Goal: Communication & Community: Answer question/provide support

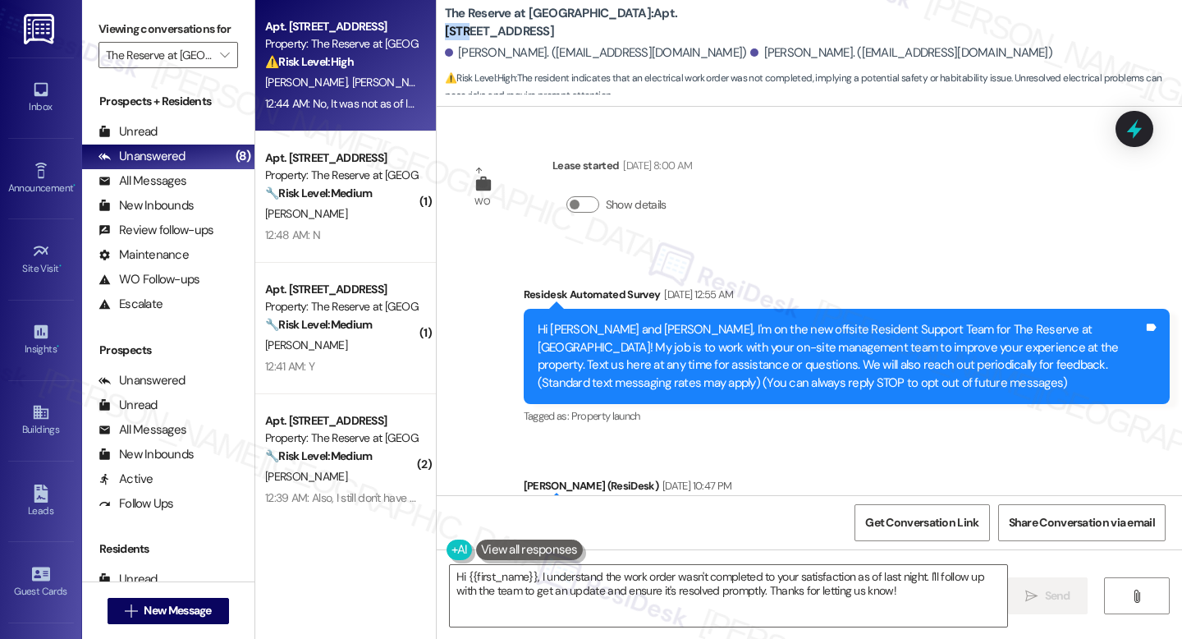
scroll to position [1821, 0]
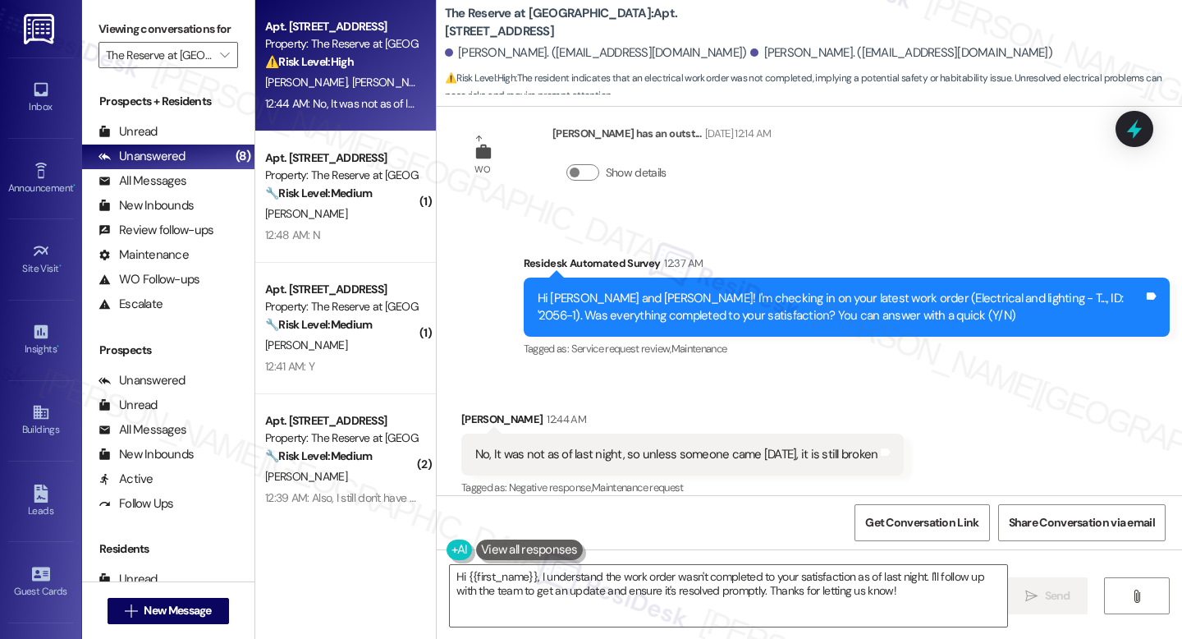
click at [617, 12] on div "The Reserve at [GEOGRAPHIC_DATA]: Apt. [STREET_ADDRESS]" at bounding box center [609, 22] width 328 height 21
click at [615, 14] on b "The Reserve at [GEOGRAPHIC_DATA]: Apt. [STREET_ADDRESS]" at bounding box center [609, 22] width 328 height 35
click at [613, 14] on b "The Reserve at [GEOGRAPHIC_DATA]: Apt. [STREET_ADDRESS]" at bounding box center [609, 22] width 328 height 35
copy b "1013"
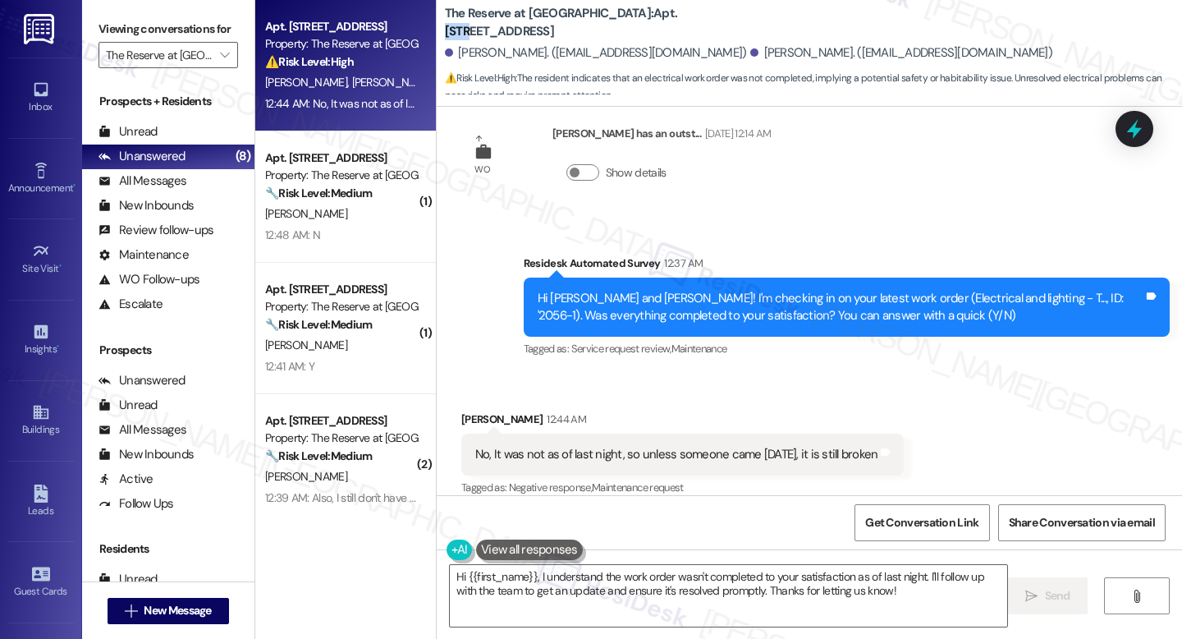
click at [622, 20] on b "The Reserve at [GEOGRAPHIC_DATA]: Apt. [STREET_ADDRESS]" at bounding box center [609, 22] width 328 height 35
click at [615, 30] on div "The Reserve at [GEOGRAPHIC_DATA]: Apt. [STREET_ADDRESS]" at bounding box center [609, 22] width 328 height 21
click at [618, 25] on b "The Reserve at [GEOGRAPHIC_DATA]: Apt. [STREET_ADDRESS]" at bounding box center [609, 22] width 328 height 35
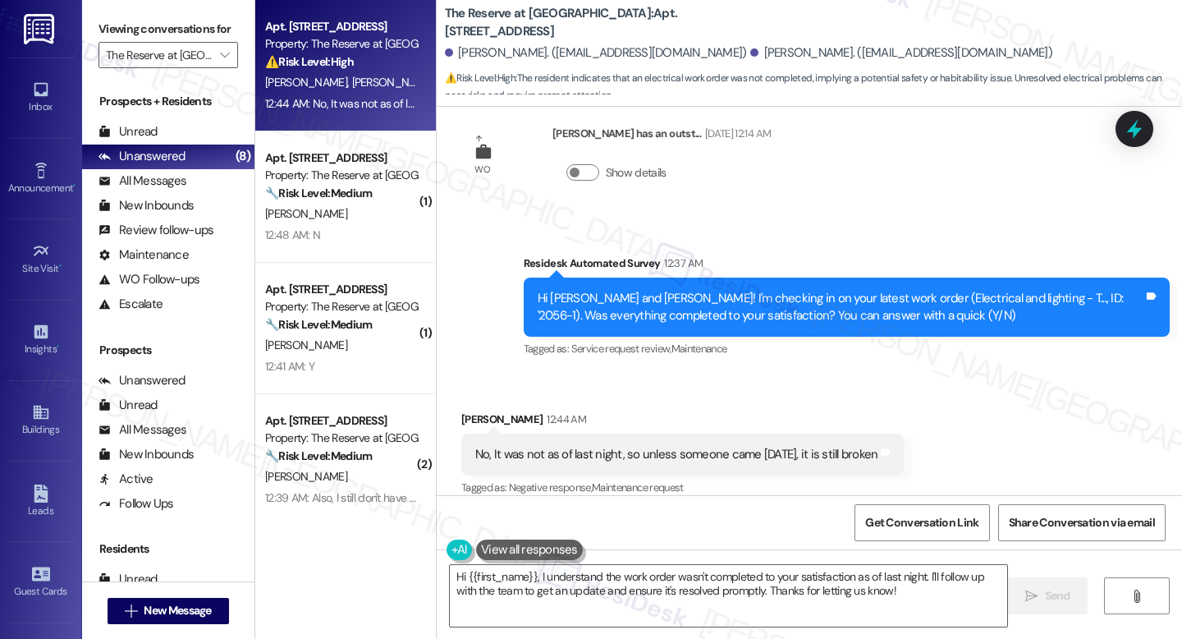
click at [828, 398] on div "Received via SMS [PERSON_NAME] 12:44 AM No, It was not as of last night, so unl…" at bounding box center [683, 455] width 468 height 114
click at [891, 607] on textarea "Hi {{first_name}}, I understand the work order wasn't completed to your satisfa…" at bounding box center [728, 596] width 557 height 62
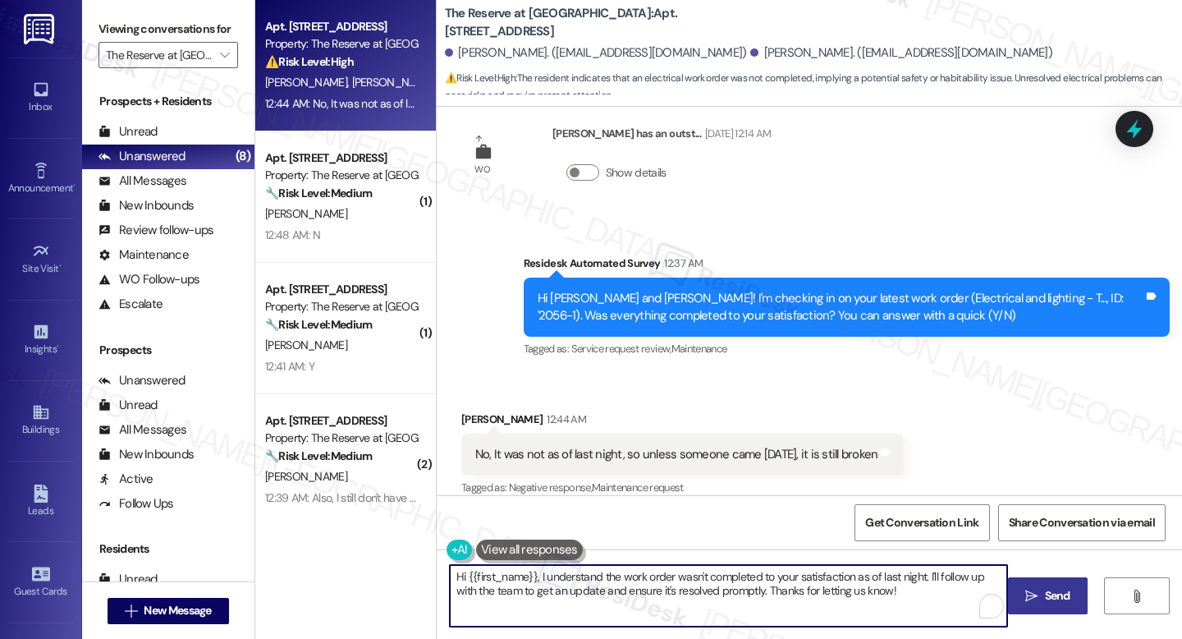
click at [1056, 600] on span "Send" at bounding box center [1057, 595] width 25 height 17
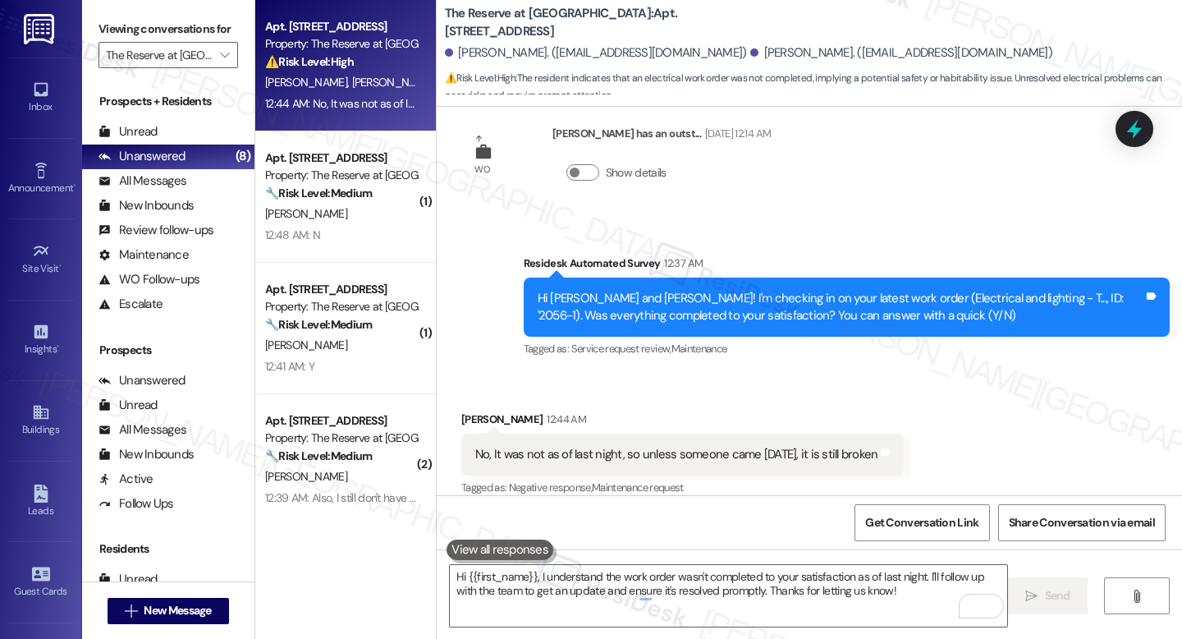
scroll to position [1820, 0]
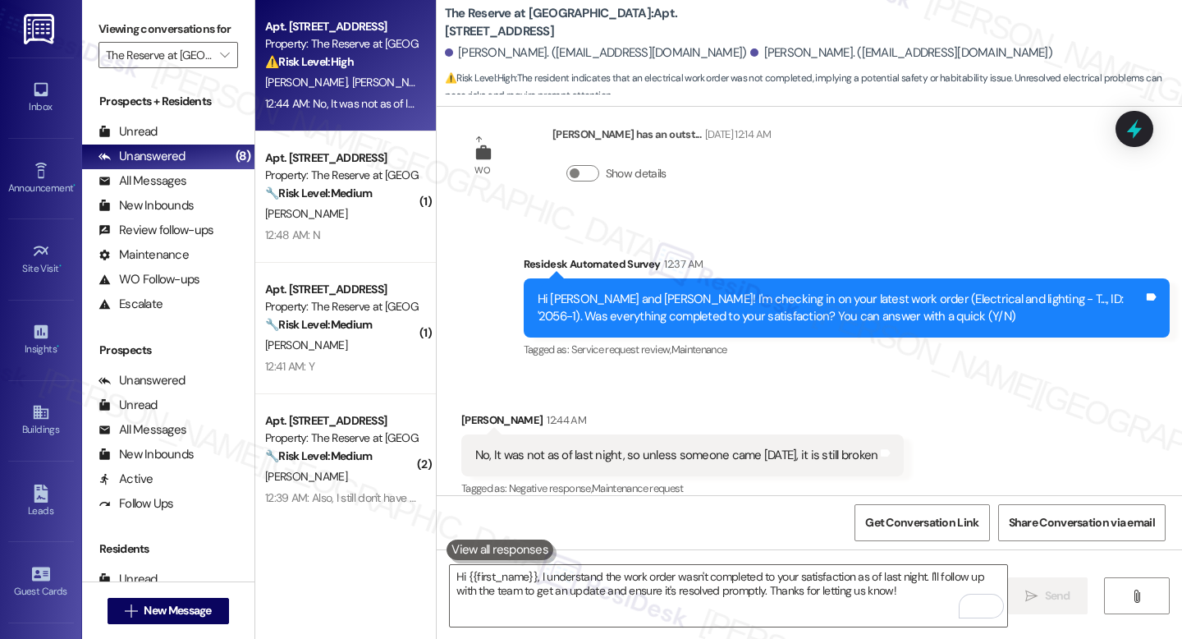
click at [790, 354] on div "Survey, sent via SMS Residesk Automated Survey 12:37 AM Hi [PERSON_NAME] and [P…" at bounding box center [846, 308] width 671 height 131
click at [1131, 130] on icon at bounding box center [1135, 129] width 20 height 25
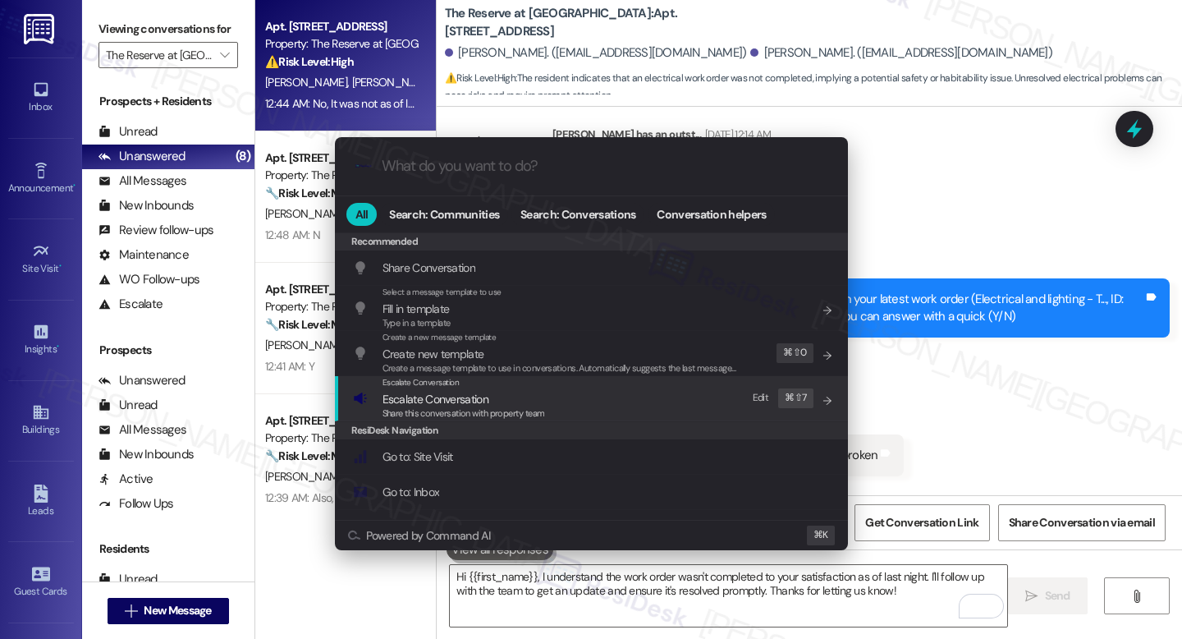
click at [491, 390] on span "Escalate Conversation" at bounding box center [464, 399] width 163 height 18
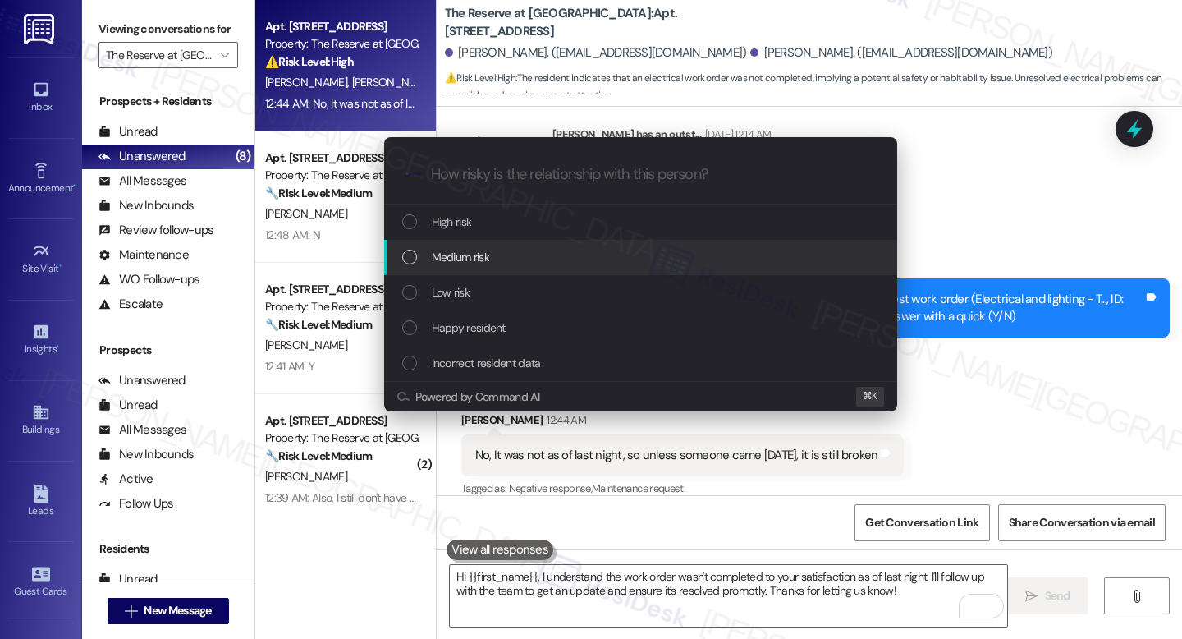
click at [464, 250] on span "Medium risk" at bounding box center [460, 257] width 57 height 18
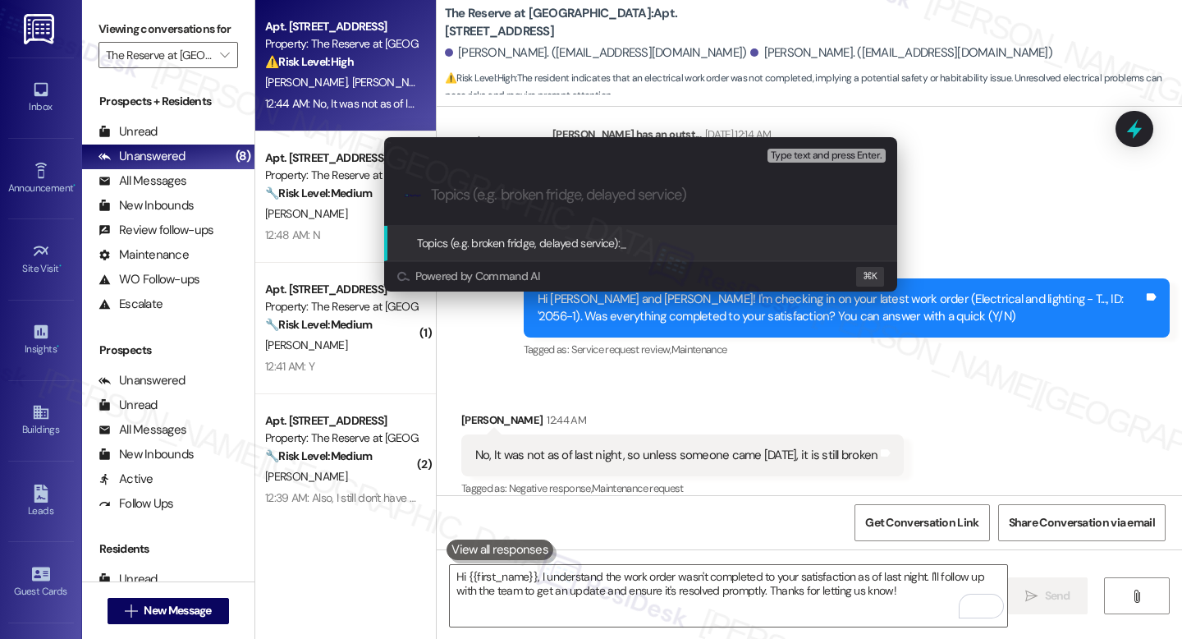
click at [474, 207] on div ".cls-1{fill:#0a055f;}.cls-2{fill:#0cc4c4;} resideskLogoBlueOrange" at bounding box center [640, 195] width 513 height 58
click at [528, 186] on input "Topics (e.g. broken fridge, delayed service)" at bounding box center [654, 194] width 446 height 17
paste input "2064-1"
click at [609, 197] on input "Follow up with the work order 2064-1" at bounding box center [647, 194] width 433 height 17
type input "Follow up with the work order #: 2064-1"
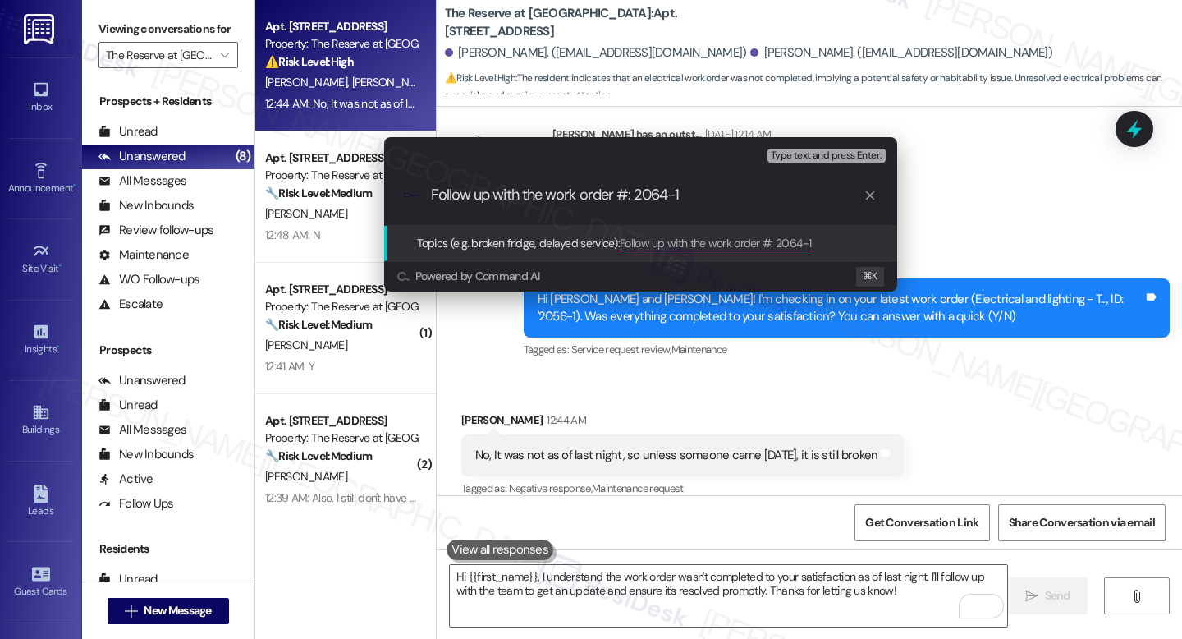
click at [808, 158] on span "Type text and press Enter." at bounding box center [826, 155] width 111 height 11
click at [751, 242] on span "Follow up with the work order #: 2064-1" at bounding box center [716, 243] width 192 height 15
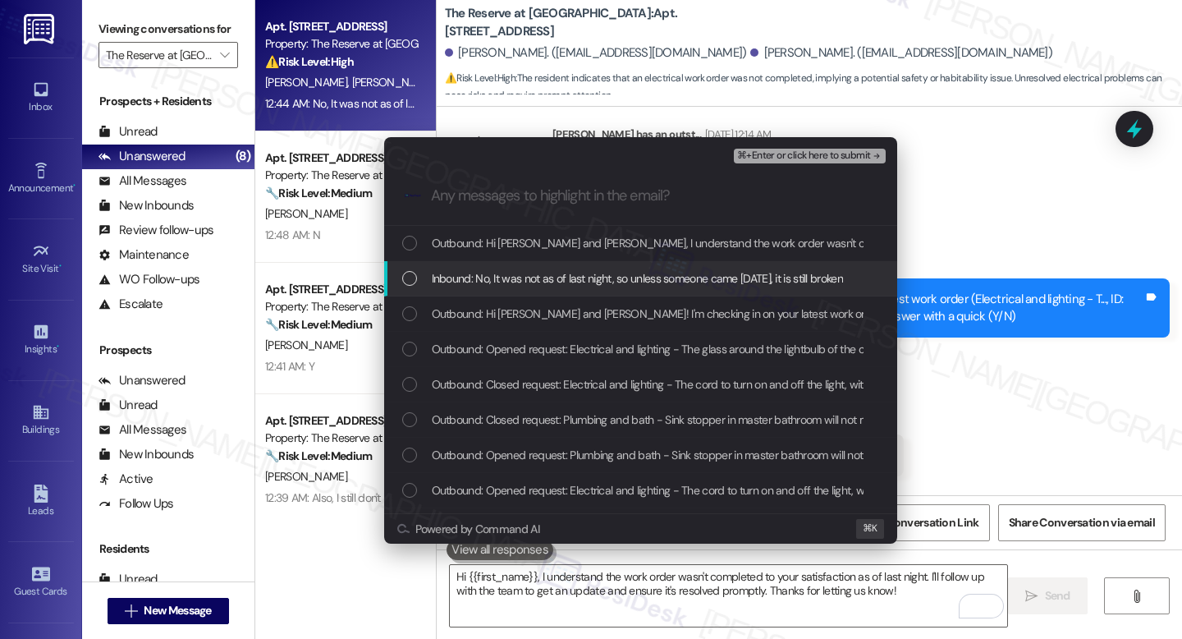
click at [681, 285] on span "Inbound: No, It was not as of last night, so unless someone came today, it is s…" at bounding box center [637, 278] width 411 height 18
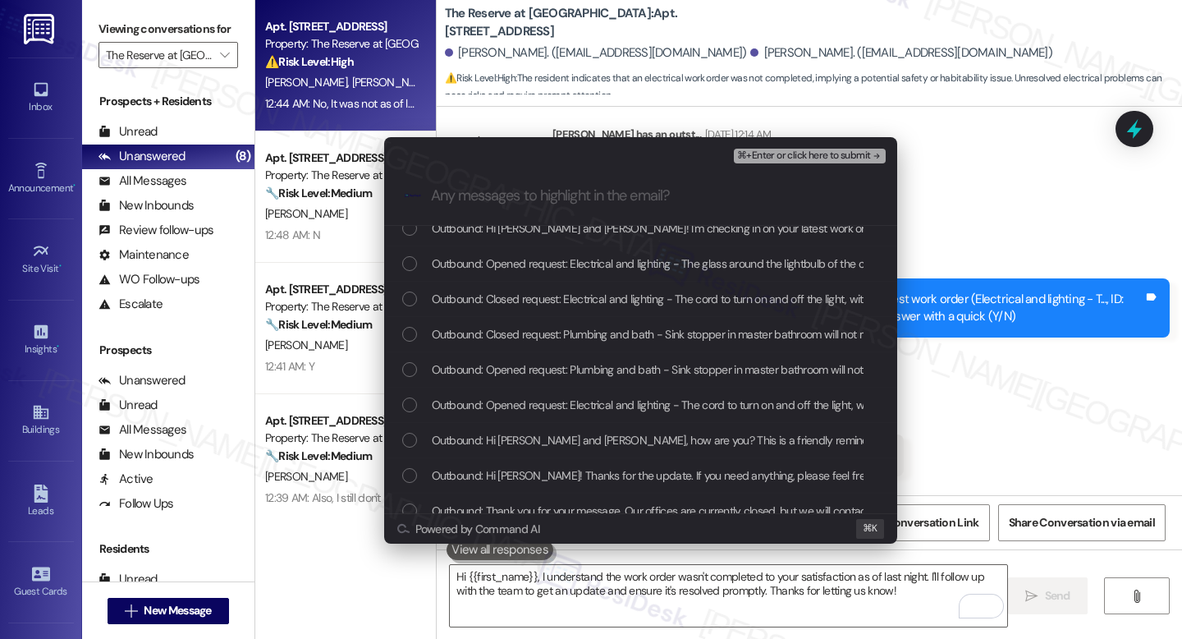
scroll to position [0, 0]
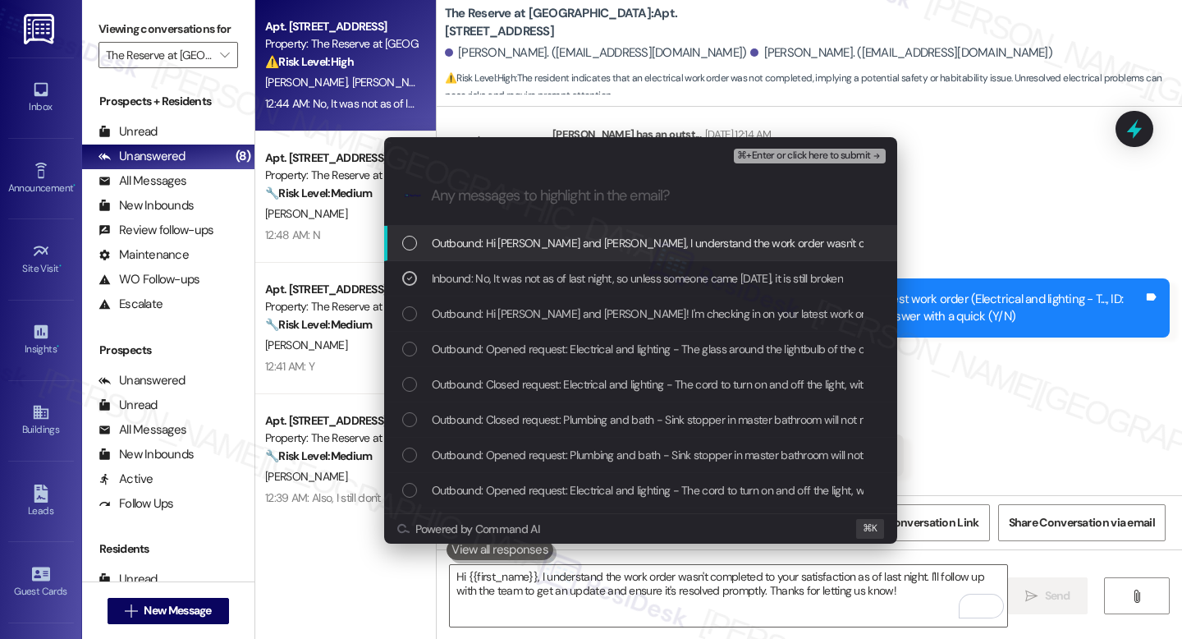
click at [838, 159] on span "⌘+Enter or click here to submit" at bounding box center [803, 155] width 133 height 11
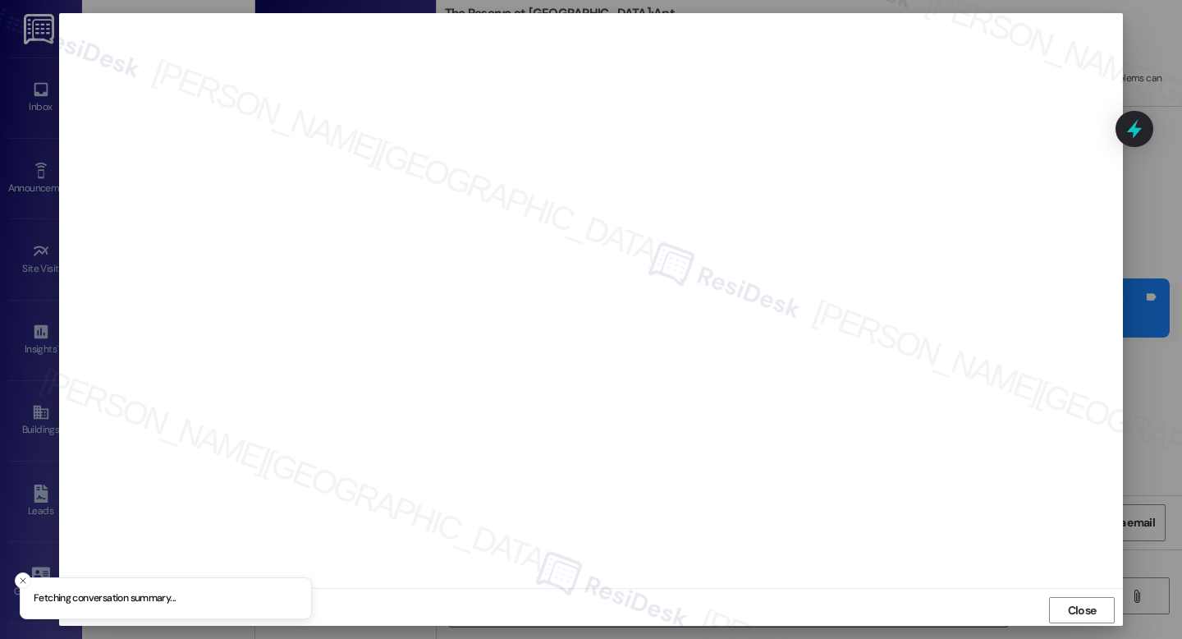
scroll to position [6, 0]
click at [1086, 598] on span "Close" at bounding box center [1082, 604] width 29 height 17
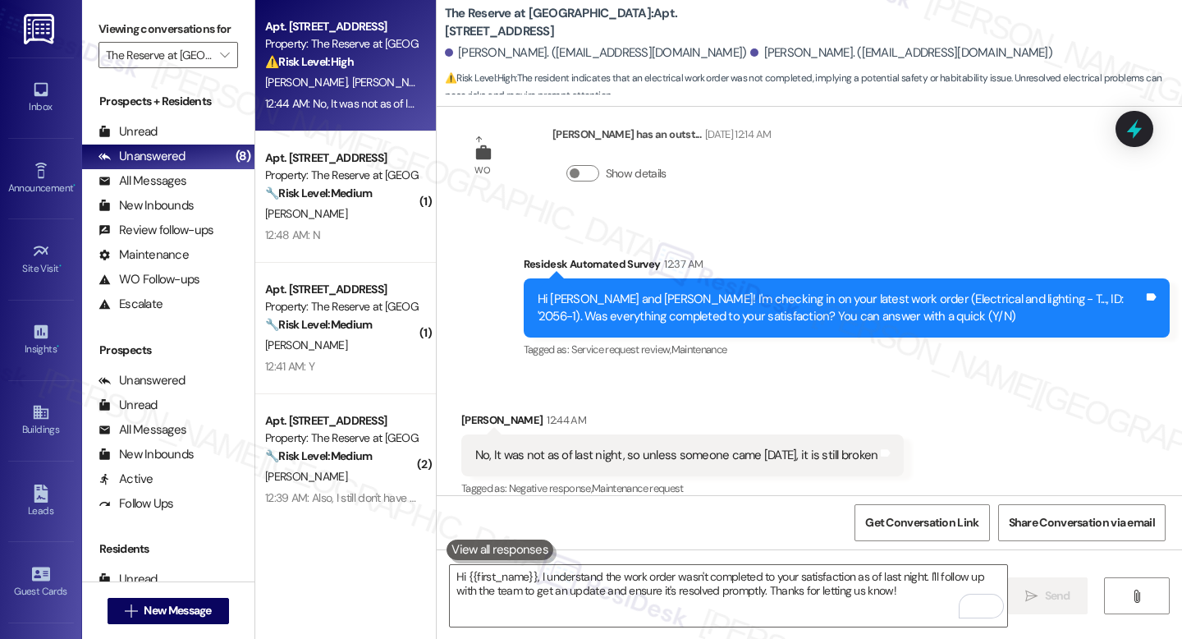
click at [1136, 125] on icon at bounding box center [1134, 128] width 21 height 21
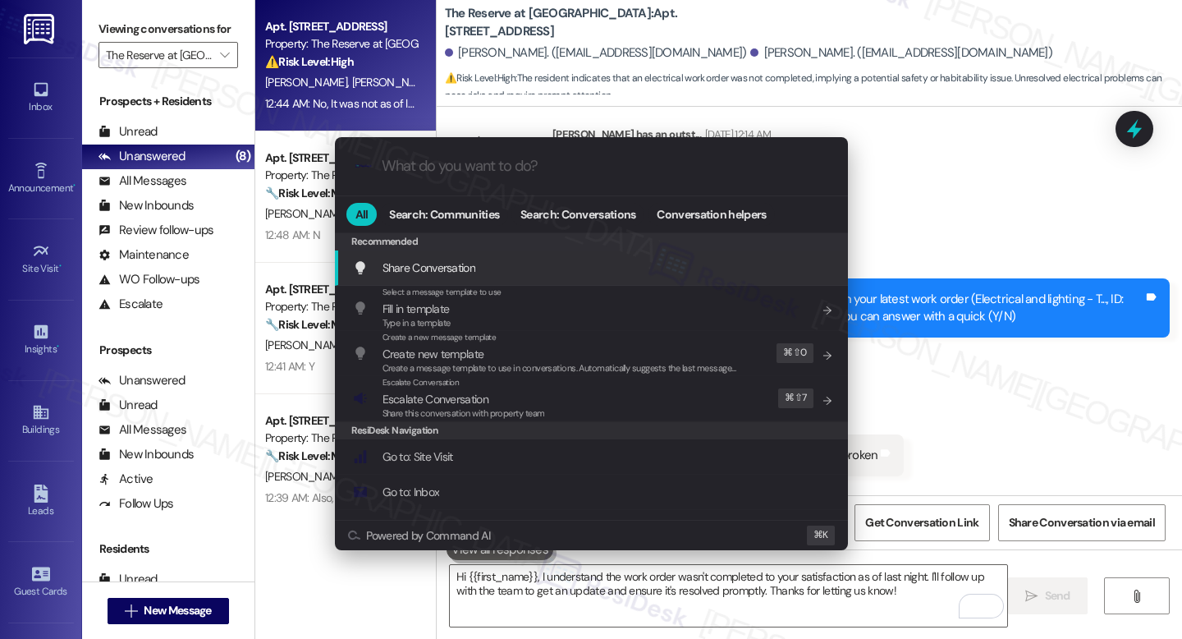
paste input "2064-1"
type input "2064-1"
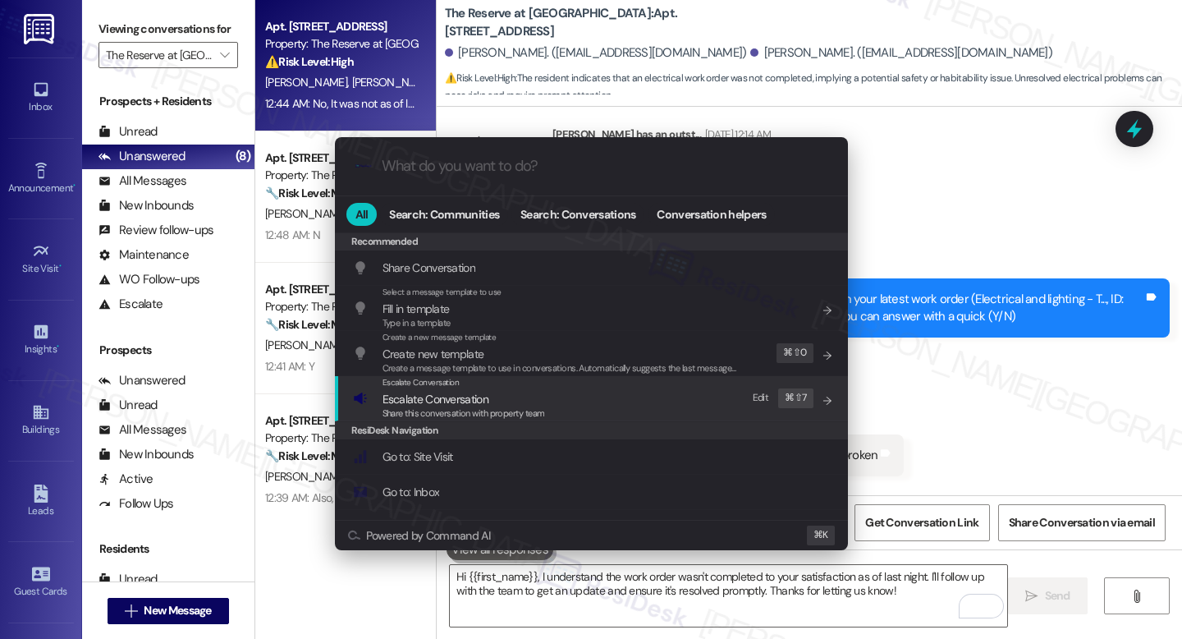
click at [460, 401] on span "Escalate Conversation" at bounding box center [436, 399] width 106 height 15
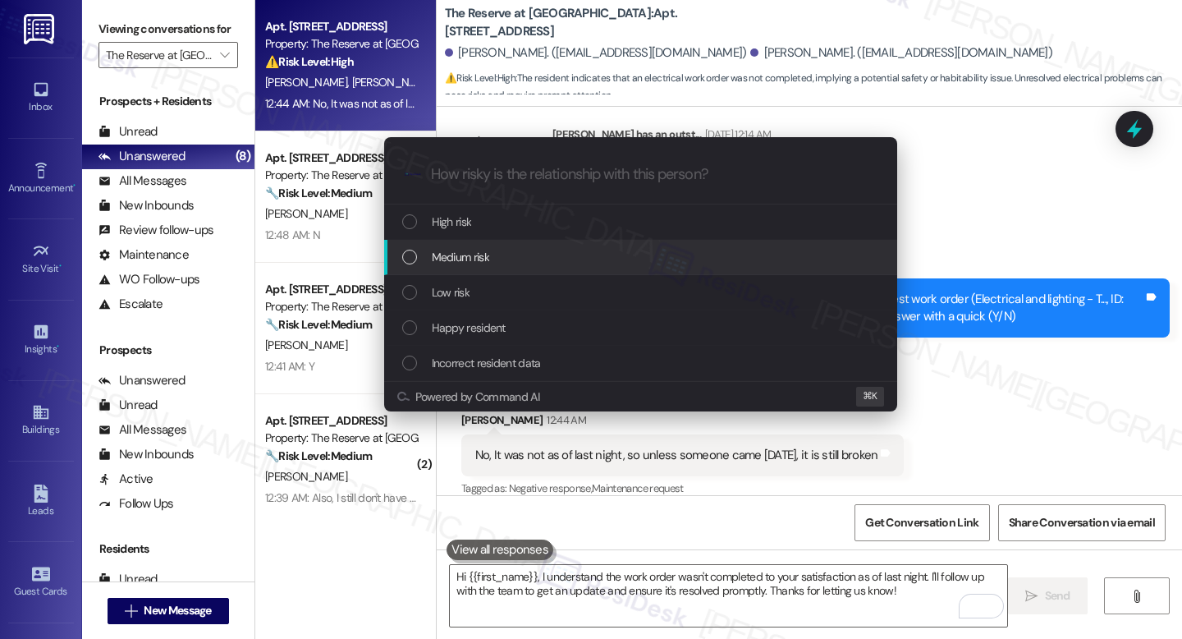
click at [506, 252] on div "Medium risk" at bounding box center [642, 257] width 480 height 18
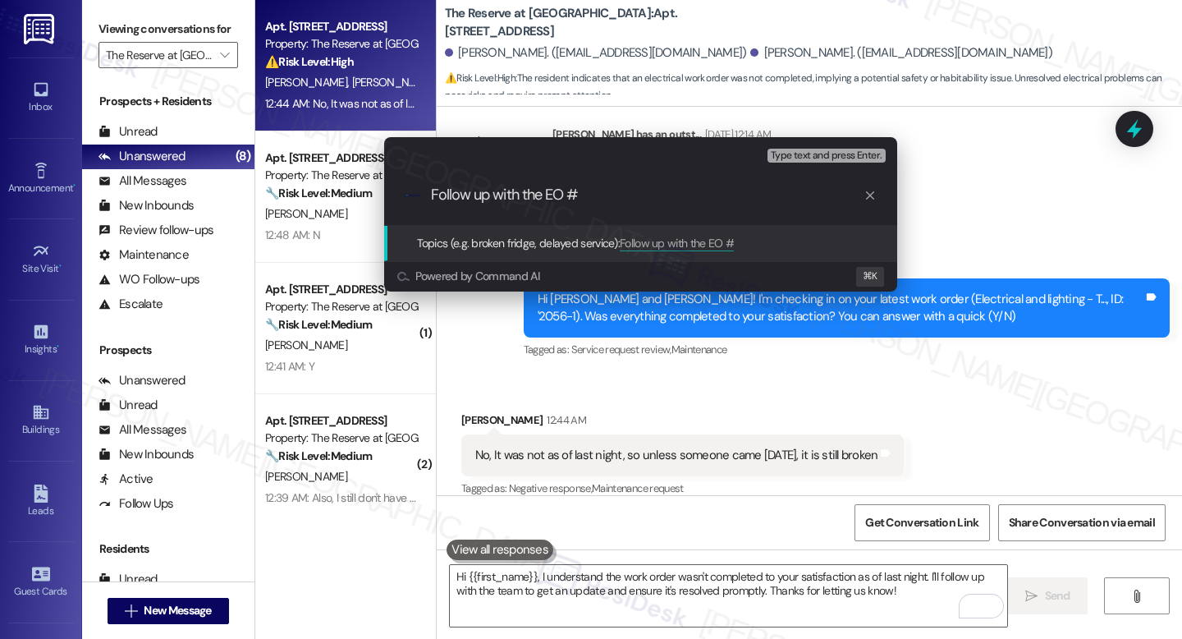
paste input "2064-1"
type input "Follow up with the EO # 2064-1"
click at [728, 236] on span "Follow up with the EO # 2064-1" at bounding box center [696, 243] width 153 height 15
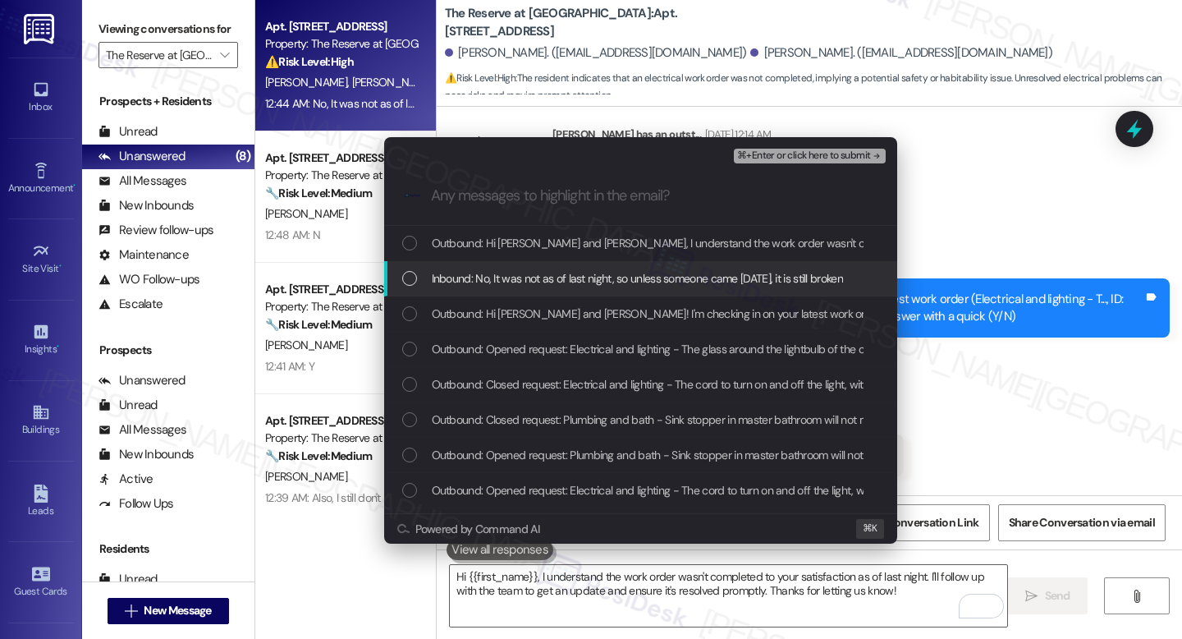
click at [608, 268] on div "Inbound: No, It was not as of last night, so unless someone came today, it is s…" at bounding box center [640, 278] width 513 height 35
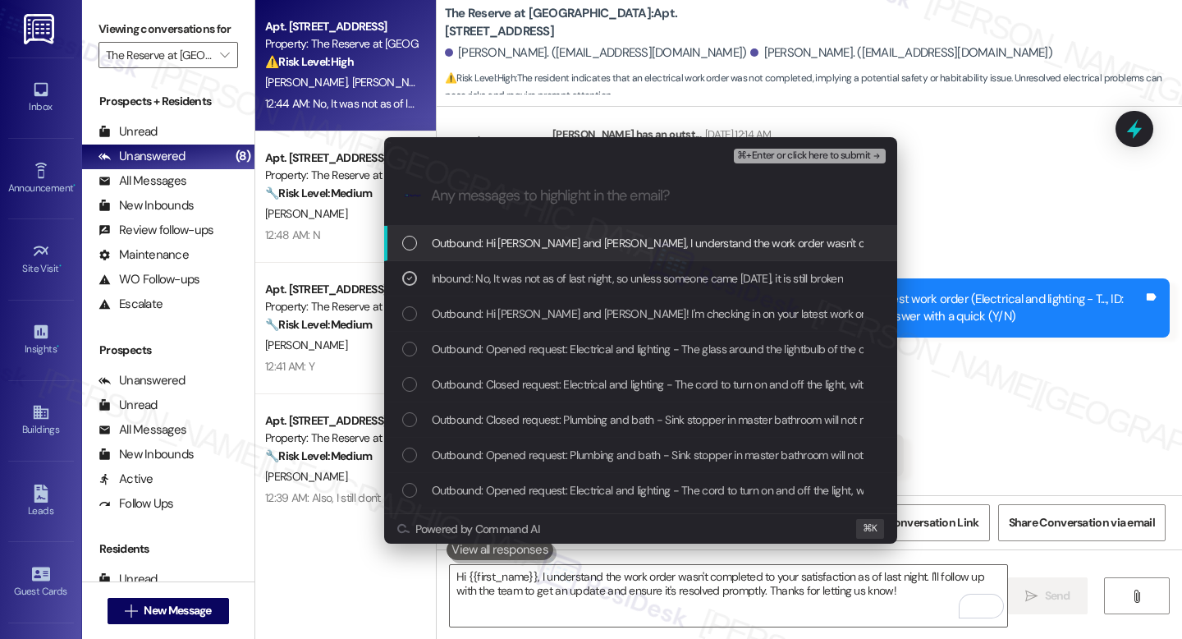
click at [809, 159] on span "⌘+Enter or click here to submit" at bounding box center [803, 155] width 133 height 11
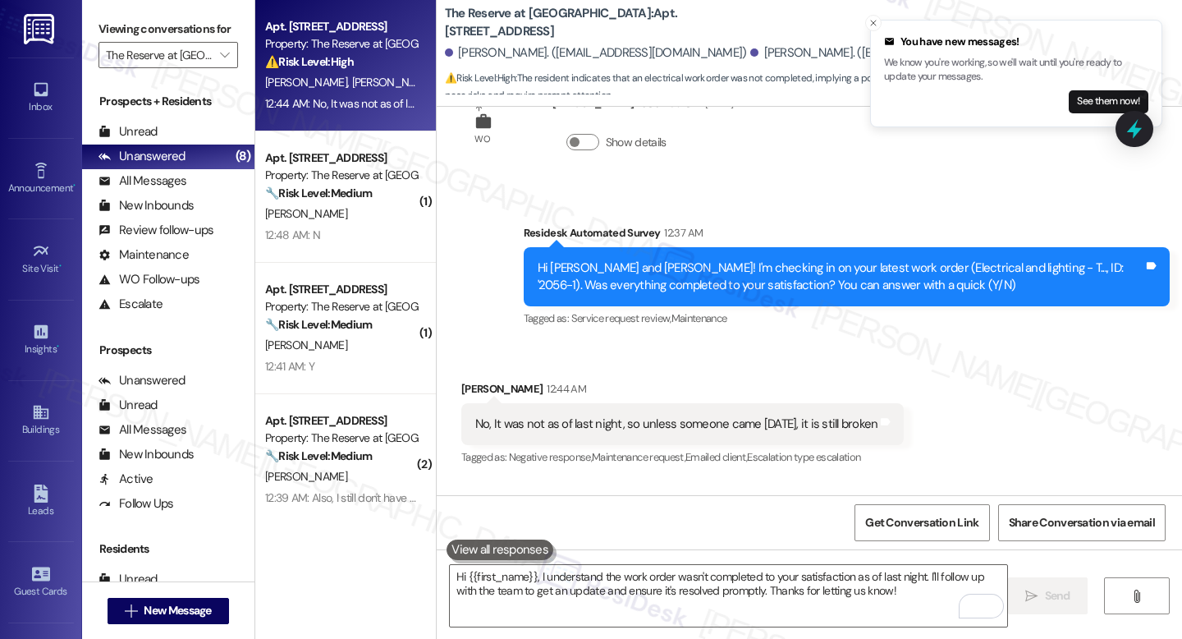
scroll to position [1978, 0]
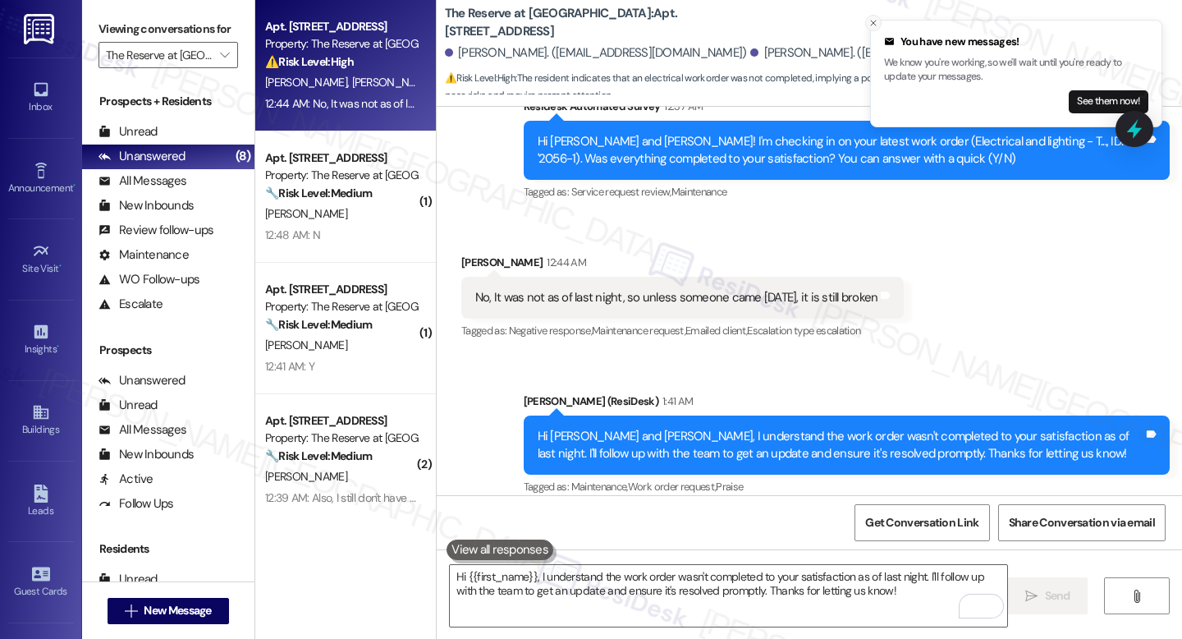
click at [876, 21] on icon "Close toast" at bounding box center [874, 23] width 10 height 10
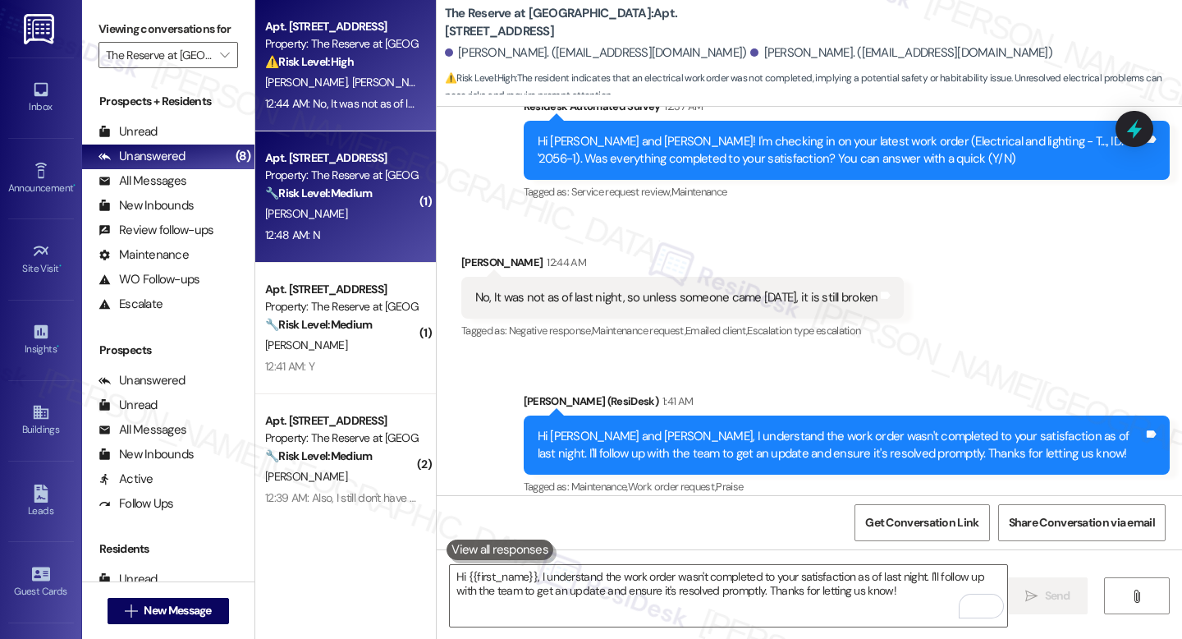
click at [349, 182] on div "Property: The Reserve at White Oak" at bounding box center [341, 175] width 152 height 17
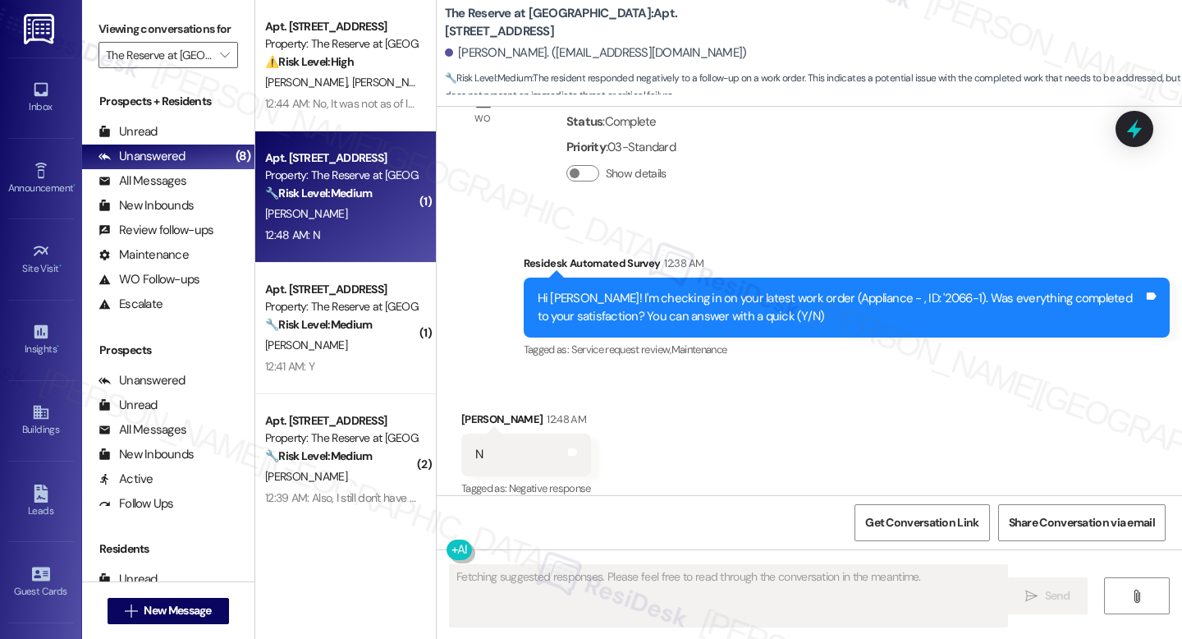
scroll to position [1564, 0]
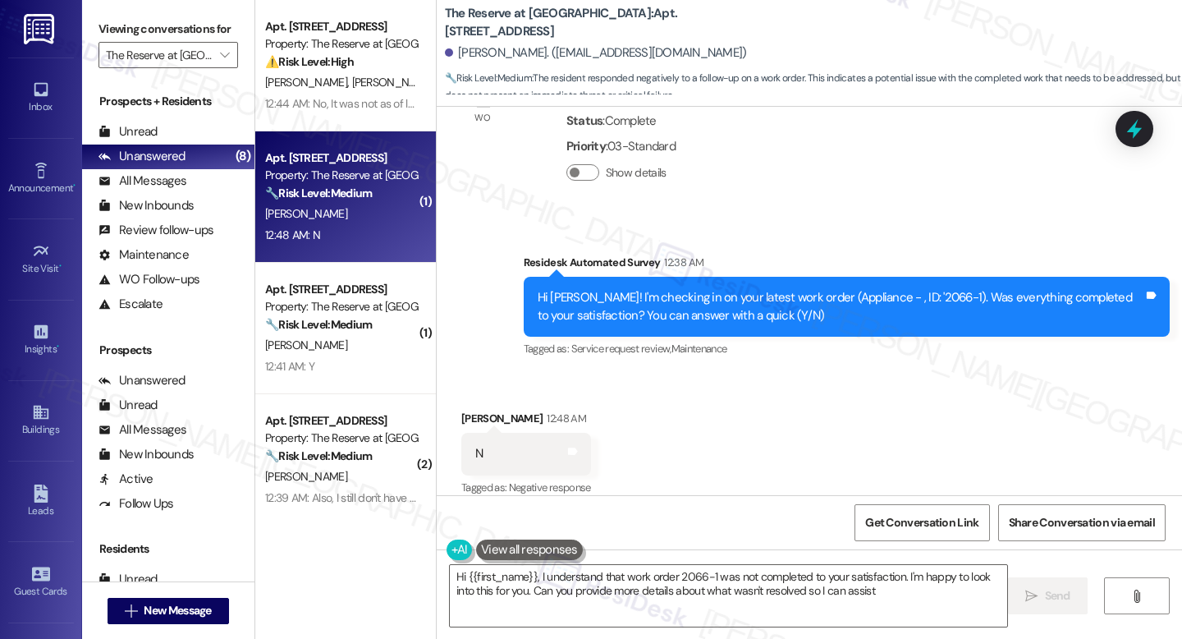
type textarea "Hi {{first_name}}, I understand that work order 2066-1 was not completed to you…"
click at [904, 584] on textarea "Hi {{first_name}}, I understand that work order 2066-1 was not completed to you…" at bounding box center [728, 596] width 557 height 62
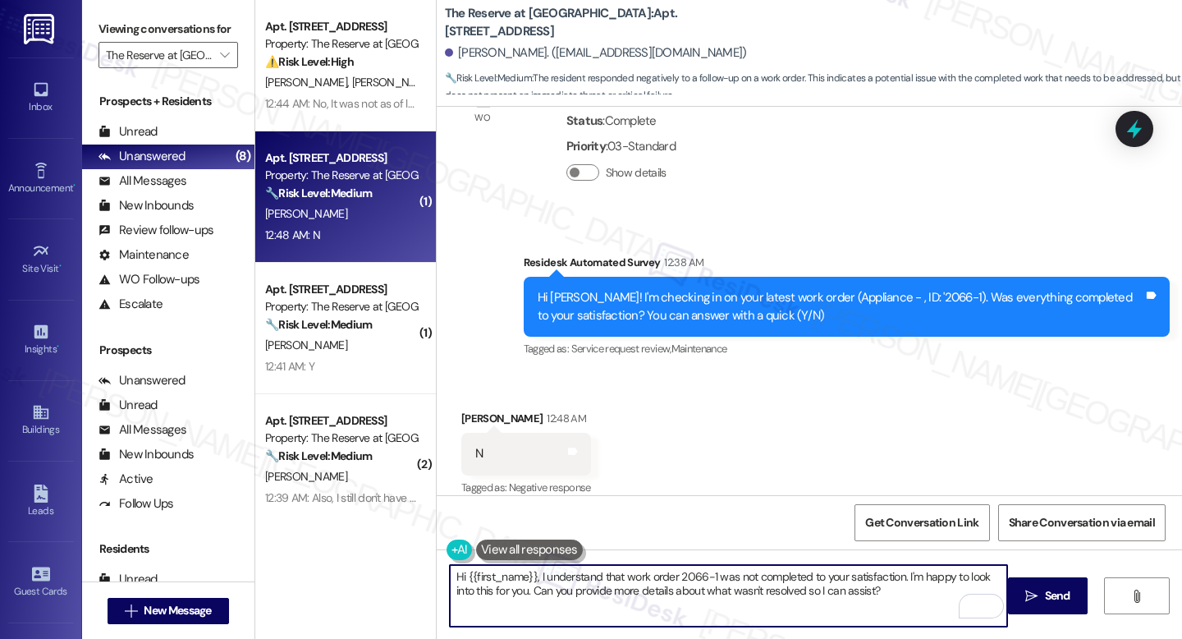
click at [887, 589] on textarea "Hi {{first_name}}, I understand that work order 2066-1 was not completed to you…" at bounding box center [728, 596] width 557 height 62
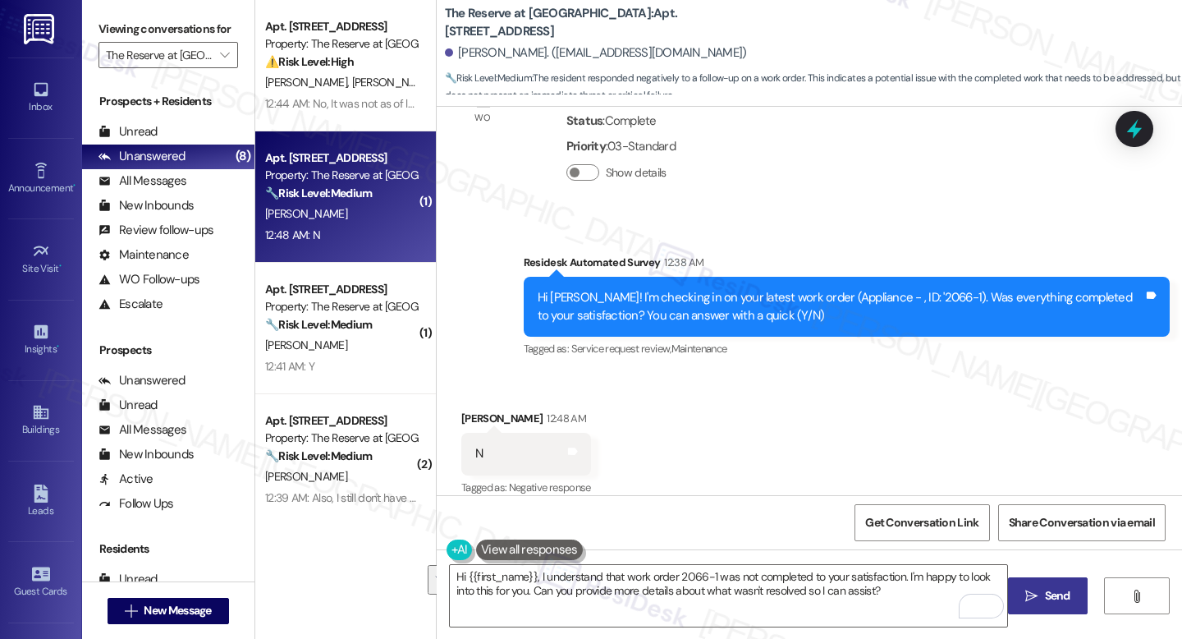
click at [1034, 587] on span " Send" at bounding box center [1048, 595] width 52 height 17
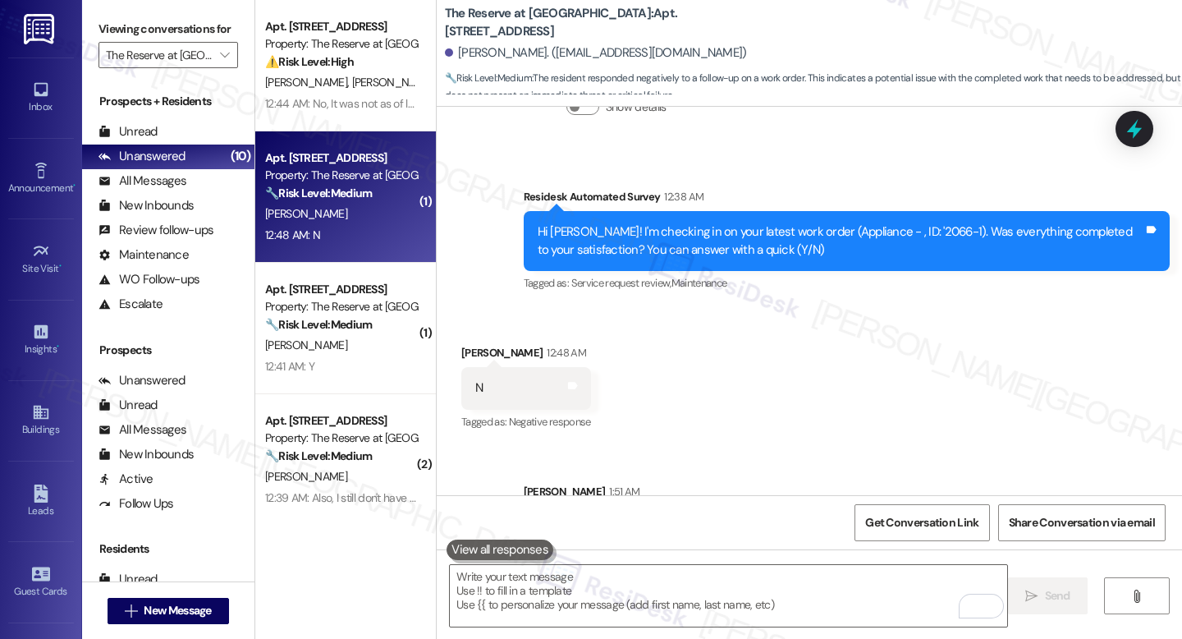
scroll to position [1696, 0]
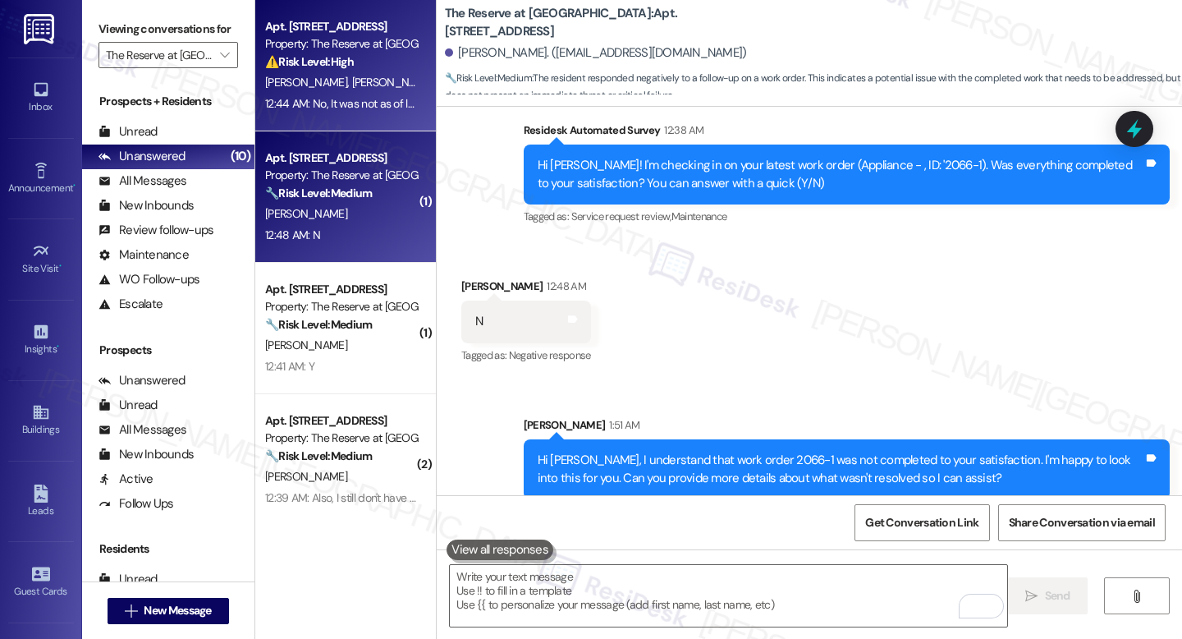
click at [309, 98] on div "12:44 AM: No, It was not as of last night, so unless someone came today, it is …" at bounding box center [472, 103] width 415 height 15
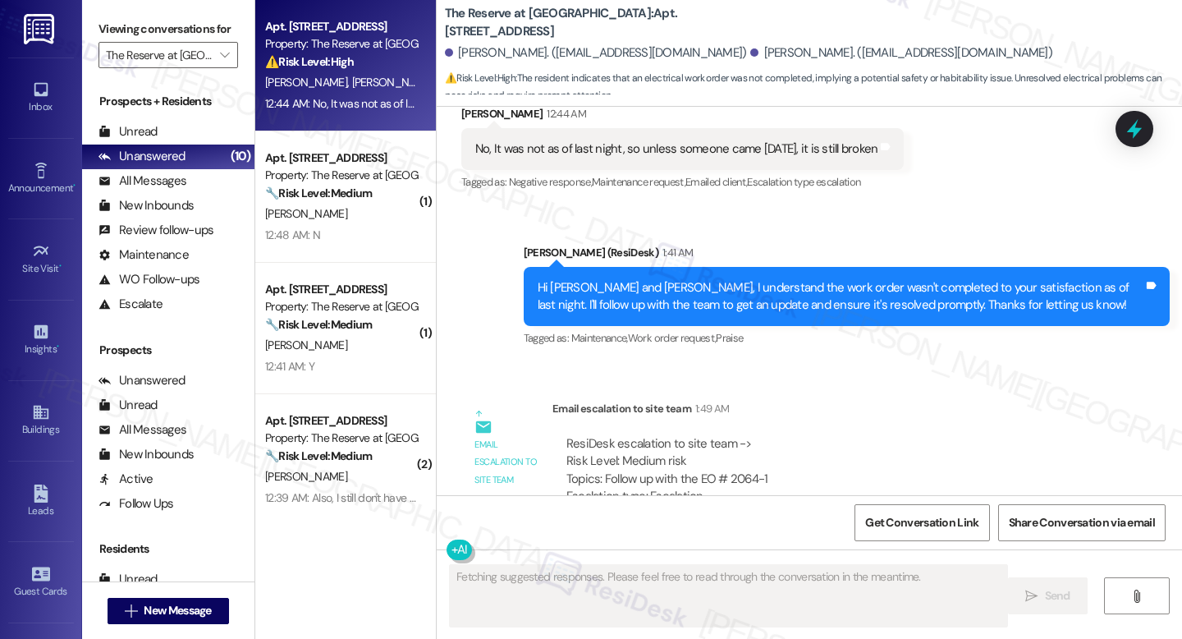
scroll to position [2109, 0]
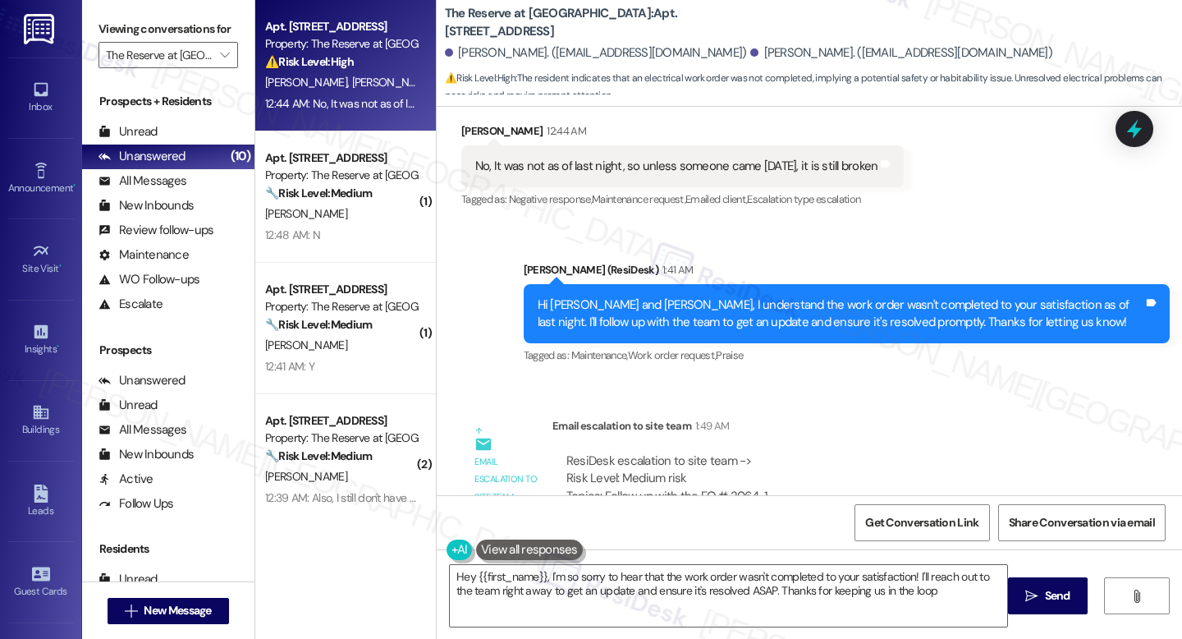
type textarea "Hey {{first_name}}, I'm so sorry to hear that the work order wasn't completed t…"
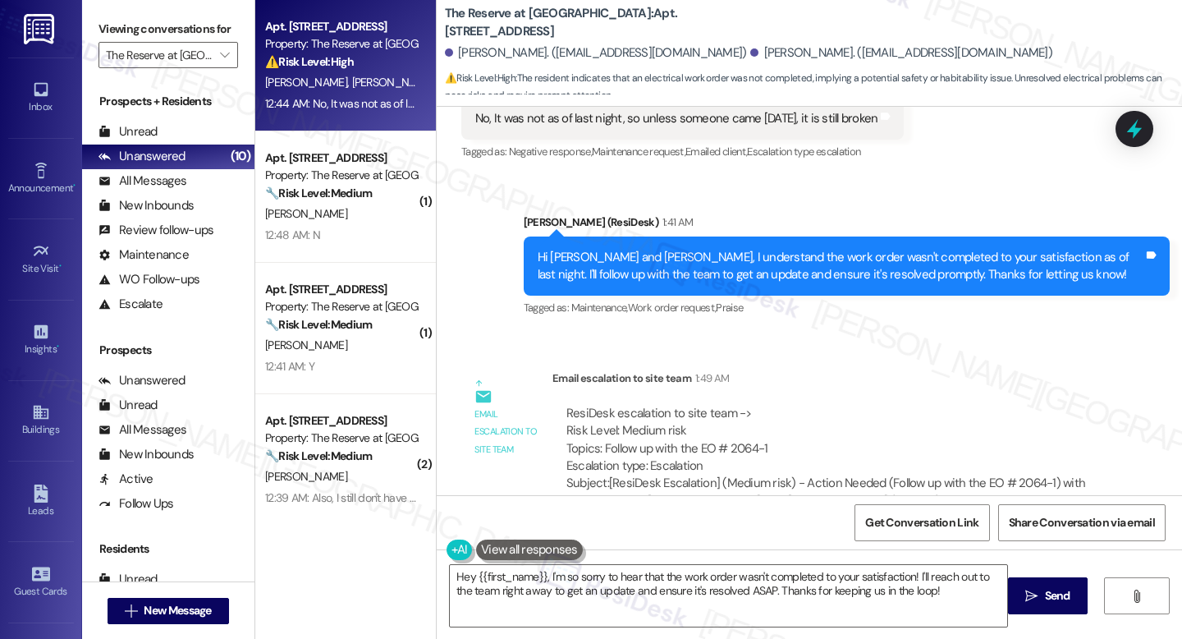
scroll to position [2180, 0]
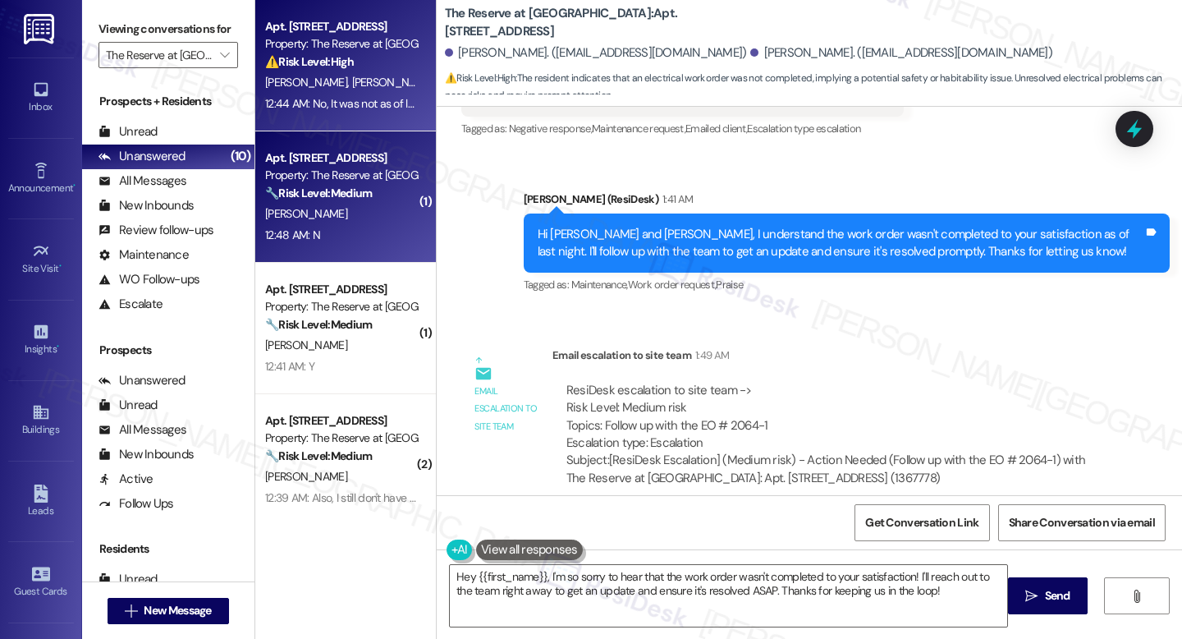
click at [320, 186] on strong "🔧 Risk Level: Medium" at bounding box center [318, 193] width 107 height 15
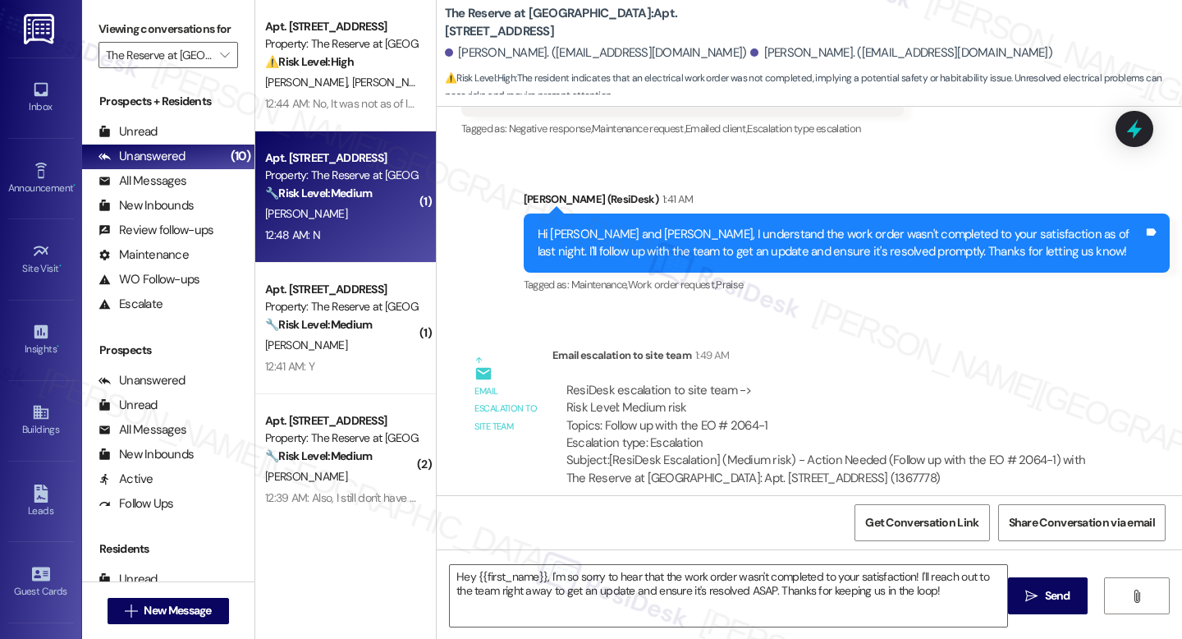
type textarea "Fetching suggested responses. Please feel free to read through the conversation…"
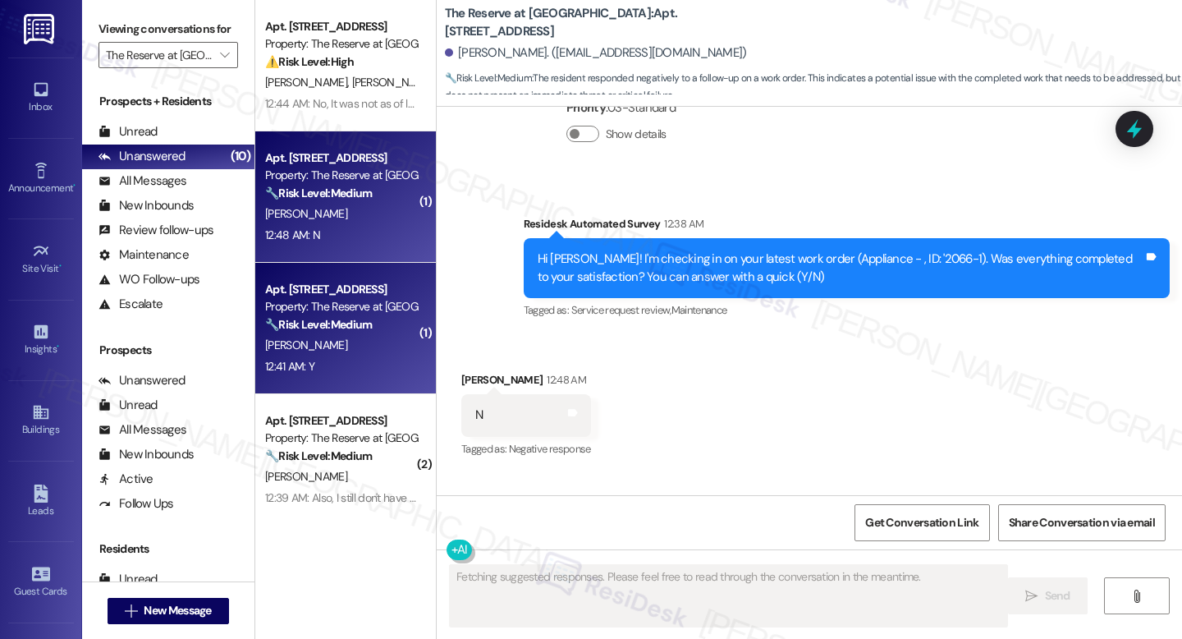
scroll to position [1563, 0]
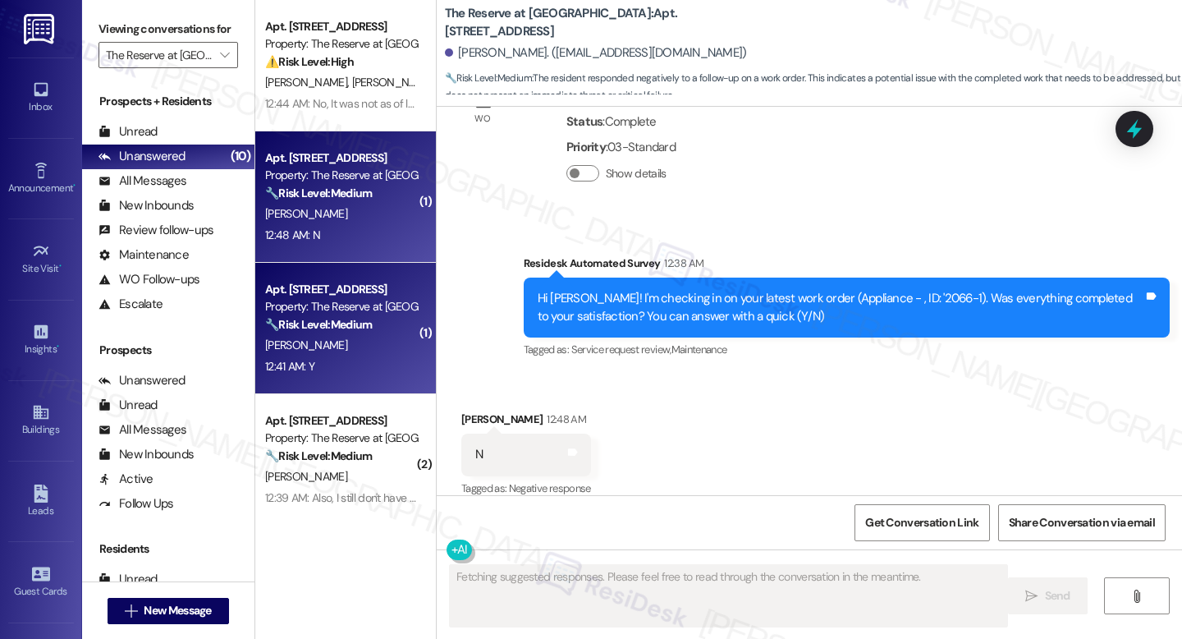
click at [361, 268] on div "Apt. 415, 1100 Deer Harbor Drive Property: The Reserve at White Oak 🔧 Risk Leve…" at bounding box center [345, 328] width 181 height 131
click at [339, 180] on div "Property: The Reserve at White Oak" at bounding box center [341, 175] width 152 height 17
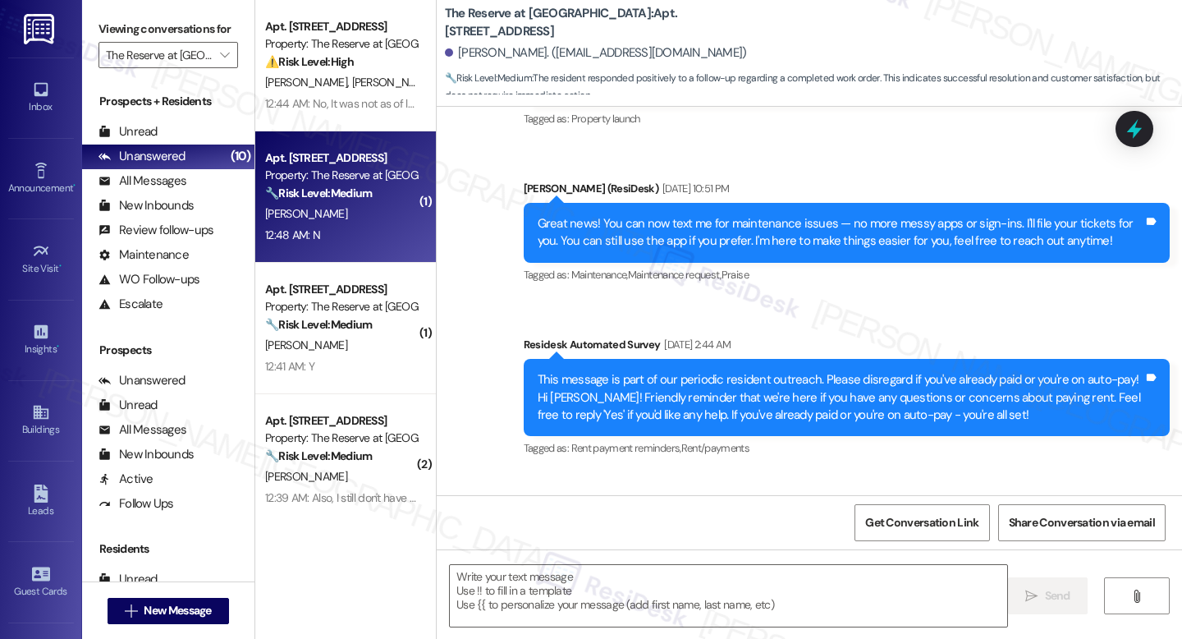
scroll to position [363, 0]
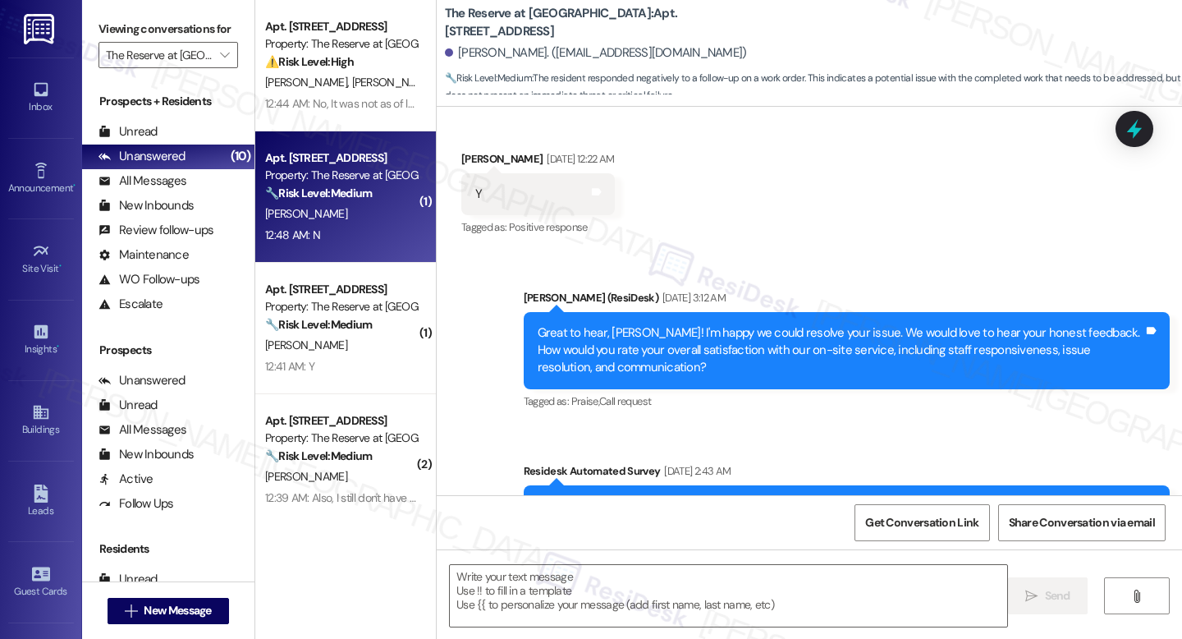
type textarea "Fetching suggested responses. Please feel free to read through the conversation…"
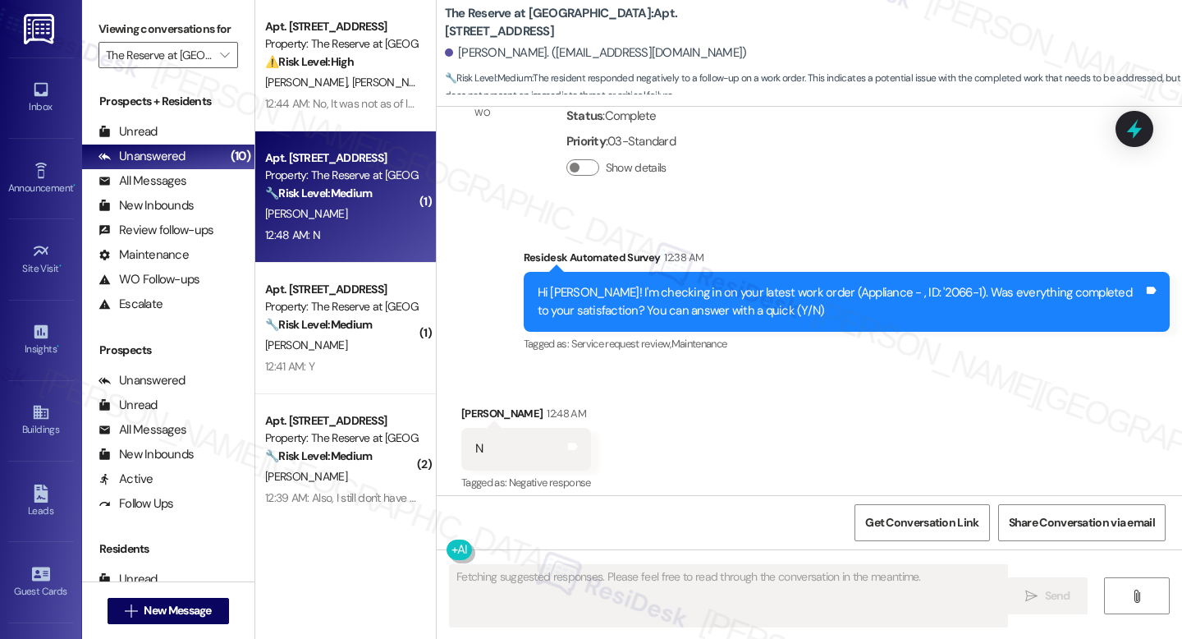
scroll to position [1720, 0]
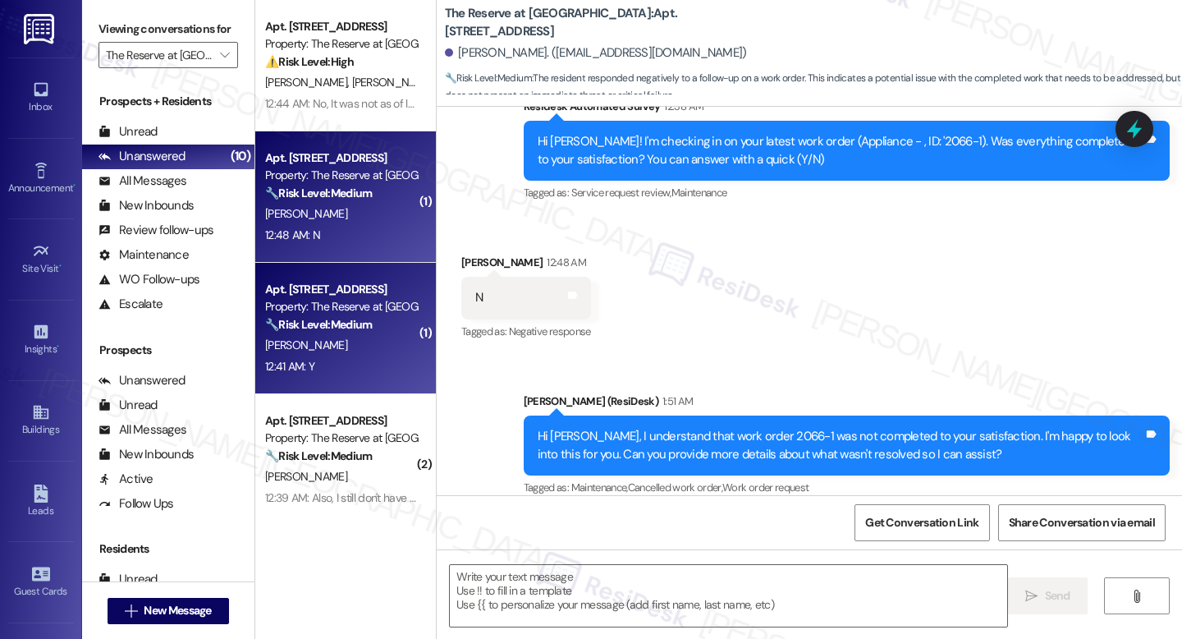
click at [310, 278] on div "Apt. 415, 1100 Deer Harbor Drive Property: The Reserve at White Oak 🔧 Risk Leve…" at bounding box center [345, 328] width 181 height 131
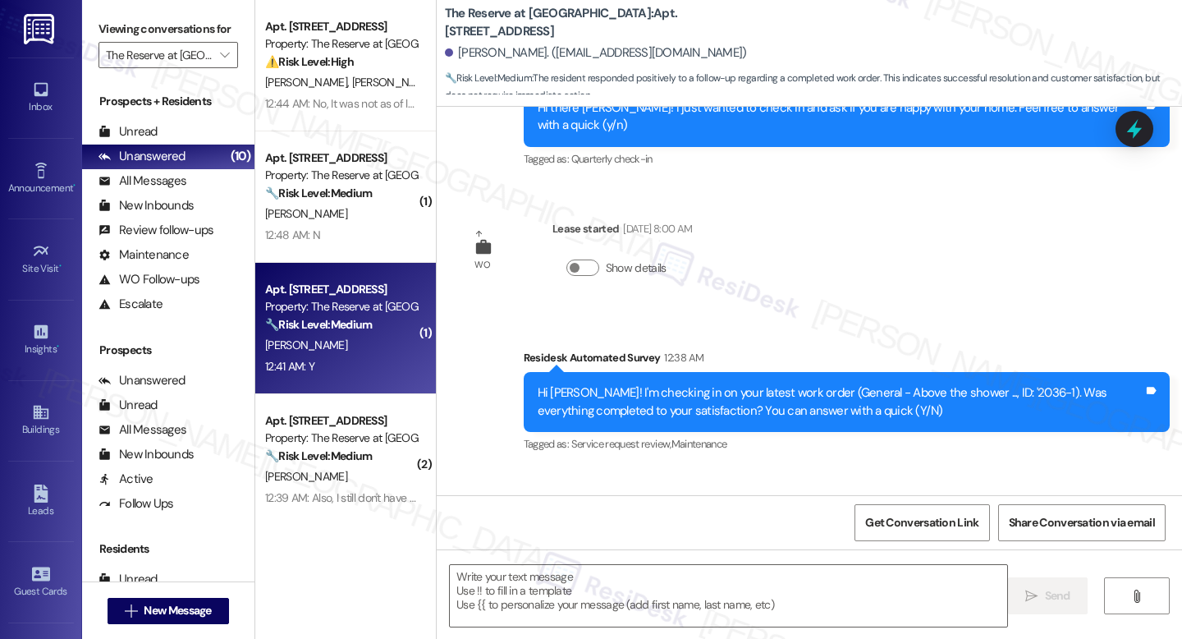
type textarea "Fetching suggested responses. Please feel free to read through the conversation…"
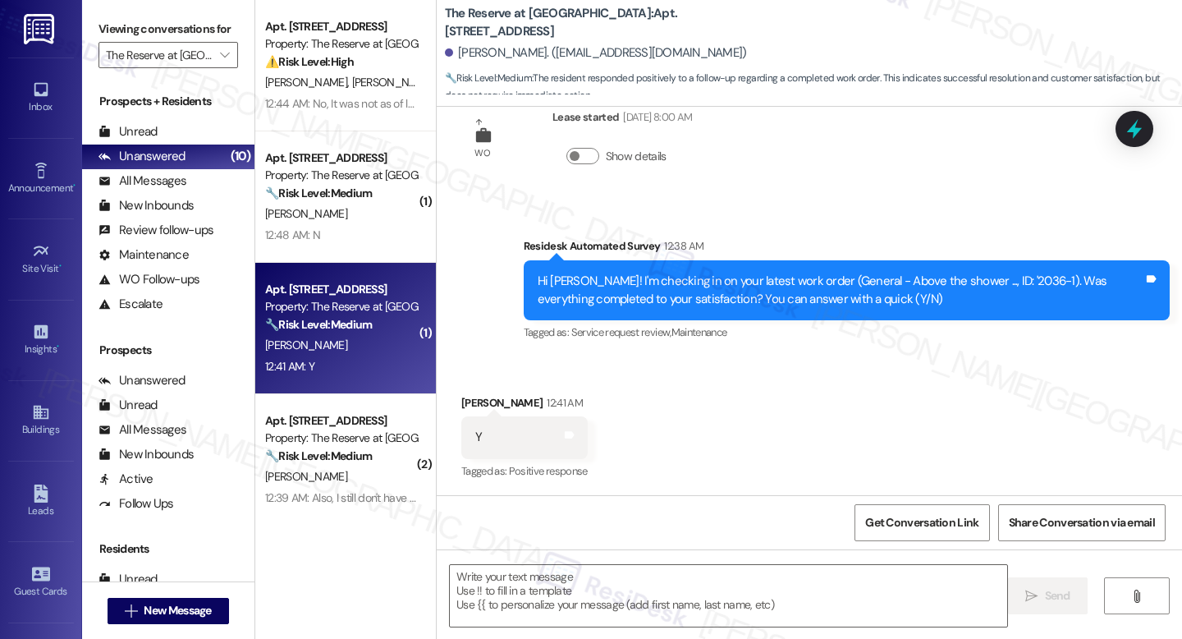
scroll to position [727, 0]
click at [541, 588] on textarea at bounding box center [728, 596] width 557 height 62
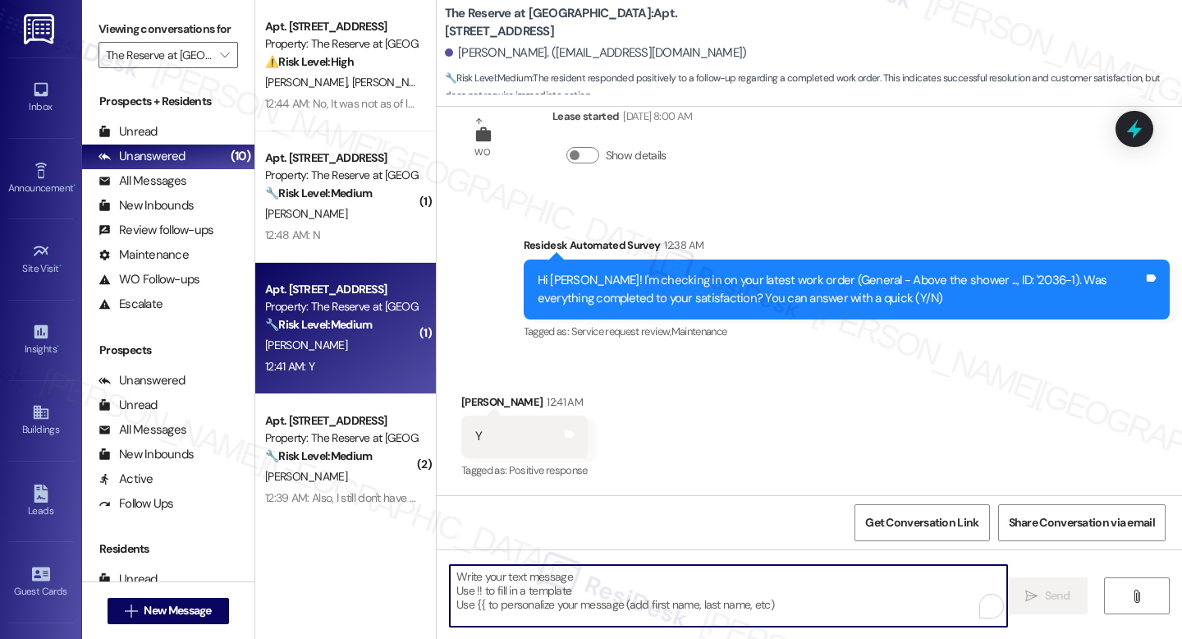
paste textarea "I'm happy the work order was completed to your satisfaction! We'd also love to …"
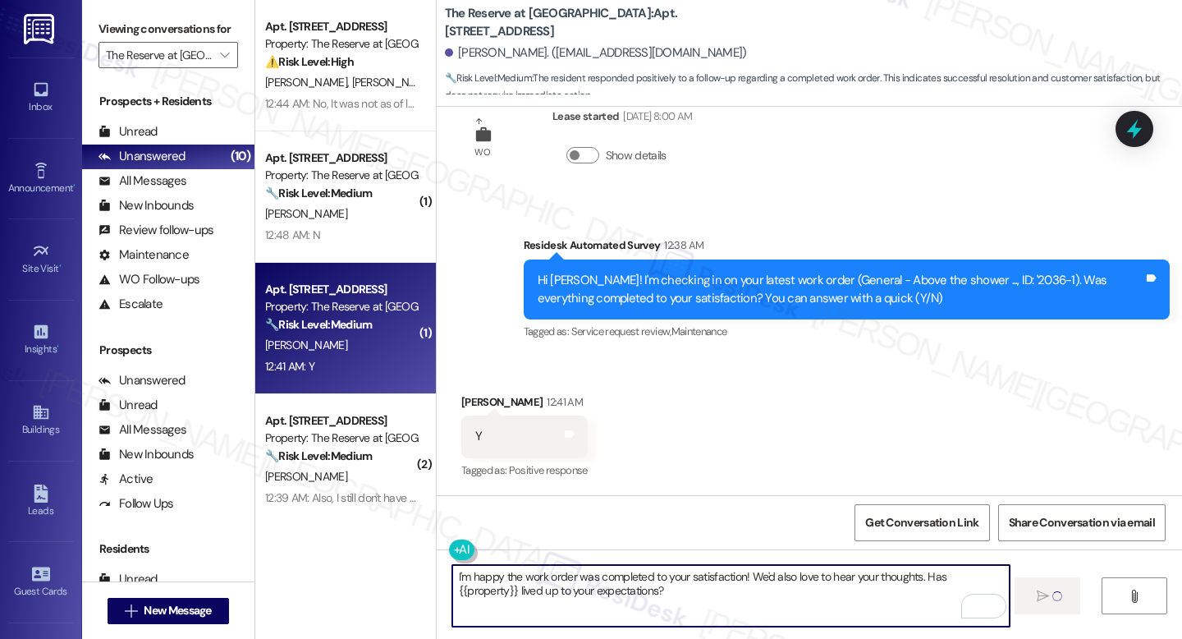
scroll to position [726, 0]
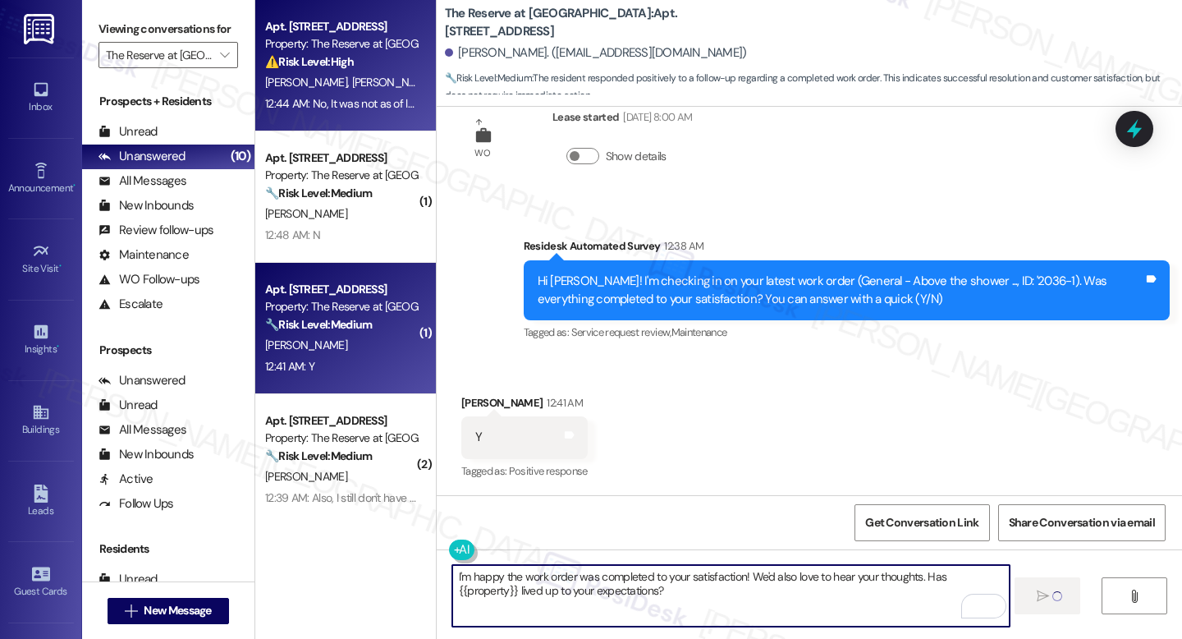
type textarea "I'm happy the work order was completed to your satisfaction! We'd also love to …"
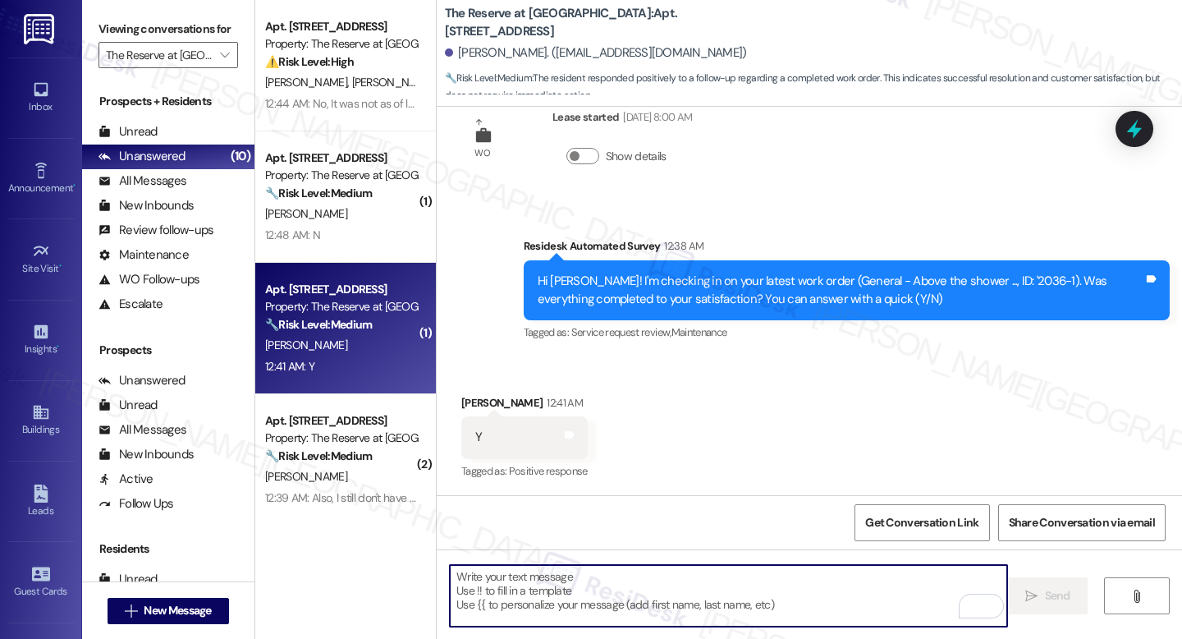
scroll to position [859, 0]
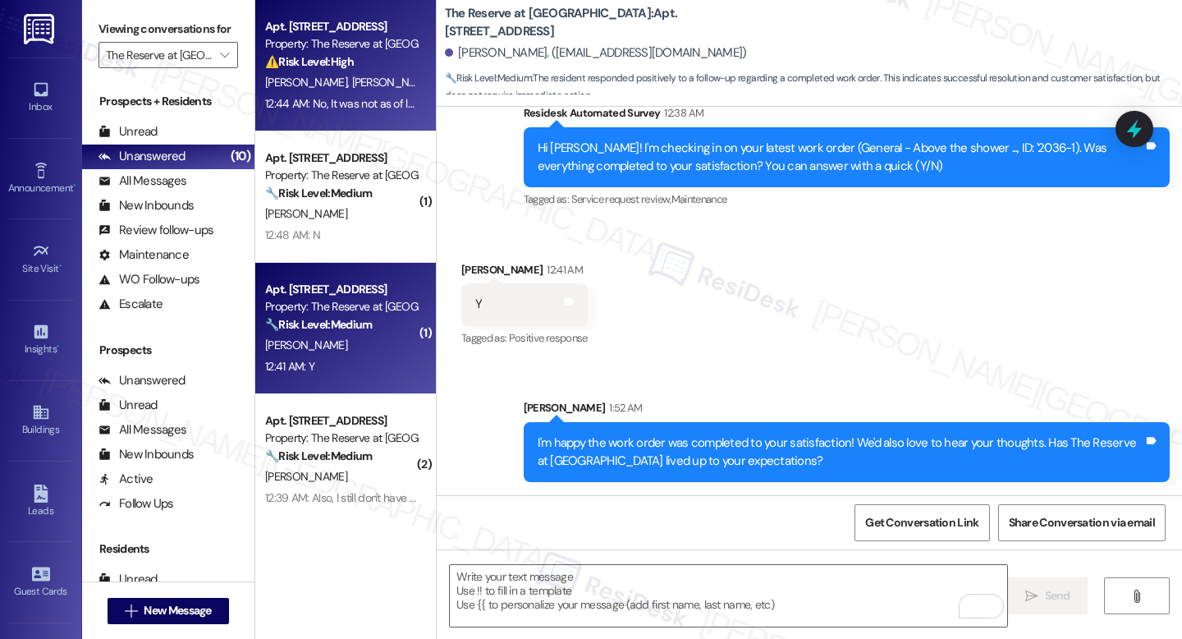
click at [282, 78] on span "C. Schwindt" at bounding box center [308, 82] width 87 height 15
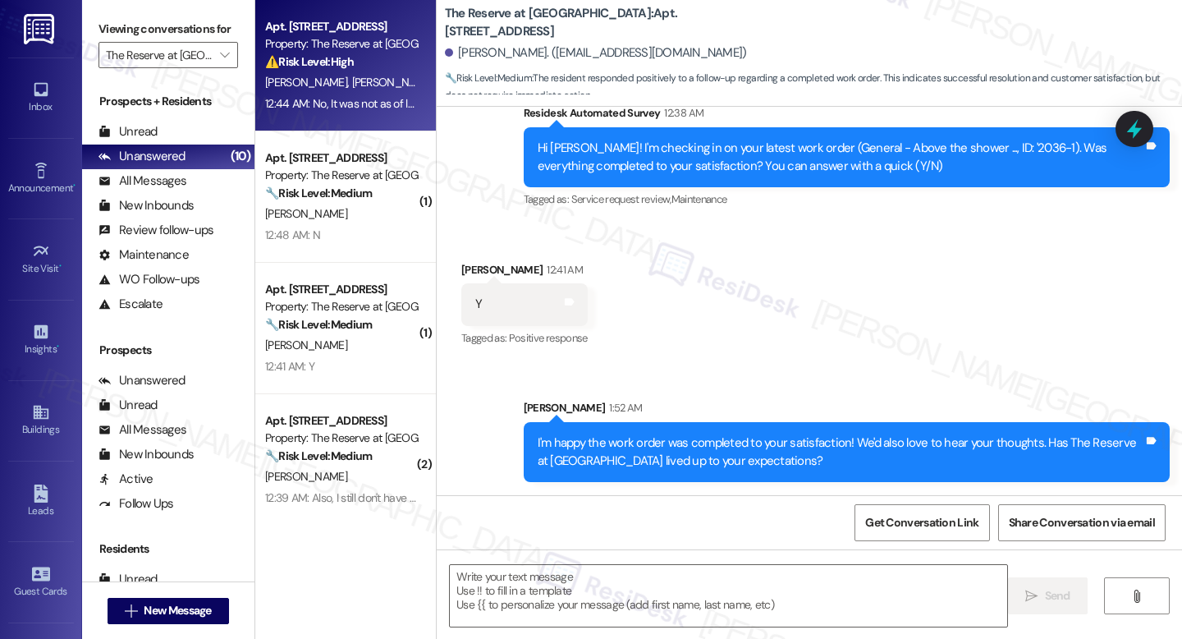
type textarea "Fetching suggested responses. Please feel free to read through the conversation…"
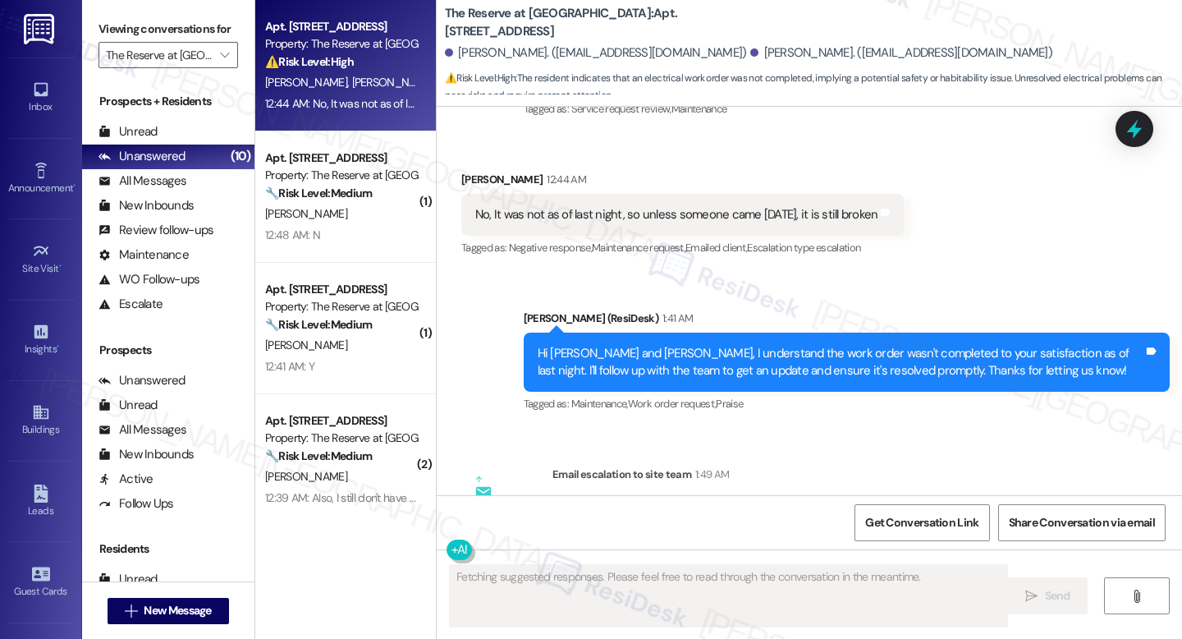
scroll to position [2180, 0]
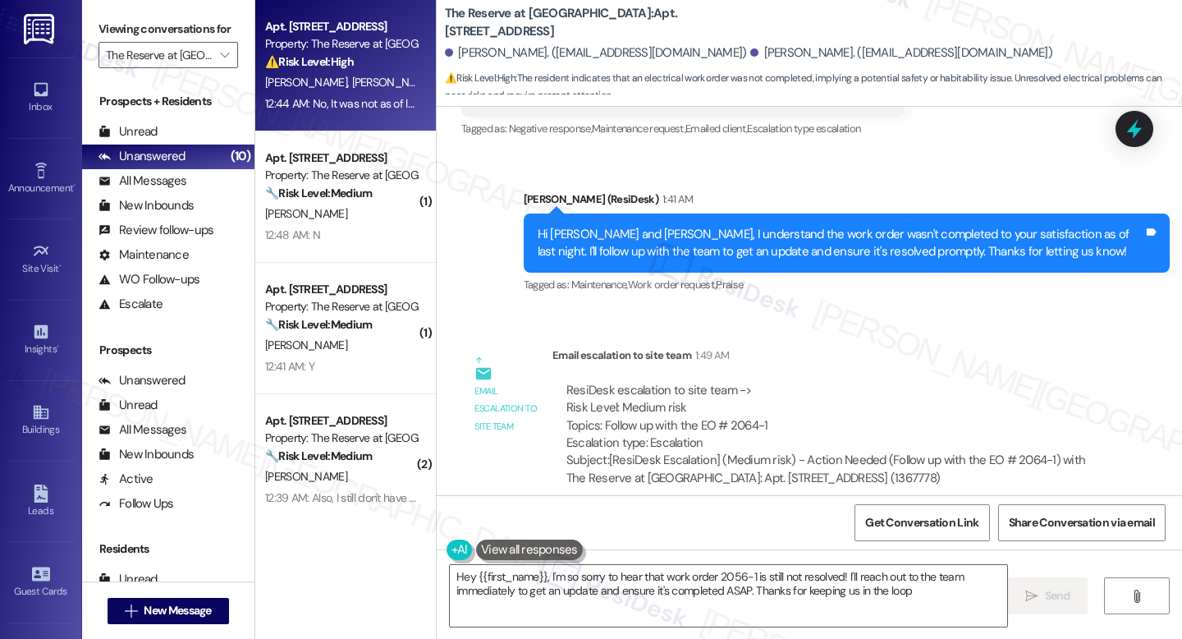
type textarea "Hey {{first_name}}, I'm so sorry to hear that work order 2056-1 is still not re…"
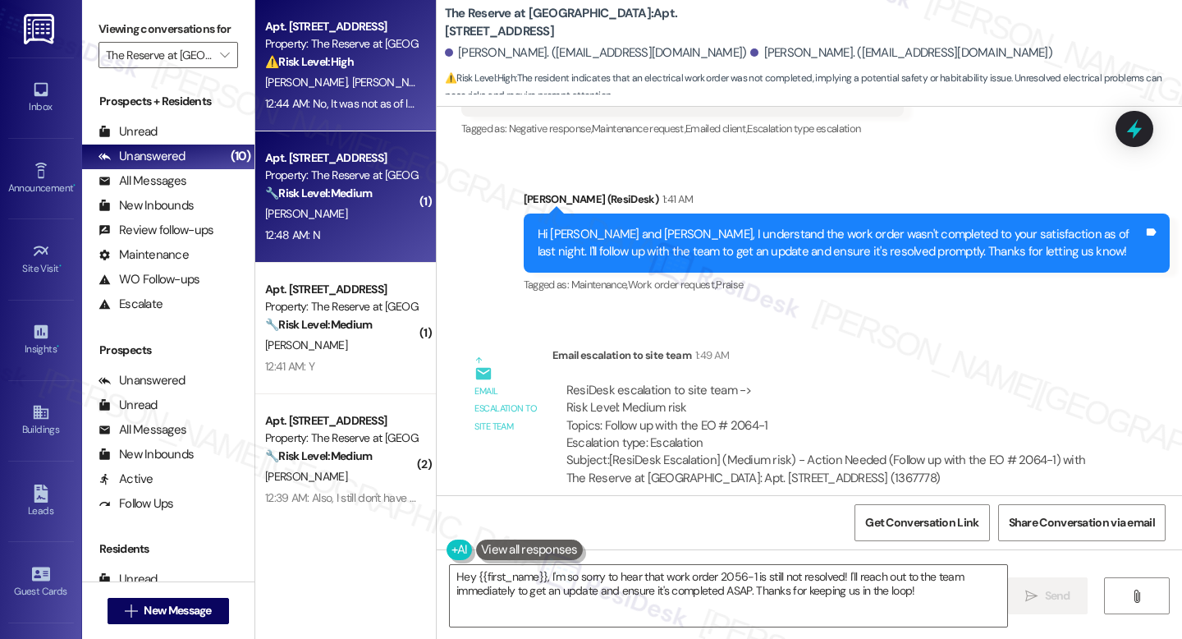
click at [285, 198] on strong "🔧 Risk Level: Medium" at bounding box center [318, 193] width 107 height 15
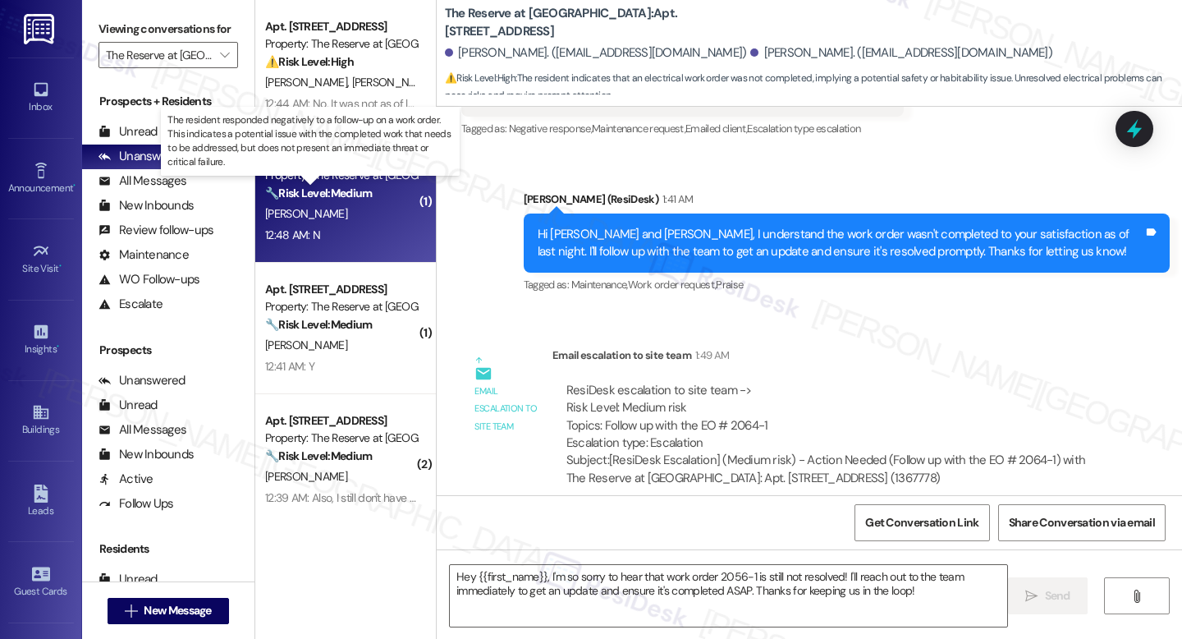
type textarea "Fetching suggested responses. Please feel free to read through the conversation…"
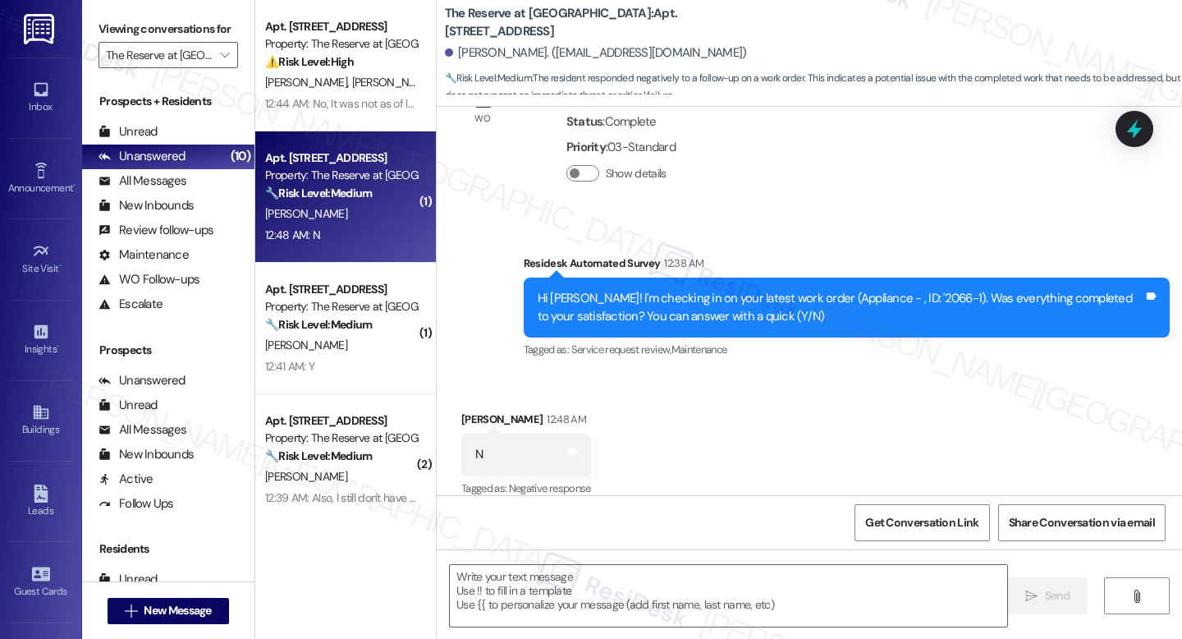
scroll to position [1720, 0]
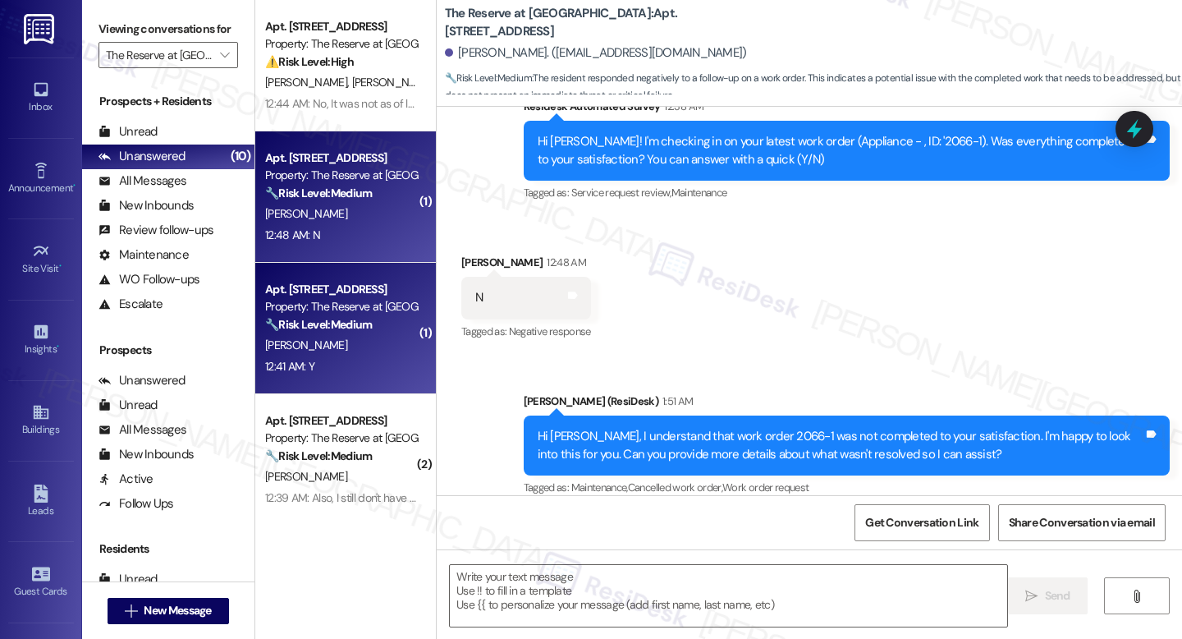
click at [269, 312] on div "Property: The Reserve at White Oak" at bounding box center [341, 306] width 152 height 17
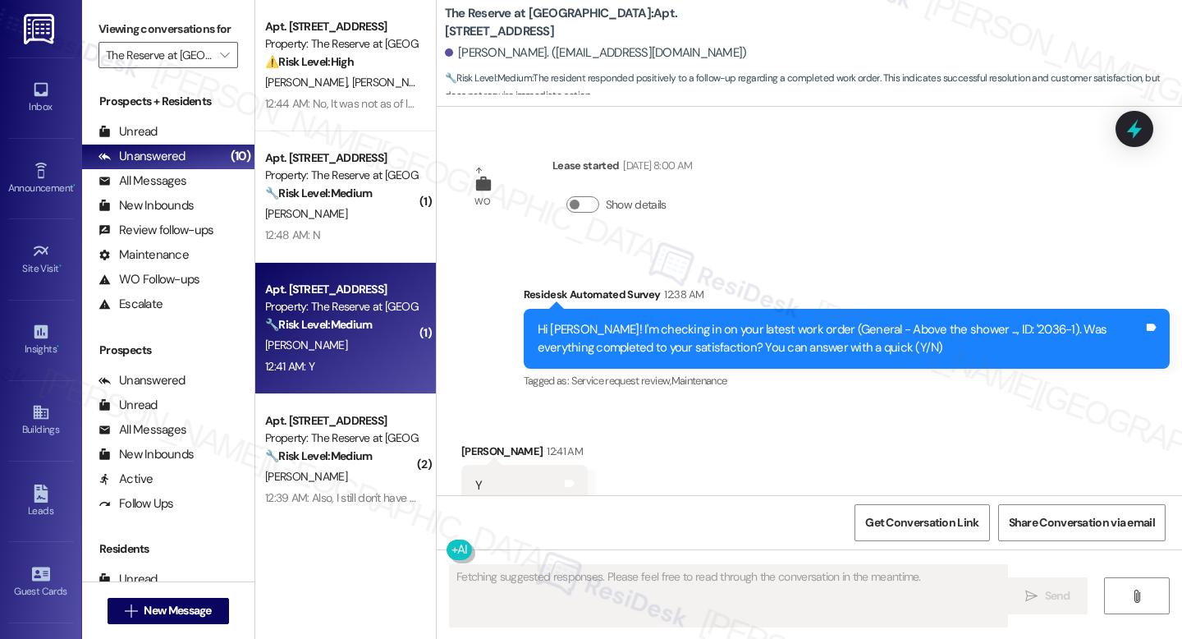
scroll to position [883, 0]
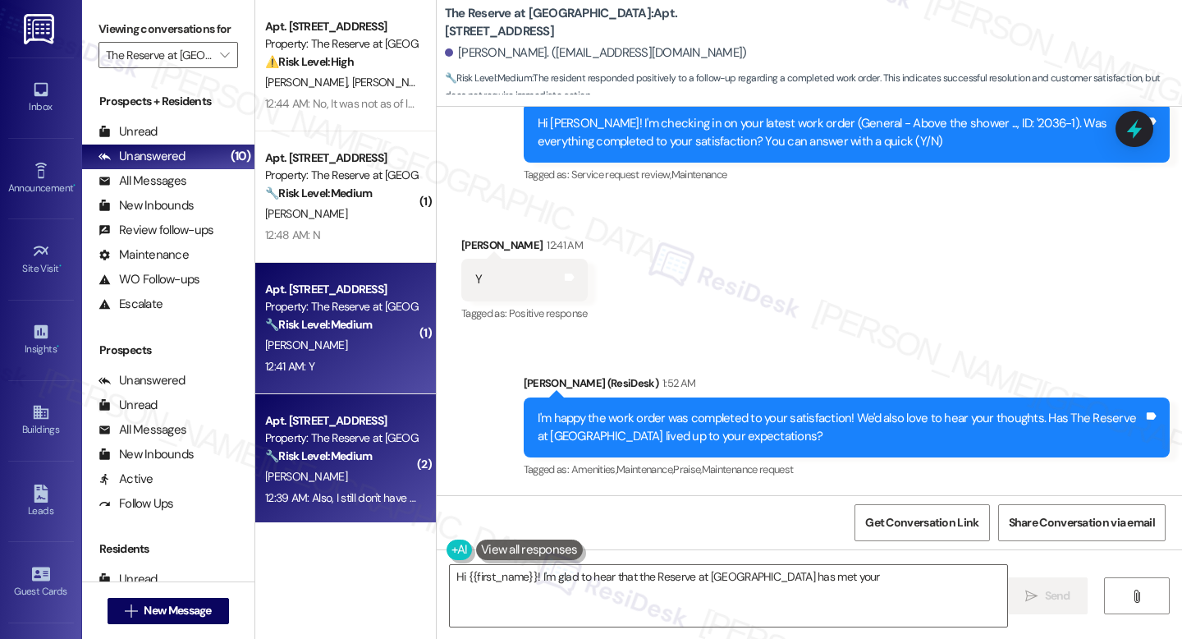
type textarea "Hi {{first_name}}! I'm glad to hear that the Reserve at White Oak has met your …"
click at [305, 464] on div "🔧 Risk Level: Medium The resident reported lint buildup in the dryer vent and n…" at bounding box center [341, 455] width 152 height 17
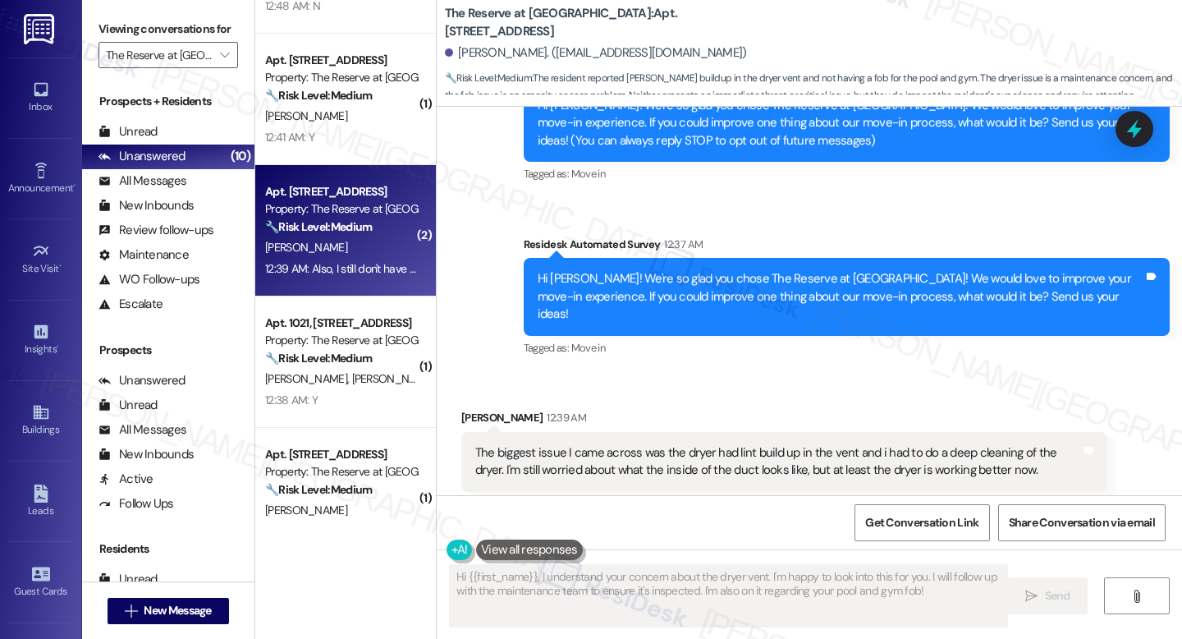
scroll to position [324, 0]
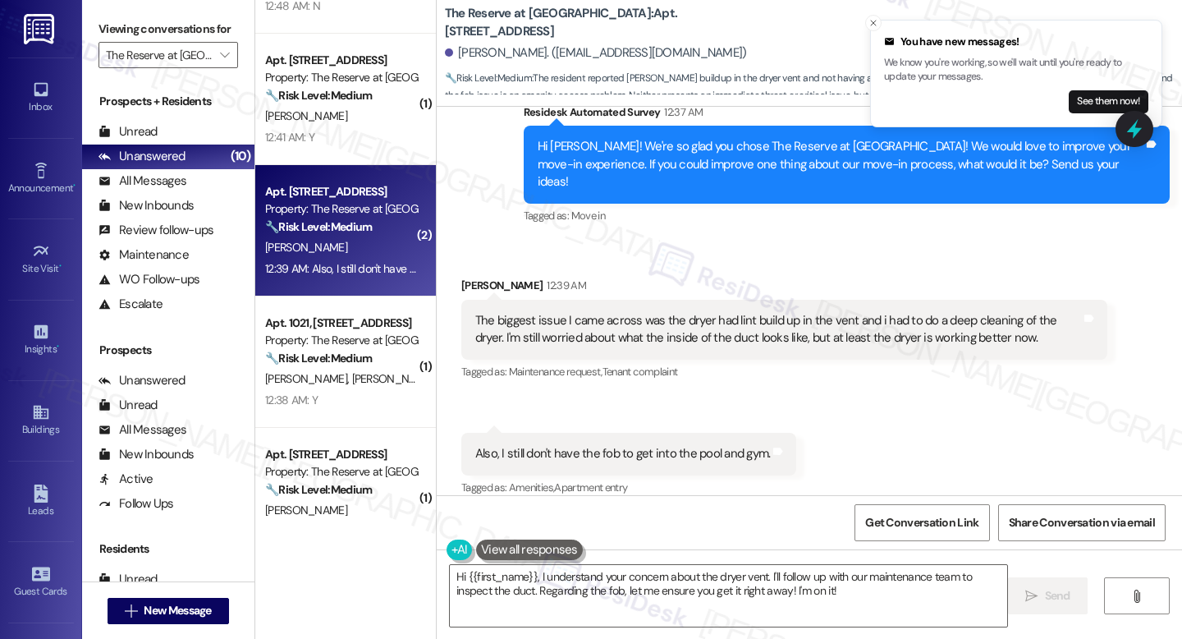
click at [557, 557] on button at bounding box center [529, 549] width 107 height 21
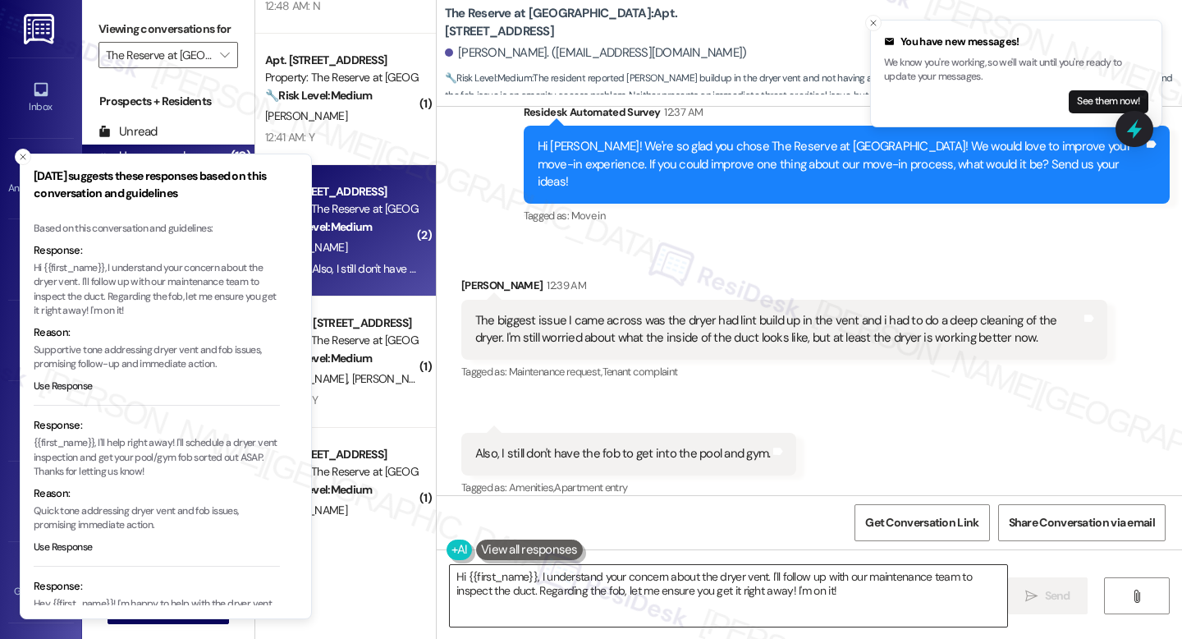
click at [558, 576] on textarea "Hi {{first_name}}, I understand your concern about the dryer vent. I'll follow …" at bounding box center [728, 596] width 557 height 62
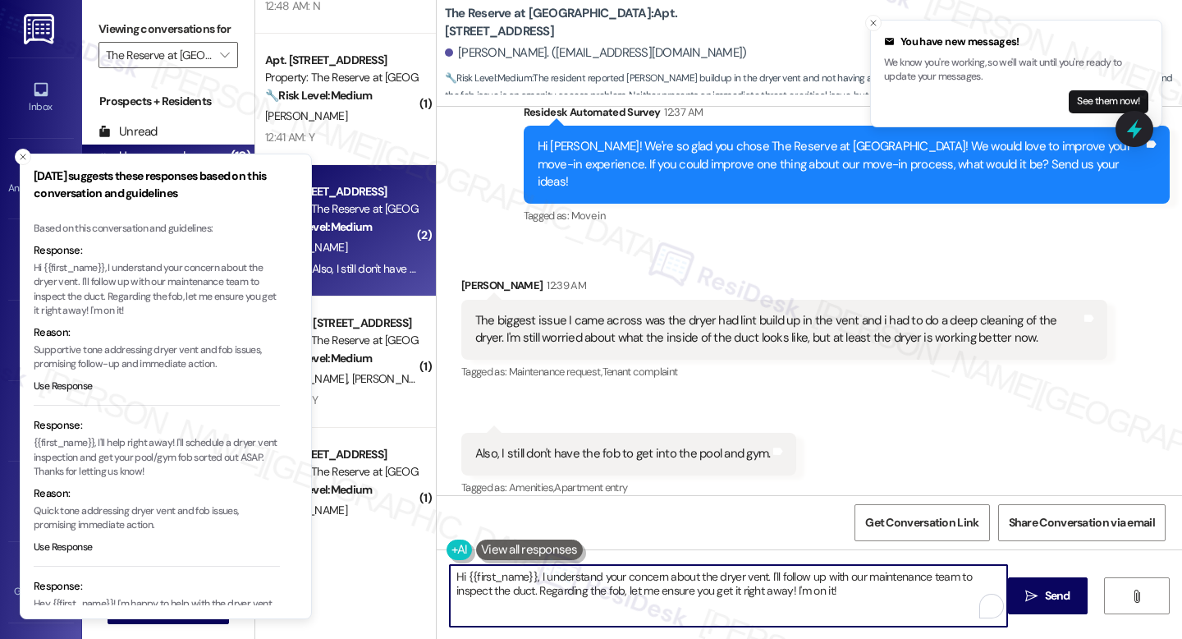
click at [558, 576] on textarea "Hi {{first_name}}, I understand your concern about the dryer vent. I'll follow …" at bounding box center [728, 596] width 557 height 62
click at [25, 158] on line "Close toast" at bounding box center [23, 156] width 5 height 5
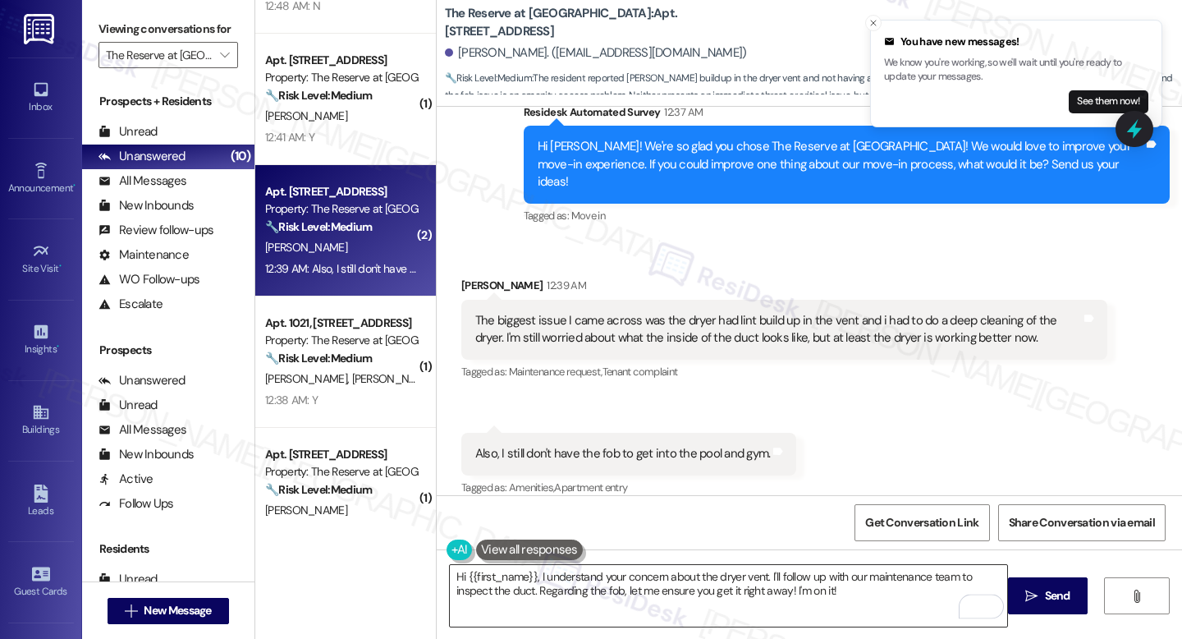
click at [519, 597] on textarea "Hi {{first_name}}, I understand your concern about the dryer vent. I'll follow …" at bounding box center [728, 596] width 557 height 62
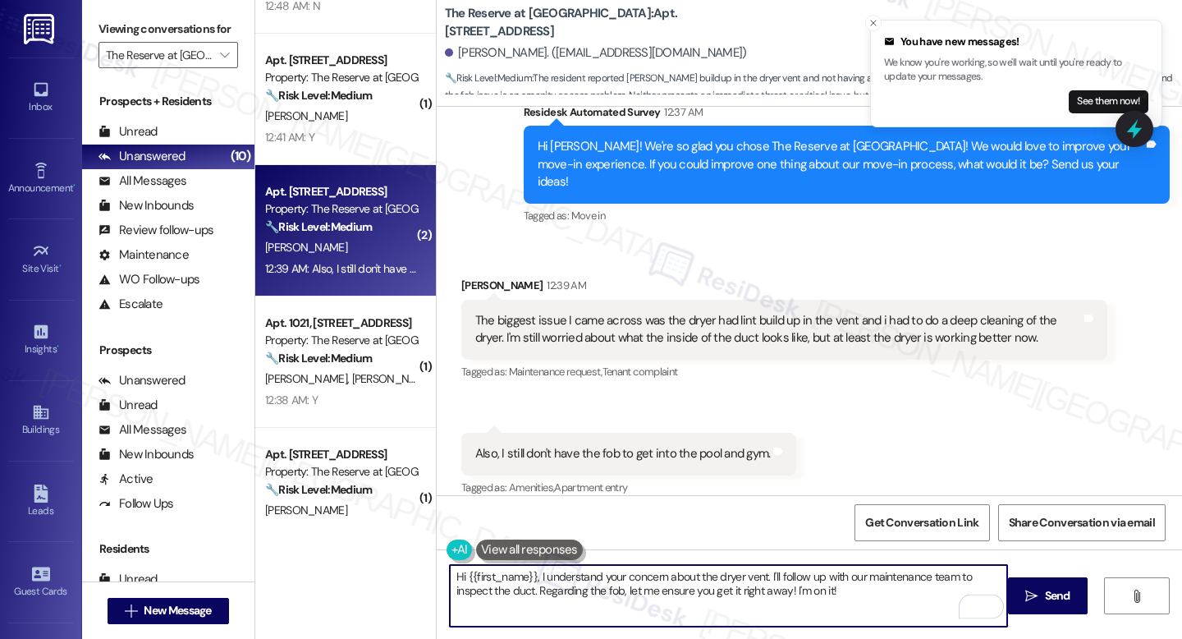
click at [519, 597] on textarea "Hi {{first_name}}, I understand your concern about the dryer vent. I'll follow …" at bounding box center [728, 596] width 557 height 62
paste textarea "Holly, thank you for sharing this with us. I’m glad to hear the dryer is workin…"
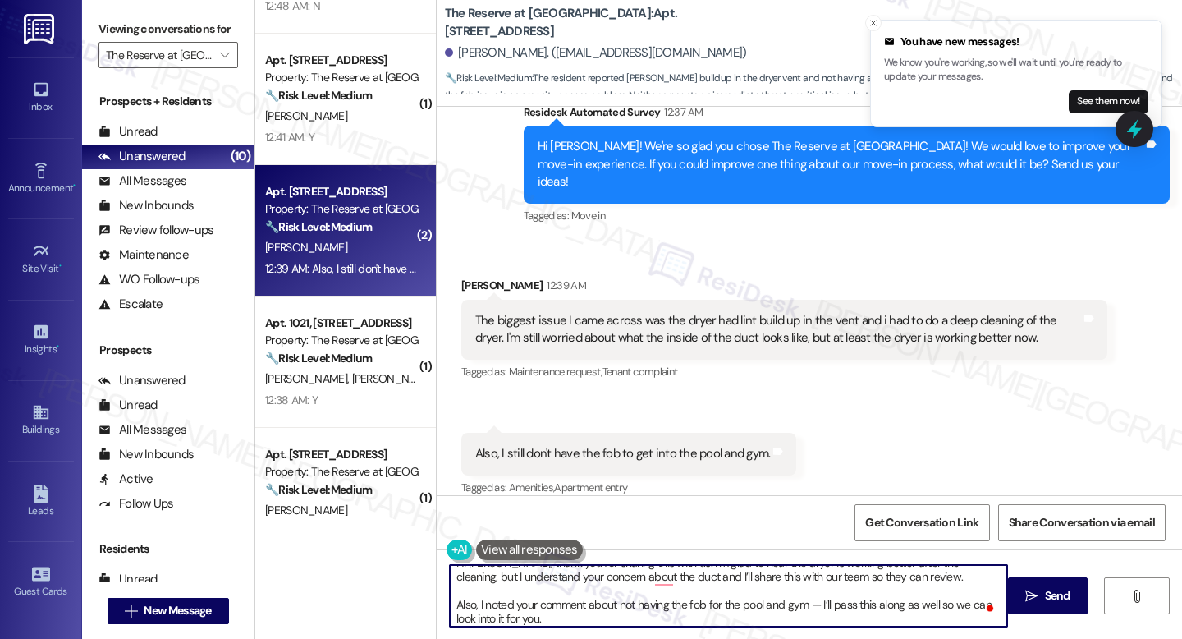
scroll to position [18, 0]
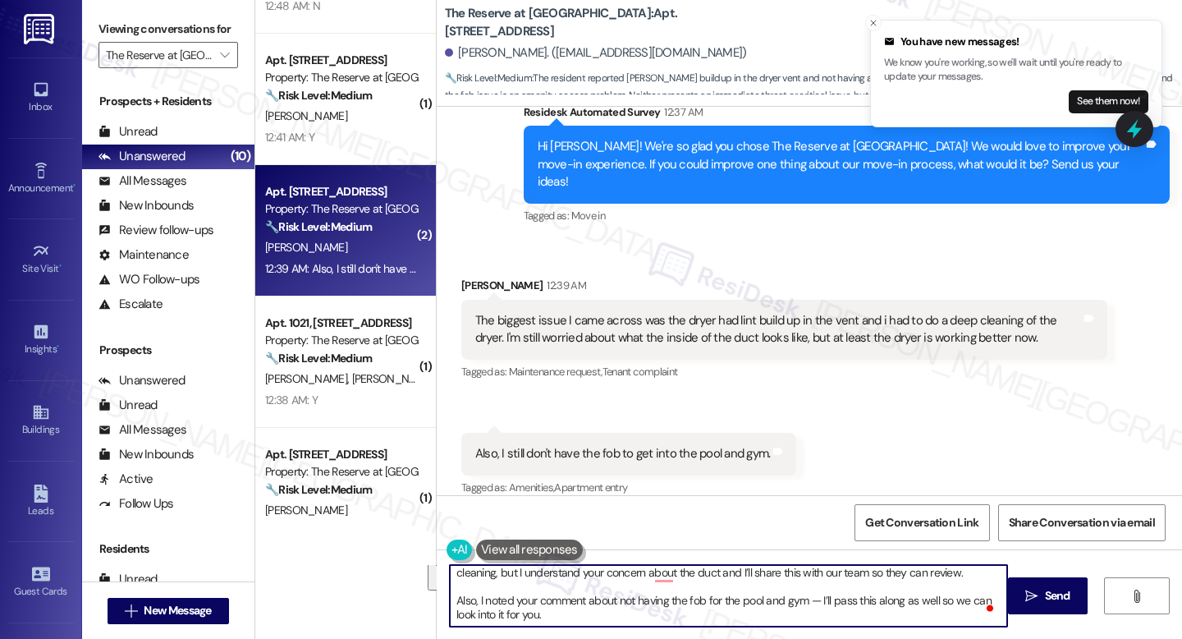
drag, startPoint x: 469, startPoint y: 596, endPoint x: 630, endPoint y: 638, distance: 166.3
click at [630, 638] on div "Hi Holly, thank you for sharing this with us. I’m glad to hear the dryer is wor…" at bounding box center [809, 610] width 745 height 123
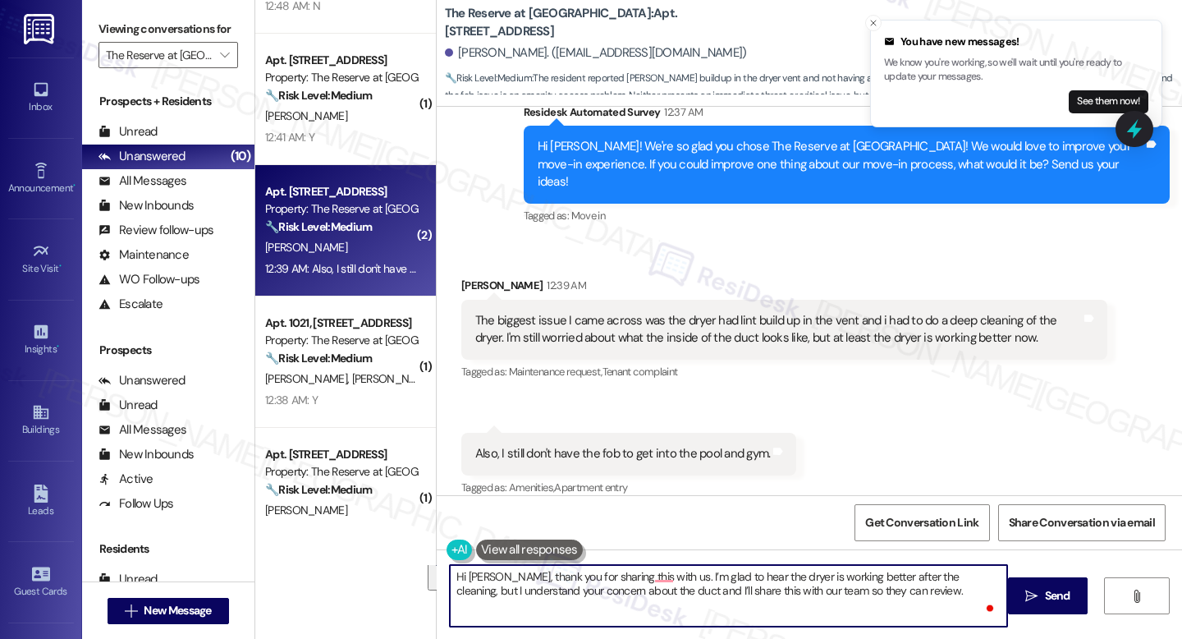
scroll to position [0, 0]
type textarea "Hi Holly, thank you for sharing this with us. I’m glad to hear the dryer is wor…"
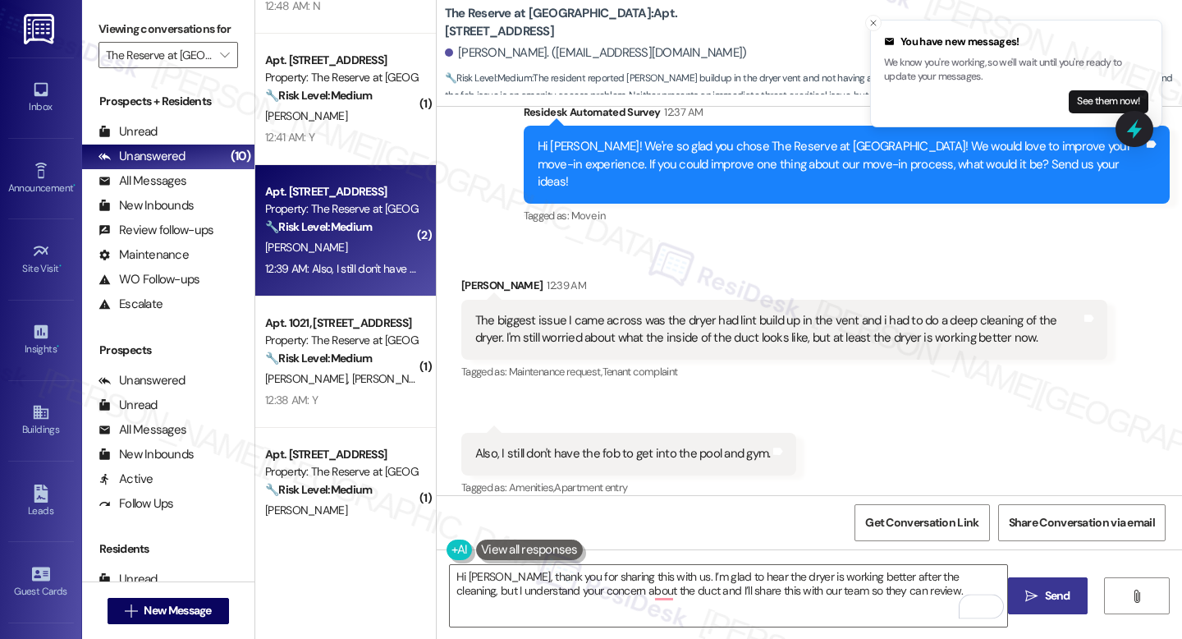
click at [1020, 598] on button " Send" at bounding box center [1048, 595] width 80 height 37
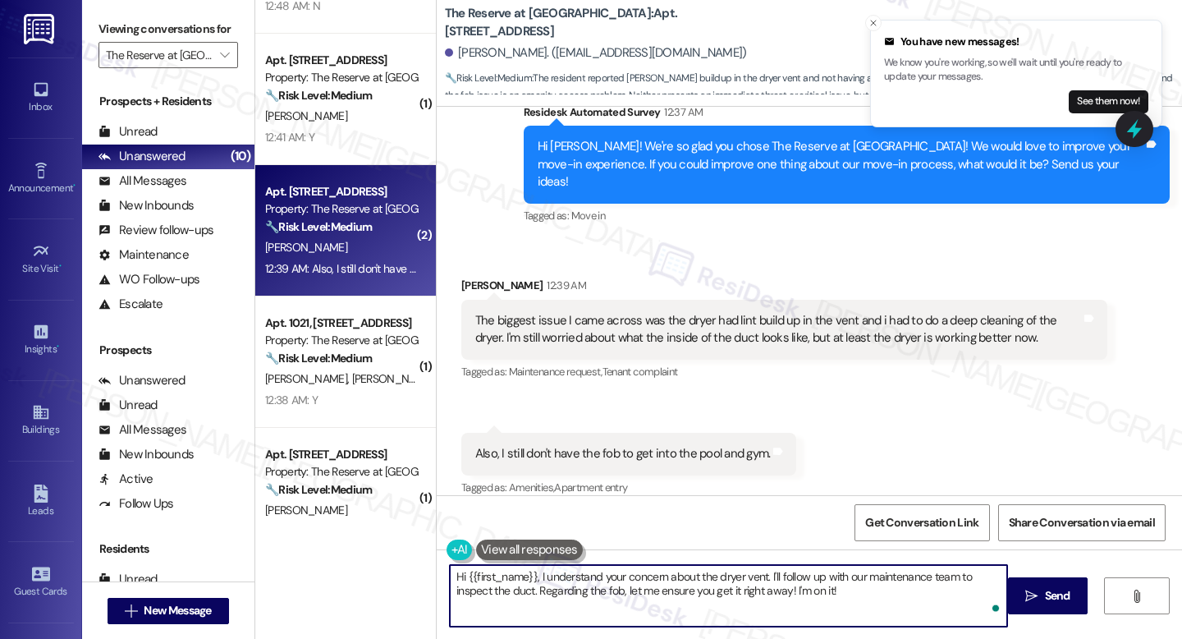
click at [527, 594] on textarea "Hi {{first_name}}, I understand your concern about the dryer vent. I'll follow …" at bounding box center [728, 596] width 557 height 62
paste textarea "Also, I noted your comment about not having the fob for the pool and gym — I’ll…"
drag, startPoint x: 815, startPoint y: 578, endPoint x: 802, endPoint y: 573, distance: 14.0
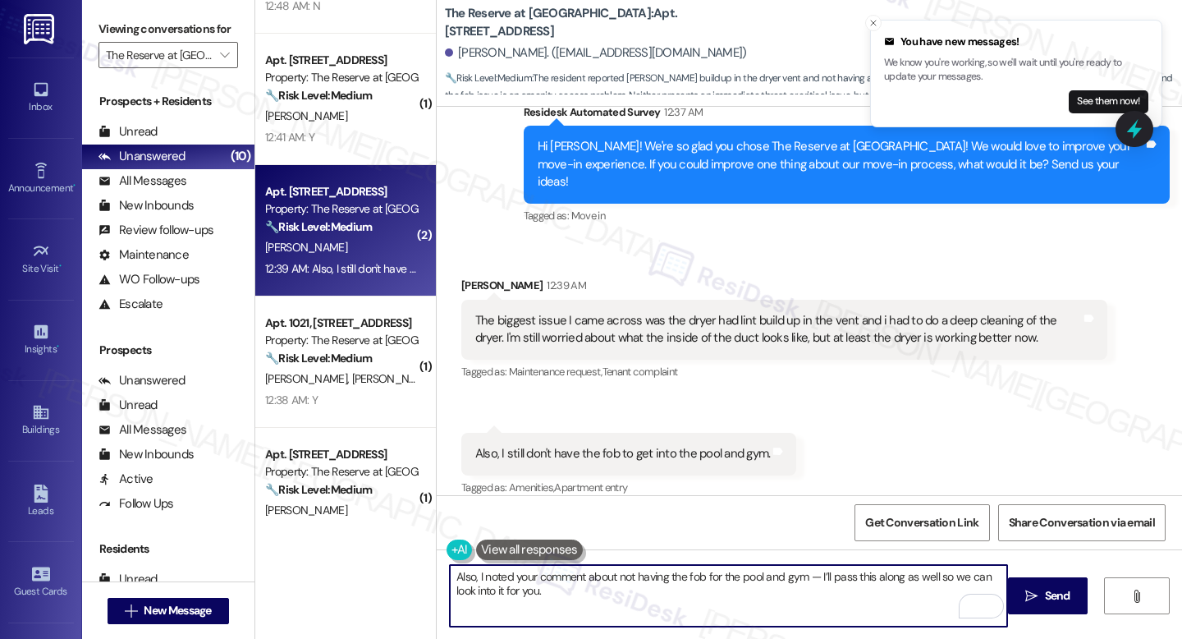
click at [802, 573] on textarea "Also, I noted your comment about not having the fob for the pool and gym — I’ll…" at bounding box center [728, 596] width 557 height 62
drag, startPoint x: 805, startPoint y: 575, endPoint x: 821, endPoint y: 603, distance: 32.4
click at [804, 575] on textarea "Also, I noted your comment about not having the fob for the pool and gym . I’ll…" at bounding box center [728, 596] width 557 height 62
click at [786, 591] on textarea "Also, I noted your comment about not having the fob for the pool and gym . I’ll…" at bounding box center [728, 596] width 557 height 62
click at [801, 575] on textarea "Also, I noted your comment about not having the fob for the pool and gym . I’ll…" at bounding box center [728, 596] width 557 height 62
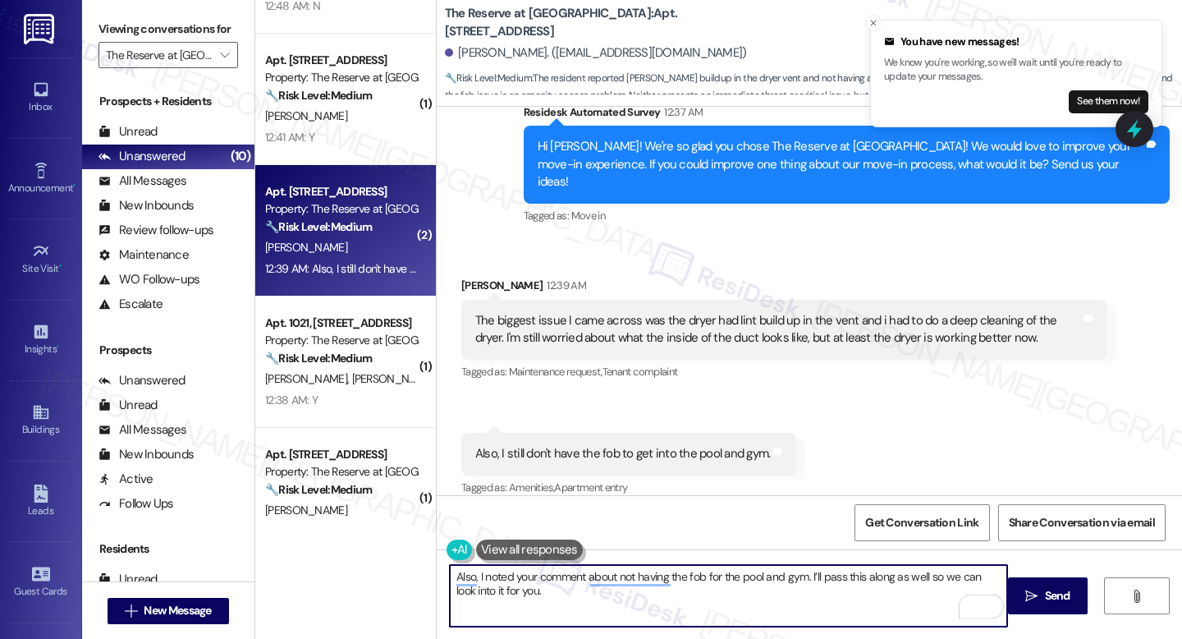
click at [758, 610] on textarea "Also, I noted your comment about not having the fob for the pool and gym. I’ll …" at bounding box center [728, 596] width 557 height 62
type textarea "Also, I noted your comment about not having the fob for the pool and gym. I’ll …"
click at [1052, 603] on span "Send" at bounding box center [1057, 595] width 25 height 17
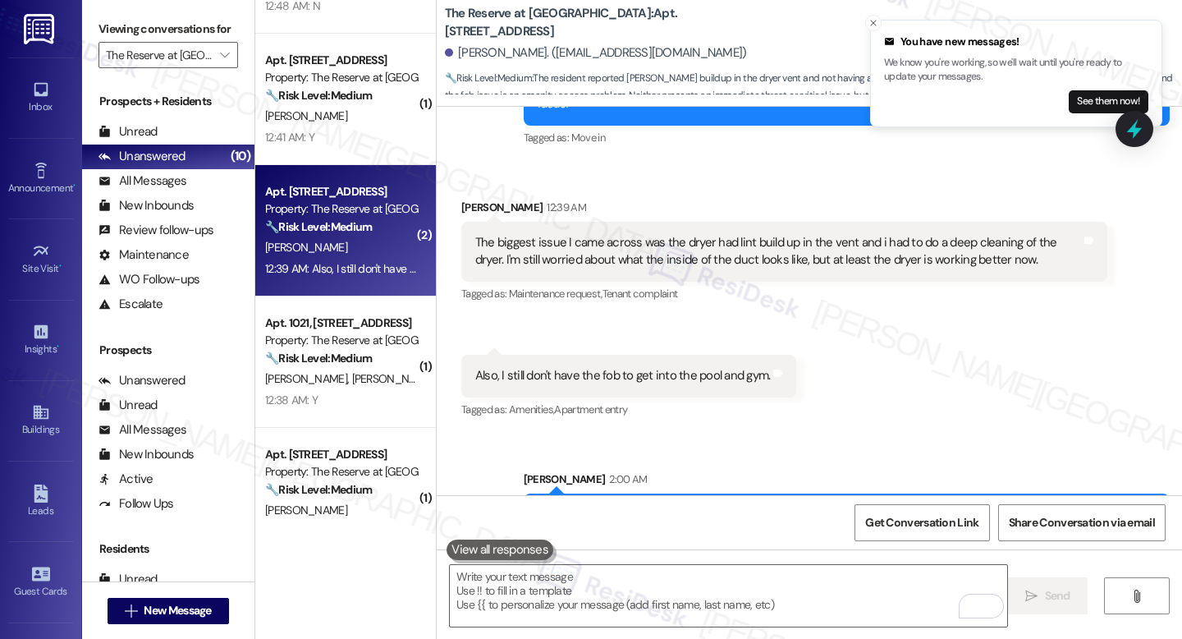
scroll to position [391, 0]
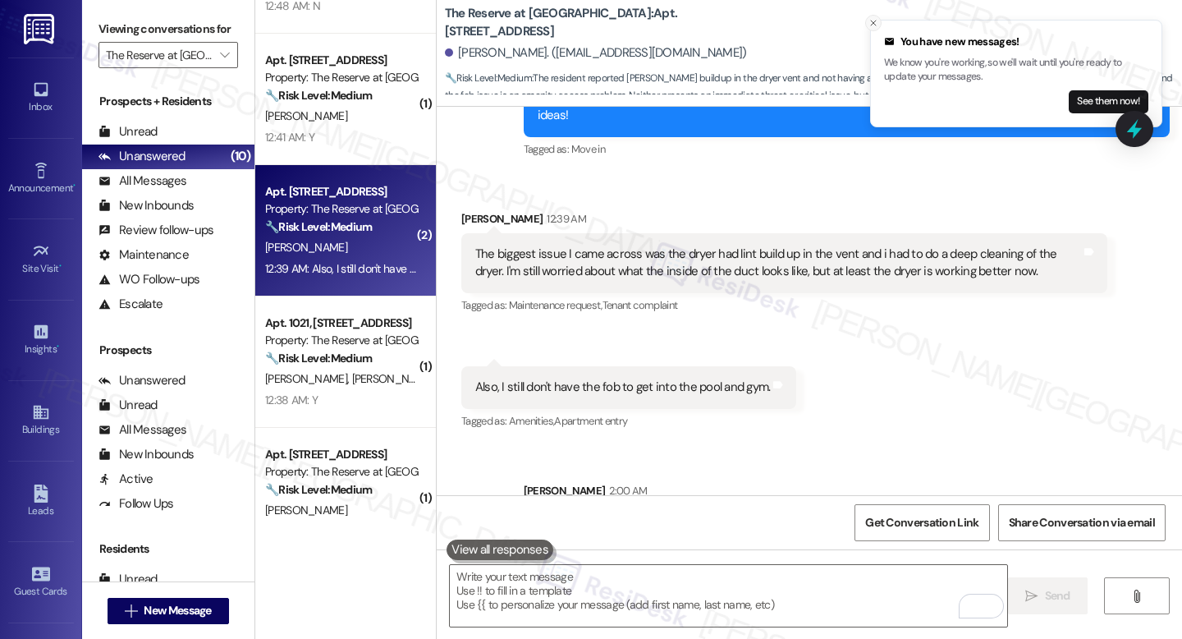
click at [874, 18] on icon "Close toast" at bounding box center [874, 23] width 10 height 10
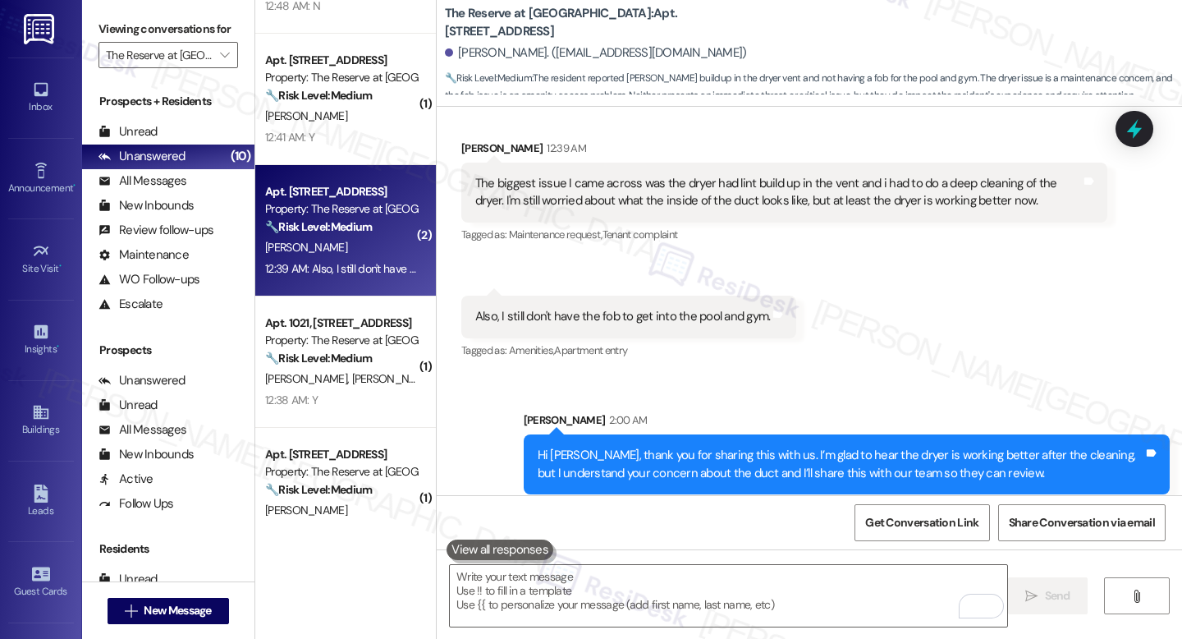
scroll to position [467, 0]
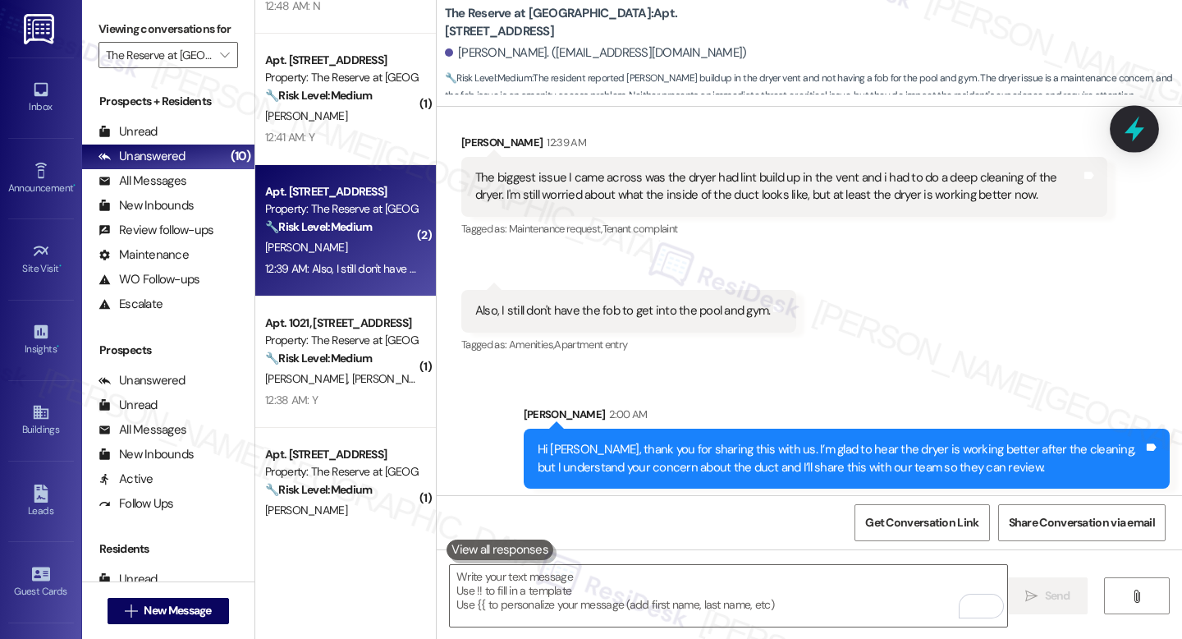
click at [1117, 135] on div at bounding box center [1134, 128] width 49 height 47
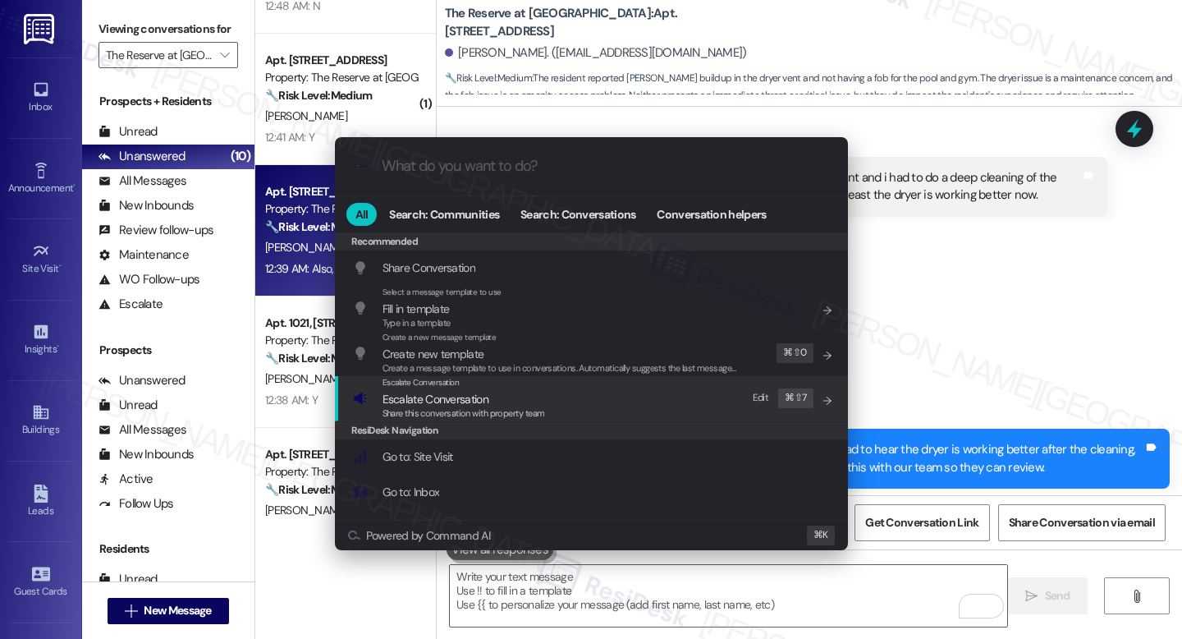
click at [450, 406] on div "Share this conversation with property team" at bounding box center [464, 413] width 163 height 15
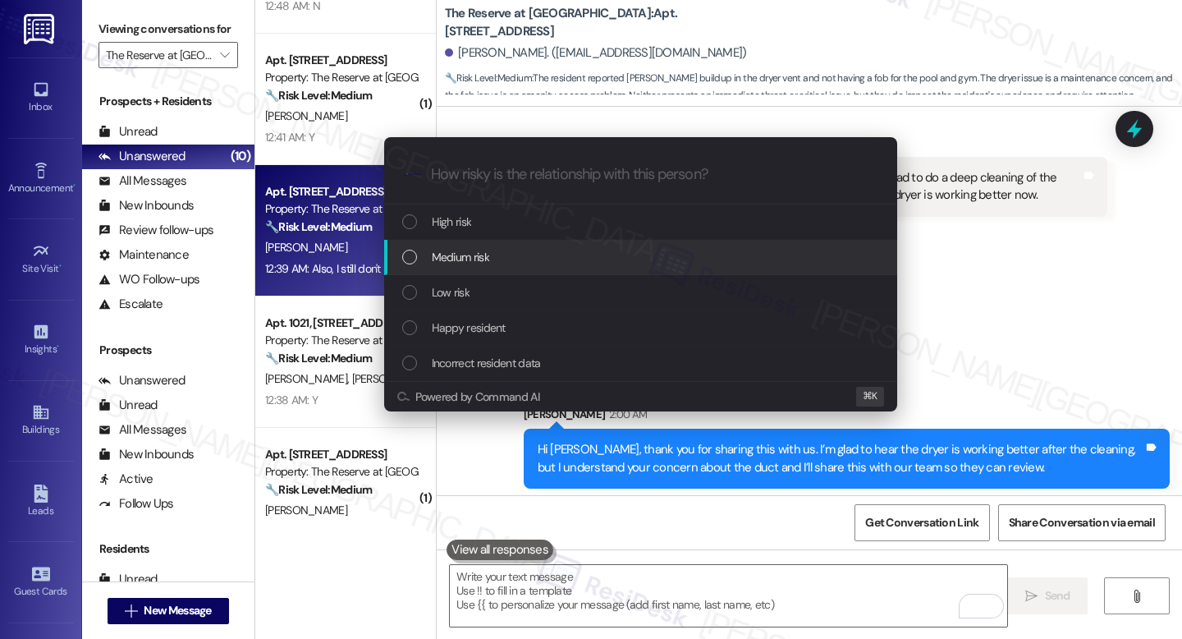
click at [488, 255] on span "Medium risk" at bounding box center [460, 257] width 57 height 18
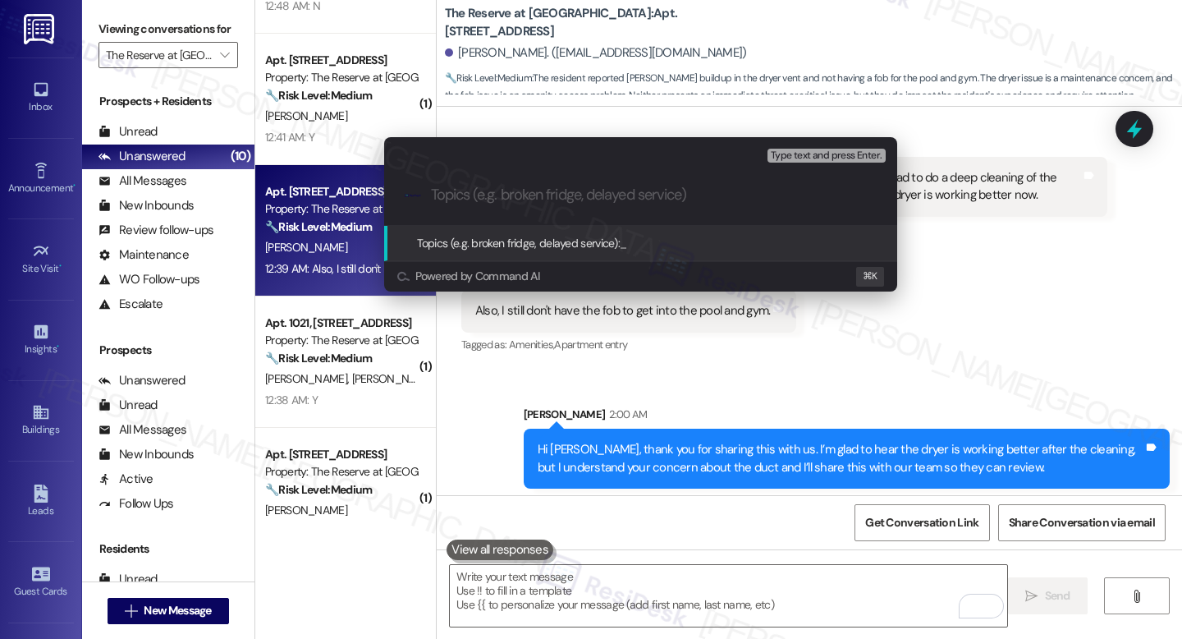
paste input "Resident Missing Pool/Gym Fob"
type input "Resident Missing Pool/Gym Fob"
click at [699, 232] on div "Topics (e.g. broken fridge, delayed service): Resident Missing Pool/Gym Fob" at bounding box center [640, 243] width 513 height 35
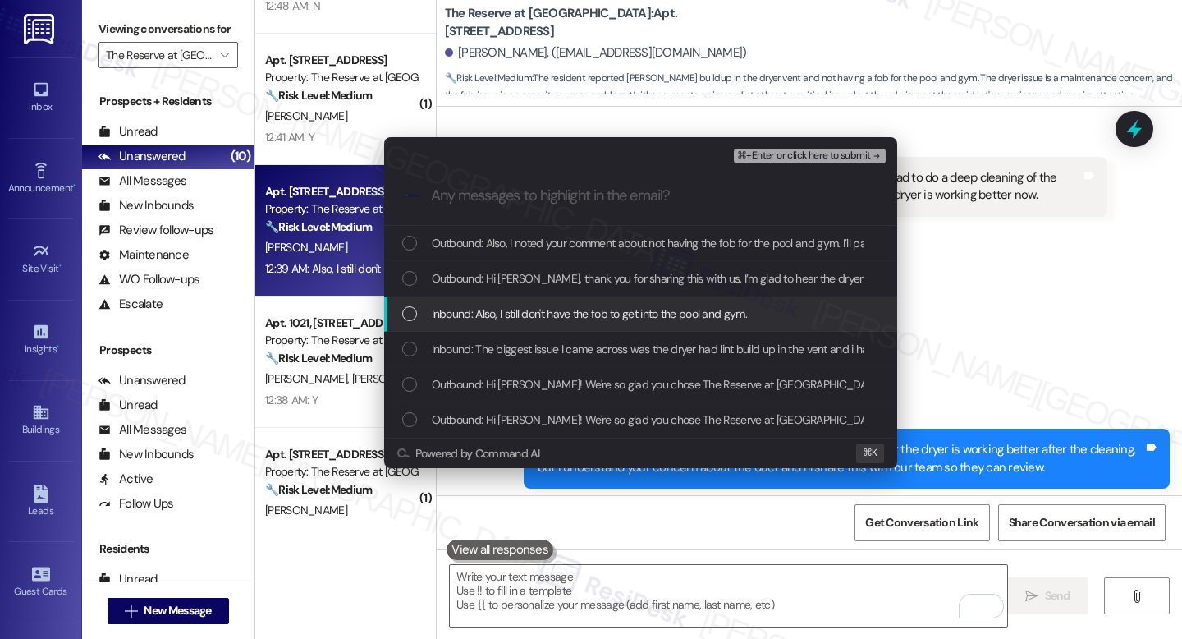
click at [575, 318] on span "Inbound: Also, I still don't have the fob to get into the pool and gym." at bounding box center [589, 314] width 315 height 18
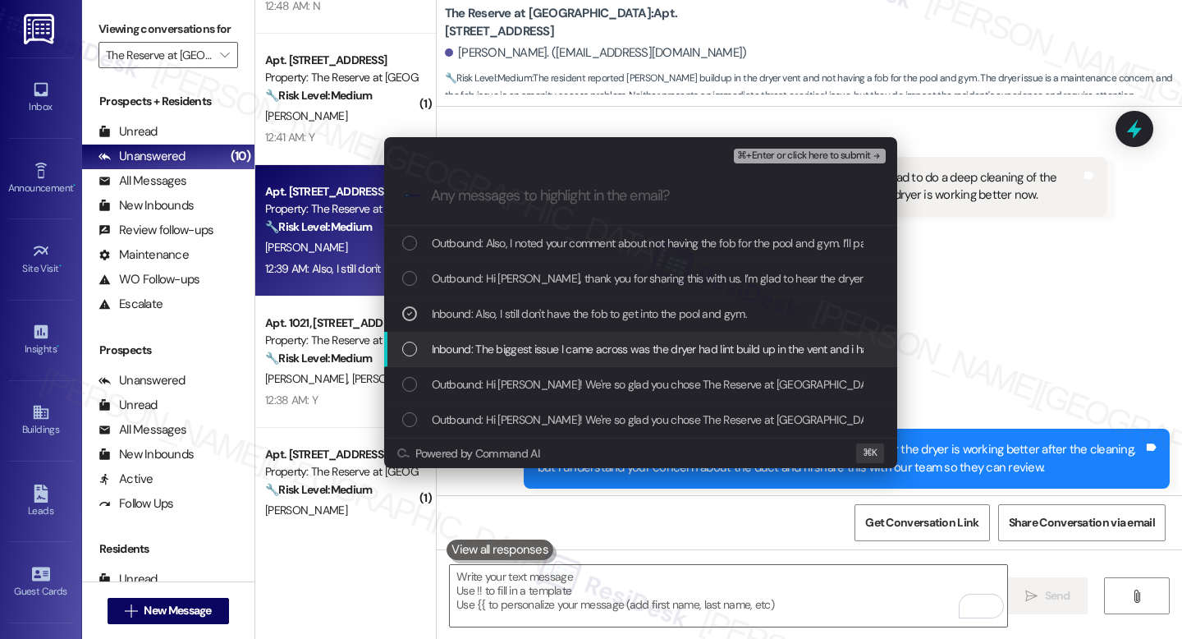
click at [663, 354] on span "Inbound: The biggest issue I came across was the dryer had lint build up in the…" at bounding box center [981, 349] width 1098 height 18
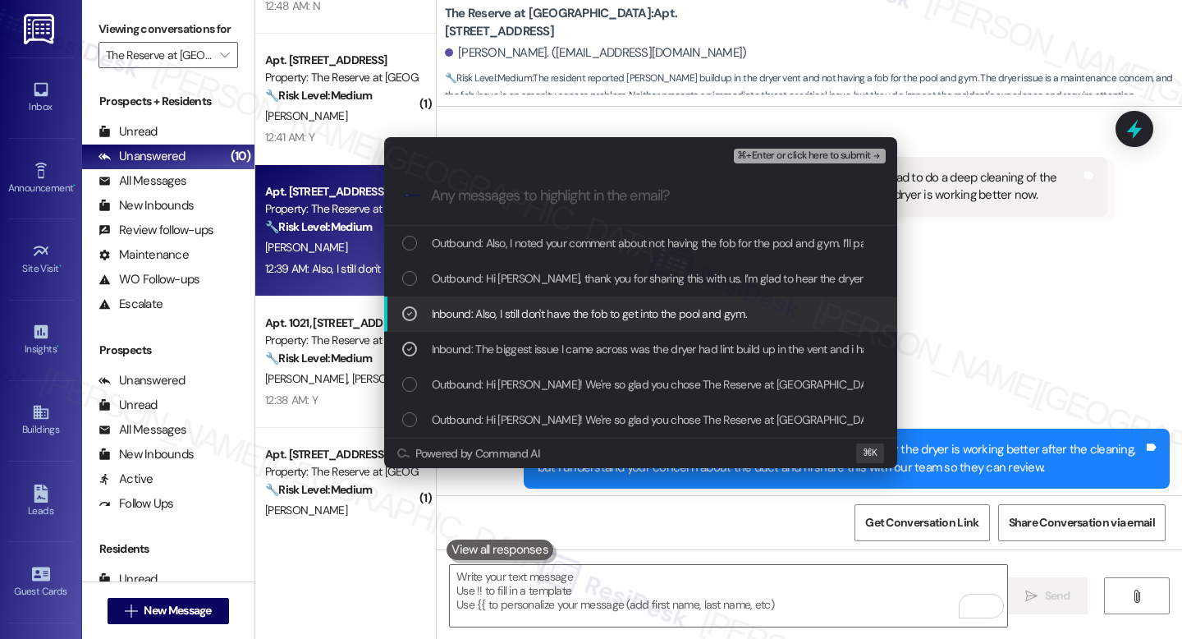
click at [641, 313] on span "Inbound: Also, I still don't have the fob to get into the pool and gym." at bounding box center [589, 314] width 315 height 18
click at [638, 323] on div "Inbound: Also, I still don't have the fob to get into the pool and gym." at bounding box center [640, 313] width 513 height 35
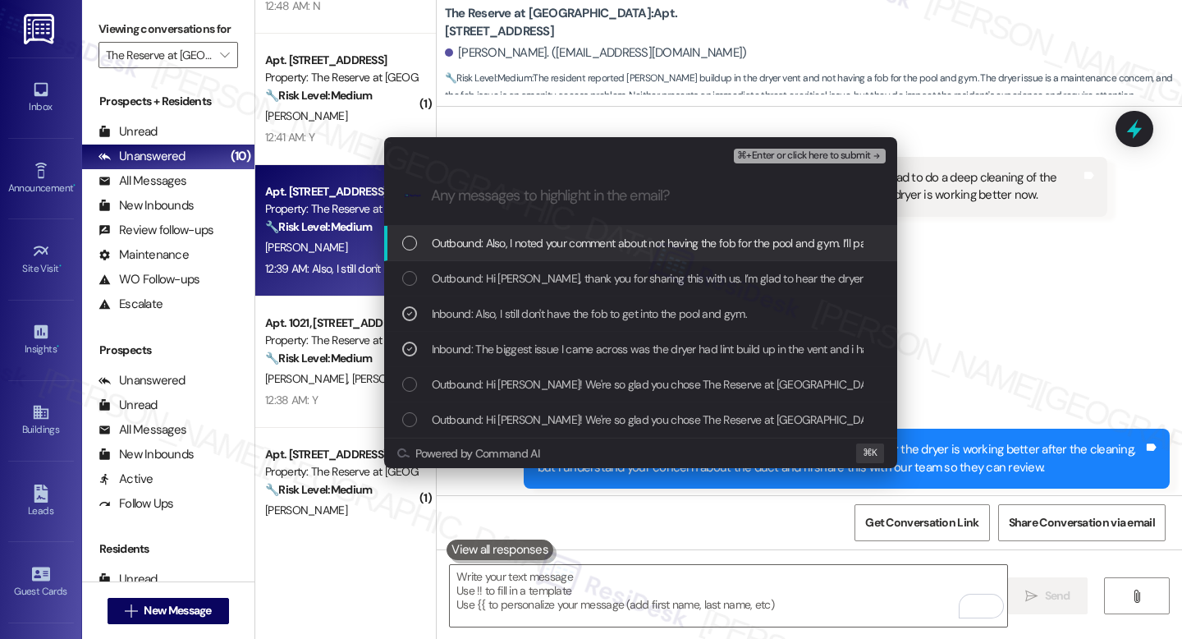
click at [864, 126] on div "Escalate Conversation Medium risk Resident Missing Pool/Gym Fob Inbound: The bi…" at bounding box center [641, 303] width 554 height 364
click at [835, 169] on div ".cls-1{fill:#0a055f;}.cls-2{fill:#0cc4c4;} resideskLogoBlueOrange" at bounding box center [640, 196] width 513 height 58
click at [842, 157] on span "⌘+Enter or click here to submit" at bounding box center [803, 155] width 133 height 11
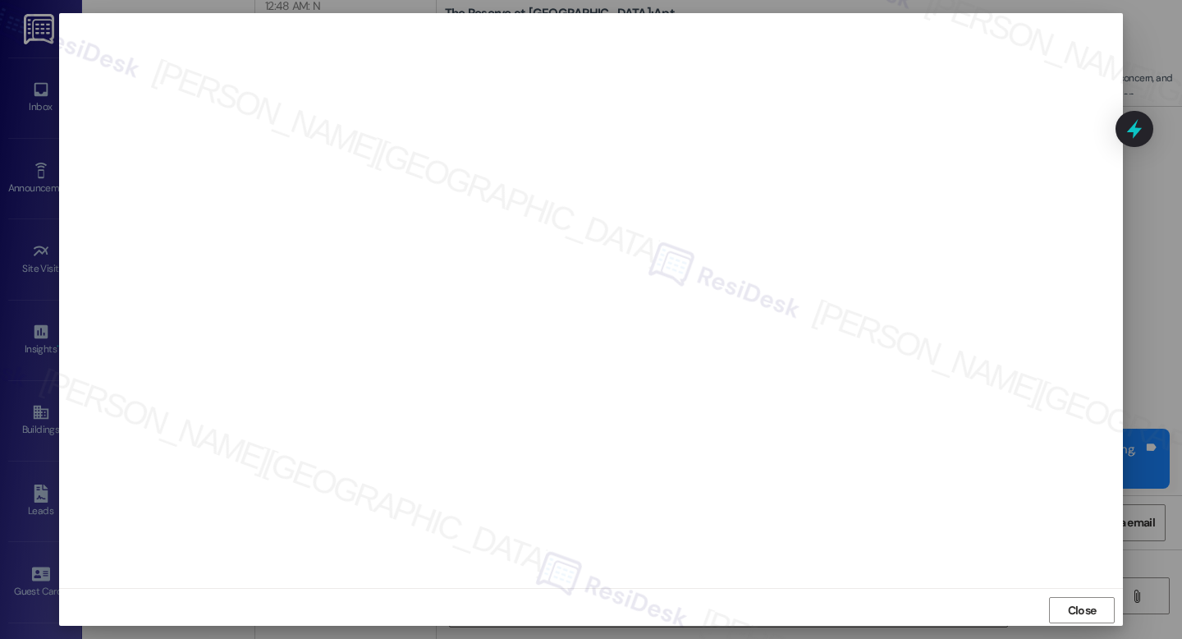
click at [1089, 611] on span "Close" at bounding box center [1082, 610] width 29 height 17
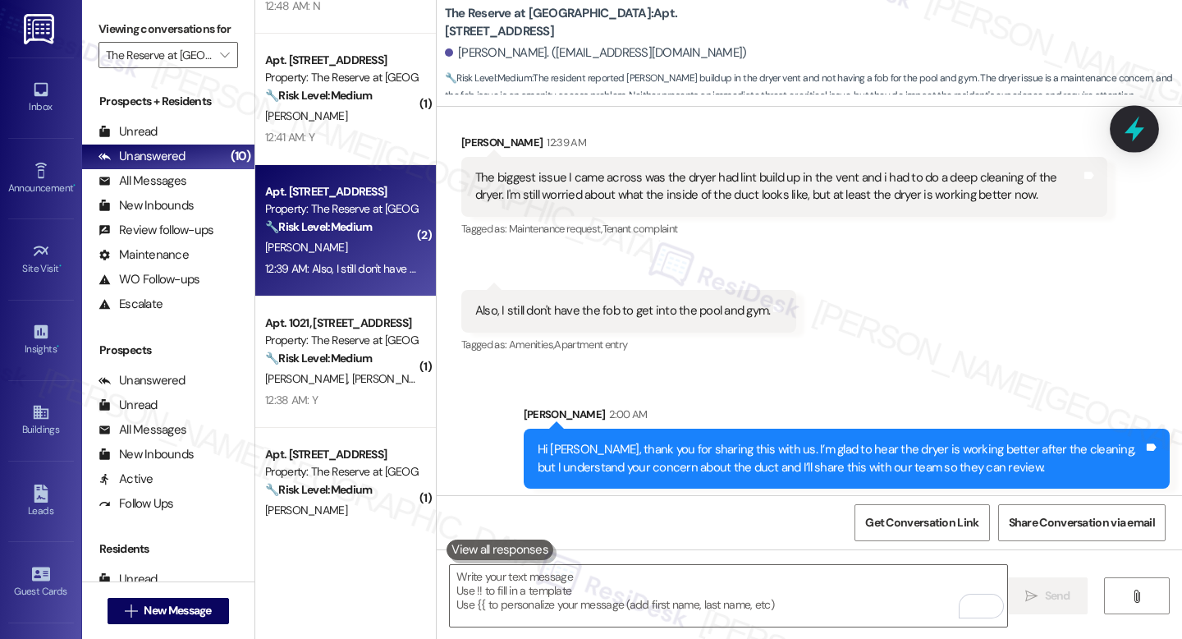
click at [1128, 136] on icon at bounding box center [1135, 129] width 28 height 28
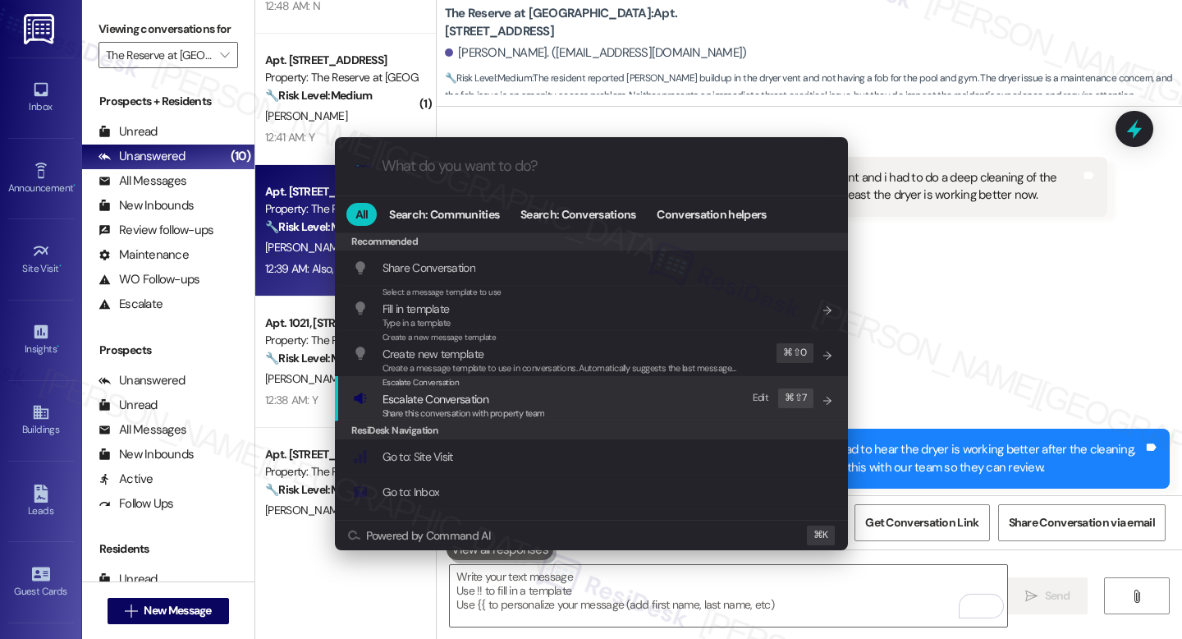
click at [470, 410] on span "Share this conversation with property team" at bounding box center [464, 412] width 163 height 11
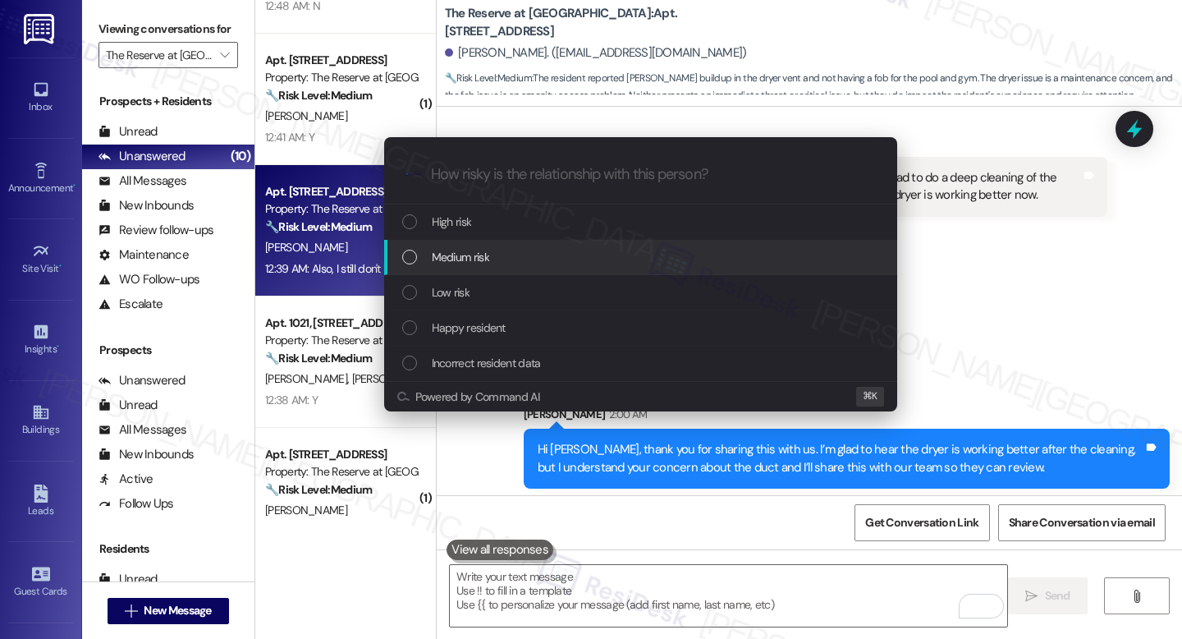
click at [470, 245] on div "Medium risk" at bounding box center [640, 257] width 513 height 35
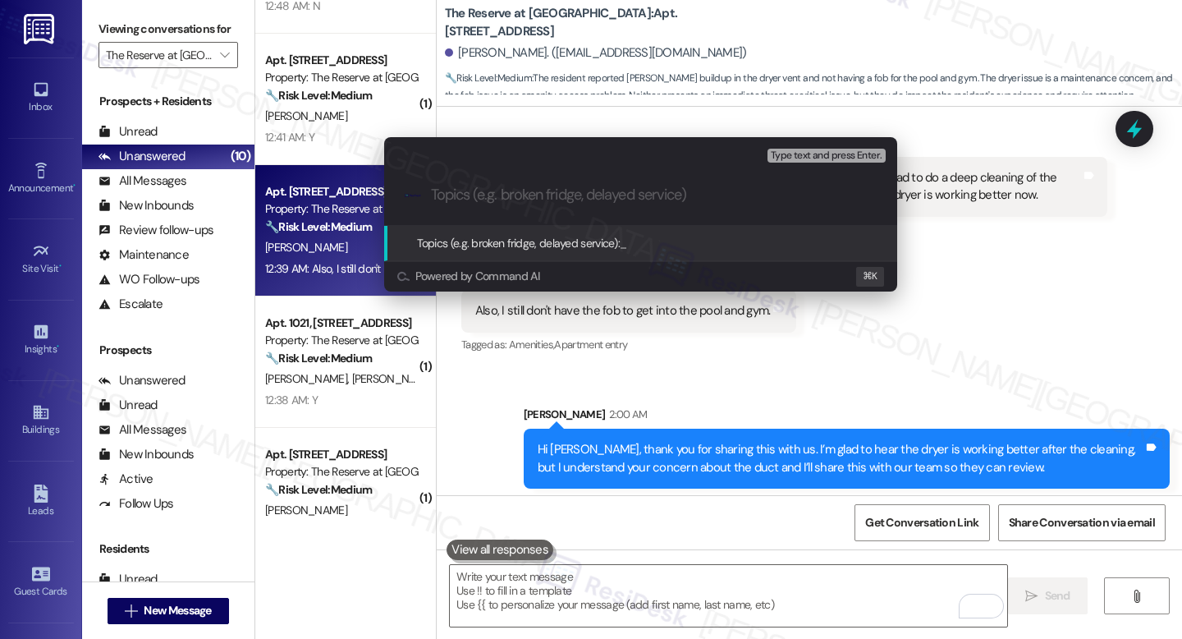
paste input "Resident Missing Pool/Gym Fob"
type input "Resident Missing Pool/Gym Fob"
click at [823, 154] on span "Type text and press Enter." at bounding box center [826, 155] width 111 height 11
click at [673, 245] on span "Resident Missing Pool/Gym Fob" at bounding box center [695, 243] width 150 height 15
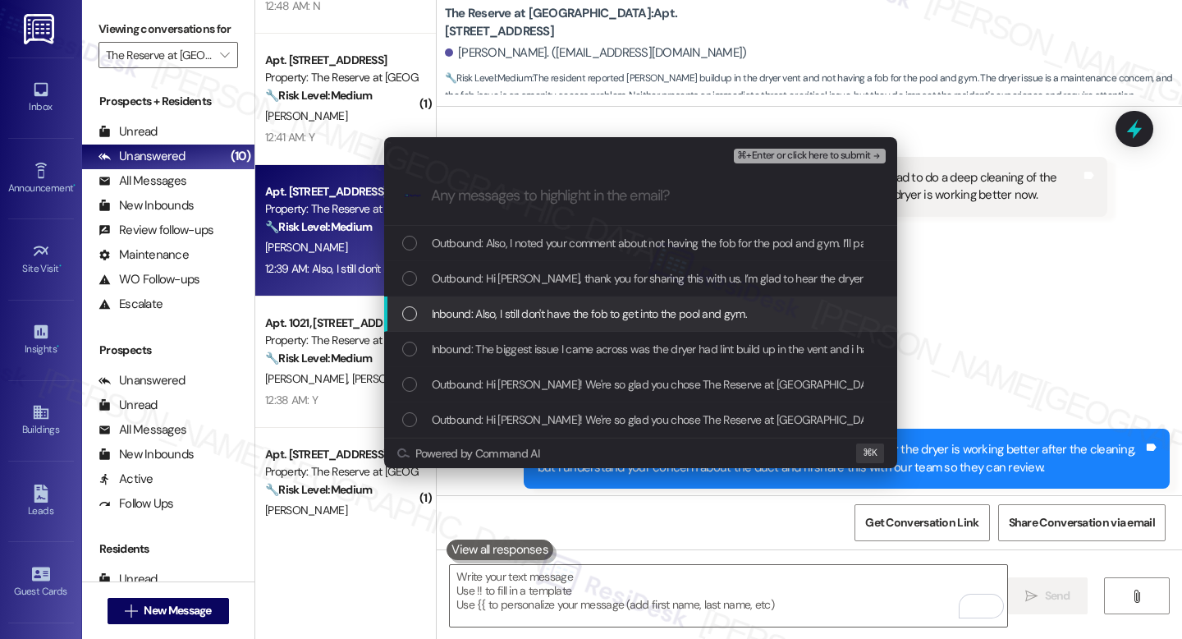
click at [539, 316] on span "Inbound: Also, I still don't have the fob to get into the pool and gym." at bounding box center [589, 314] width 315 height 18
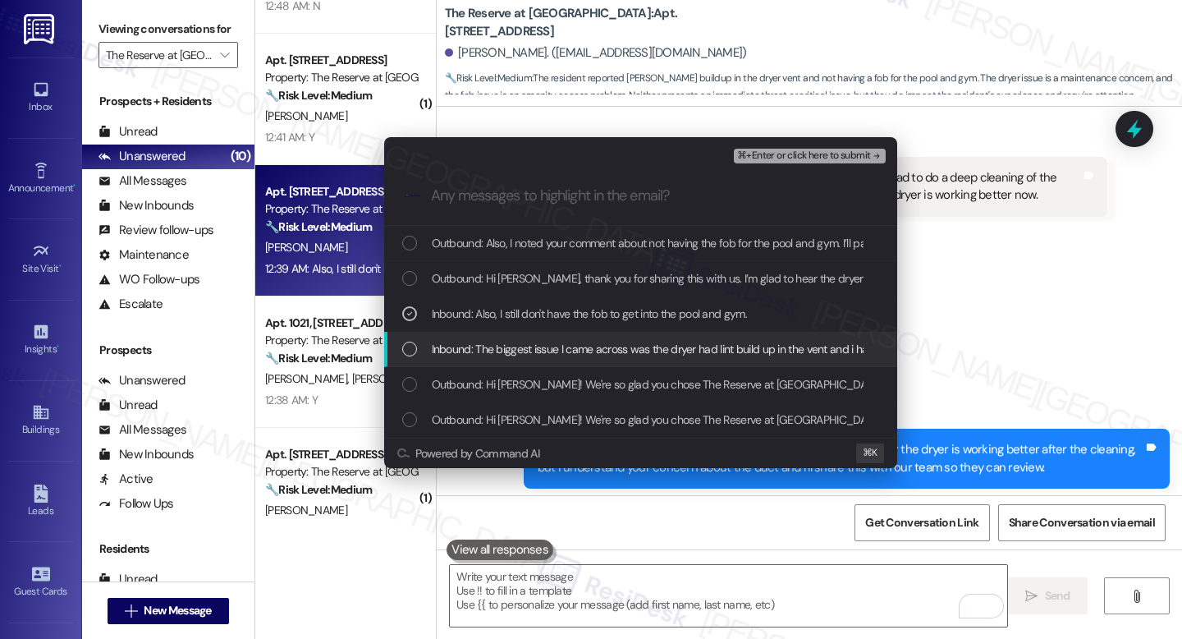
click at [516, 348] on span "Inbound: The biggest issue I came across was the dryer had lint build up in the…" at bounding box center [981, 349] width 1098 height 18
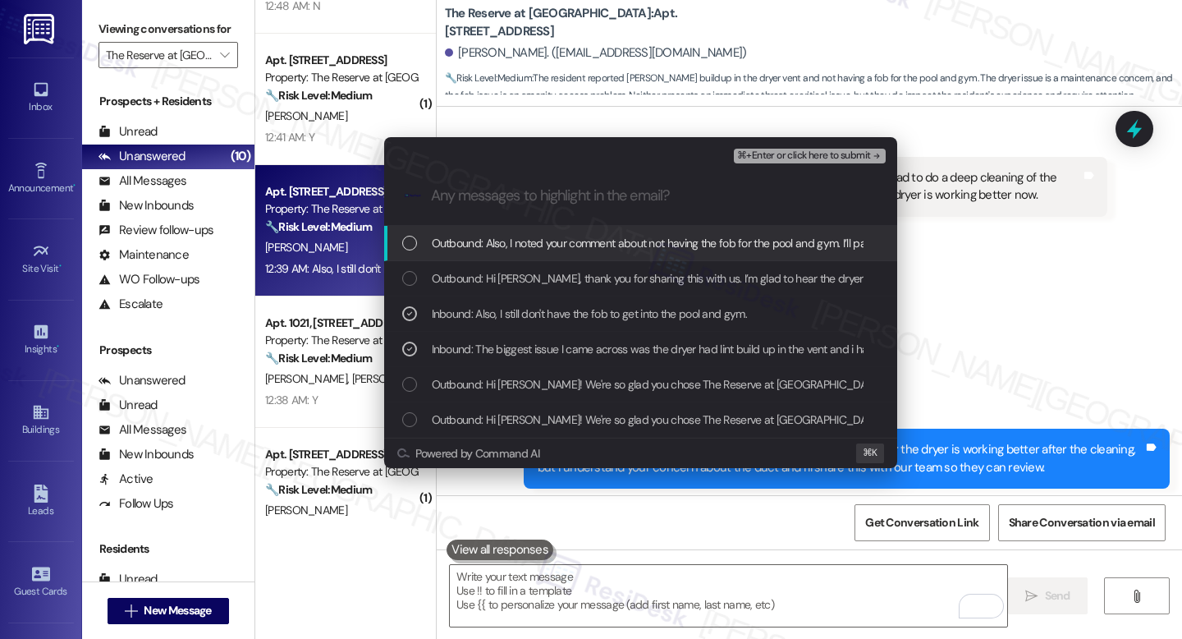
click at [753, 158] on span "⌘+Enter or click here to submit" at bounding box center [803, 155] width 133 height 11
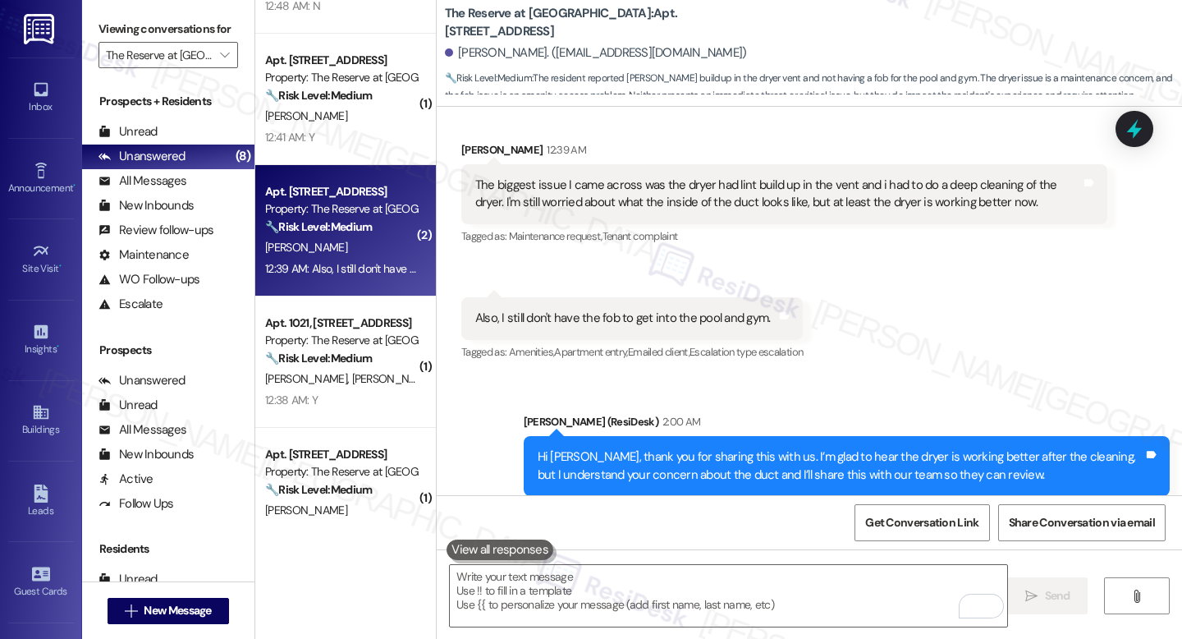
scroll to position [613, 0]
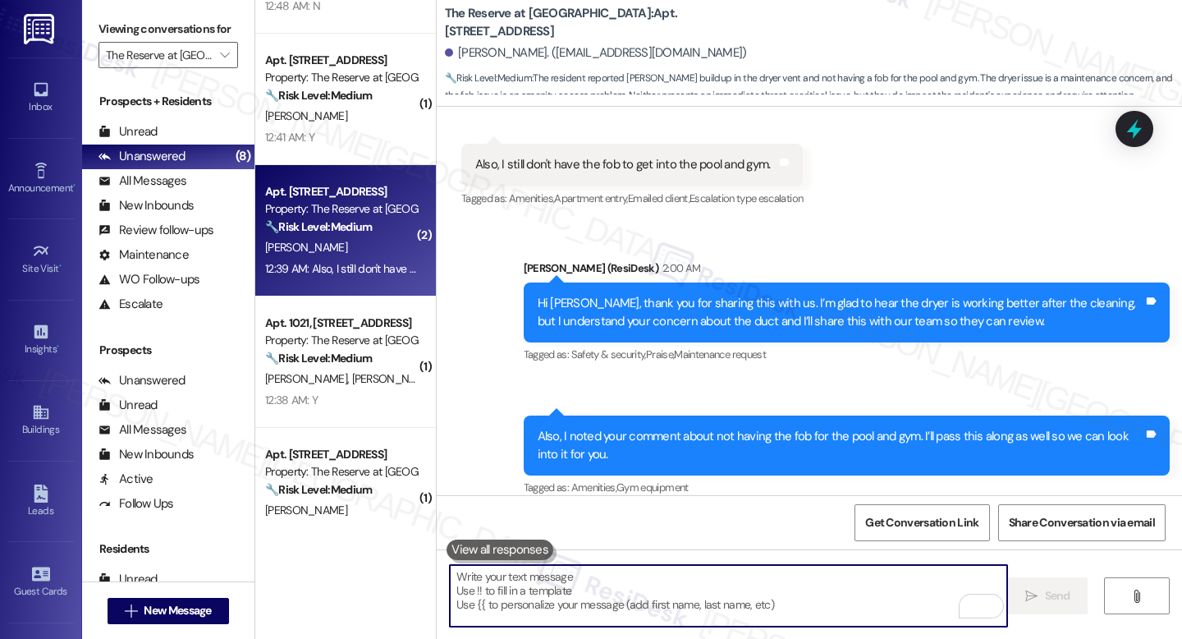
click at [643, 602] on textarea "To enrich screen reader interactions, please activate Accessibility in Grammarl…" at bounding box center [728, 596] width 557 height 62
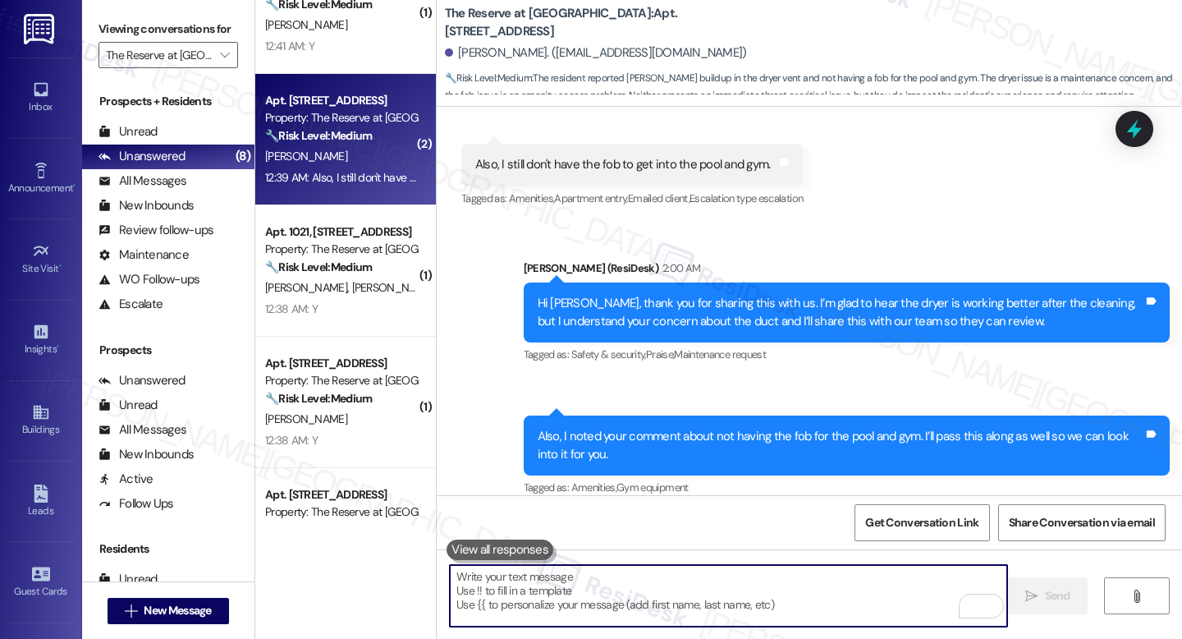
scroll to position [529, 0]
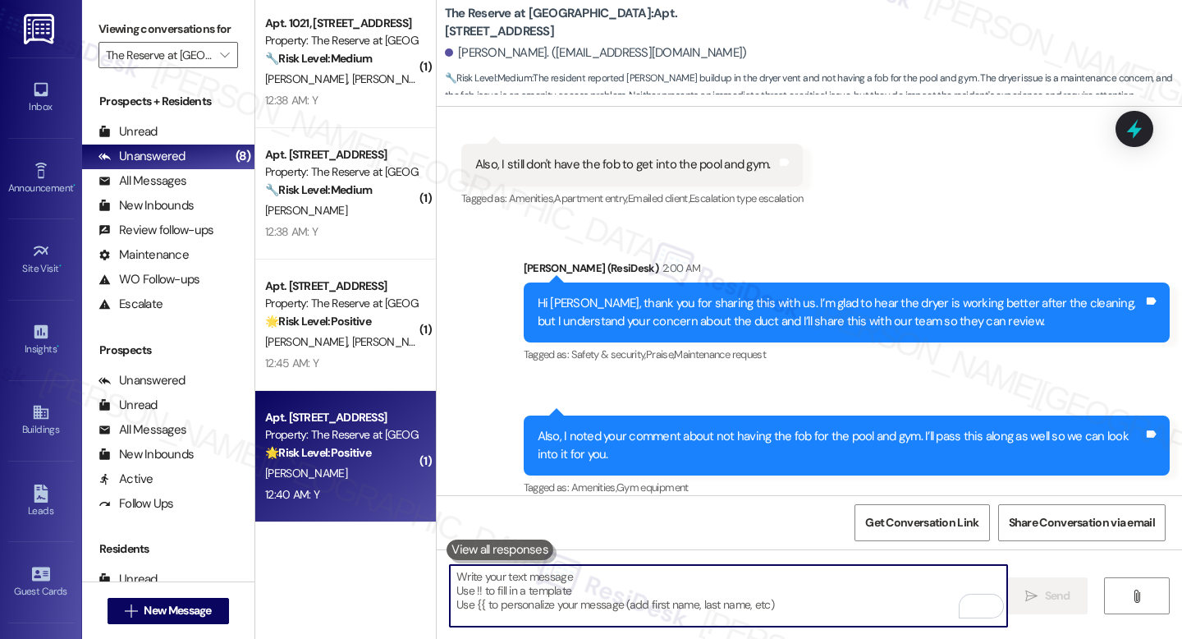
click at [332, 461] on div "🌟 Risk Level: Positive The message is a follow-up on a completed work order and…" at bounding box center [341, 452] width 152 height 17
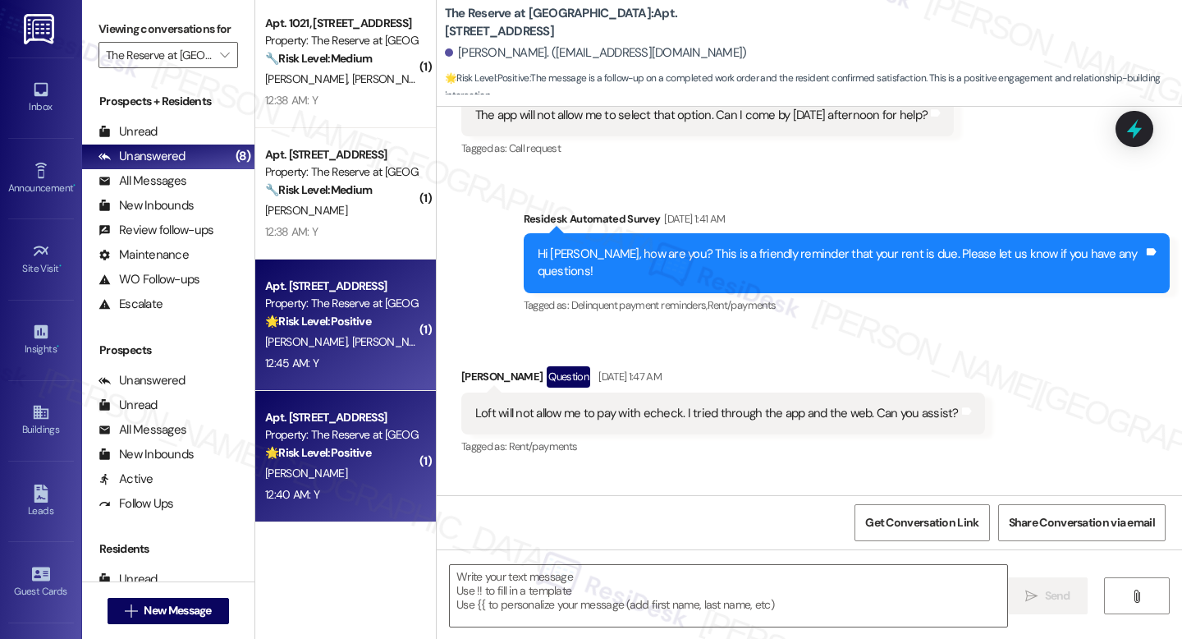
type textarea "Fetching suggested responses. Please feel free to read through the conversation…"
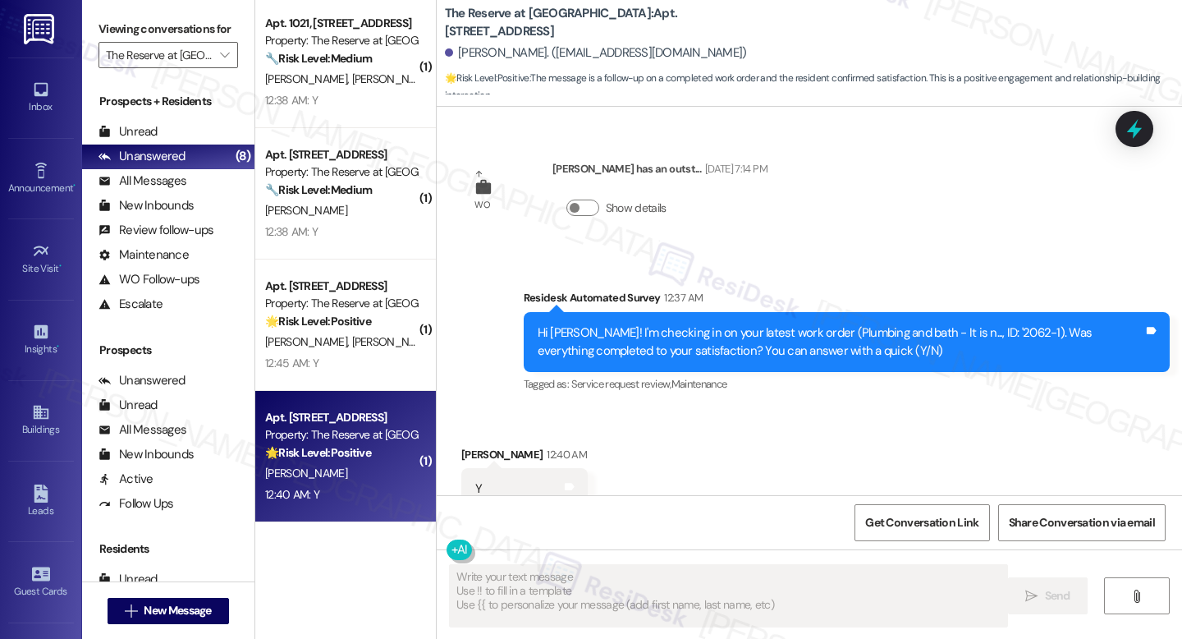
scroll to position [5301, 0]
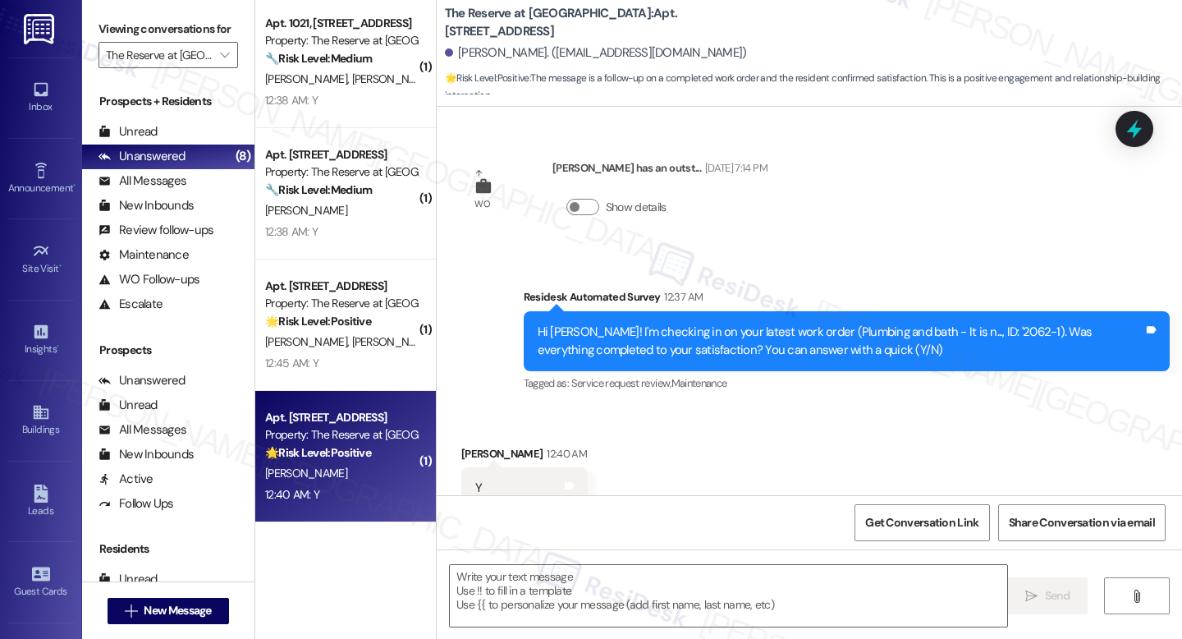
click at [579, 627] on div " Send " at bounding box center [809, 610] width 745 height 123
click at [579, 589] on textarea at bounding box center [728, 596] width 557 height 62
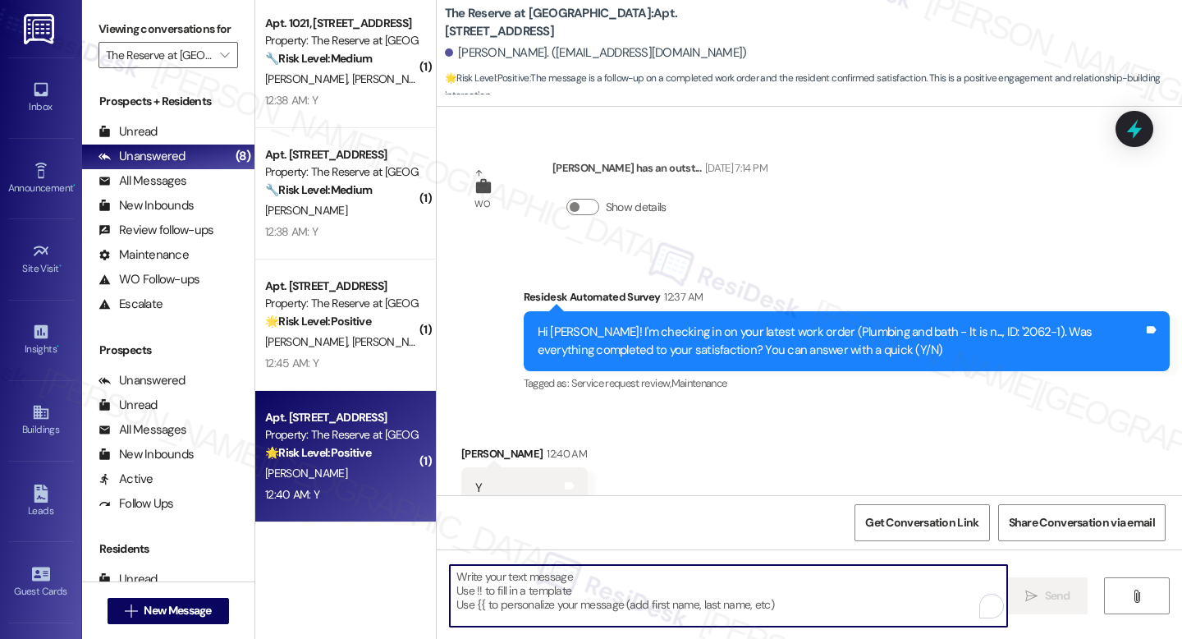
paste textarea "I'm happy the work order was completed to your satisfaction! We'd also love to …"
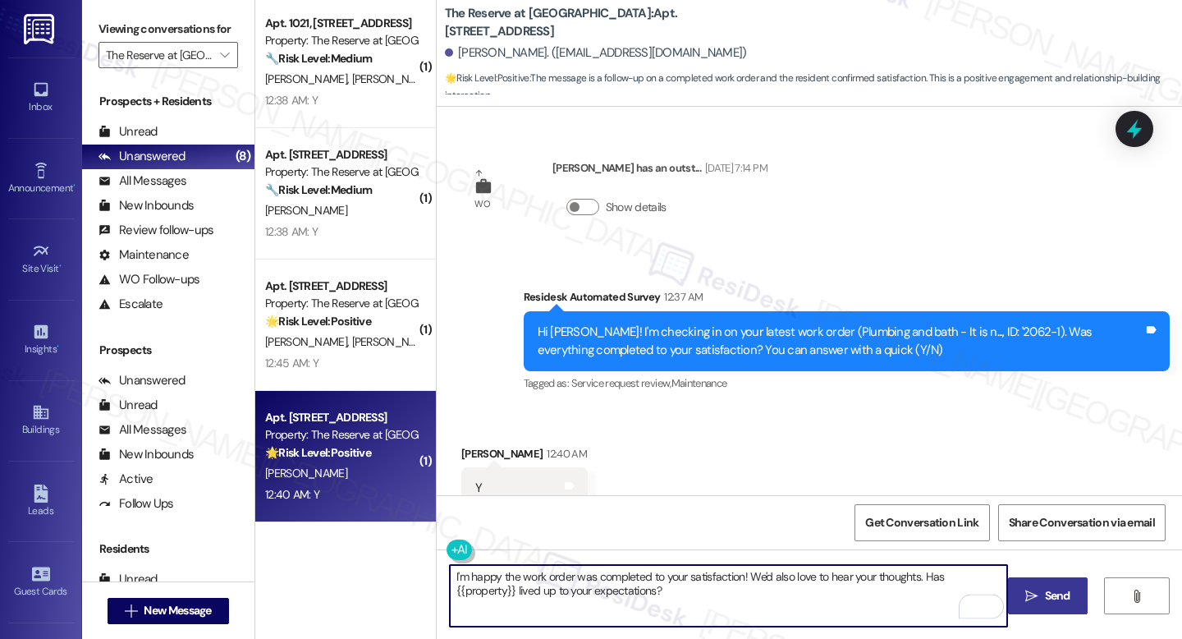
type textarea "I'm happy the work order was completed to your satisfaction! We'd also love to …"
drag, startPoint x: 1052, startPoint y: 602, endPoint x: 1046, endPoint y: 611, distance: 10.7
click at [1052, 602] on span "Send" at bounding box center [1057, 595] width 25 height 17
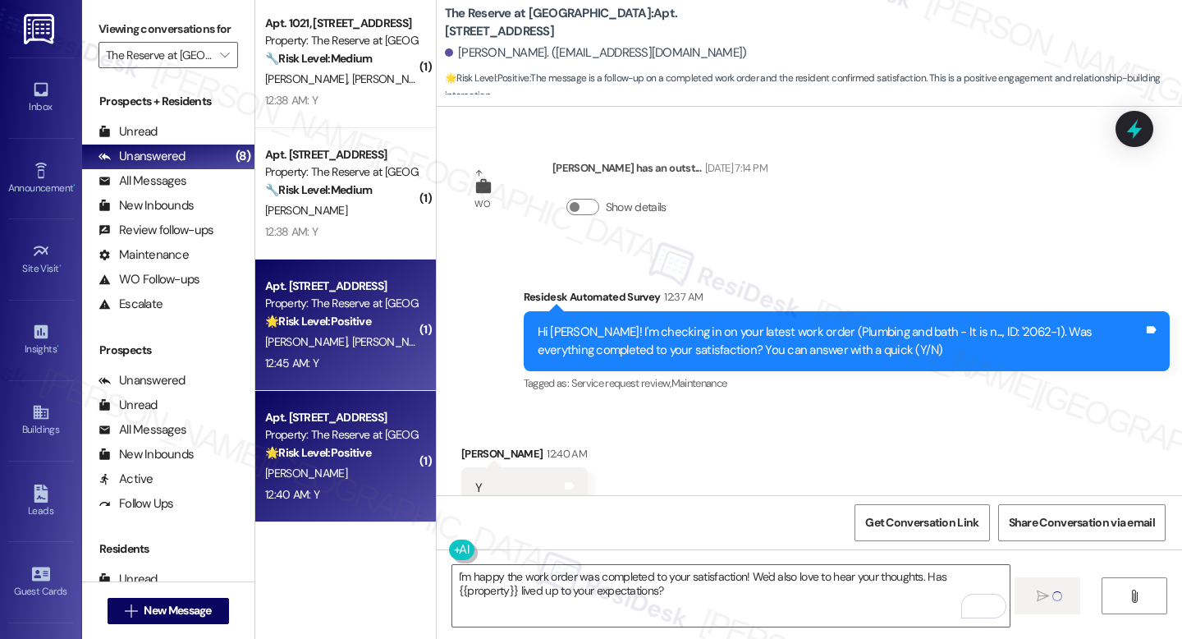
click at [347, 310] on div "Property: The Reserve at White Oak" at bounding box center [341, 303] width 152 height 17
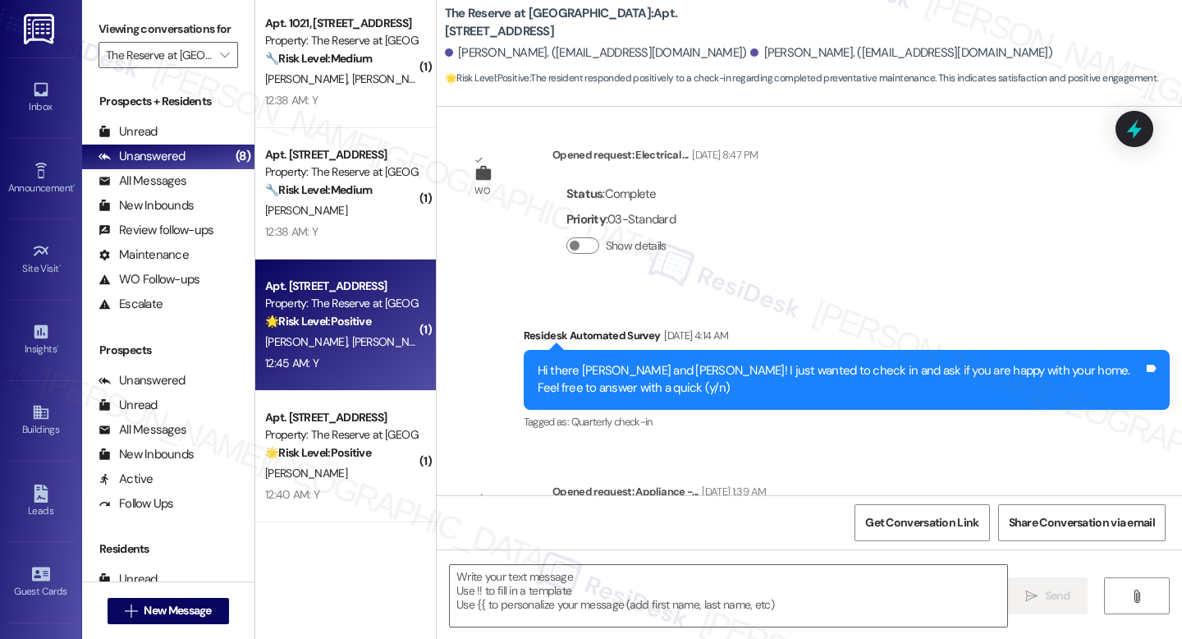
type textarea "Fetching suggested responses. Please feel free to read through the conversation…"
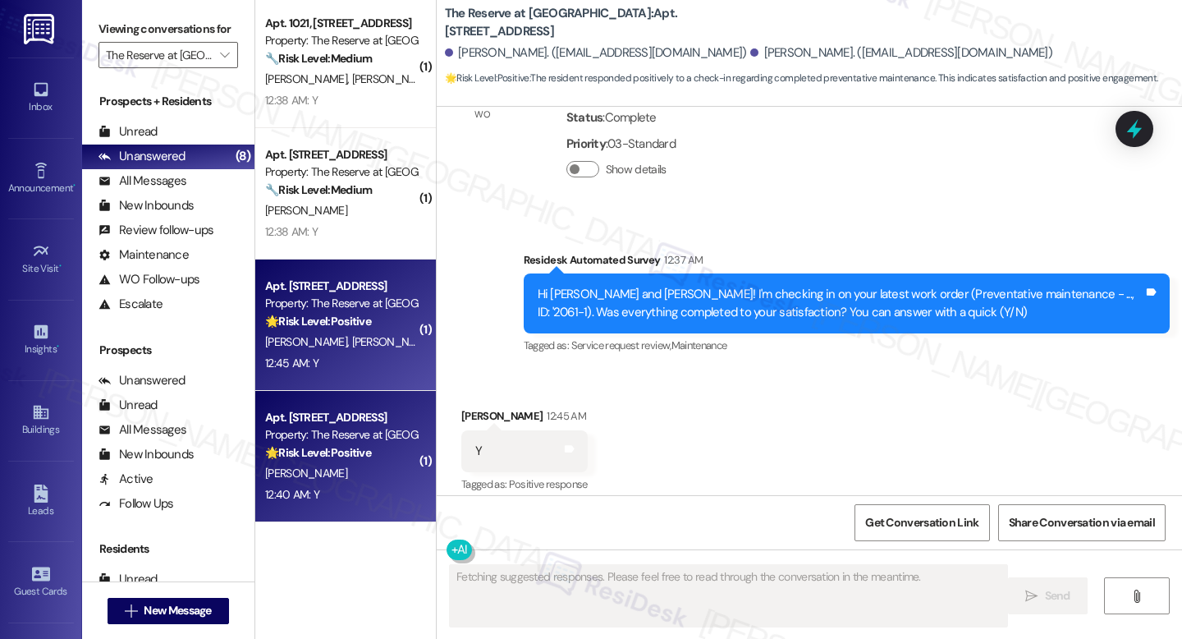
scroll to position [740, 0]
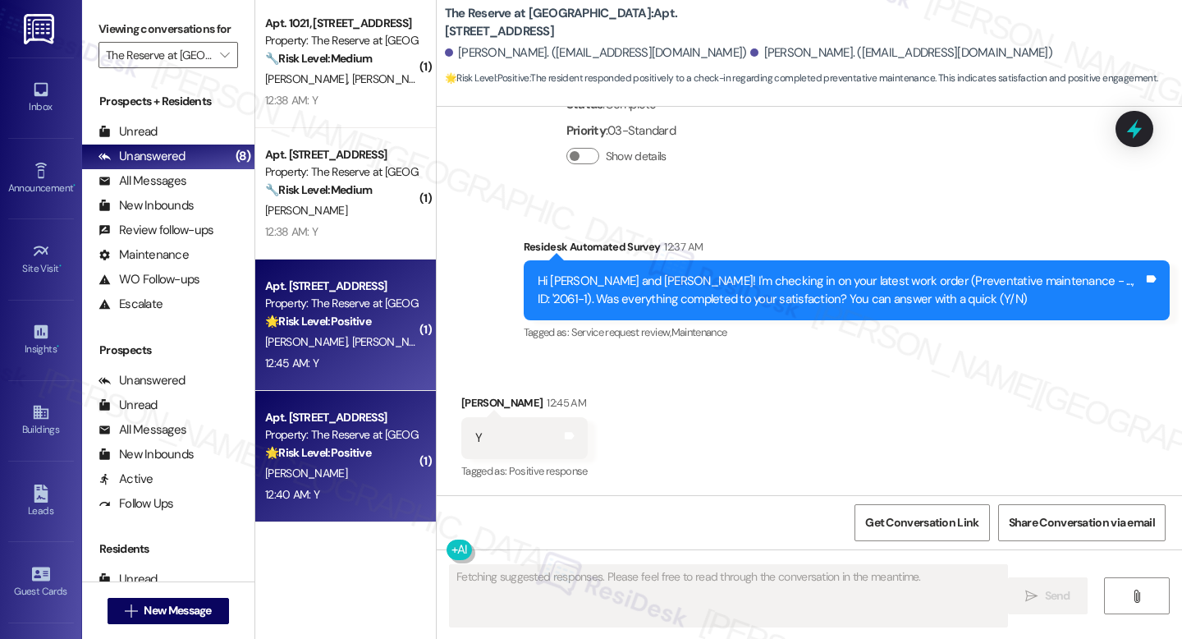
click at [344, 456] on strong "🌟 Risk Level: Positive" at bounding box center [318, 452] width 106 height 15
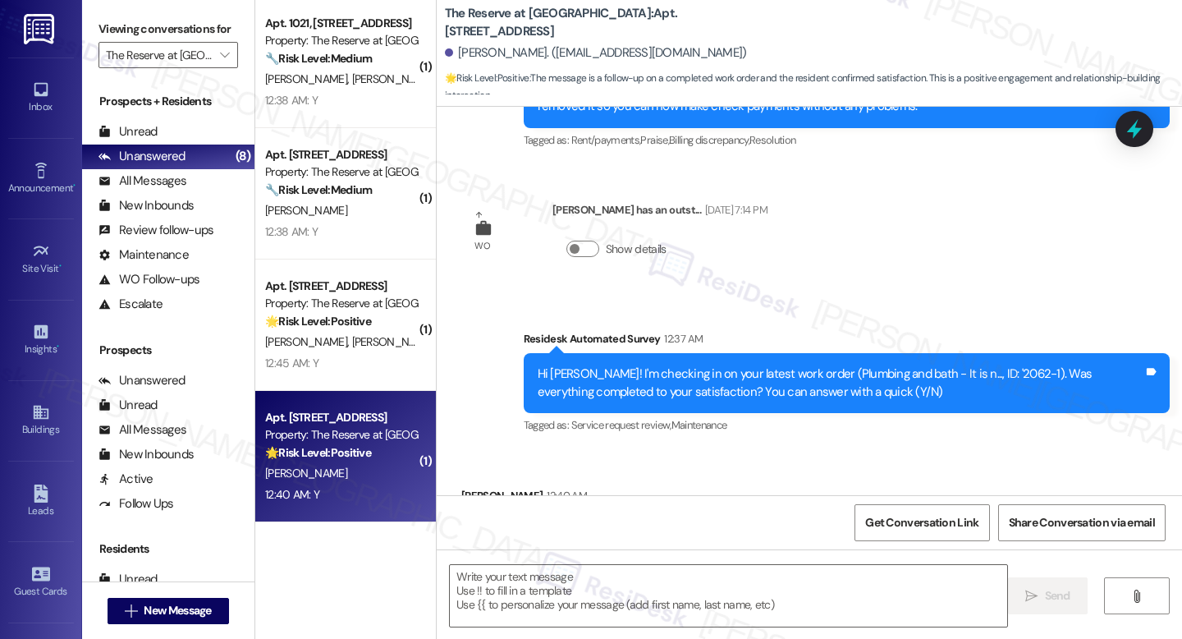
type textarea "Fetching suggested responses. Please feel free to read through the conversation…"
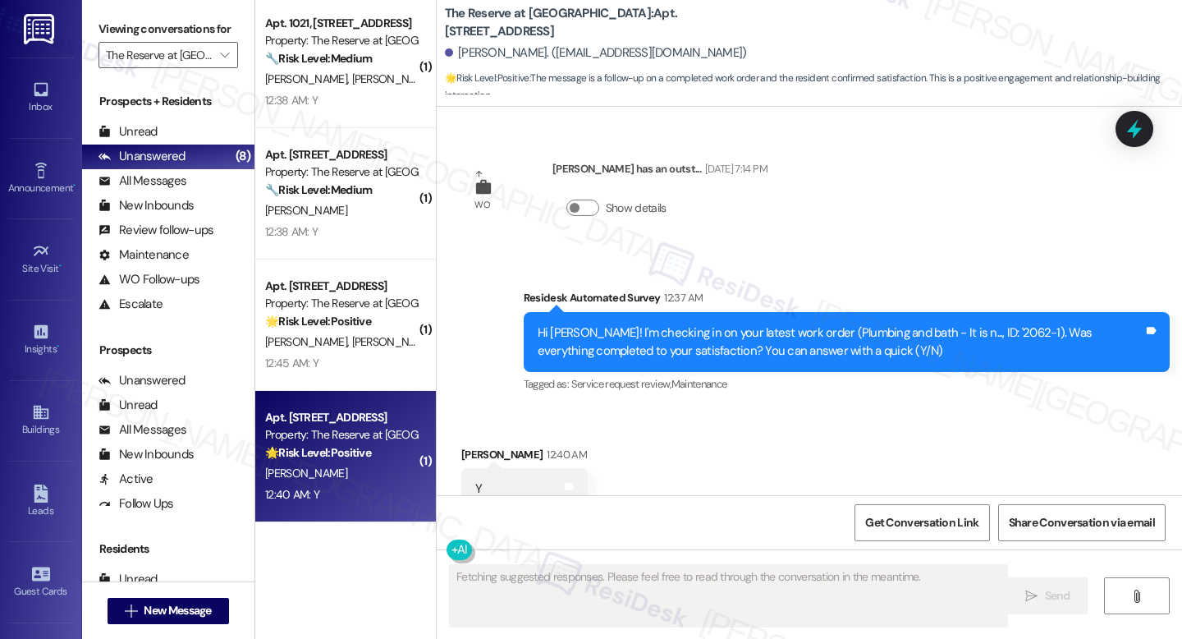
scroll to position [5457, 0]
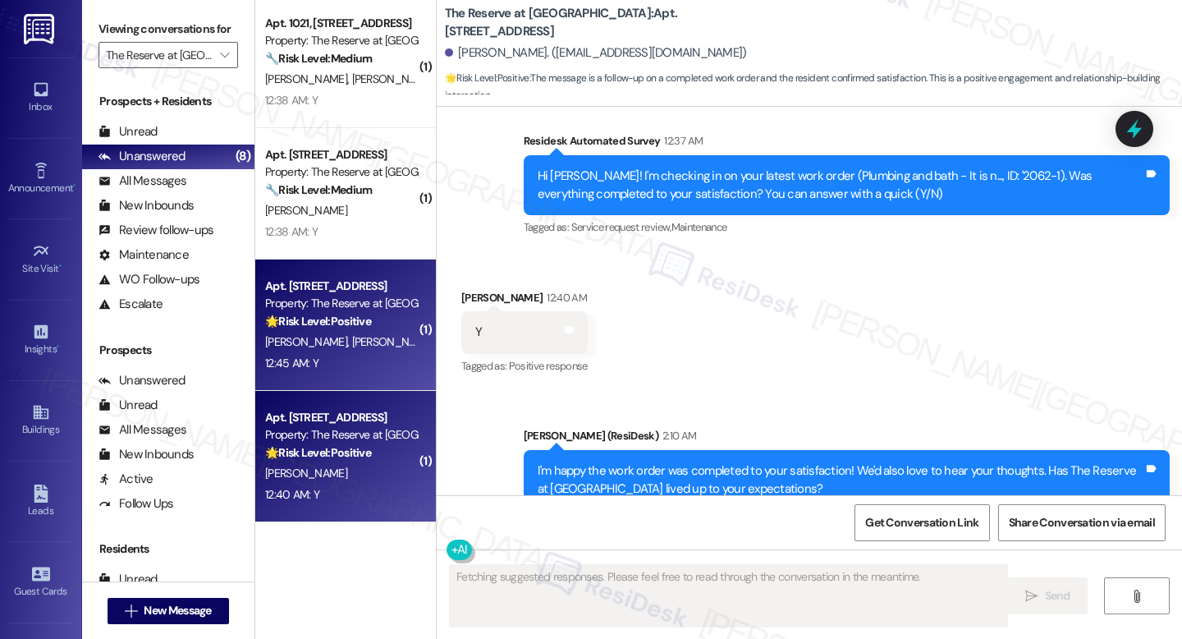
click at [264, 364] on div "12:45 AM: Y 12:45 AM: Y" at bounding box center [341, 363] width 155 height 21
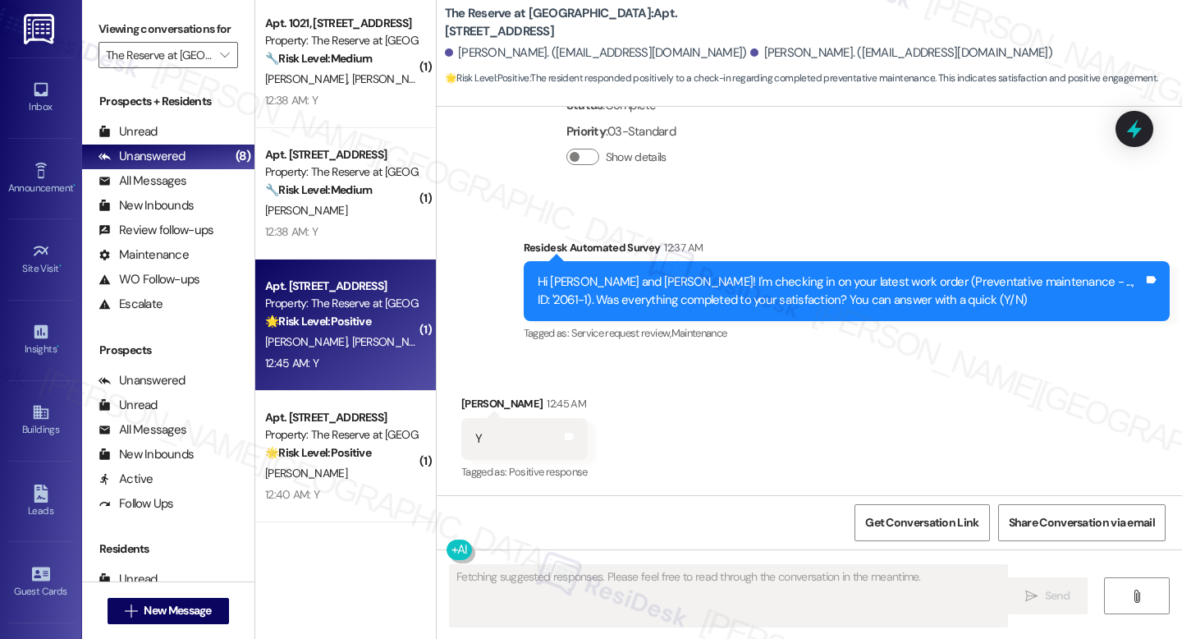
scroll to position [740, 0]
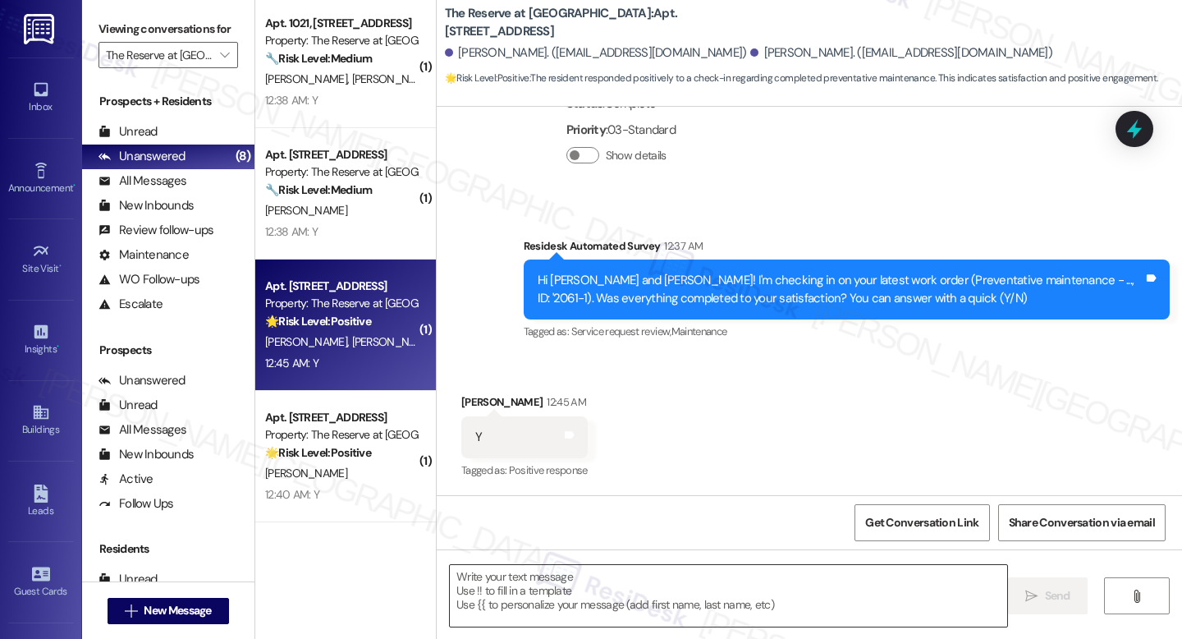
click at [581, 580] on textarea at bounding box center [728, 596] width 557 height 62
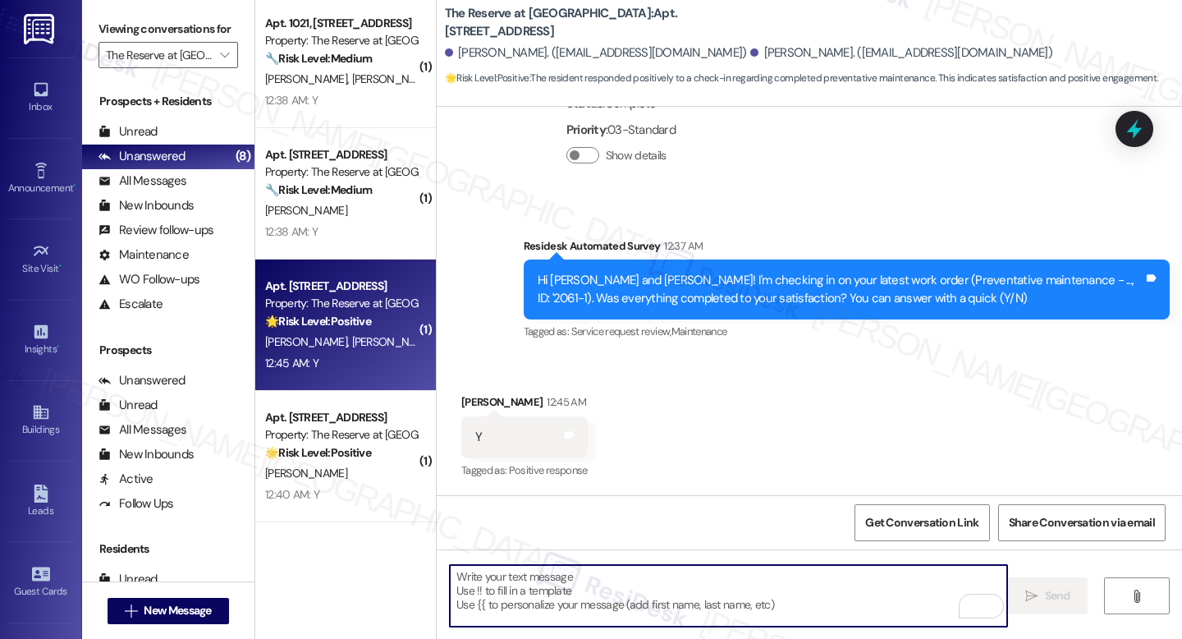
click at [581, 580] on textarea "To enrich screen reader interactions, please activate Accessibility in Grammarl…" at bounding box center [728, 596] width 557 height 62
paste textarea "I'm happy the work order was completed to your satisfaction! We'd also love to …"
type textarea "I'm happy the work order was completed to your satisfaction! We'd also love to …"
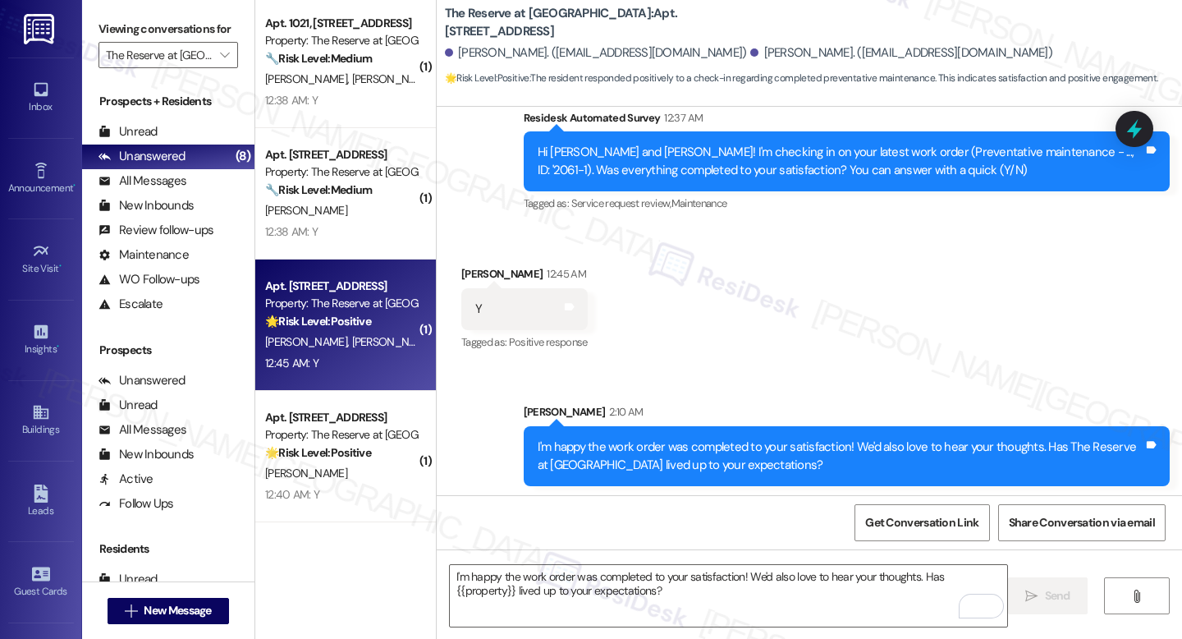
scroll to position [873, 0]
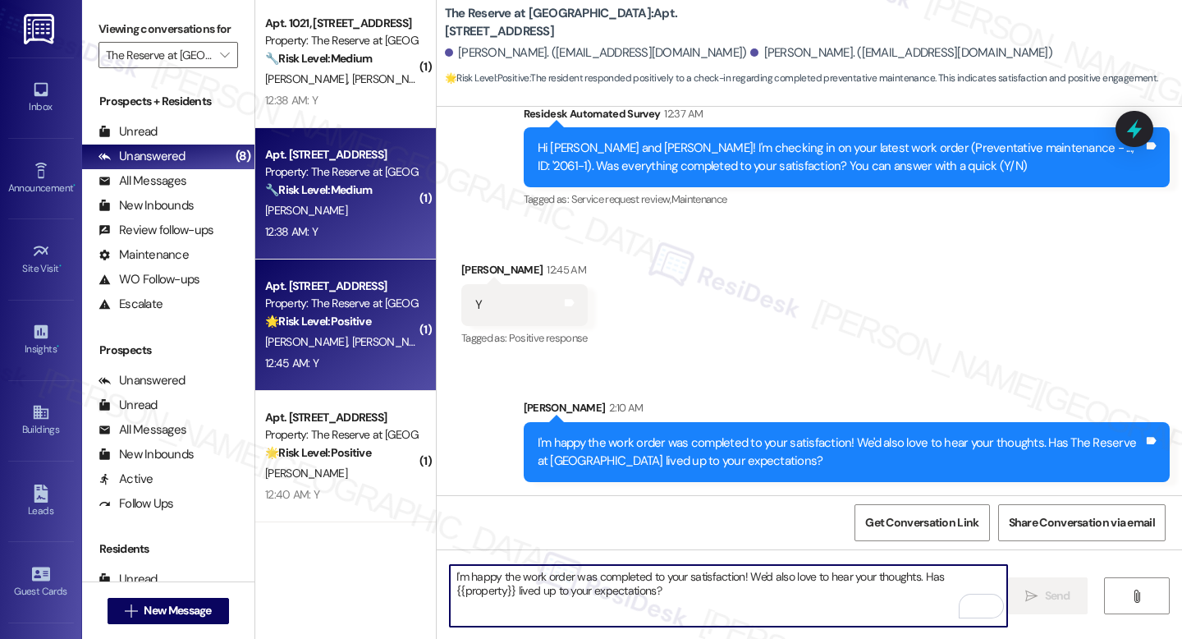
click at [368, 186] on div "🔧 Risk Level: Medium The resident responded positively to a follow-up regarding…" at bounding box center [341, 189] width 152 height 17
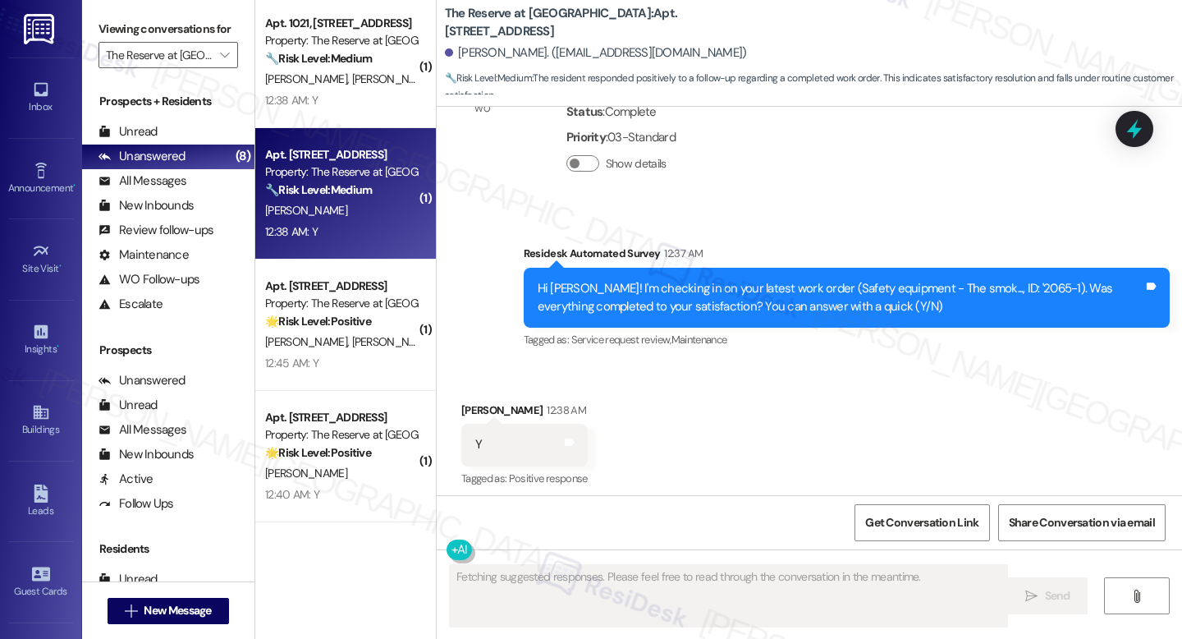
scroll to position [1772, 0]
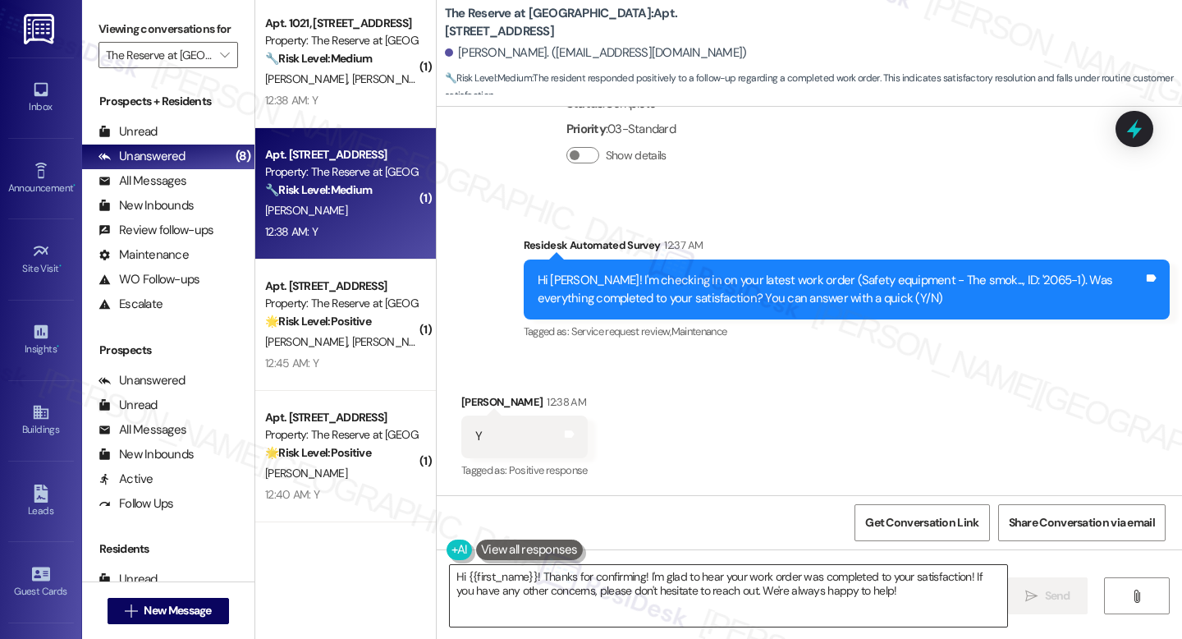
click at [510, 585] on textarea "Hi {{first_name}}! Thanks for confirming! I'm glad to hear your work order was …" at bounding box center [728, 596] width 557 height 62
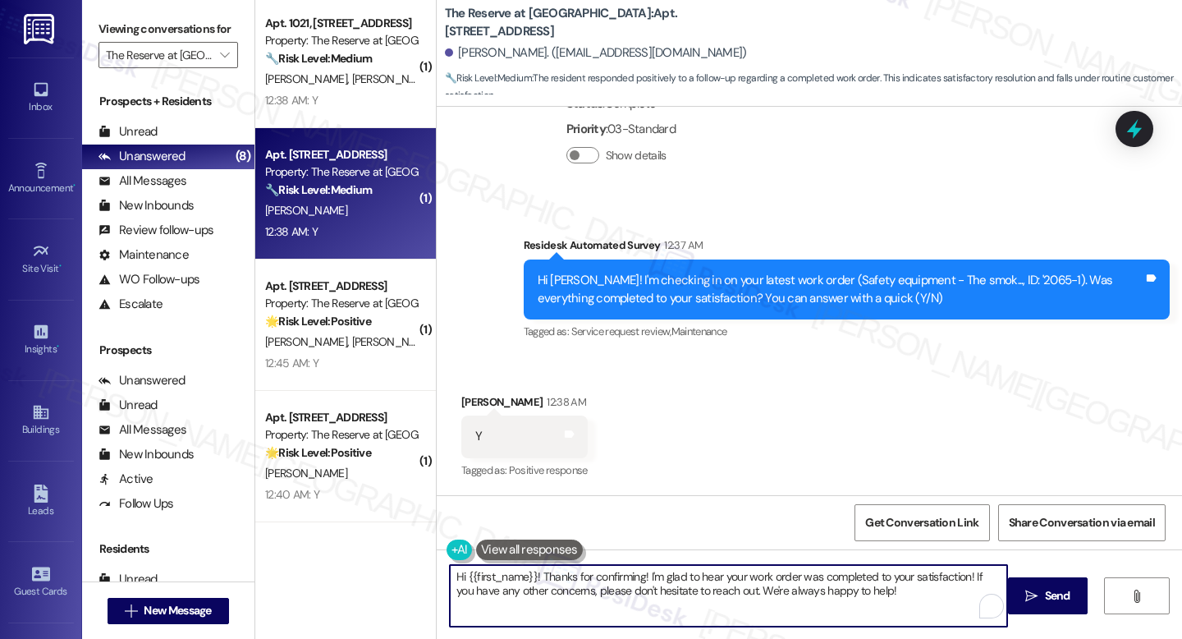
click at [510, 585] on textarea "Hi {{first_name}}! Thanks for confirming! I'm glad to hear your work order was …" at bounding box center [728, 596] width 557 height 62
paste textarea "I'm happy the work order was completed to your satisfaction! We'd also love to …"
type textarea "I'm happy the work order was completed to your satisfaction! We'd also love to …"
click at [1031, 595] on icon "" at bounding box center [1031, 595] width 12 height 13
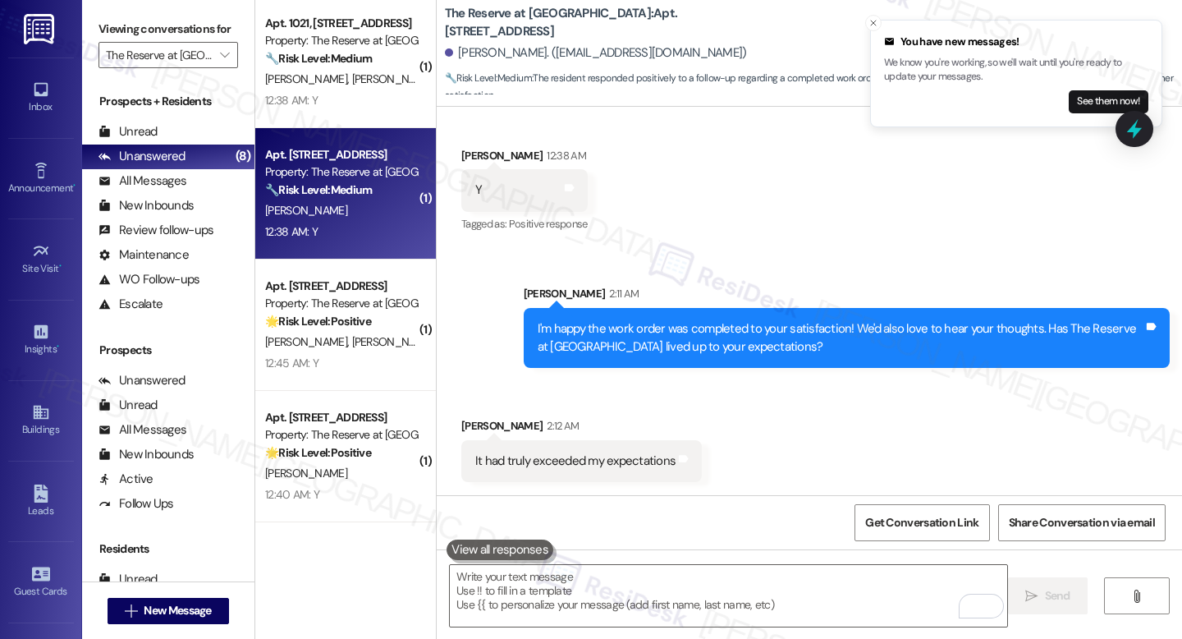
scroll to position [2020, 0]
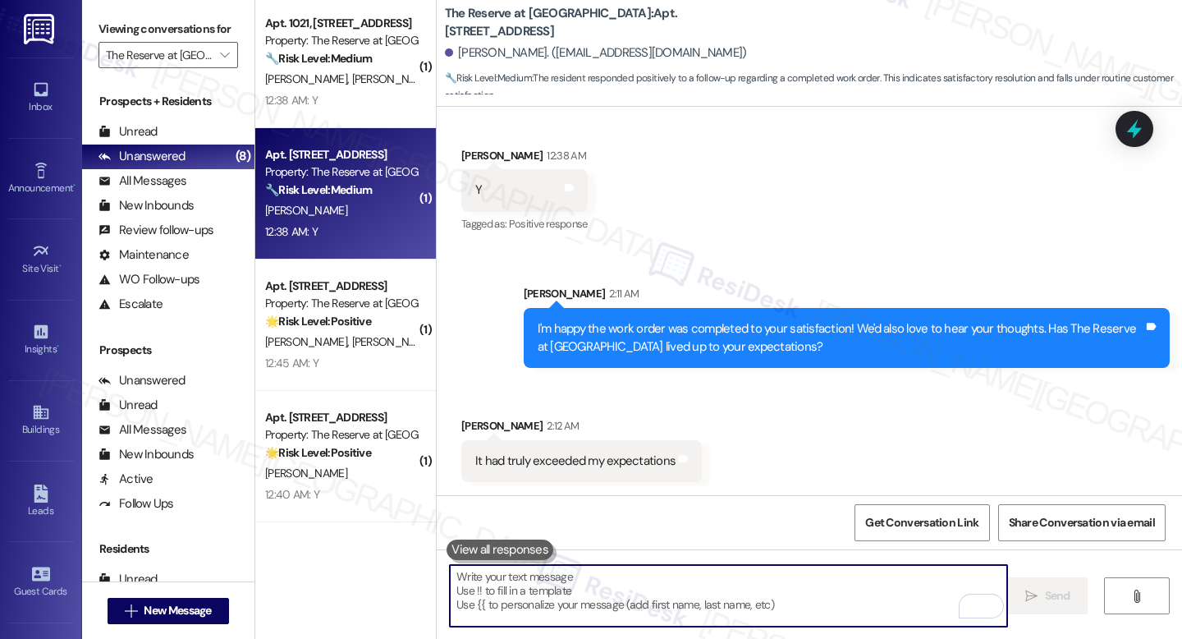
click at [604, 596] on textarea "To enrich screen reader interactions, please activate Accessibility in Grammarl…" at bounding box center [728, 596] width 557 height 62
click at [611, 590] on textarea "To enrich screen reader interactions, please activate Accessibility in Grammarl…" at bounding box center [728, 596] width 557 height 62
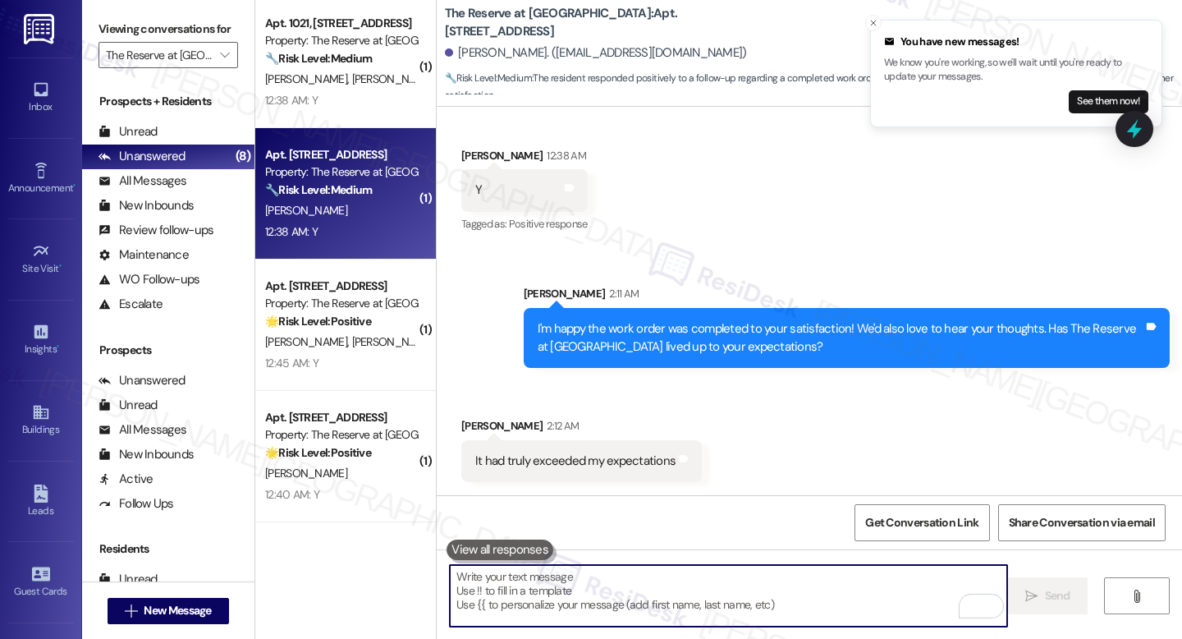
click at [563, 582] on textarea "To enrich screen reader interactions, please activate Accessibility in Grammarl…" at bounding box center [728, 596] width 557 height 62
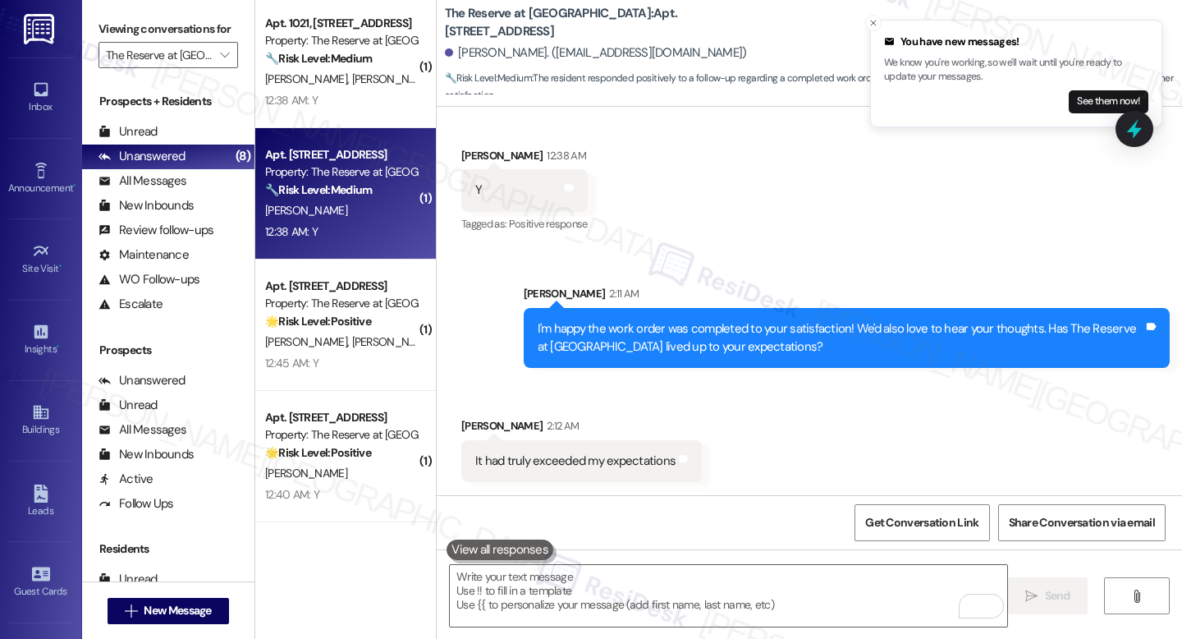
click at [554, 458] on div "It had truly exceeded my expectations" at bounding box center [575, 460] width 200 height 17
click at [554, 456] on div "It had truly exceeded my expectations" at bounding box center [575, 460] width 200 height 17
click at [626, 406] on div "Received via SMS Demond Hill 2:12 AM It had truly exceeded my expectations Tags…" at bounding box center [581, 449] width 265 height 89
click at [597, 598] on textarea "To enrich screen reader interactions, please activate Accessibility in Grammarl…" at bounding box center [728, 596] width 557 height 62
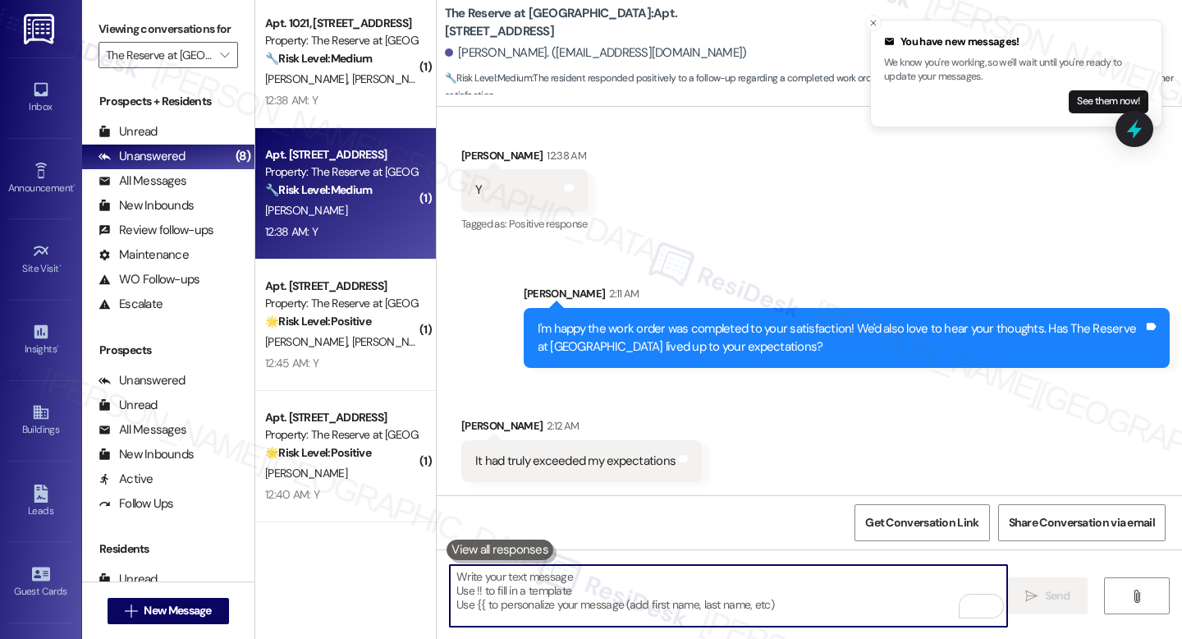
paste textarea "That’s wonderful to hear, Demond! I’m so glad The Reserve at White Oak has exce…"
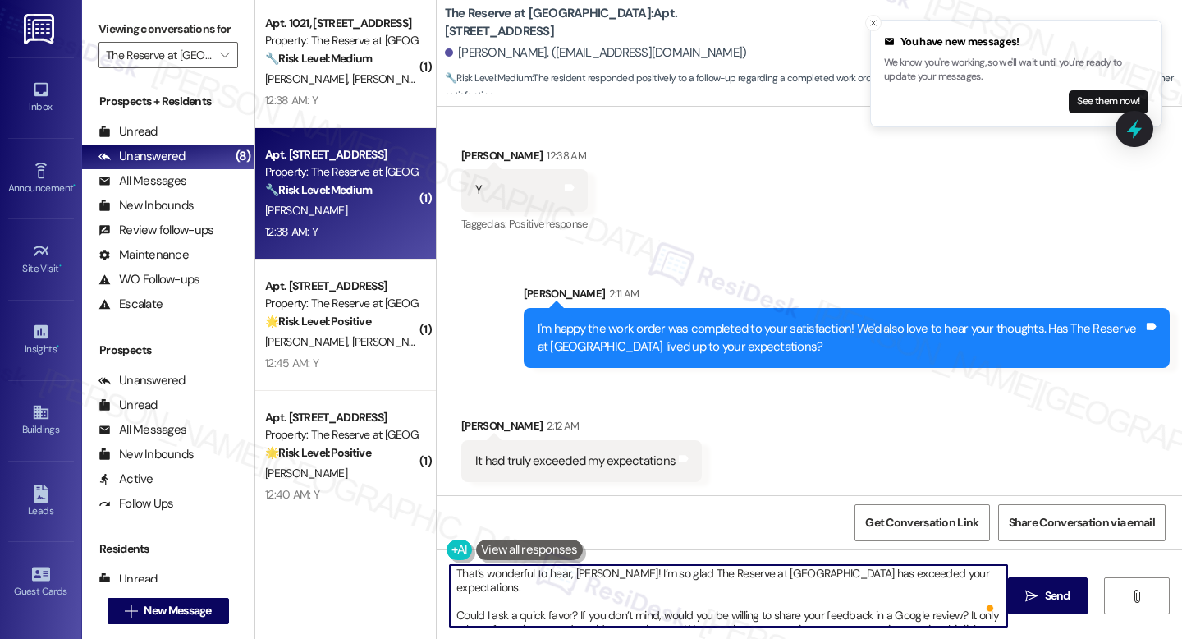
scroll to position [0, 0]
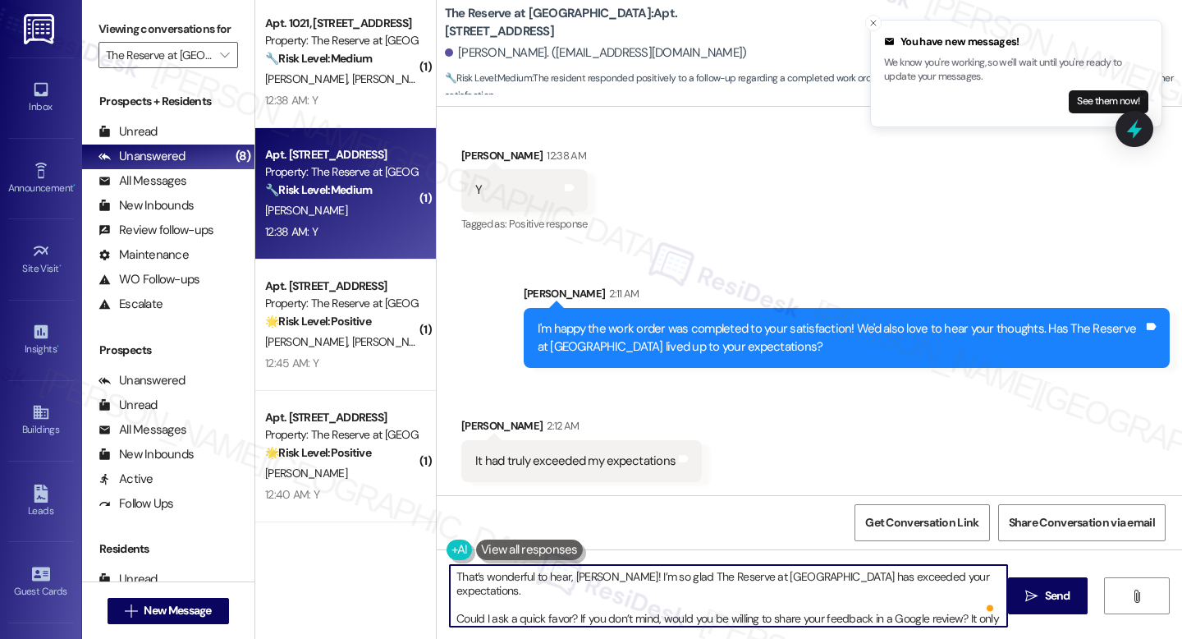
click at [630, 595] on textarea "That’s wonderful to hear, Demond! I’m so glad The Reserve at White Oak has exce…" at bounding box center [728, 596] width 557 height 62
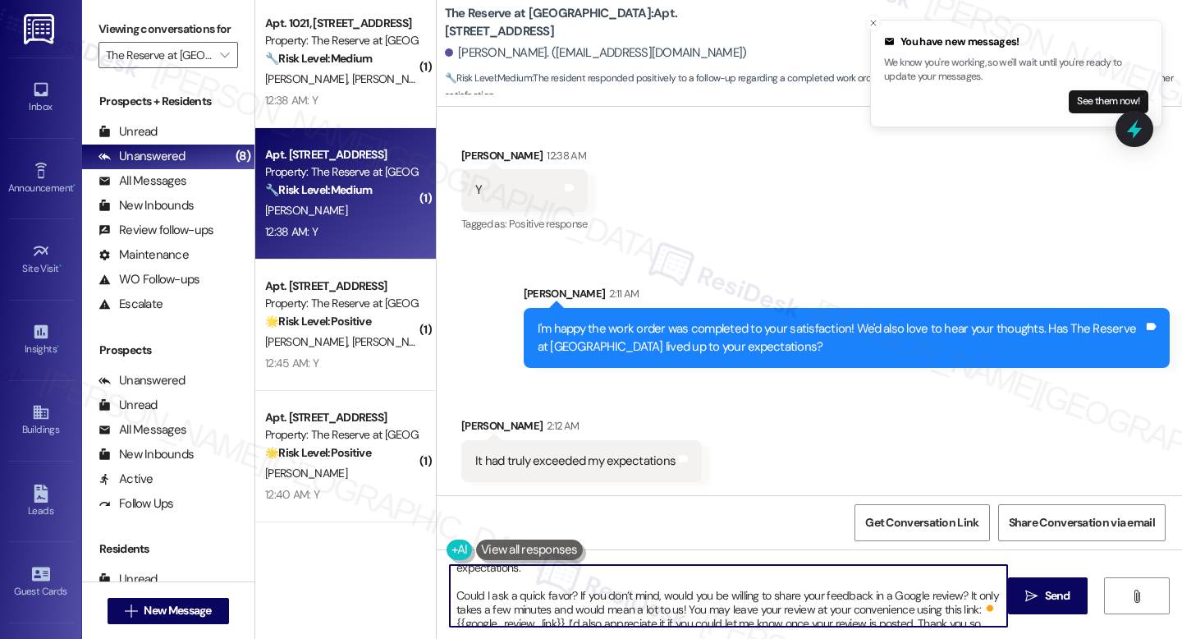
scroll to position [32, 0]
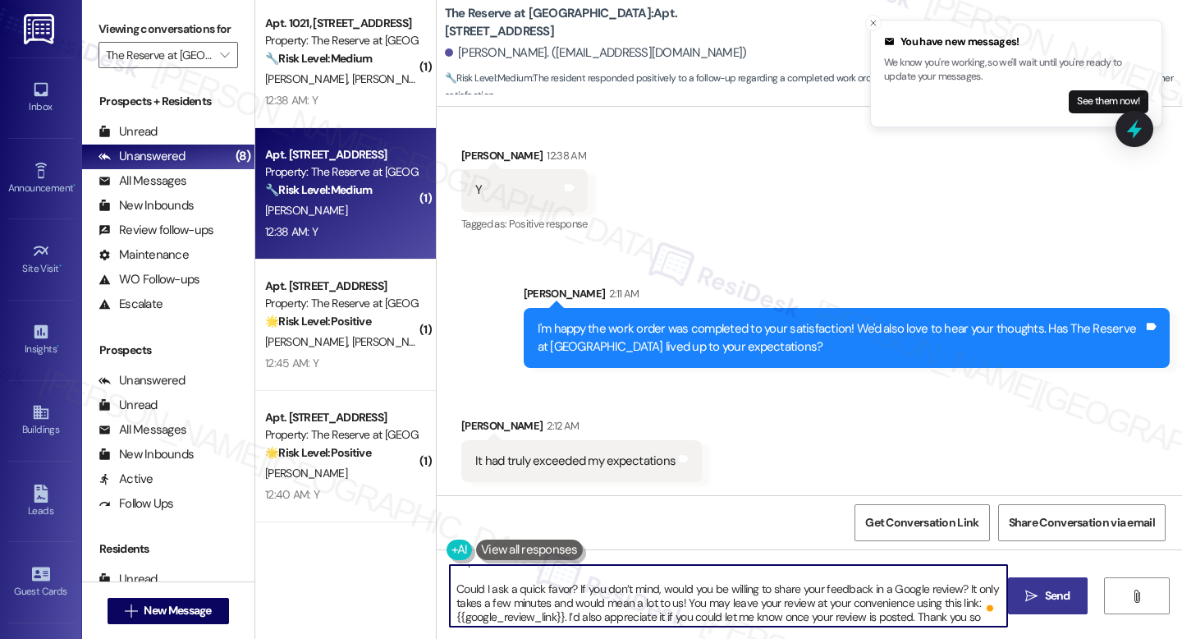
type textarea "That’s wonderful to hear, Demond! I’m so glad The Reserve at White Oak has exce…"
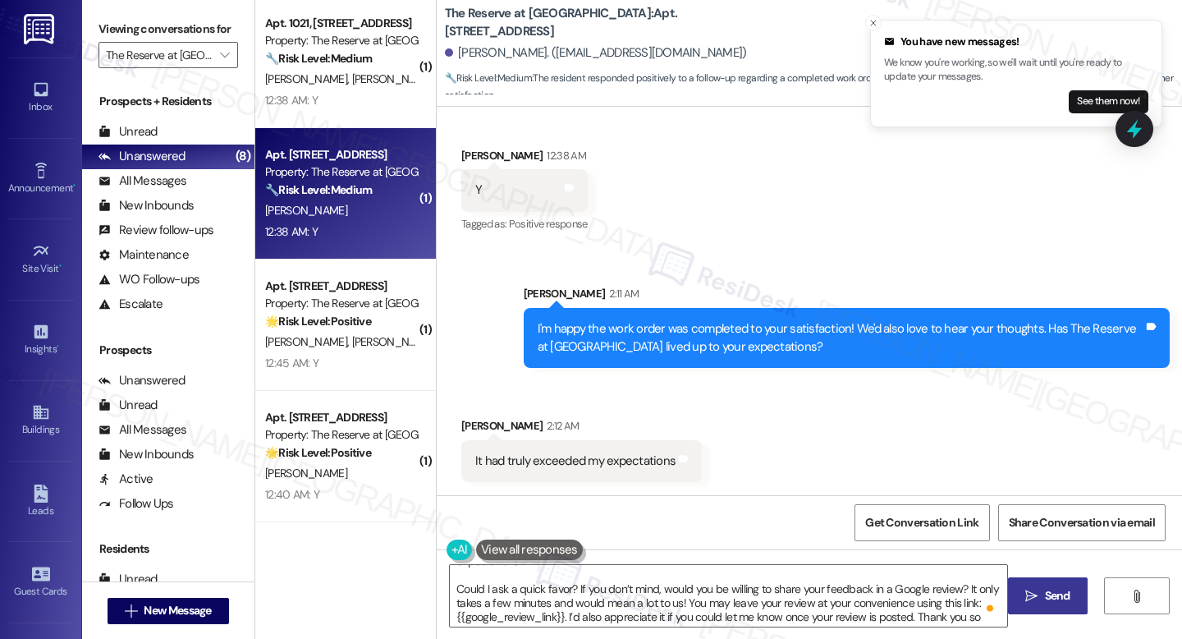
click at [1061, 601] on span "Send" at bounding box center [1057, 595] width 25 height 17
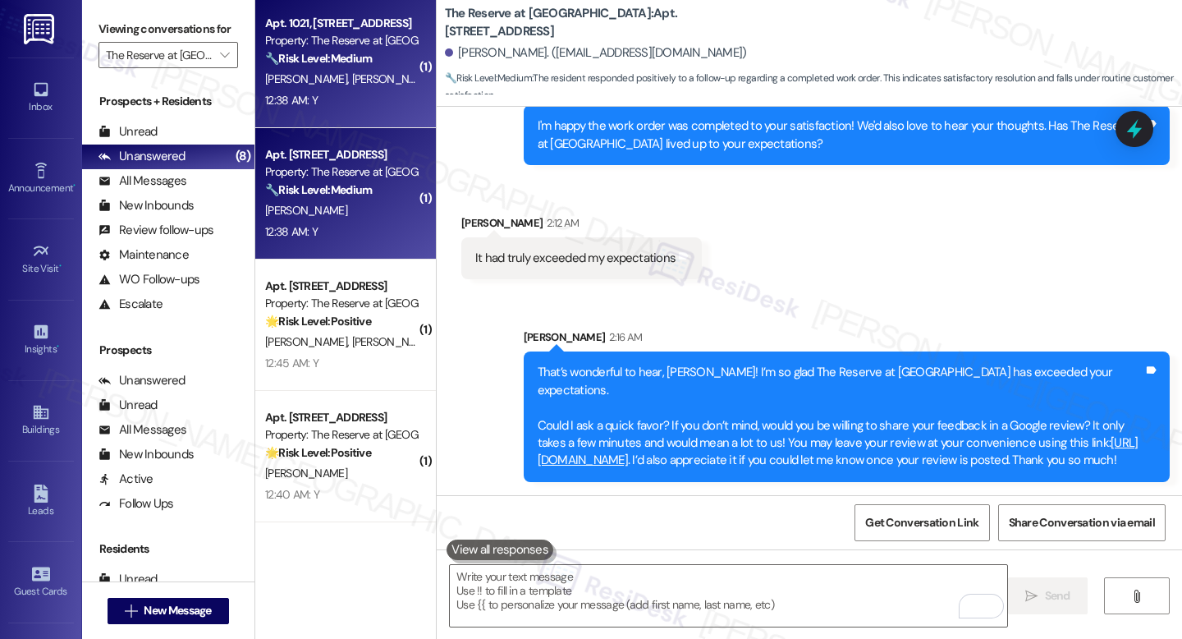
click at [337, 93] on div "12:38 AM: Y 12:38 AM: Y" at bounding box center [341, 100] width 155 height 21
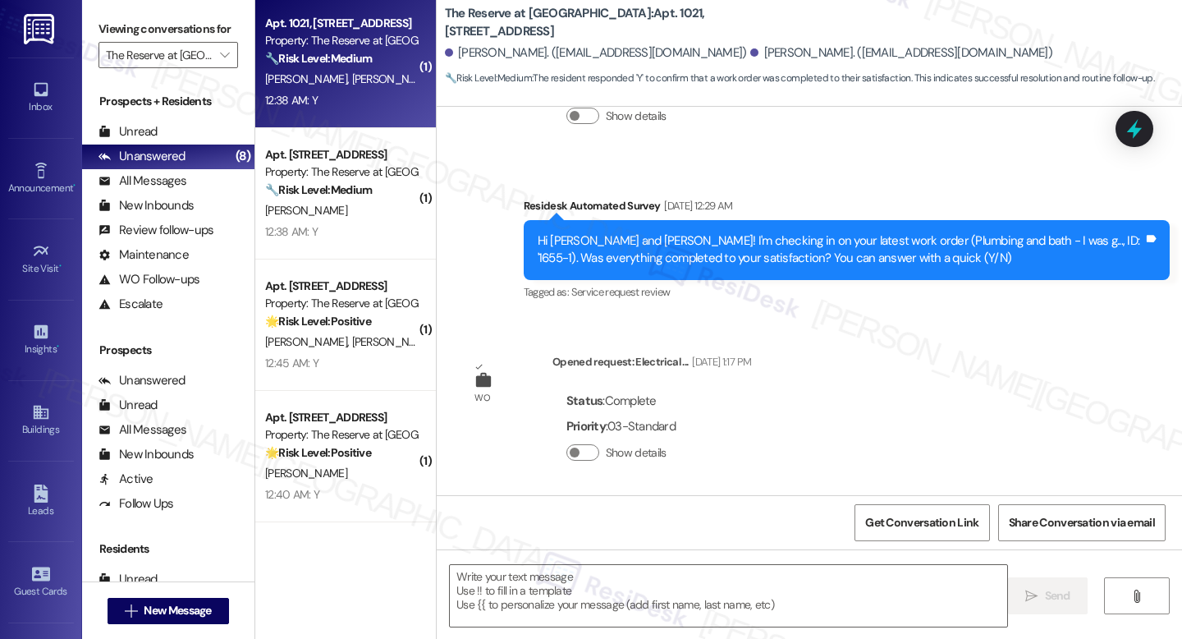
type textarea "Fetching suggested responses. Please feel free to read through the conversation…"
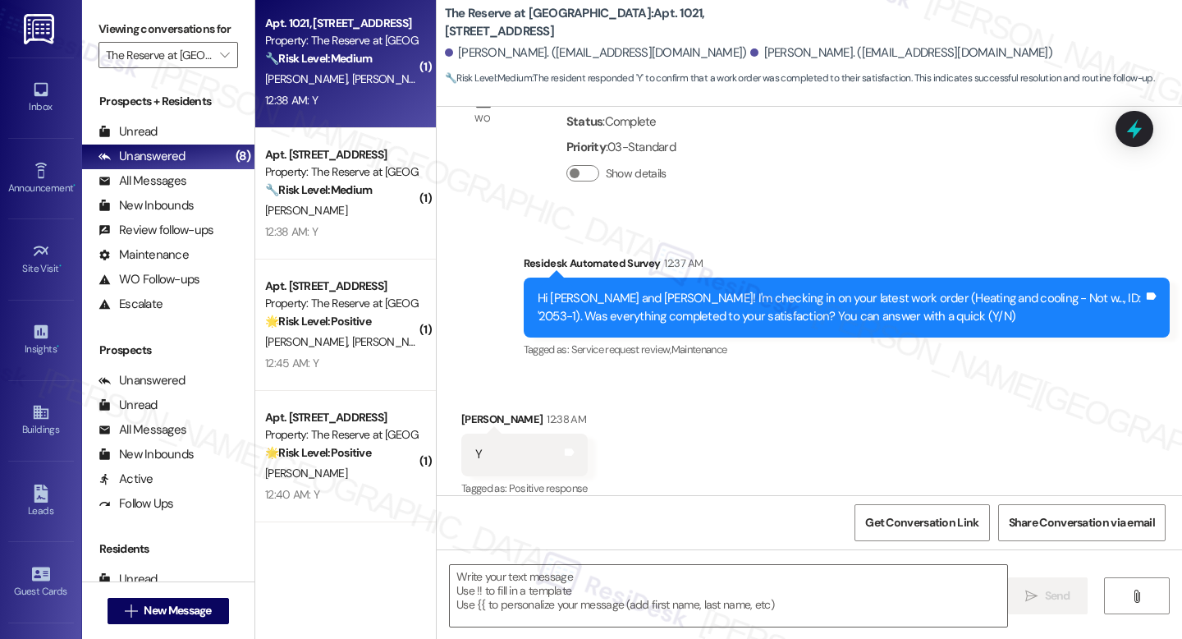
scroll to position [1539, 0]
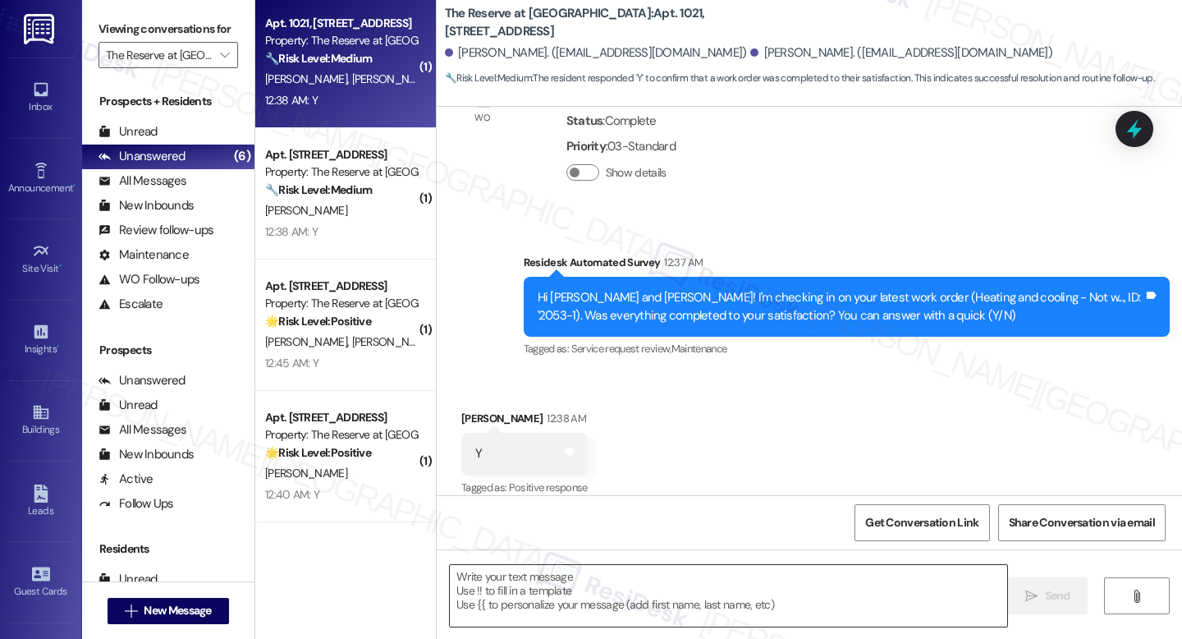
click at [703, 600] on textarea at bounding box center [728, 596] width 557 height 62
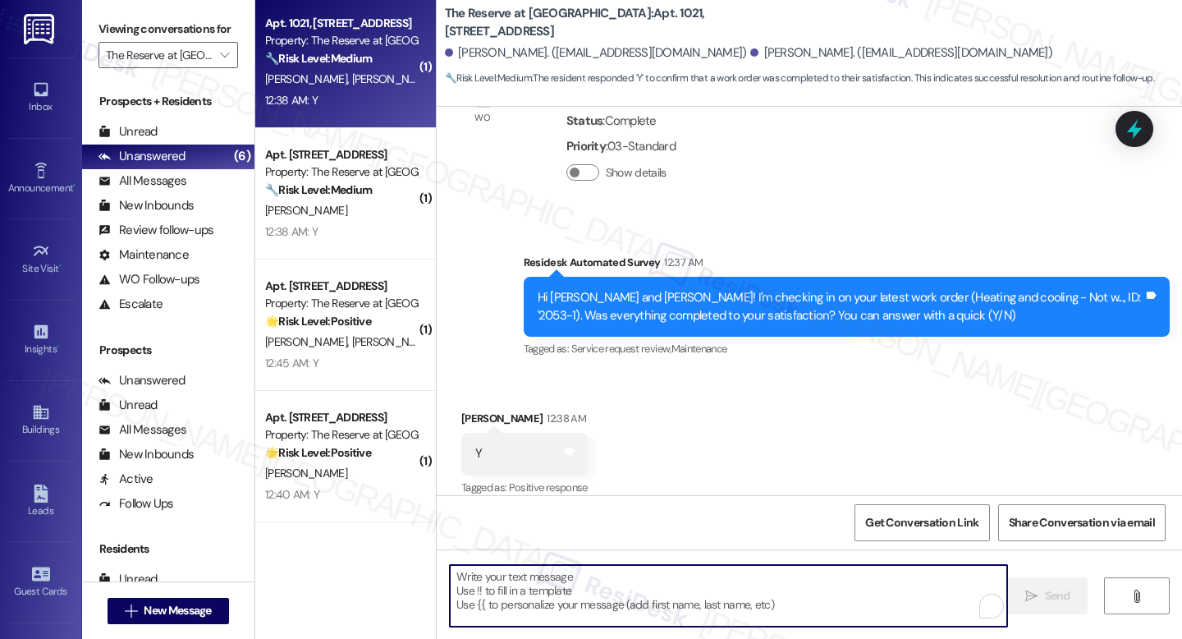
paste textarea "I'm happy the work order was completed to your satisfaction! We'd also love to …"
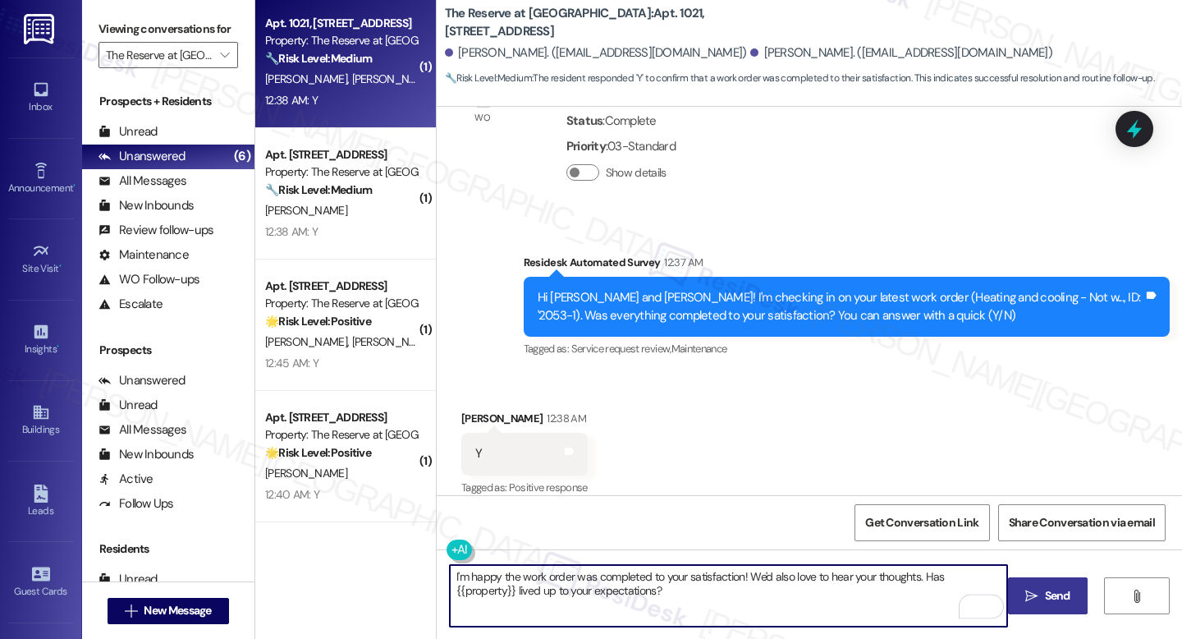
type textarea "I'm happy the work order was completed to your satisfaction! We'd also love to …"
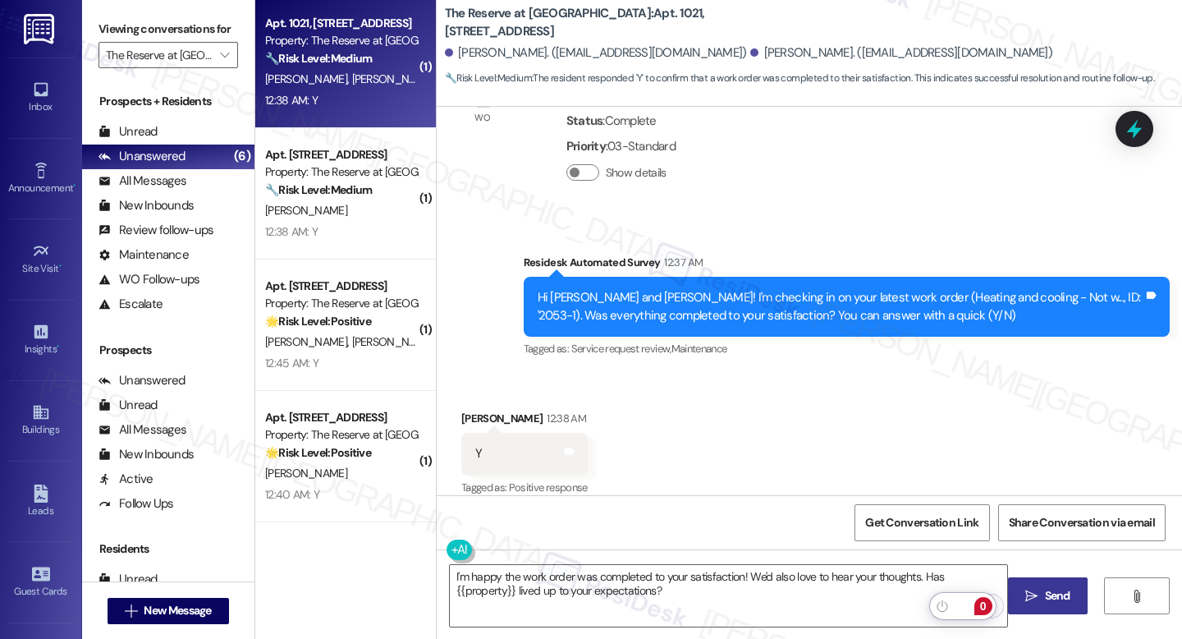
click at [1023, 594] on span " Send" at bounding box center [1048, 595] width 52 height 17
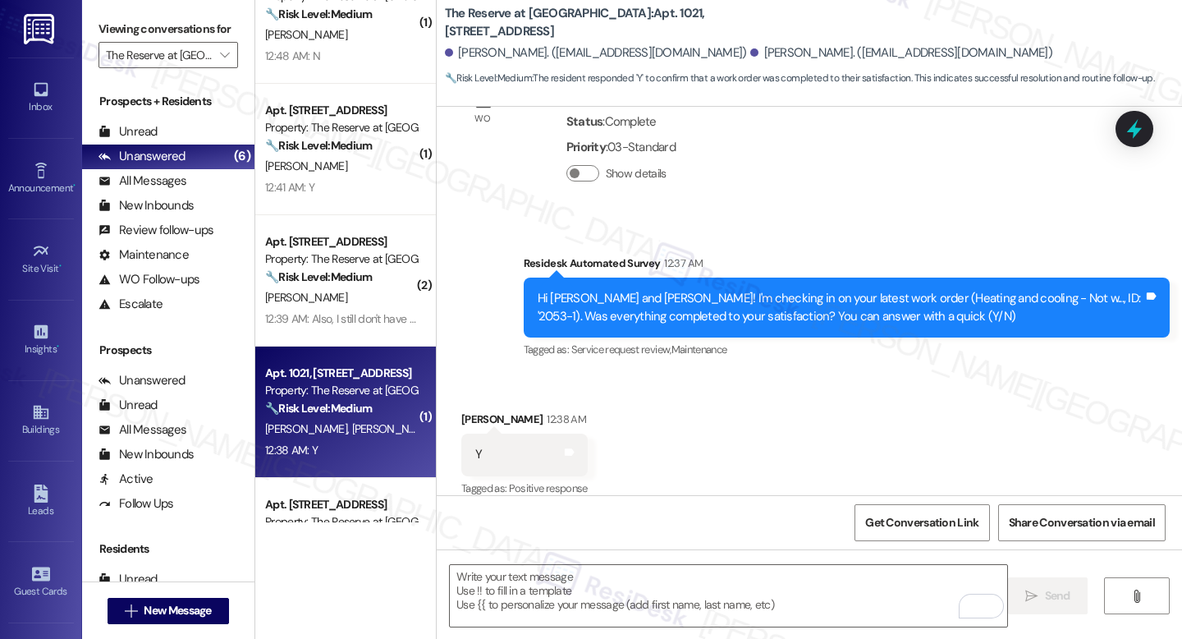
scroll to position [0, 0]
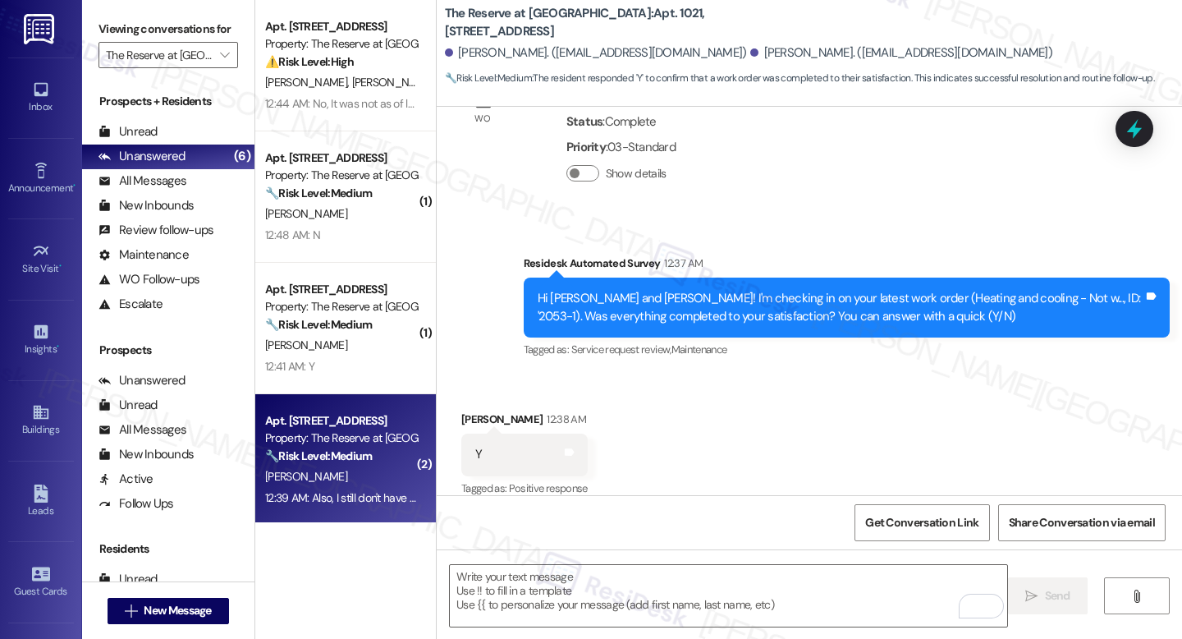
click at [359, 468] on div "H. Squires" at bounding box center [341, 476] width 155 height 21
type textarea "Fetching suggested responses. Please feel free to read through the conversation…"
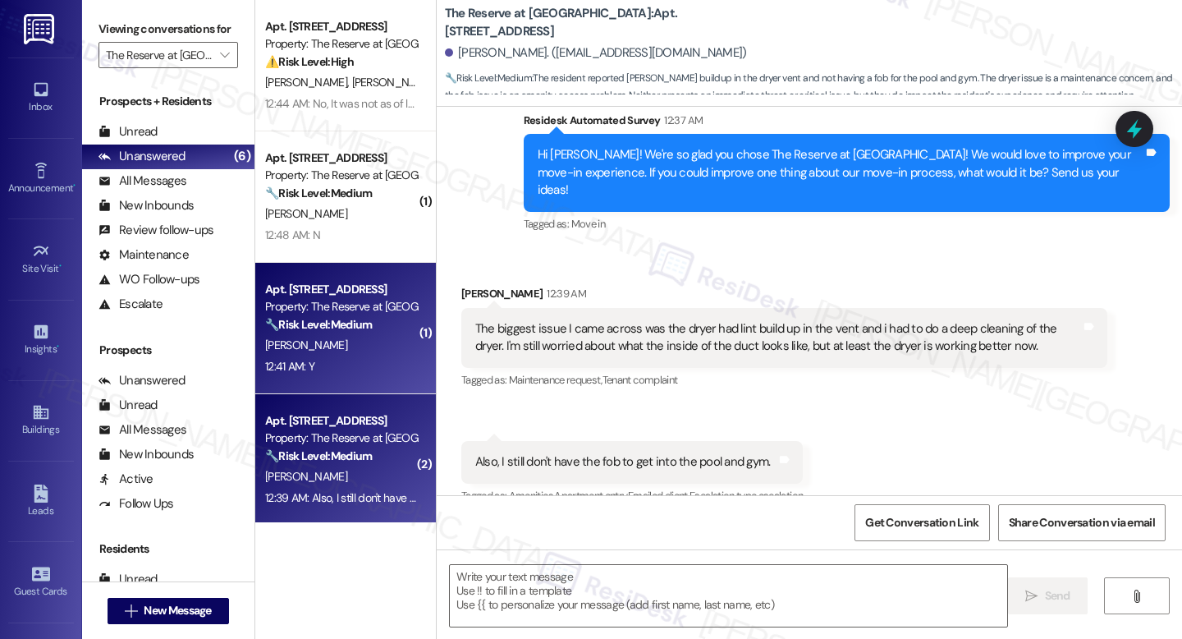
type textarea "Fetching suggested responses. Please feel free to read through the conversation…"
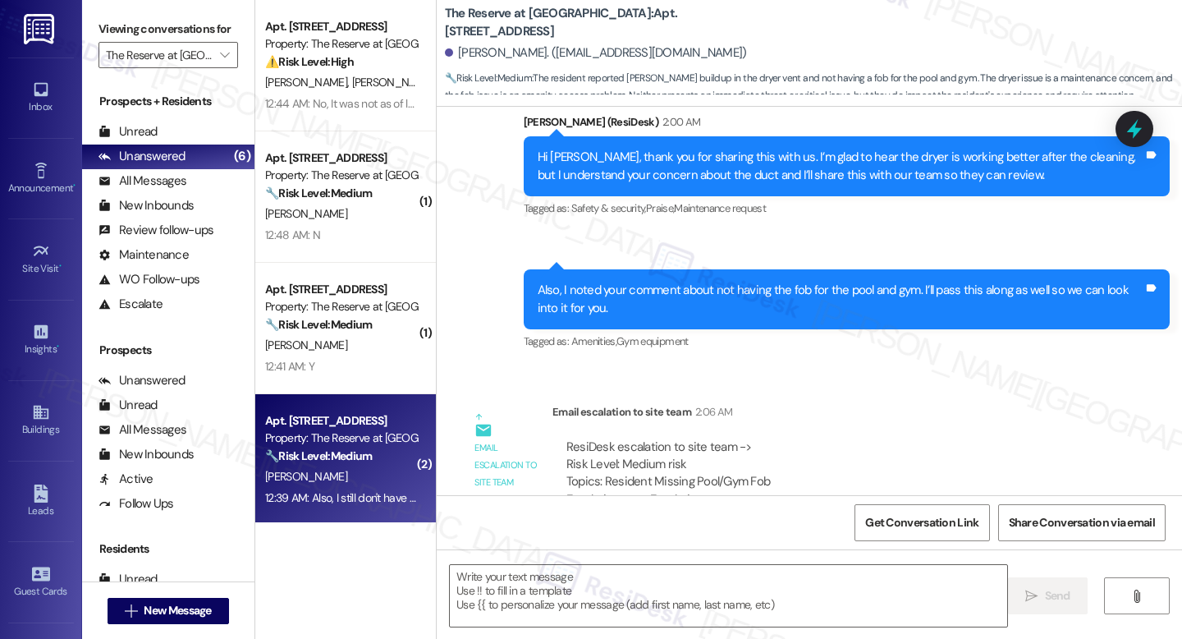
scroll to position [983, 0]
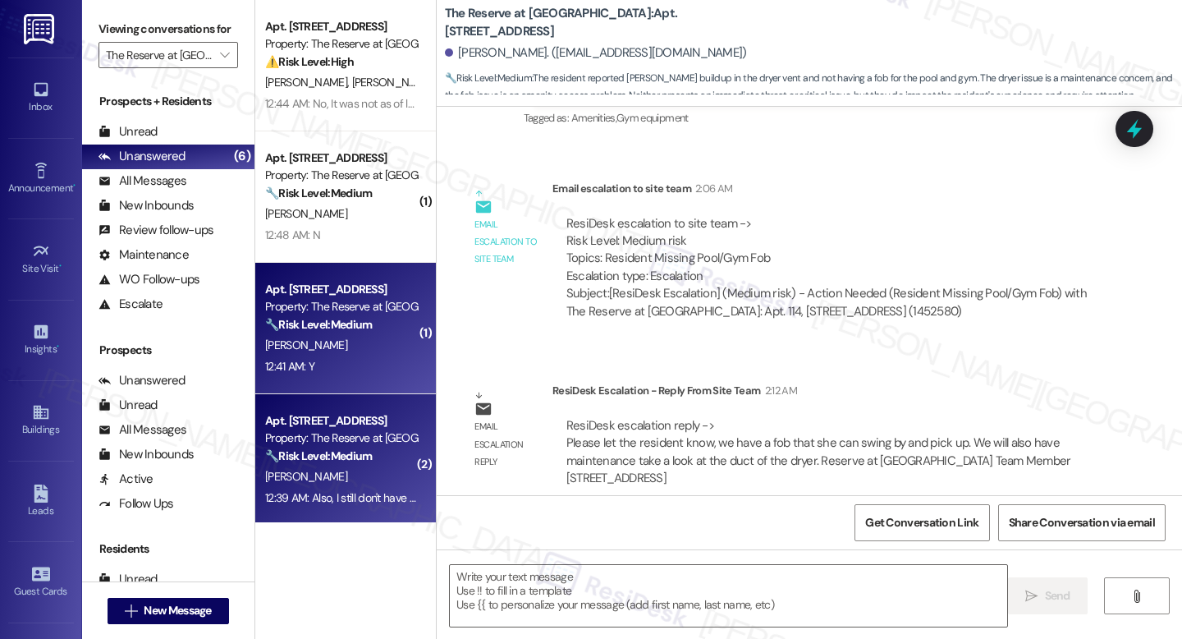
click at [351, 364] on div "12:41 AM: Y 12:41 AM: Y" at bounding box center [341, 366] width 155 height 21
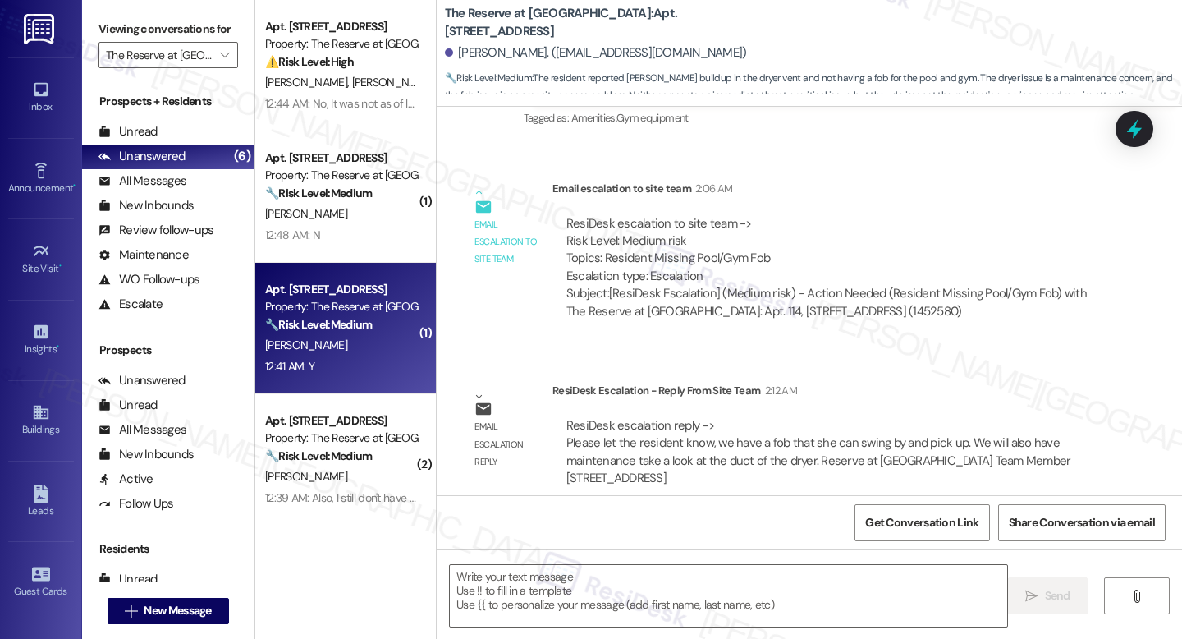
type textarea "Fetching suggested responses. Please feel free to read through the conversation…"
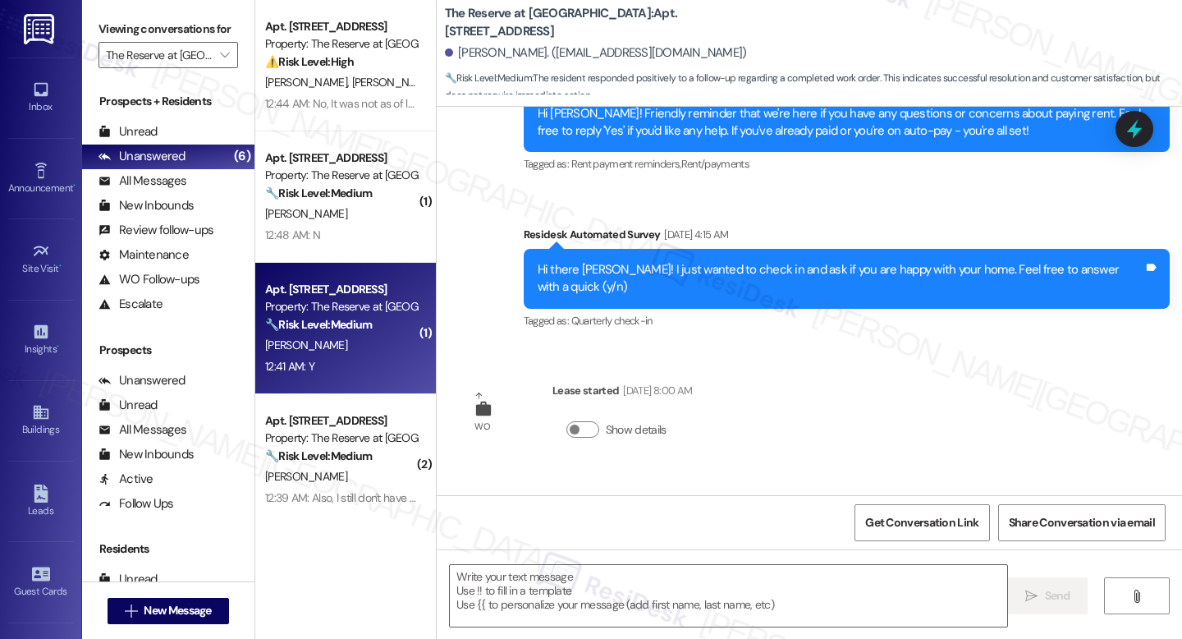
type textarea "Fetching suggested responses. Please feel free to read through the conversation…"
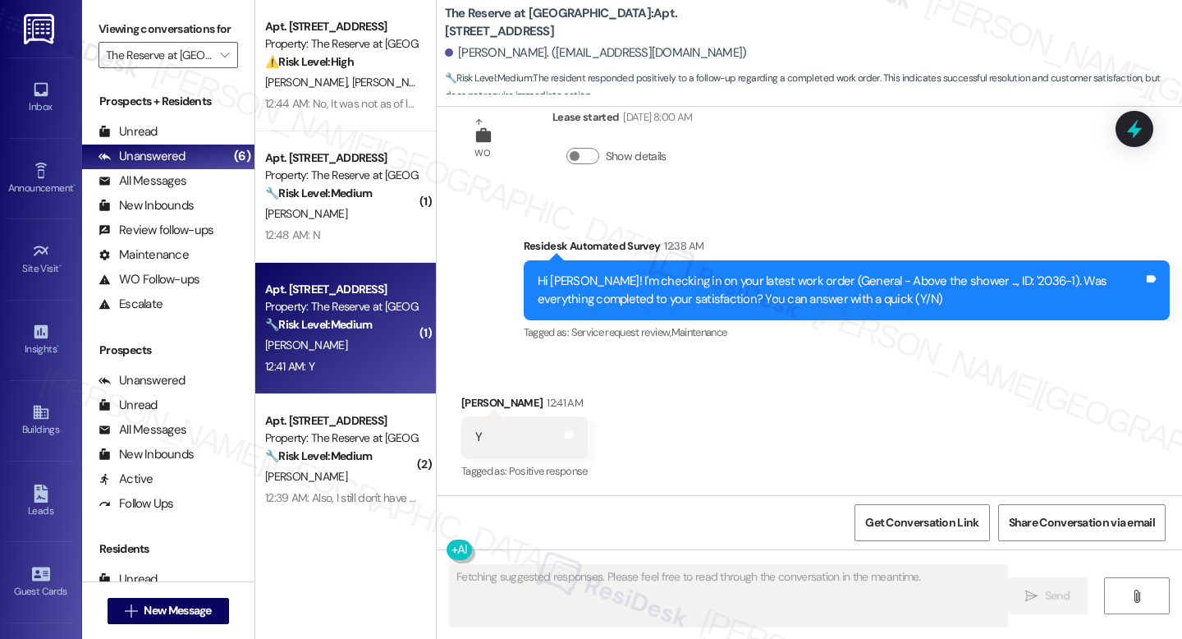
scroll to position [883, 0]
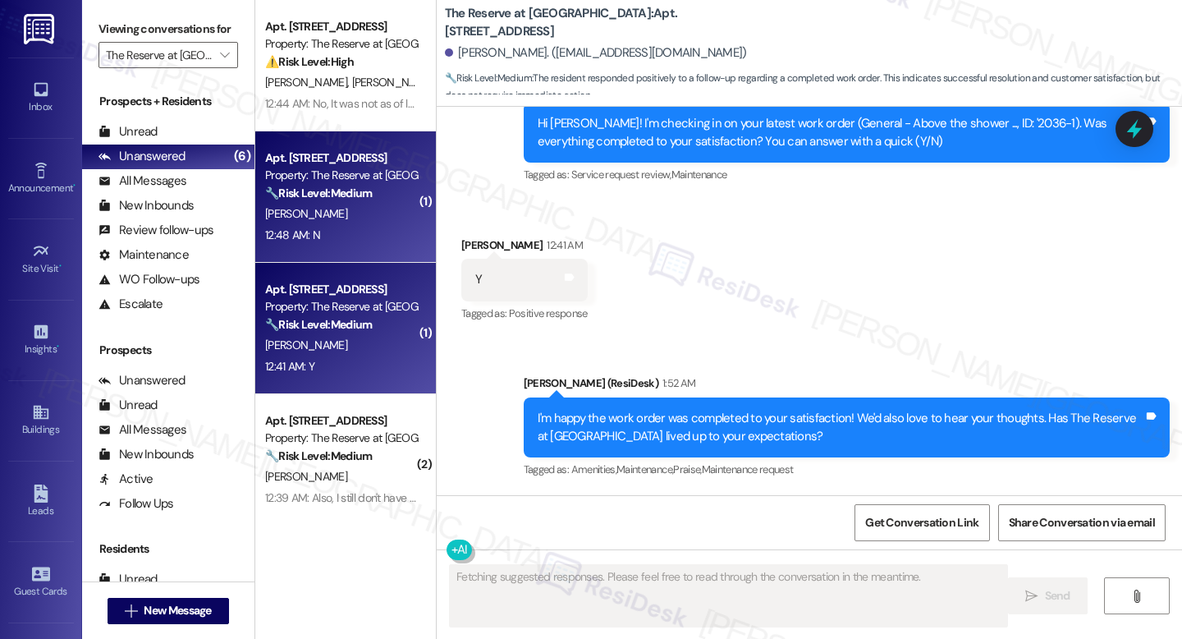
click at [354, 254] on div "Apt. 427, 1100 Deer Harbor Drive Property: The Reserve at White Oak 🔧 Risk Leve…" at bounding box center [345, 196] width 181 height 131
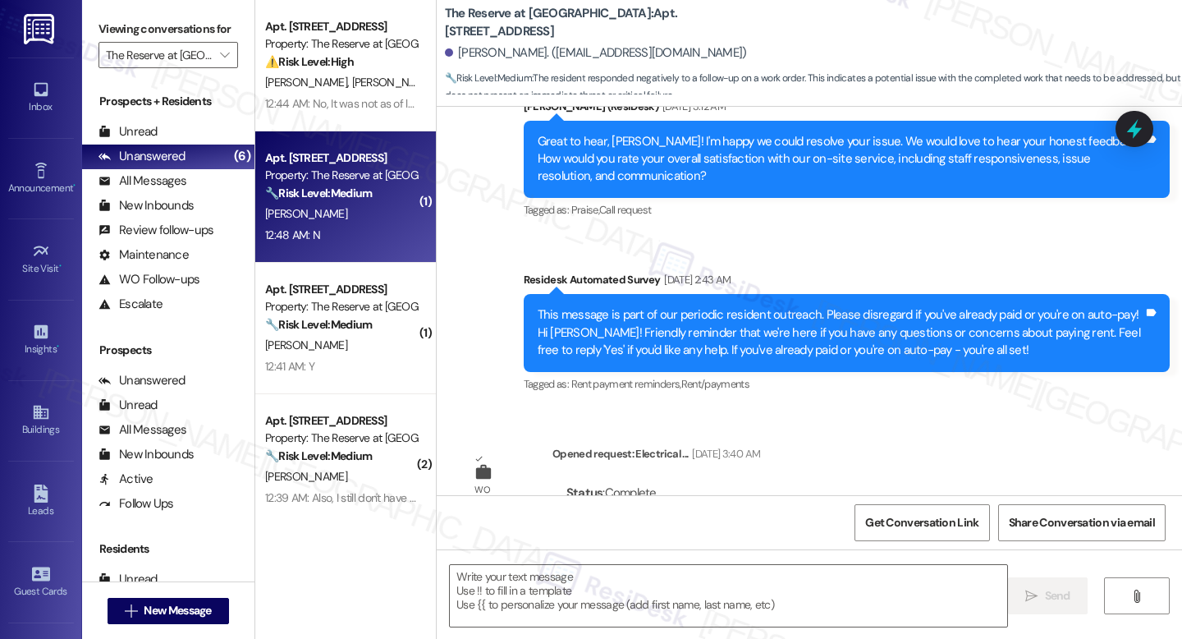
type textarea "Fetching suggested responses. Please feel free to read through the conversation…"
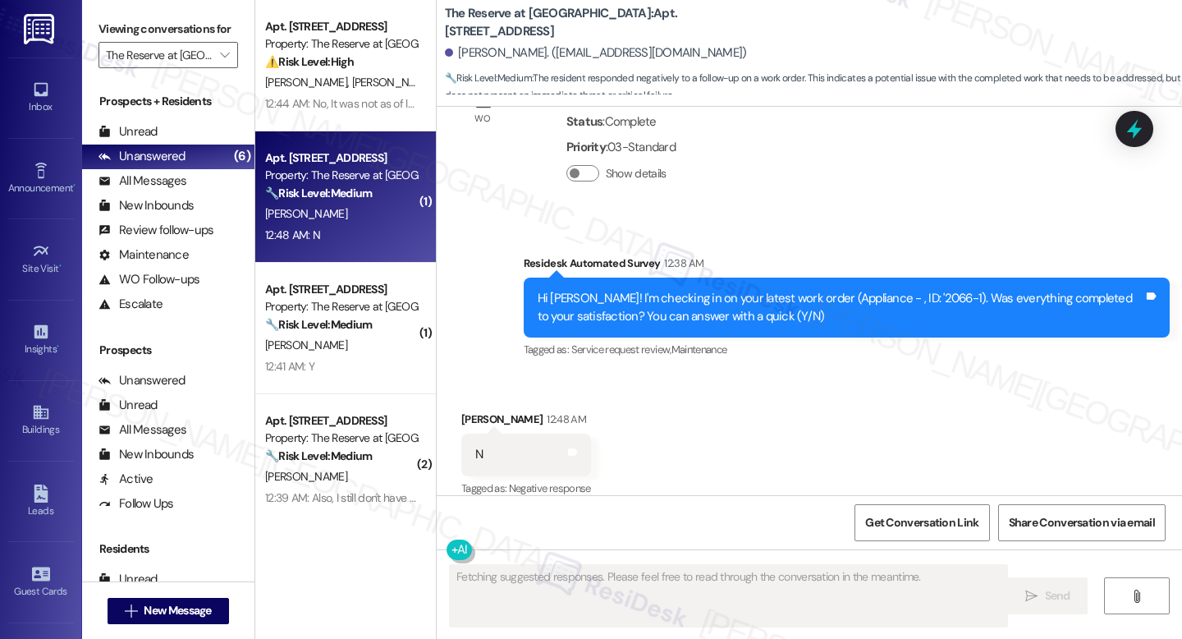
scroll to position [1720, 0]
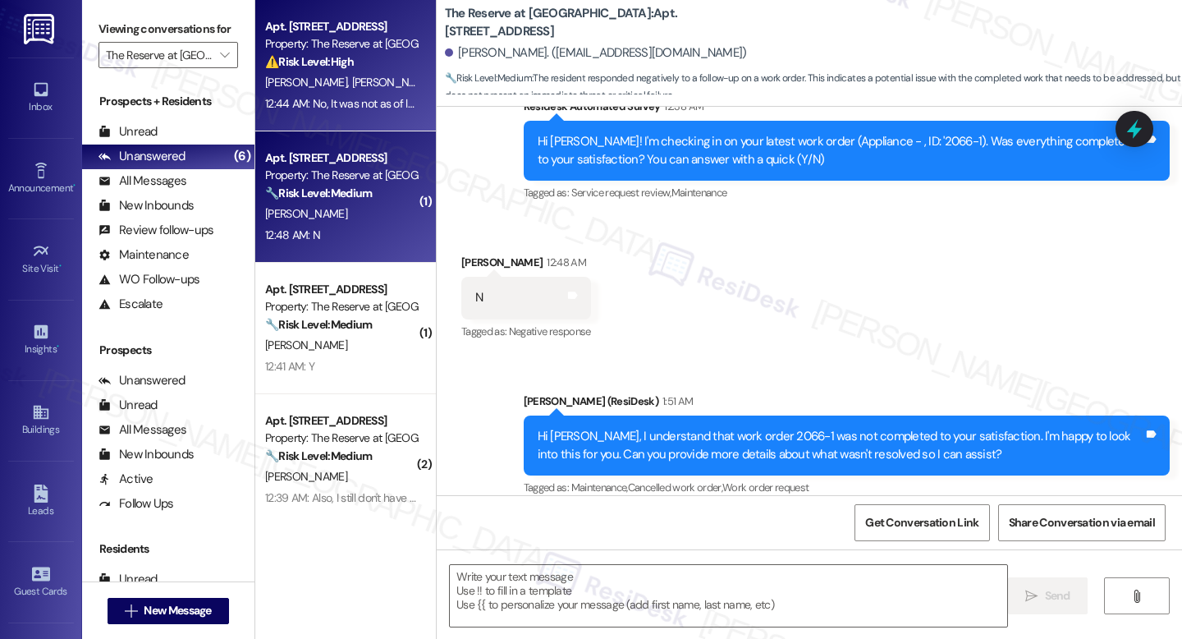
click at [329, 115] on div "Apt. 1013, 1100 Deer Harbor Drive Property: The Reserve at White Oak ⚠️ Risk Le…" at bounding box center [345, 65] width 181 height 131
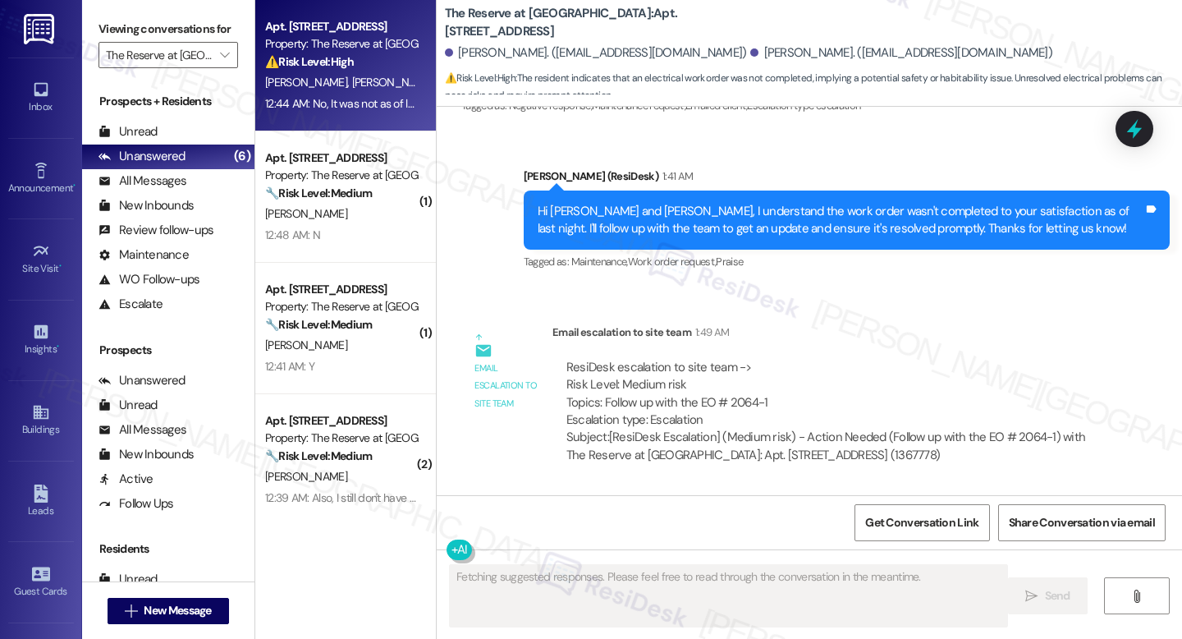
scroll to position [2197, 0]
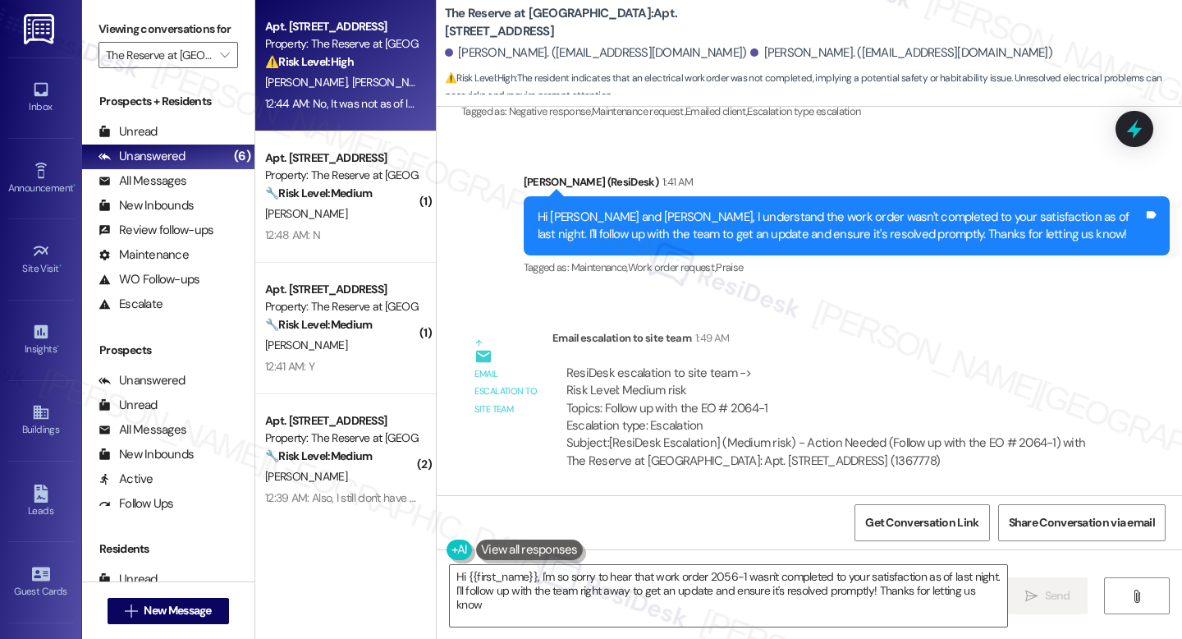
type textarea "Hi {{first_name}}, I'm so sorry to hear that work order 2056-1 wasn't completed…"
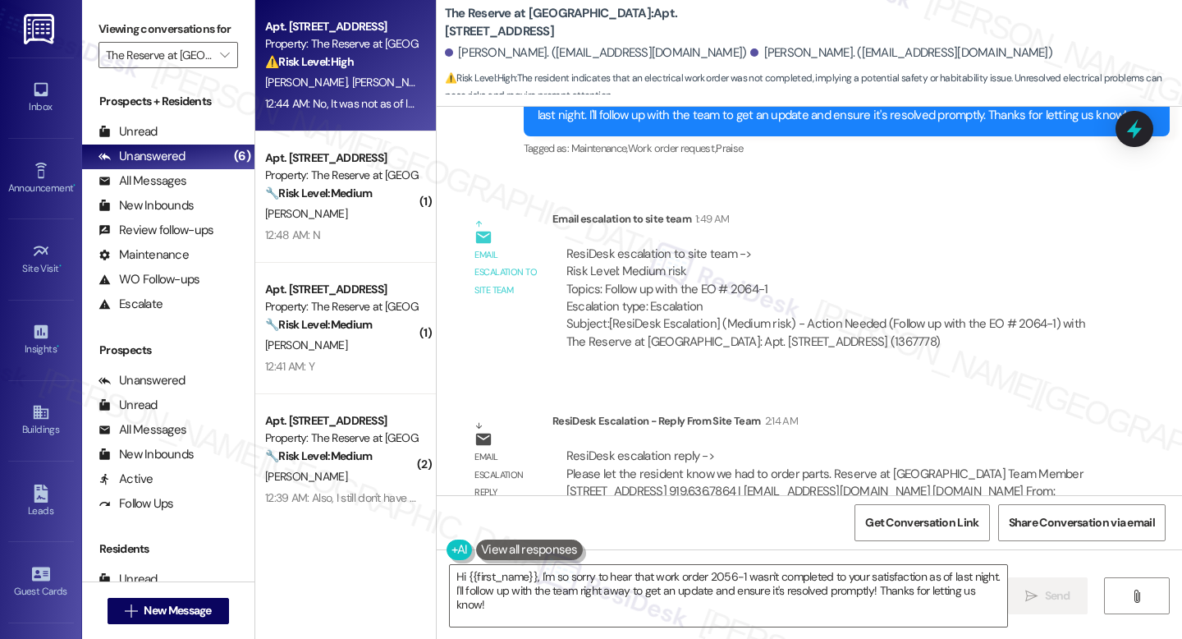
scroll to position [2347, 0]
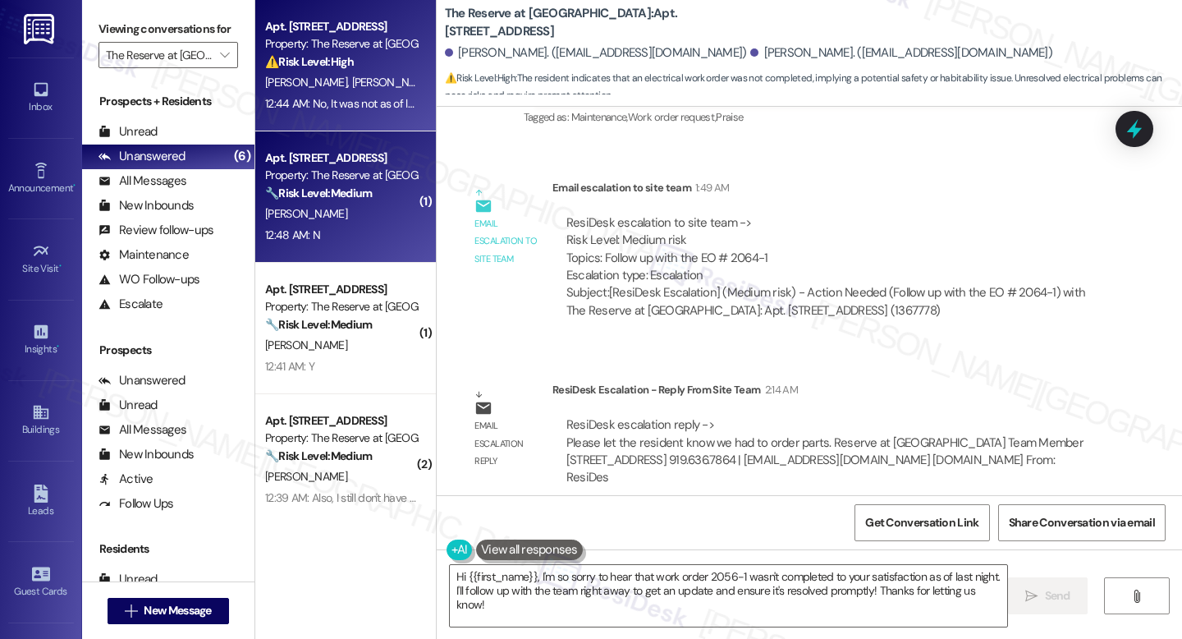
click at [333, 204] on div "D. Holloway" at bounding box center [341, 214] width 155 height 21
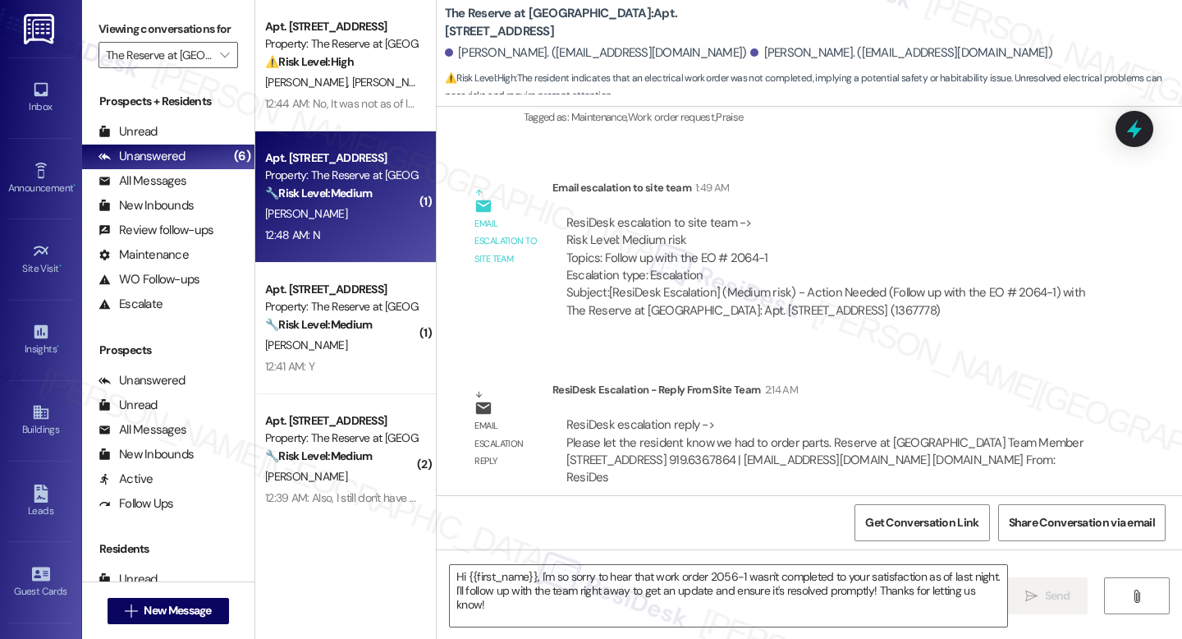
type textarea "Fetching suggested responses. Please feel free to read through the conversation…"
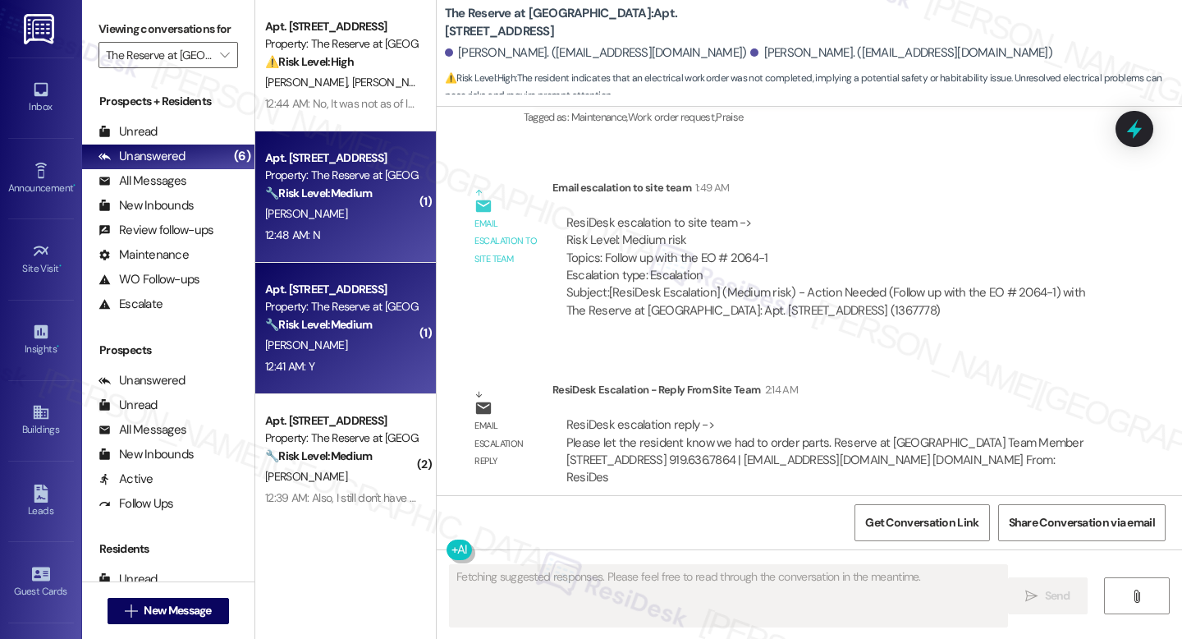
scroll to position [1720, 0]
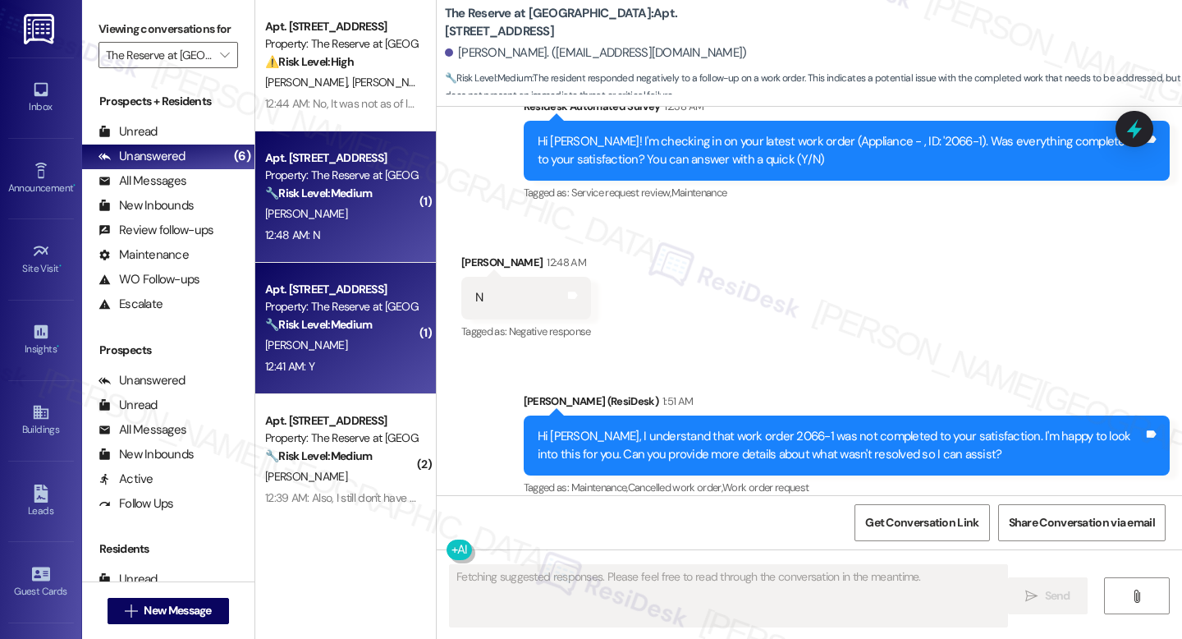
click at [371, 353] on div "J. Barner" at bounding box center [341, 345] width 155 height 21
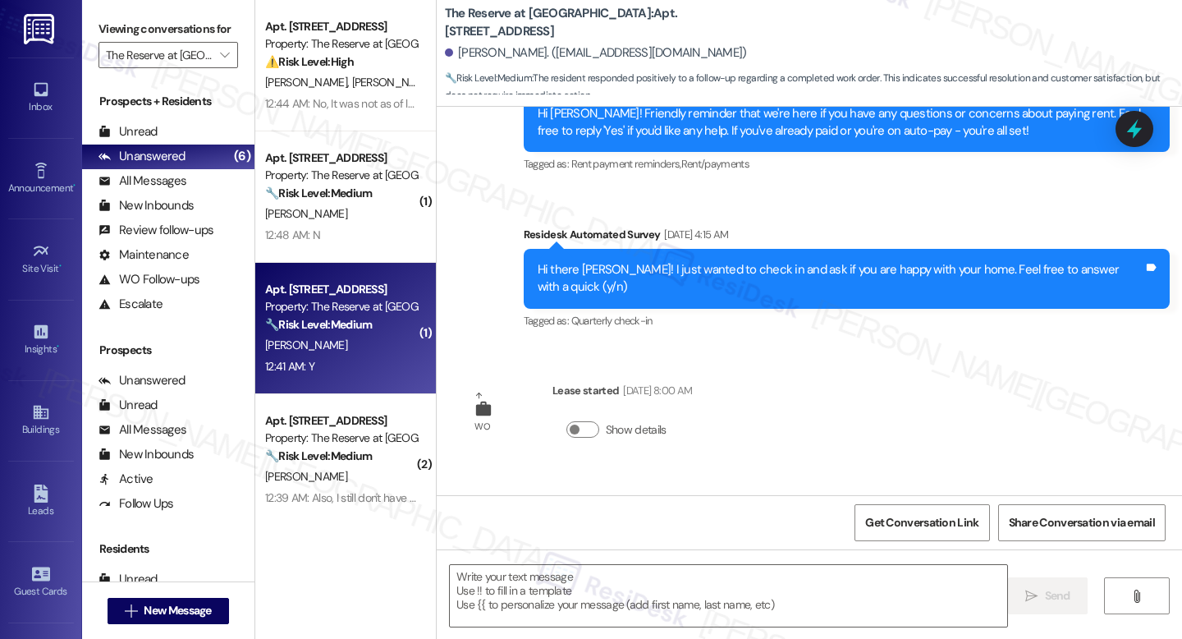
type textarea "Fetching suggested responses. Please feel free to read through the conversation…"
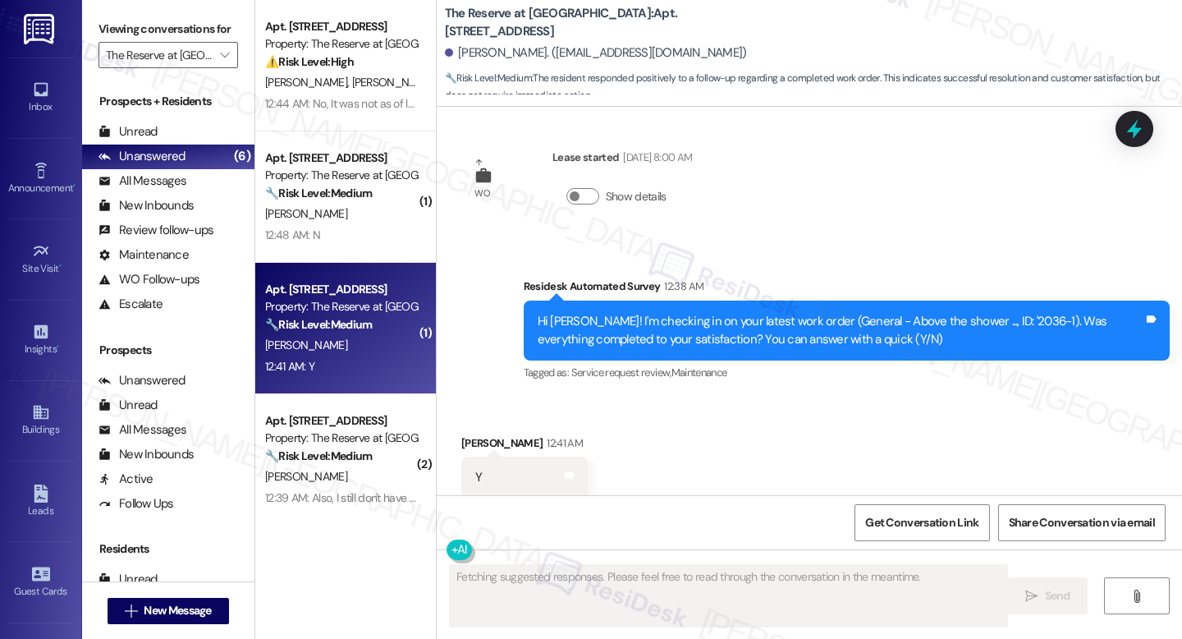
scroll to position [883, 0]
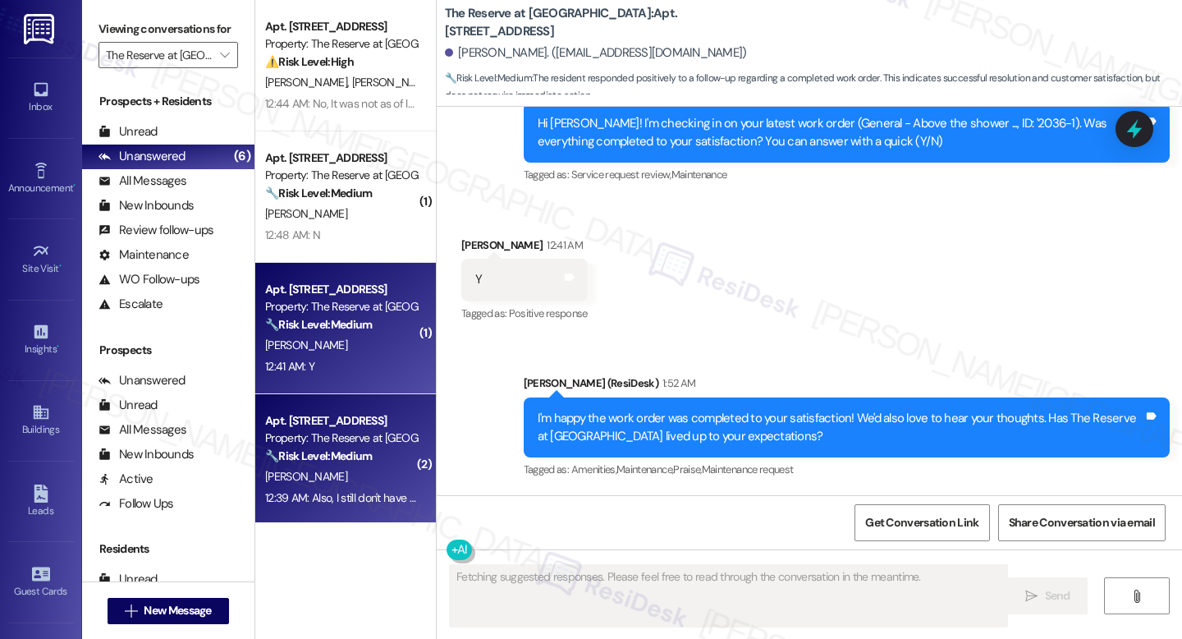
click at [349, 421] on div "Apt. 114, 1100 Deer Harbor Drive" at bounding box center [341, 420] width 152 height 17
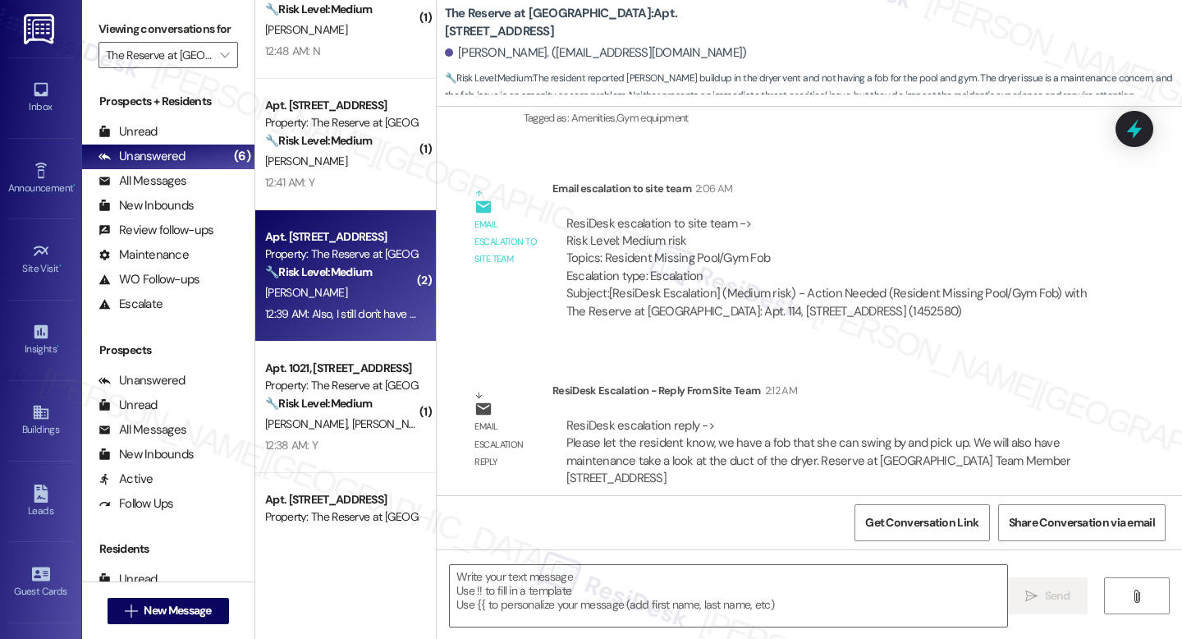
scroll to position [186, 0]
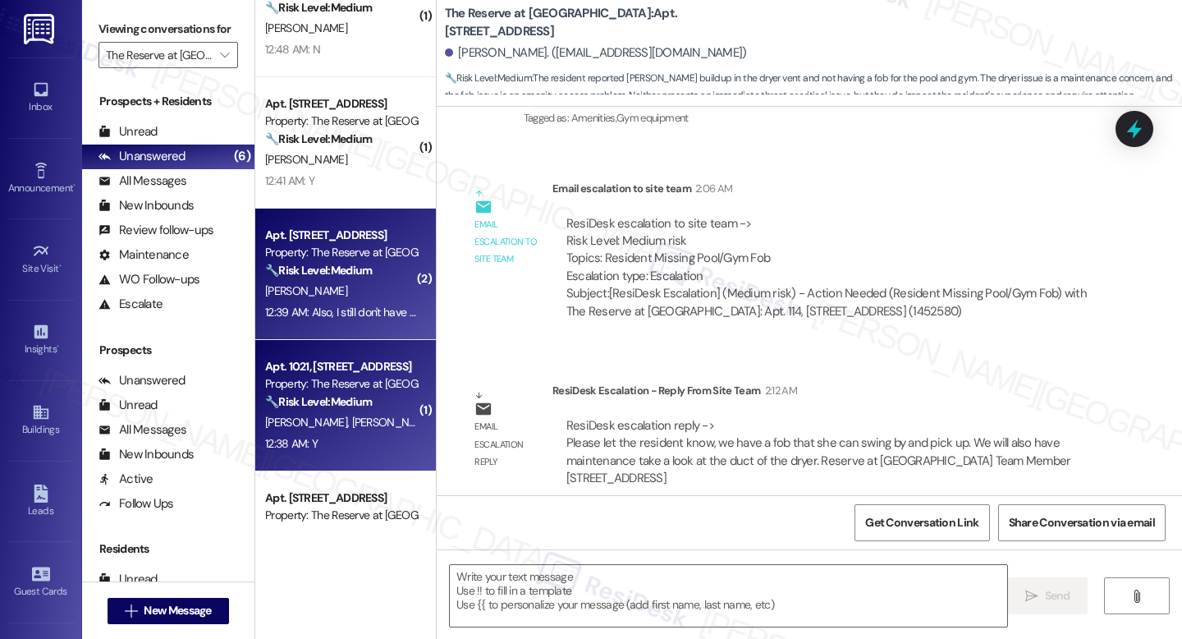
click at [346, 423] on div "C. Greer M. Greer" at bounding box center [341, 422] width 155 height 21
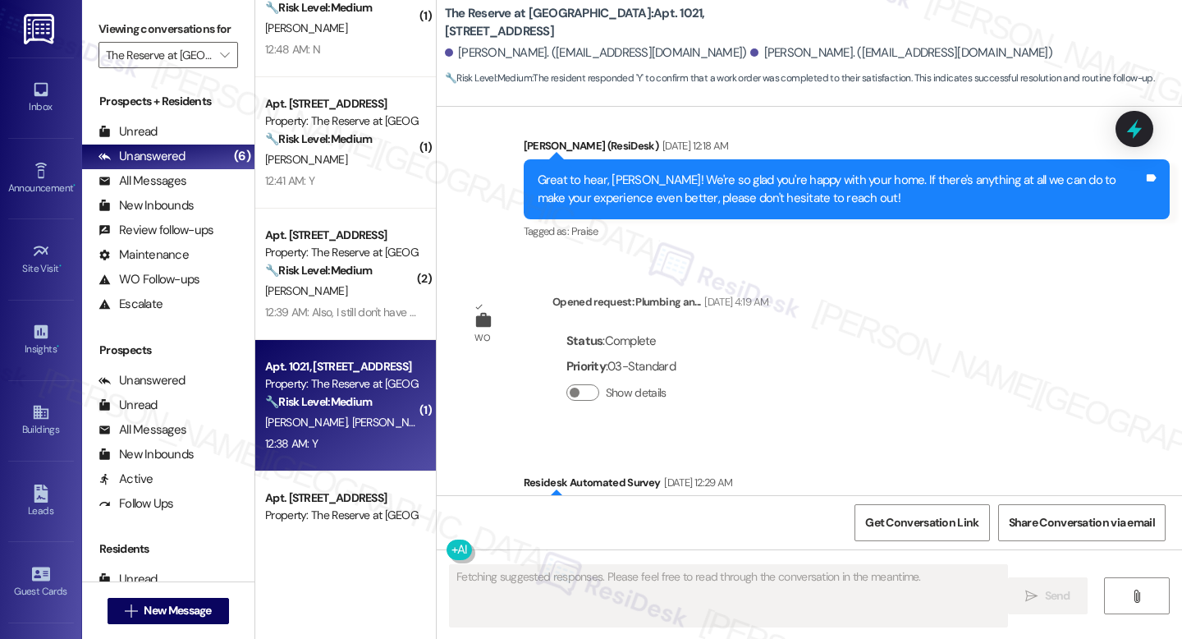
type textarea "Fetching suggested responses. Please feel free to read through the conversation…"
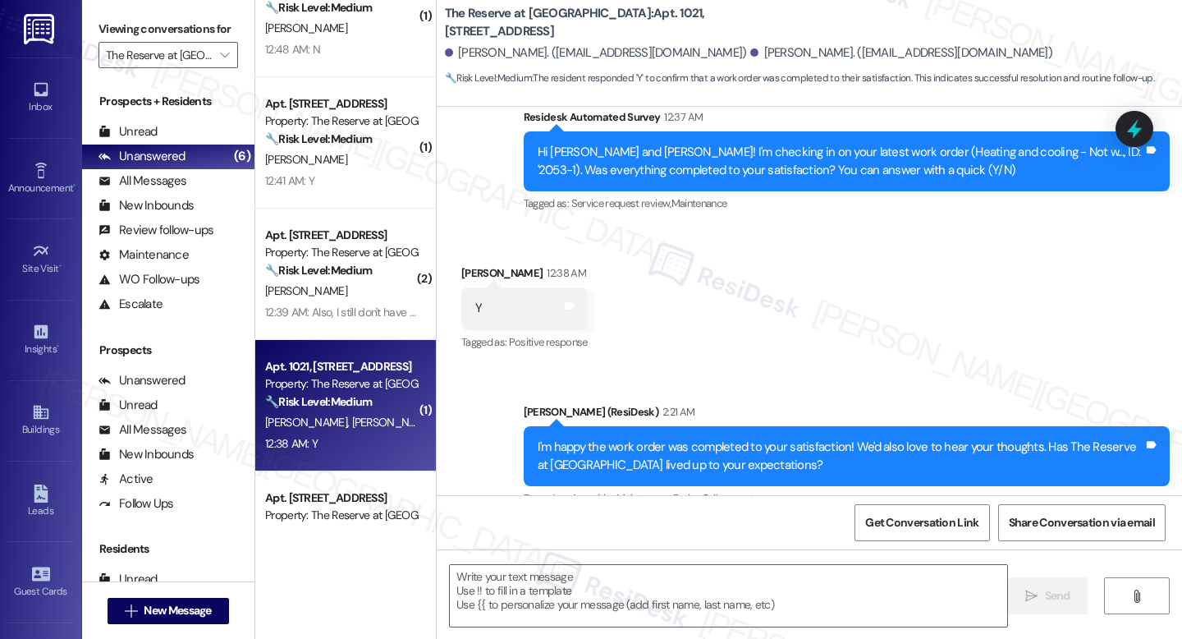
scroll to position [1695, 0]
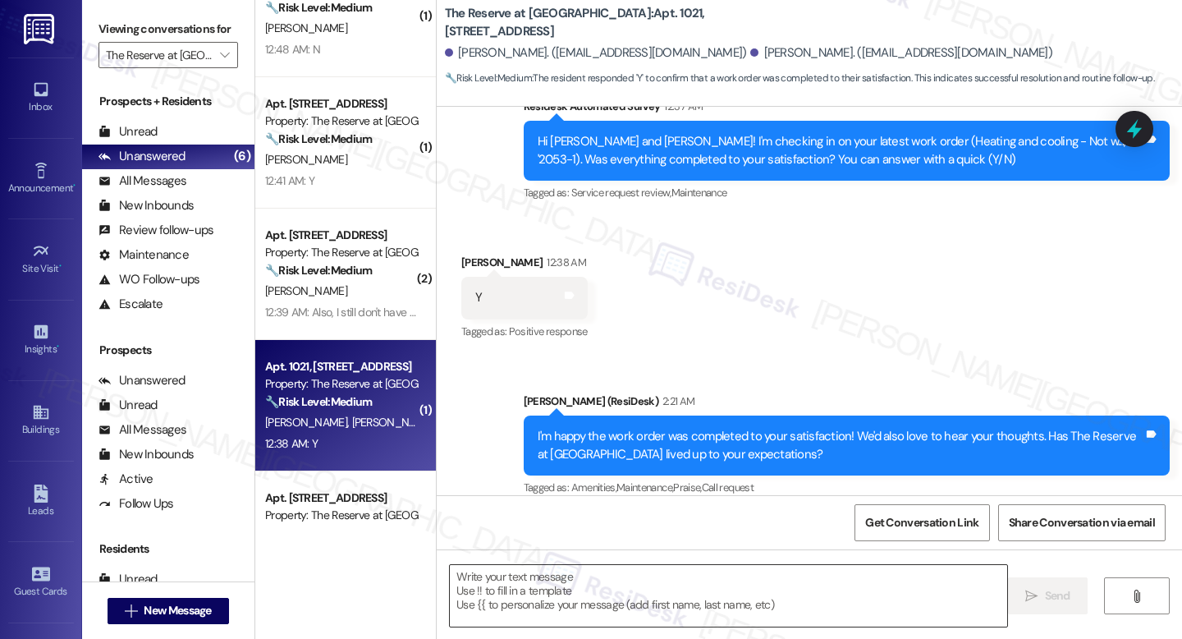
click at [543, 603] on textarea at bounding box center [728, 596] width 557 height 62
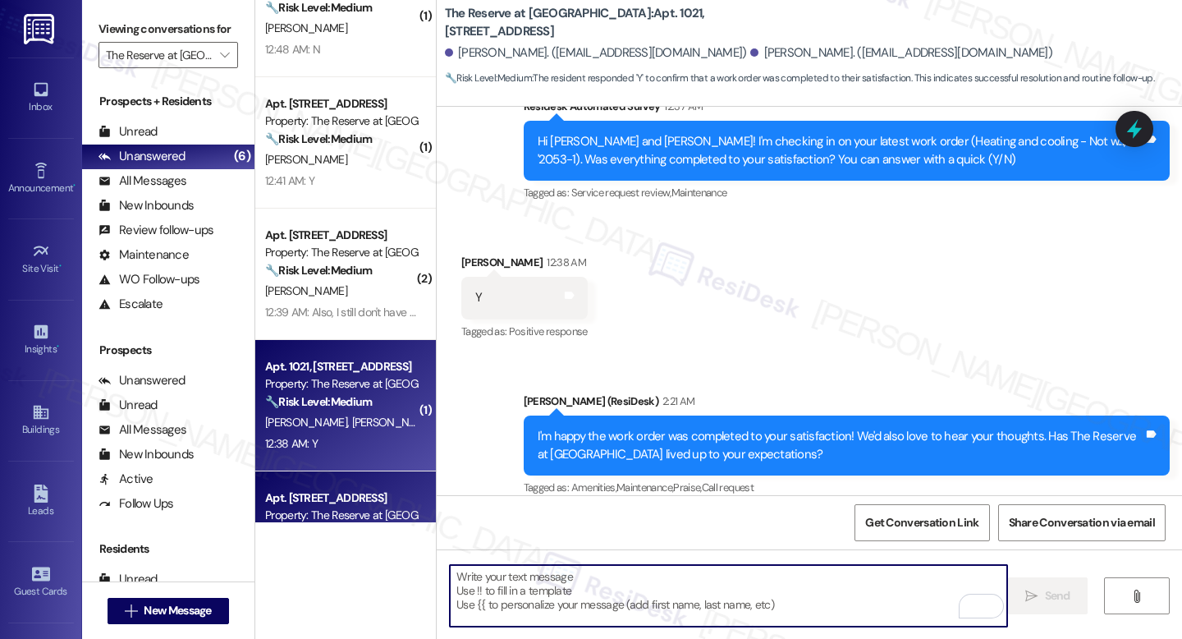
click at [345, 504] on div "Apt. 933, 1100 Deer Harbor Drive" at bounding box center [341, 497] width 152 height 17
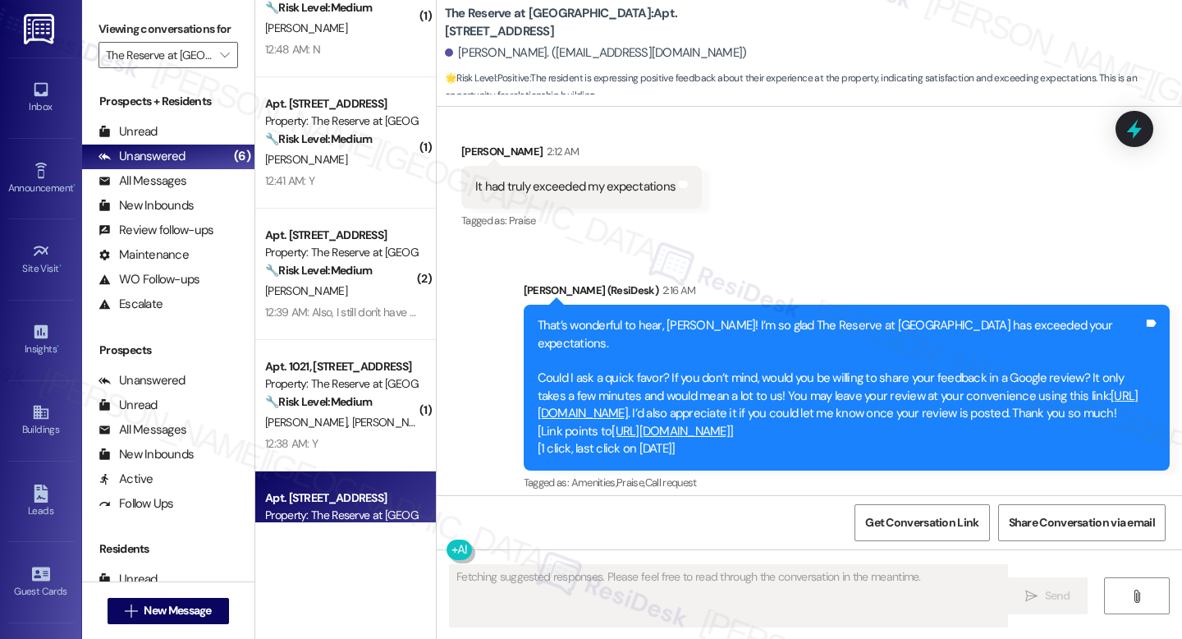
scroll to position [2329, 0]
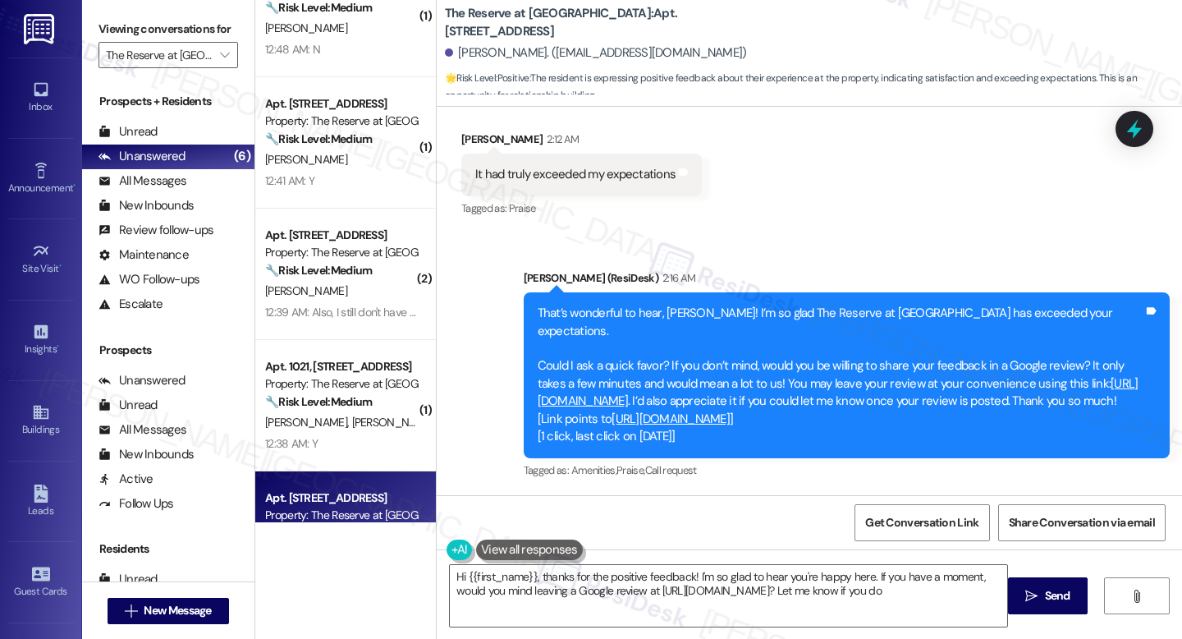
type textarea "Hi {{first_name}}, thanks for the positive feedback! I'm so glad to hear you're…"
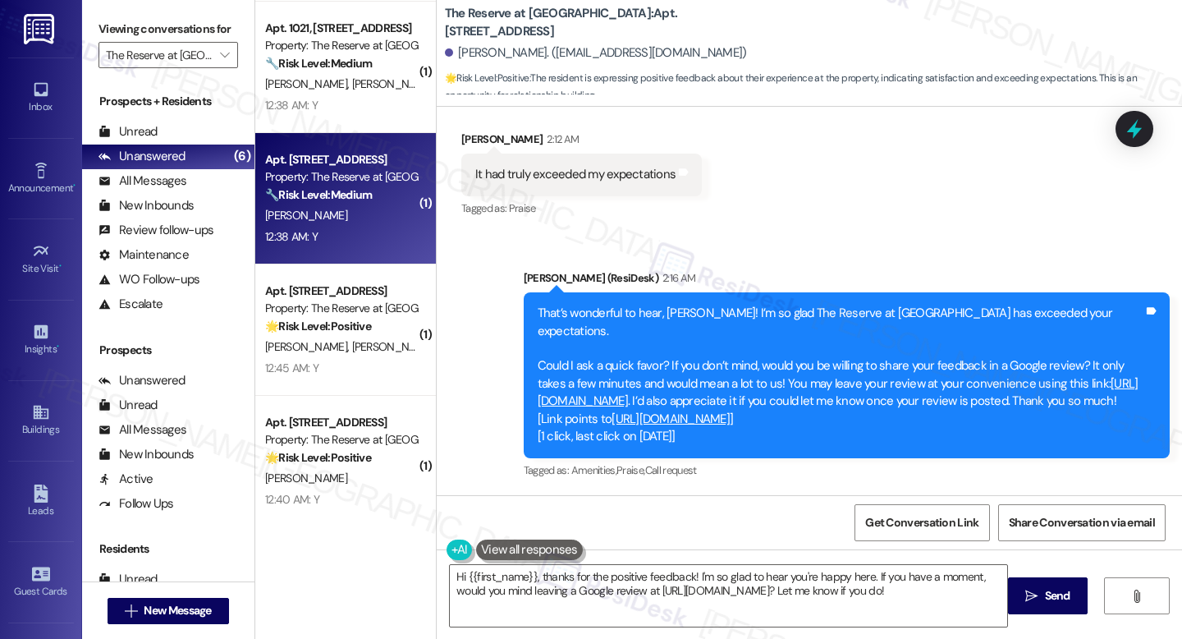
scroll to position [527, 0]
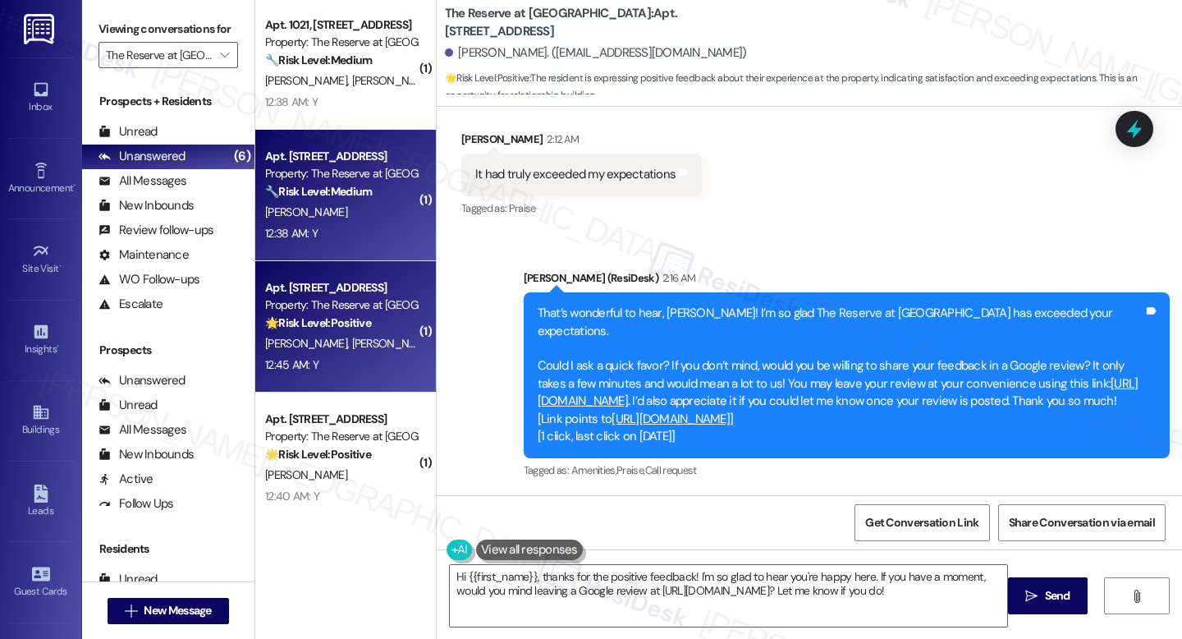
click at [351, 338] on span "C. Mcknight" at bounding box center [392, 343] width 82 height 15
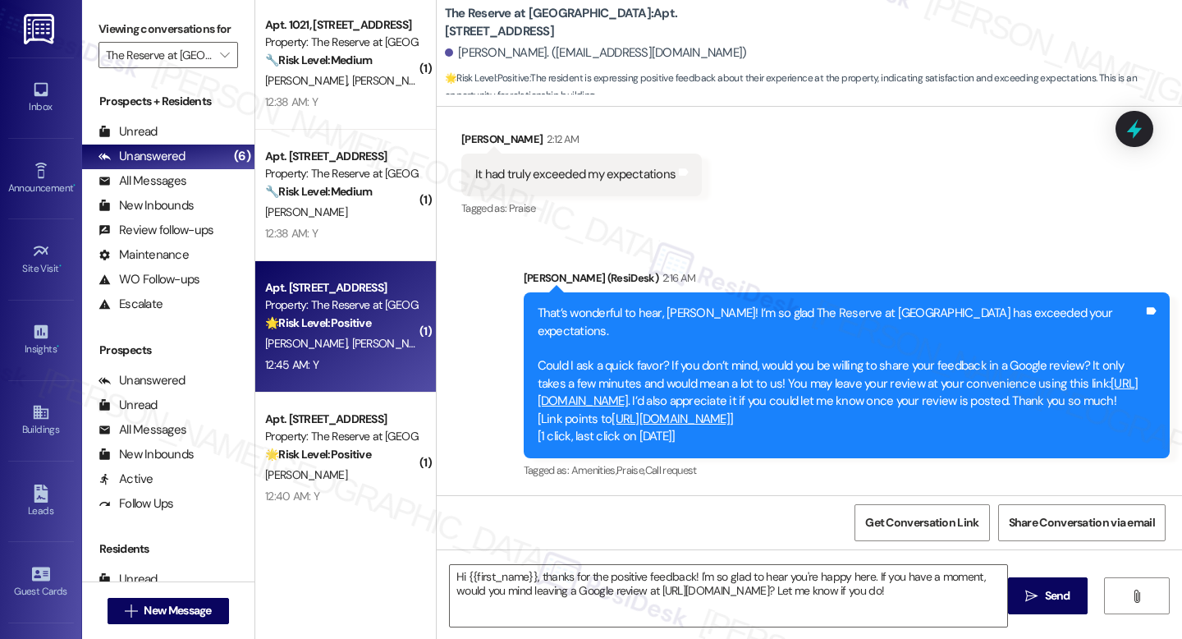
type textarea "Fetching suggested responses. Please feel free to read through the conversation…"
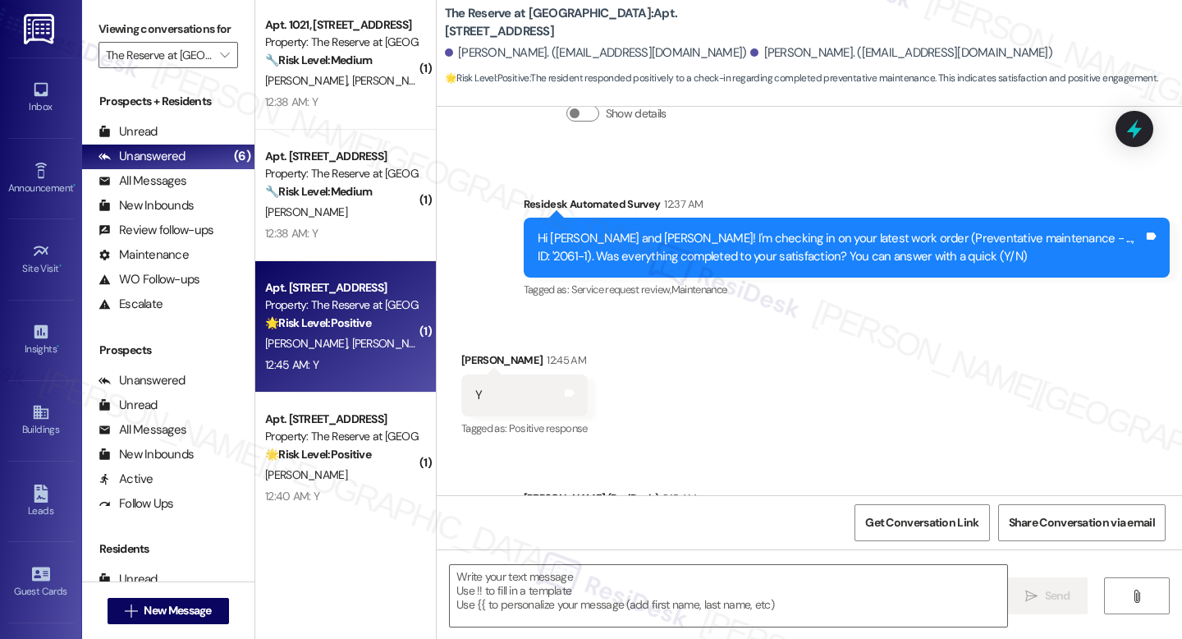
scroll to position [897, 0]
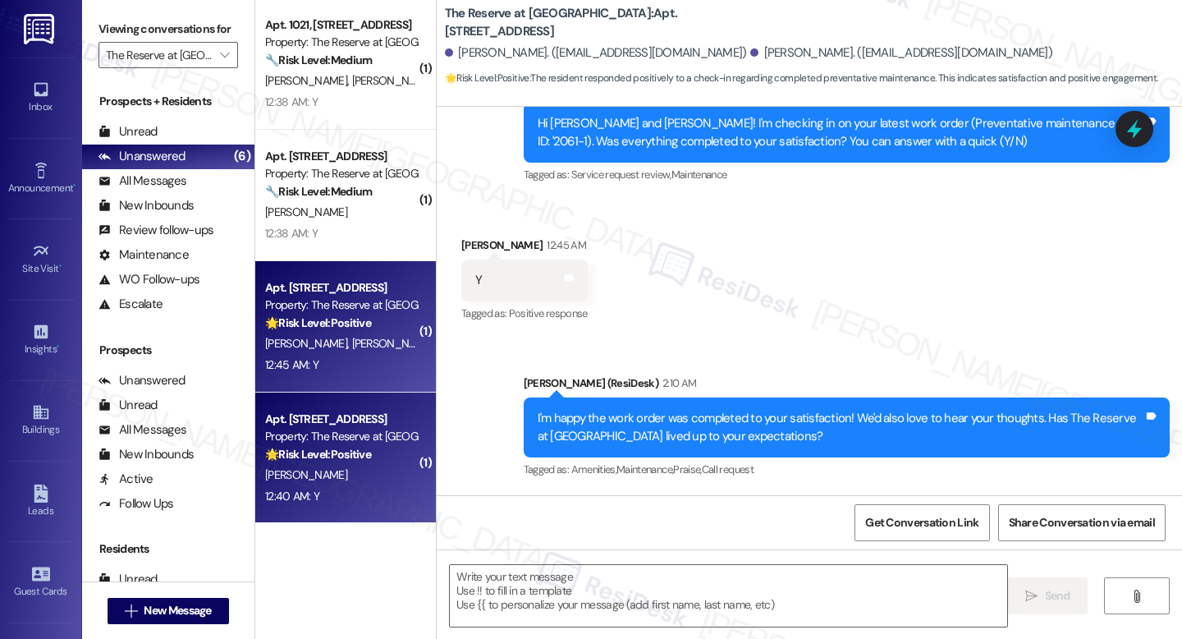
click at [287, 445] on div "Property: The Reserve at White Oak" at bounding box center [341, 436] width 152 height 17
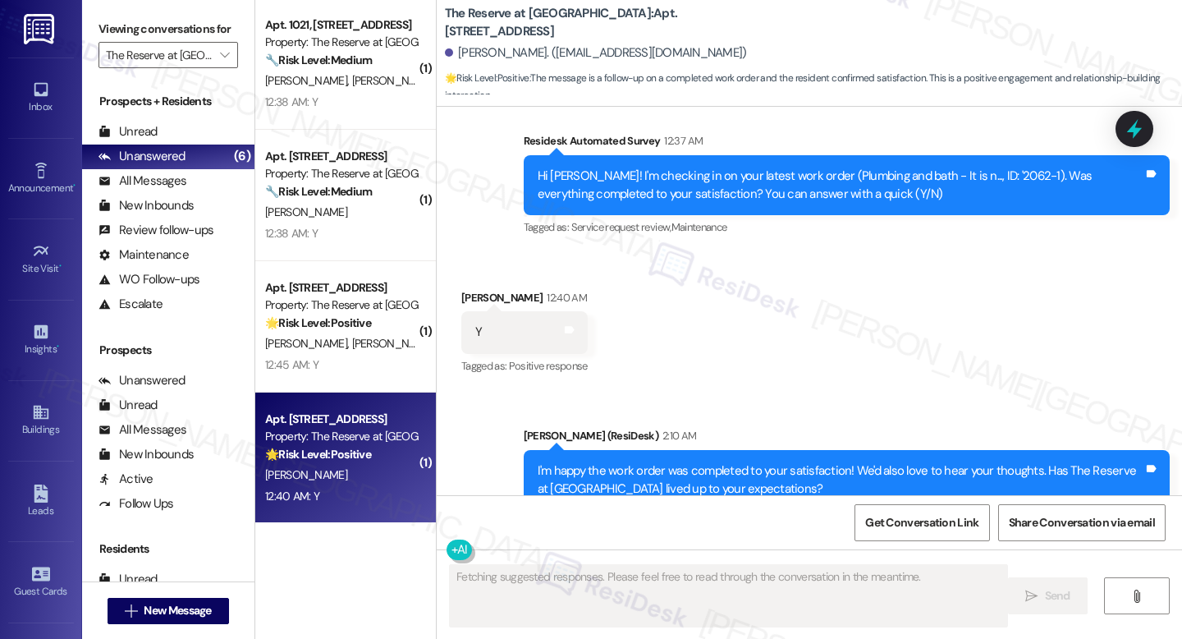
scroll to position [529, 0]
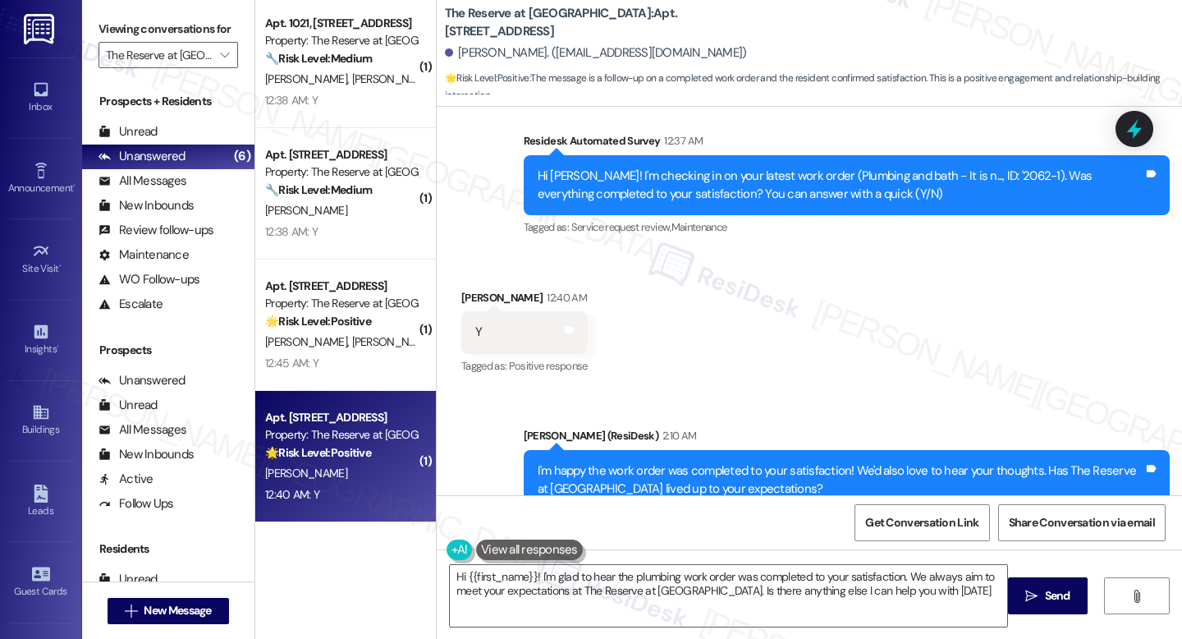
type textarea "Hi {{first_name}}! I'm glad to hear the plumbing work order was completed to yo…"
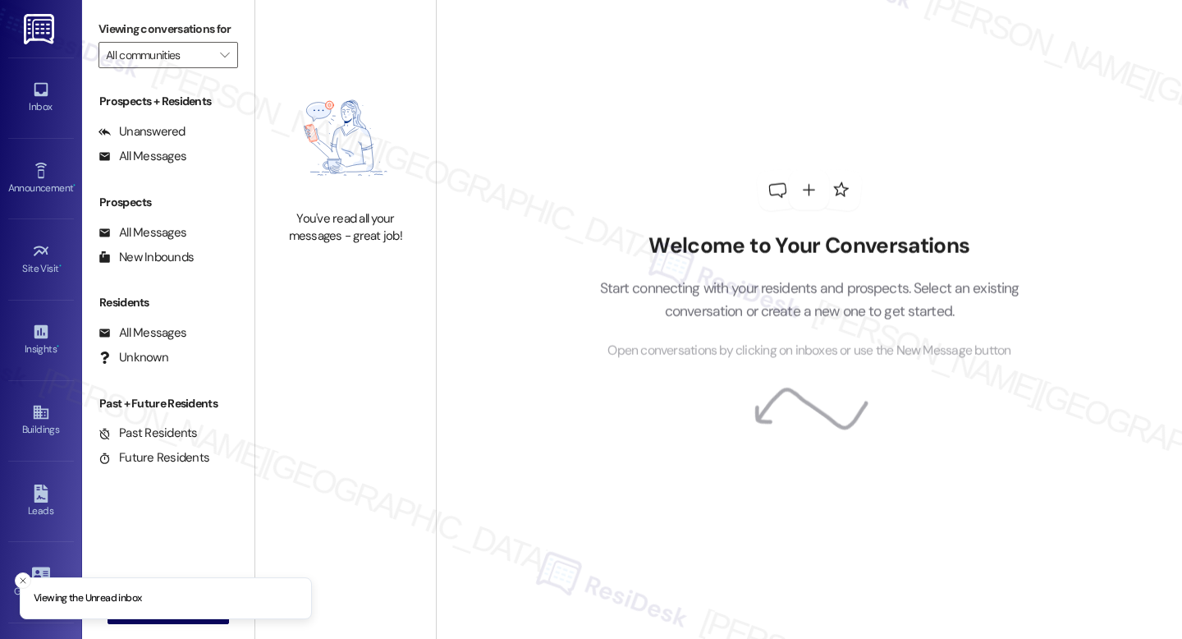
type input "The Reserve at [GEOGRAPHIC_DATA]"
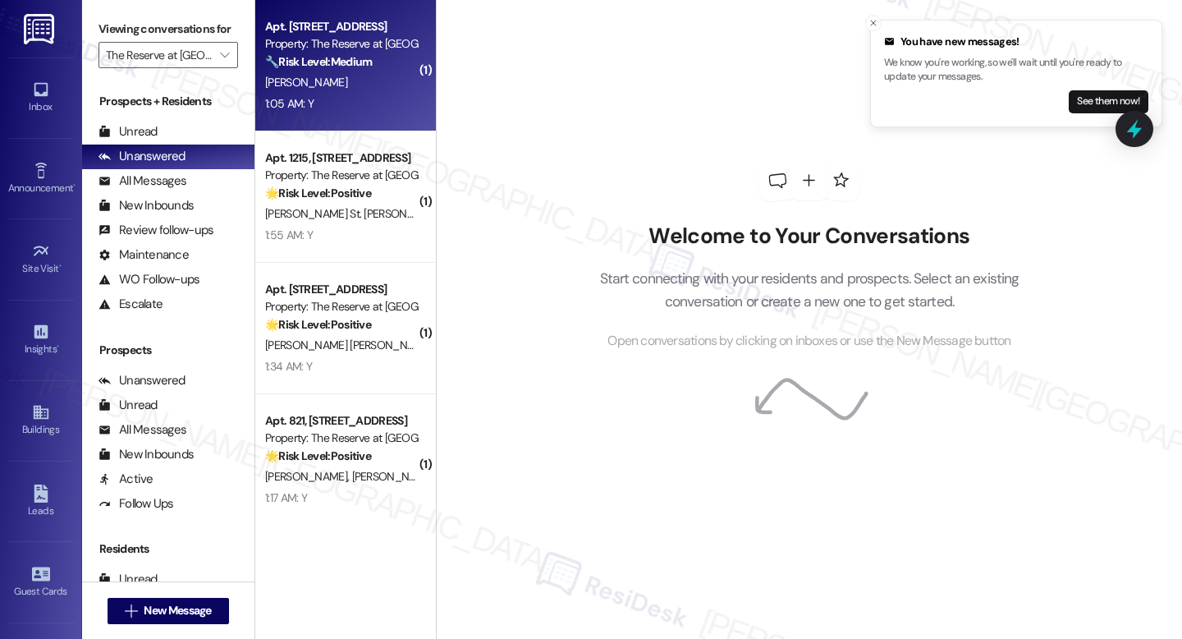
click at [328, 82] on div "M. Sherrod" at bounding box center [341, 82] width 155 height 21
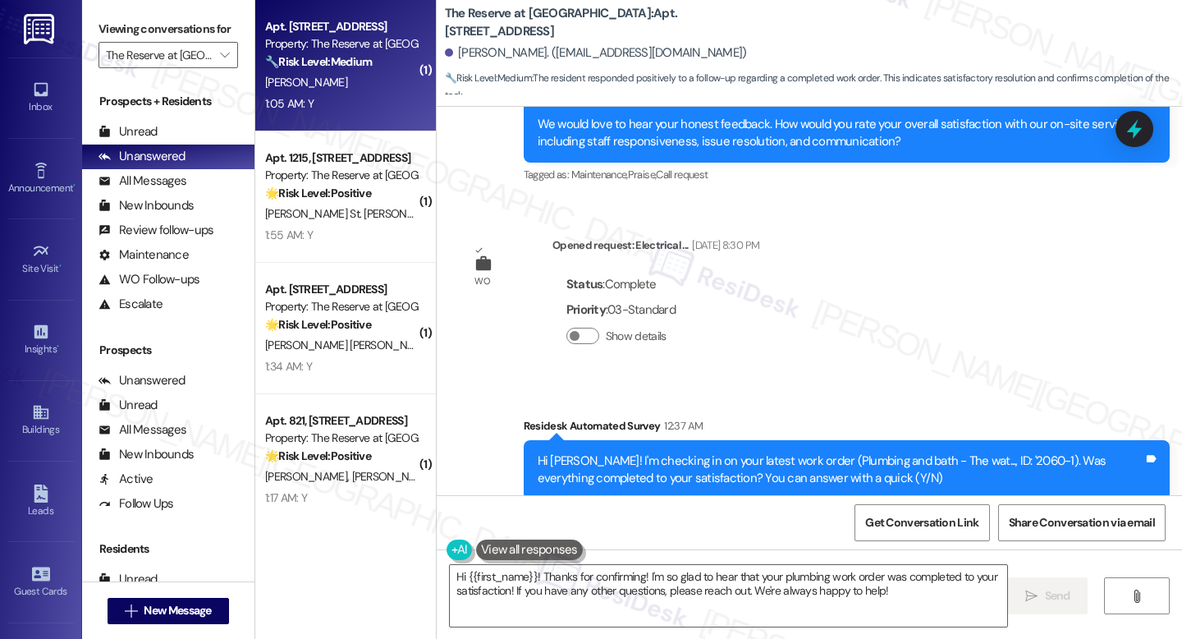
scroll to position [1894, 0]
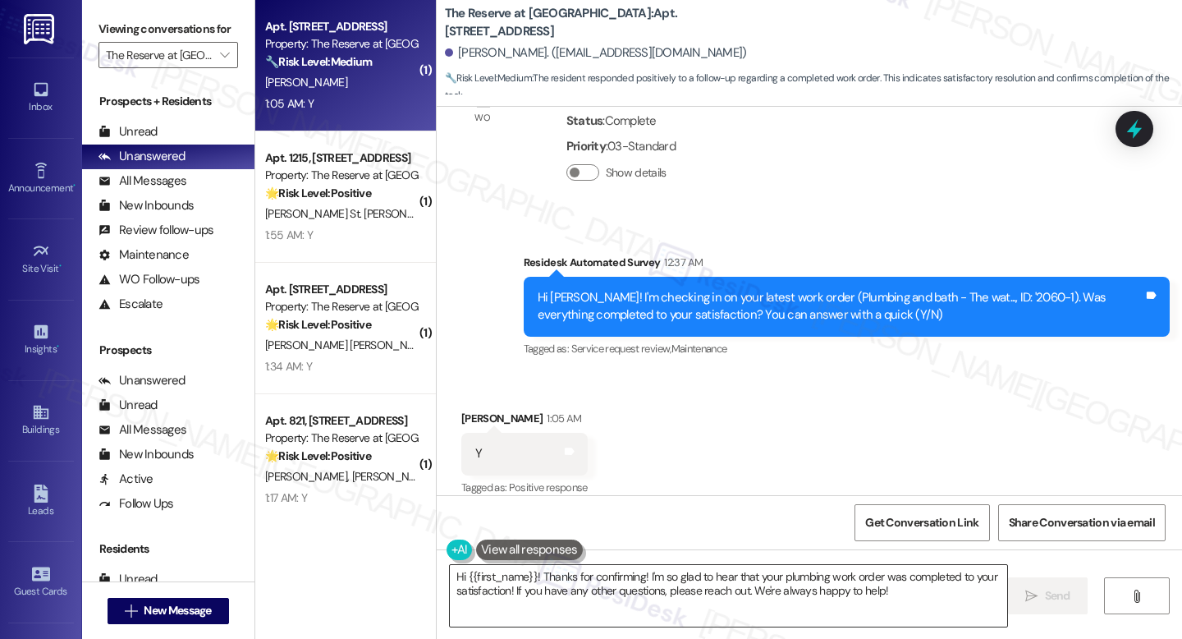
click at [650, 576] on textarea "Hi {{first_name}}! Thanks for confirming! I'm so glad to hear that your plumbin…" at bounding box center [728, 596] width 557 height 62
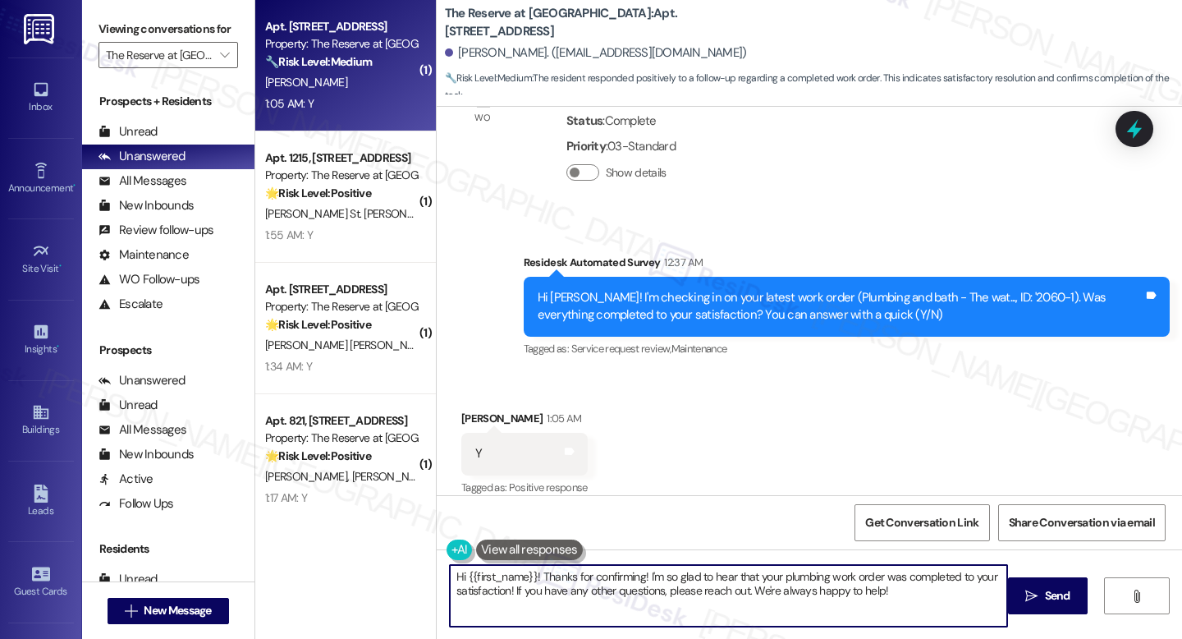
click at [650, 576] on textarea "Hi {{first_name}}! Thanks for confirming! I'm so glad to hear that your plumbin…" at bounding box center [728, 596] width 557 height 62
paste textarea "I'm happy the work order was completed to your satisfaction! We'd also love to …"
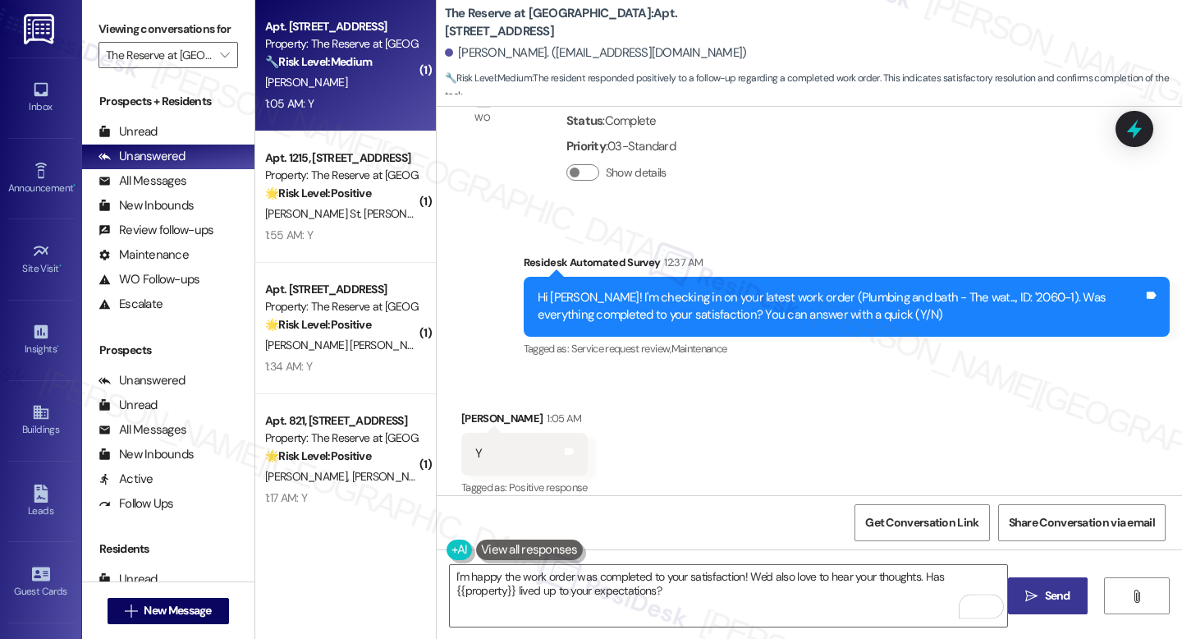
click at [1045, 590] on span "Send" at bounding box center [1057, 595] width 25 height 17
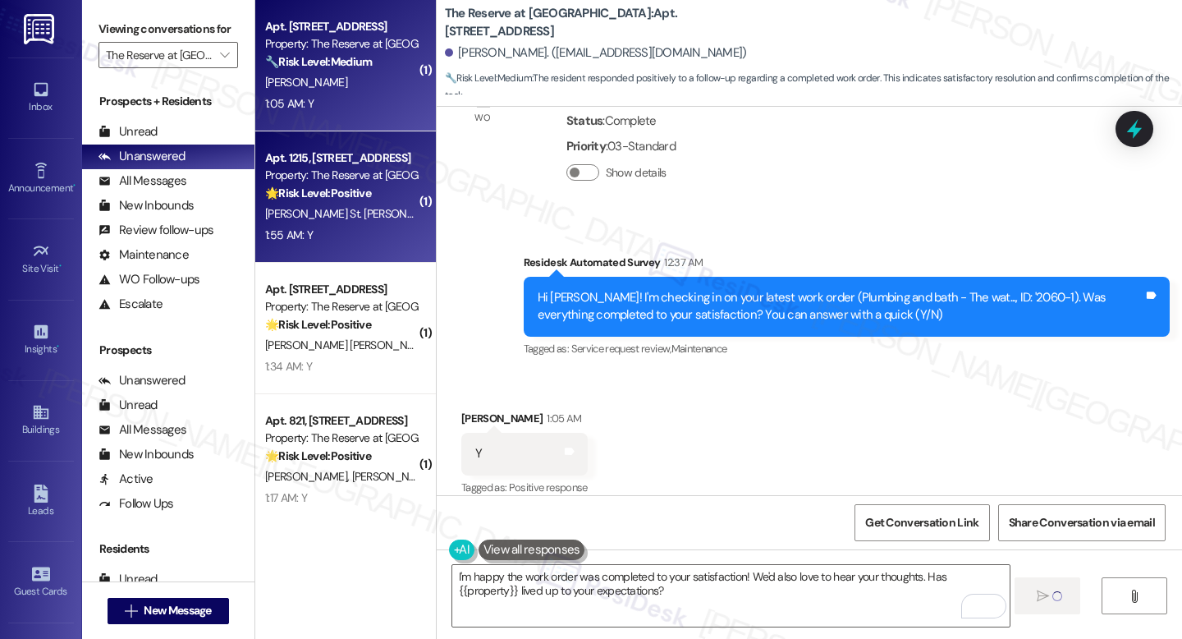
type textarea "Fetching suggested responses. Please feel free to read through the conversation…"
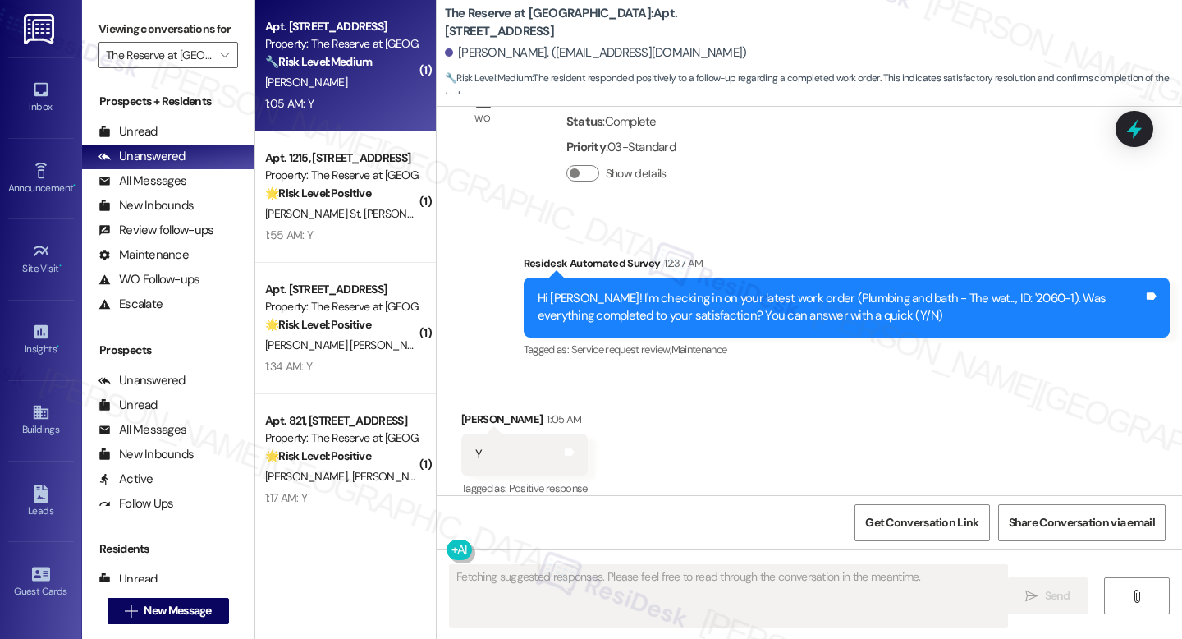
scroll to position [2026, 0]
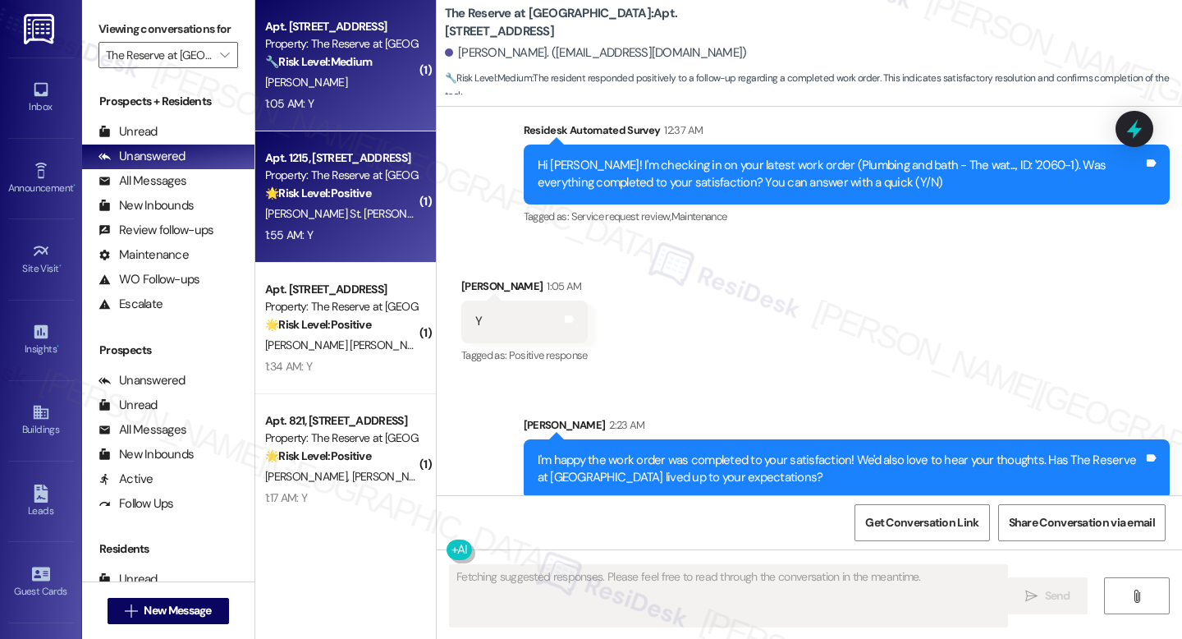
click at [300, 220] on span "J. St. Pierre" at bounding box center [355, 213] width 181 height 15
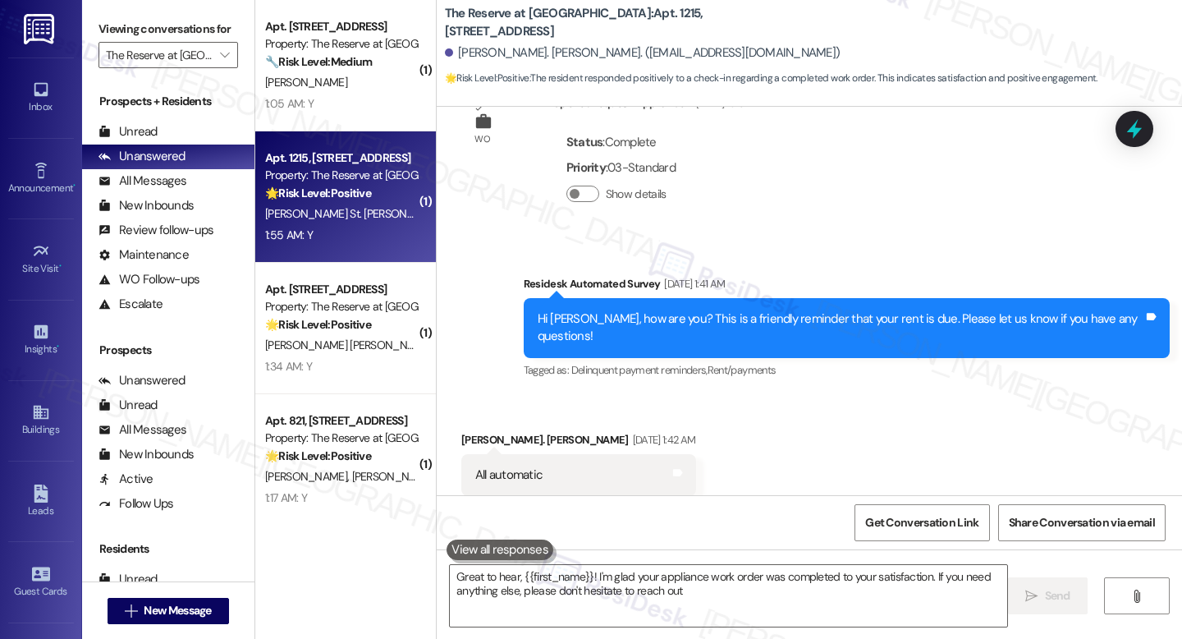
type textarea "Great to hear, {{first_name}}! I'm glad your appliance work order was completed…"
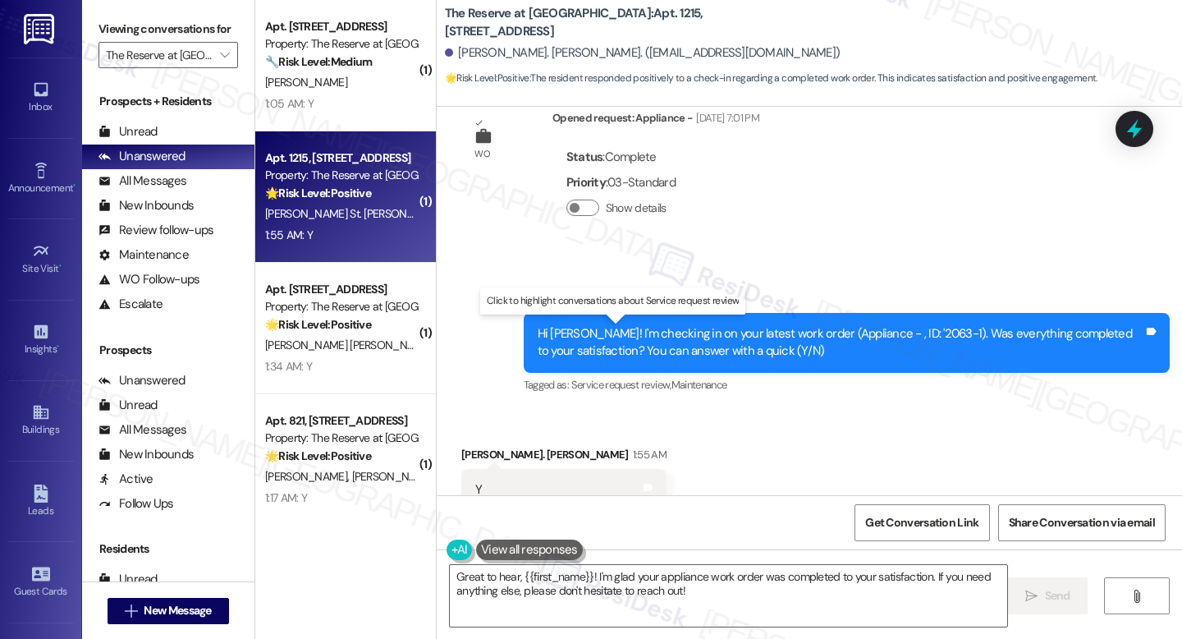
scroll to position [2251, 0]
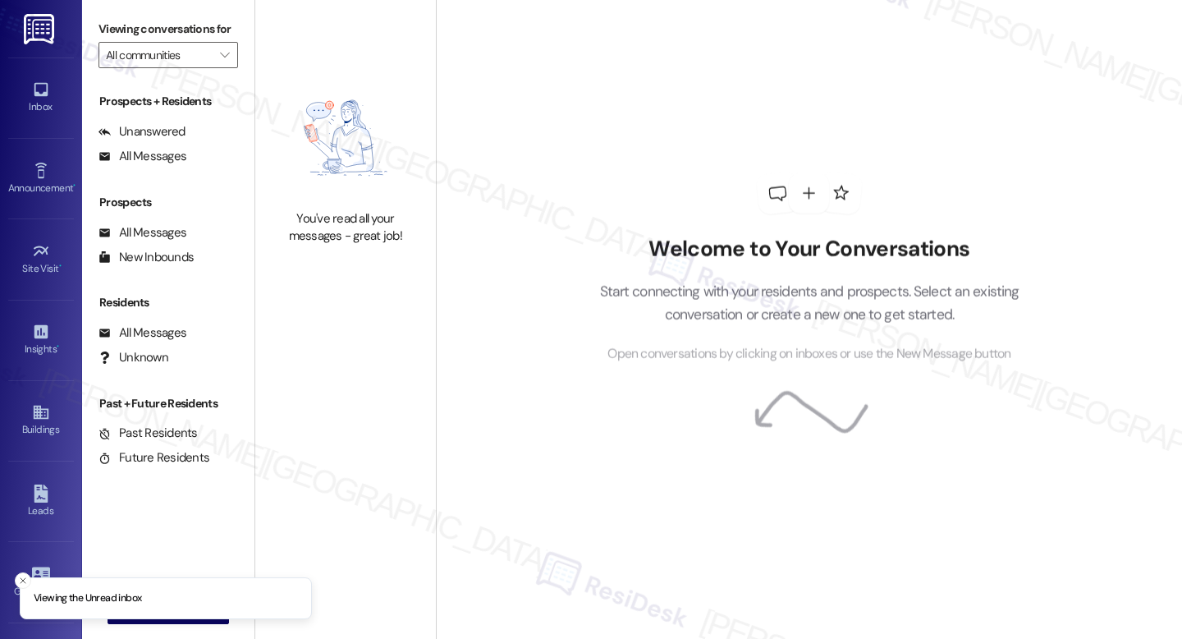
type input "The Reserve at [GEOGRAPHIC_DATA]"
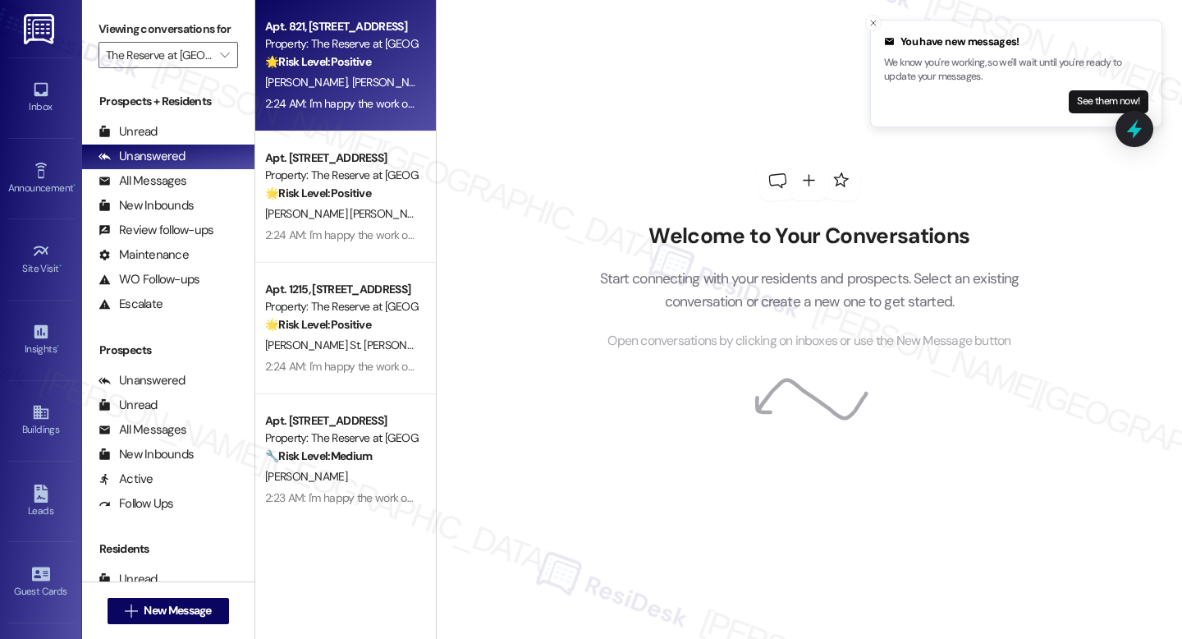
click at [315, 112] on div "2:24 AM: I'm happy the work order was completed to your satisfaction! We'd also…" at bounding box center [341, 104] width 155 height 21
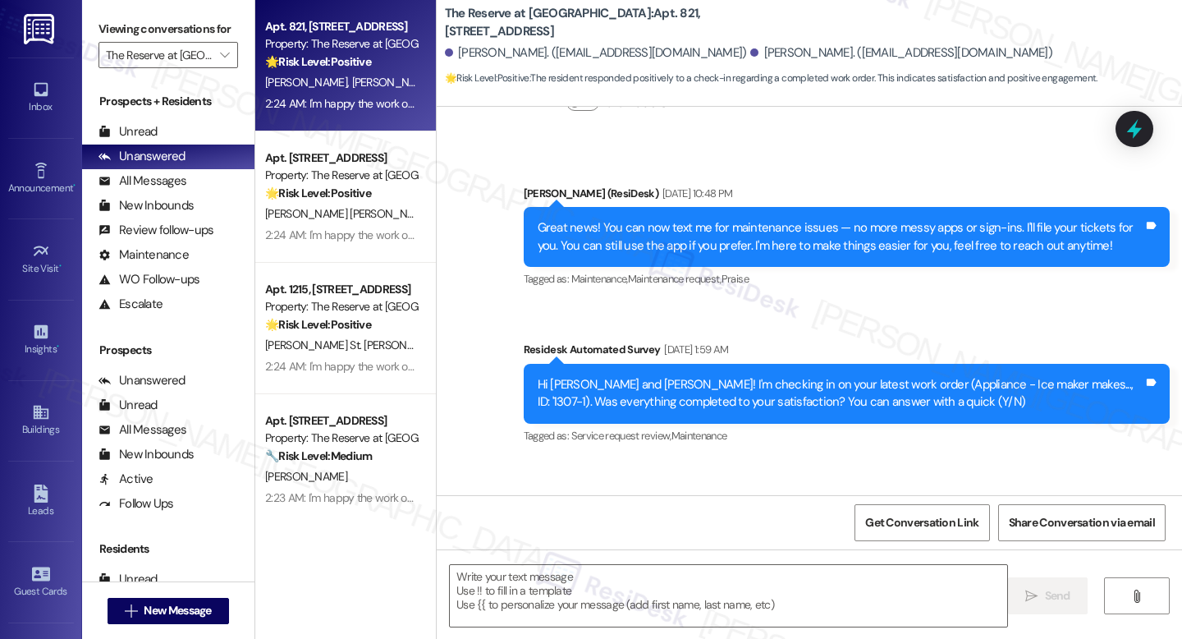
type textarea "Fetching suggested responses. Please feel free to read through the conversation…"
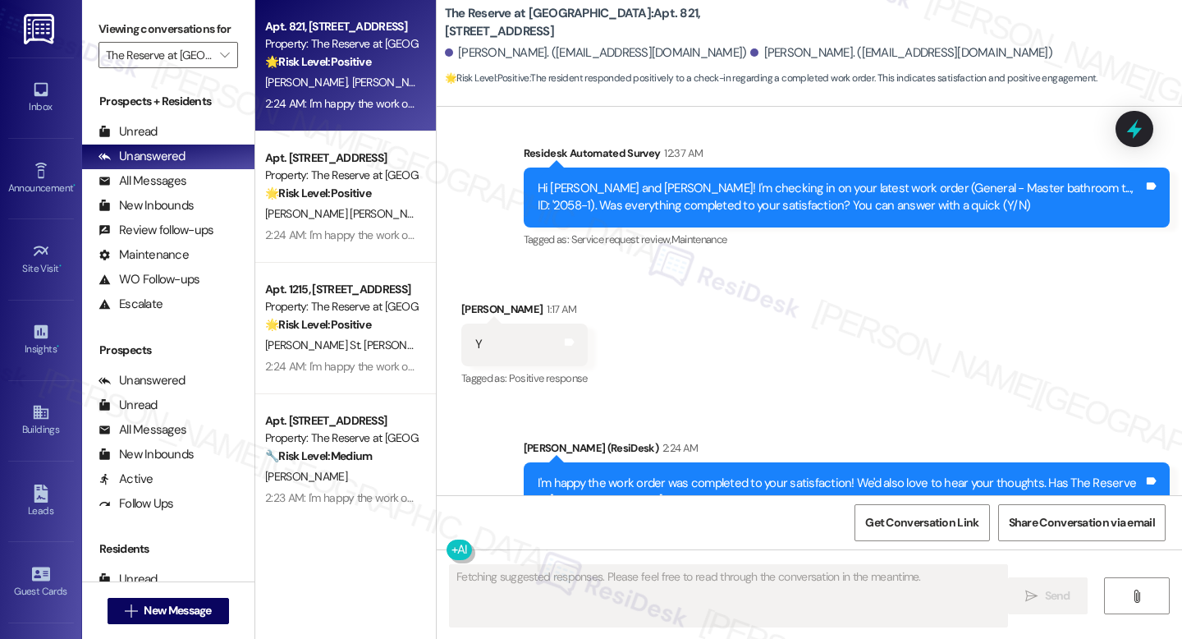
scroll to position [2249, 0]
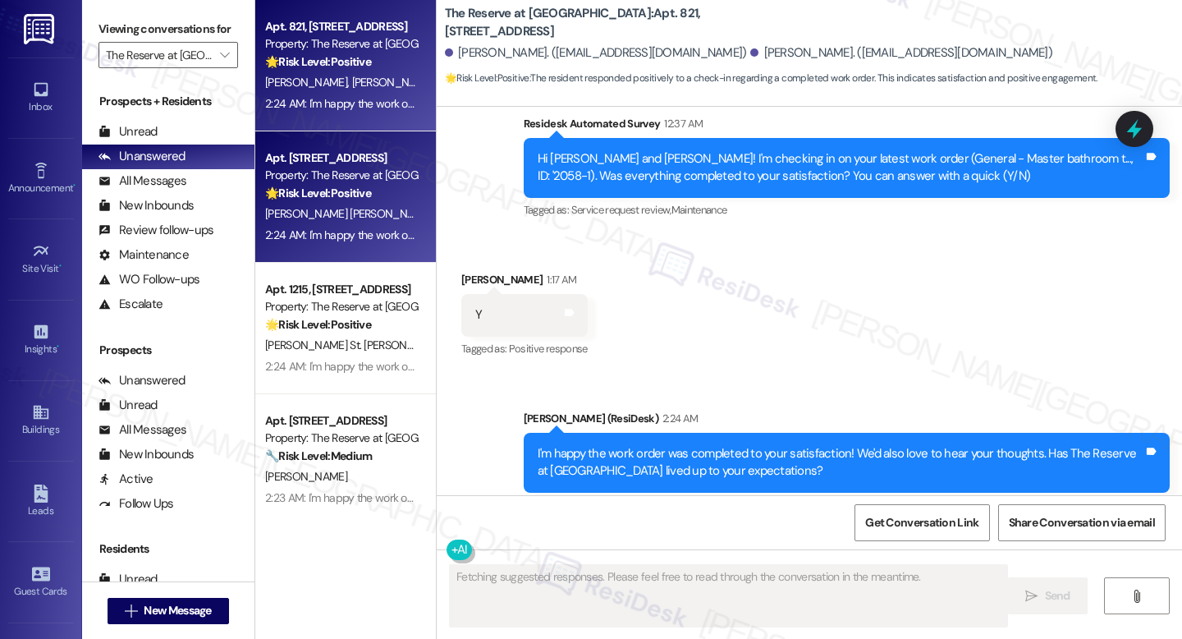
click at [287, 225] on div "2:24 AM: I'm happy the work order was completed to your satisfaction! We'd also…" at bounding box center [341, 235] width 155 height 21
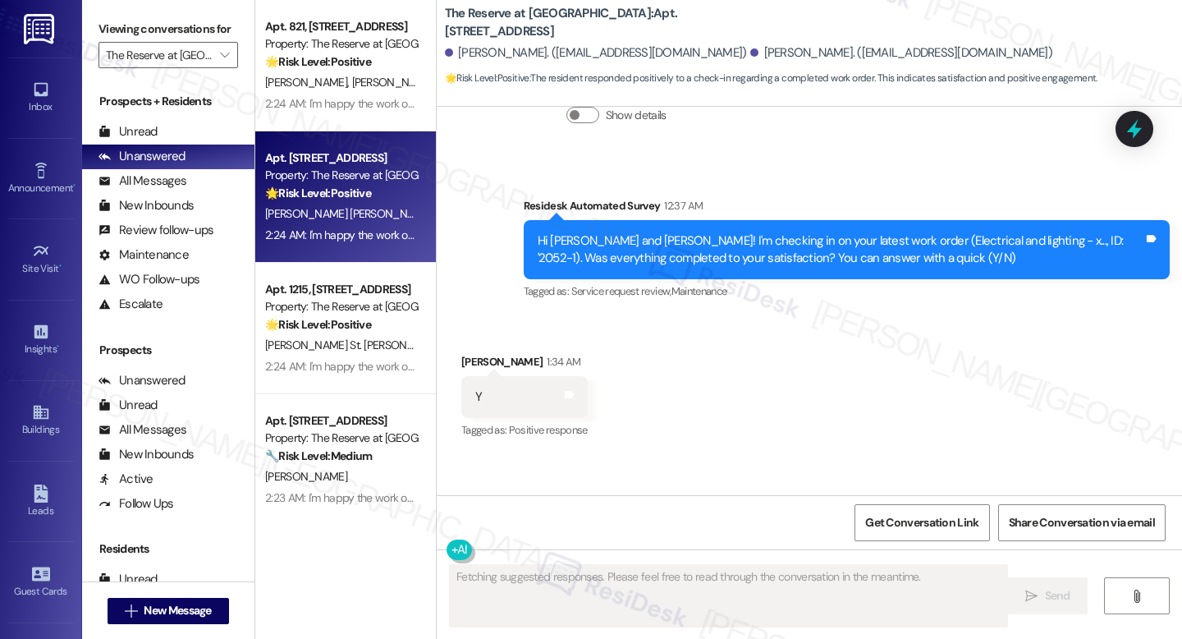
scroll to position [1692, 0]
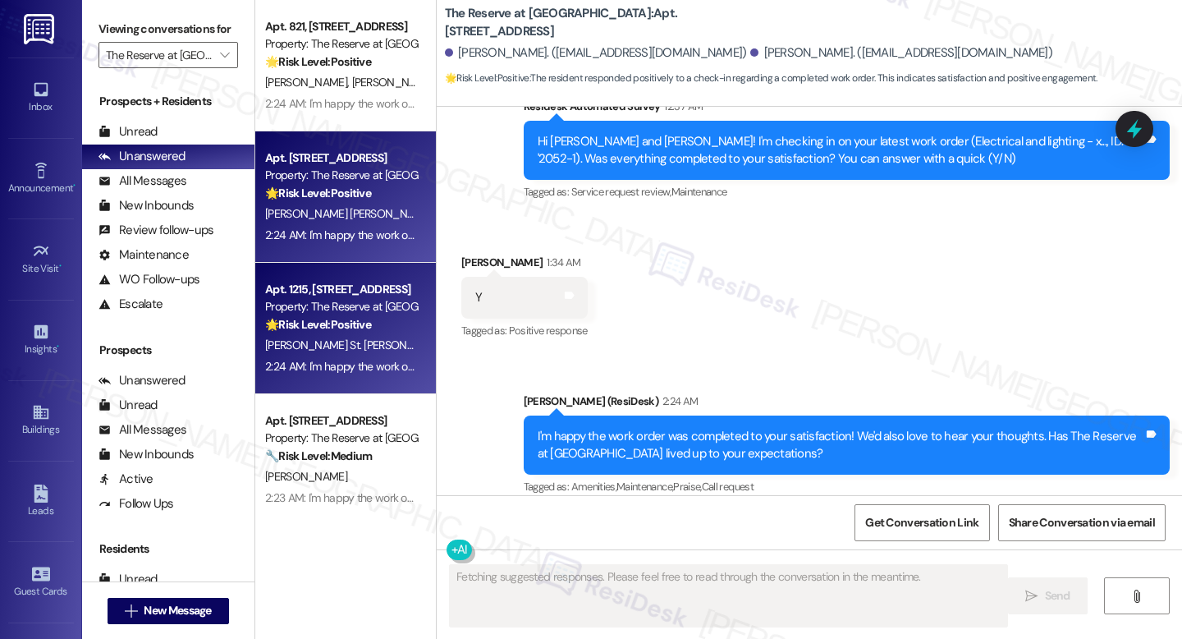
click at [357, 314] on div "Property: The Reserve at White Oak" at bounding box center [341, 306] width 152 height 17
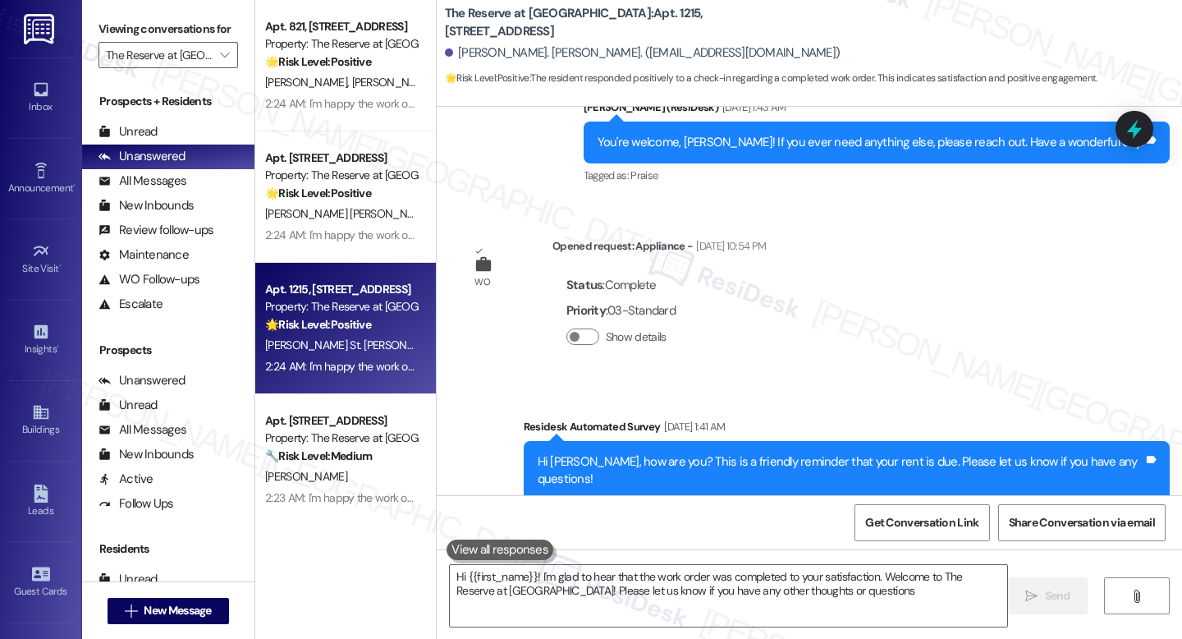
type textarea "Hi {{first_name}}! I'm glad to hear that the work order was completed to your s…"
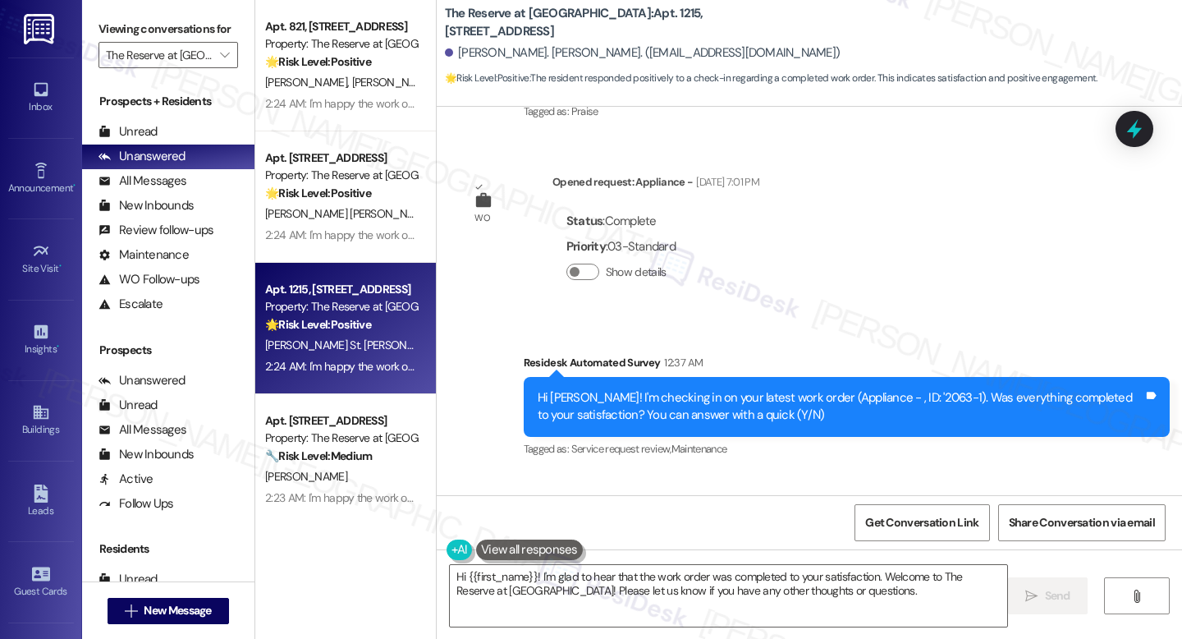
scroll to position [2407, 0]
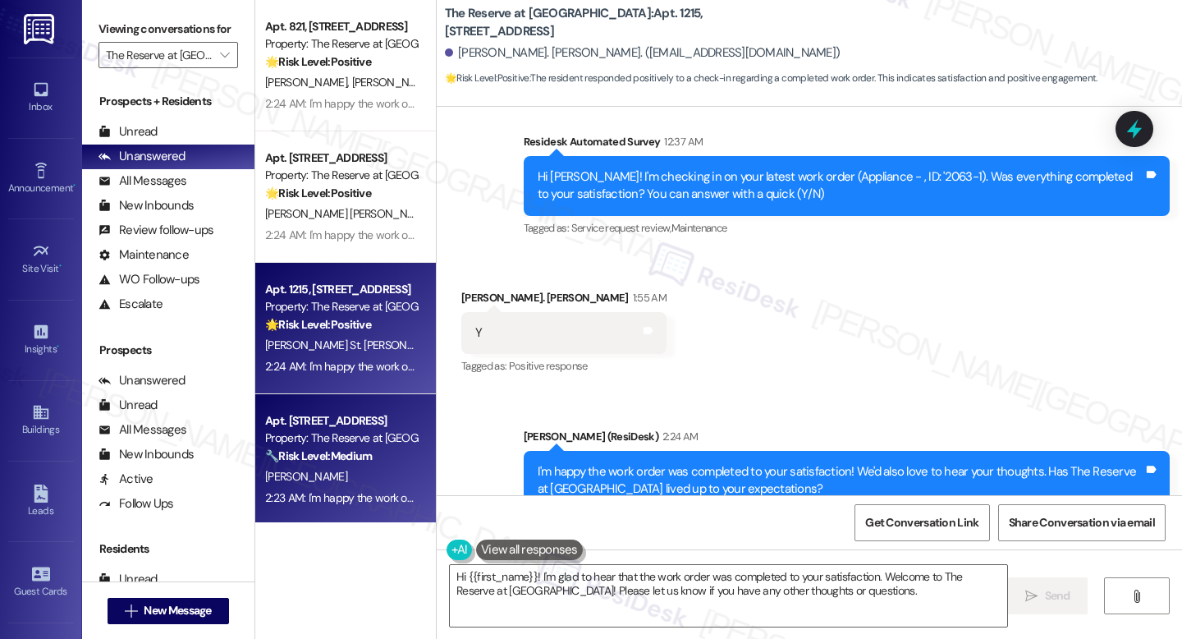
click at [374, 433] on div "Property: The Reserve at White Oak" at bounding box center [341, 437] width 152 height 17
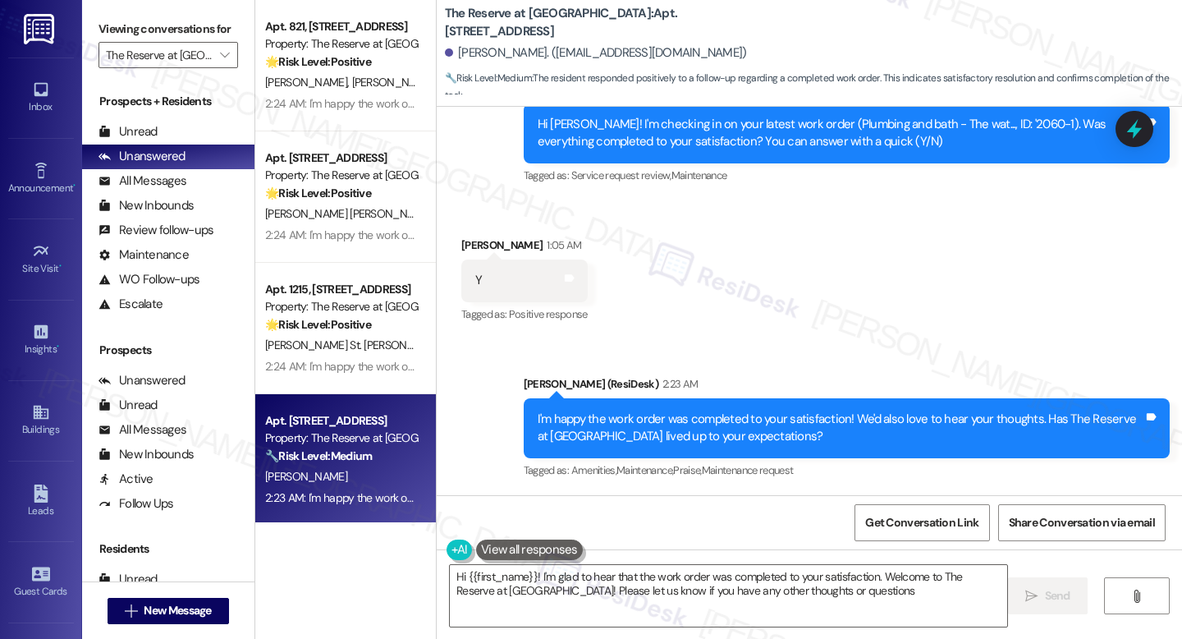
type textarea "Hi {{first_name}}! I'm glad to hear that the work order was completed to your s…"
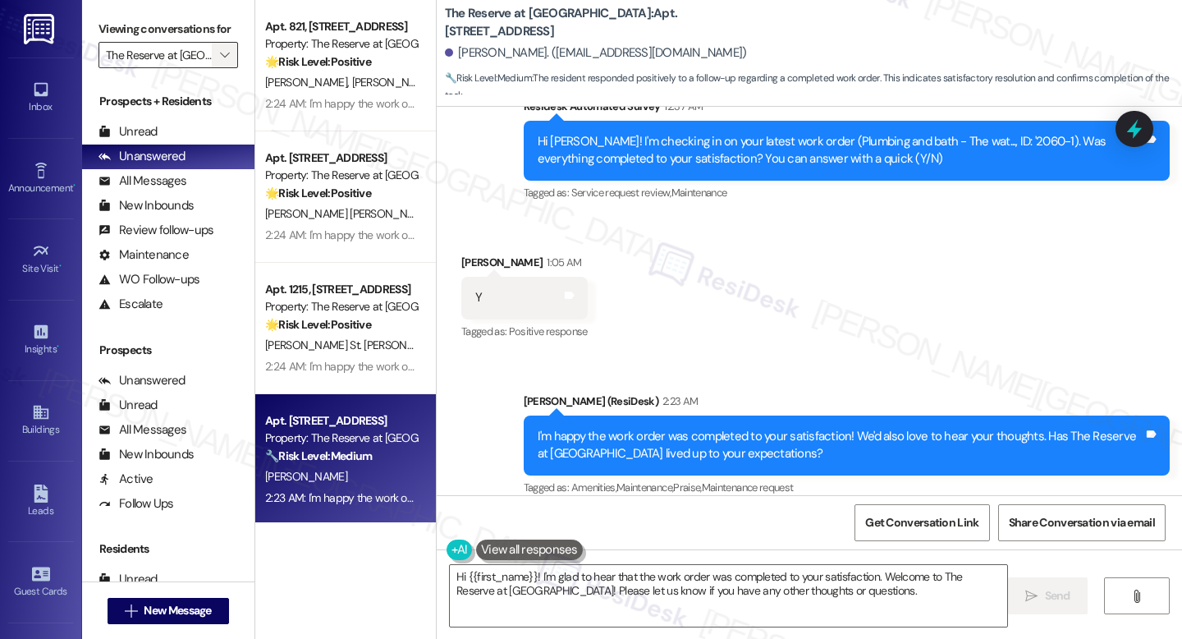
click at [220, 62] on icon "" at bounding box center [224, 54] width 9 height 13
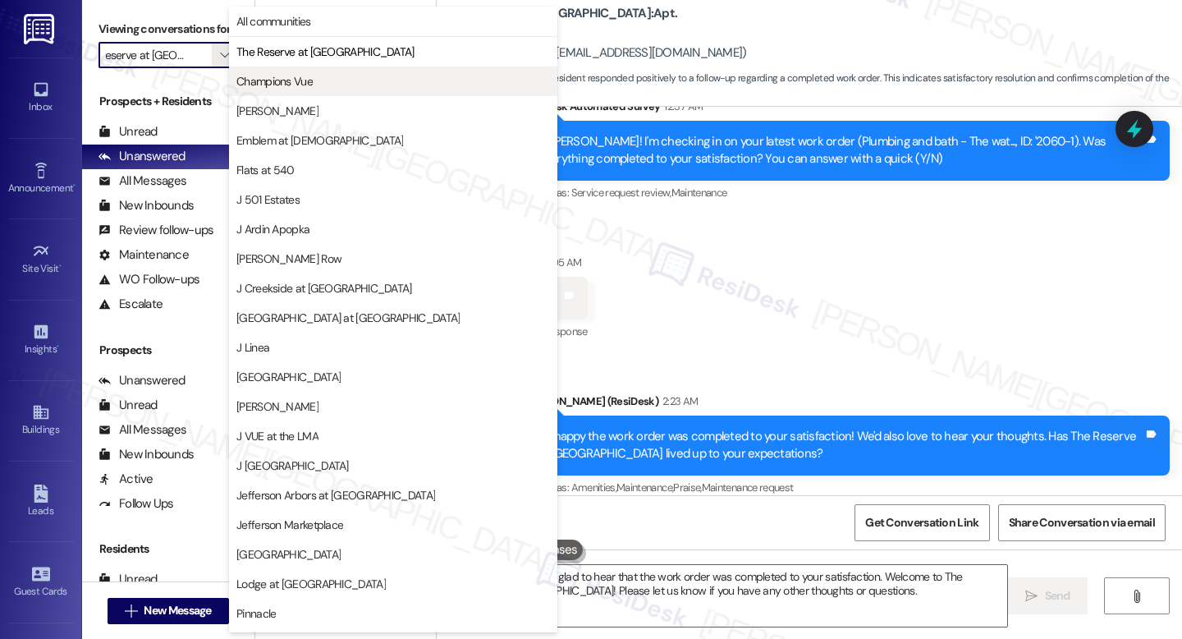
click at [268, 86] on span "Champions Vue" at bounding box center [274, 81] width 76 height 16
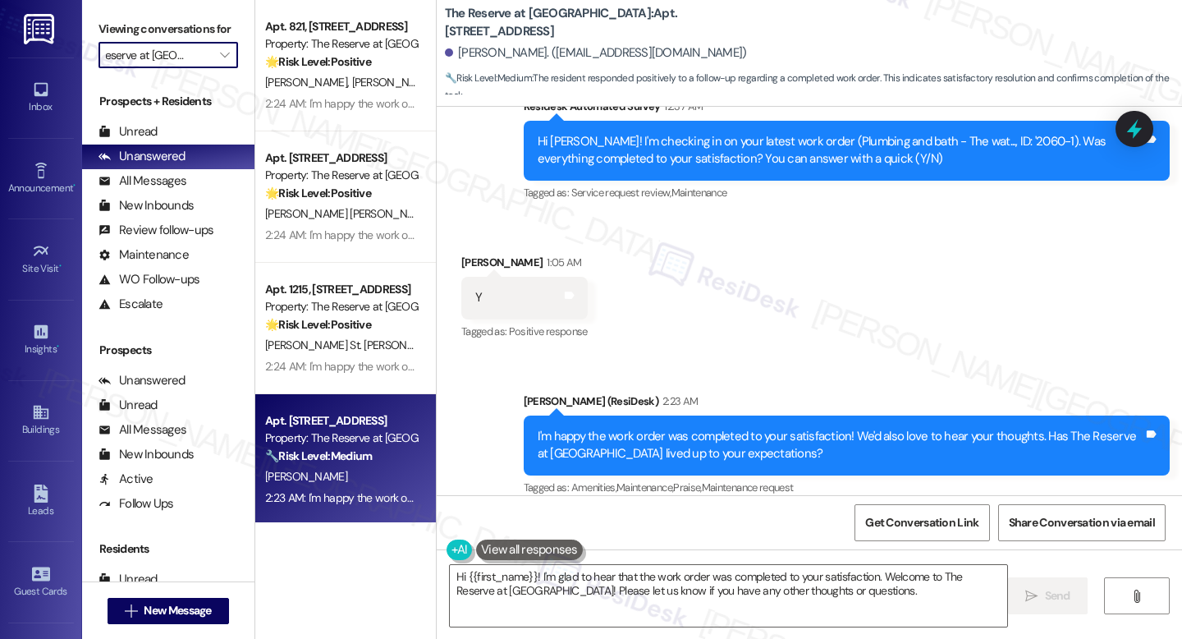
type input "Champions Vue"
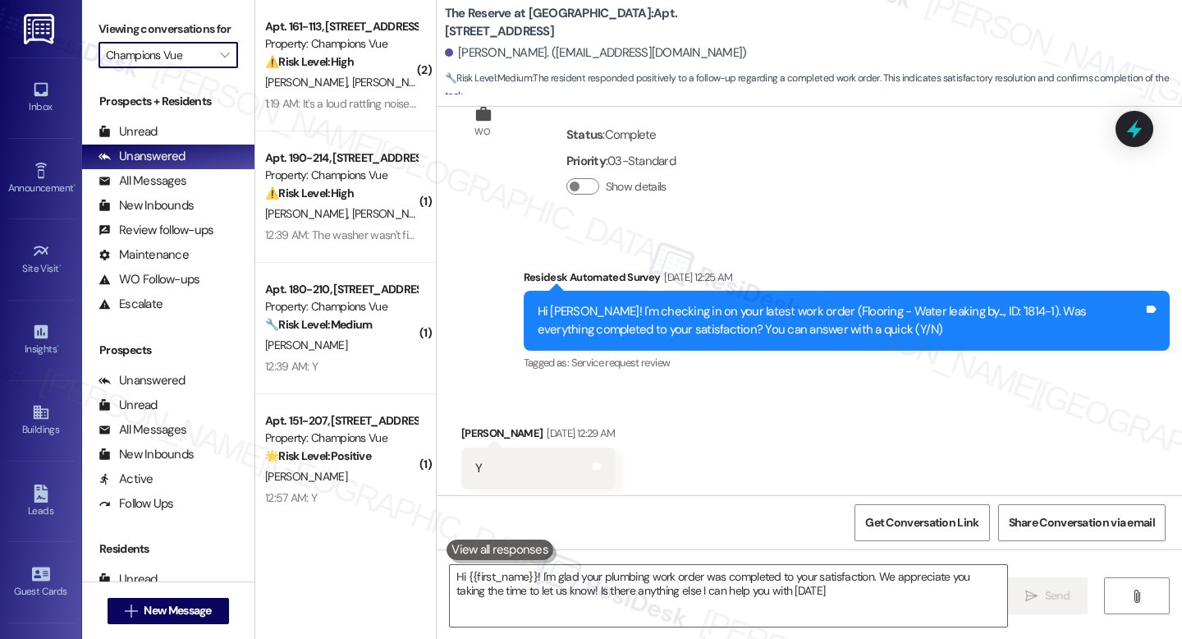
type textarea "Hi {{first_name}}! I'm glad your plumbing work order was completed to your sati…"
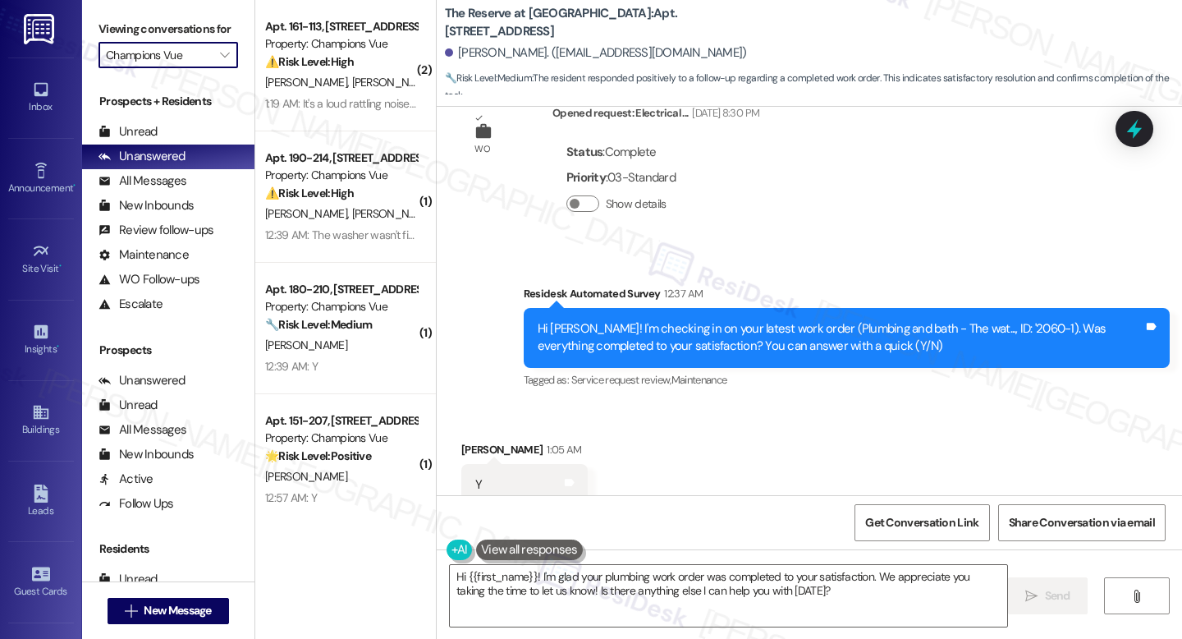
scroll to position [1893, 0]
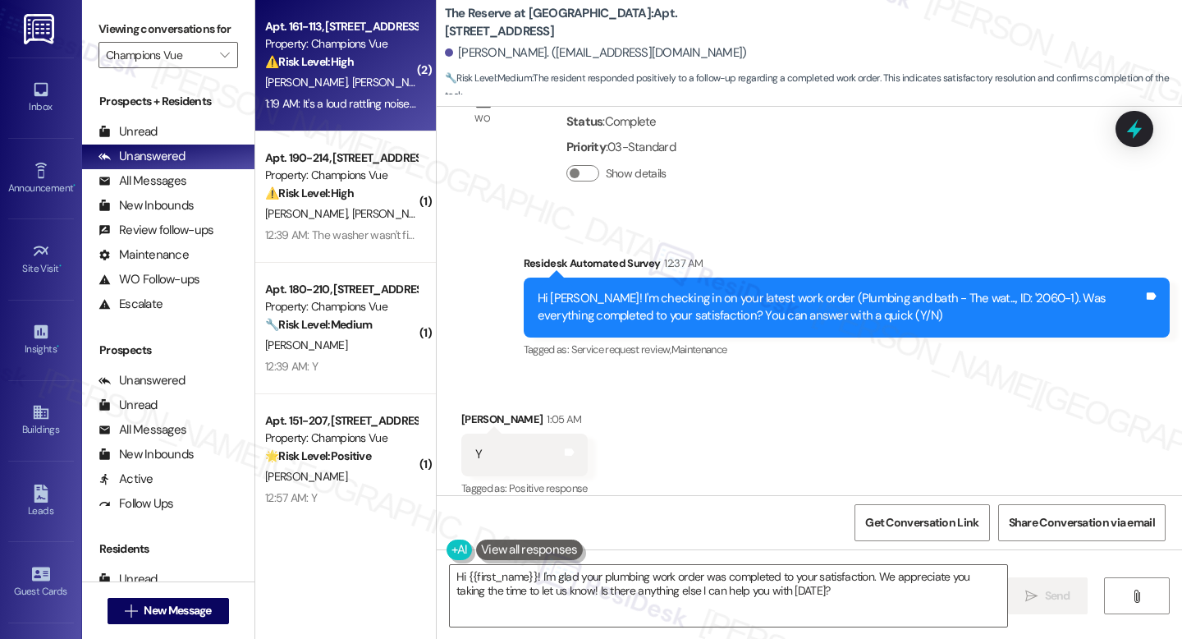
click at [355, 82] on div "K. Williams A. Brin" at bounding box center [341, 82] width 155 height 21
type textarea "Hi {{first_name}}! I'm glad your plumbing work order was completed to your sati…"
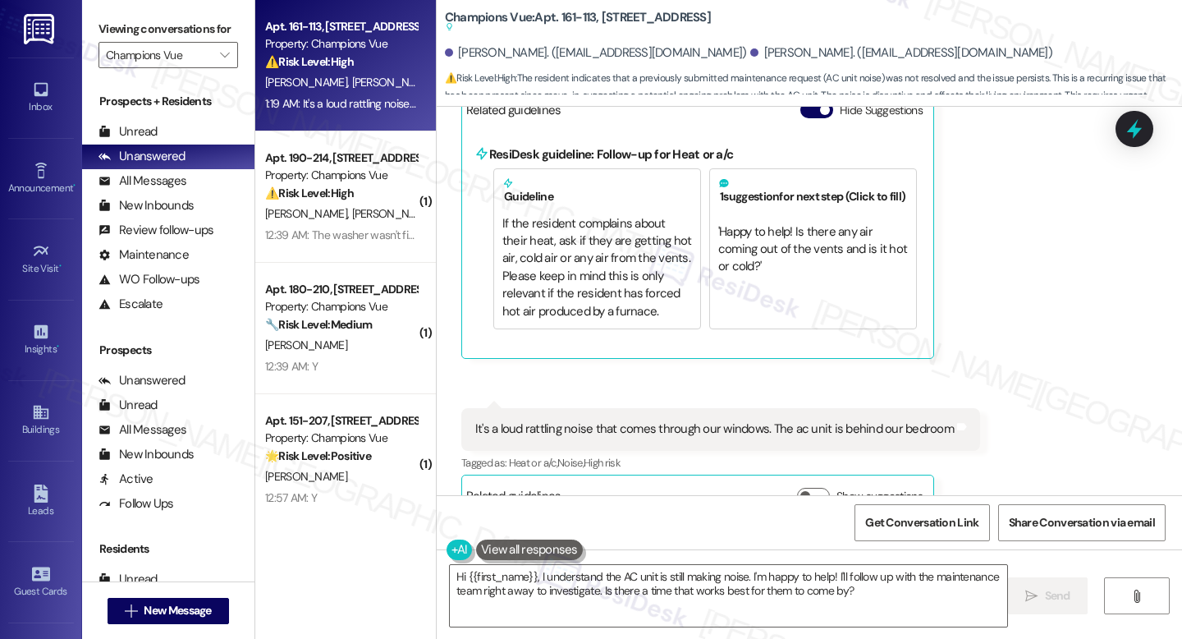
scroll to position [1304, 0]
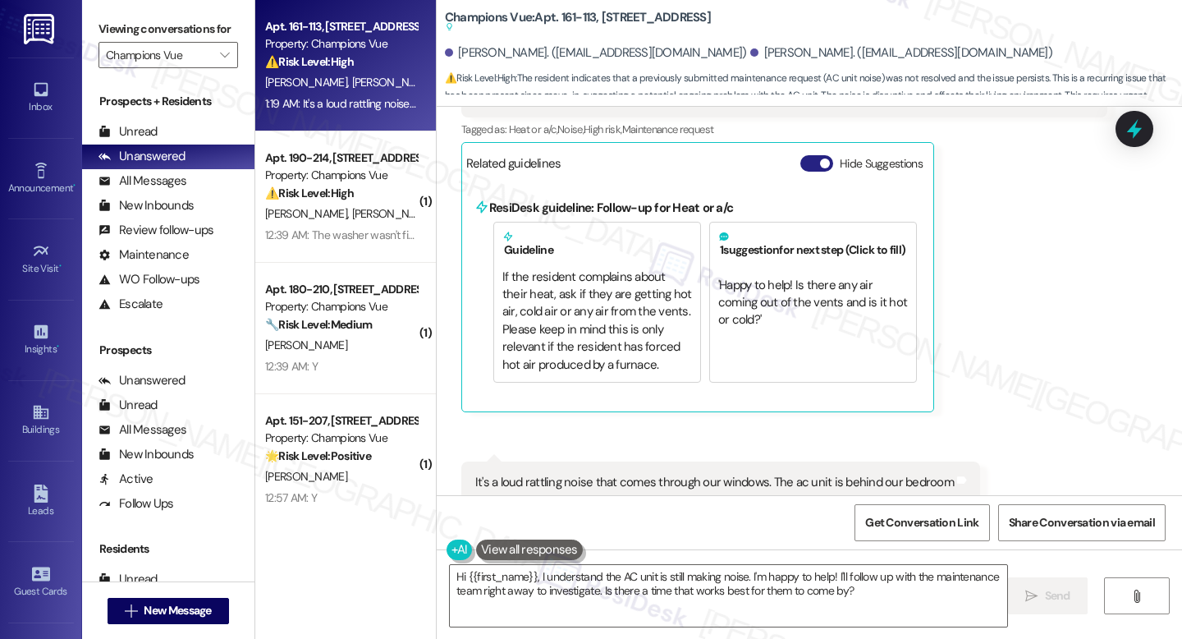
click at [813, 155] on button "Hide Suggestions" at bounding box center [816, 163] width 33 height 16
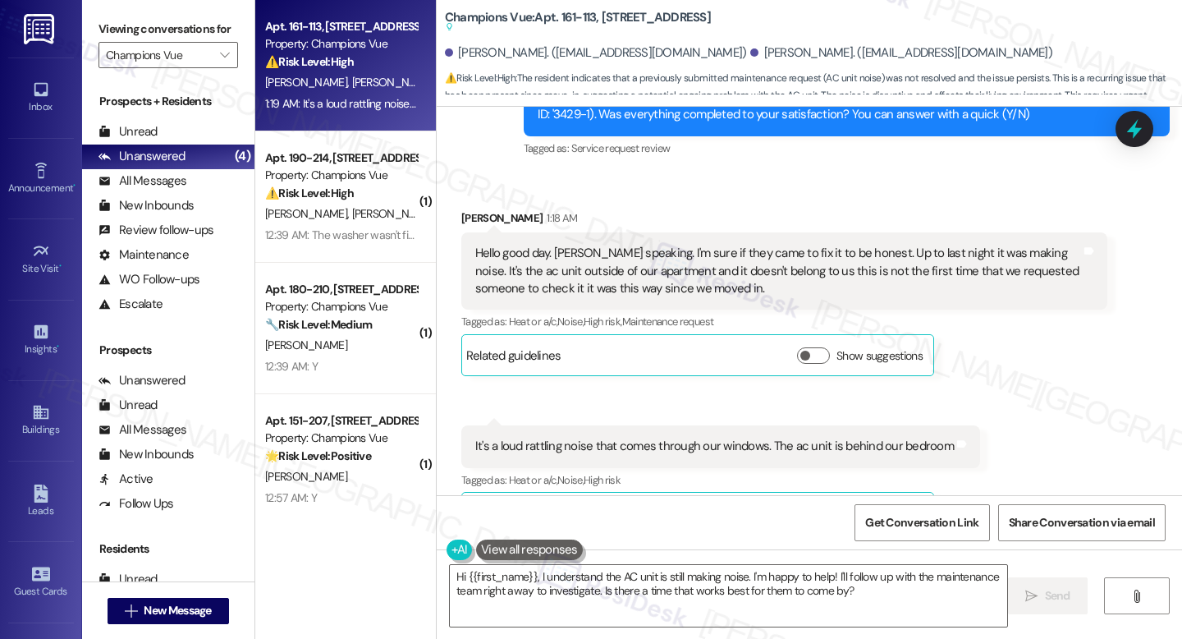
scroll to position [1130, 0]
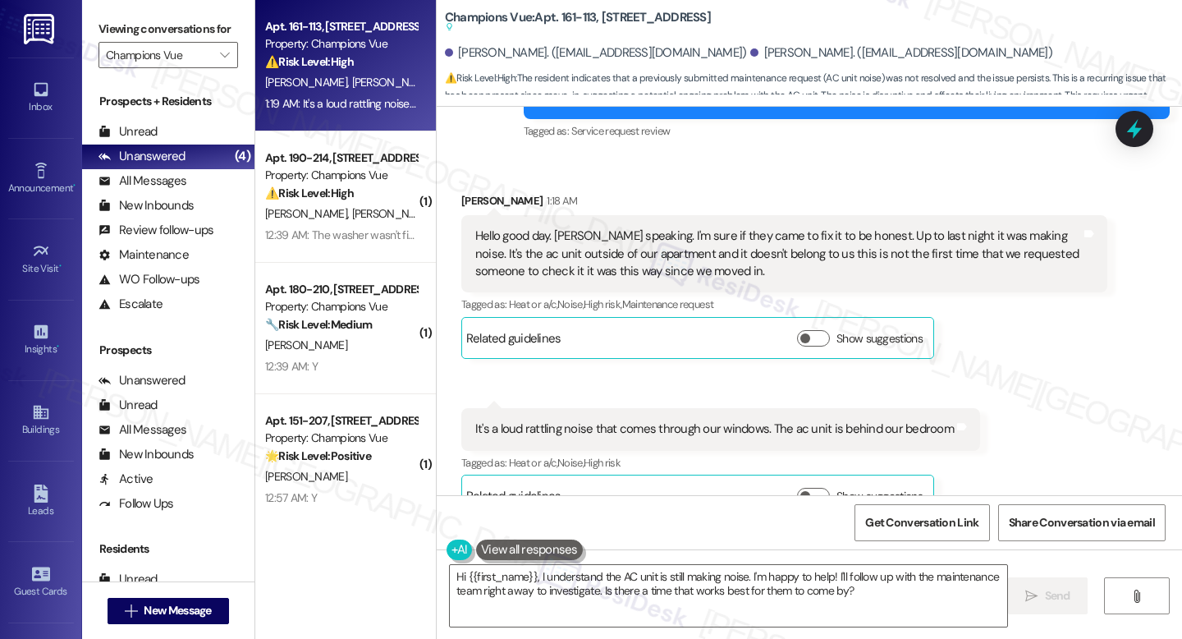
drag, startPoint x: 612, startPoint y: 145, endPoint x: 599, endPoint y: 151, distance: 14.3
click at [613, 180] on div "Received via SMS Angie Brin 1:18 AM Hello good day. Katherine speaking. I'm sur…" at bounding box center [784, 275] width 671 height 191
click at [656, 563] on div "Hi {{first_name}}, I understand the AC unit is still making noise. I'm happy to…" at bounding box center [809, 610] width 745 height 123
click at [653, 568] on textarea "Hi {{first_name}}, I understand the AC unit is still making noise. I'm happy to…" at bounding box center [728, 596] width 557 height 62
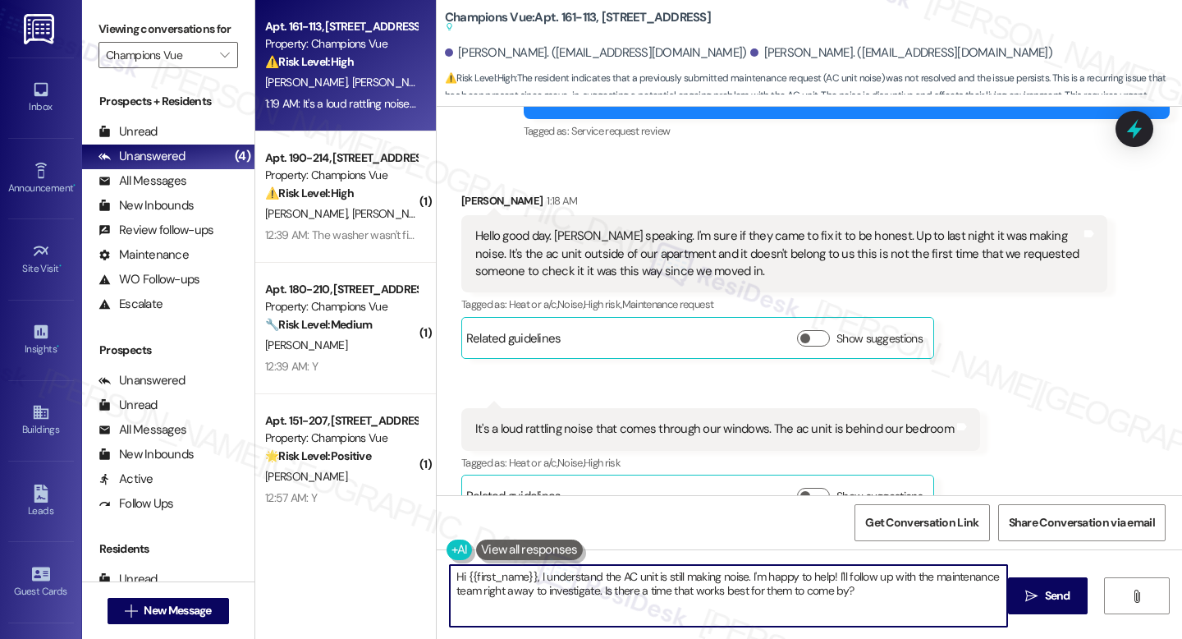
click at [653, 568] on textarea "Hi {{first_name}}, I understand the AC unit is still making noise. I'm happy to…" at bounding box center [728, 596] width 557 height 62
paste textarea "Katherine, thank you for explaining this and I’m sorry to hear the AC unit has …"
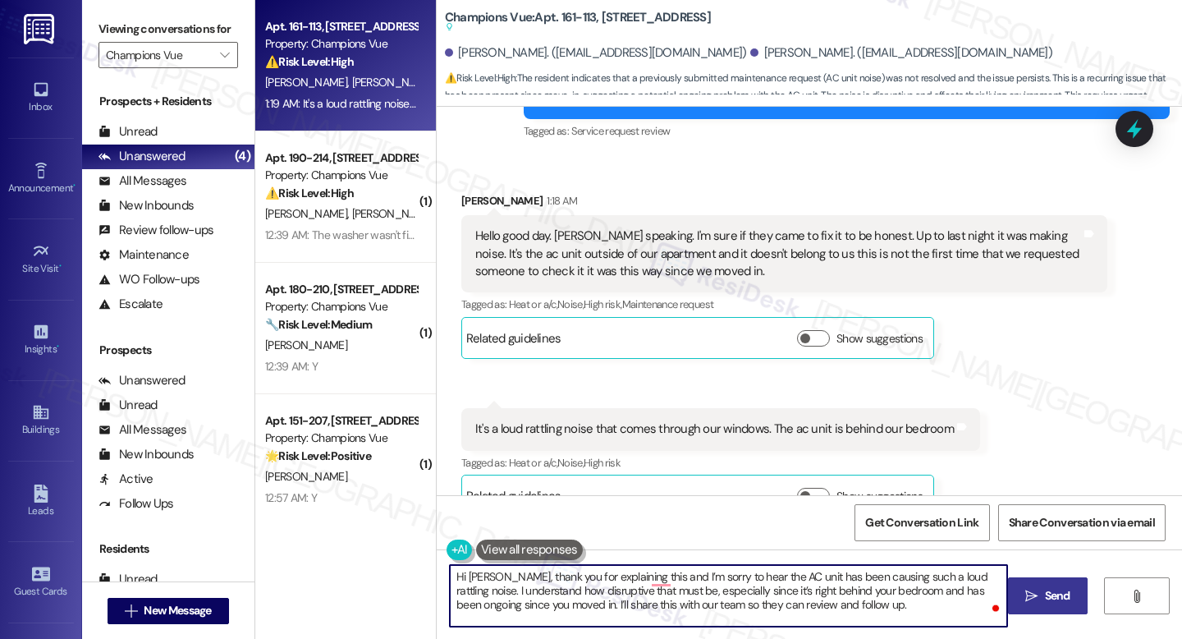
type textarea "Hi Katherine, thank you for explaining this and I’m sorry to hear the AC unit h…"
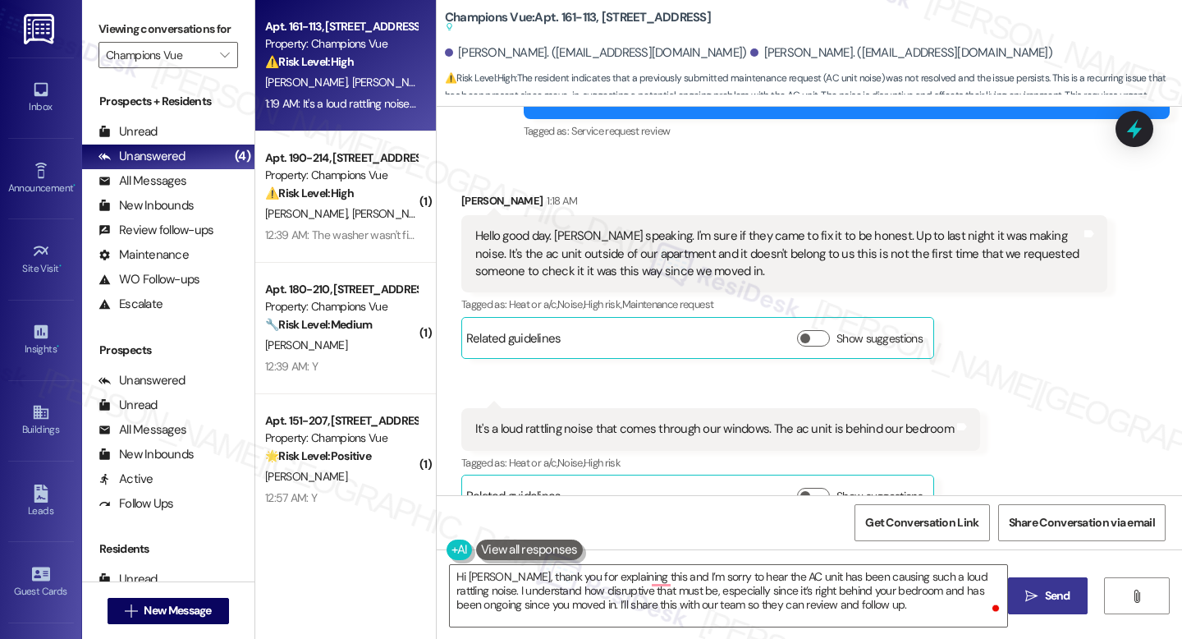
click at [1045, 603] on span "Send" at bounding box center [1057, 595] width 25 height 17
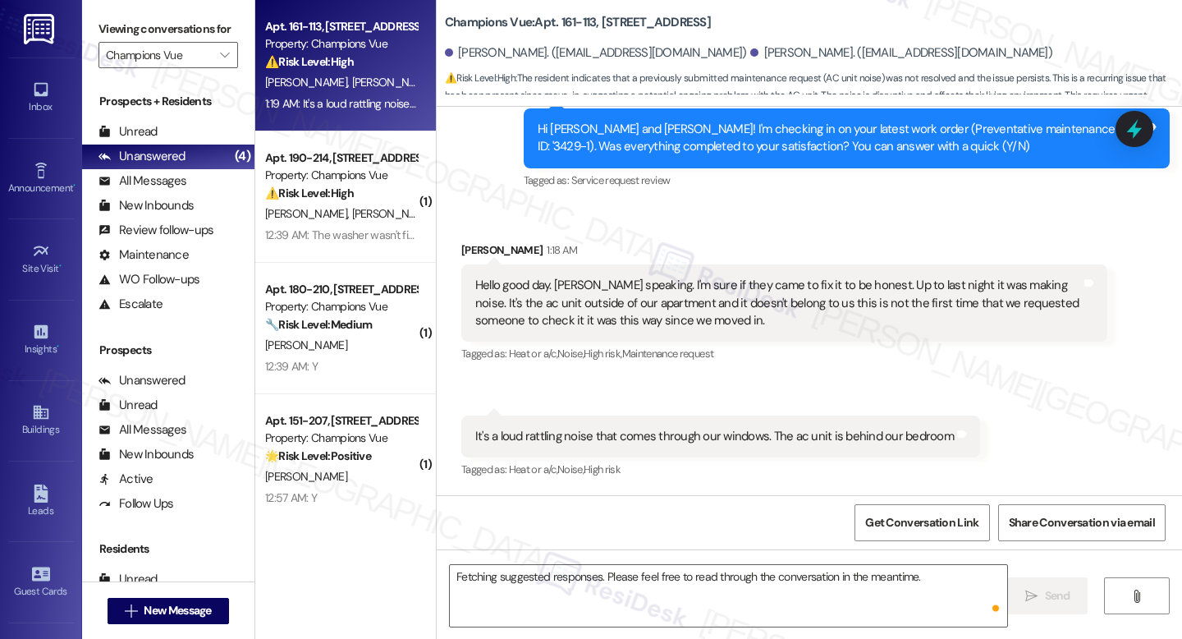
scroll to position [1129, 0]
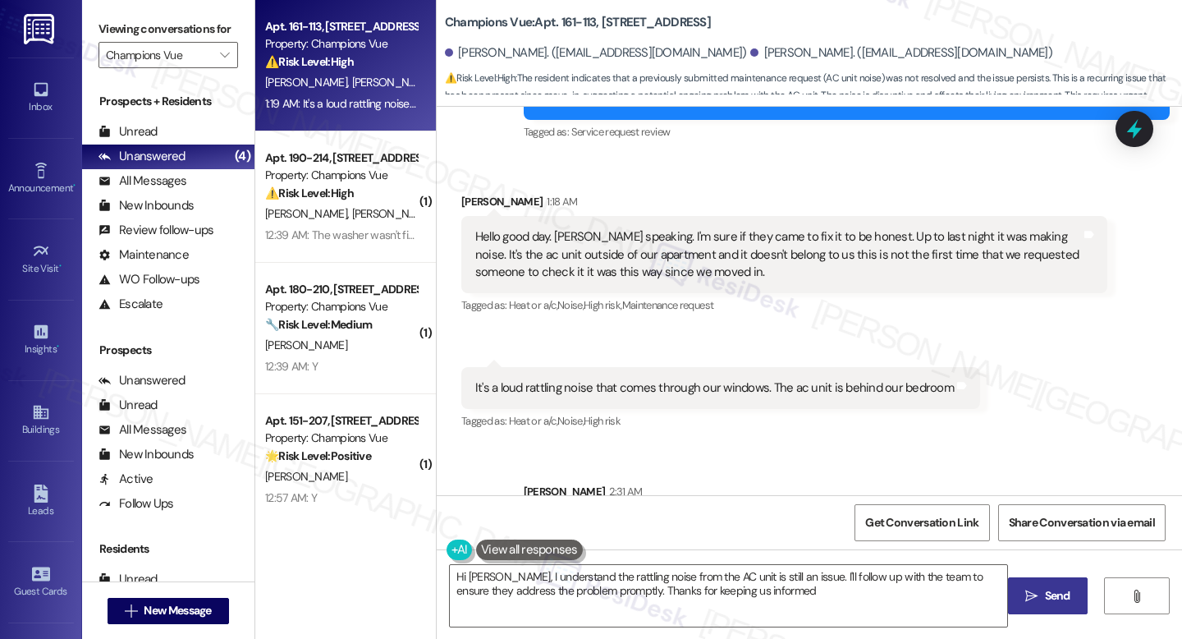
type textarea "Hi Katherine, I understand the rattling noise from the AC unit is still an issu…"
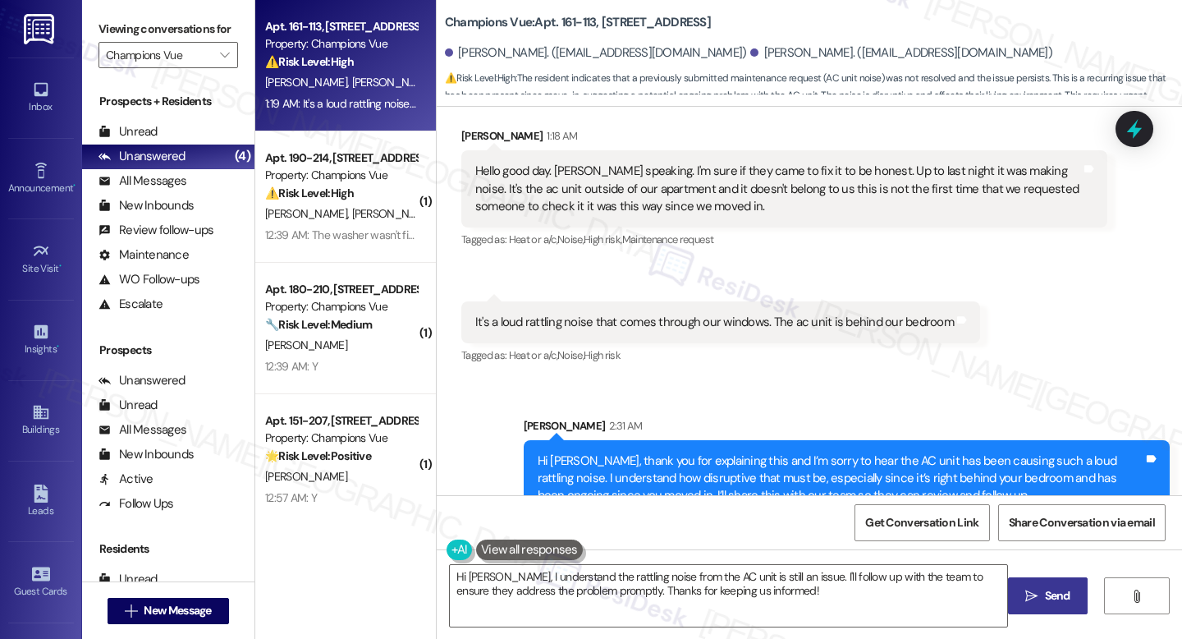
click at [1112, 121] on div "Received via SMS Angie Brin 1:18 AM Hello good day. Katherine speaking. I'm sur…" at bounding box center [784, 189] width 671 height 149
click at [1135, 123] on icon at bounding box center [1135, 129] width 20 height 25
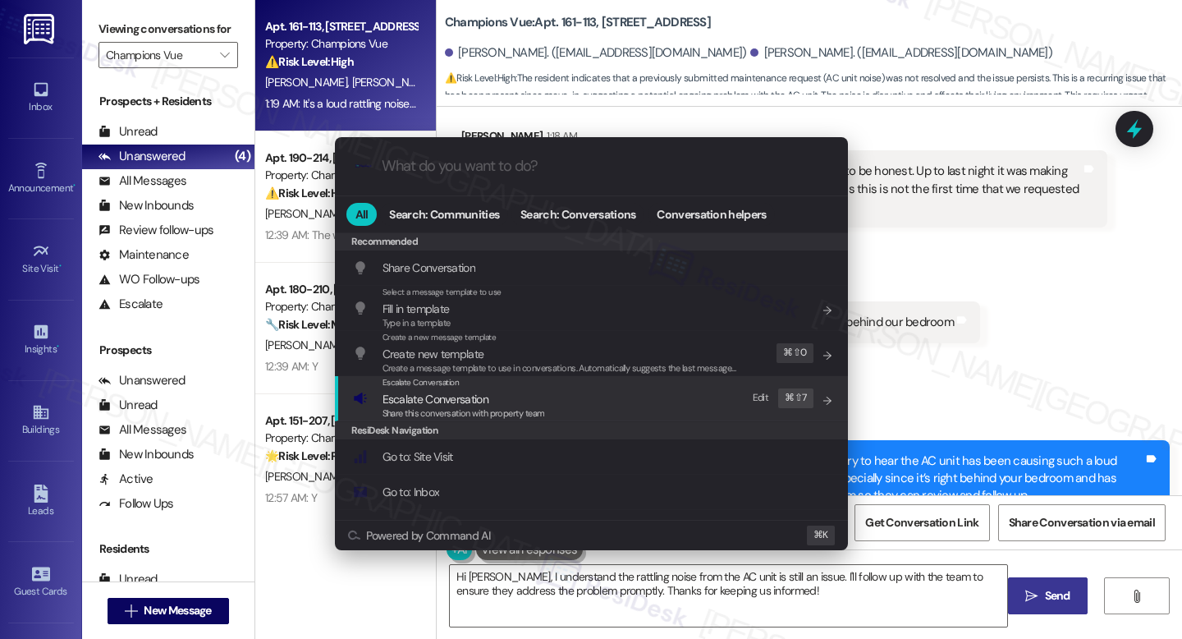
click at [442, 405] on span "Escalate Conversation" at bounding box center [436, 399] width 106 height 15
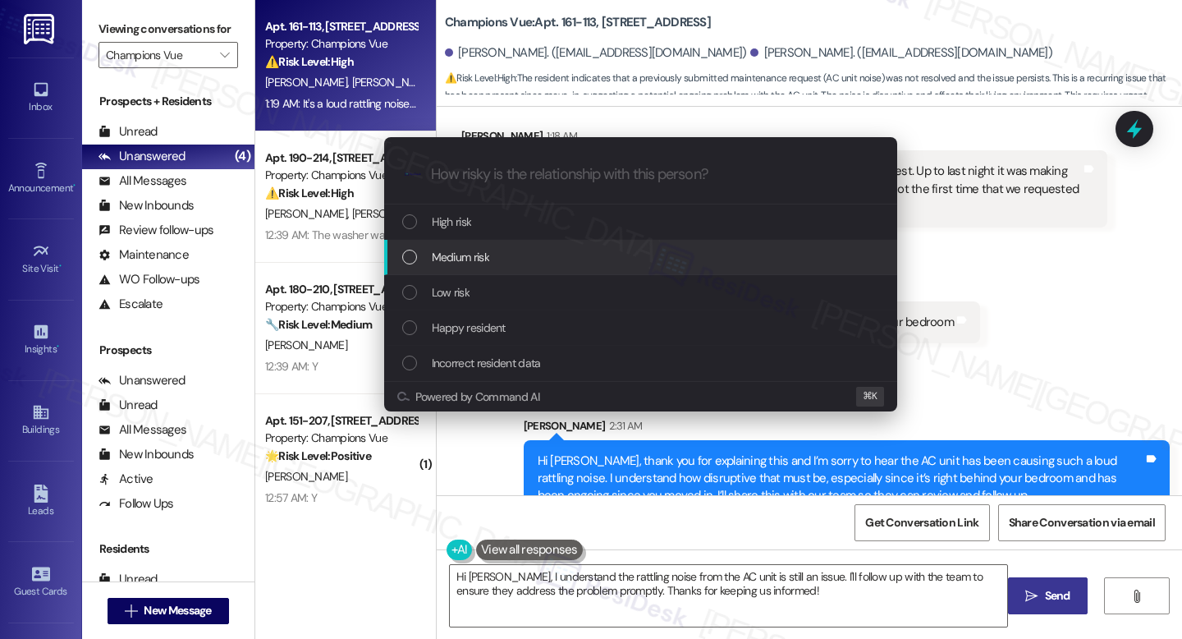
click at [541, 184] on div ".cls-1{fill:#0a055f;}.cls-2{fill:#0cc4c4;} resideskLogoBlueOrange" at bounding box center [640, 174] width 513 height 58
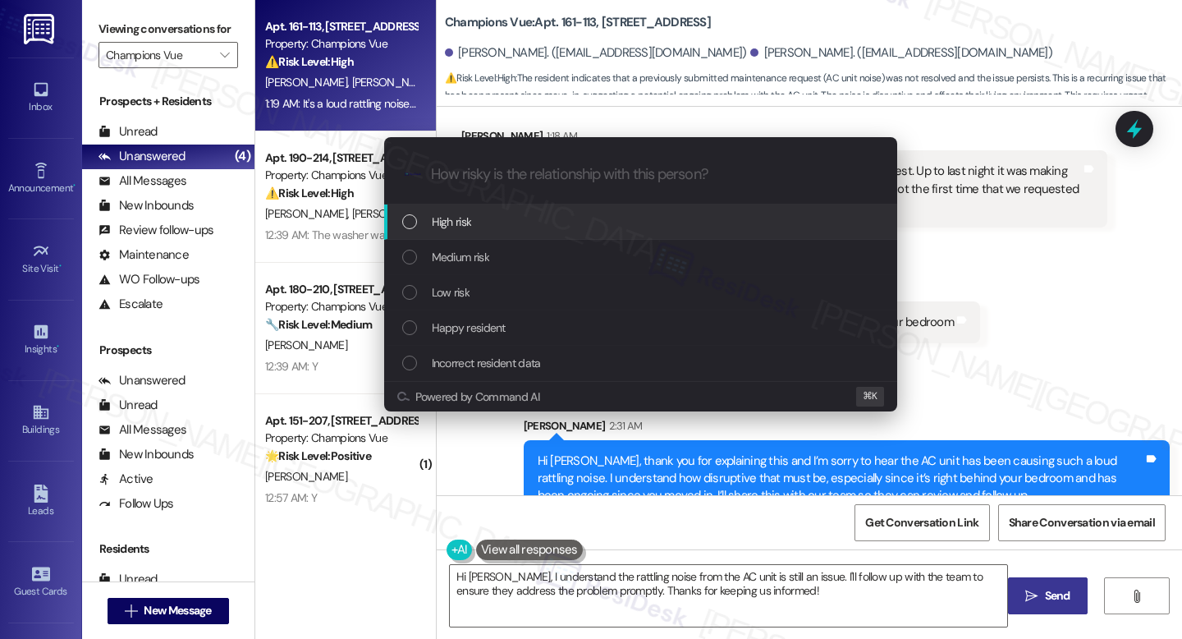
click at [505, 181] on input "How risky is the relationship with this person?" at bounding box center [654, 174] width 446 height 17
paste input "Resident Concern – Loud AC Unit Noise"
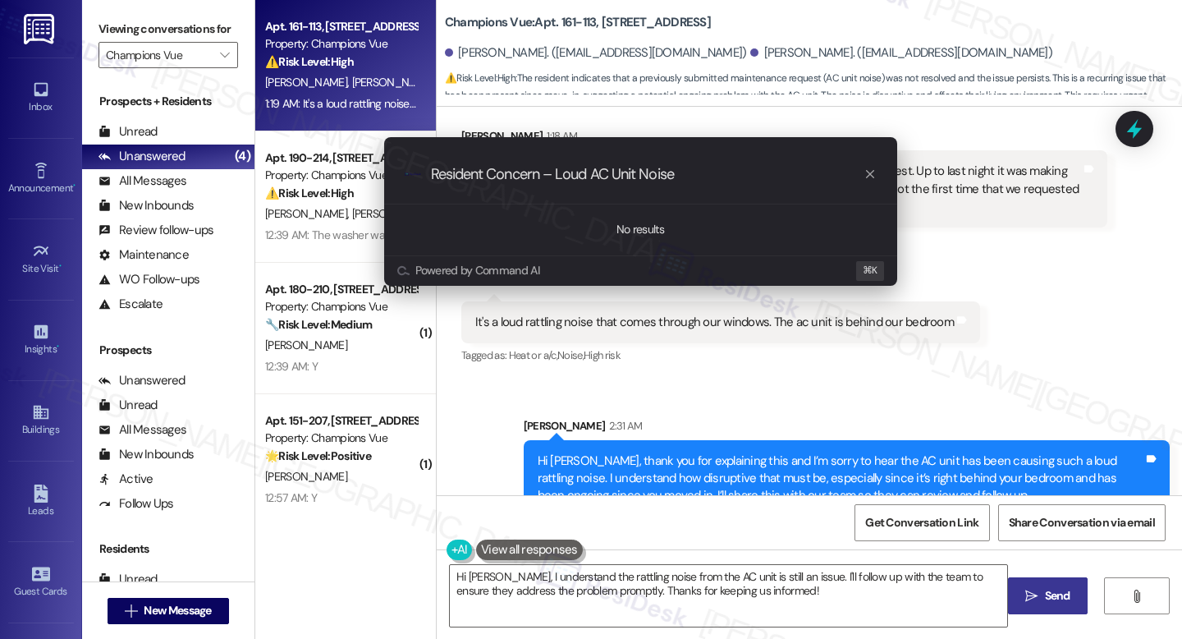
type input "Resident Concern – Loud AC Unit Noise"
click at [866, 179] on icon "progress bar" at bounding box center [870, 173] width 13 height 13
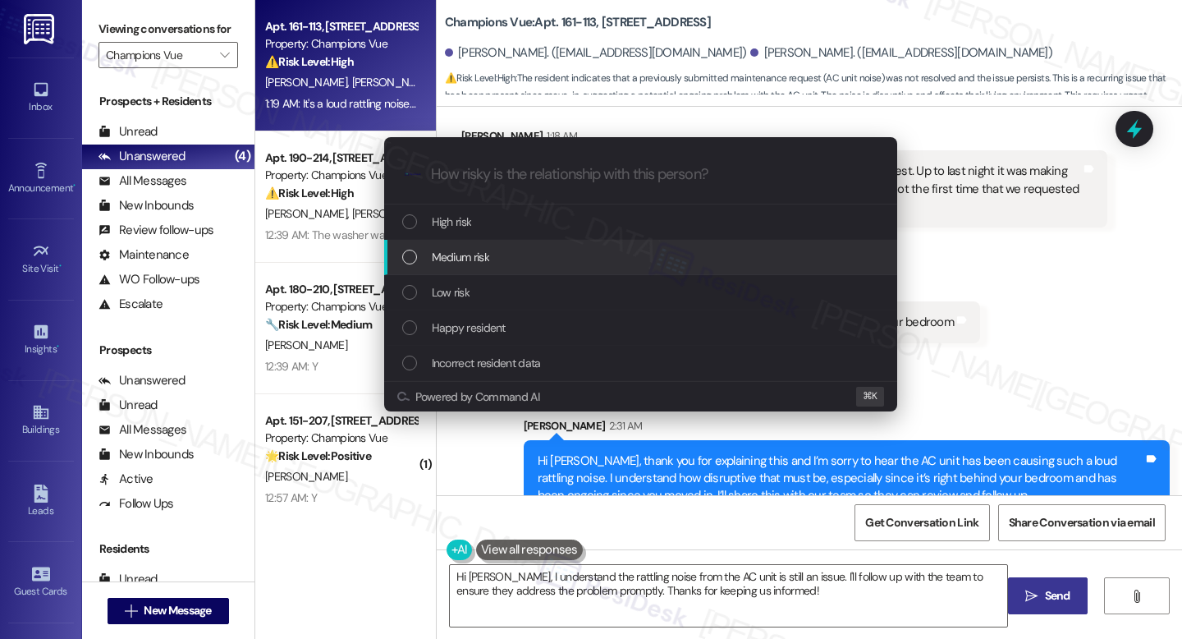
click at [463, 259] on span "Medium risk" at bounding box center [460, 257] width 57 height 18
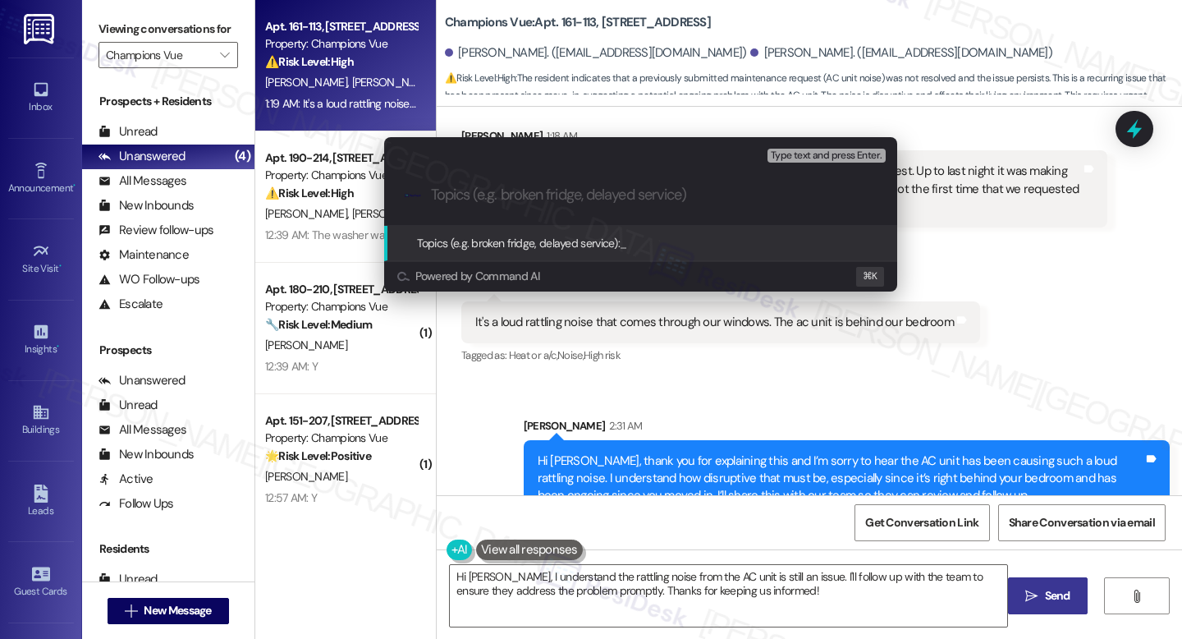
click at [500, 197] on input "Topics (e.g. broken fridge, delayed service)" at bounding box center [654, 194] width 446 height 17
paste input "Resident Concern – Loud AC Unit Noise"
type input "Resident Concern – Loud AC Unit Noise"
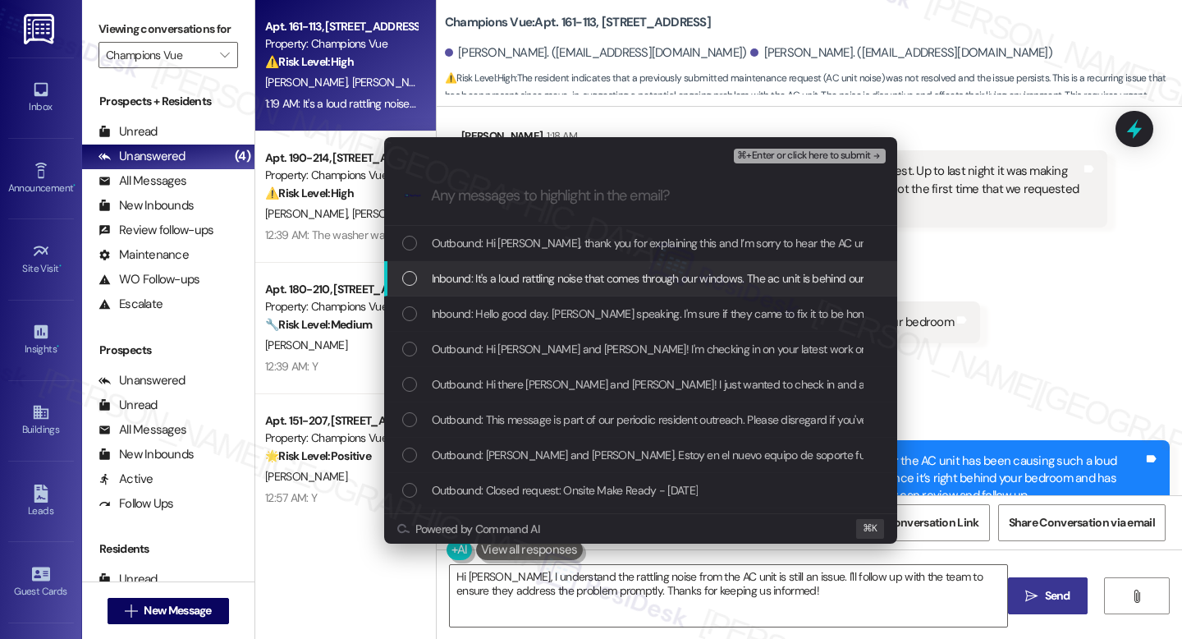
click at [540, 278] on span "Inbound: It's a loud rattling noise that comes through our windows. The ac unit…" at bounding box center [671, 278] width 479 height 18
click at [532, 315] on span "Inbound: Hello good day. Katherine speaking. I'm sure if they came to fix it to…" at bounding box center [1134, 314] width 1404 height 18
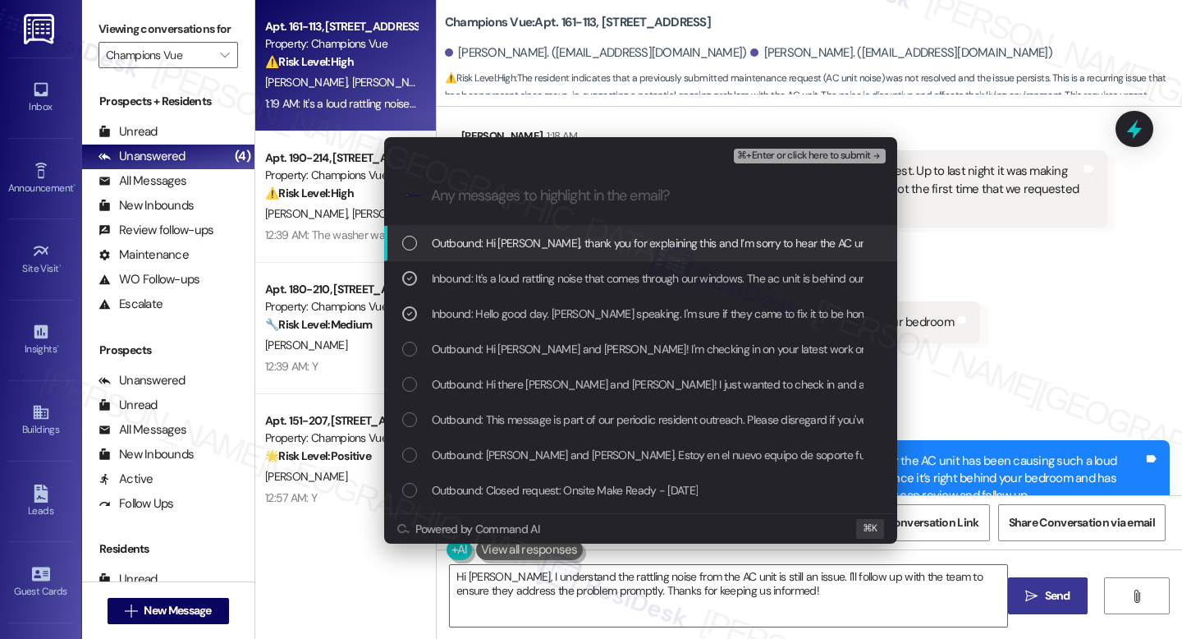
click at [837, 155] on span "⌘+Enter or click here to submit" at bounding box center [803, 155] width 133 height 11
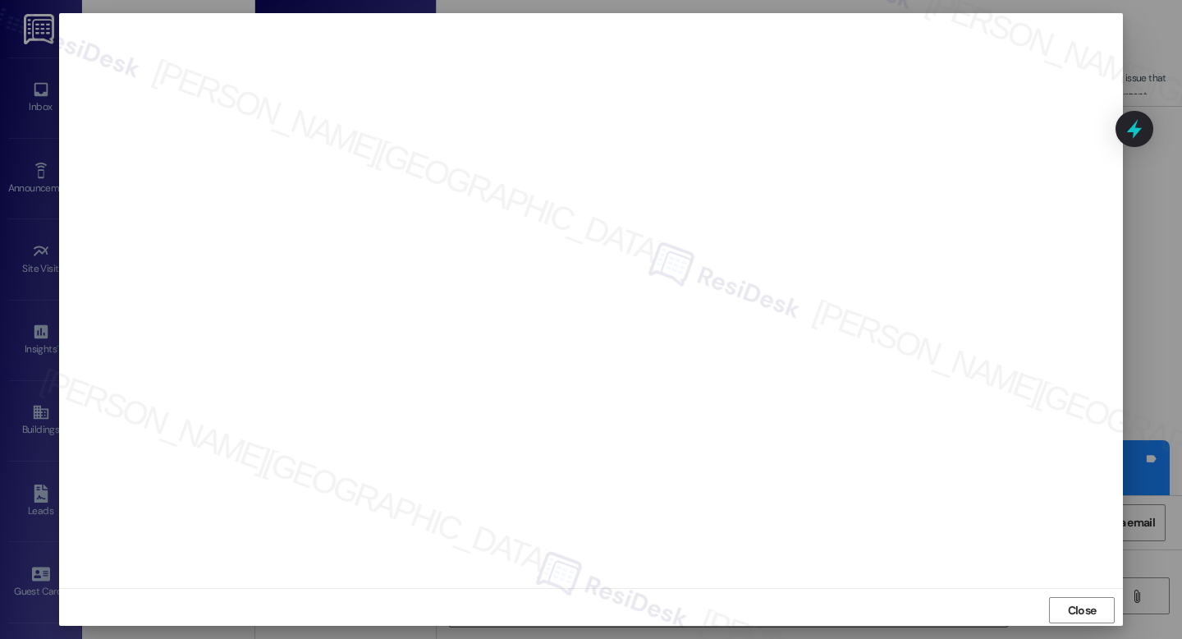
click at [1080, 616] on span "Close" at bounding box center [1082, 610] width 29 height 17
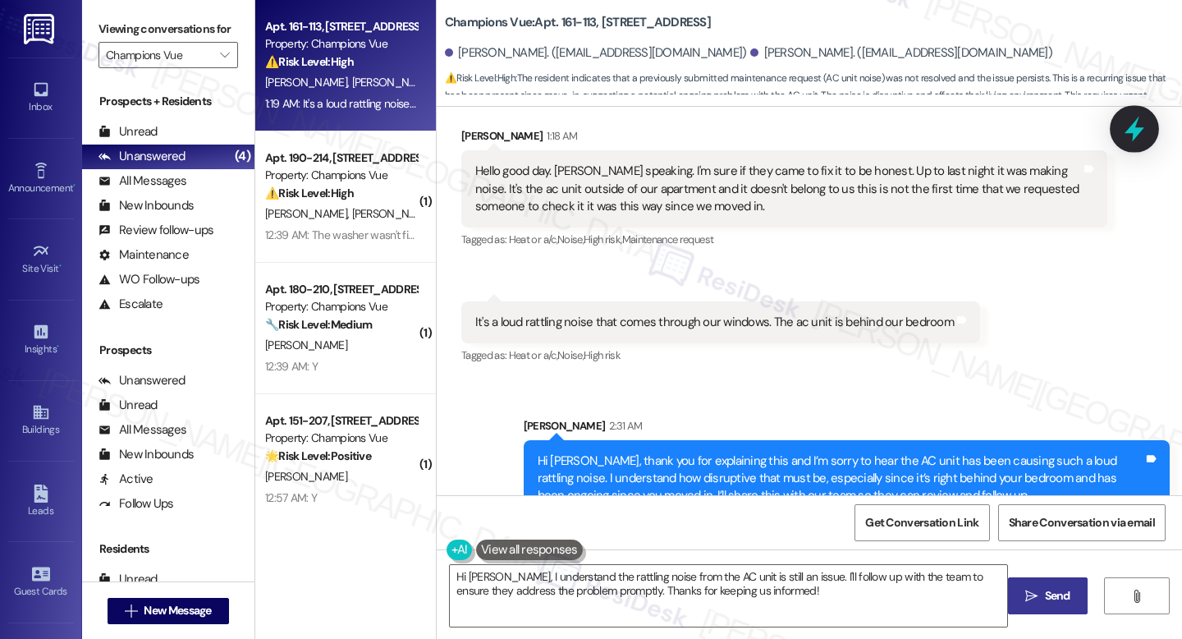
click at [1139, 124] on icon at bounding box center [1135, 129] width 28 height 28
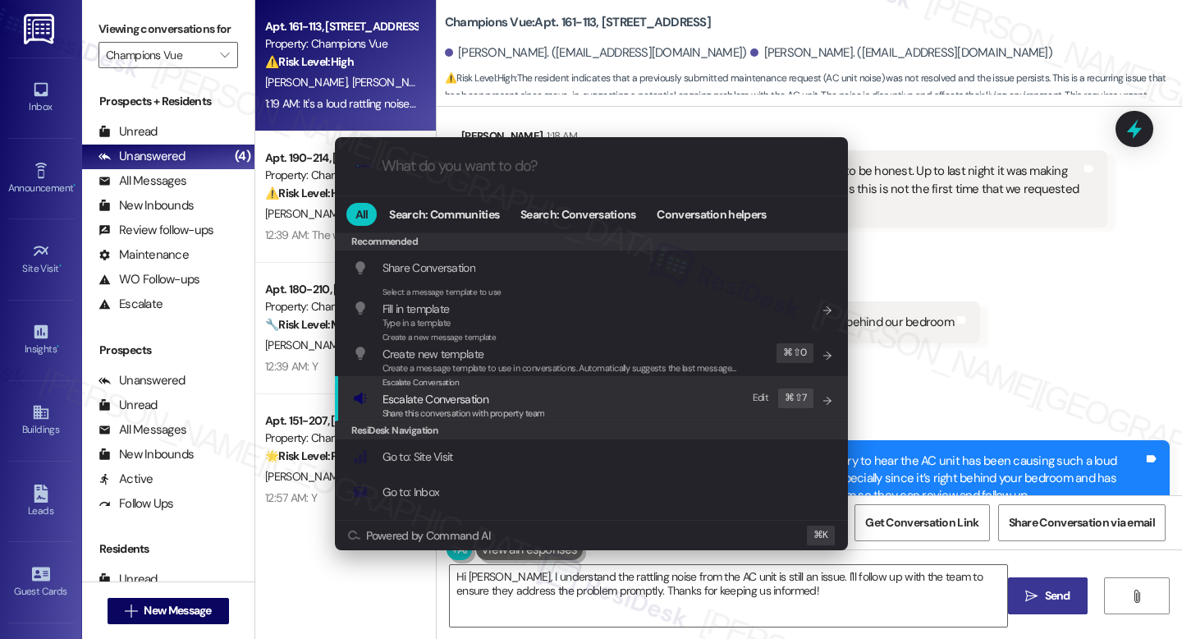
click at [525, 414] on span "Share this conversation with property team" at bounding box center [464, 412] width 163 height 11
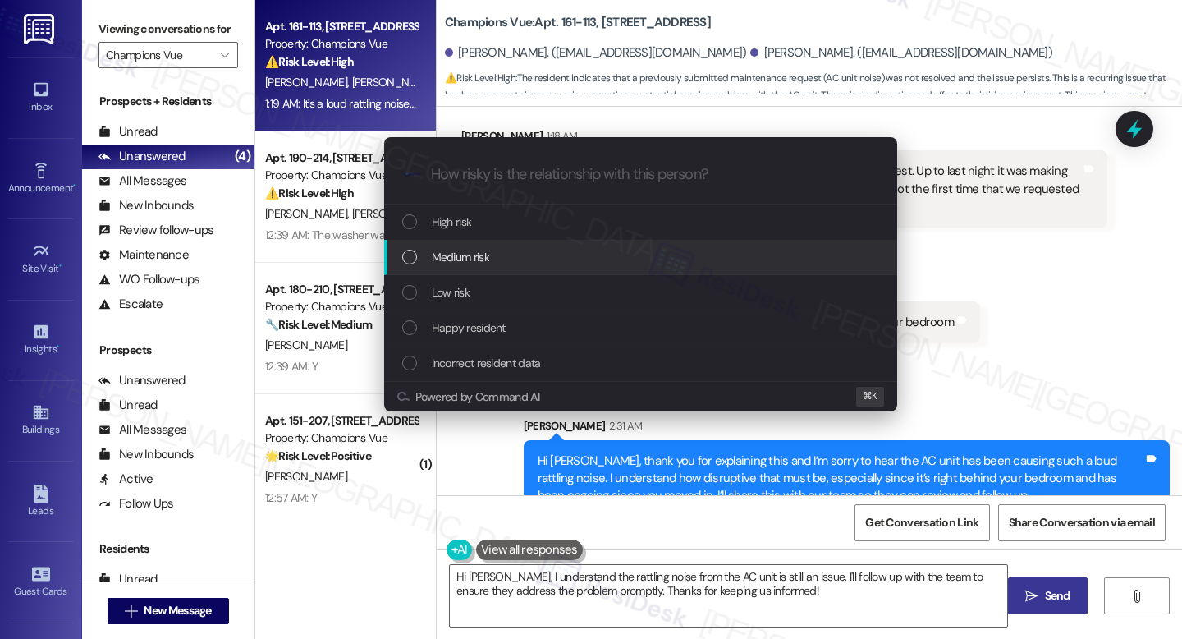
click at [503, 262] on div "Medium risk" at bounding box center [642, 257] width 480 height 18
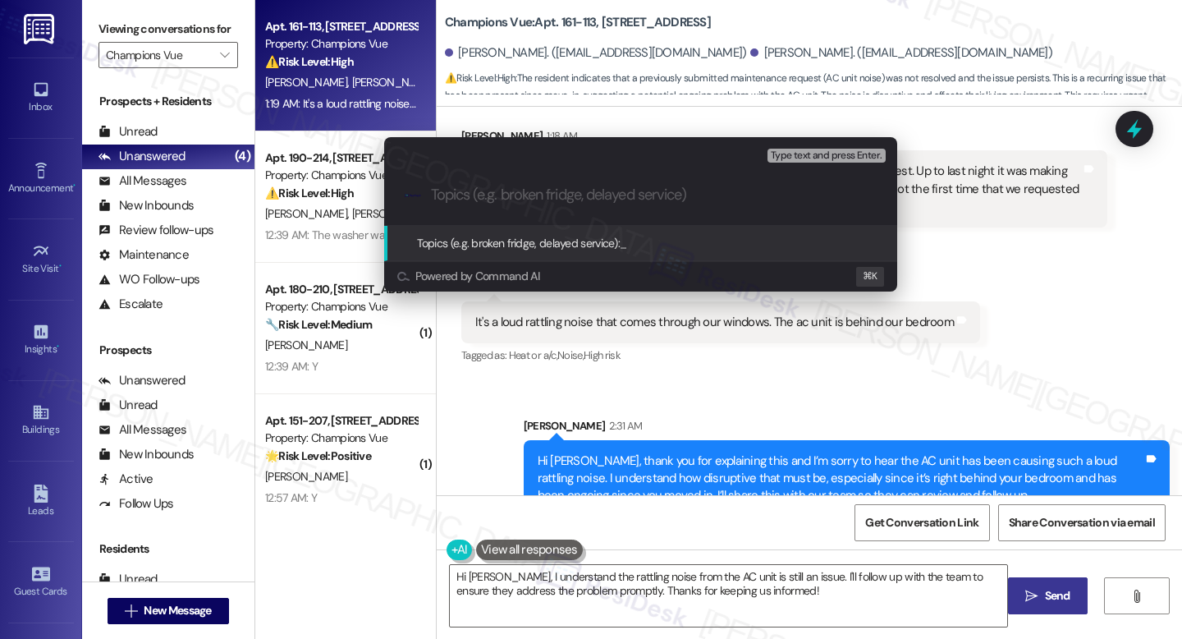
paste input "Resident Concern – Loud AC Unit Noise"
type input "Resident Concern – Loud AC Unit Noise"
drag, startPoint x: 677, startPoint y: 246, endPoint x: 676, endPoint y: 260, distance: 14.0
click at [677, 246] on span "Resident Concern – Loud AC Unit Noise" at bounding box center [714, 243] width 188 height 15
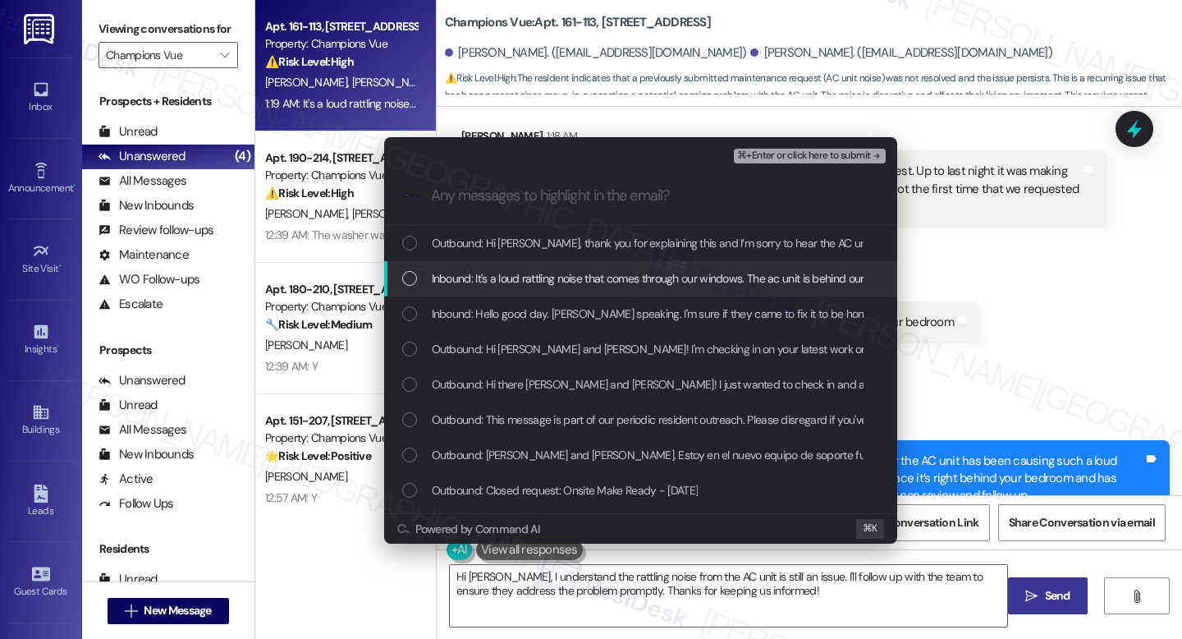
click at [560, 291] on div "Inbound: It's a loud rattling noise that comes through our windows. The ac unit…" at bounding box center [640, 278] width 513 height 35
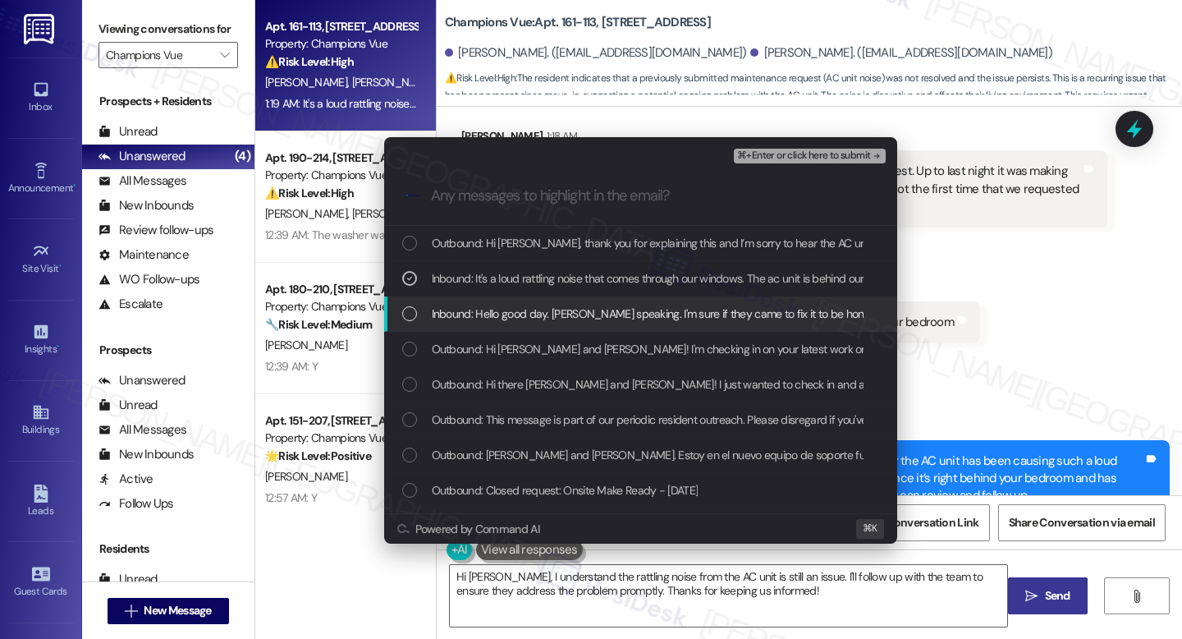
click at [581, 311] on span "Inbound: Hello good day. Katherine speaking. I'm sure if they came to fix it to…" at bounding box center [1134, 314] width 1404 height 18
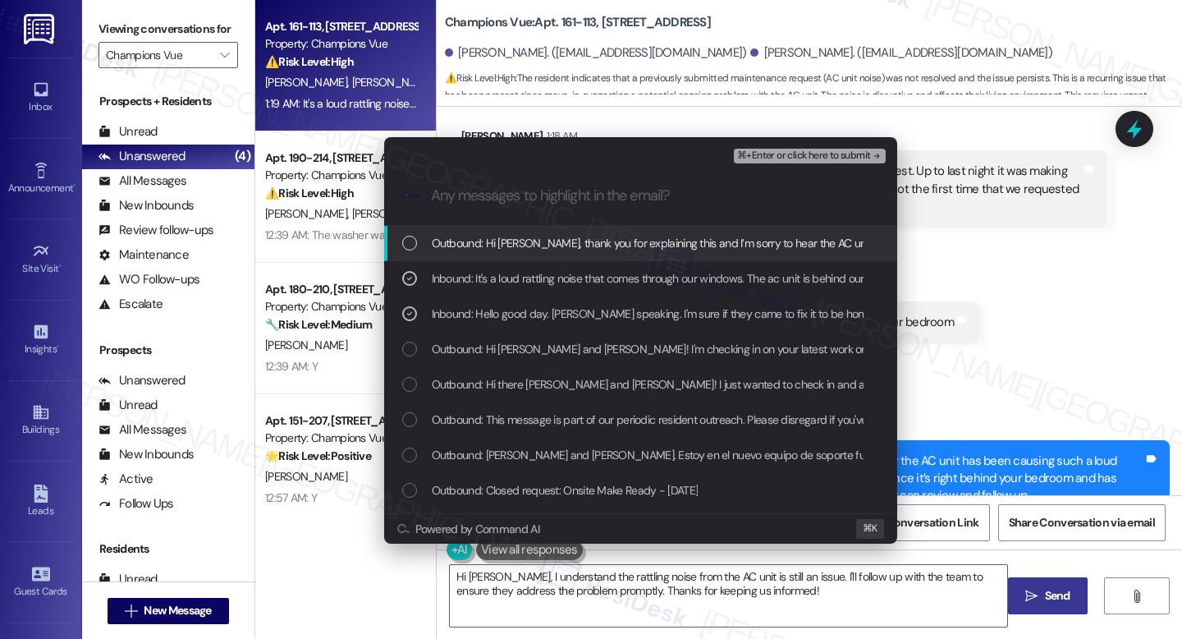
click at [773, 151] on span "⌘+Enter or click here to submit" at bounding box center [803, 155] width 133 height 11
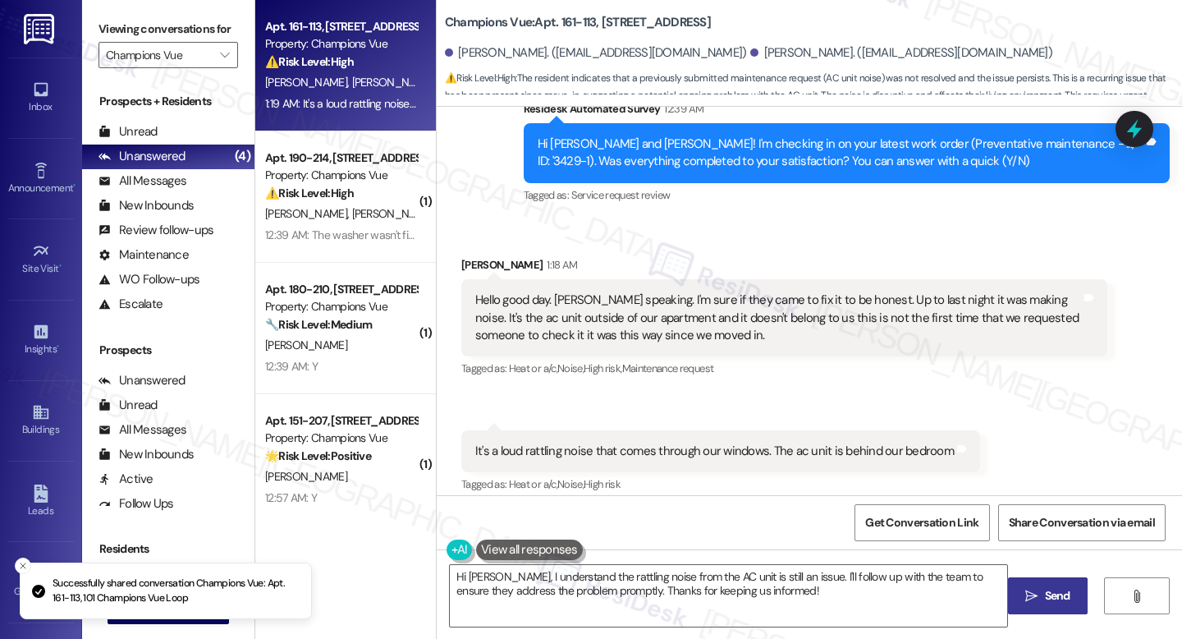
scroll to position [1044, 0]
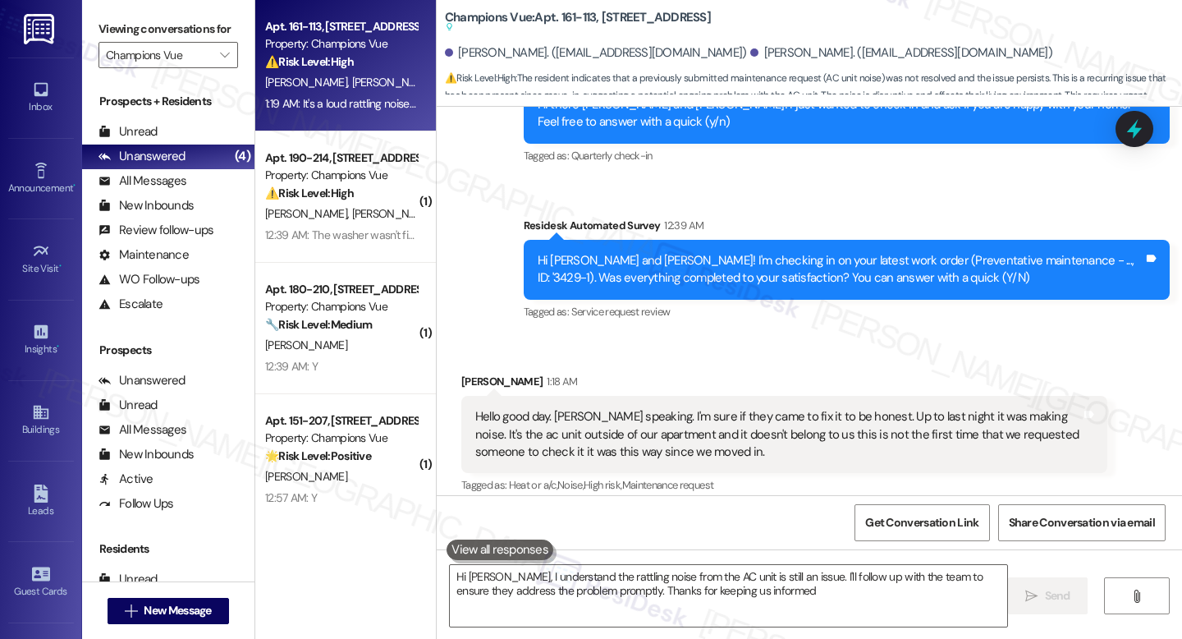
type textarea "Hi Katherine, I understand the rattling noise from the AC unit is still an issu…"
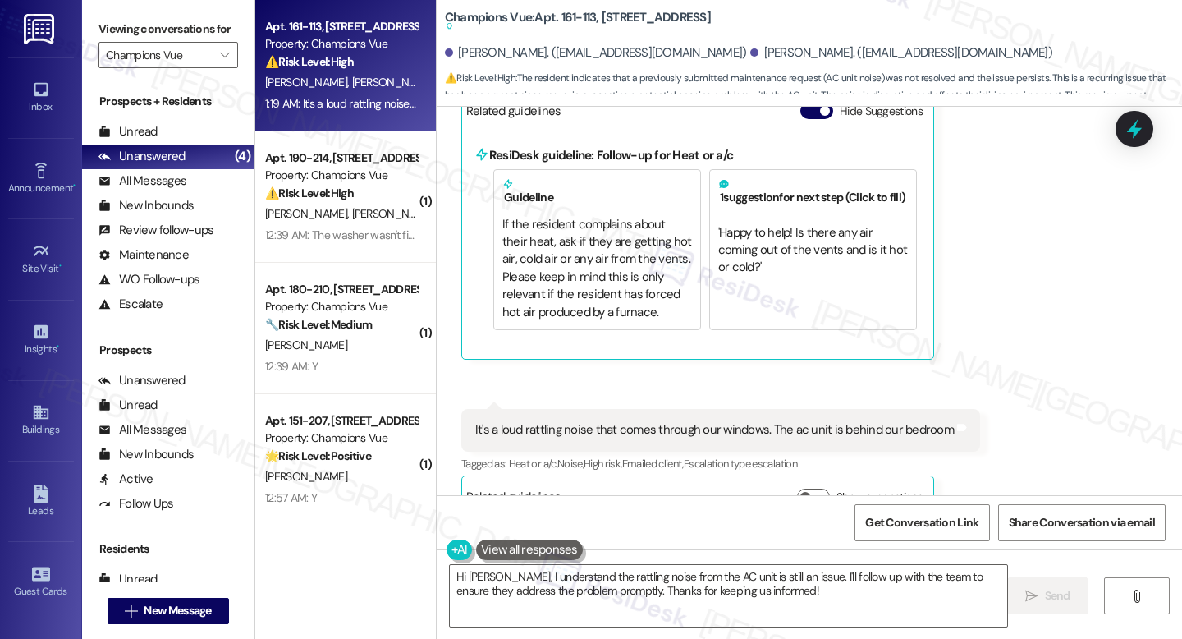
scroll to position [1531, 0]
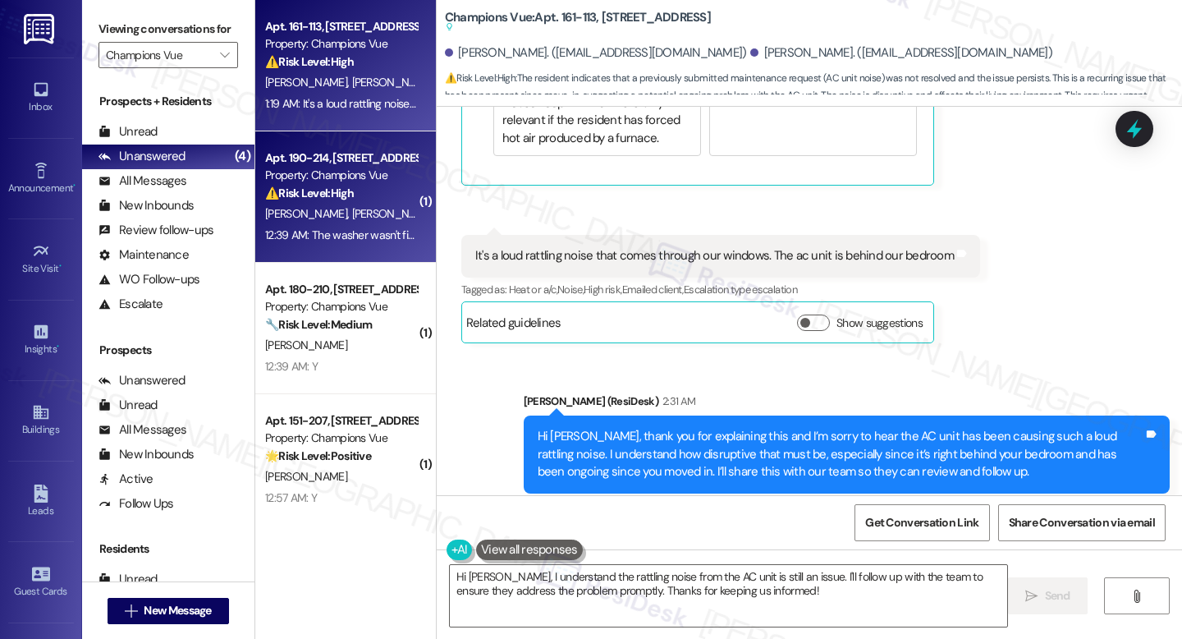
click at [350, 236] on div "12:39 AM: The washer wasn't fixed. 12:39 AM: The washer wasn't fixed." at bounding box center [346, 234] width 163 height 15
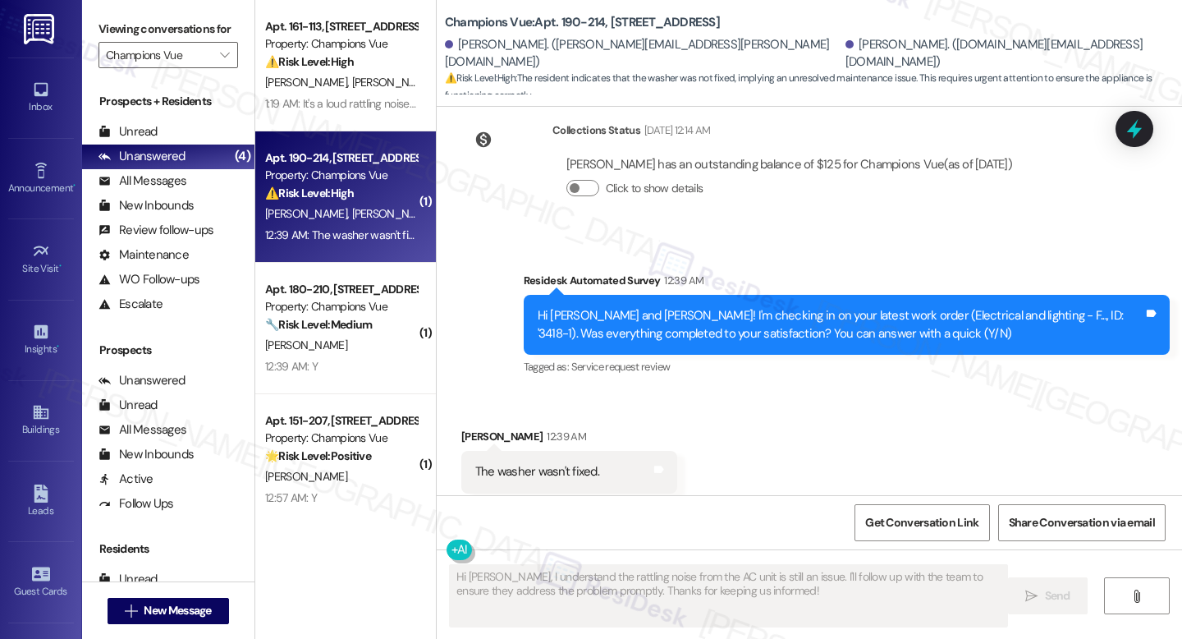
scroll to position [1464, 0]
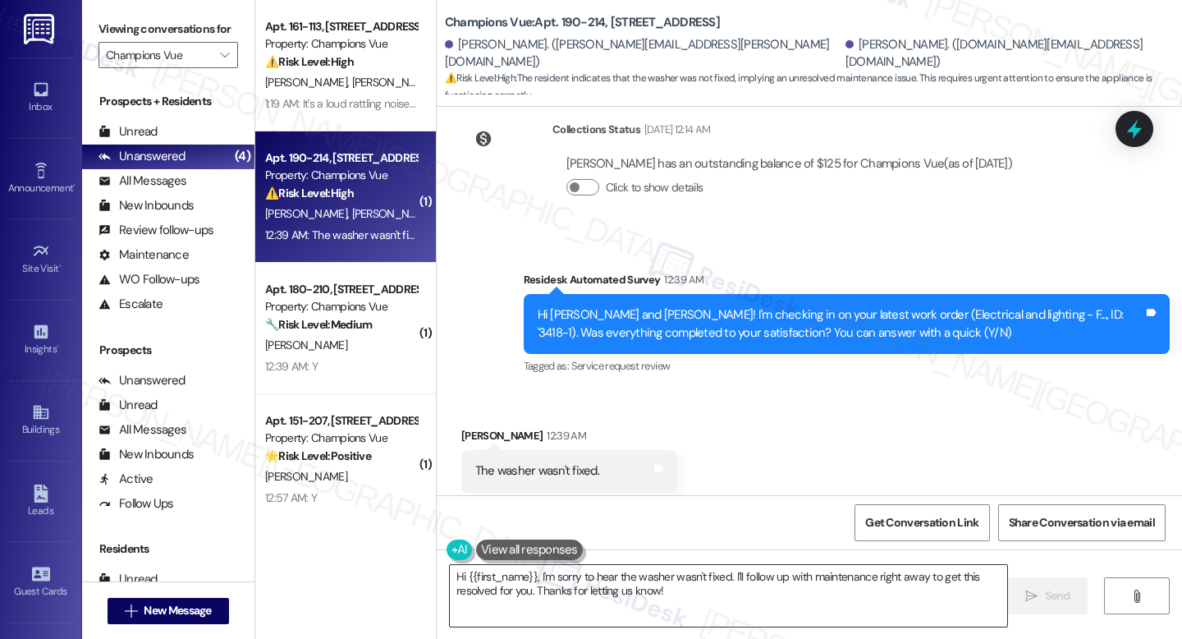
click at [804, 607] on textarea "Hi {{first_name}}, I'm sorry to hear the washer wasn't fixed. I'll follow up wi…" at bounding box center [728, 596] width 557 height 62
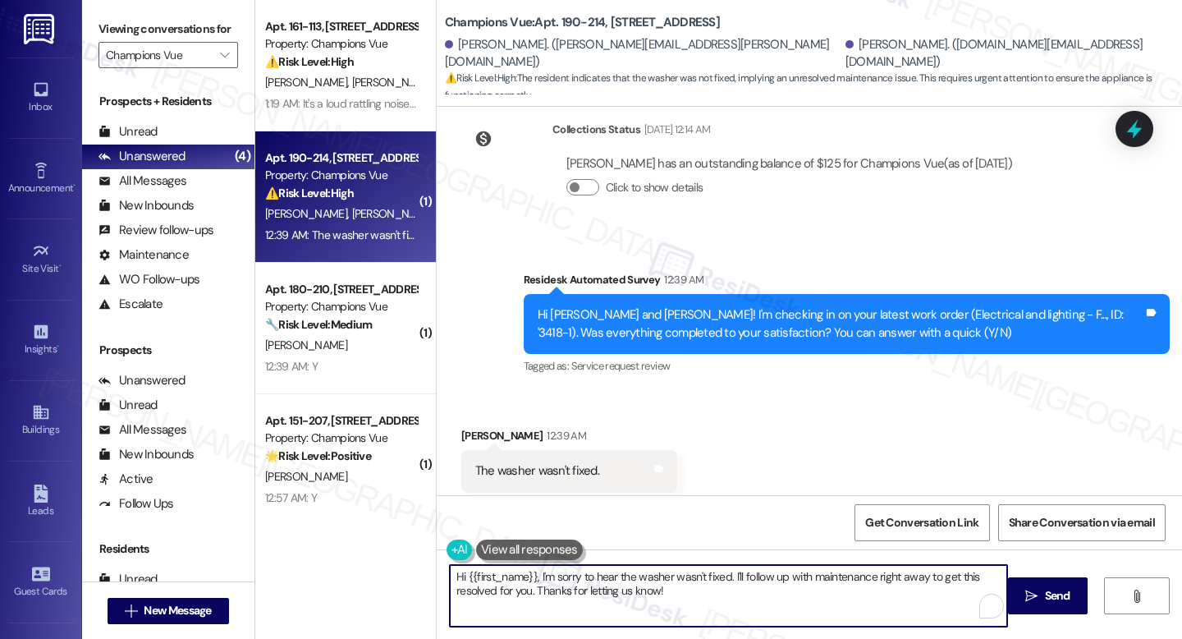
click at [543, 462] on div "The washer wasn't fixed." at bounding box center [537, 470] width 124 height 17
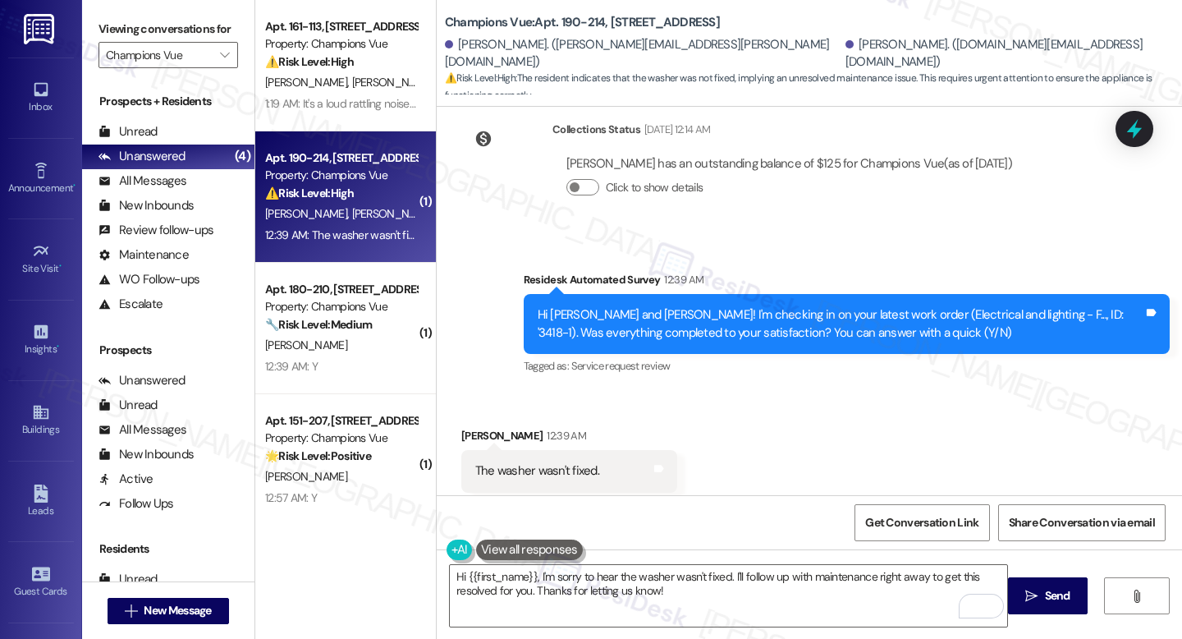
click at [609, 306] on div "Hi Andrew and Taylor! I'm checking in on your latest work order (Electrical and…" at bounding box center [841, 323] width 606 height 35
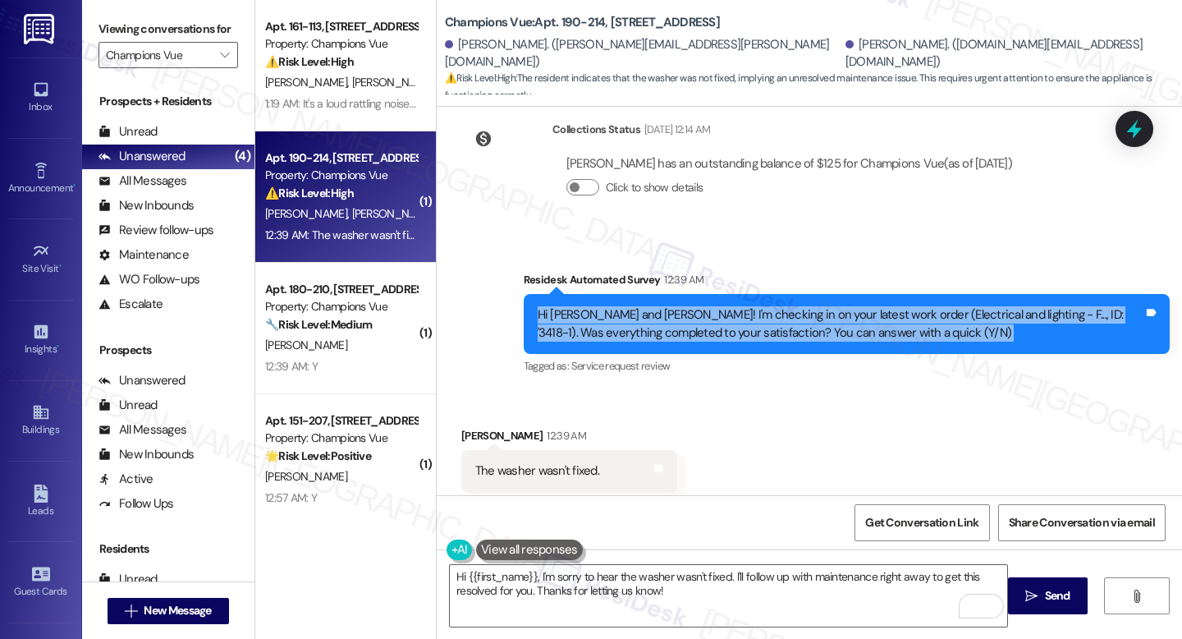
click at [609, 306] on div "Hi Andrew and Taylor! I'm checking in on your latest work order (Electrical and…" at bounding box center [841, 323] width 606 height 35
copy div "Hi Andrew and Taylor! I'm checking in on your latest work order (Electrical and…"
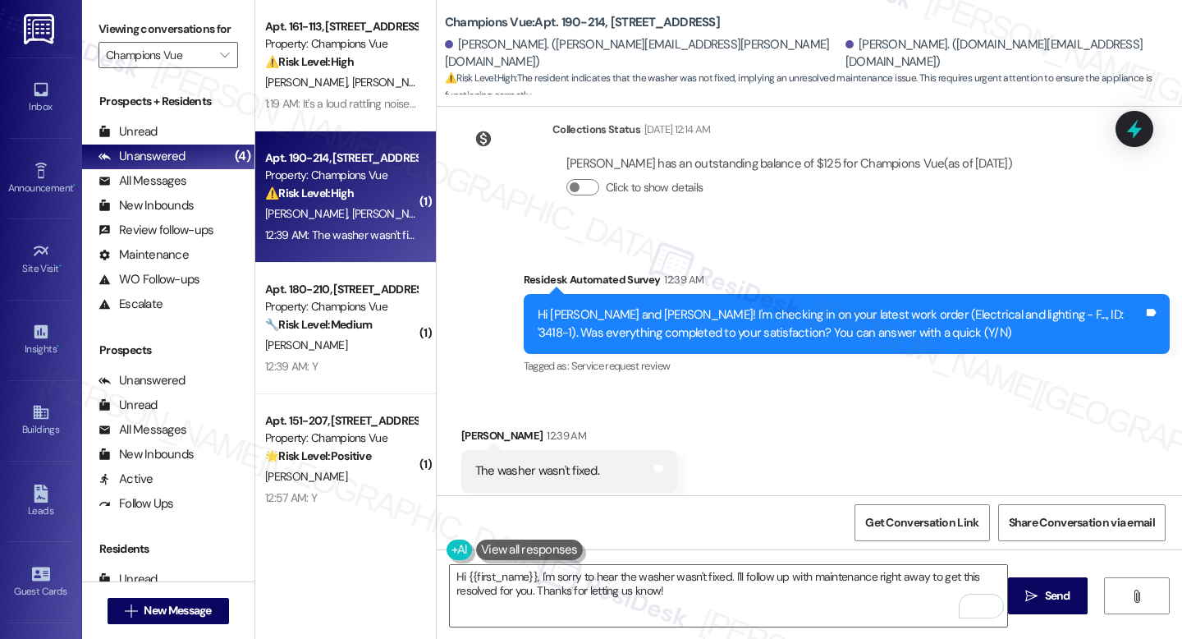
click at [532, 462] on div "The washer wasn't fixed." at bounding box center [537, 470] width 124 height 17
copy div "The washer wasn't fixed. Tags and notes"
click at [657, 582] on textarea "Hi {{first_name}}, I'm sorry to hear the washer wasn't fixed. I'll follow up wi…" at bounding box center [728, 596] width 557 height 62
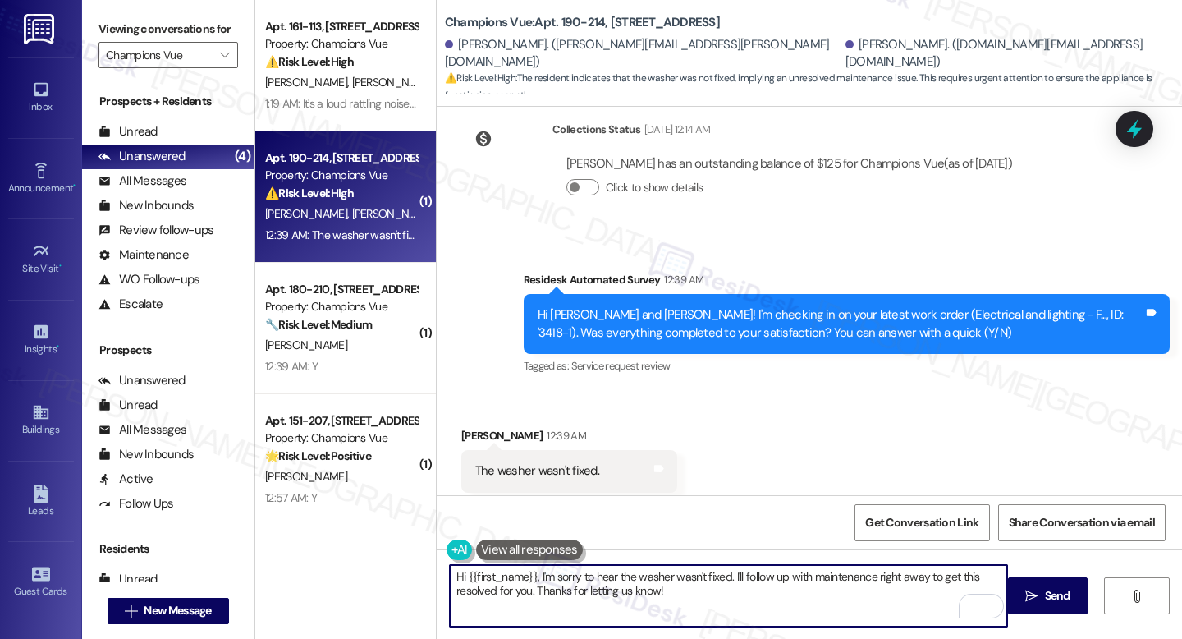
click at [657, 581] on textarea "Hi {{first_name}}, I'm sorry to hear the washer wasn't fixed. I'll follow up wi…" at bounding box center [728, 596] width 557 height 62
paste textarea "thank you for letting me know. I’m sorry to hear the washer still isn’t fixed. …"
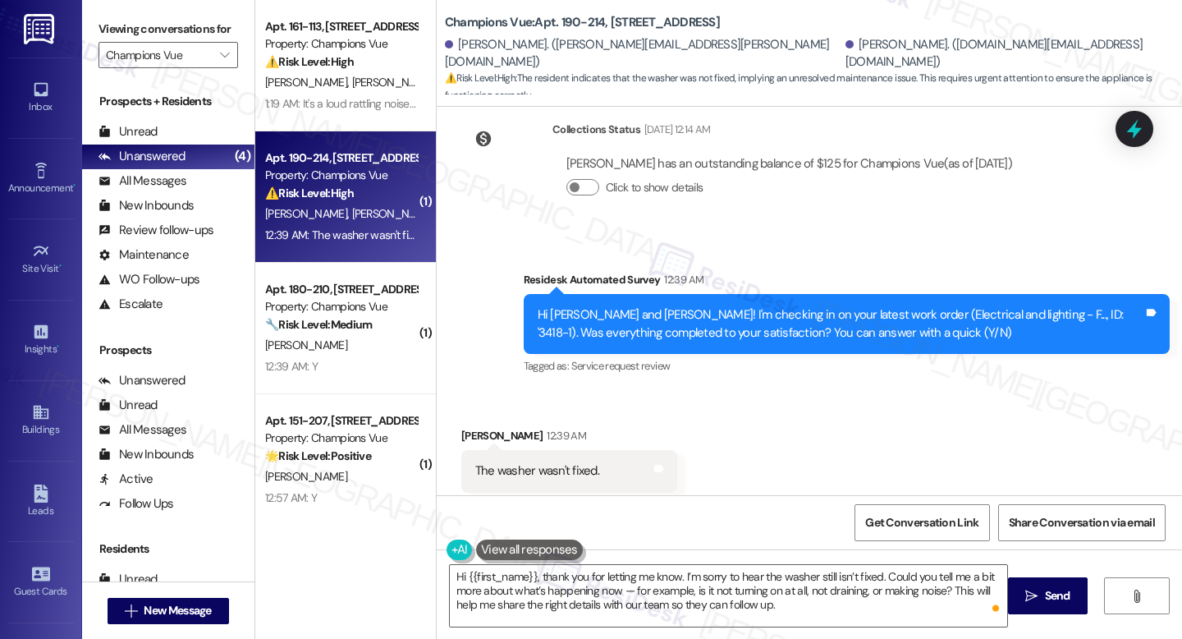
click at [569, 16] on b "Champions Vue: Apt. 190-214, 101 Champions Vue Loop" at bounding box center [582, 22] width 275 height 17
drag, startPoint x: 552, startPoint y: 19, endPoint x: 593, endPoint y: 28, distance: 41.2
click at [593, 28] on b "Champions Vue: Apt. 190-214, 101 Champions Vue Loop" at bounding box center [582, 22] width 275 height 17
copy b "190-214"
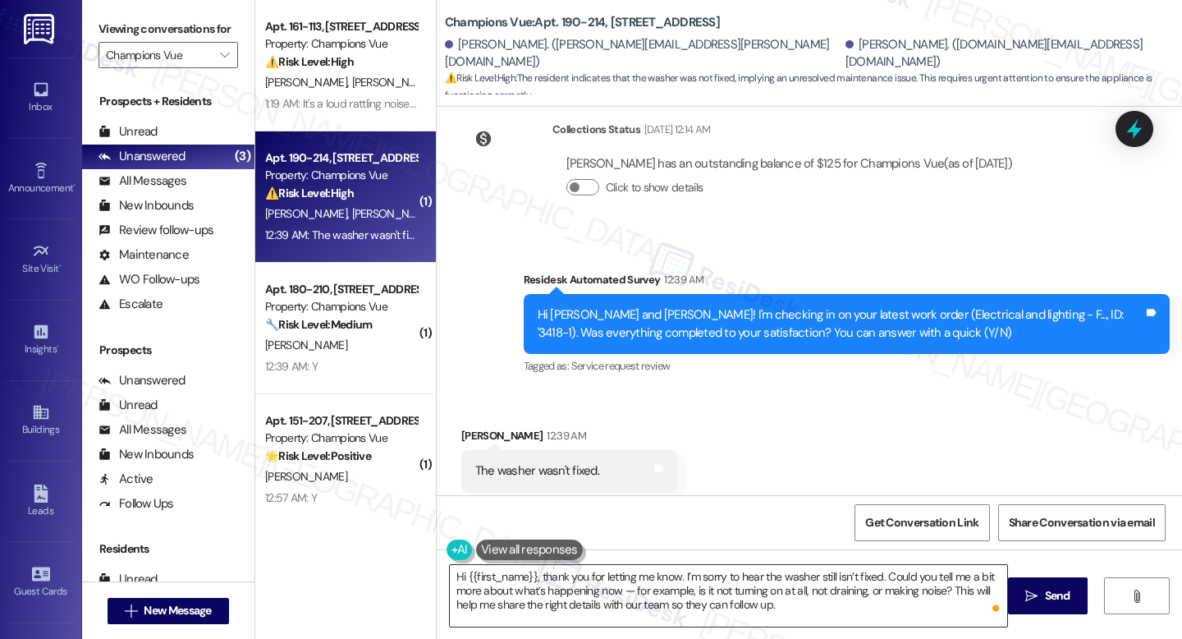
click at [596, 598] on textarea "Hi {{first_name}}, thank you for letting me know. I’m sorry to hear the washer …" at bounding box center [728, 596] width 557 height 62
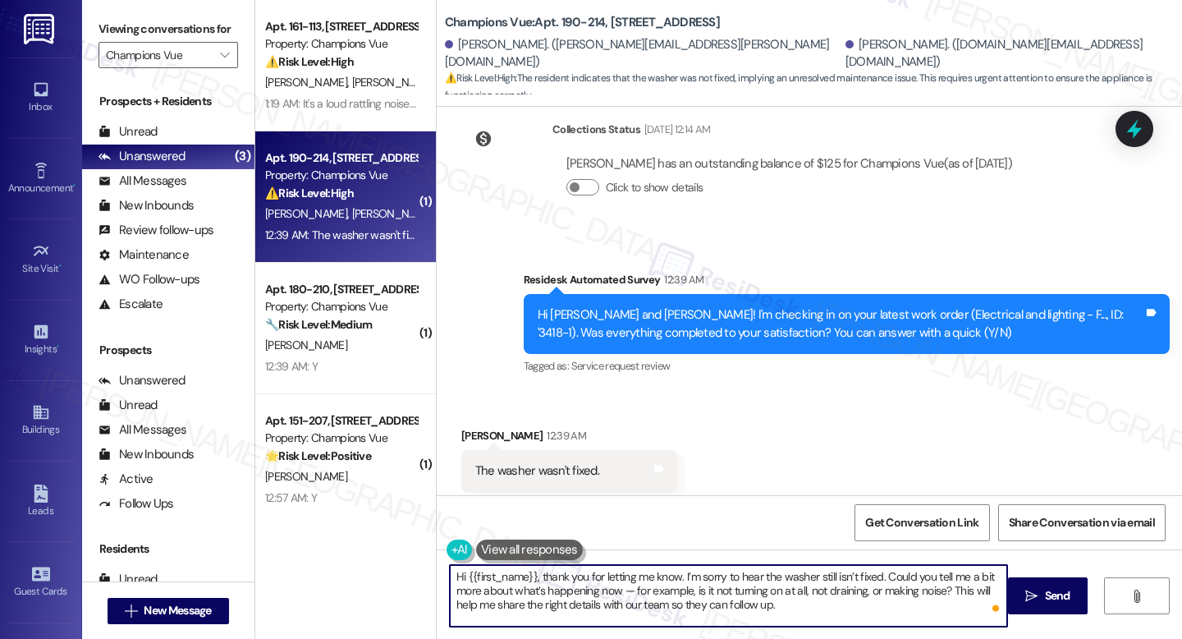
click at [811, 614] on textarea "Hi {{first_name}}, thank you for letting me know. I’m sorry to hear the washer …" at bounding box center [728, 596] width 557 height 62
drag, startPoint x: 634, startPoint y: 593, endPoint x: 613, endPoint y: 589, distance: 20.8
click at [613, 589] on textarea "Hi {{first_name}}, thank you for letting me know. I’m sorry to hear the washer …" at bounding box center [728, 596] width 557 height 62
click at [767, 604] on textarea "Hi {{first_name}}, thank you for letting me know. I’m sorry to hear the washer …" at bounding box center [728, 596] width 557 height 62
type textarea "Hi {{first_name}}, thank you for letting me know. I’m sorry to hear the washer …"
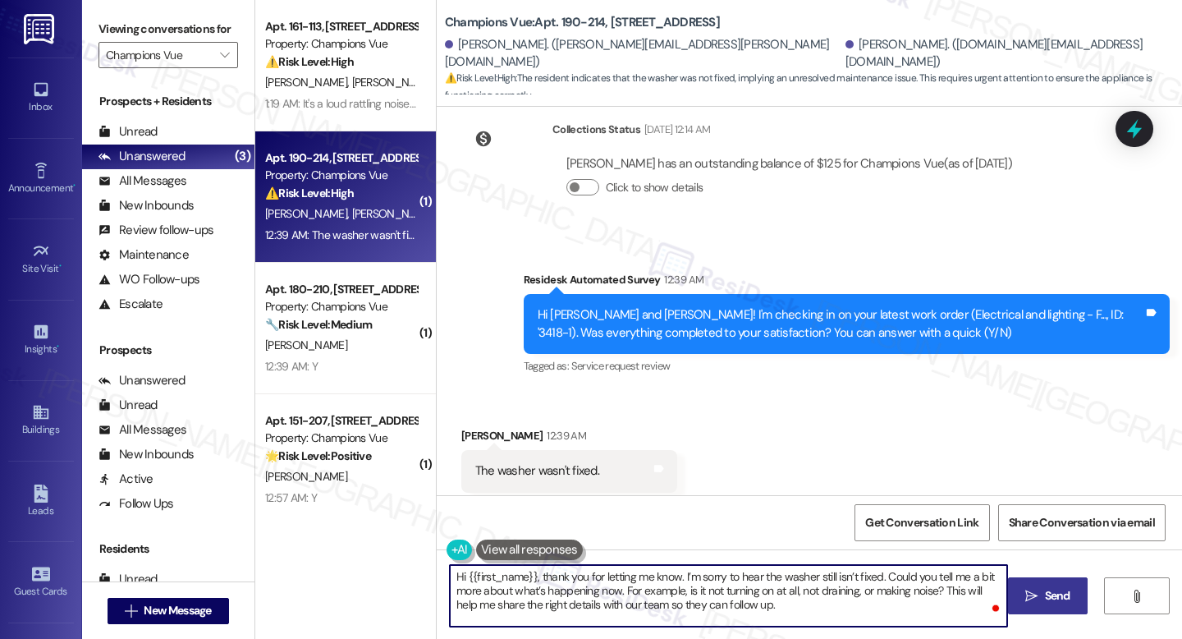
click at [1071, 585] on button " Send" at bounding box center [1048, 595] width 80 height 37
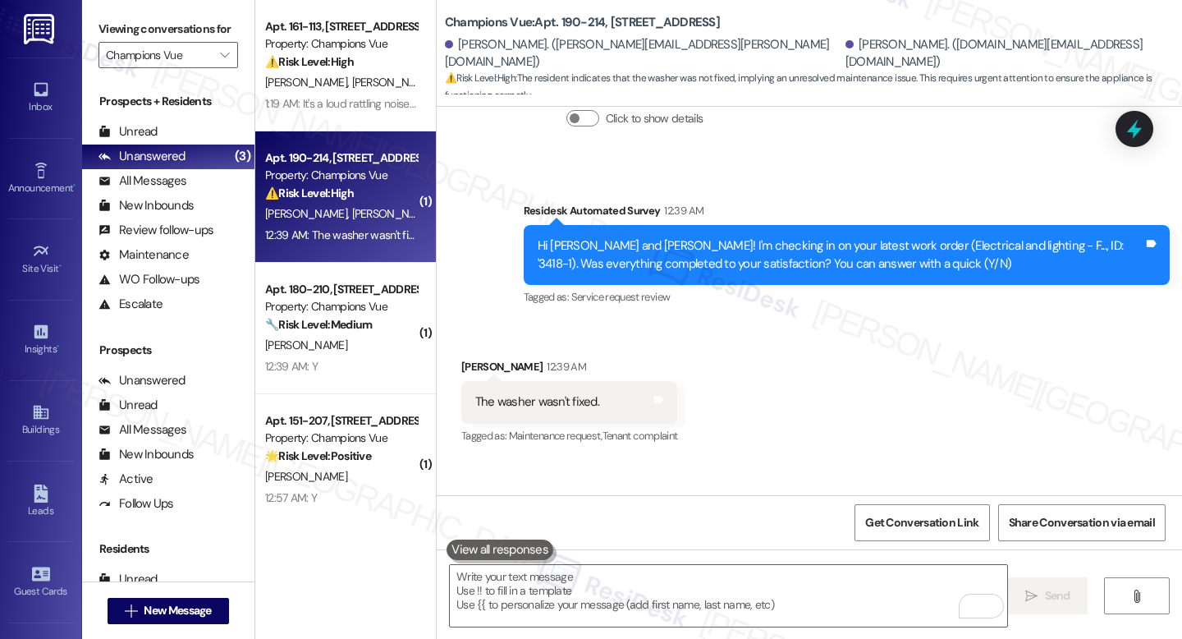
scroll to position [1613, 0]
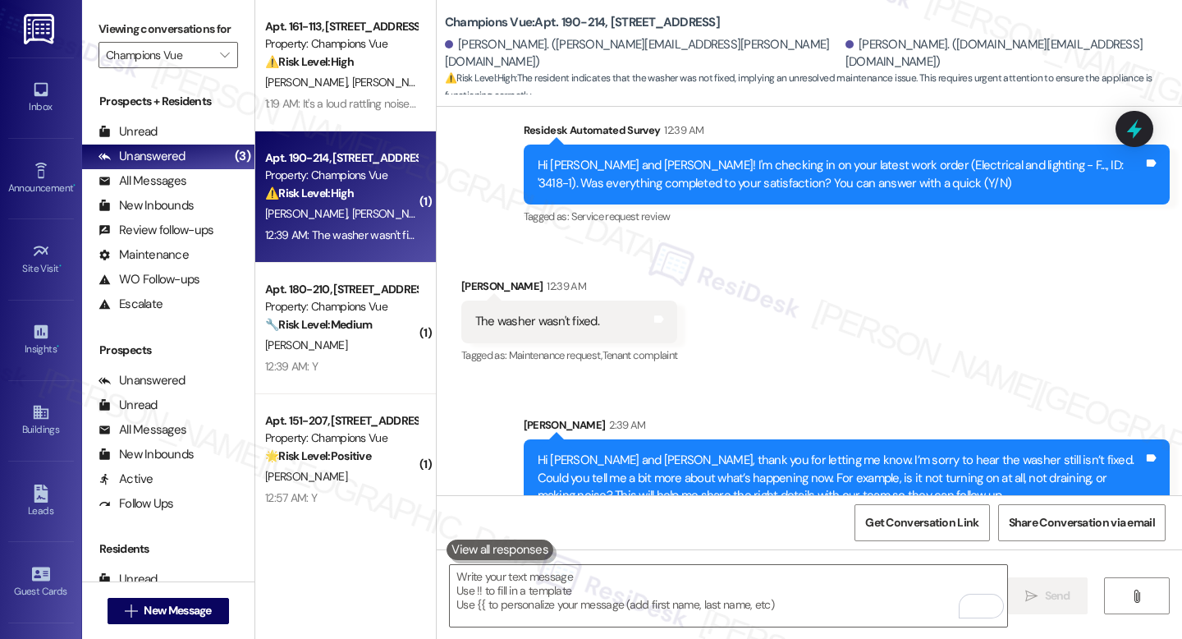
drag, startPoint x: 733, startPoint y: 318, endPoint x: 1084, endPoint y: 159, distance: 385.4
click at [1084, 159] on div "Lease started Aug 25, 2025 at 8:00 AM Survey, sent via SMS Residesk Automated S…" at bounding box center [809, 301] width 745 height 388
click at [1149, 133] on div at bounding box center [1134, 128] width 49 height 47
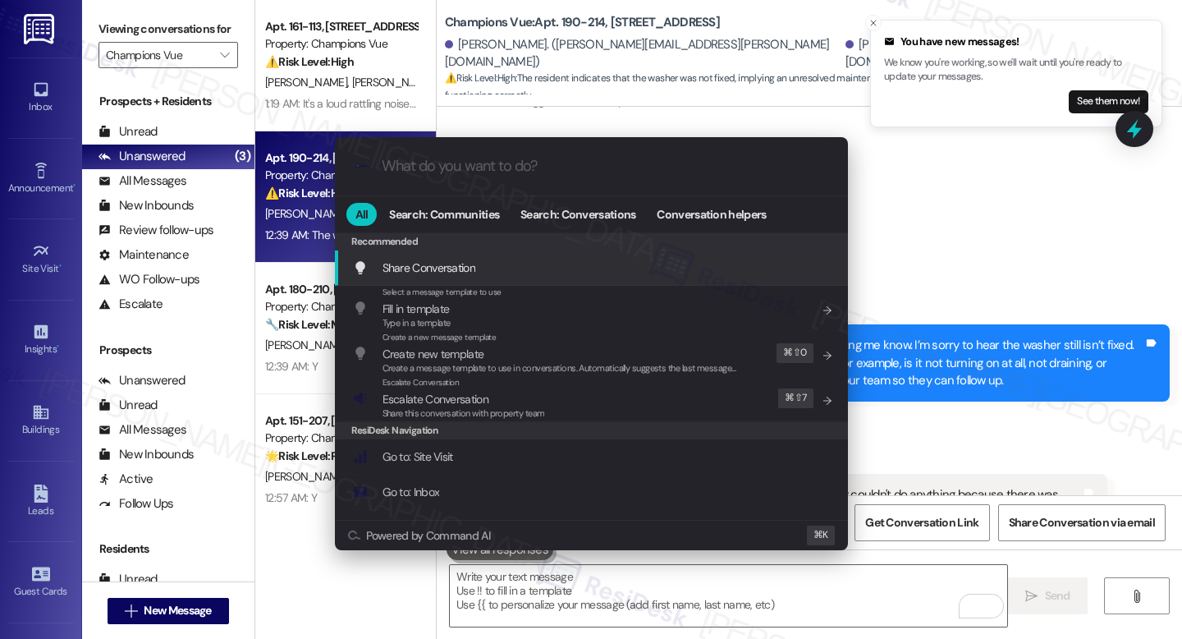
scroll to position [1745, 0]
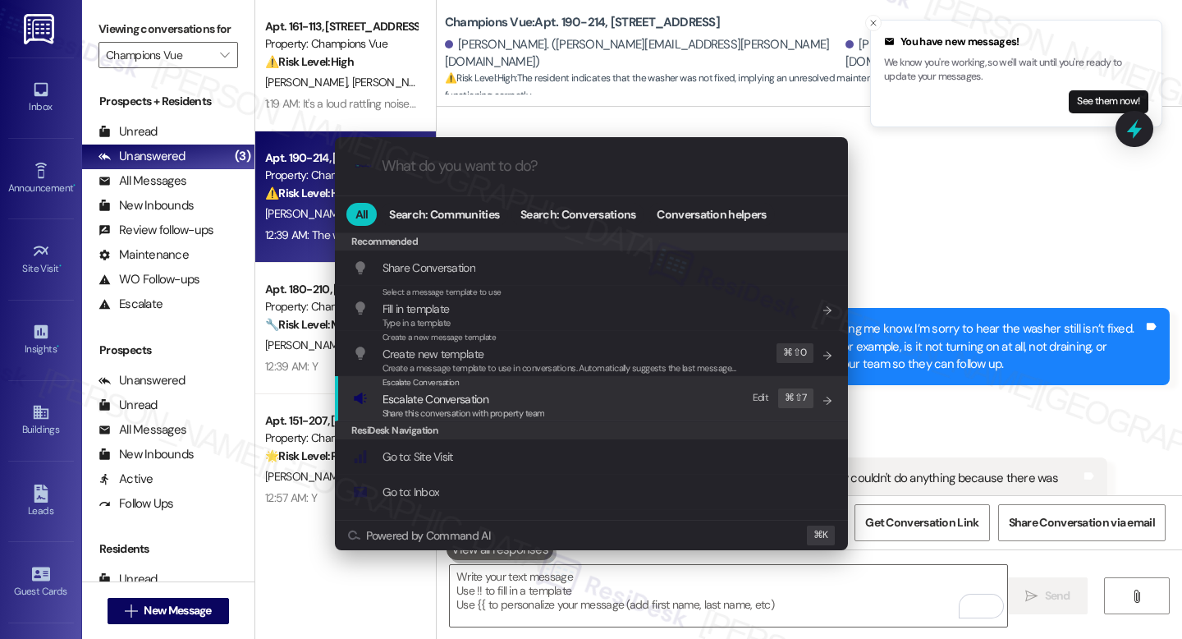
click at [522, 407] on span "Share this conversation with property team" at bounding box center [464, 412] width 163 height 11
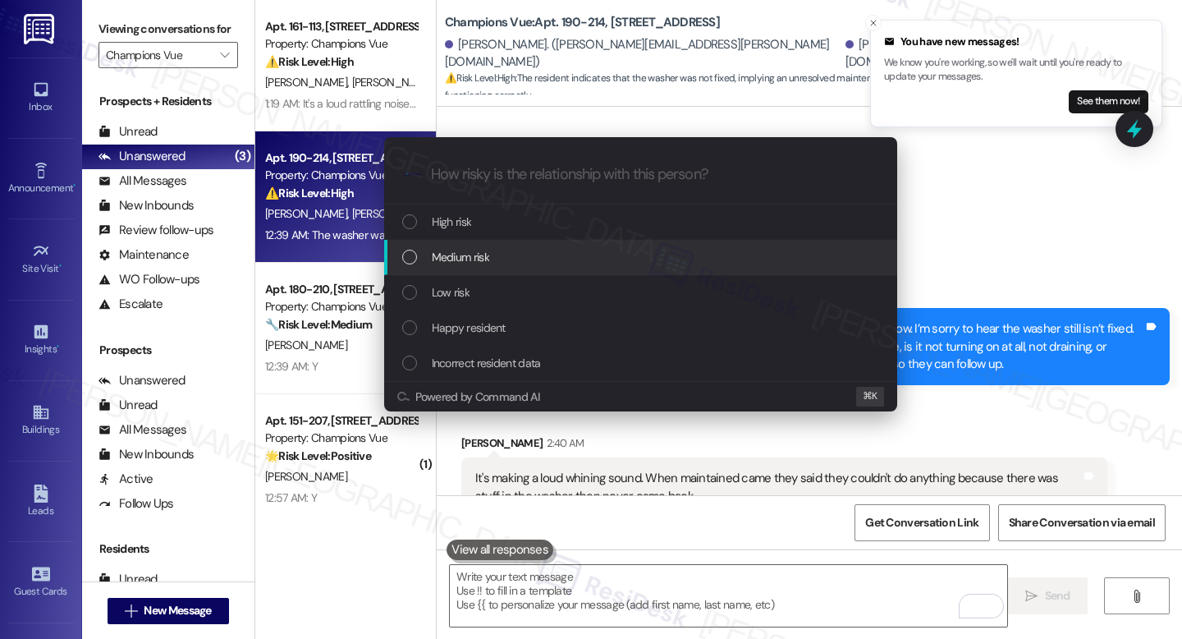
click at [516, 261] on div "Medium risk" at bounding box center [642, 257] width 480 height 18
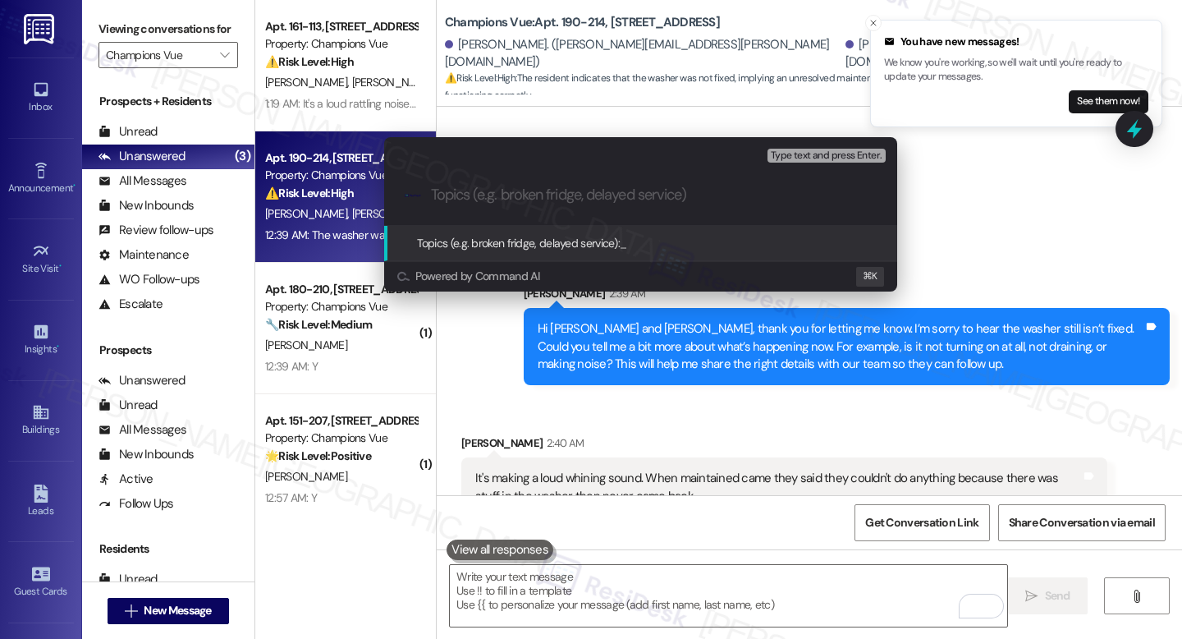
paste input "Washer Issue – Not Fixed"
type input "Washer Issue – Not Fixed"
click at [669, 237] on span "Washer Issue – Not Fixed" at bounding box center [680, 243] width 121 height 15
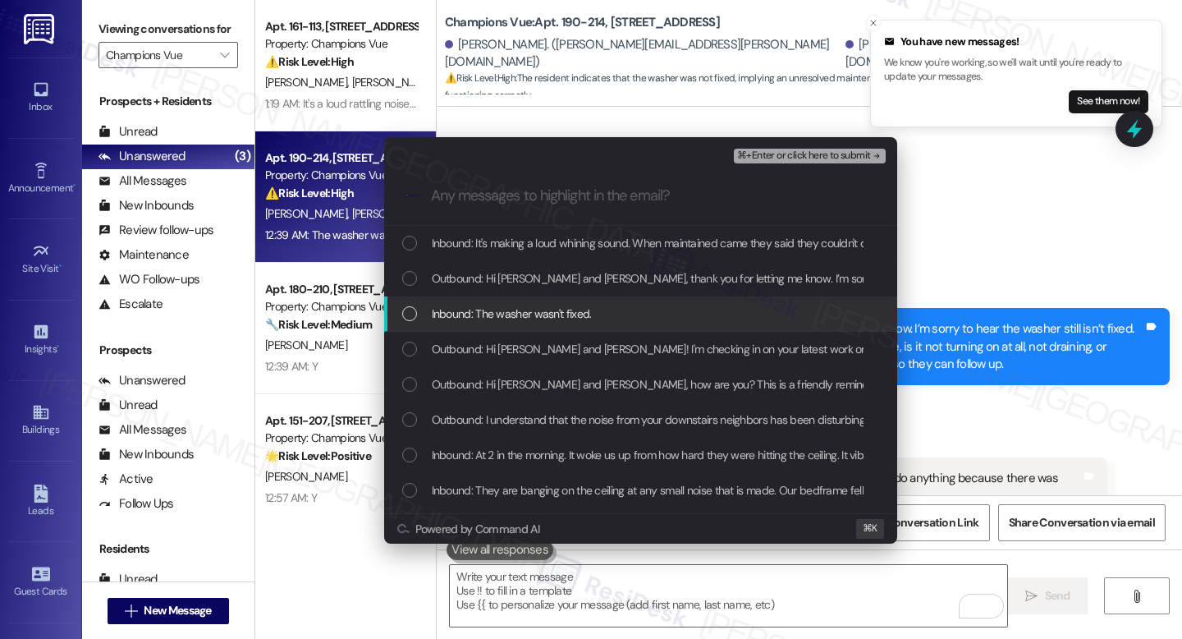
click at [553, 323] on div "Inbound: The washer wasn't fixed." at bounding box center [640, 313] width 513 height 35
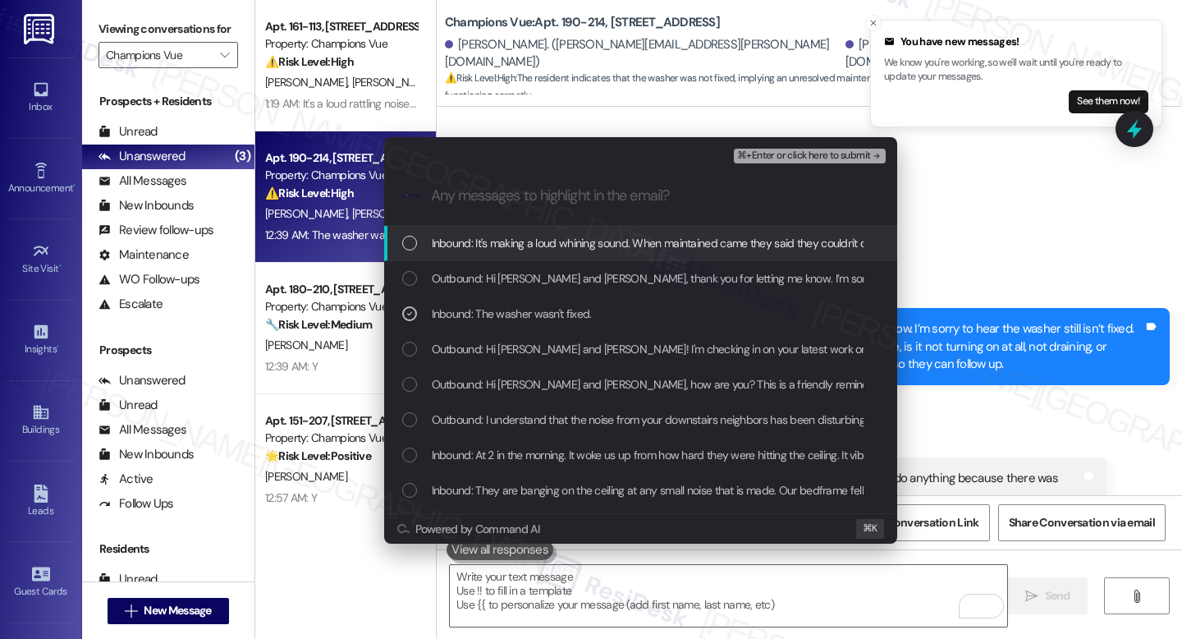
click at [507, 236] on span "Inbound: It's making a loud whining sound. When maintained came they said they …" at bounding box center [824, 243] width 784 height 18
click at [794, 152] on span "⌘+Enter or click here to submit" at bounding box center [803, 155] width 133 height 11
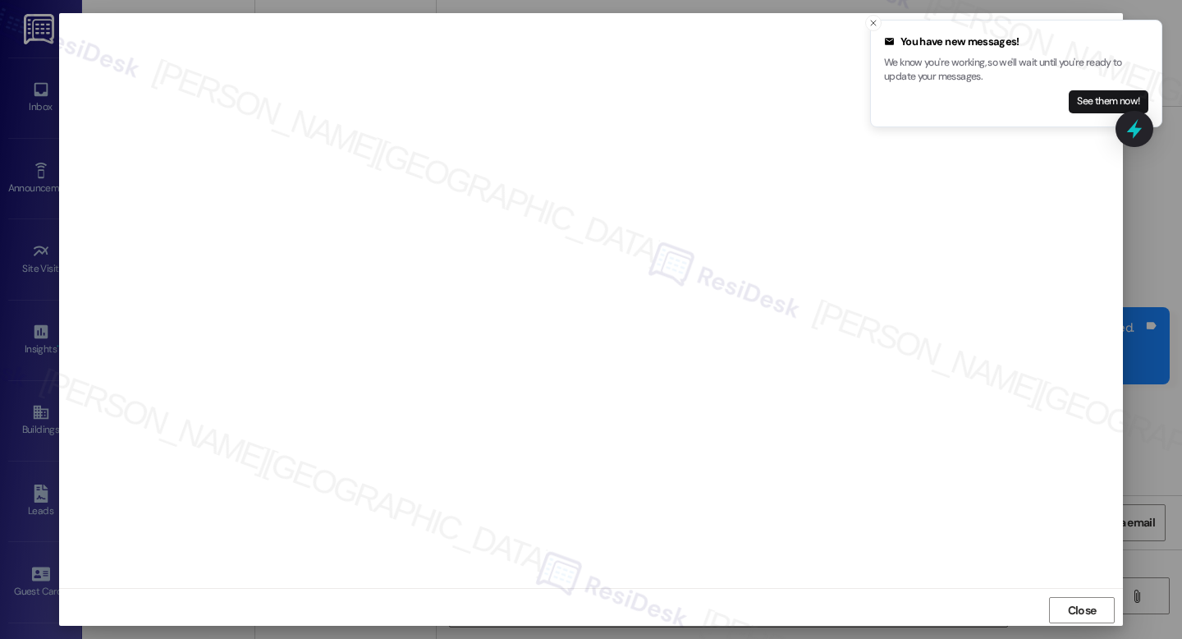
scroll to position [6, 0]
click at [1091, 603] on span "Close" at bounding box center [1082, 604] width 29 height 17
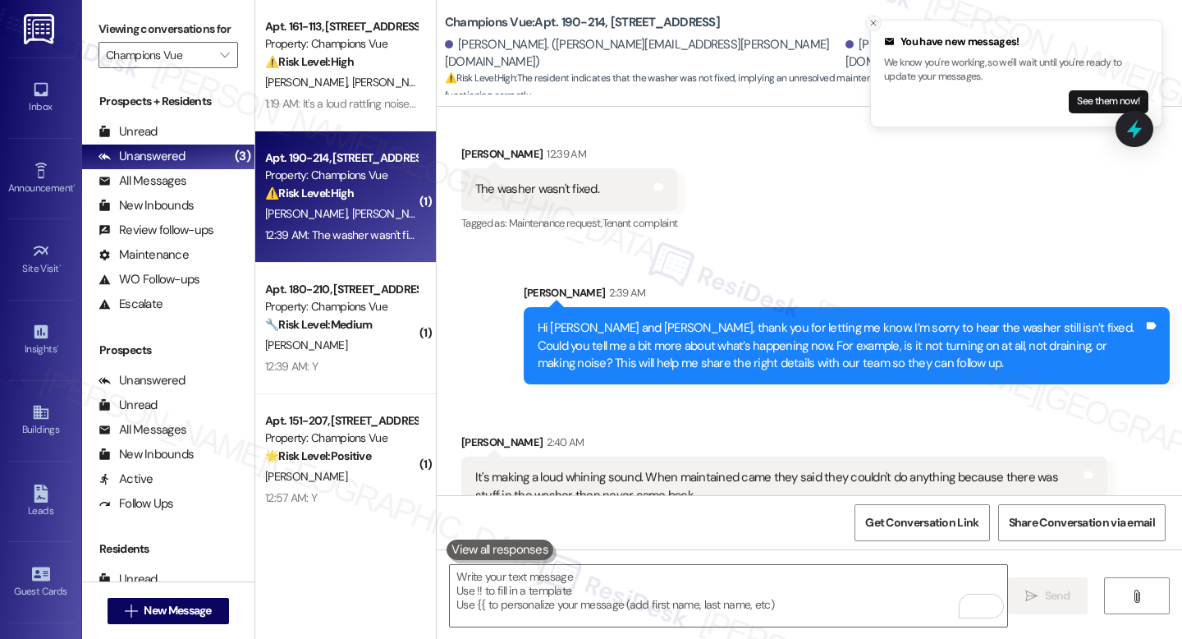
click at [878, 25] on button "Close toast" at bounding box center [873, 23] width 16 height 16
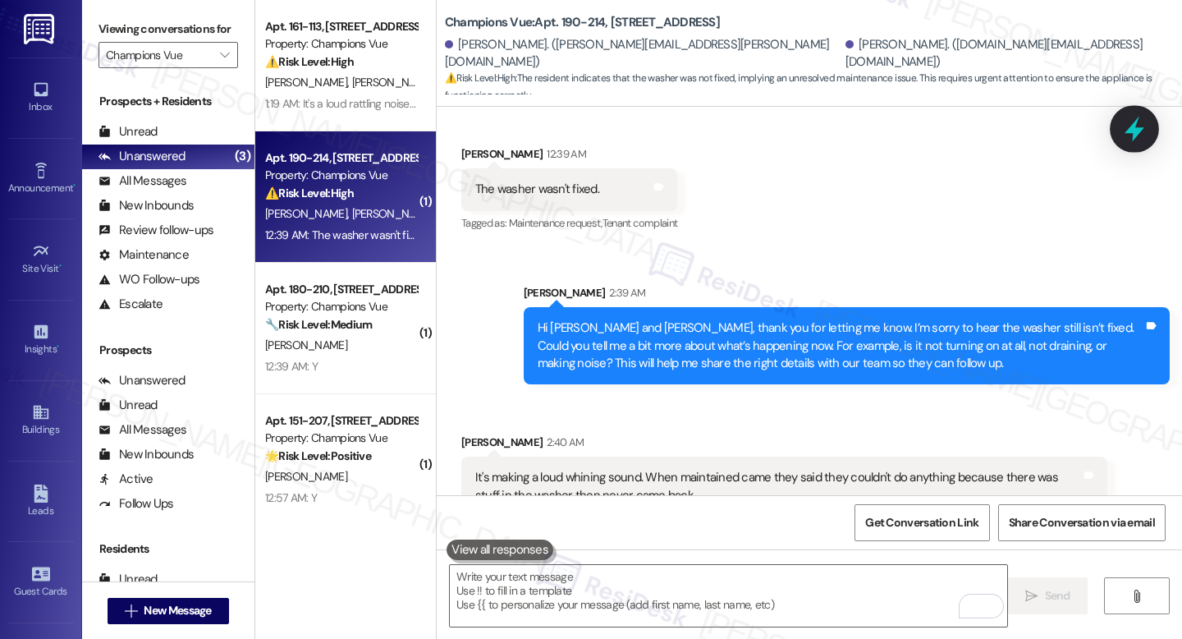
click at [1127, 116] on icon at bounding box center [1135, 129] width 28 height 28
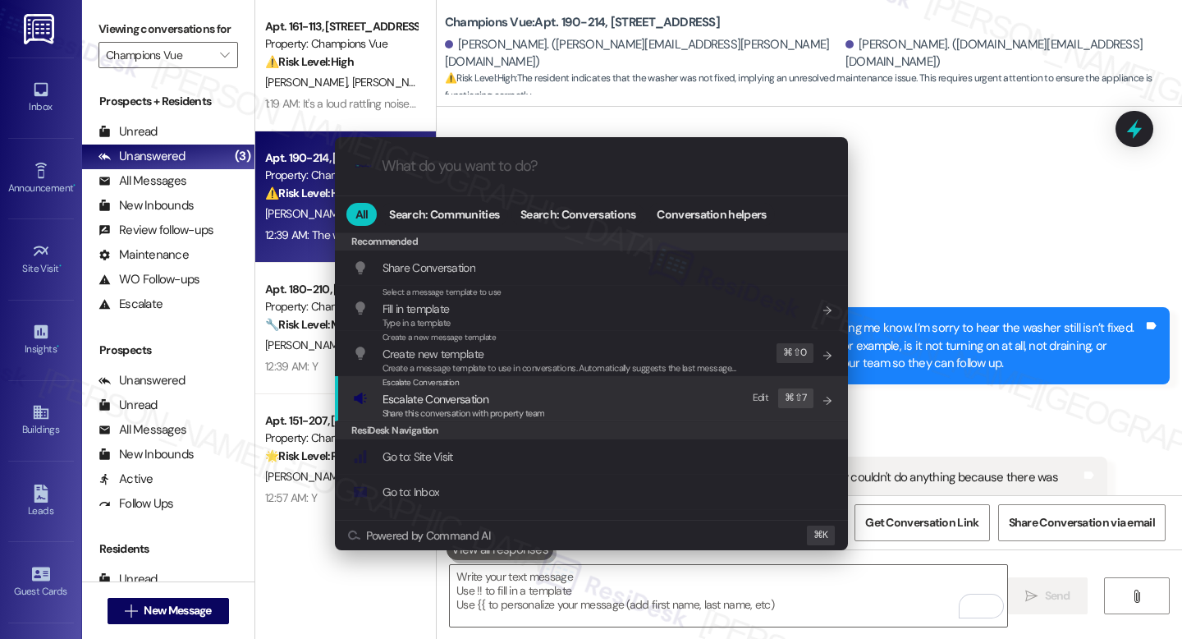
click at [452, 387] on span "Escalate Conversation" at bounding box center [421, 382] width 77 height 11
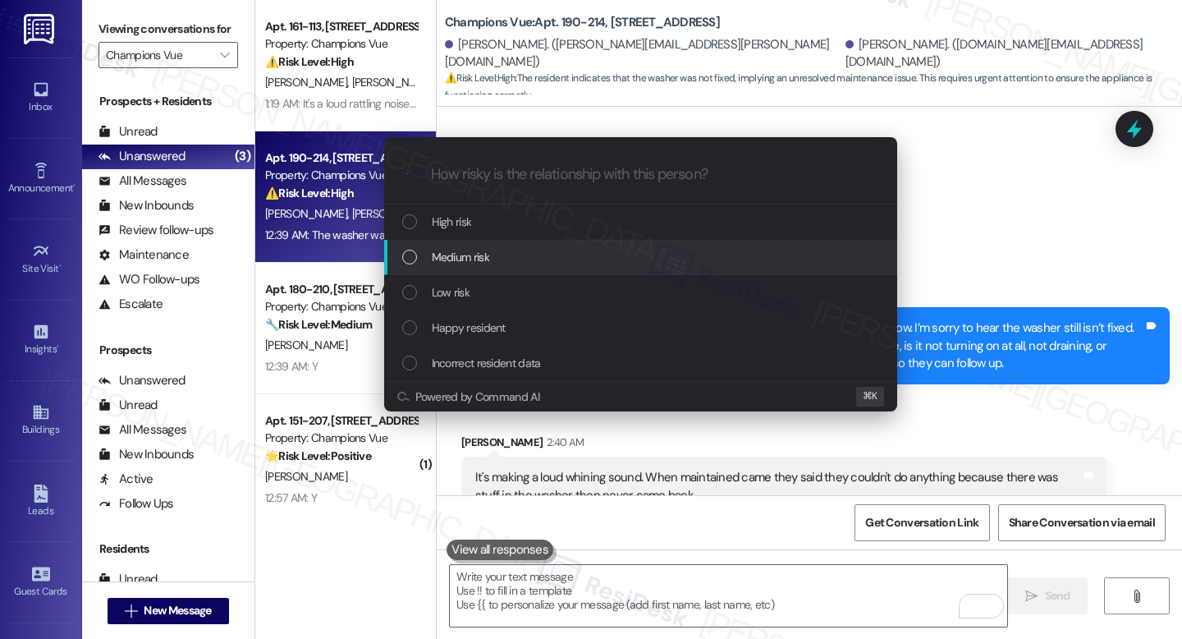
click at [479, 261] on span "Medium risk" at bounding box center [460, 257] width 57 height 18
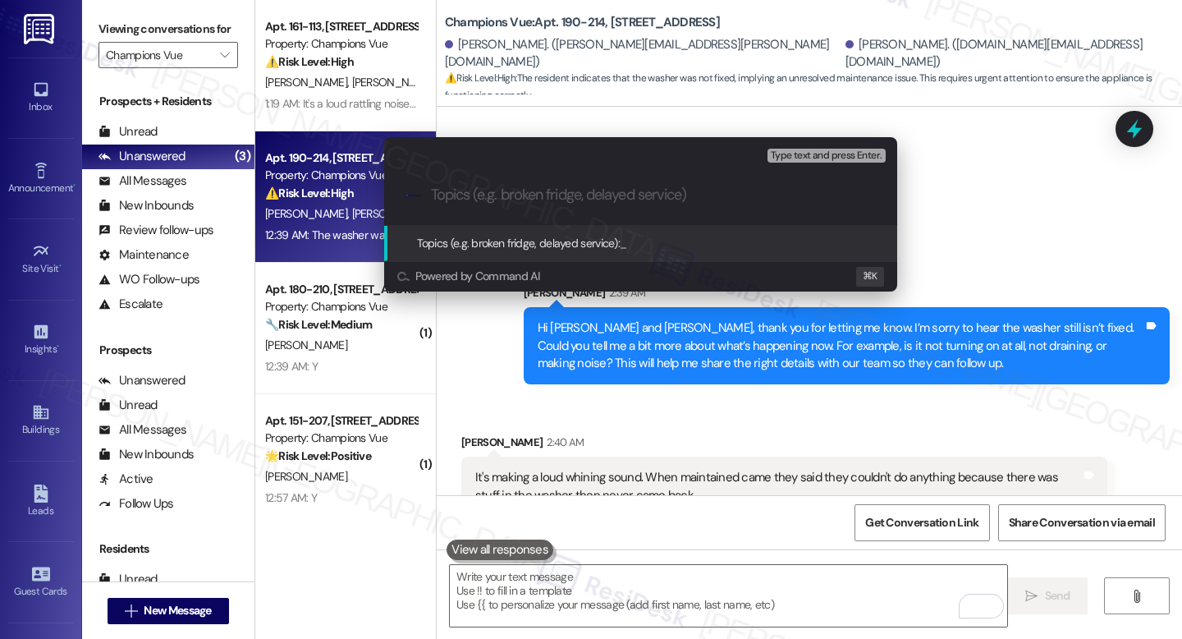
paste input "Washer Issue – Not Fixed"
type input "Washer Issue – Not Fixed"
click at [694, 244] on span "Washer Issue – Not Fixed" at bounding box center [680, 243] width 121 height 15
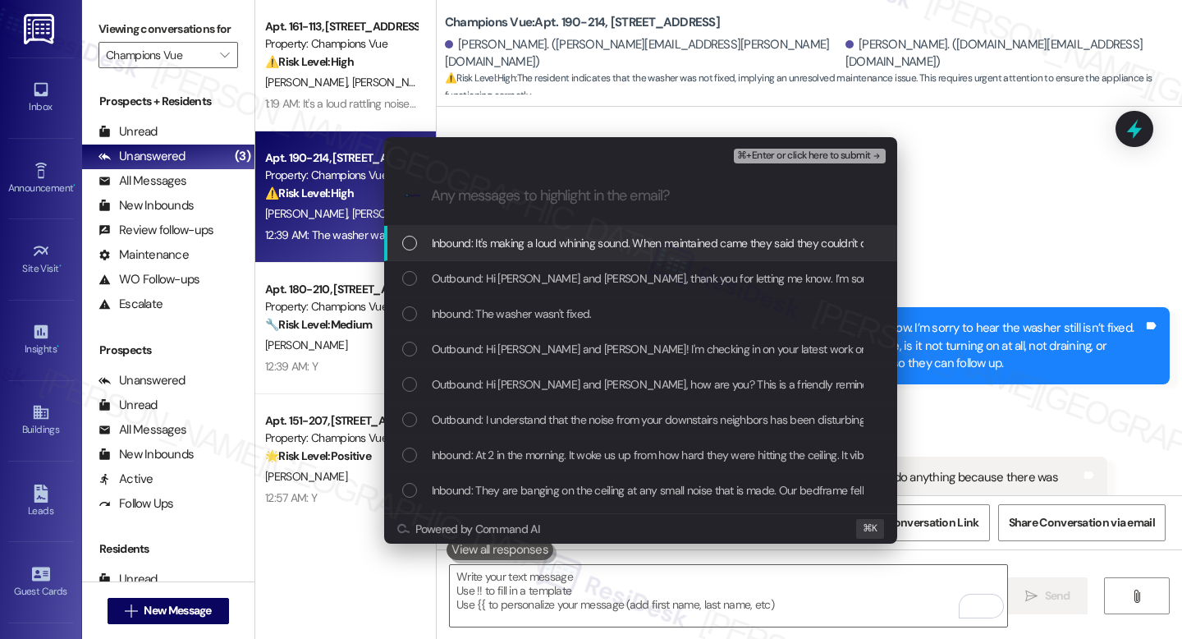
click at [534, 232] on div "Inbound: It's making a loud whining sound. When maintained came they said they …" at bounding box center [640, 243] width 513 height 35
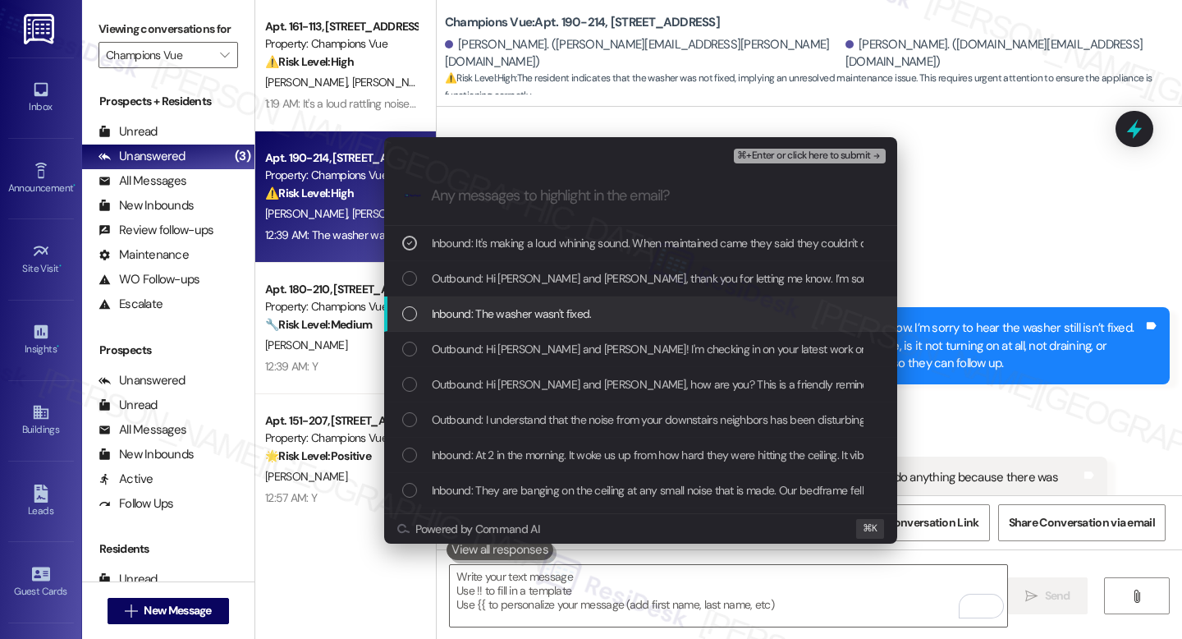
click at [528, 300] on div "Inbound: The washer wasn't fixed." at bounding box center [640, 313] width 513 height 35
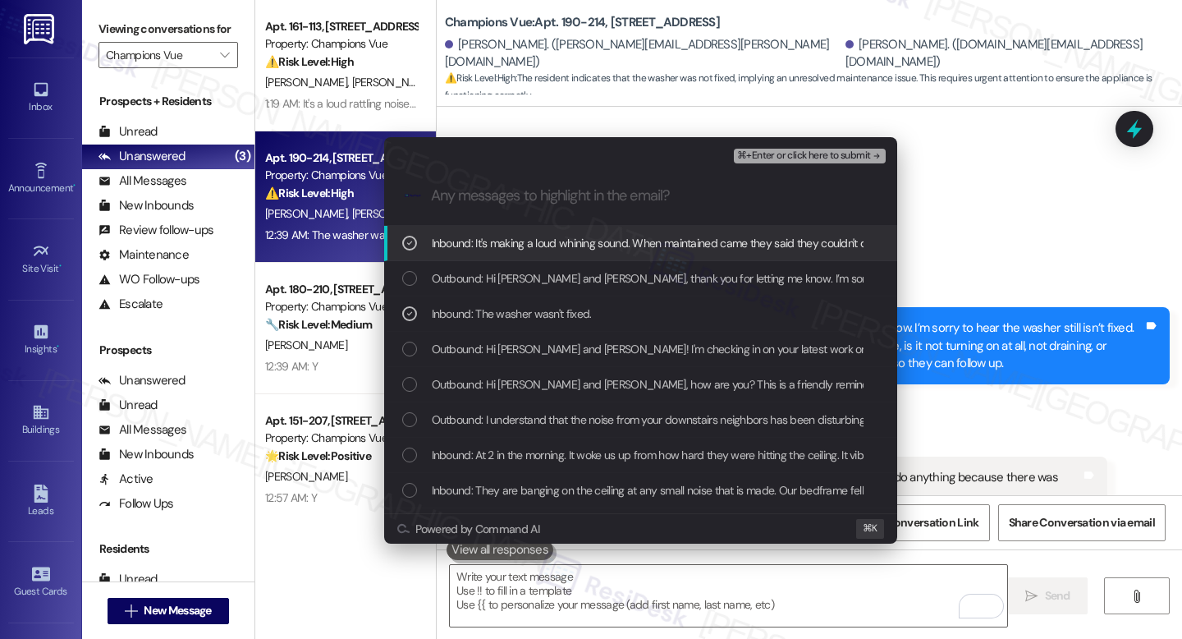
click at [817, 167] on div ".cls-1{fill:#0a055f;}.cls-2{fill:#0cc4c4;} resideskLogoBlueOrange" at bounding box center [640, 196] width 513 height 58
click at [818, 152] on span "⌘+Enter or click here to submit" at bounding box center [803, 155] width 133 height 11
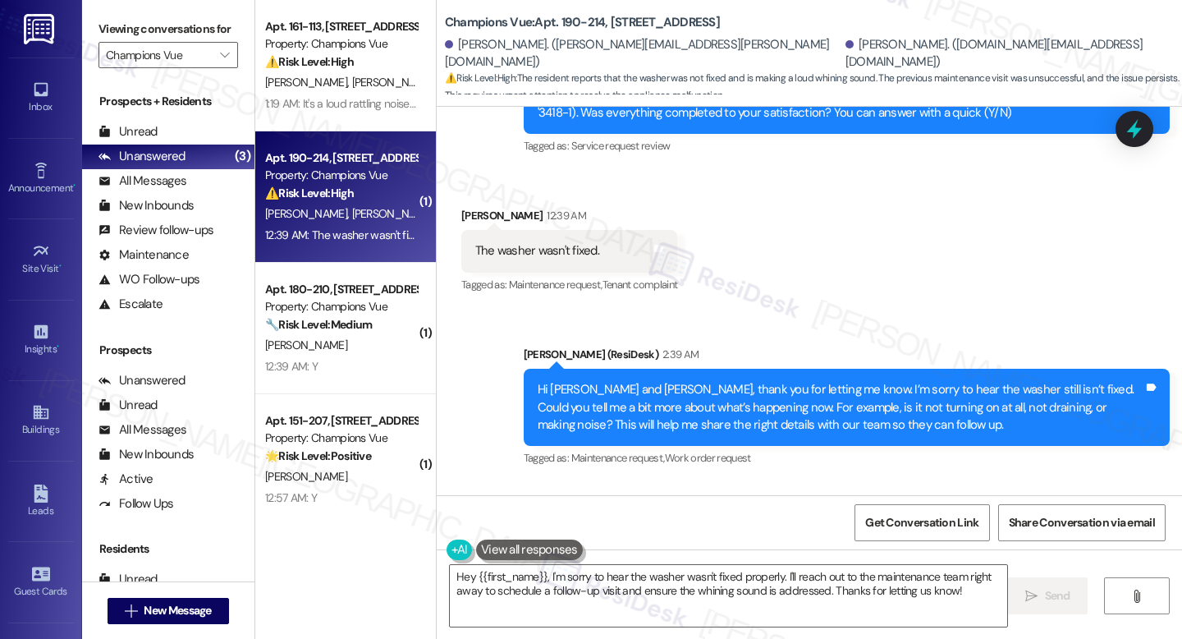
scroll to position [1810, 0]
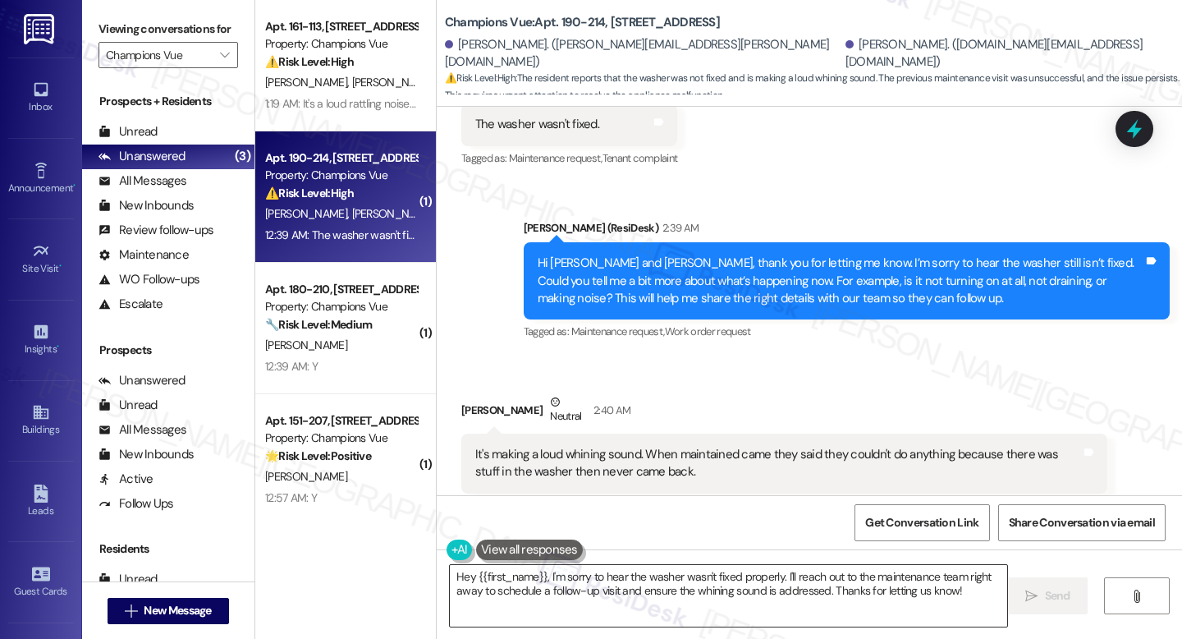
click at [630, 596] on textarea "Hey {{first_name}}, I'm sorry to hear the washer wasn't fixed properly. I'll re…" at bounding box center [728, 596] width 557 height 62
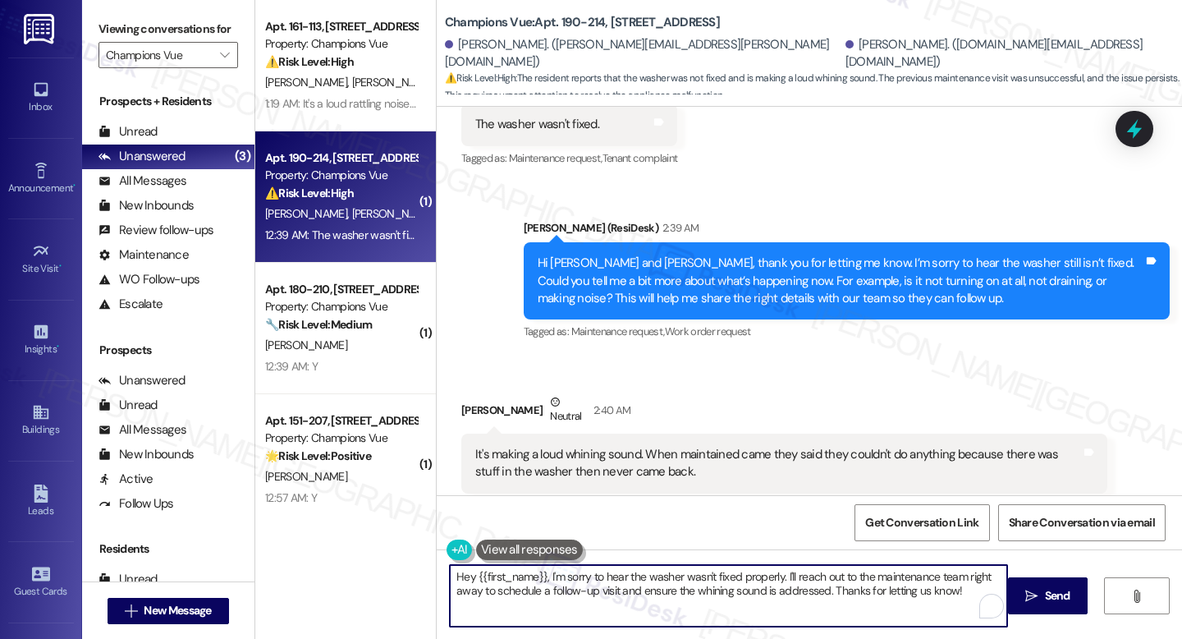
click at [630, 596] on textarea "Hey {{first_name}}, I'm sorry to hear the washer wasn't fixed properly. I'll re…" at bounding box center [728, 596] width 557 height 62
click at [661, 446] on div "It's making a loud whining sound. When maintained came they said they couldn't …" at bounding box center [778, 463] width 606 height 35
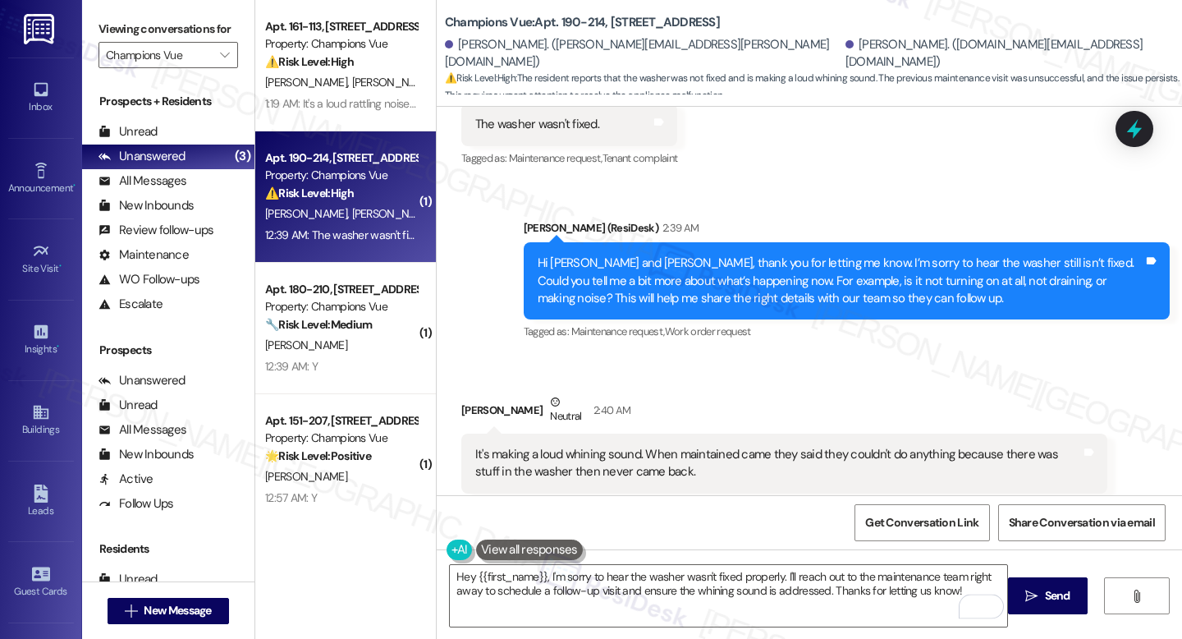
click at [660, 446] on div "It's making a loud whining sound. When maintained came they said they couldn't …" at bounding box center [778, 463] width 606 height 35
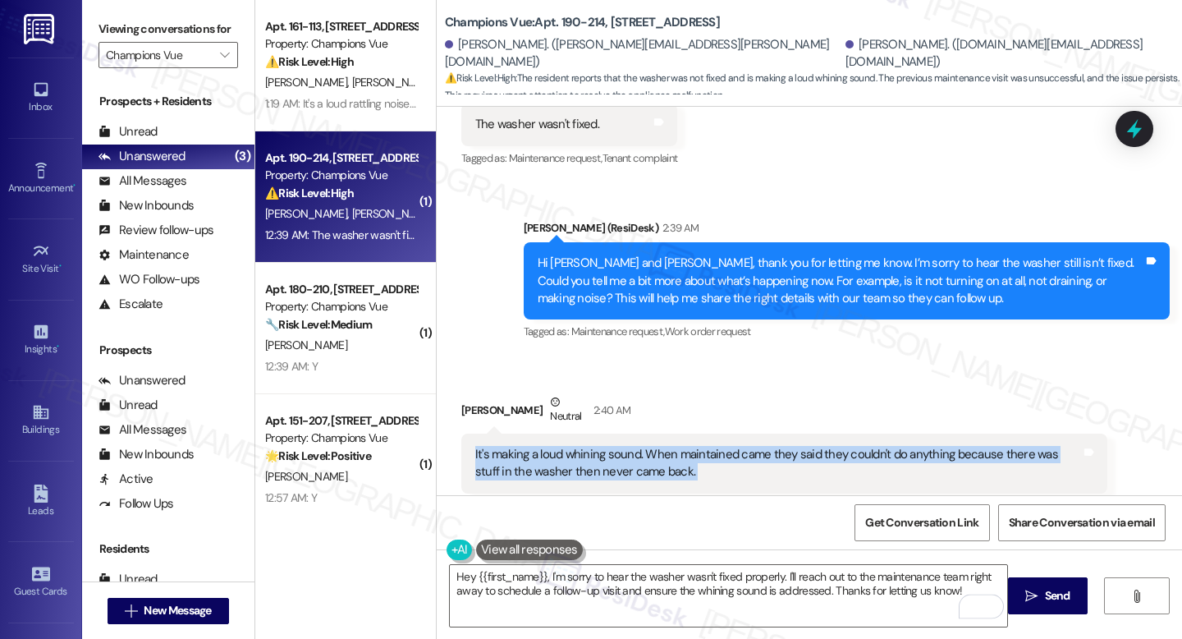
click at [660, 446] on div "It's making a loud whining sound. When maintained came they said they couldn't …" at bounding box center [778, 463] width 606 height 35
copy div "It's making a loud whining sound. When maintained came they said they couldn't …"
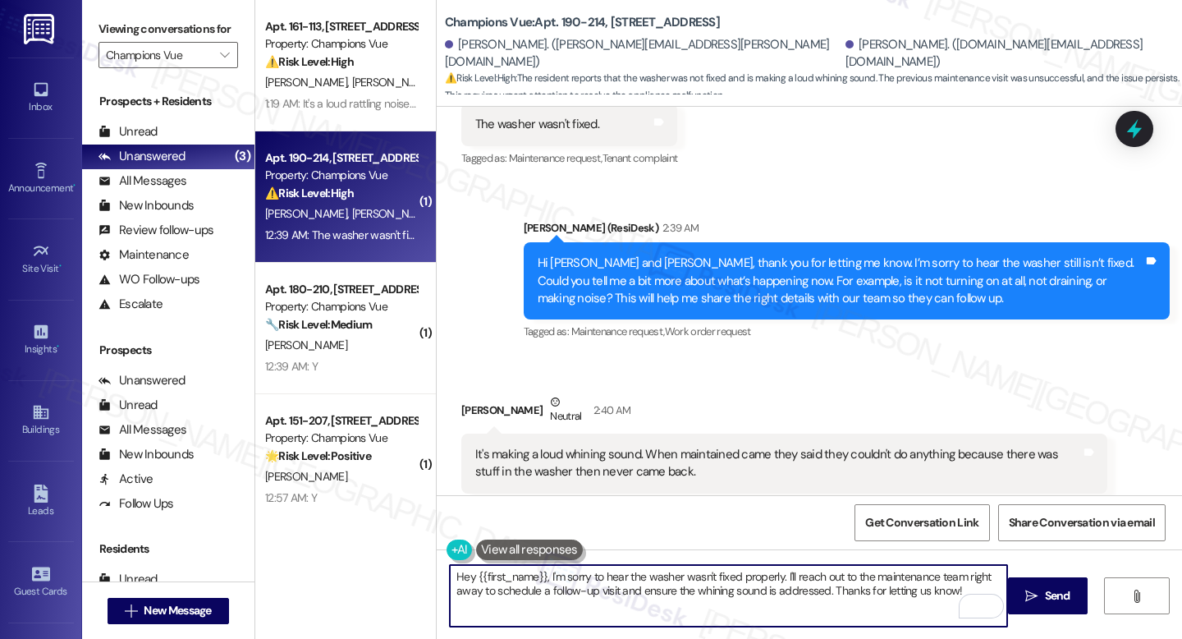
click at [729, 593] on textarea "Hey {{first_name}}, I'm sorry to hear the washer wasn't fixed properly. I'll re…" at bounding box center [728, 596] width 557 height 62
paste textarea "i {{first_name}}, thank you for clarifying and I’m sorry you’re still dealing w…"
type textarea "Hi {{first_name}}, thank you for clarifying and I’m sorry you’re still dealing …"
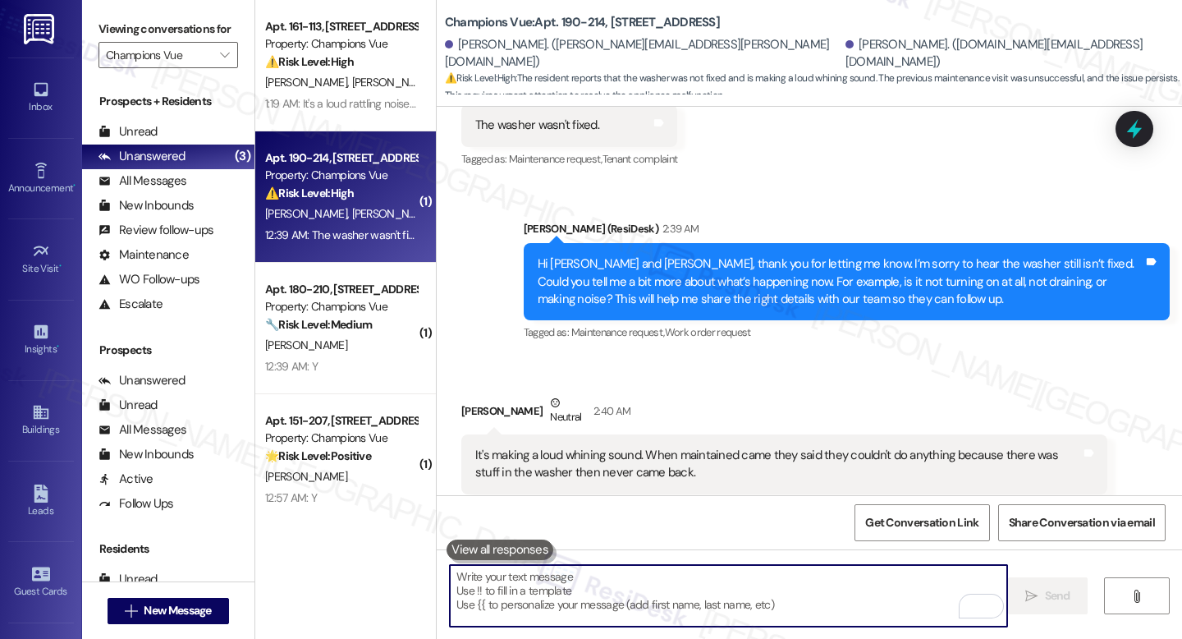
scroll to position [1960, 0]
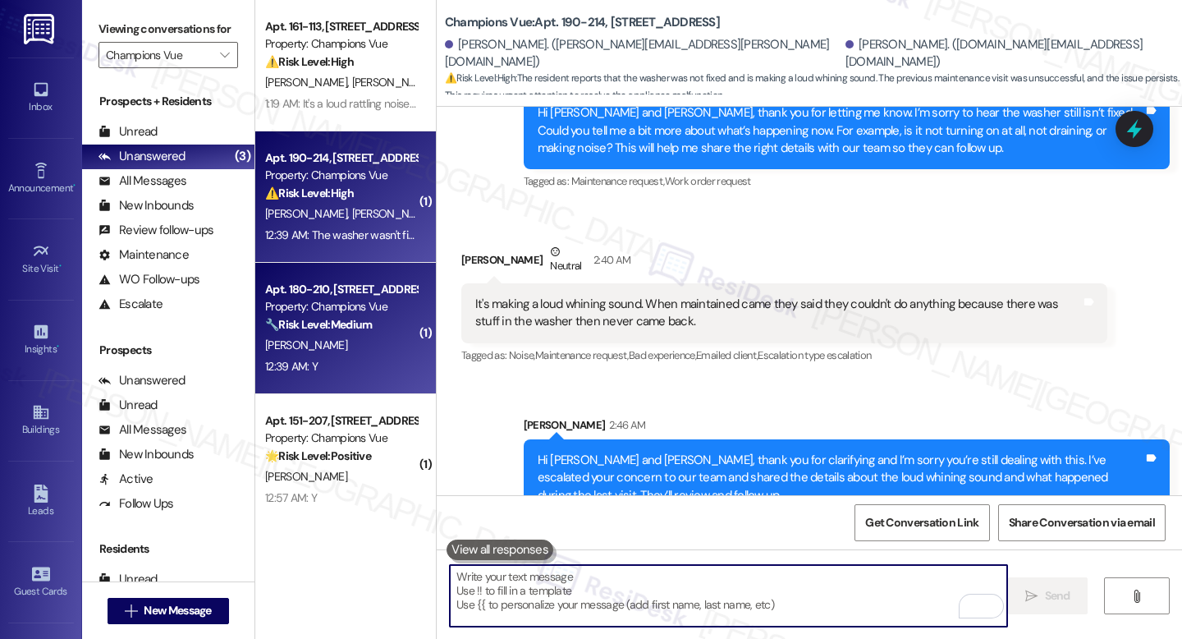
click at [327, 290] on div "Apt. 180-210, 101 Champions Vue Loop" at bounding box center [341, 289] width 152 height 17
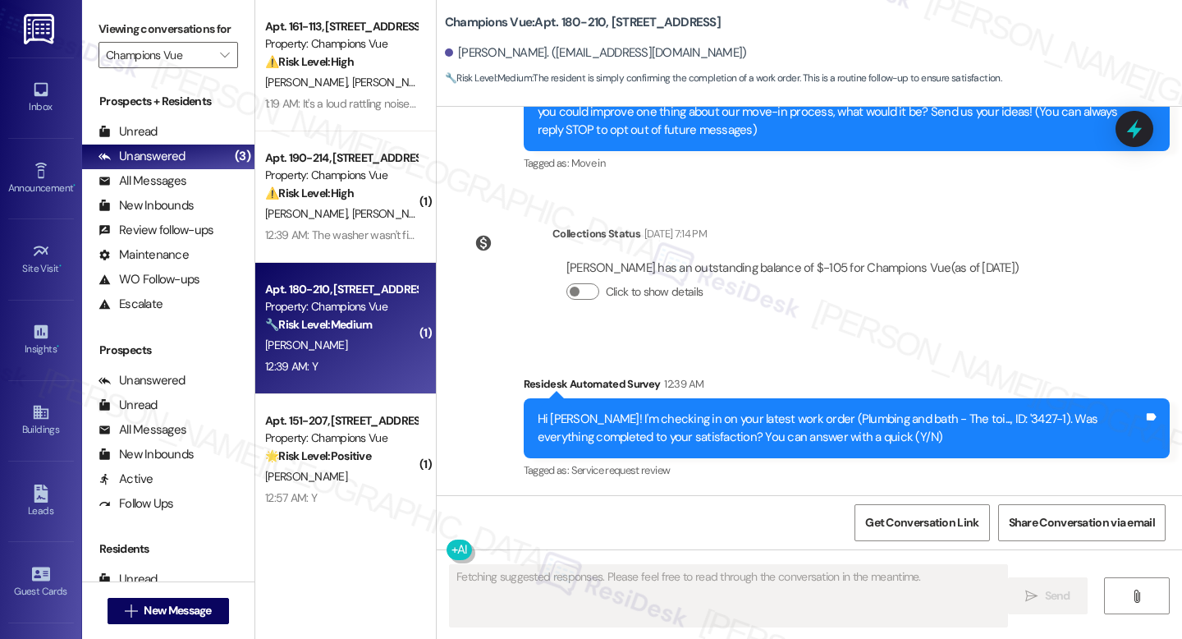
type textarea "Fetching suggested responses. Please feel free to read through the conversation…"
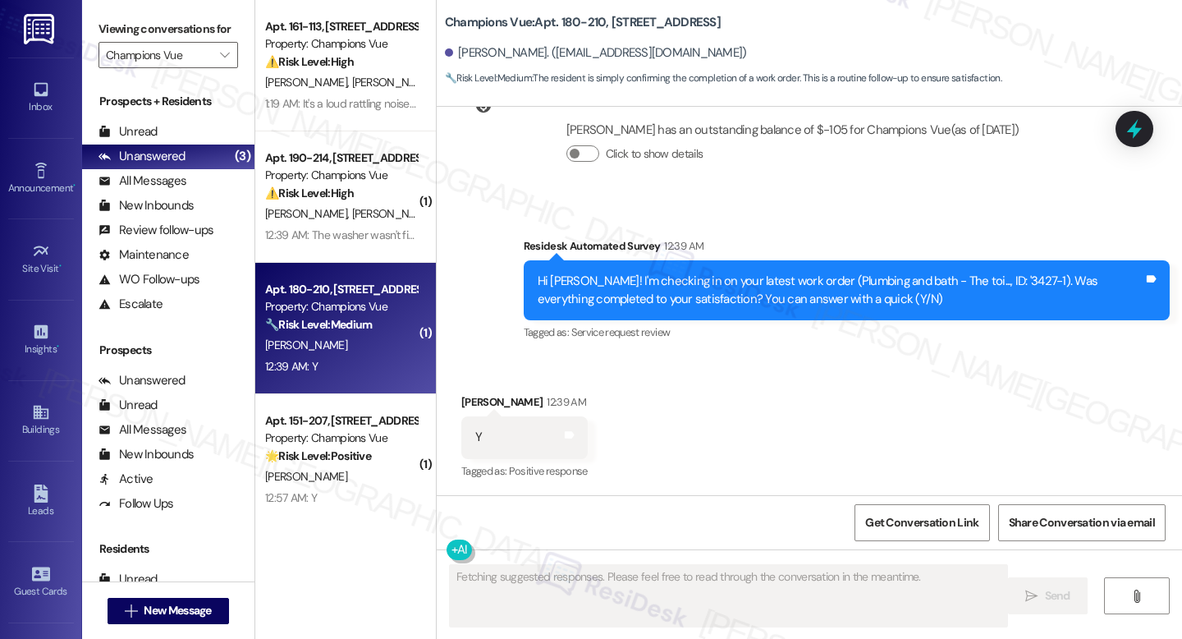
scroll to position [342, 0]
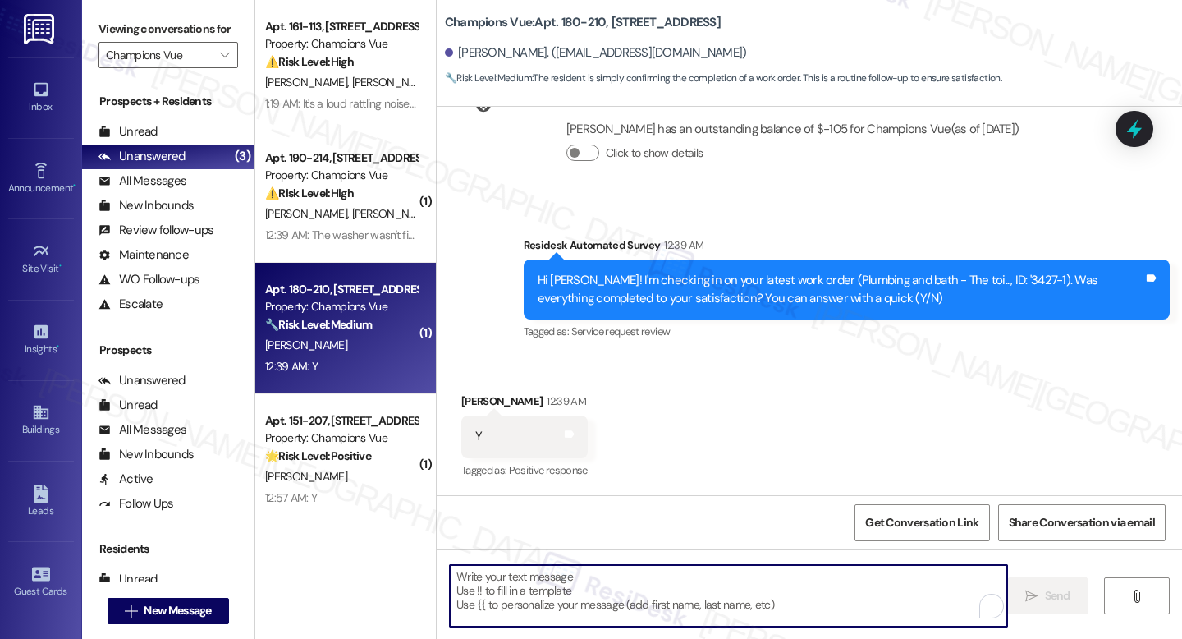
click at [640, 594] on textarea "To enrich screen reader interactions, please activate Accessibility in Grammarl…" at bounding box center [728, 596] width 557 height 62
paste textarea "I'm happy the work order was completed to your satisfaction! We'd also love to …"
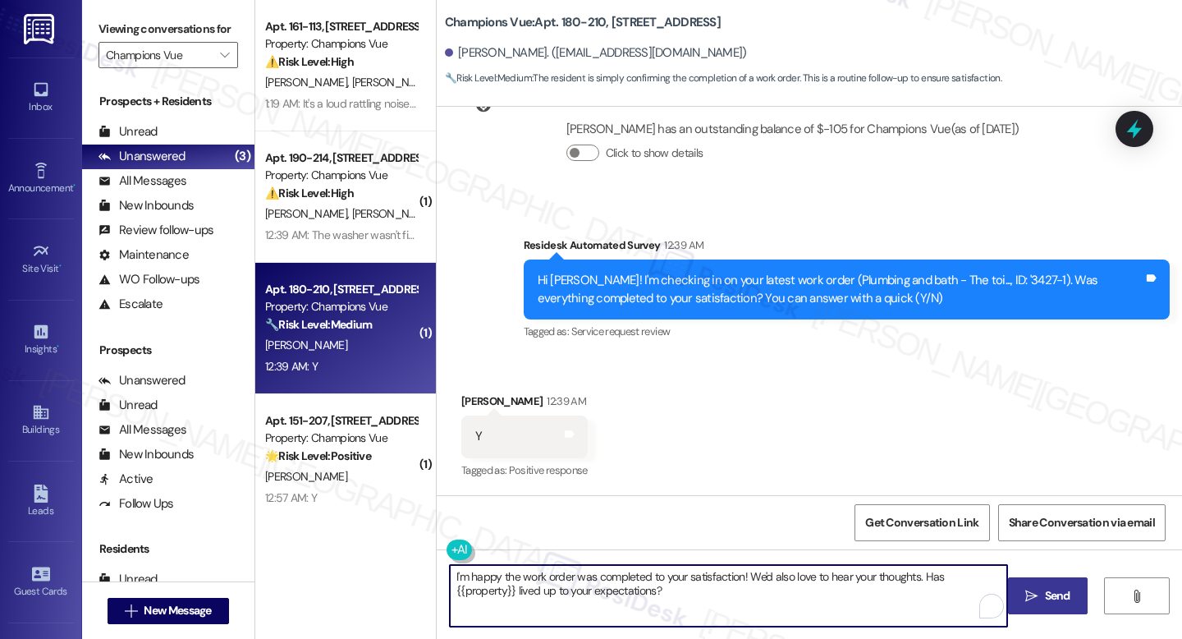
type textarea "I'm happy the work order was completed to your satisfaction! We'd also love to …"
drag, startPoint x: 1057, startPoint y: 603, endPoint x: 983, endPoint y: 588, distance: 74.7
click at [1058, 604] on span "Send" at bounding box center [1057, 595] width 25 height 17
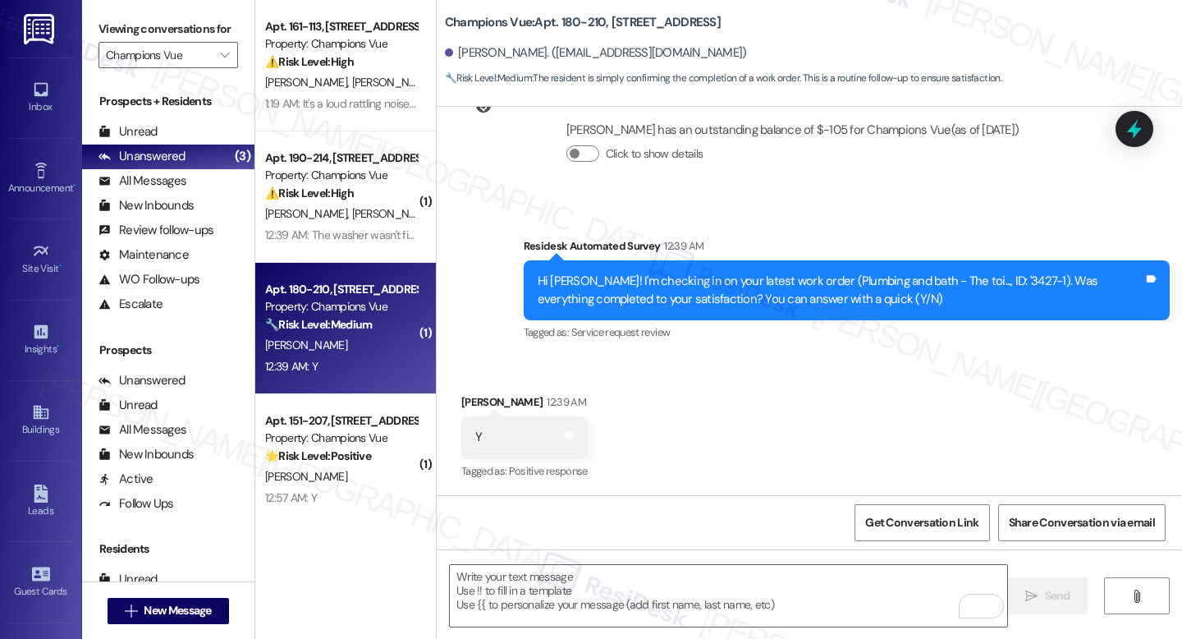
scroll to position [474, 0]
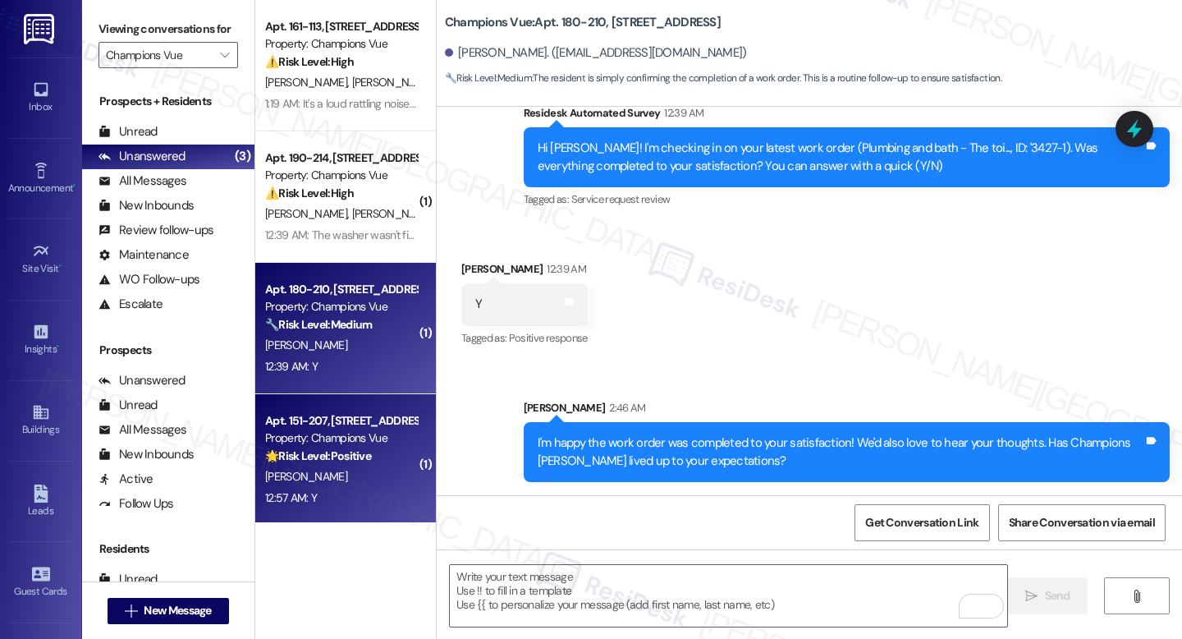
click at [342, 441] on div "Property: Champions Vue" at bounding box center [341, 437] width 152 height 17
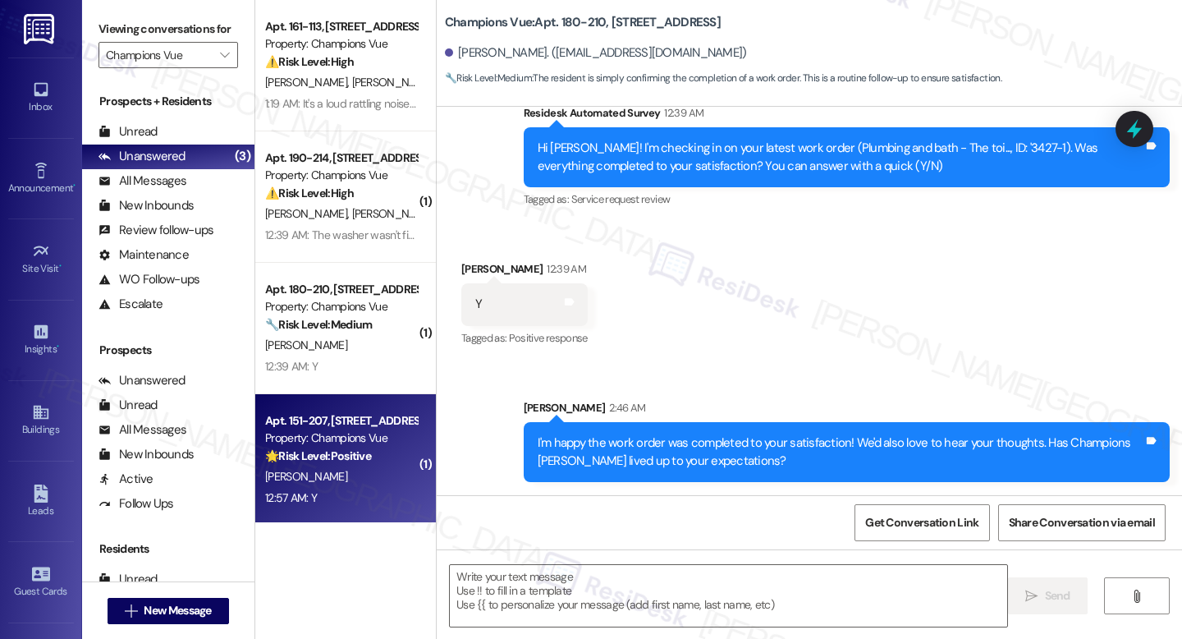
type textarea "Fetching suggested responses. Please feel free to read through the conversation…"
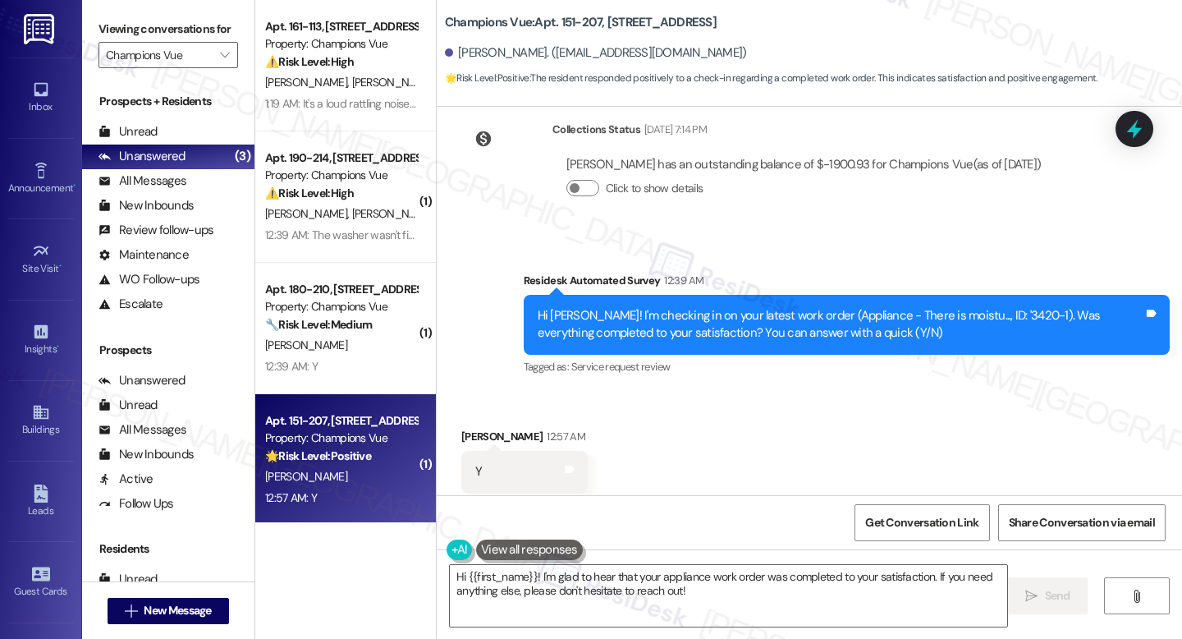
scroll to position [672, 0]
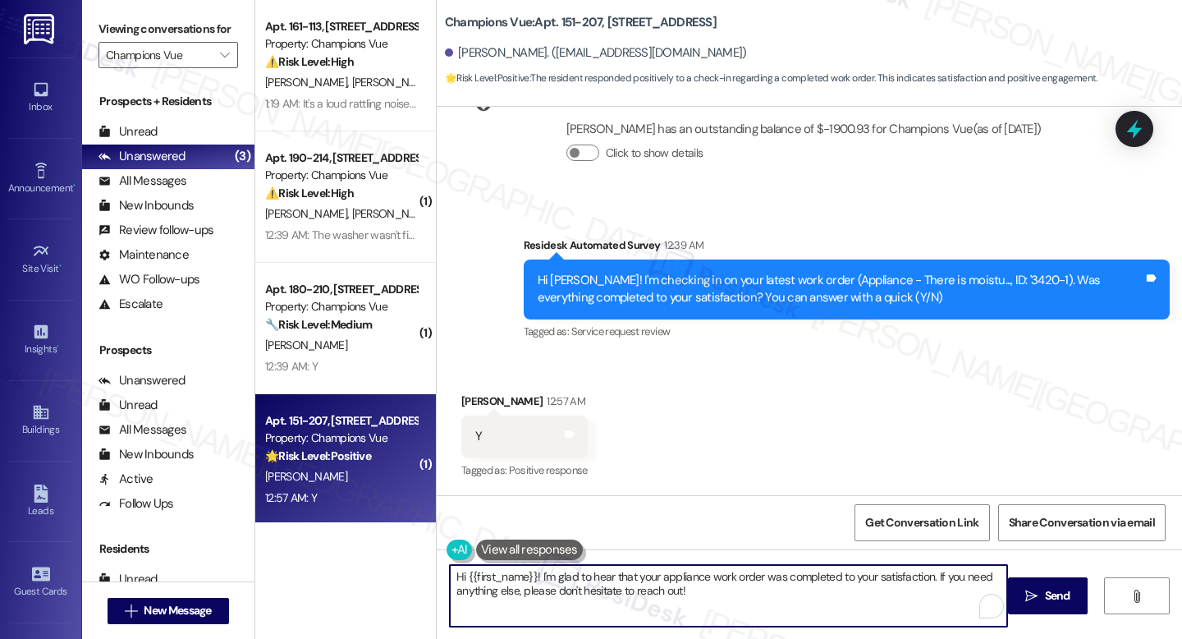
click at [672, 580] on textarea "Hi {{first_name}}! I'm glad to hear that your appliance work order was complete…" at bounding box center [728, 596] width 557 height 62
paste textarea "I'm happy the work order was completed to your satisfaction! We'd also love to …"
type textarea "I'm happy the work order was completed to your satisfaction! We'd also love to …"
click at [1059, 583] on button " Send" at bounding box center [1048, 595] width 80 height 37
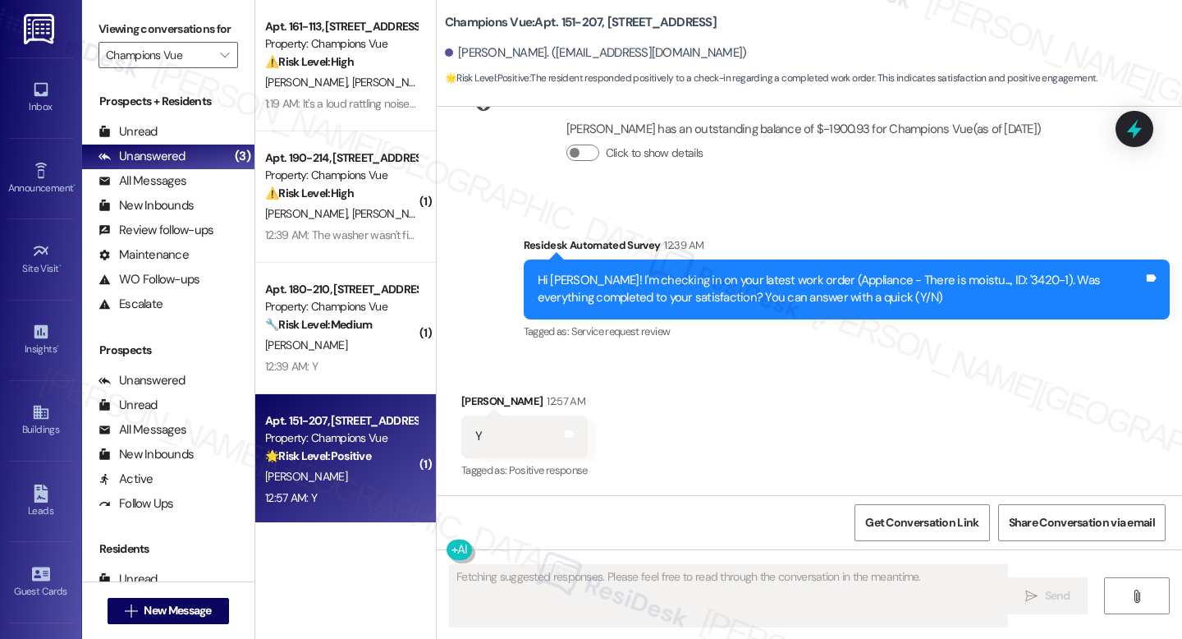
scroll to position [671, 0]
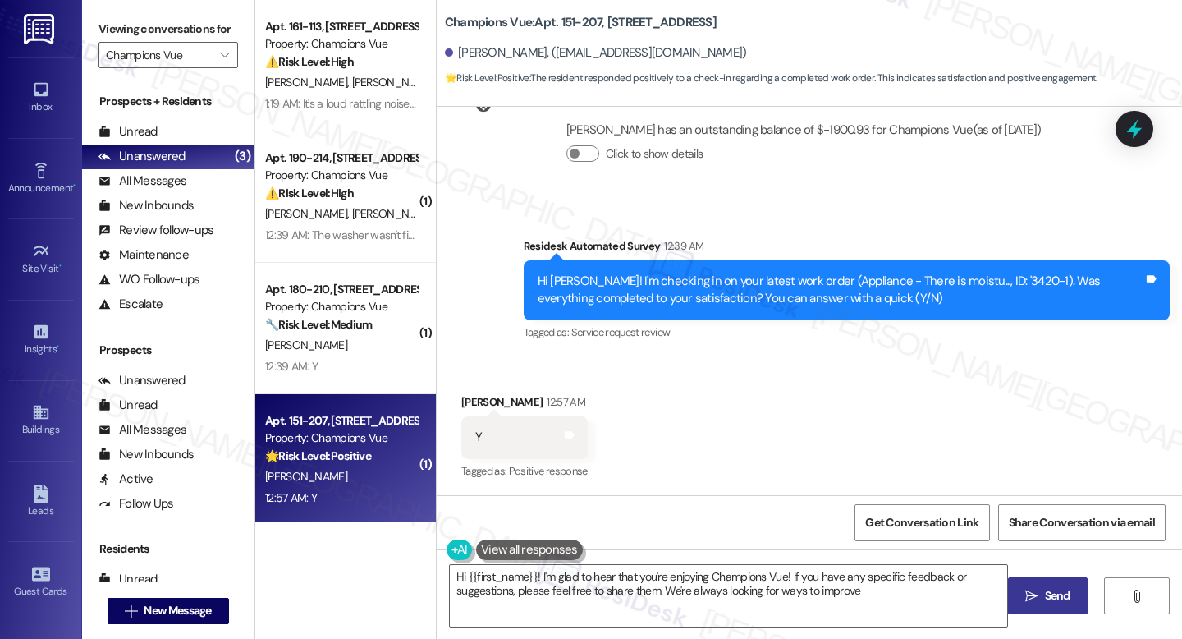
type textarea "Hi {{first_name}}! I'm glad to hear that you're enjoying Champions Vue! If you …"
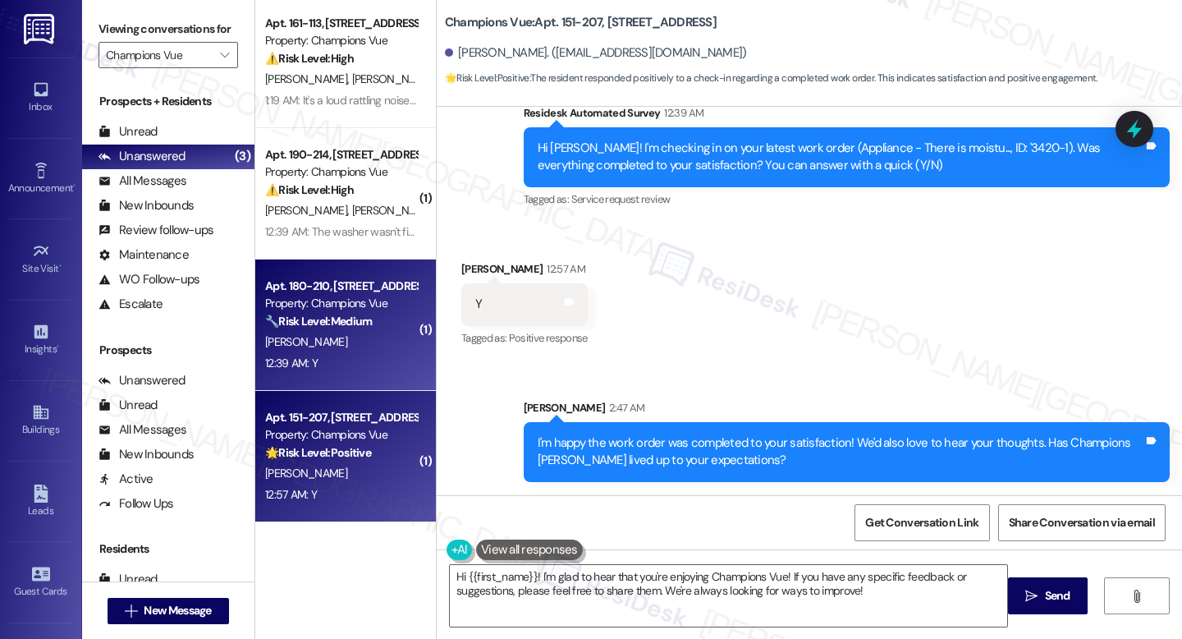
scroll to position [0, 0]
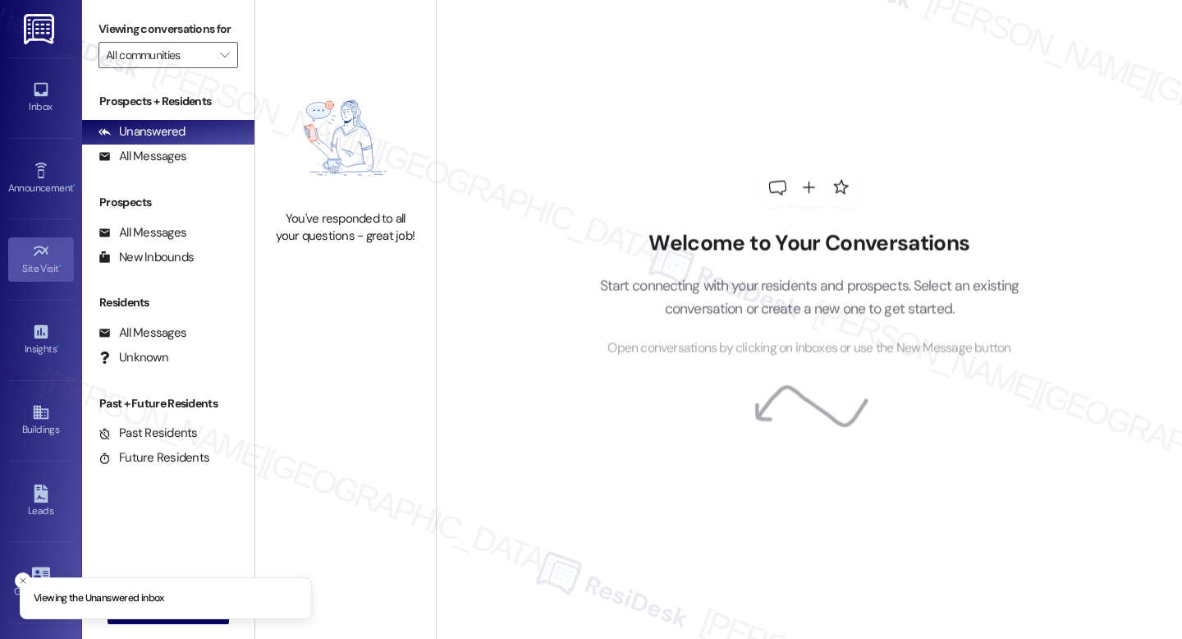
type input "Champions Vue"
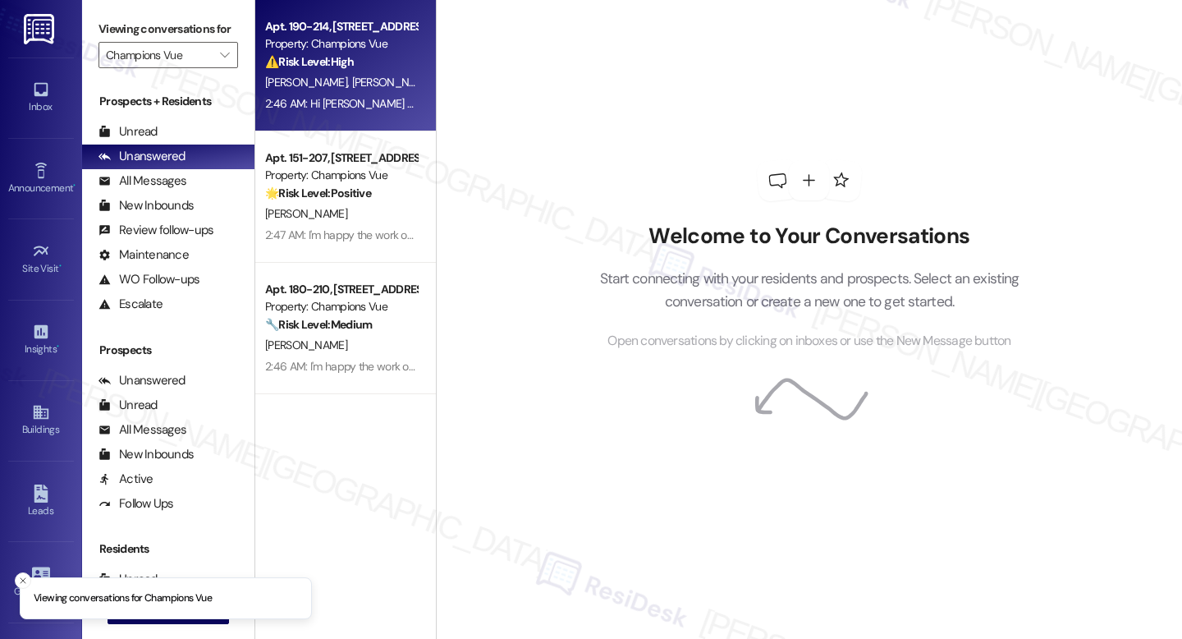
click at [351, 85] on span "A. Cirimele" at bounding box center [392, 82] width 82 height 15
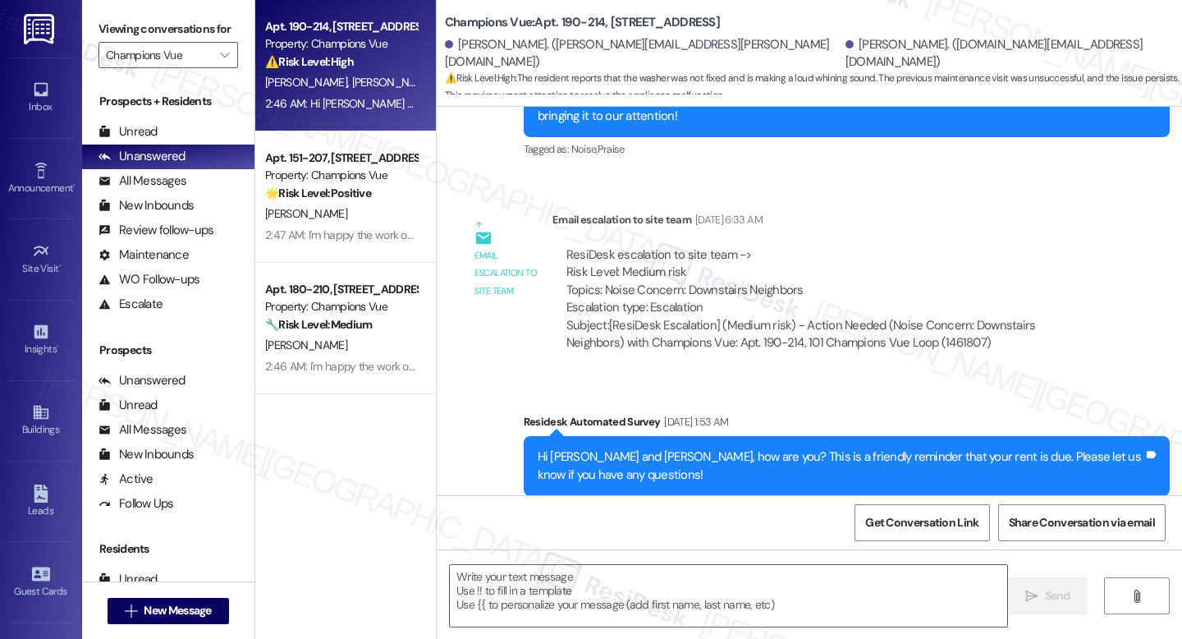
type textarea "Fetching suggested responses. Please feel free to read through the conversation…"
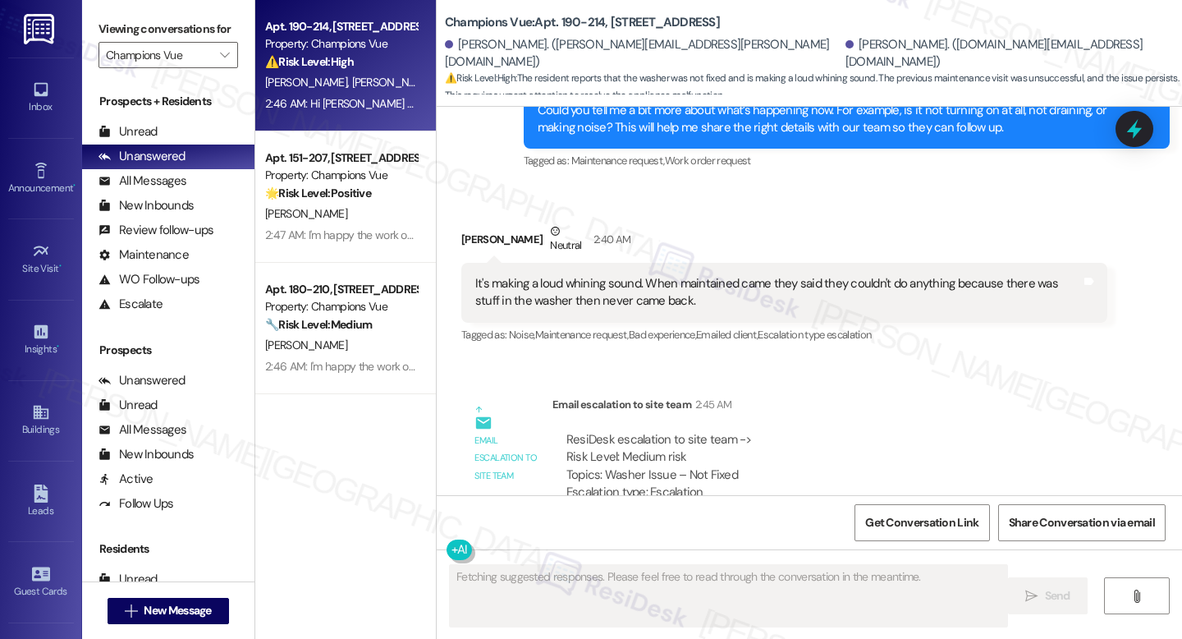
scroll to position [2187, 0]
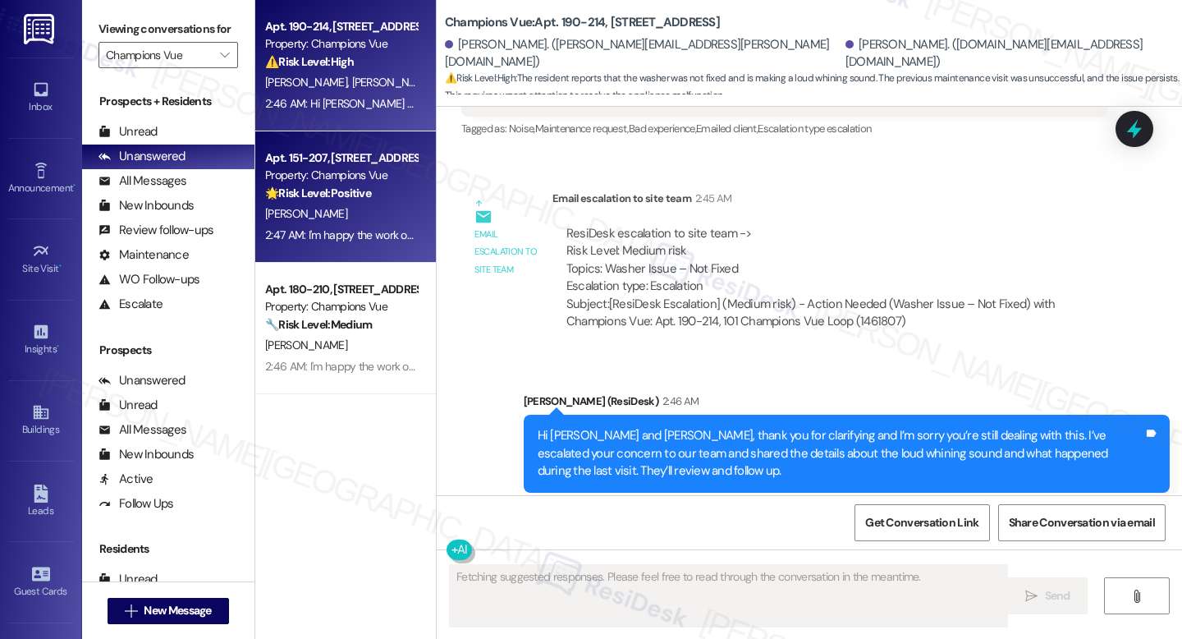
click at [346, 186] on strong "🌟 Risk Level: Positive" at bounding box center [318, 193] width 106 height 15
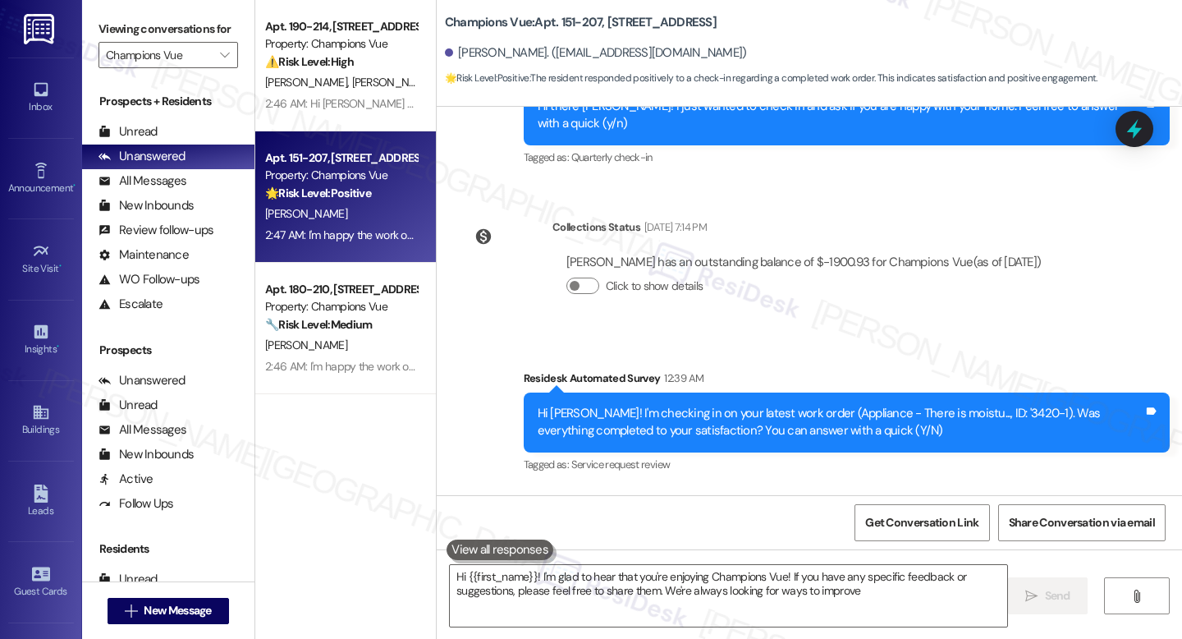
type textarea "Hi {{first_name}}! I'm glad to hear that you're enjoying Champions Vue! If you …"
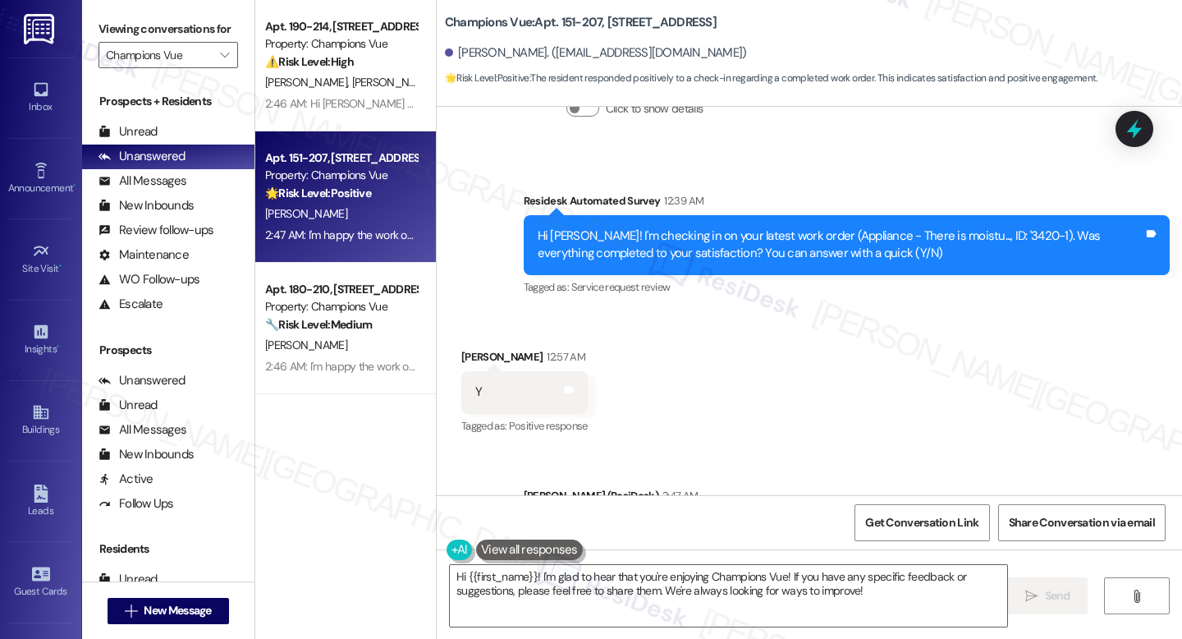
scroll to position [828, 0]
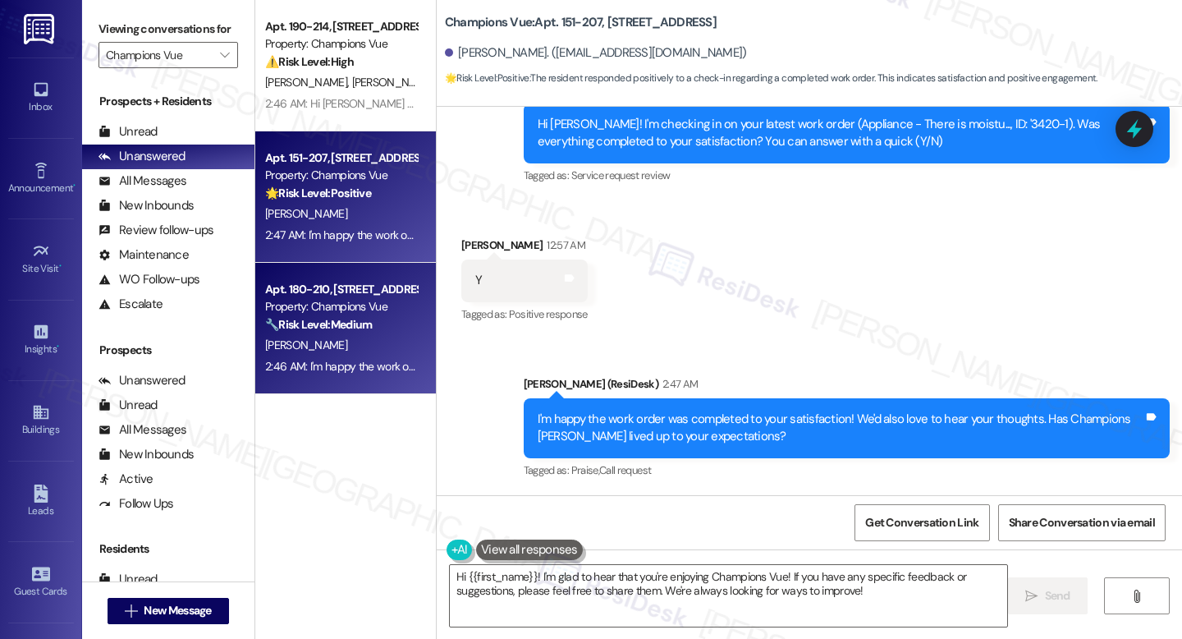
click at [356, 326] on strong "🔧 Risk Level: Medium" at bounding box center [318, 324] width 107 height 15
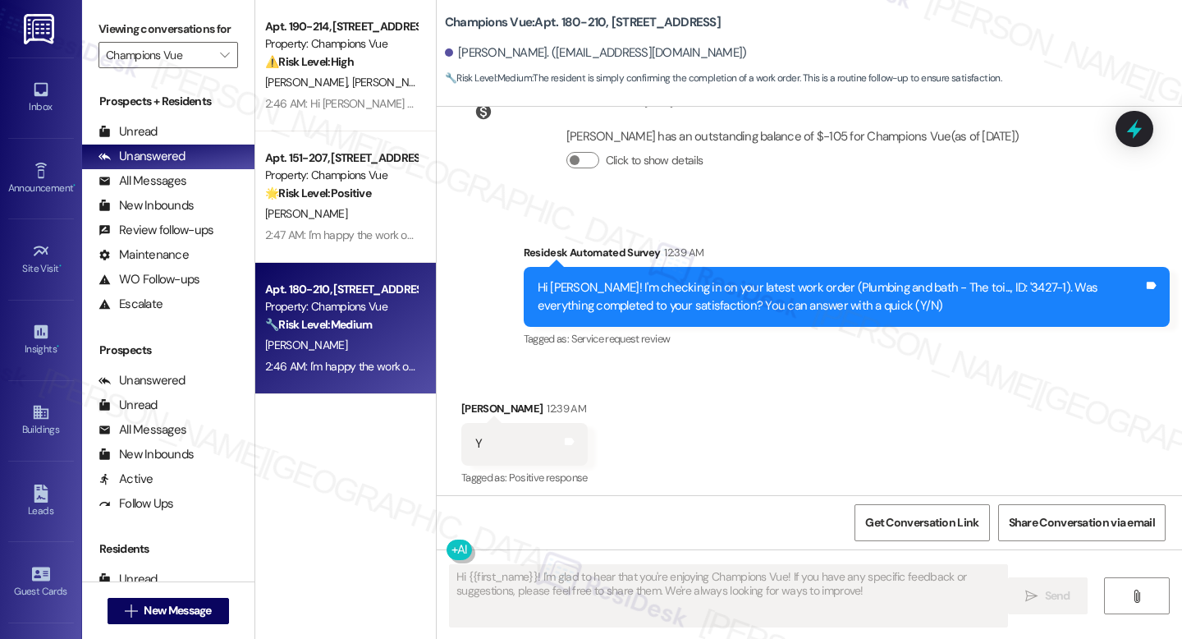
scroll to position [497, 0]
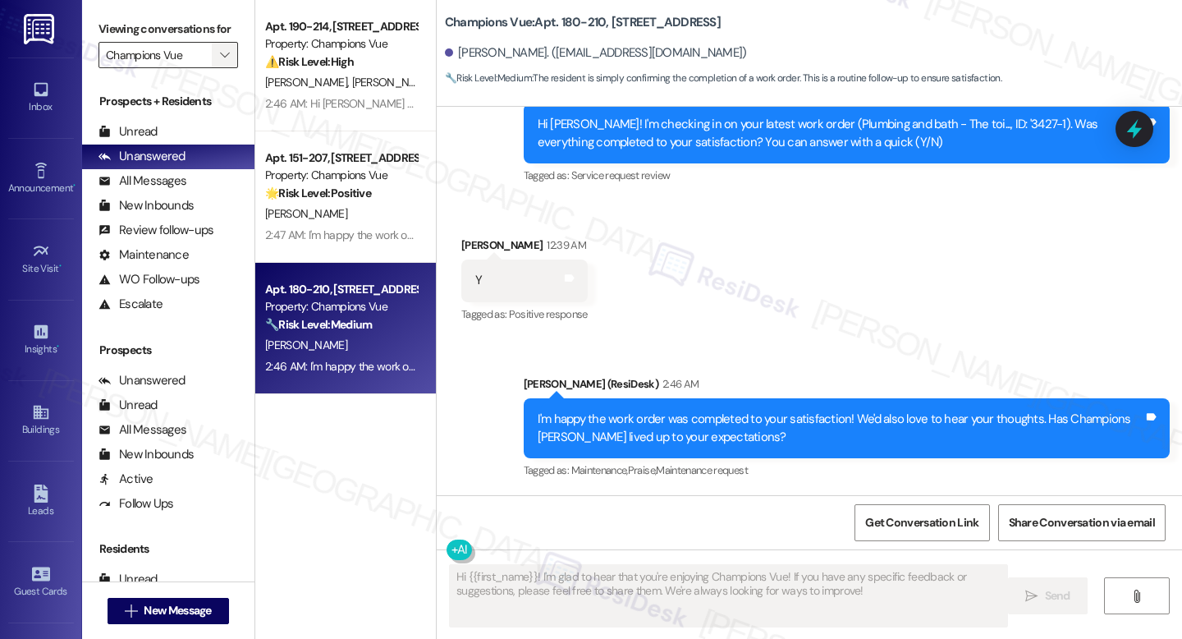
click at [220, 62] on icon "" at bounding box center [224, 54] width 9 height 13
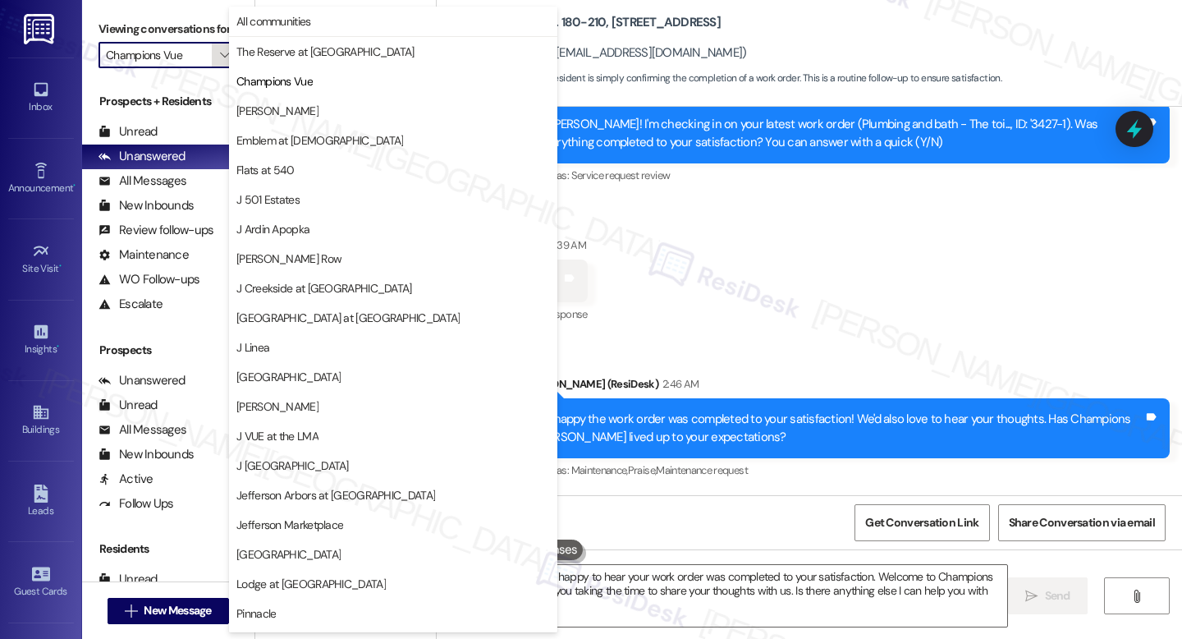
type textarea "Hi {{first_name}}! I'm happy to hear your work order was completed to your sati…"
click at [344, 120] on button "EDE" at bounding box center [393, 111] width 328 height 30
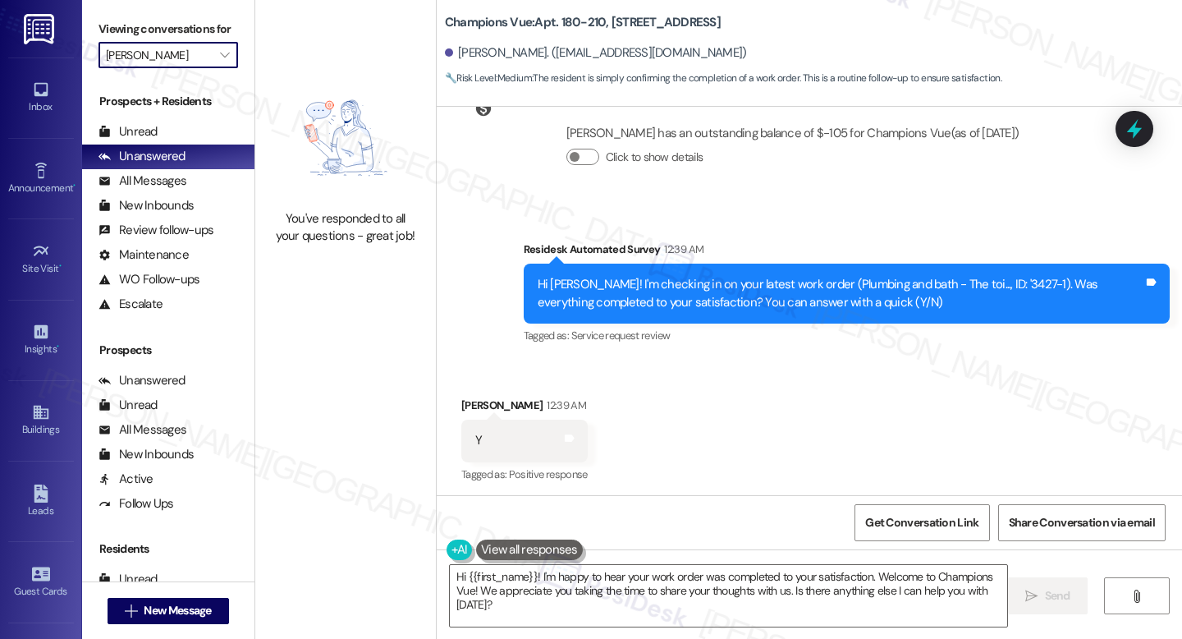
scroll to position [497, 0]
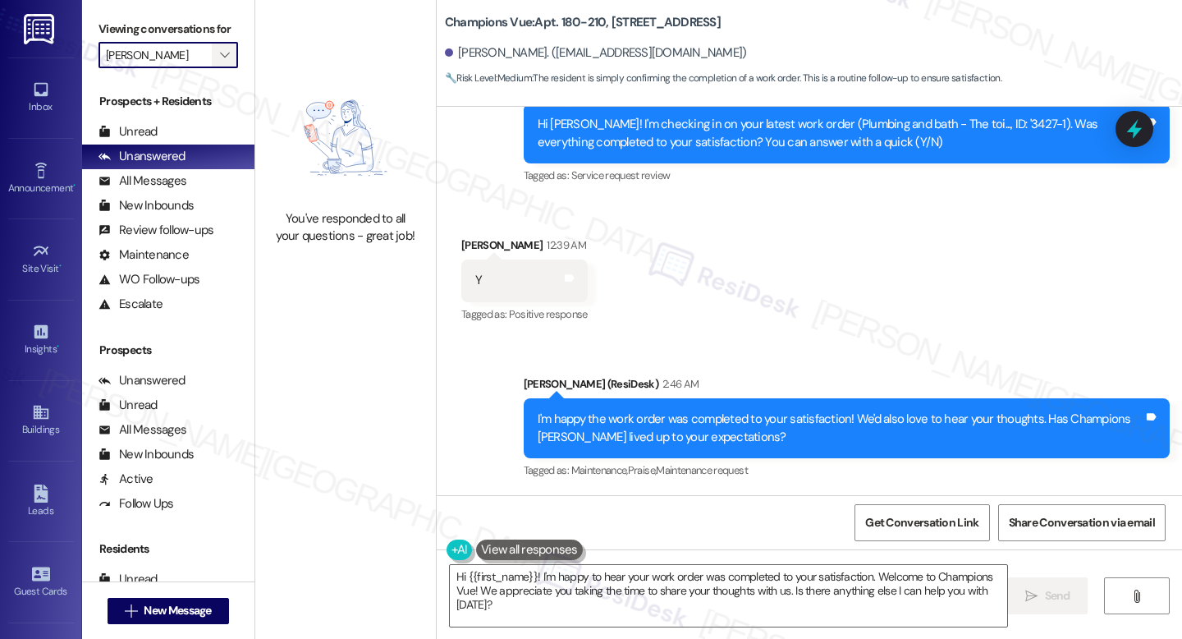
click at [220, 62] on icon "" at bounding box center [224, 54] width 9 height 13
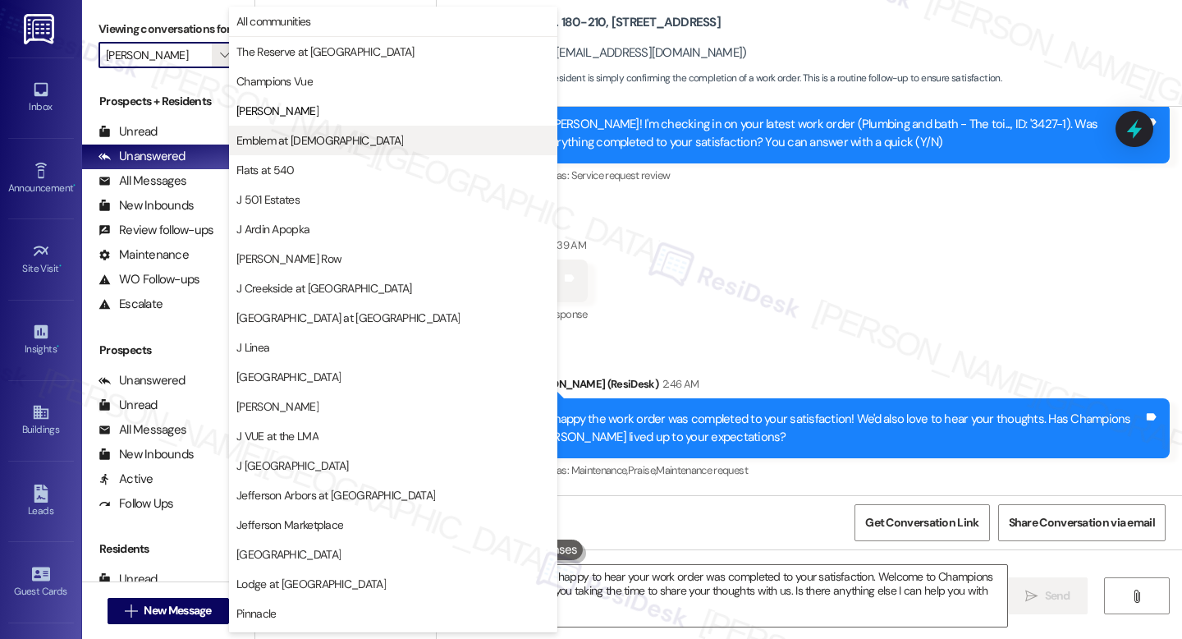
click at [288, 140] on span "Emblem at Christiana" at bounding box center [319, 140] width 167 height 16
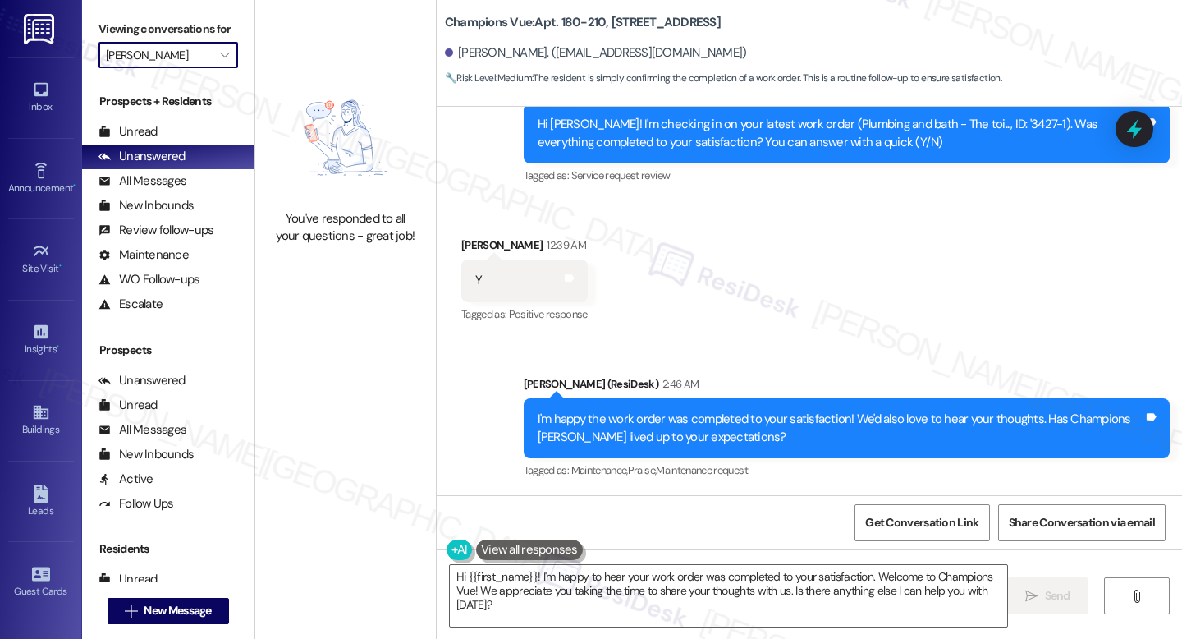
type input "Emblem at Christiana"
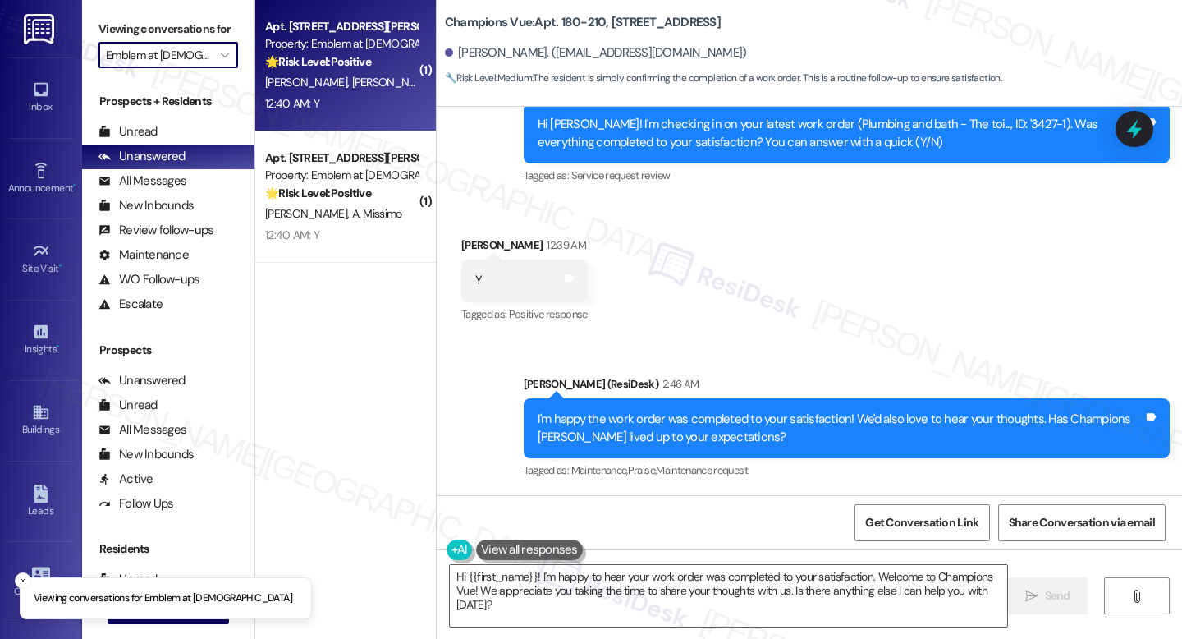
click at [328, 119] on div "Apt. 1500-305, 1150 Helen Drive Property: Emblem at Christiana 🌟 Risk Level: Po…" at bounding box center [345, 65] width 181 height 131
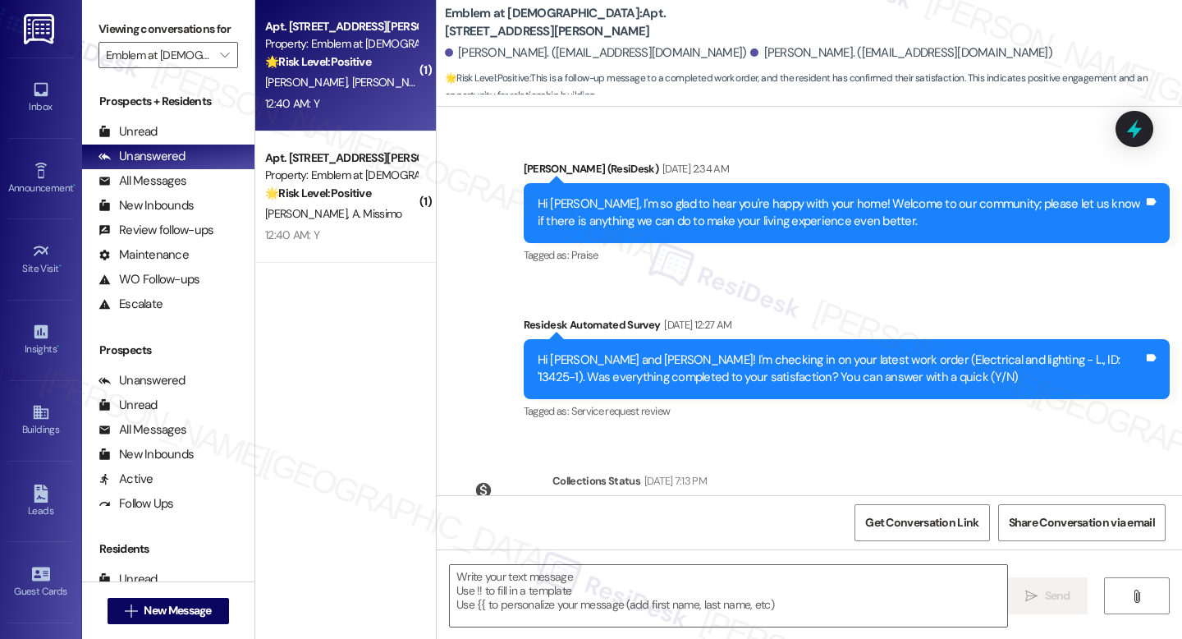
type textarea "Fetching suggested responses. Please feel free to read through the conversation…"
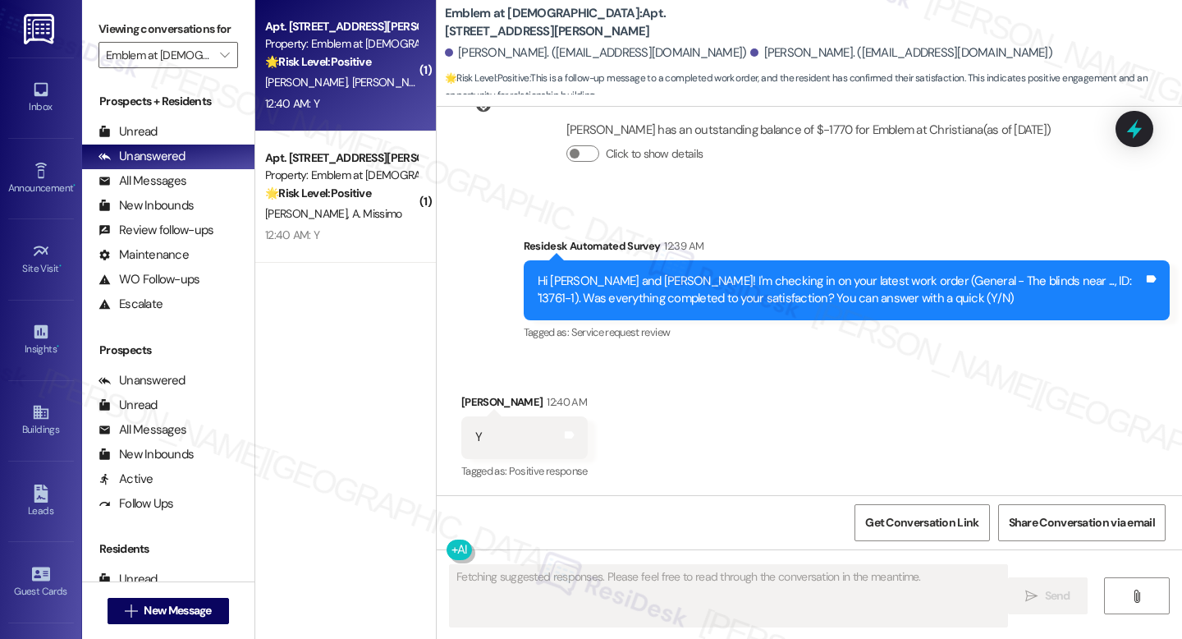
scroll to position [775, 0]
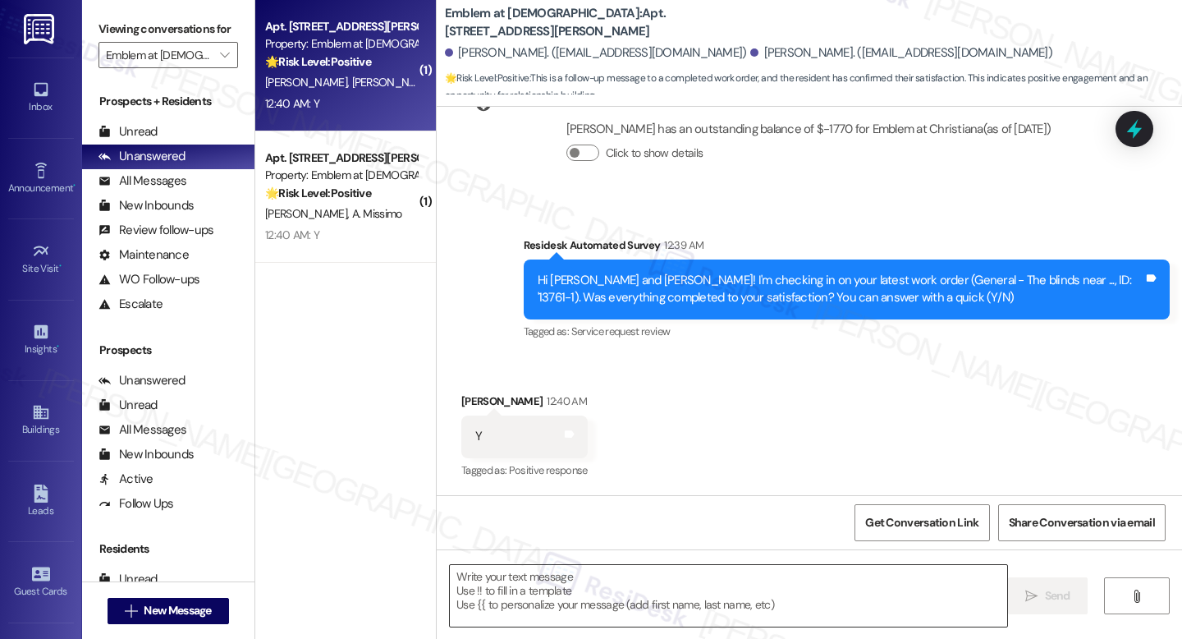
click at [531, 570] on textarea at bounding box center [728, 596] width 557 height 62
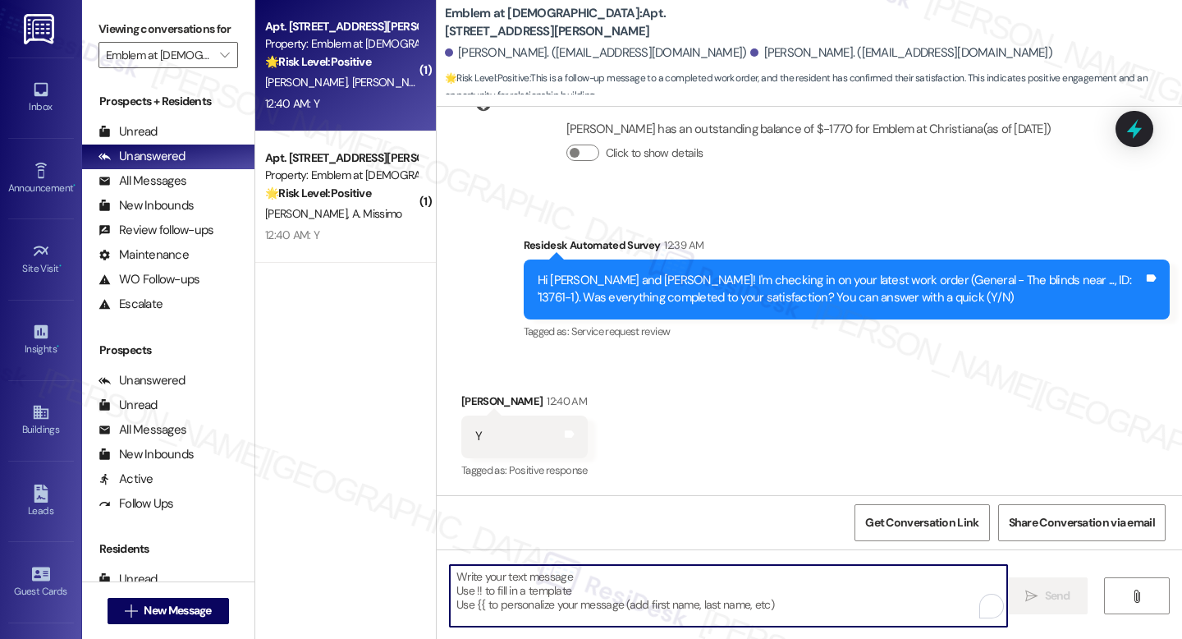
paste textarea "I'm happy the work order was completed to your satisfaction! We'd also love to …"
type textarea "I'm happy the work order was completed to your satisfaction! We'd also love to …"
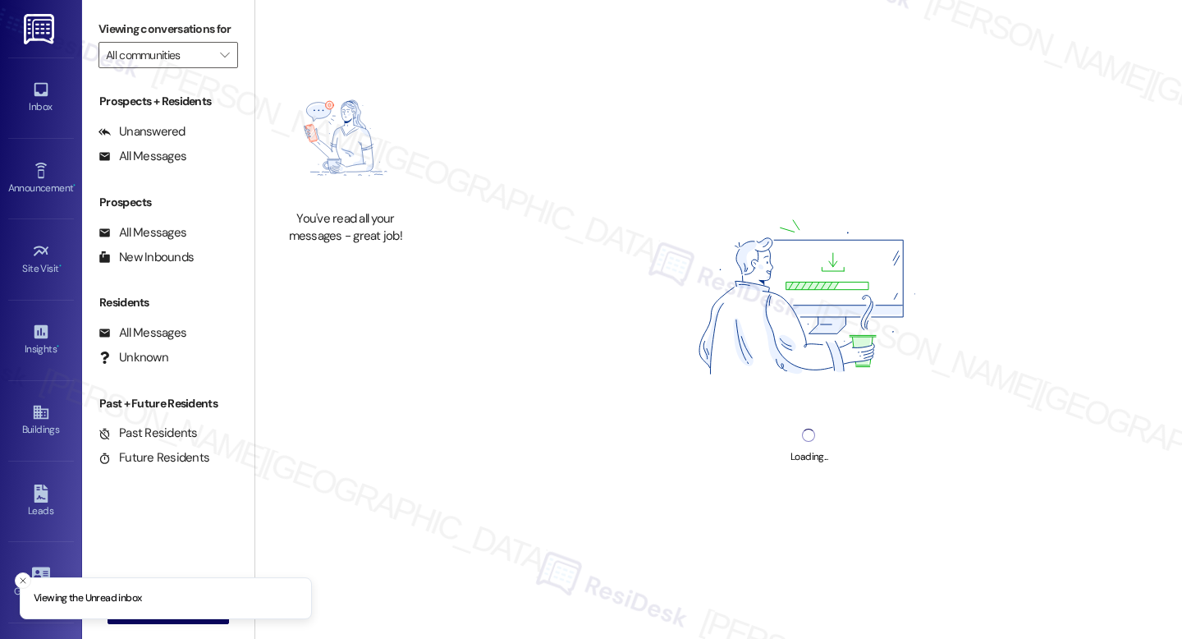
type input "Flats at 540"
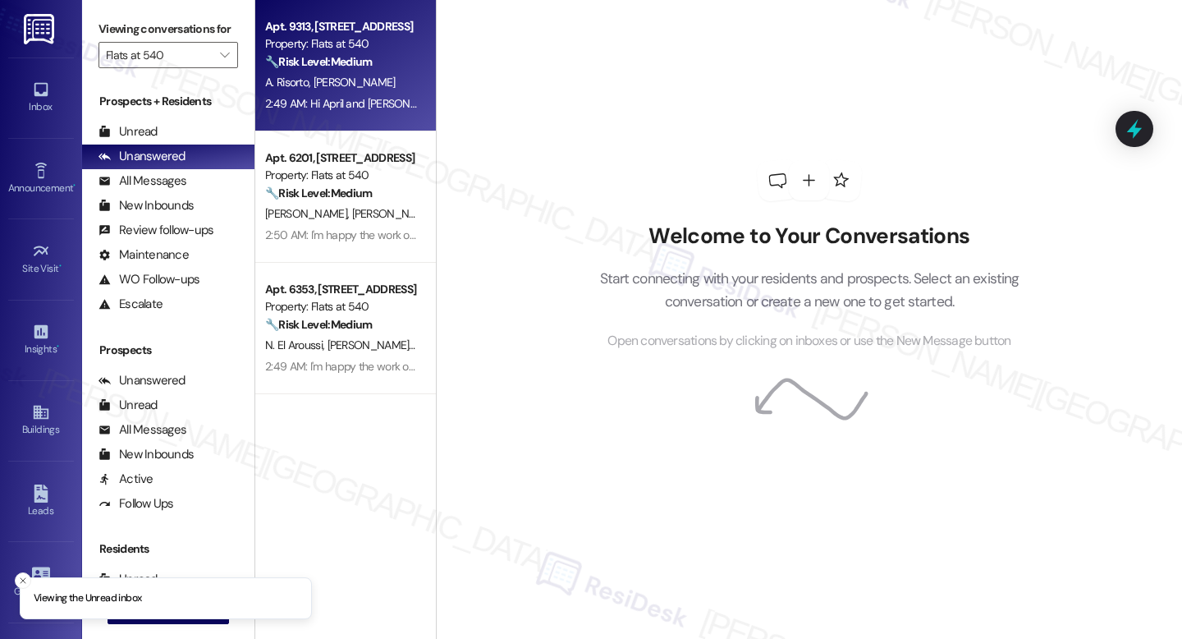
click at [370, 34] on div "Apt. 9313, [STREET_ADDRESS]" at bounding box center [341, 26] width 152 height 17
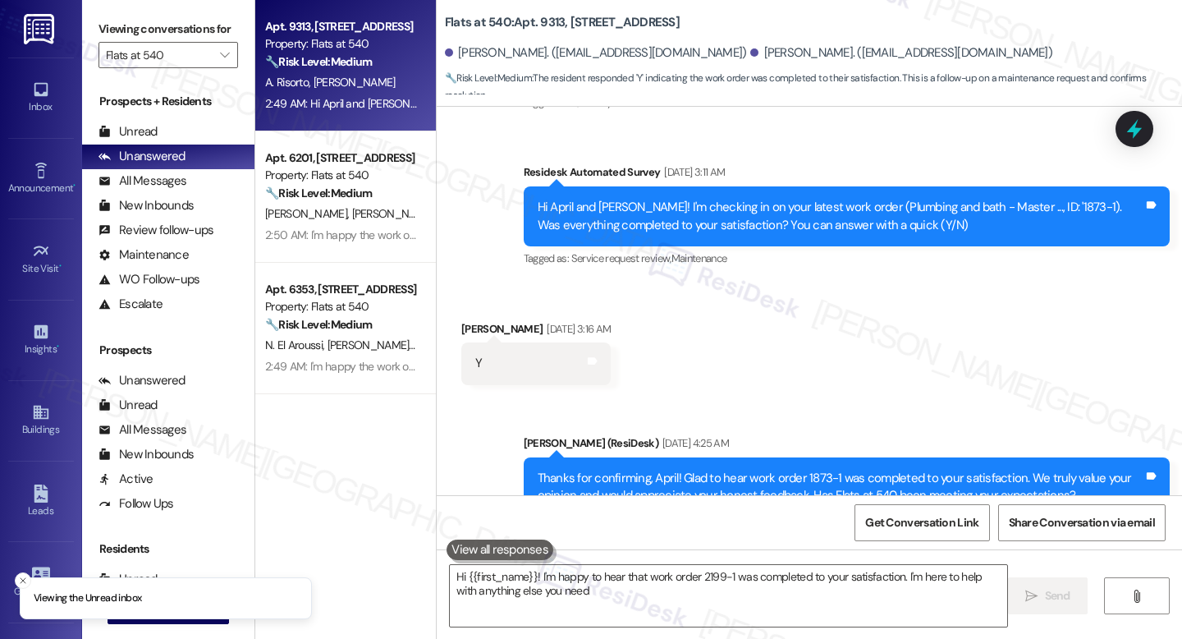
type textarea "Hi {{first_name}}! I'm happy to hear that work order 2199-1 was completed to yo…"
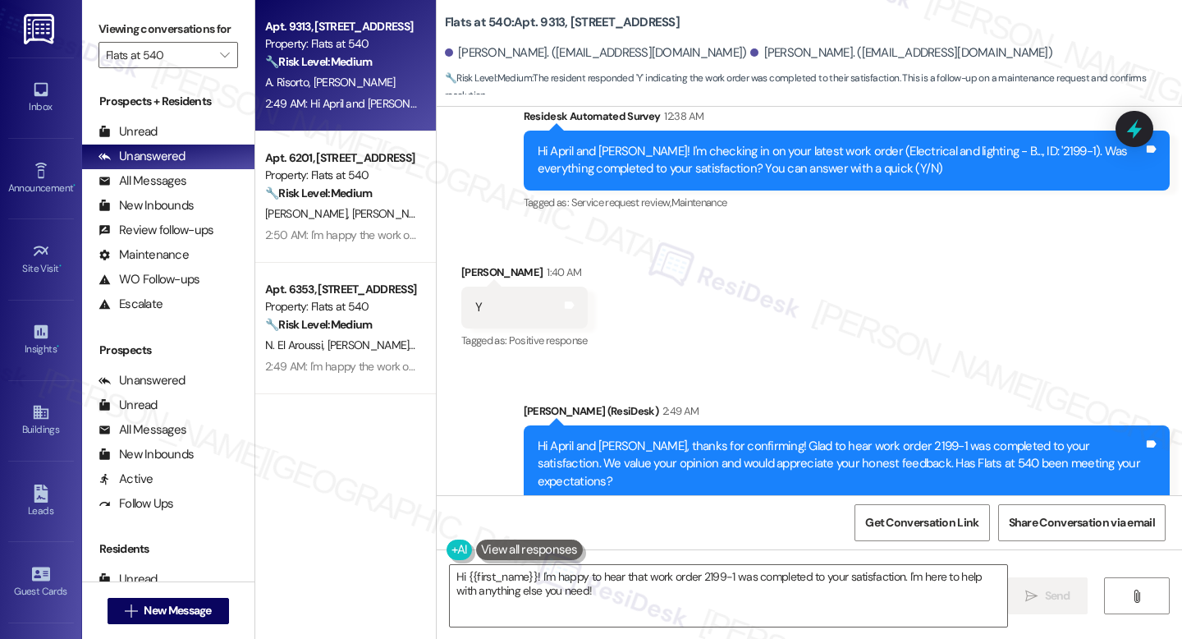
scroll to position [1740, 0]
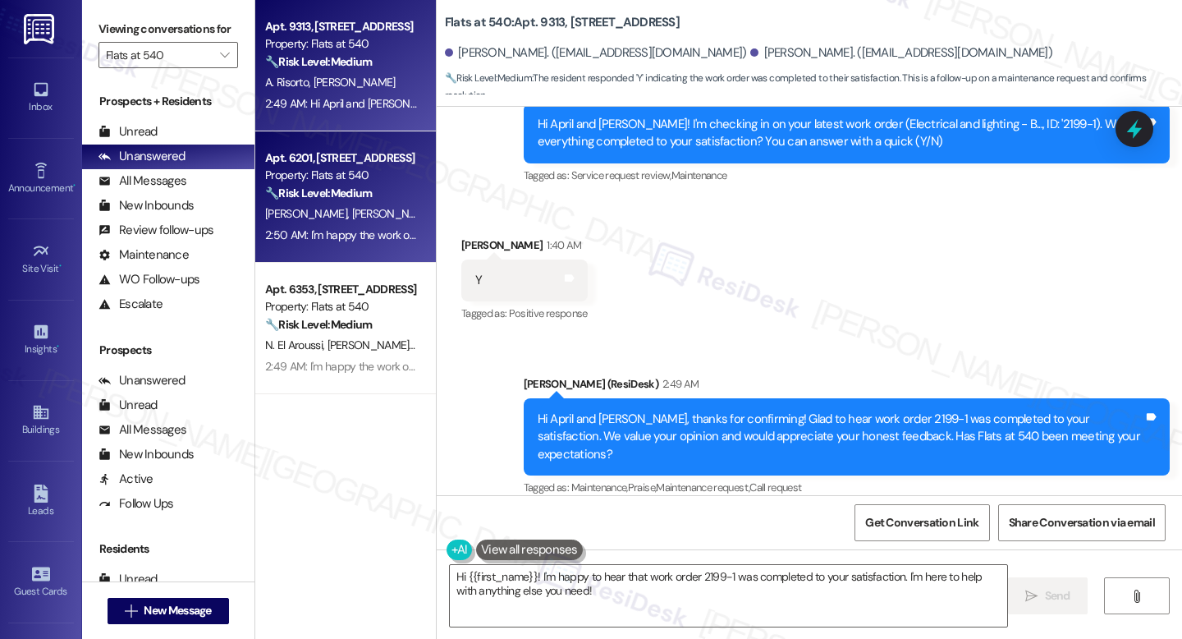
click at [378, 195] on div "🔧 Risk Level: Medium The resident responded positively to a follow-up regarding…" at bounding box center [341, 193] width 152 height 17
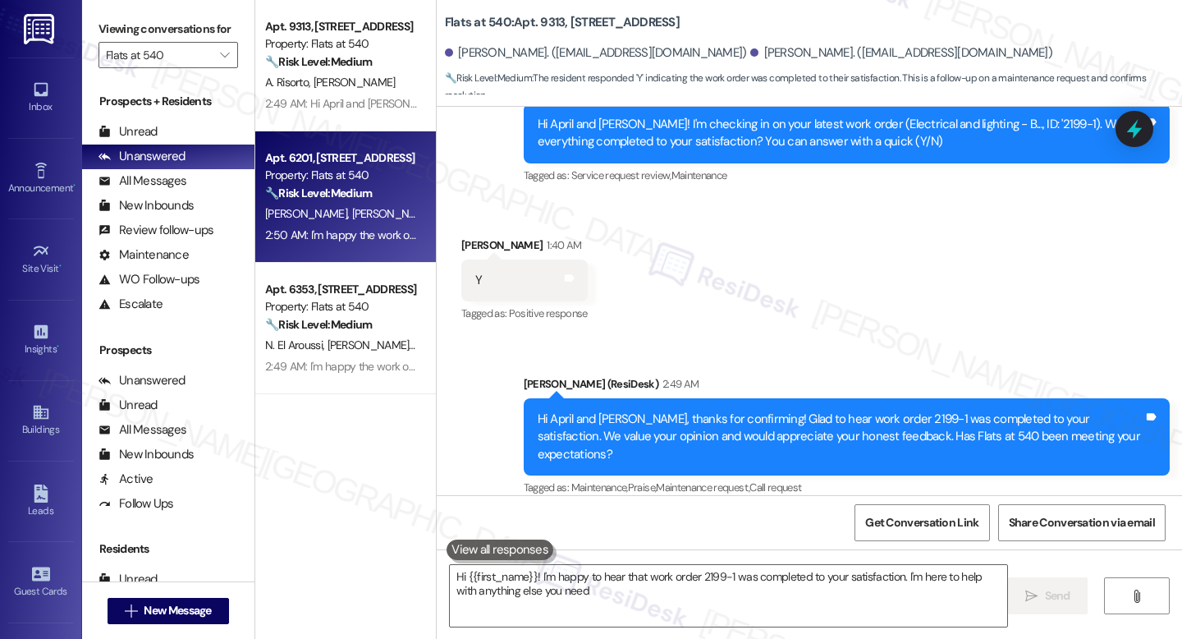
type textarea "Hi {{first_name}}! I'm happy to hear that work order 2199-1 was completed to yo…"
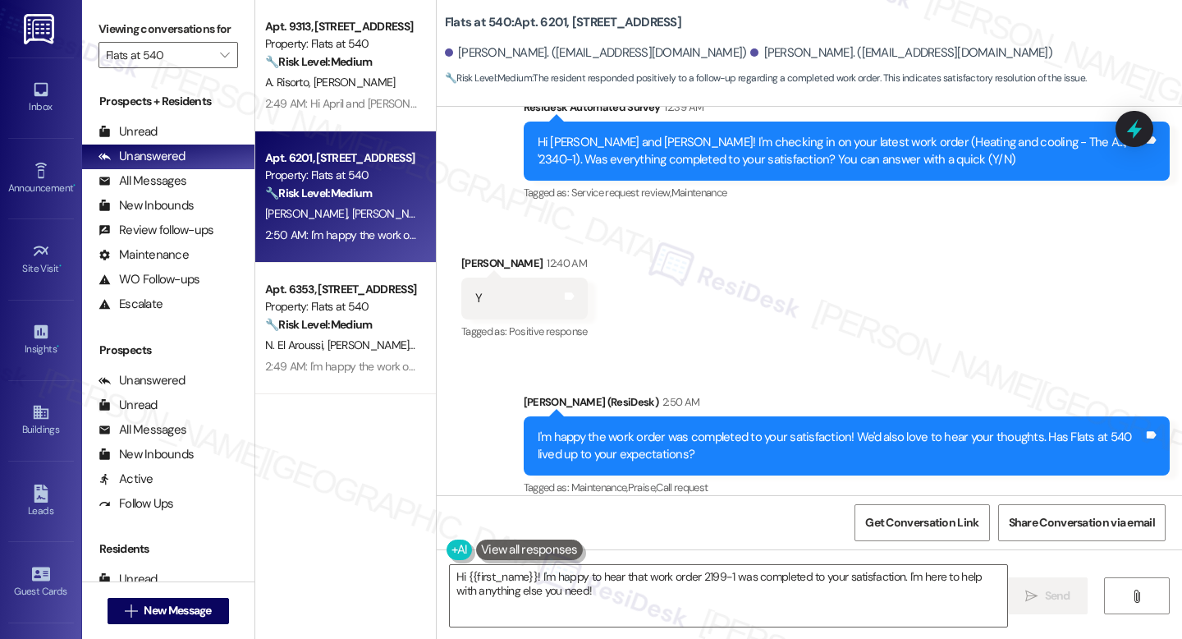
scroll to position [1662, 0]
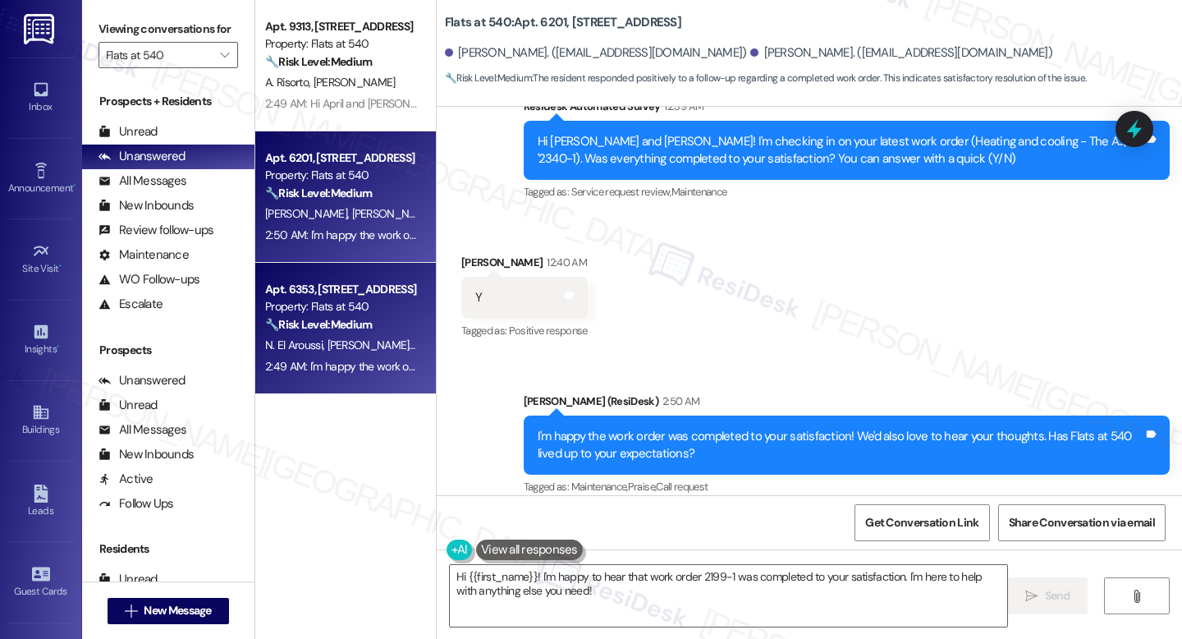
click at [309, 296] on div "Apt. 6353, [STREET_ADDRESS]" at bounding box center [341, 289] width 152 height 17
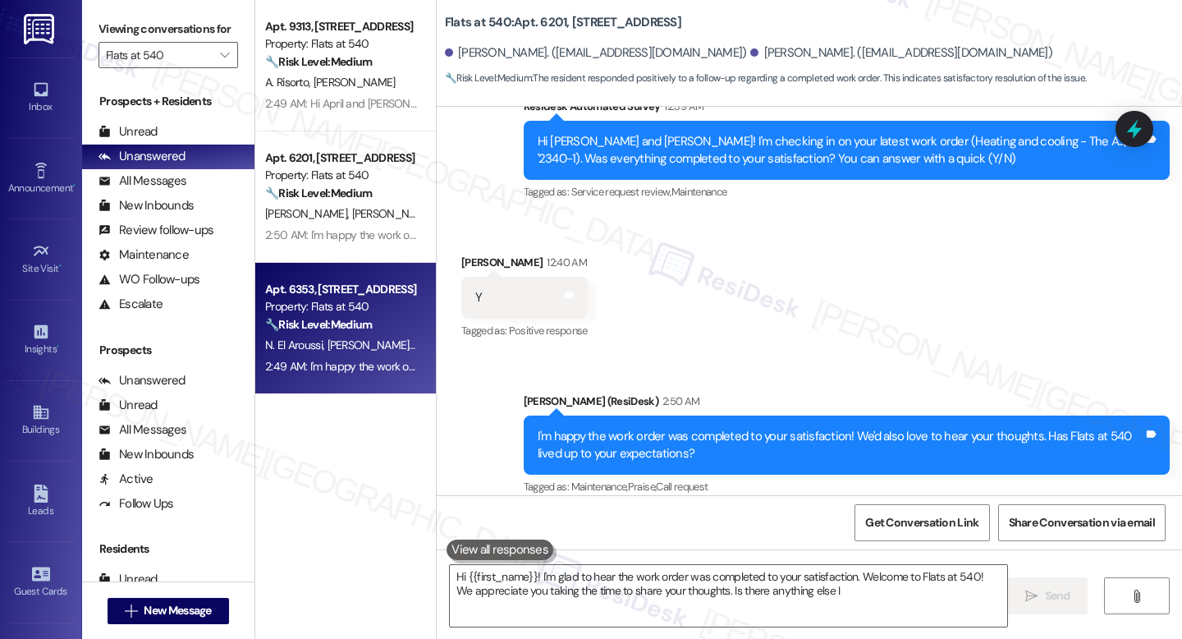
type textarea "Hi {{first_name}}! I'm glad to hear the work order was completed to your satisf…"
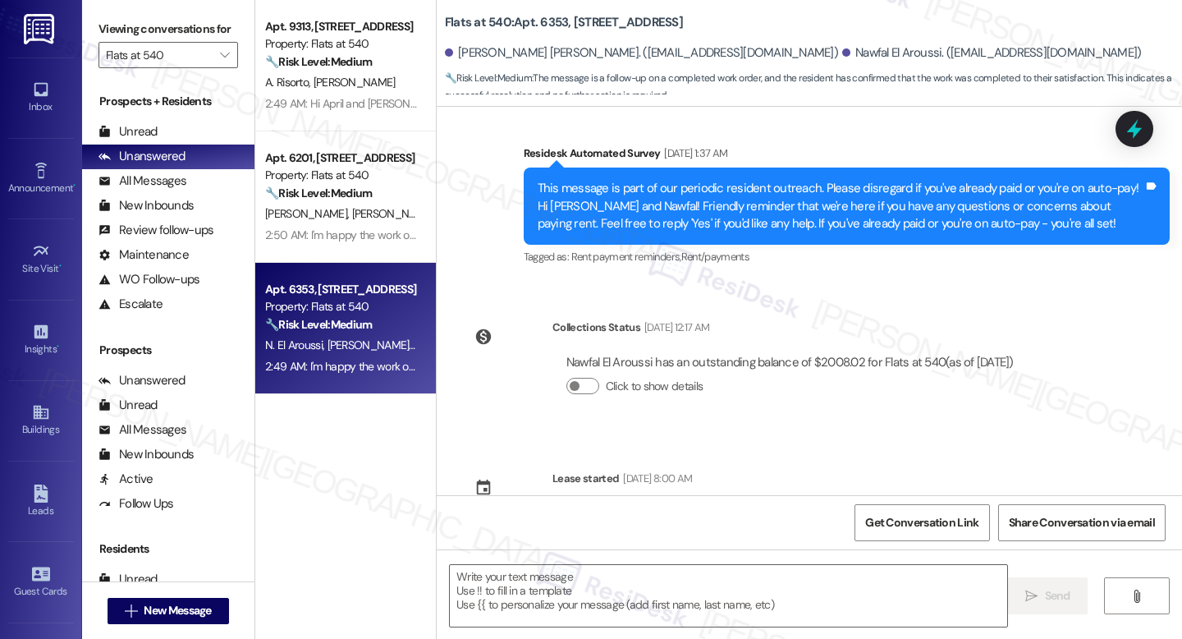
type textarea "Fetching suggested responses. Please feel free to read through the conversation…"
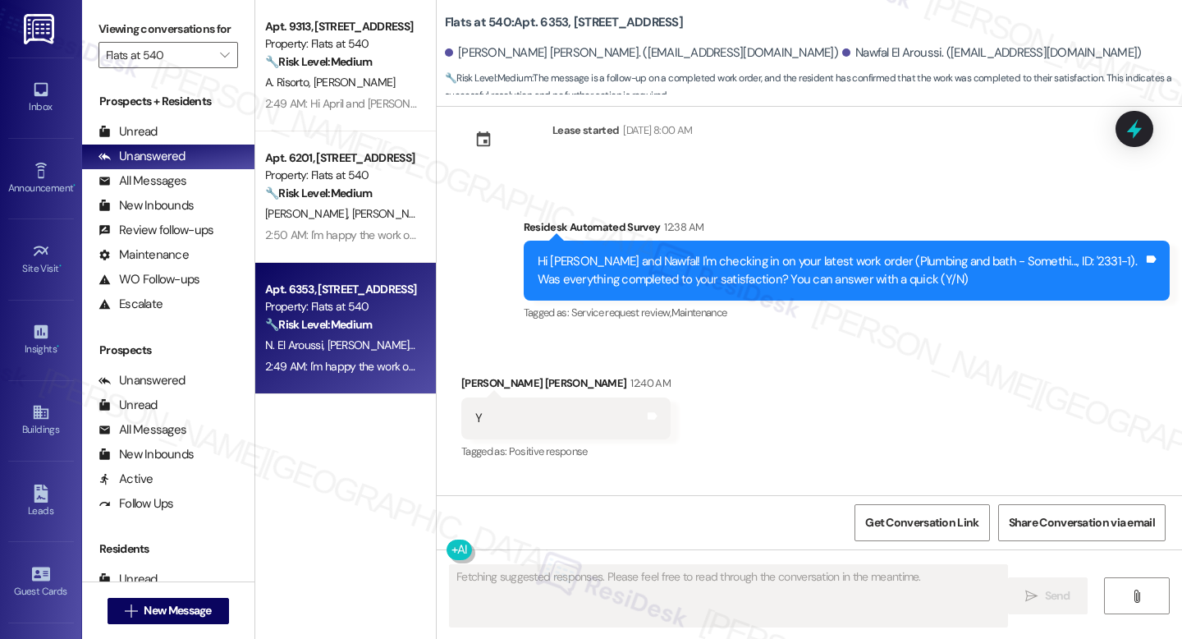
scroll to position [846, 0]
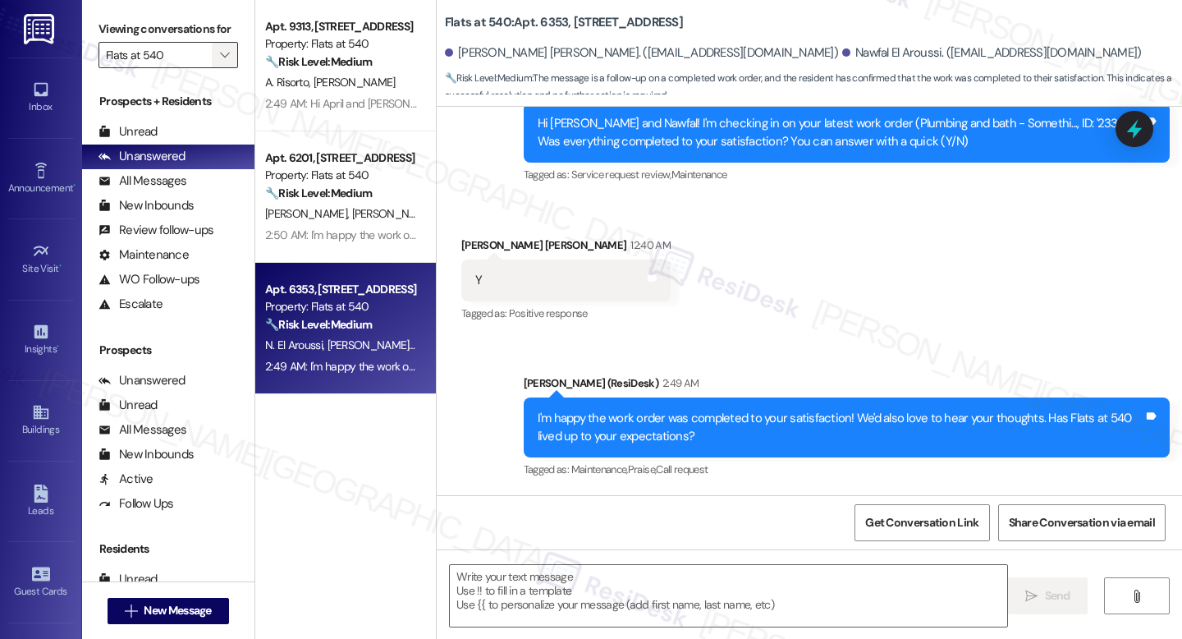
click at [222, 68] on span "" at bounding box center [225, 55] width 16 height 26
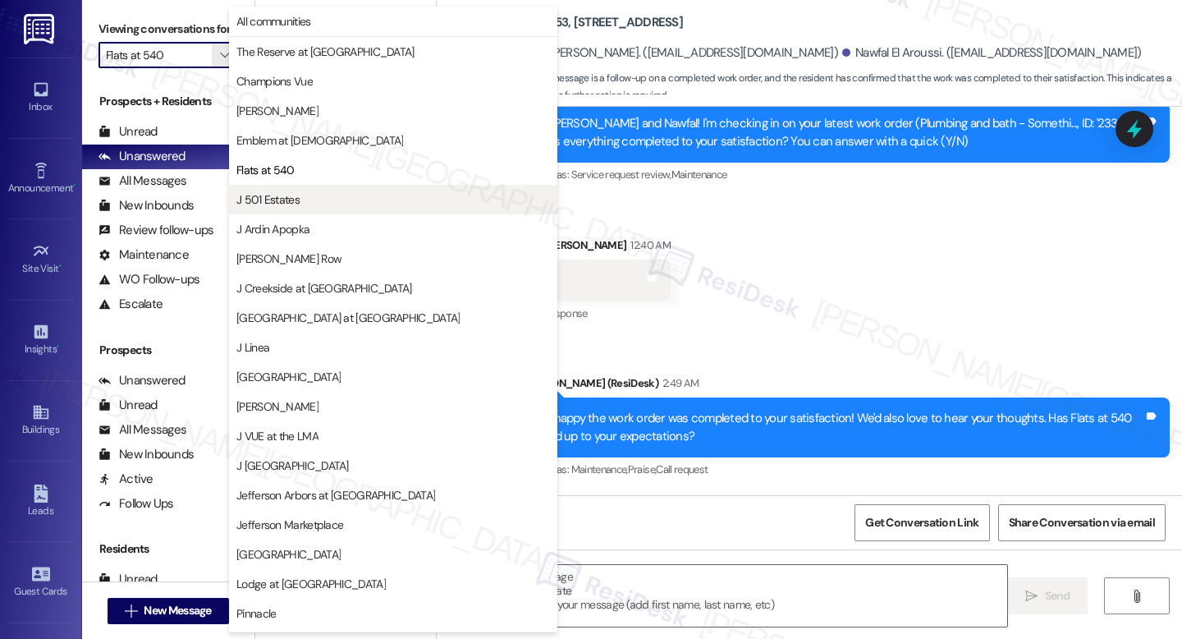
click at [366, 201] on span "J 501 Estates" at bounding box center [393, 199] width 314 height 16
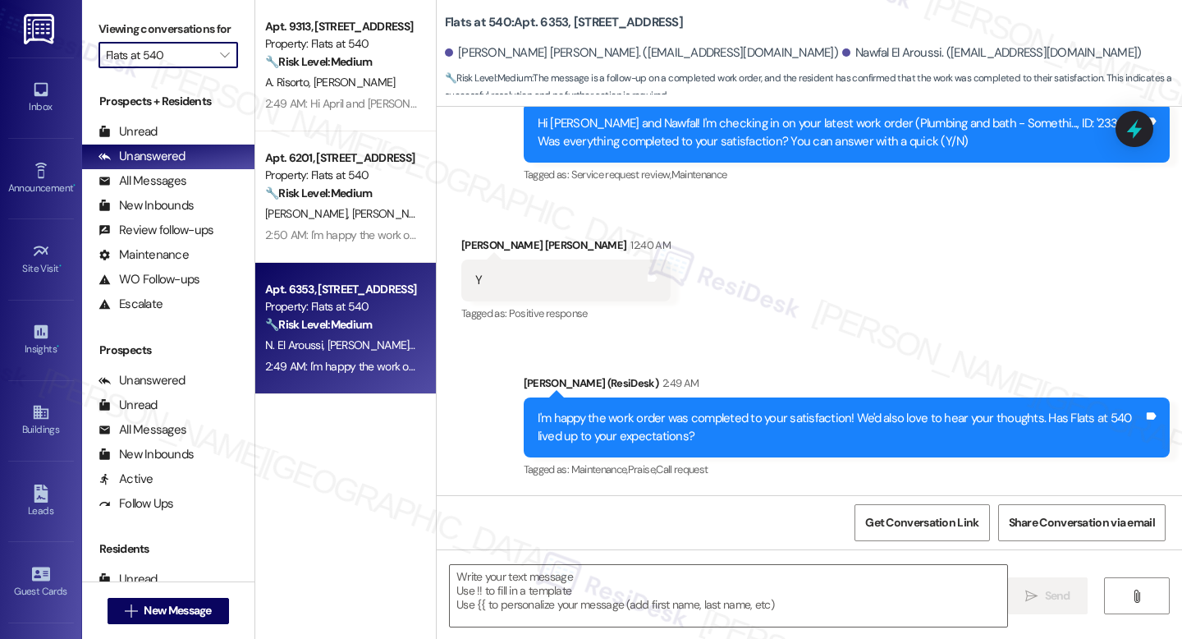
type input "J 501 Estates"
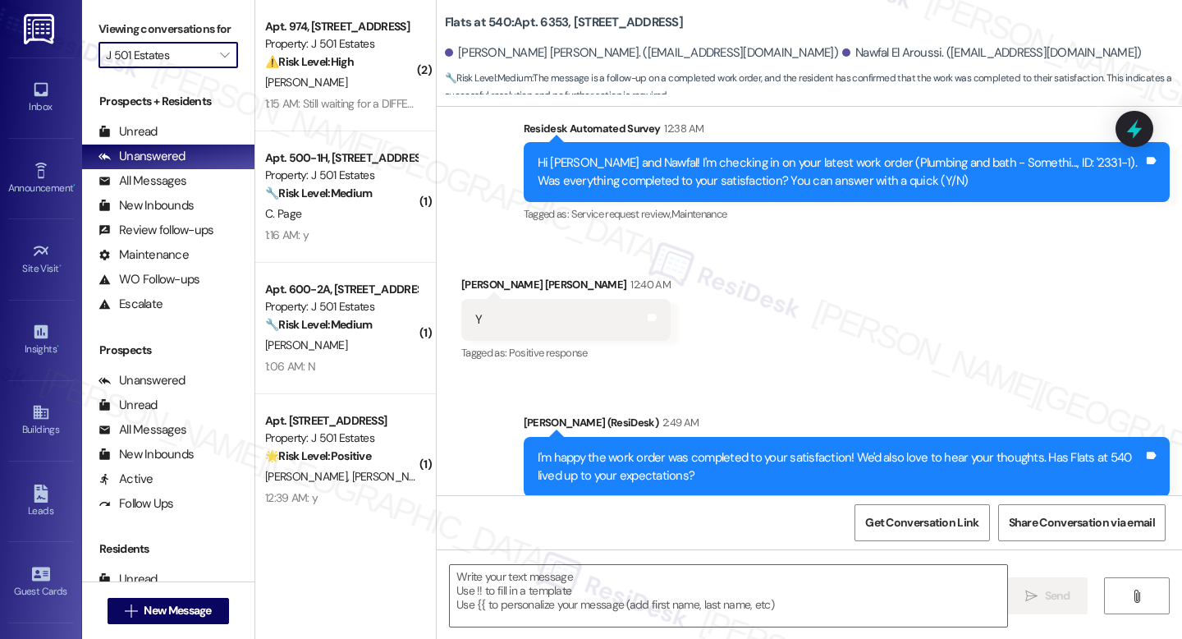
scroll to position [846, 0]
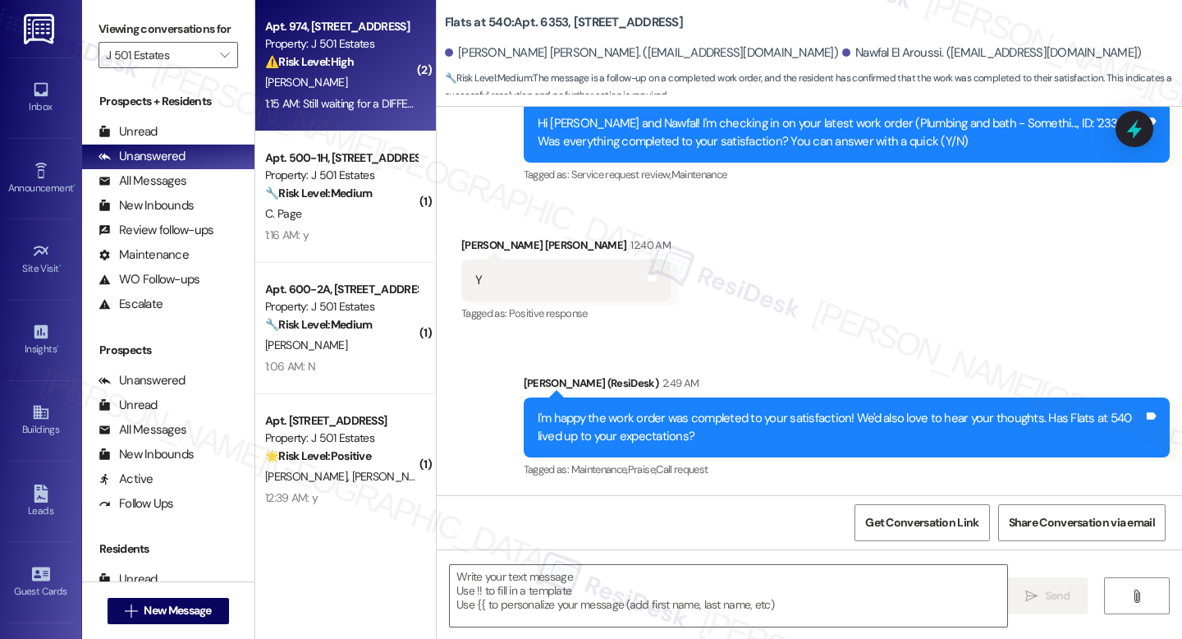
click at [297, 48] on div "Property: J 501 Estates" at bounding box center [341, 43] width 152 height 17
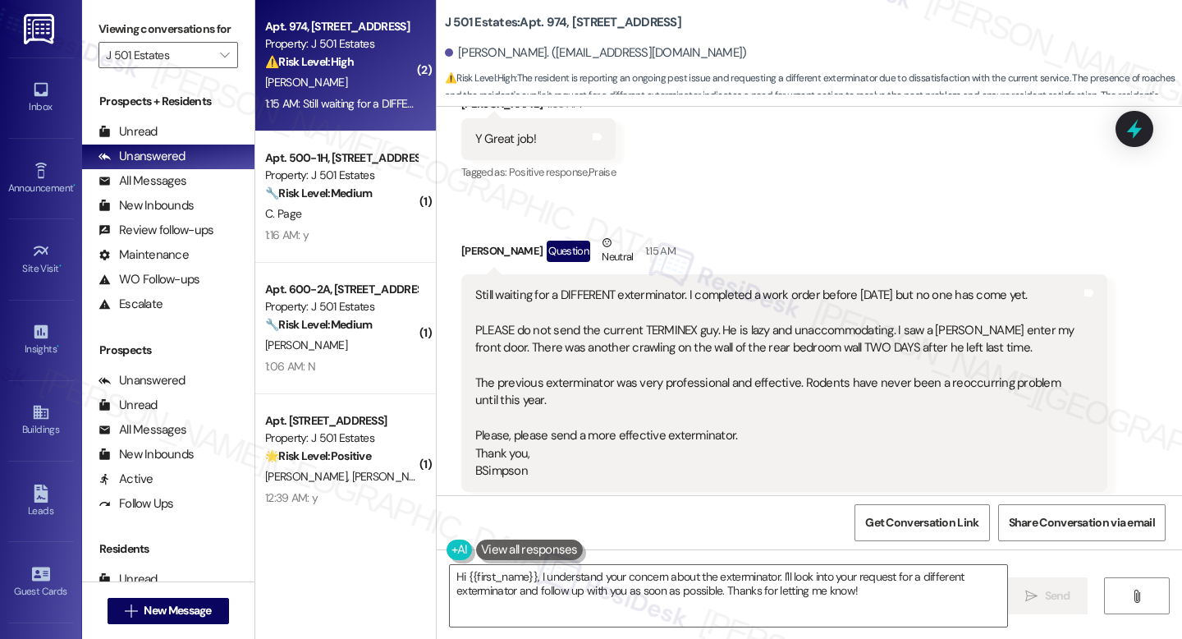
scroll to position [5137, 0]
click at [543, 21] on b "J 501 Estates: Apt. 974, [STREET_ADDRESS]" at bounding box center [563, 22] width 236 height 17
copy b "974"
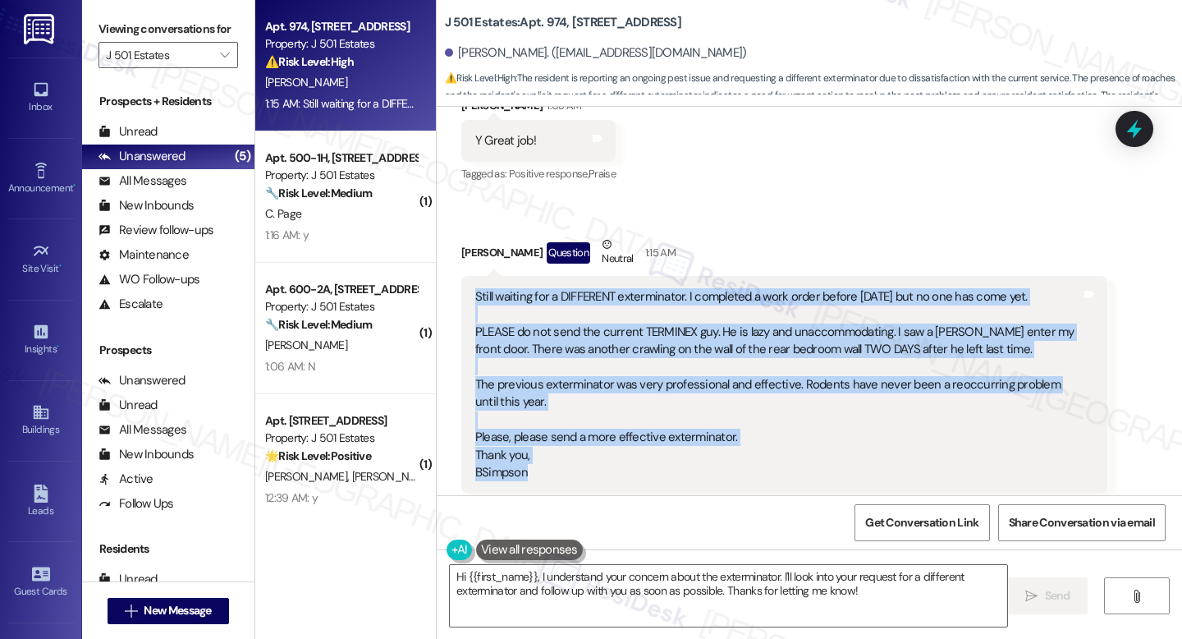
drag, startPoint x: 469, startPoint y: 269, endPoint x: 542, endPoint y: 433, distance: 179.7
click at [542, 433] on div "Still waiting for a DIFFERENT exterminator. I completed a work order before [DA…" at bounding box center [778, 385] width 606 height 194
copy div "Still waiting for a DIFFERENT exterminator. I completed a work order before [DA…"
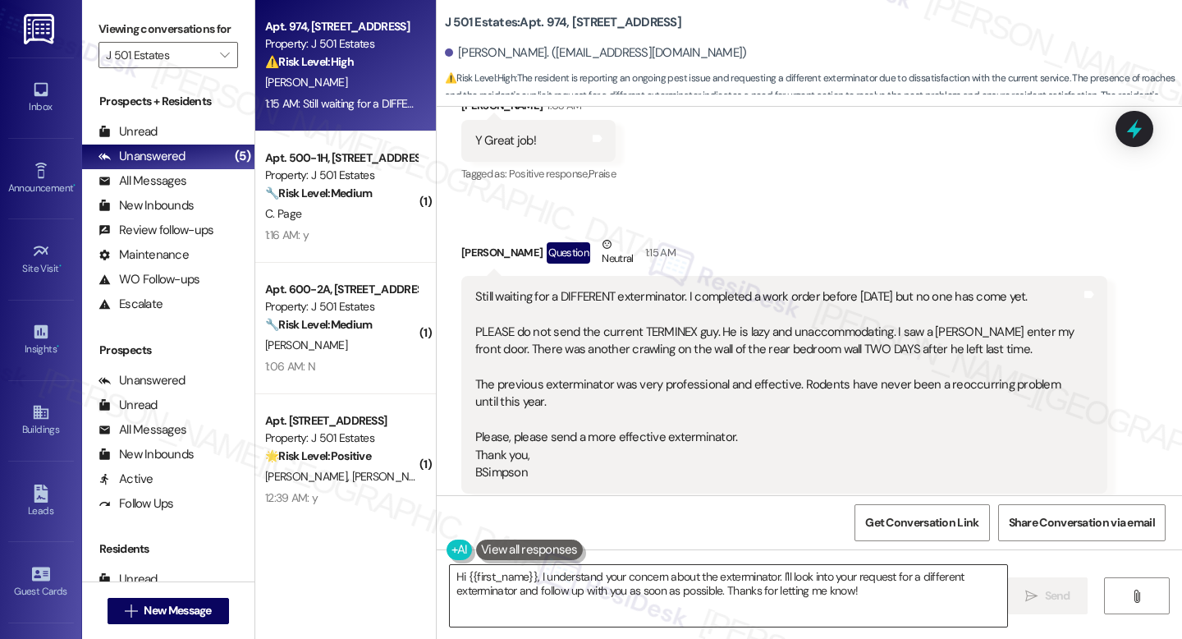
click at [551, 594] on textarea "Hi {{first_name}}, I understand your concern about the exterminator. I'll look …" at bounding box center [728, 596] width 557 height 62
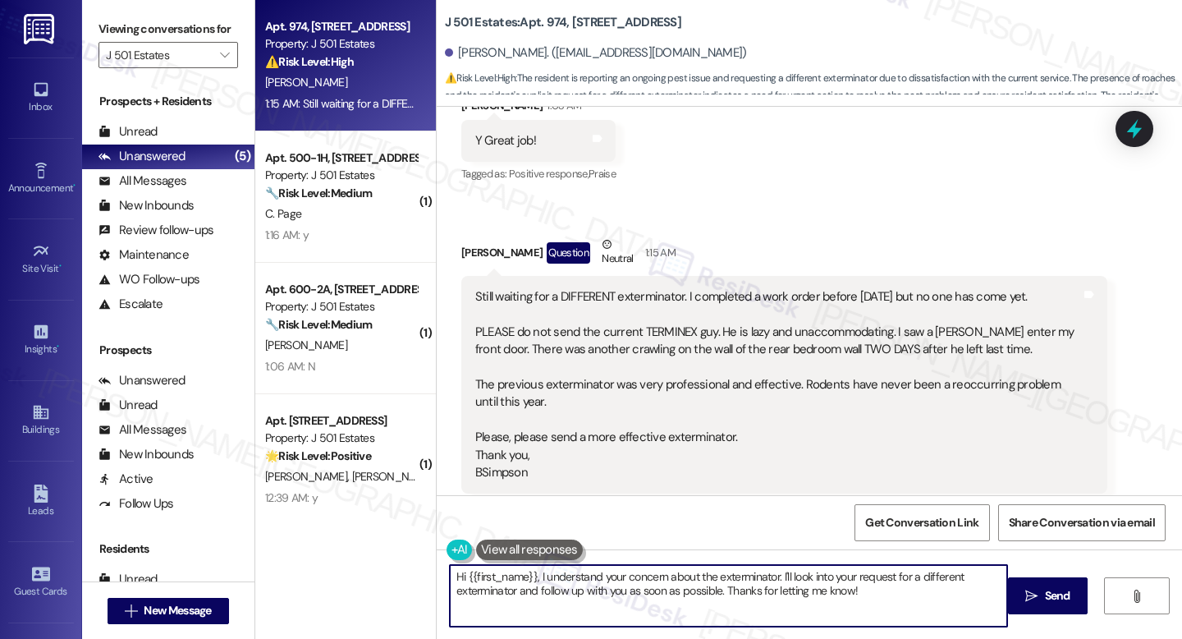
click at [551, 594] on textarea "Hi {{first_name}}, I understand your concern about the exterminator. I'll look …" at bounding box center [728, 596] width 557 height 62
paste textarea "[PERSON_NAME], thank you for sharing these details. I’m sorry to hear you’re st…"
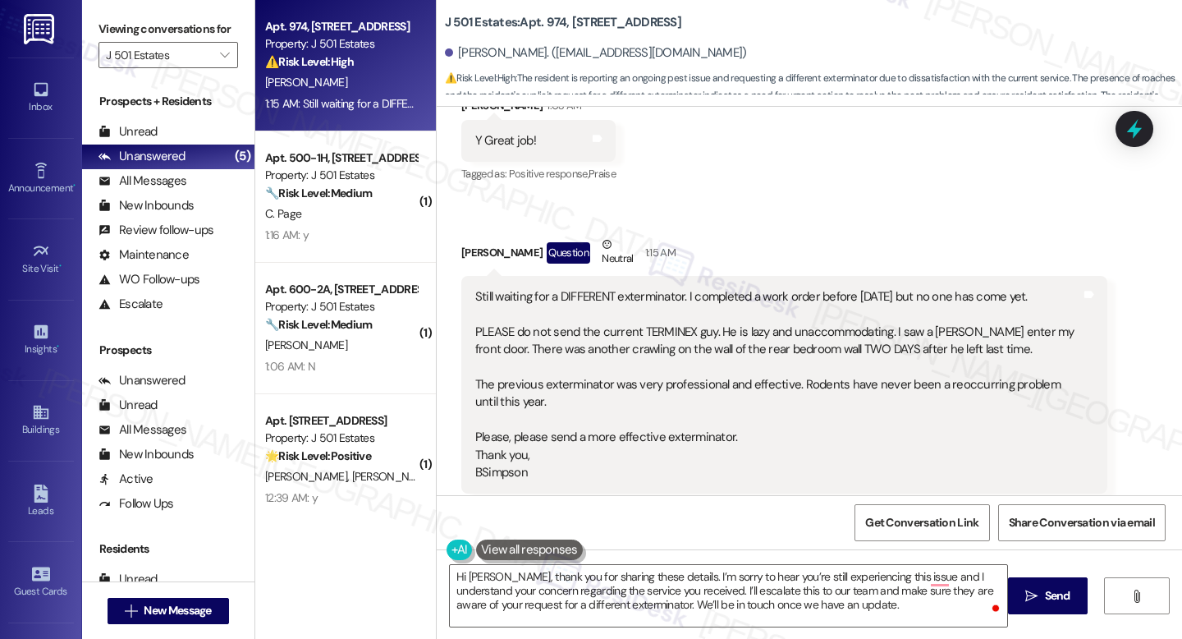
click at [461, 236] on div "[PERSON_NAME] Question Neutral 1:15 AM" at bounding box center [784, 256] width 646 height 40
drag, startPoint x: 452, startPoint y: 221, endPoint x: 500, endPoint y: 218, distance: 47.7
click at [500, 236] on div "[PERSON_NAME] Question Neutral 1:15 AM" at bounding box center [784, 256] width 646 height 40
copy div "Brennetta"
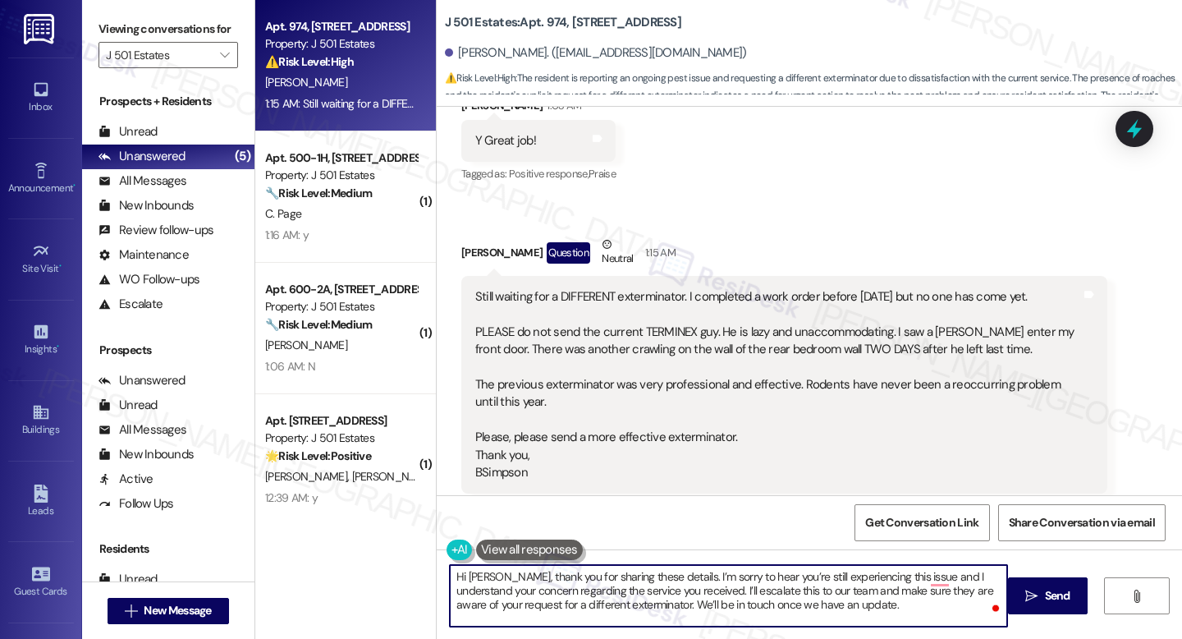
click at [464, 574] on textarea "Hi [PERSON_NAME], thank you for sharing these details. I’m sorry to hear you’re…" at bounding box center [728, 596] width 557 height 62
paste textarea "Brennetta"
click at [818, 593] on textarea "Hi [PERSON_NAME]. [PERSON_NAME], thank you for sharing these details. I’m sorry…" at bounding box center [728, 596] width 557 height 62
click at [808, 597] on textarea "Hi [PERSON_NAME]. [PERSON_NAME], thank you for sharing these details. I’m sorry…" at bounding box center [728, 596] width 557 height 62
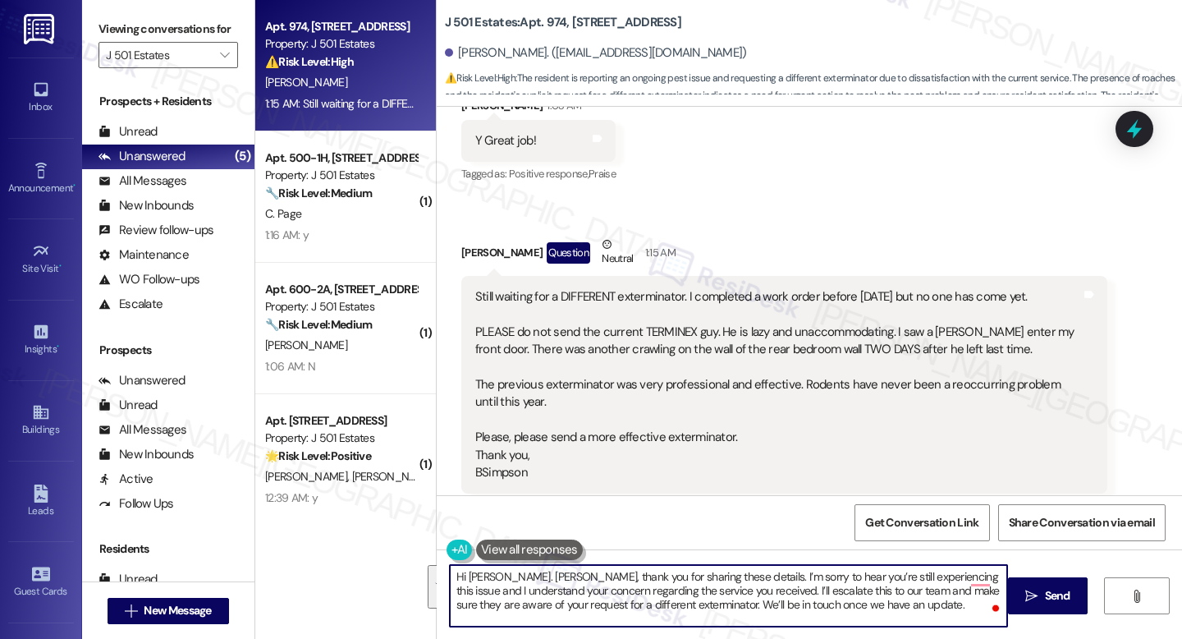
click at [589, 618] on textarea "Hi [PERSON_NAME]. [PERSON_NAME], thank you for sharing these details. I’m sorry…" at bounding box center [728, 596] width 557 height 62
click at [587, 613] on textarea "Hi [PERSON_NAME]. [PERSON_NAME], thank you for sharing these details. I’m sorry…" at bounding box center [728, 596] width 557 height 62
click at [585, 600] on textarea "Hi [PERSON_NAME]. [PERSON_NAME], thank you for sharing these details. I’m sorry…" at bounding box center [728, 596] width 557 height 62
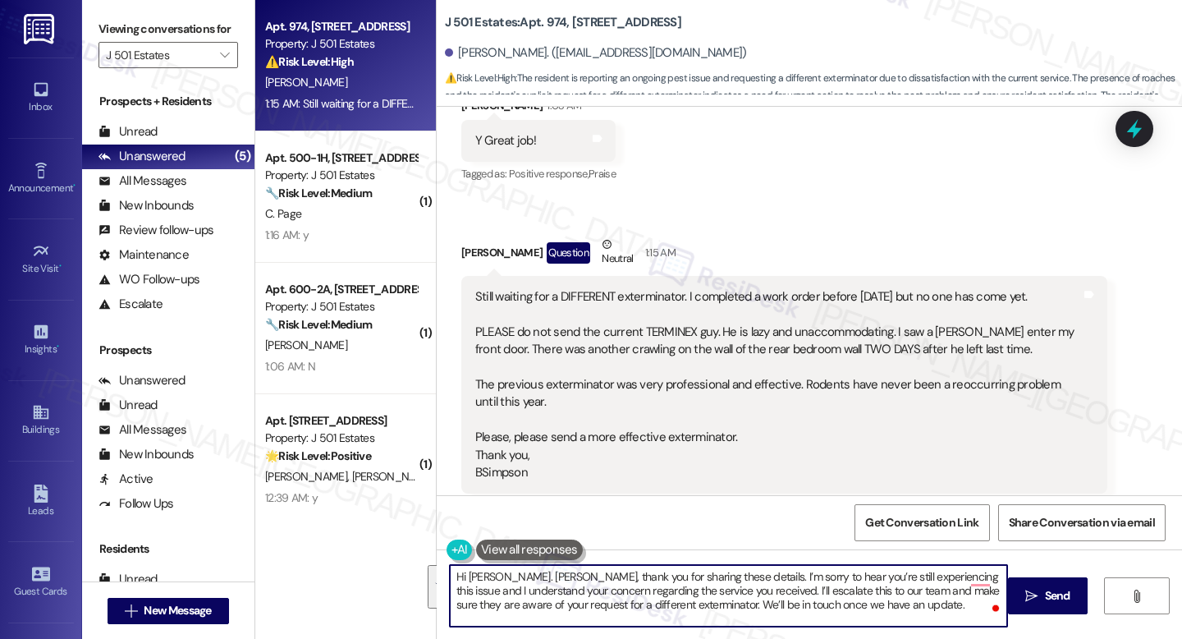
paste textarea "[PERSON_NAME], thank you for sharing these details. I’m sorry to hear you’re st…"
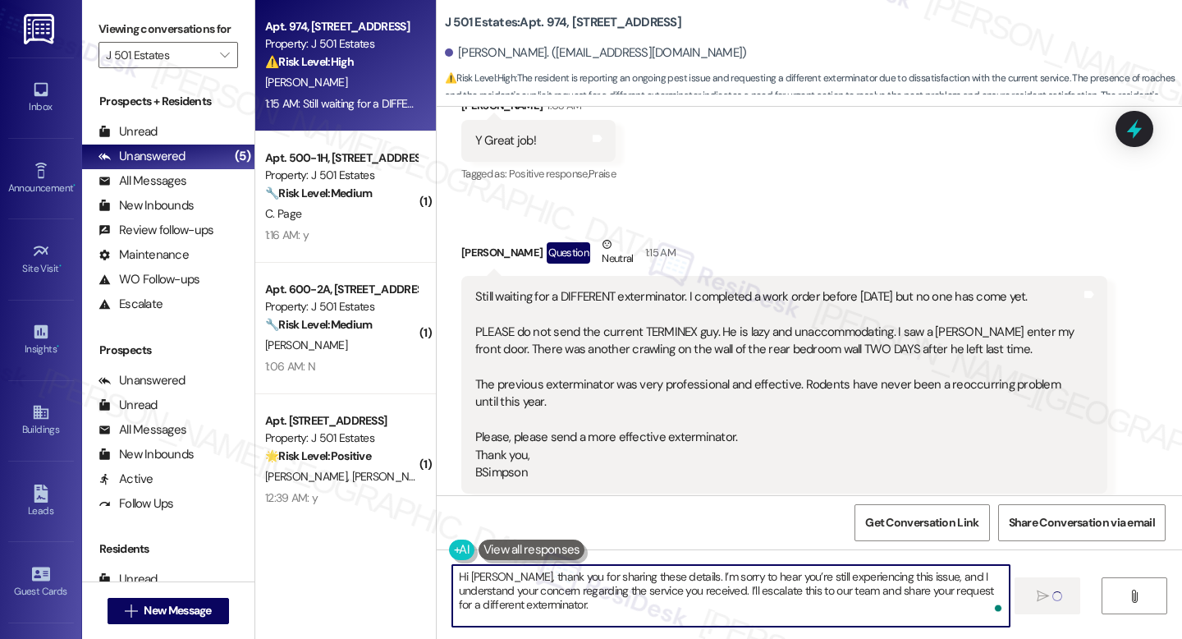
type textarea "Hi [PERSON_NAME], thank you for sharing these details. I’m sorry to hear you’re…"
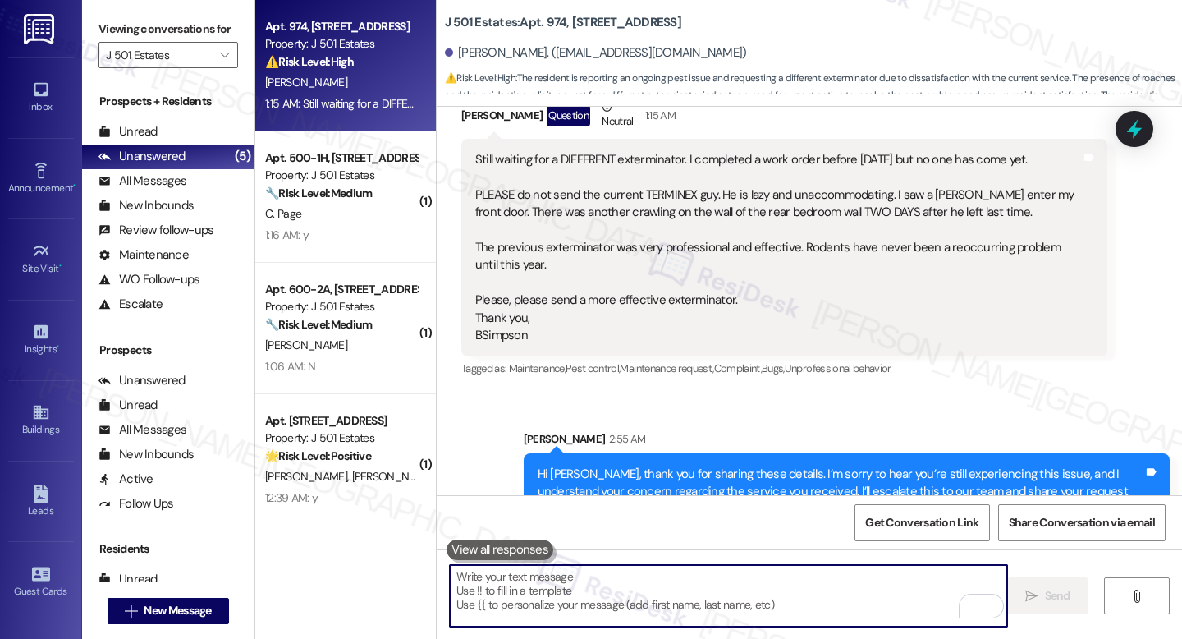
scroll to position [5288, 0]
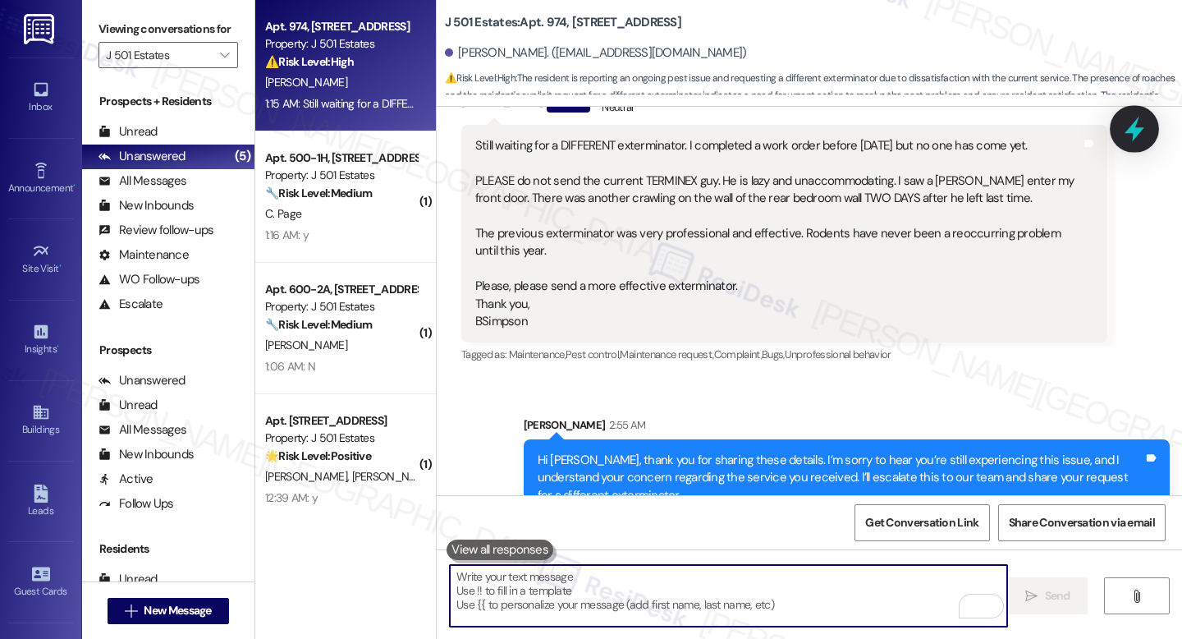
click at [1131, 126] on icon at bounding box center [1135, 129] width 20 height 25
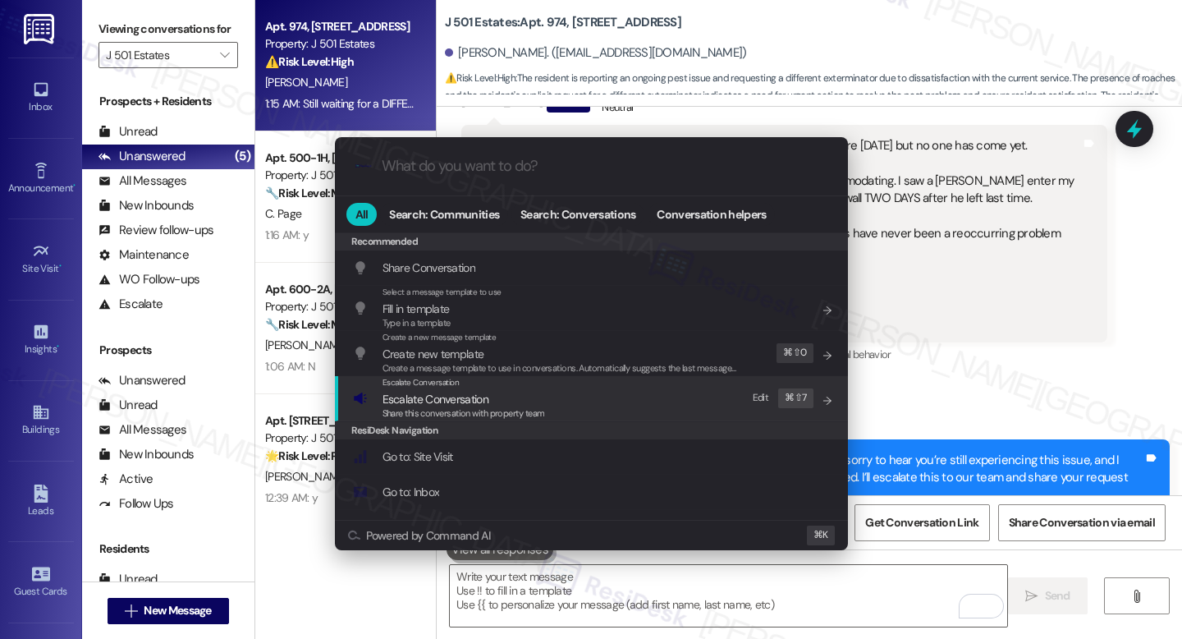
click at [415, 392] on span "Escalate Conversation" at bounding box center [436, 399] width 106 height 15
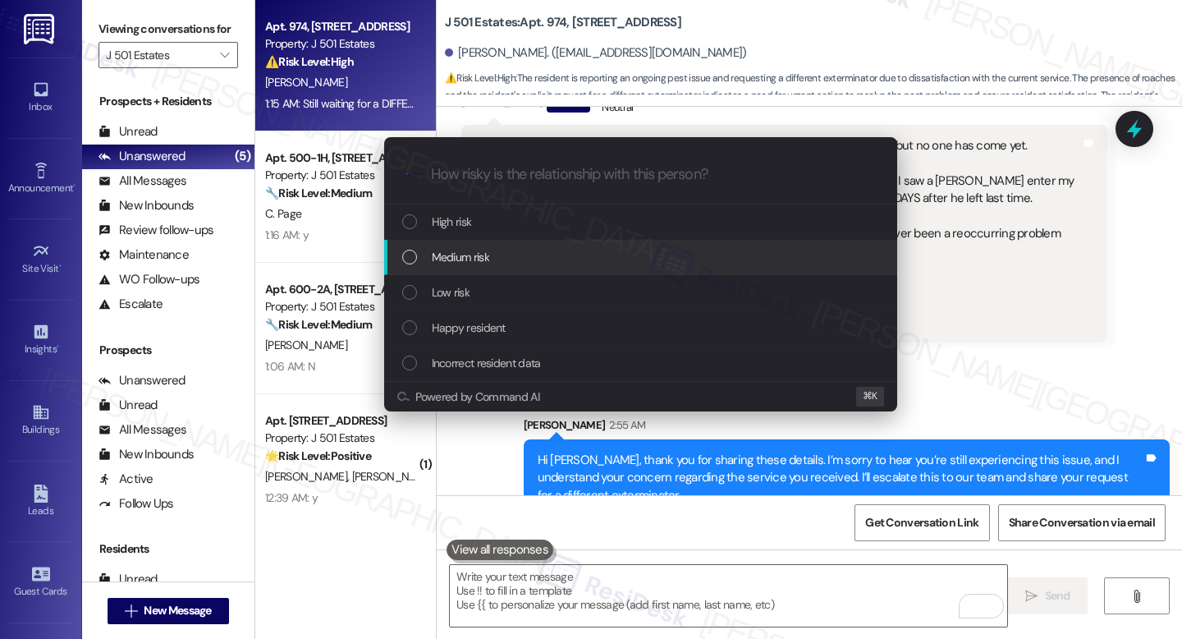
click at [462, 253] on span "Medium risk" at bounding box center [460, 257] width 57 height 18
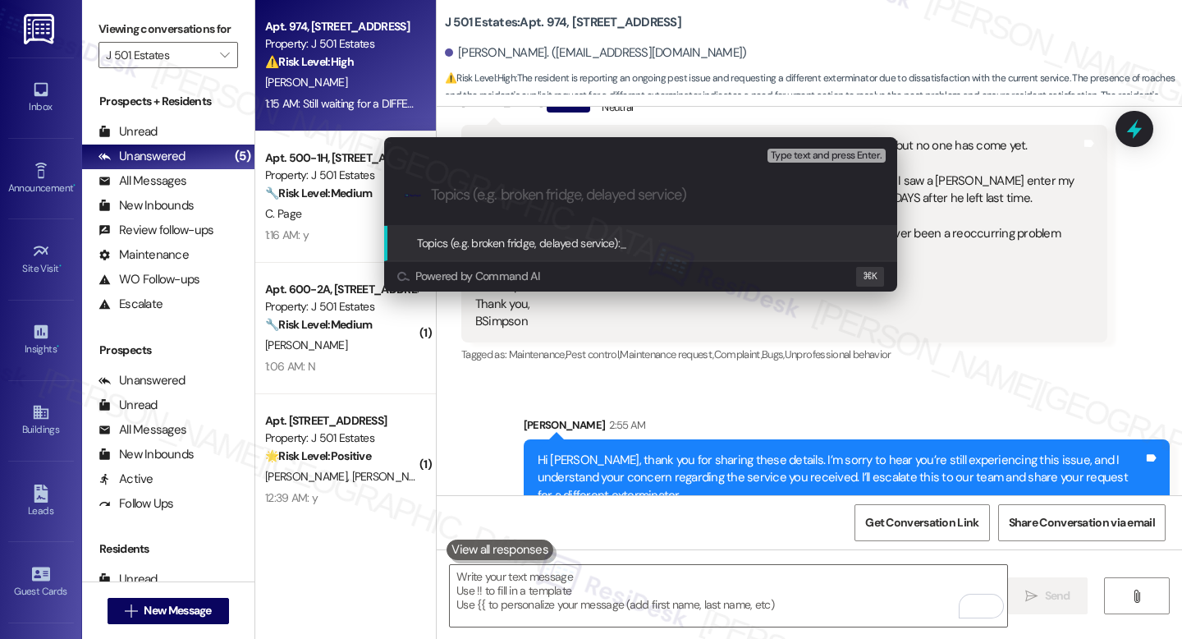
paste input "Exterminator Request – WO #2724-1"
type input "Exterminator Request – WO #2724-1"
click at [691, 243] on span "Exterminator Request – WO #2724-1" at bounding box center [709, 243] width 178 height 15
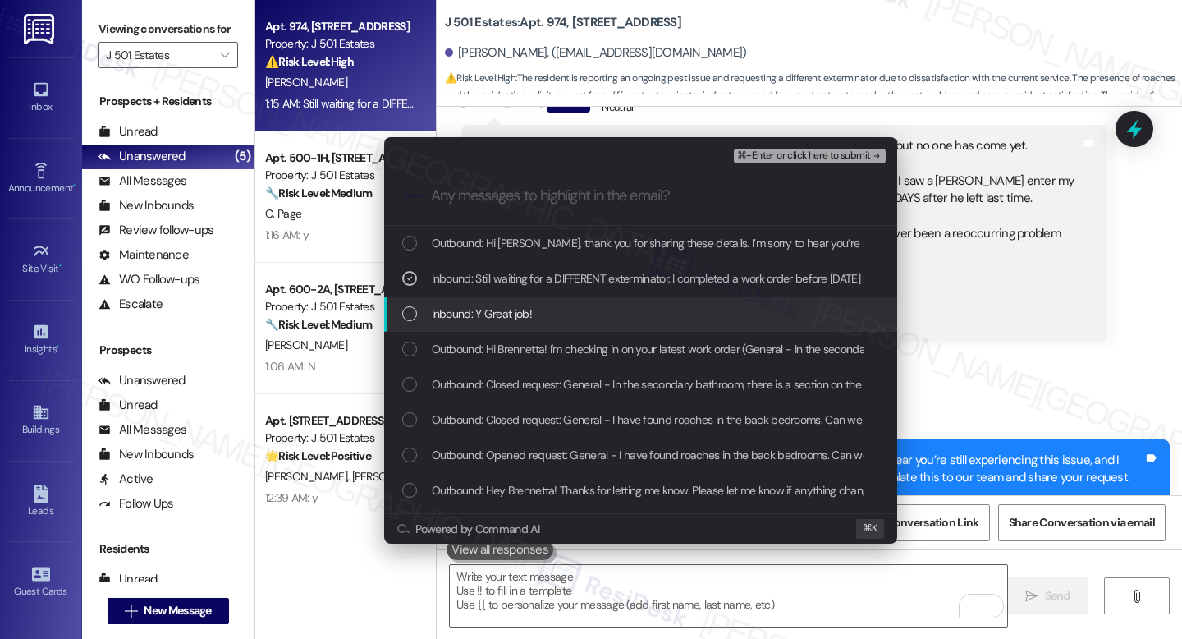
click at [607, 323] on div "Inbound: Y Great job!" at bounding box center [640, 313] width 513 height 35
click at [629, 303] on div "Inbound: Y Great job!" at bounding box center [640, 313] width 513 height 35
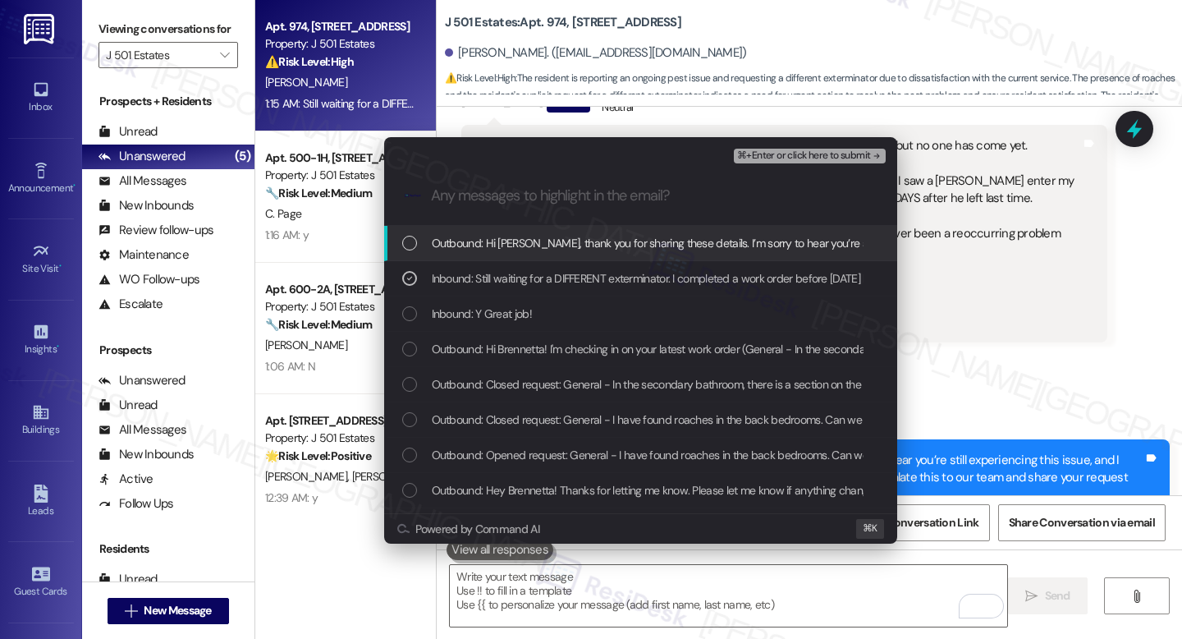
click at [801, 150] on span "⌘+Enter or click here to submit" at bounding box center [803, 155] width 133 height 11
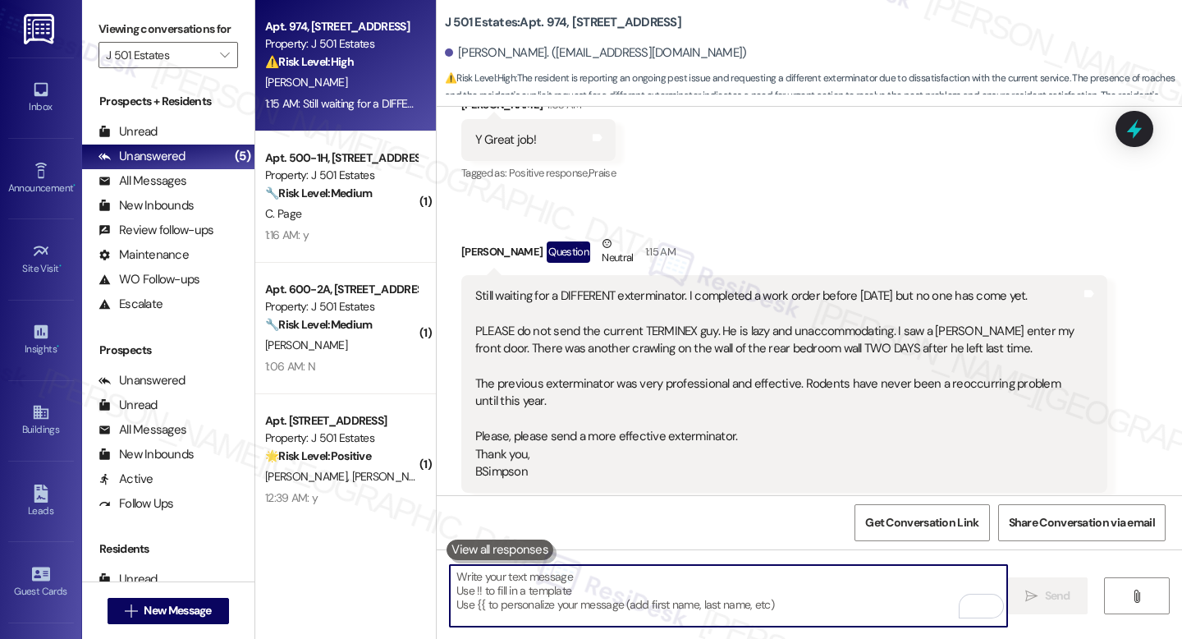
scroll to position [5312, 0]
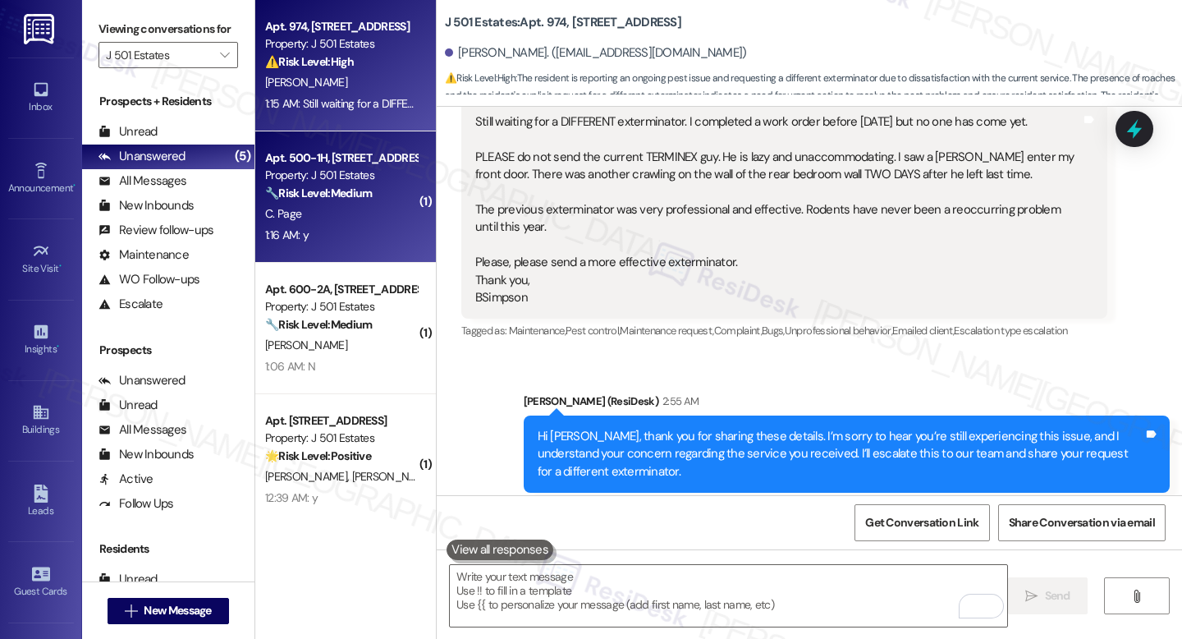
click at [327, 201] on div "🔧 Risk Level: Medium The resident responded positively to a follow-up regarding…" at bounding box center [341, 193] width 152 height 17
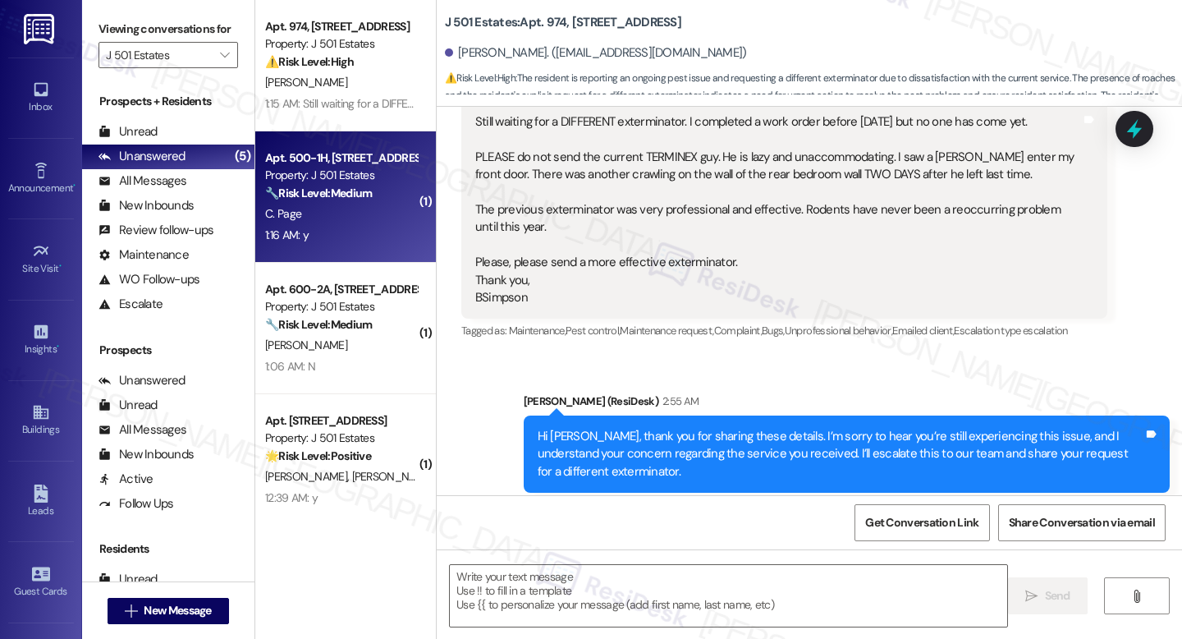
type textarea "Fetching suggested responses. Please feel free to read through the conversation…"
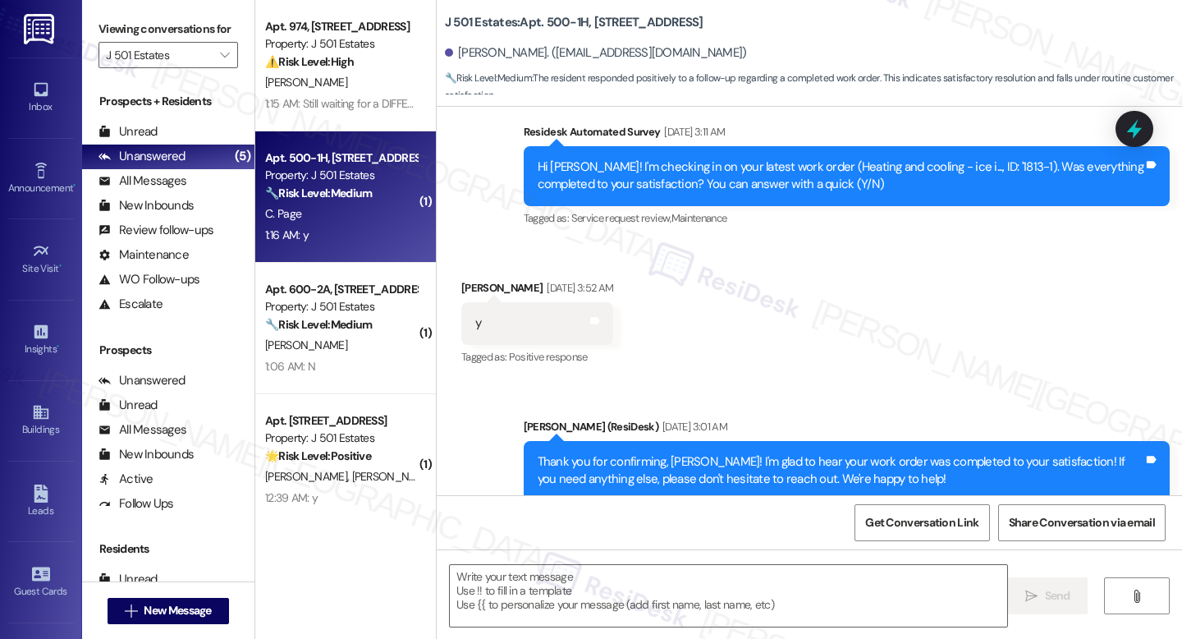
type textarea "Fetching suggested responses. Please feel free to read through the conversation…"
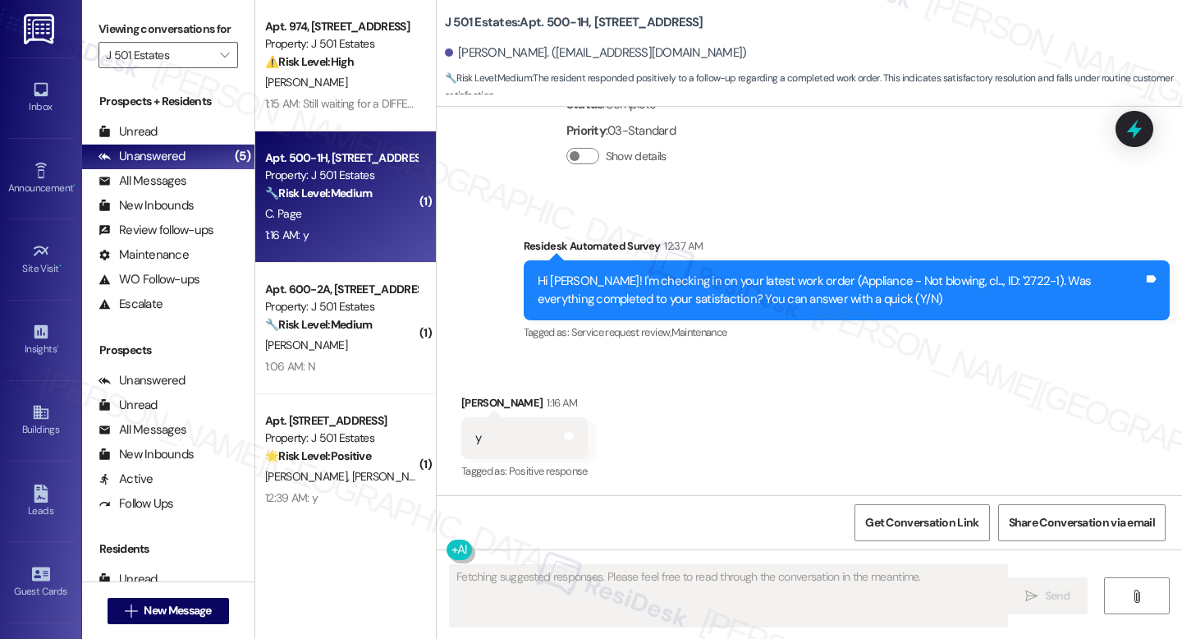
scroll to position [1035, 0]
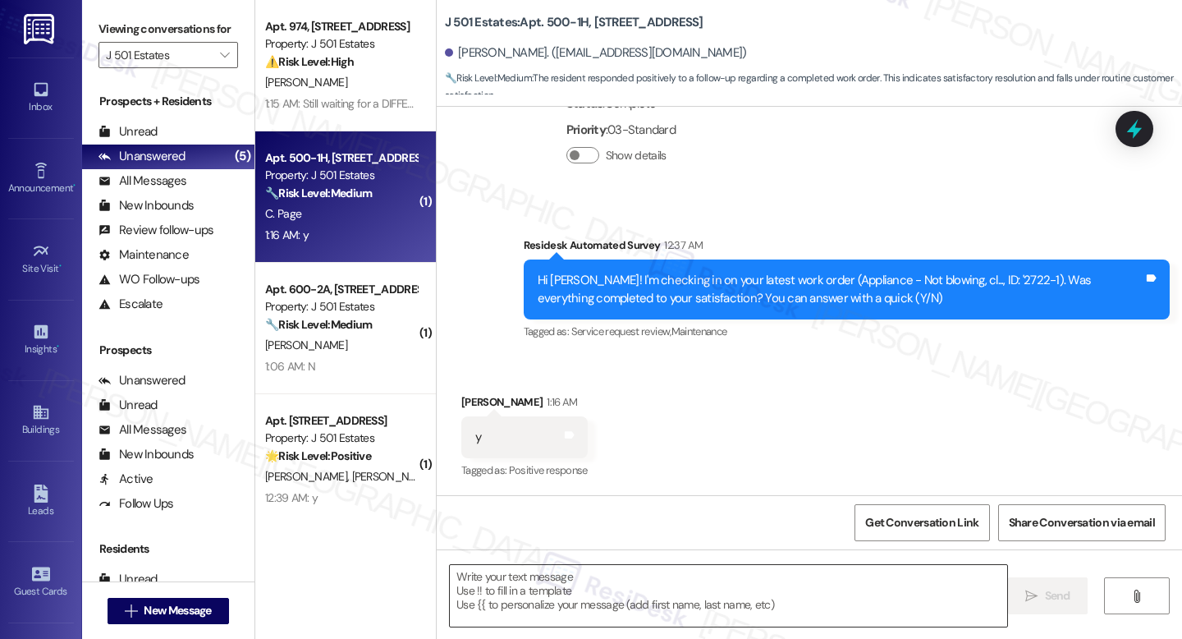
click at [570, 599] on textarea at bounding box center [728, 596] width 557 height 62
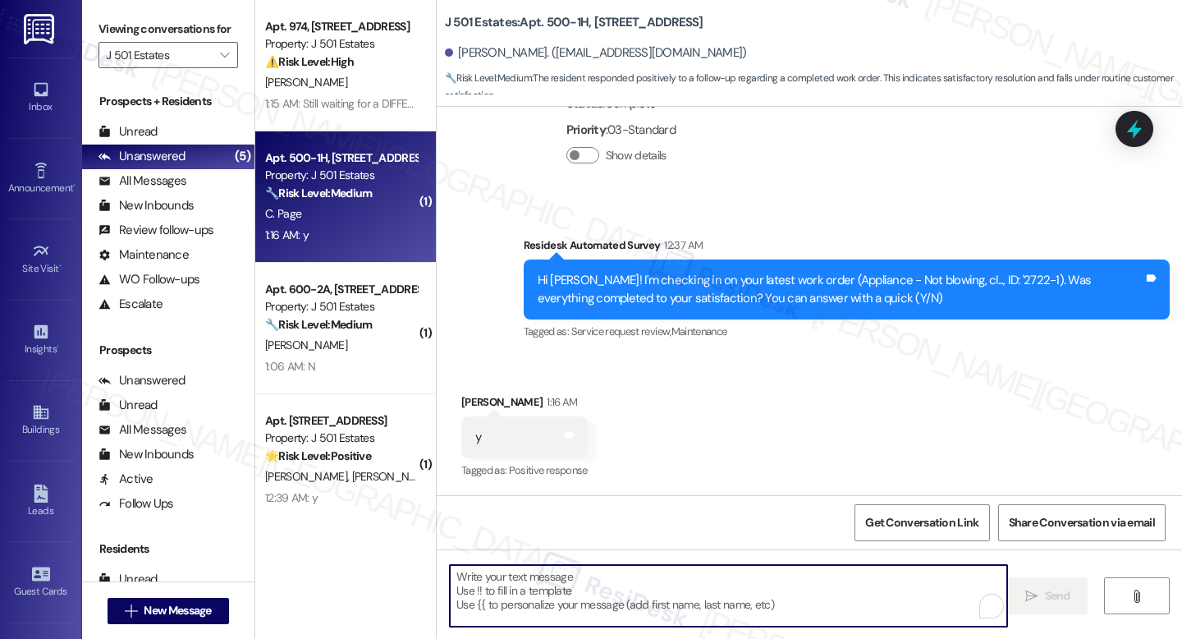
paste textarea "I'm happy the work order was completed to your satisfaction! We'd also love to …"
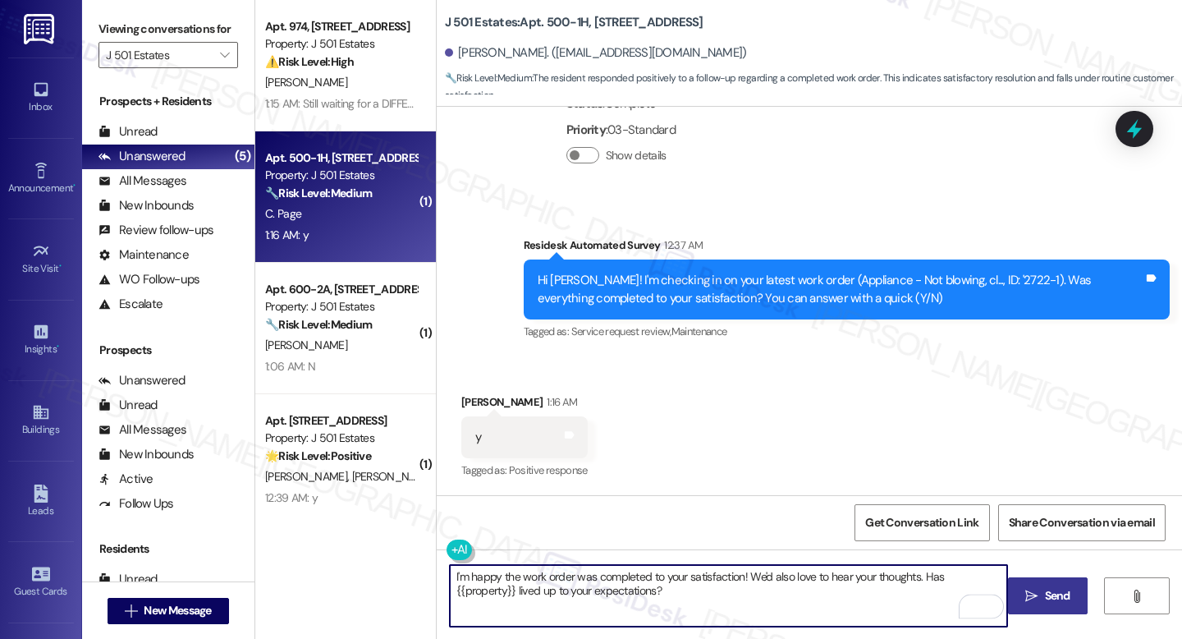
type textarea "I'm happy the work order was completed to your satisfaction! We'd also love to …"
click at [1069, 593] on span "Send" at bounding box center [1058, 595] width 32 height 17
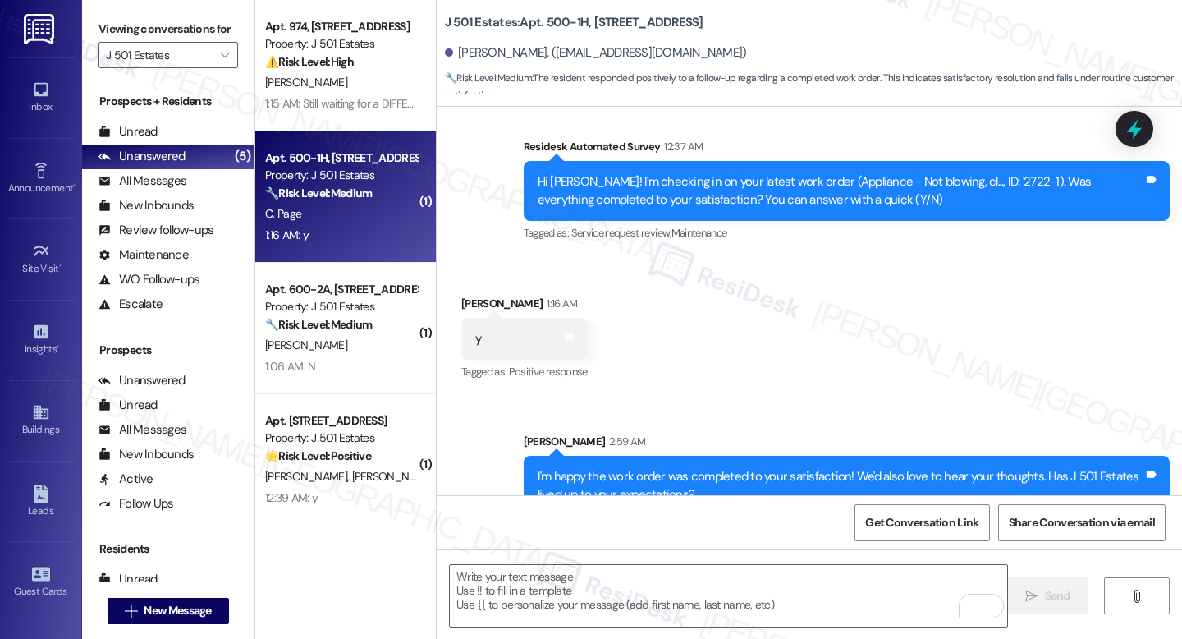
scroll to position [1167, 0]
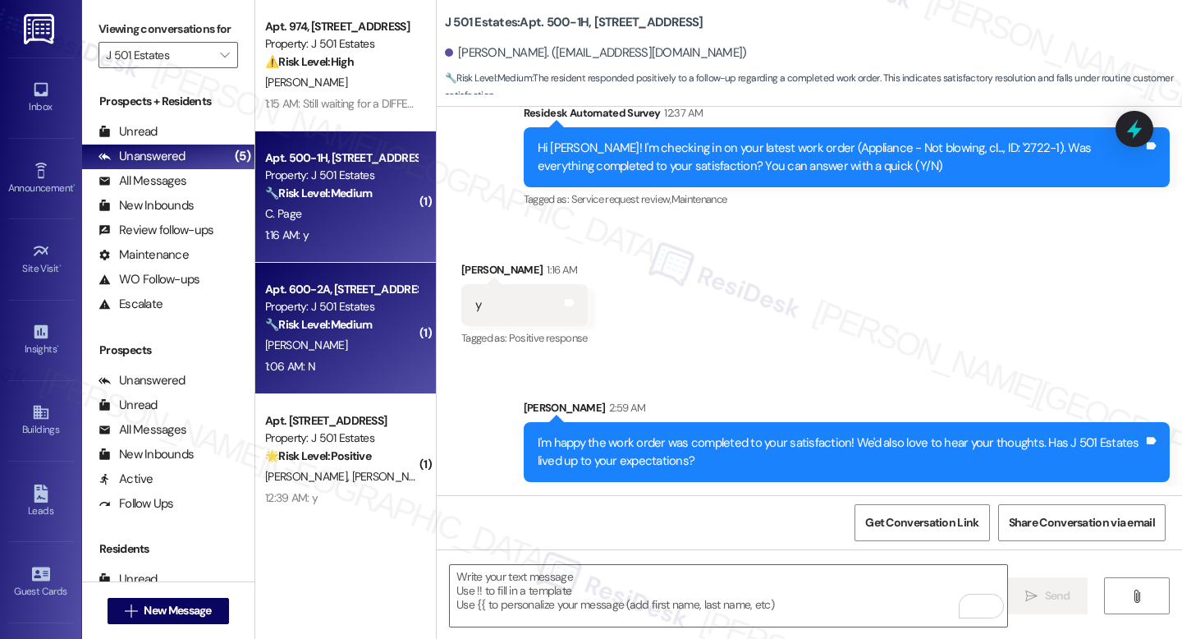
click at [329, 363] on div "1:06 AM: N 1:06 AM: N" at bounding box center [341, 366] width 155 height 21
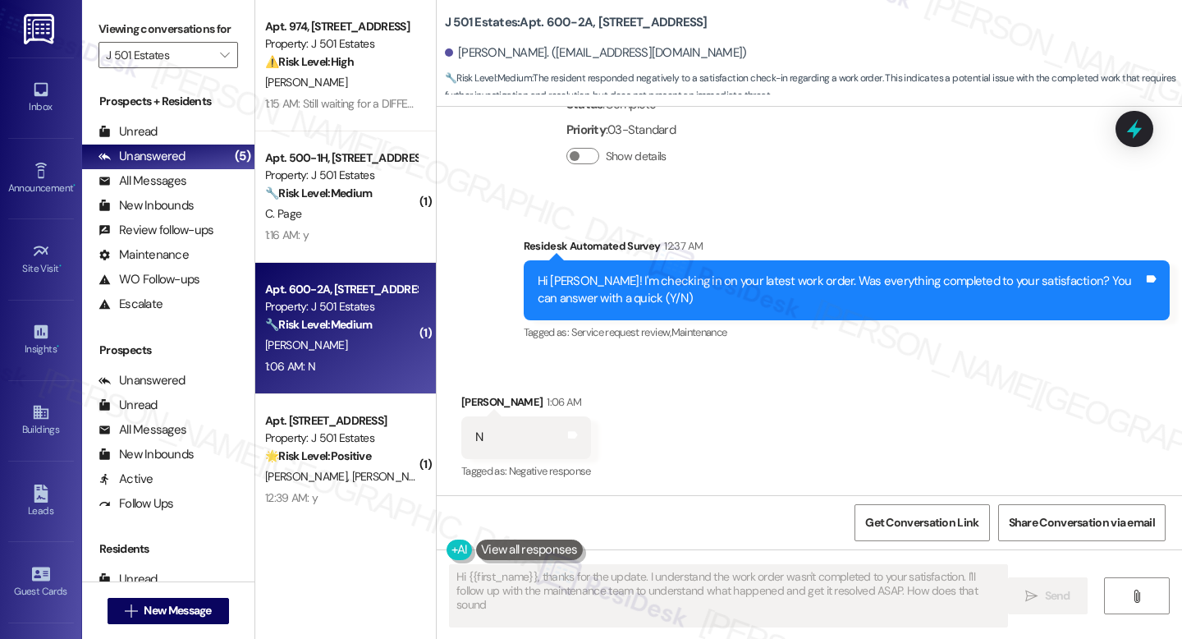
type textarea "Hi {{first_name}}, thanks for the update. I understand the work order wasn't co…"
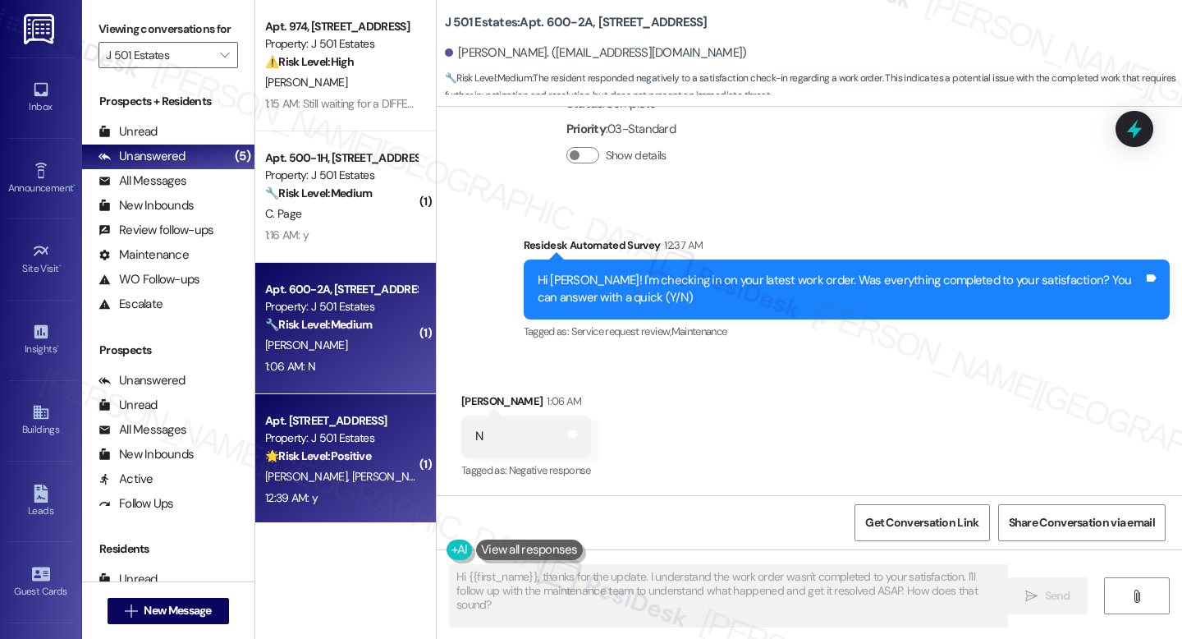
click at [378, 425] on div "Apt. [STREET_ADDRESS]" at bounding box center [341, 420] width 152 height 17
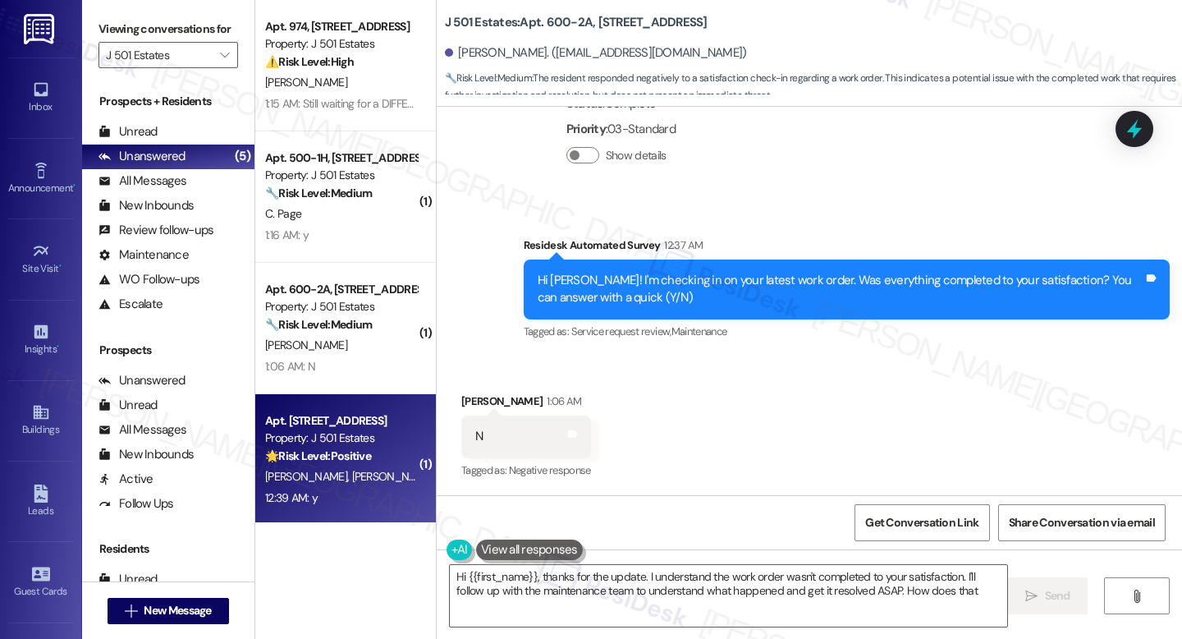
type textarea "Hi {{first_name}}, thanks for the update. I understand the work order wasn't co…"
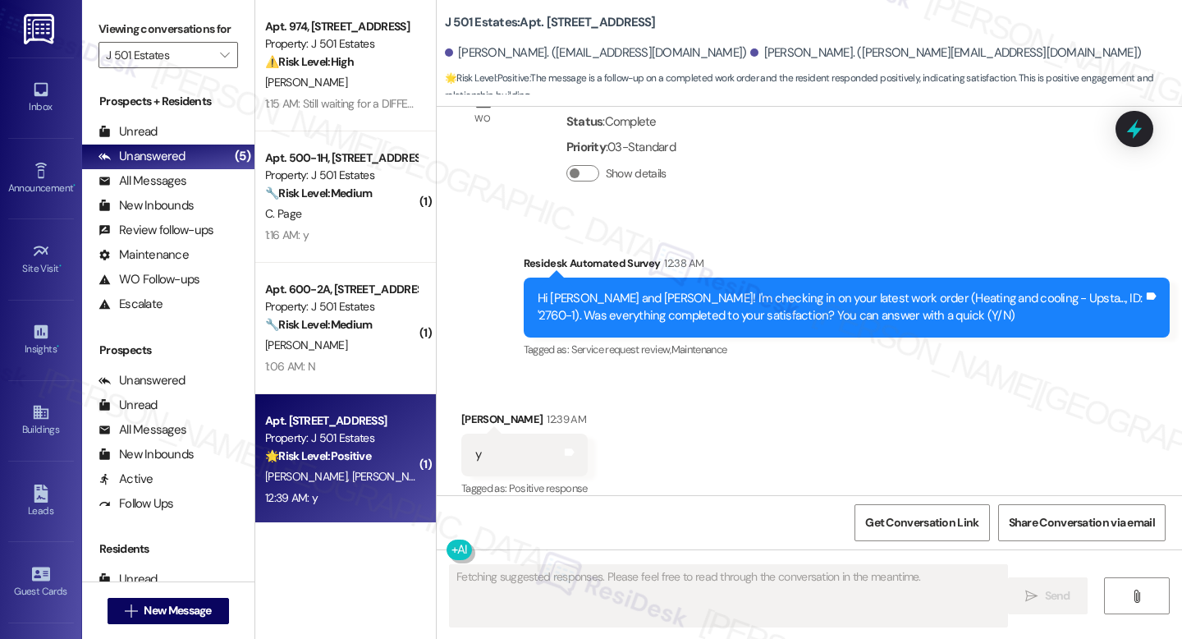
scroll to position [4456, 0]
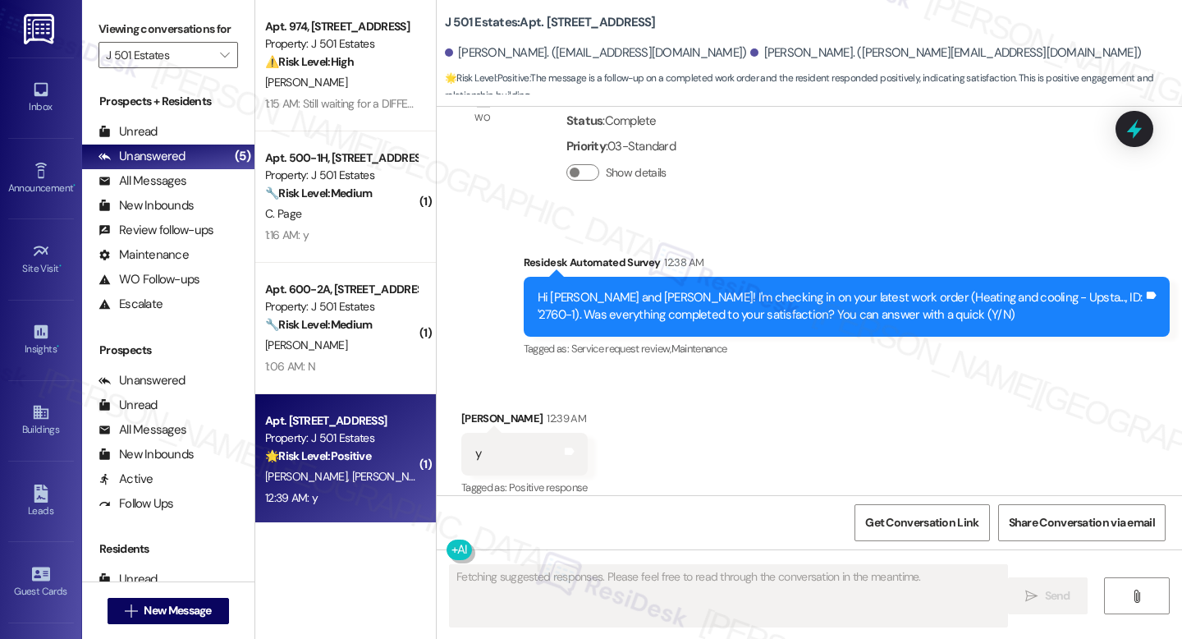
click at [570, 557] on div "Fetching suggested responses. Please feel free to read through the conversation…" at bounding box center [809, 610] width 745 height 123
drag, startPoint x: 582, startPoint y: 565, endPoint x: 573, endPoint y: 574, distance: 12.8
click at [580, 566] on div "Fetching suggested responses. Please feel free to read through the conversation…" at bounding box center [809, 610] width 745 height 123
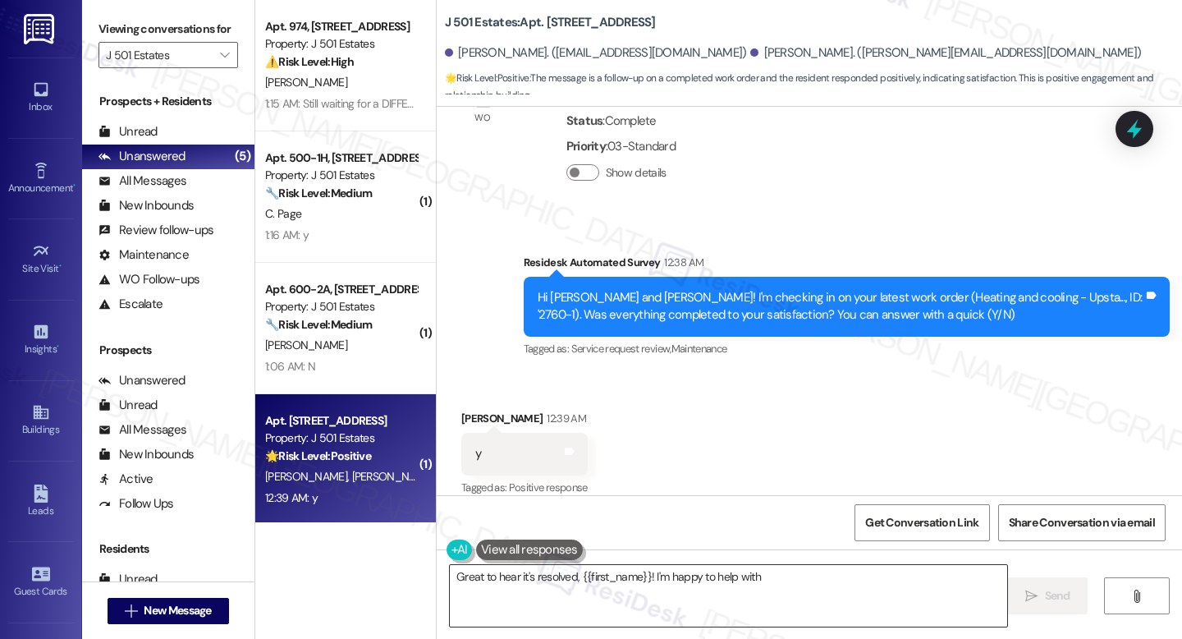
click at [573, 574] on textarea "Great to hear it's resolved, {{first_name}}! I'm happy to" at bounding box center [728, 596] width 557 height 62
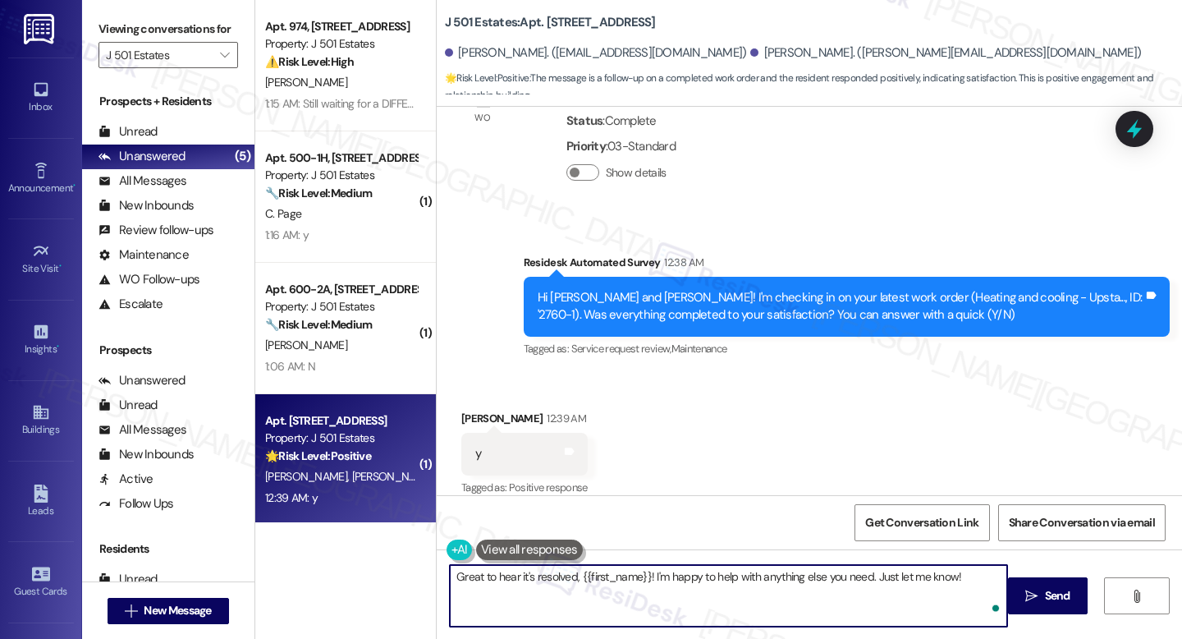
click at [595, 565] on textarea "Great to hear it's resolved, {{first_name}}! I'm happy to help with anything el…" at bounding box center [728, 596] width 557 height 62
click at [595, 565] on div "Great to hear it's resolved, {{first_name}}! I'm happy to help with anything el…" at bounding box center [720, 595] width 559 height 63
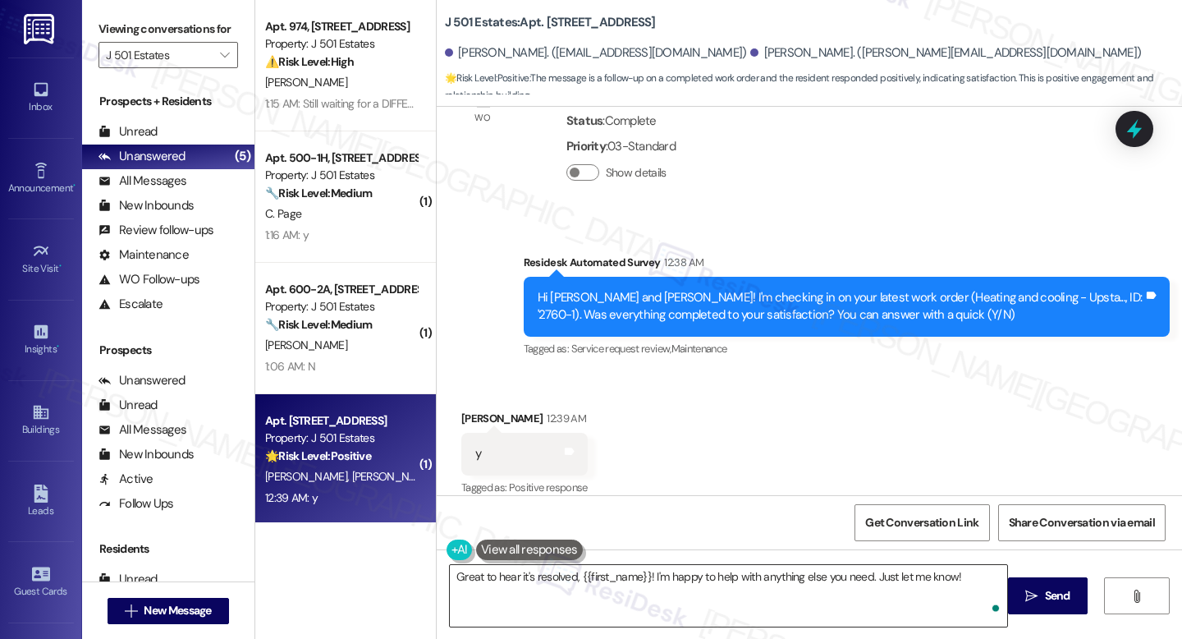
click at [595, 565] on textarea "Great to hear it's resolved, {{first_name}}! I'm happy to help with anything el…" at bounding box center [728, 596] width 557 height 62
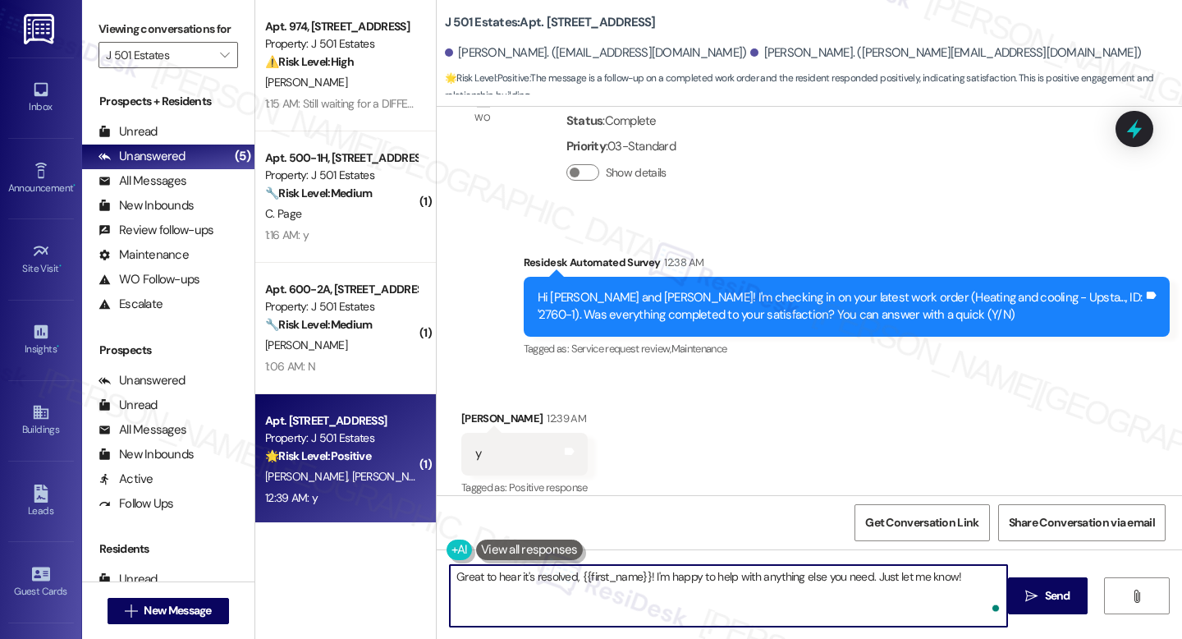
paste textarea "I'm happy the work order was completed to your satisfaction! We'd also love to …"
type textarea "I'm happy the work order was completed to your satisfaction! We'd also love to …"
click at [1052, 583] on button " Send" at bounding box center [1048, 595] width 80 height 37
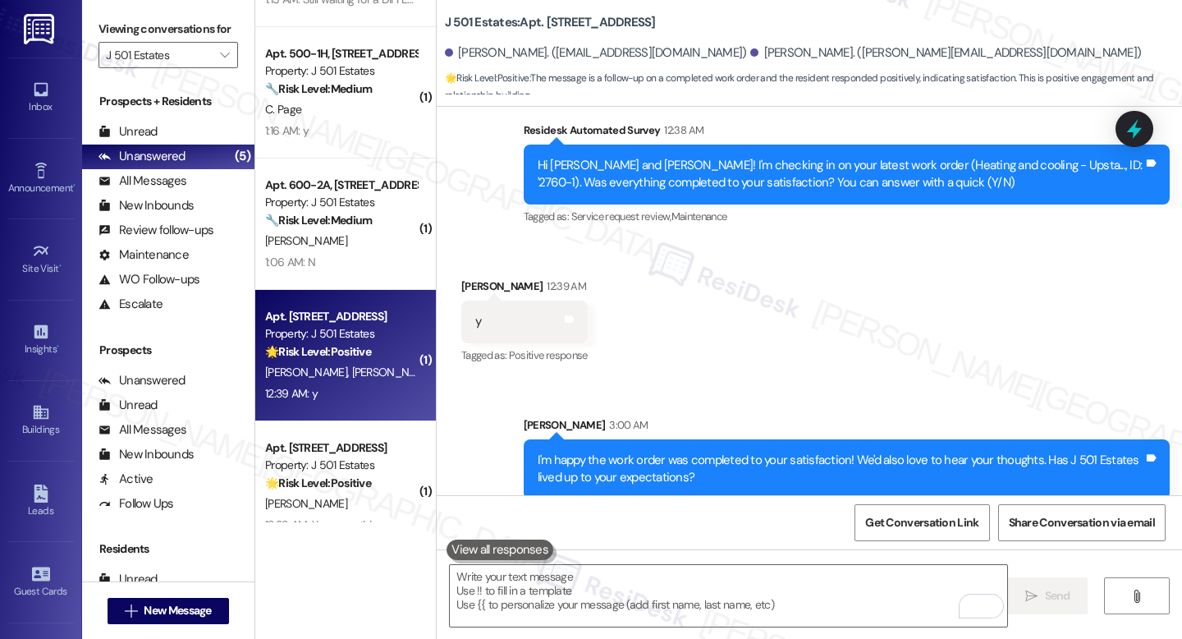
scroll to position [135, 0]
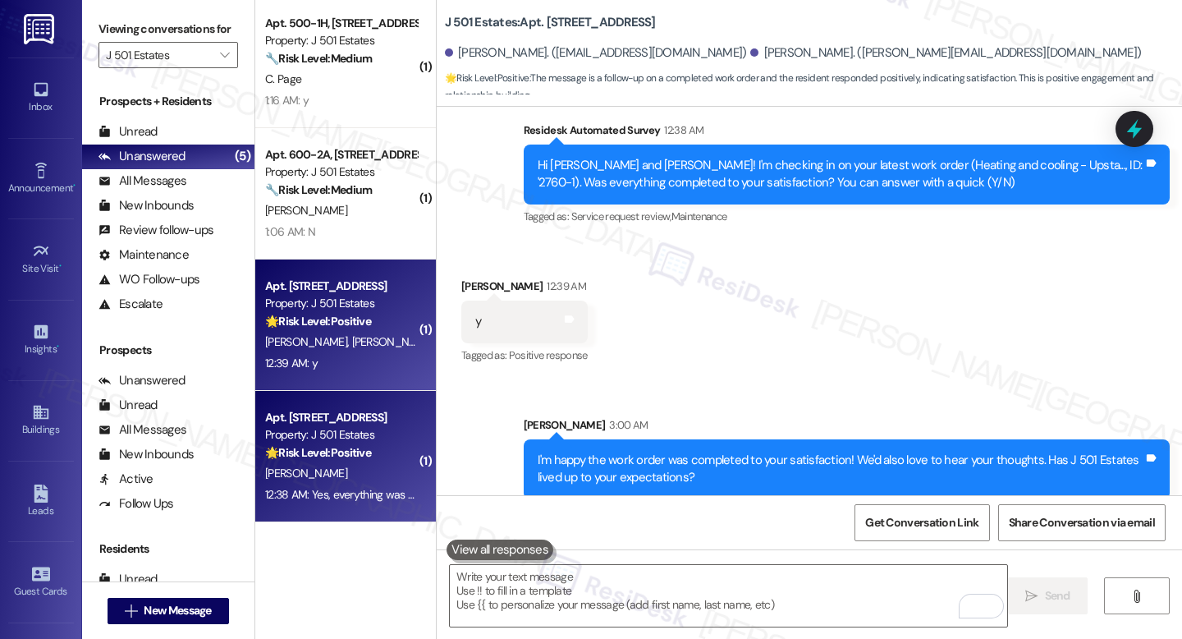
click at [335, 447] on strong "🌟 Risk Level: Positive" at bounding box center [318, 452] width 106 height 15
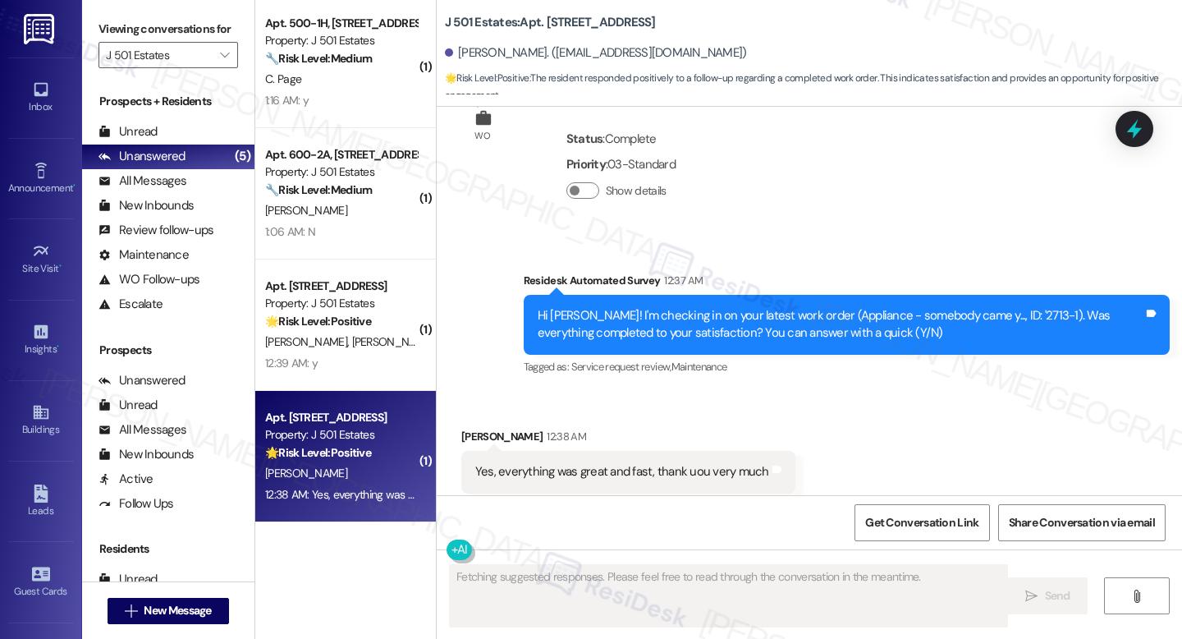
scroll to position [3596, 0]
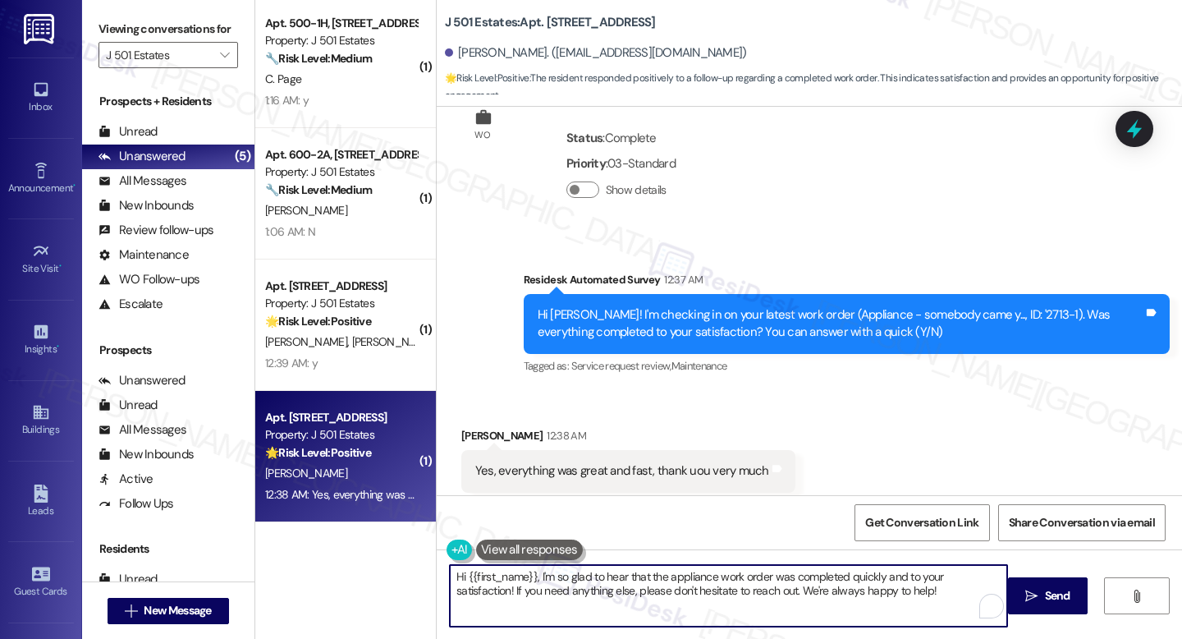
click at [548, 580] on textarea "Hi {{first_name}}, I'm so glad to hear that the appliance work order was comple…" at bounding box center [728, 596] width 557 height 62
paste textarea "I'm happy the work order was completed to your satisfaction! We'd also love to …"
type textarea "I'm happy the work order was completed to your satisfaction! We'd also love to …"
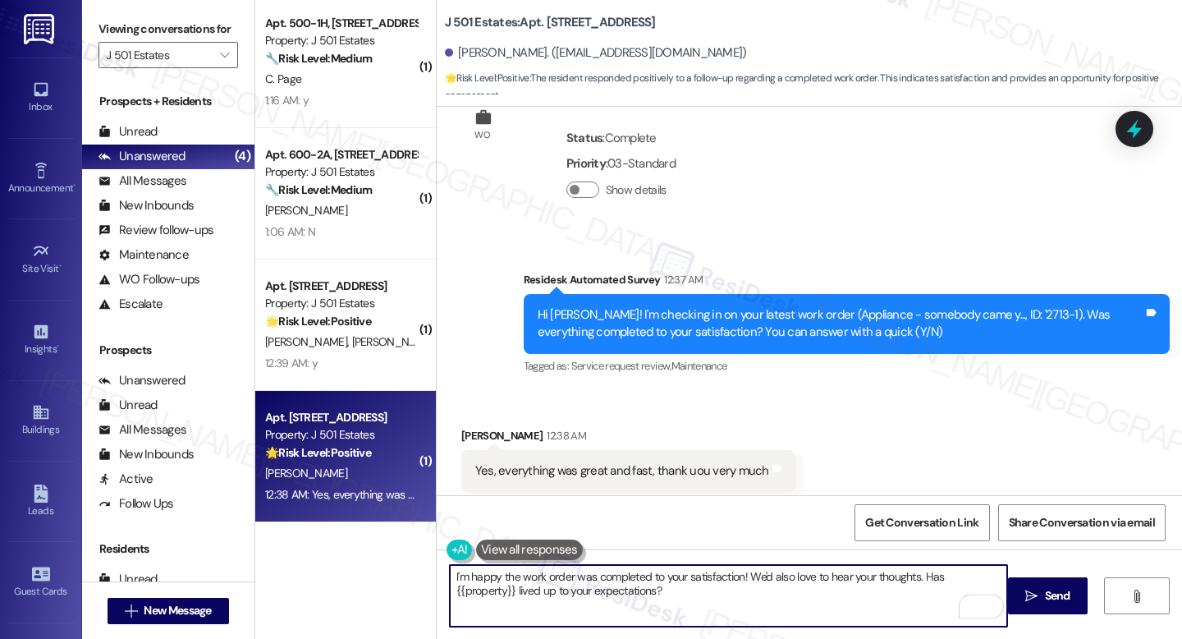
drag, startPoint x: 1052, startPoint y: 596, endPoint x: 921, endPoint y: 542, distance: 141.3
click at [1050, 598] on span "Send" at bounding box center [1057, 595] width 25 height 17
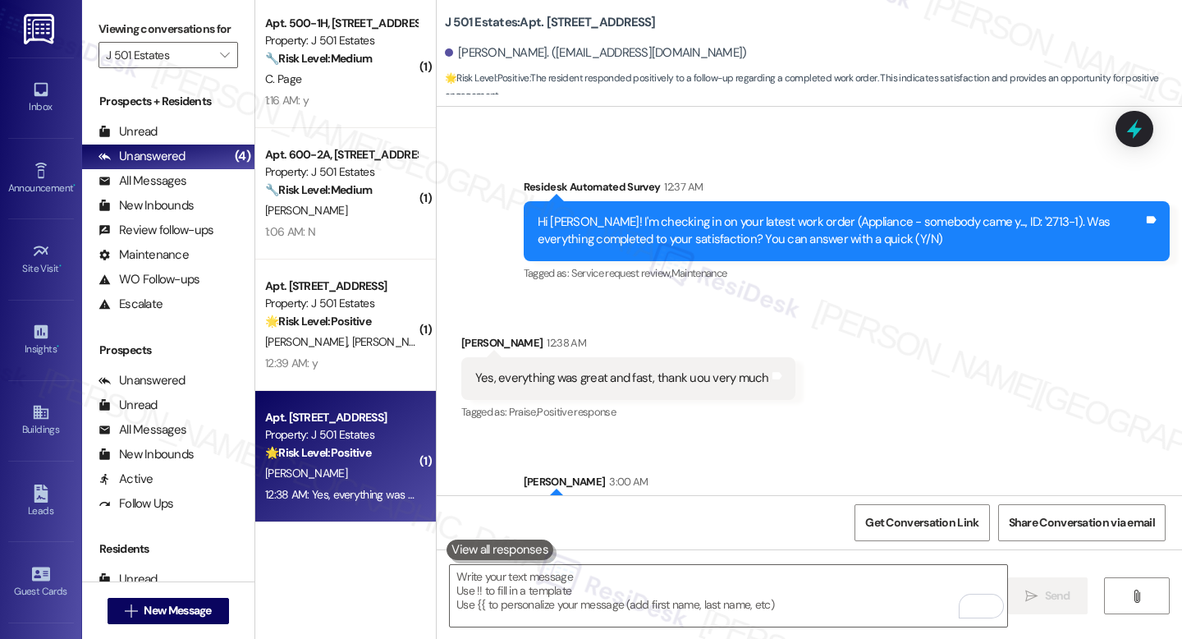
scroll to position [3727, 0]
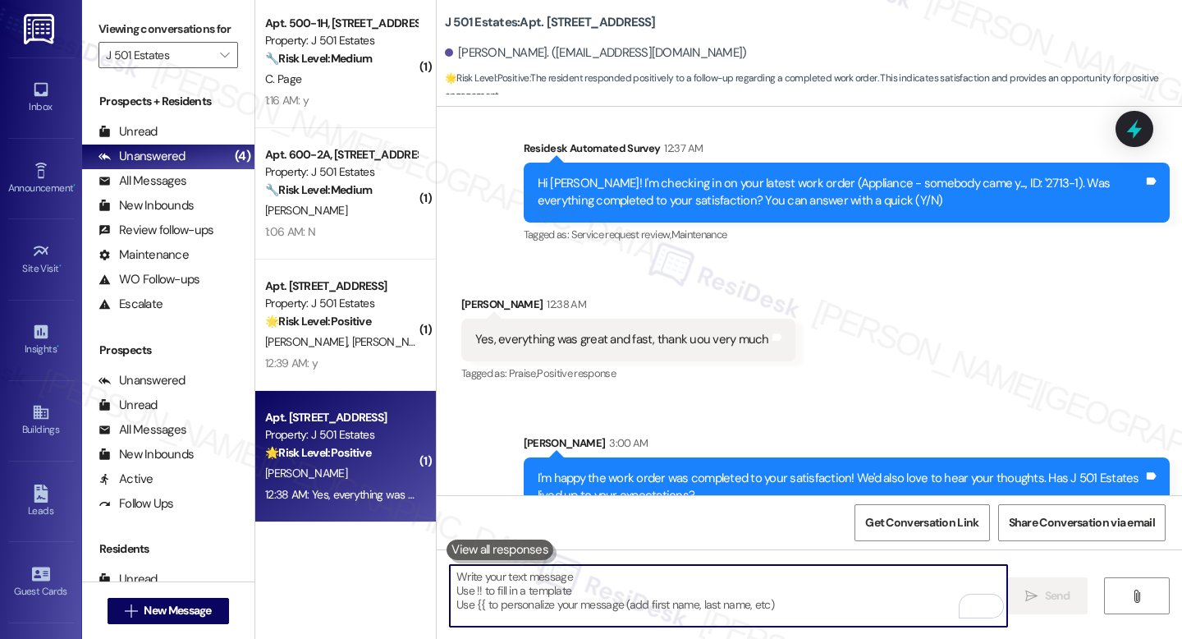
click at [628, 600] on textarea "To enrich screen reader interactions, please activate Accessibility in Grammarl…" at bounding box center [728, 596] width 557 height 62
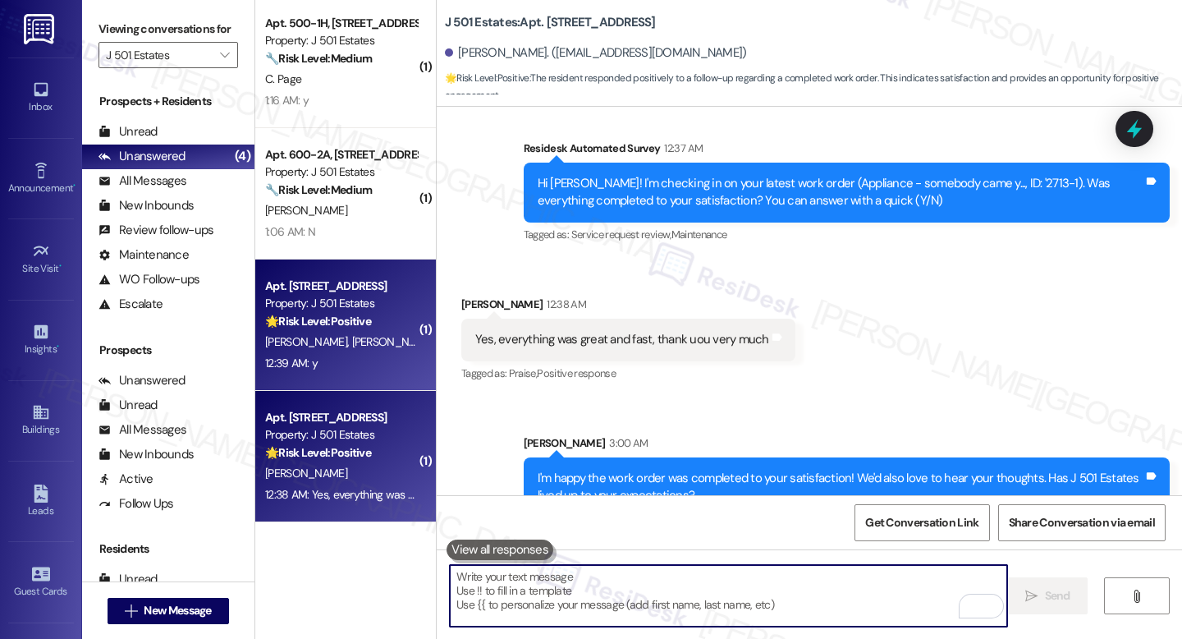
click at [312, 373] on div "12:39 AM: y 12:39 AM: y" at bounding box center [341, 363] width 155 height 21
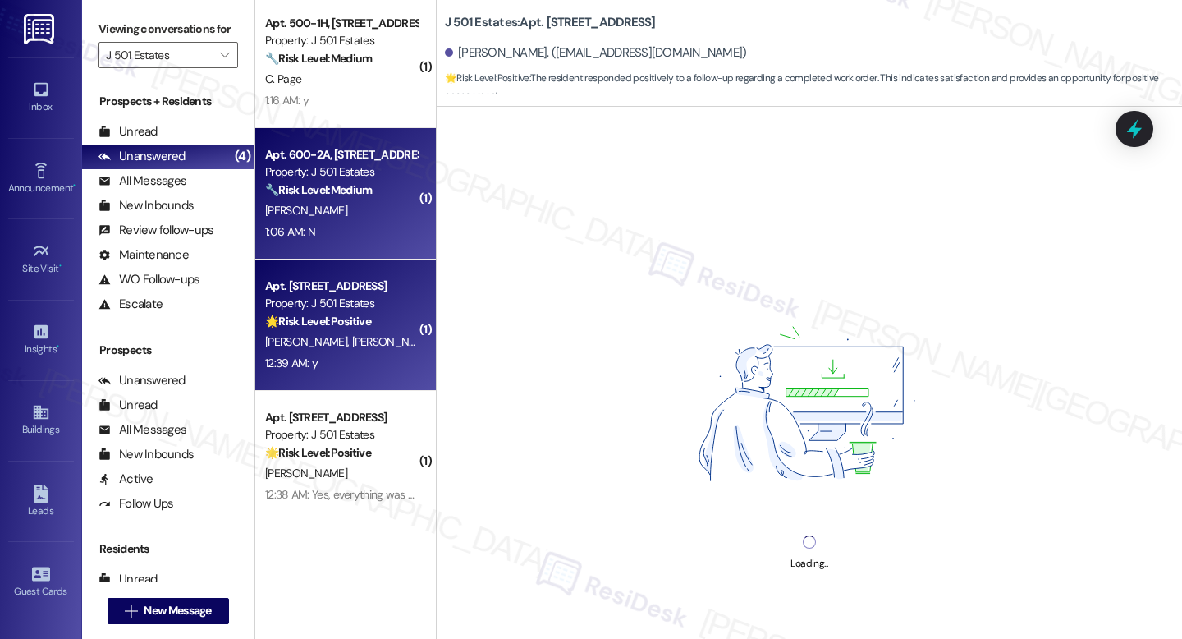
click at [306, 233] on div "1:06 AM: N 1:06 AM: N" at bounding box center [341, 232] width 155 height 21
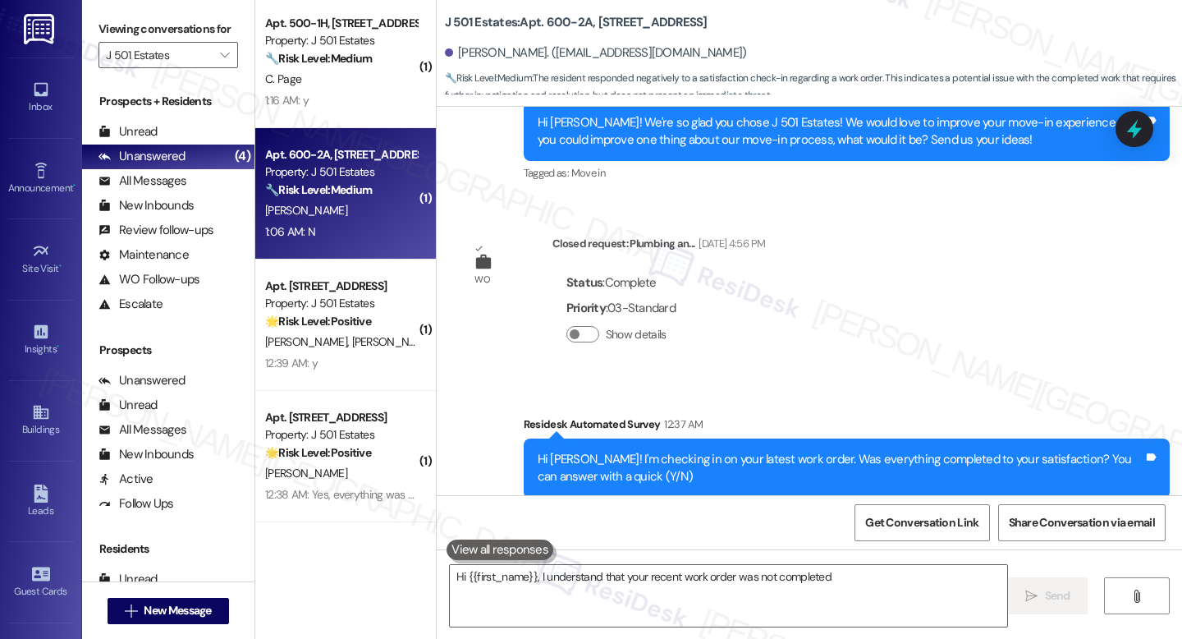
scroll to position [708, 0]
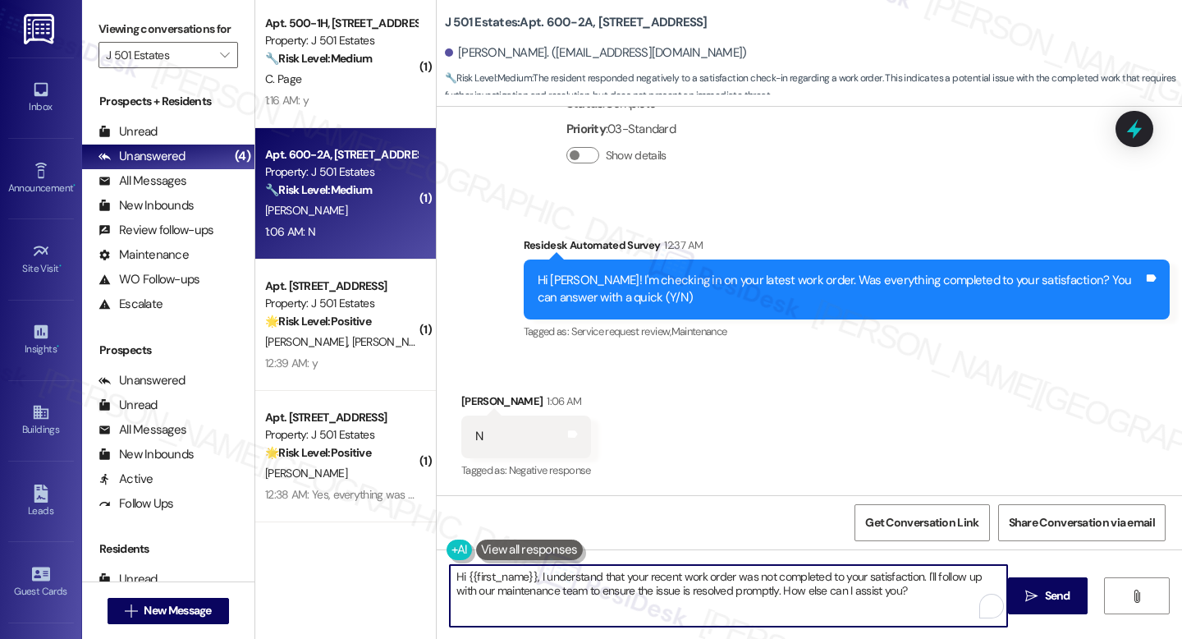
click at [670, 596] on textarea "Hi {{first_name}}, I understand that your recent work order was not completed t…" at bounding box center [728, 596] width 557 height 62
click at [754, 593] on textarea "Hi {{first_name}}, I understand that your recent work order was not completed t…" at bounding box center [728, 596] width 557 height 62
click at [559, 588] on textarea "Hi {{first_name}}, I understand that your recent work order was not completed t…" at bounding box center [728, 596] width 557 height 62
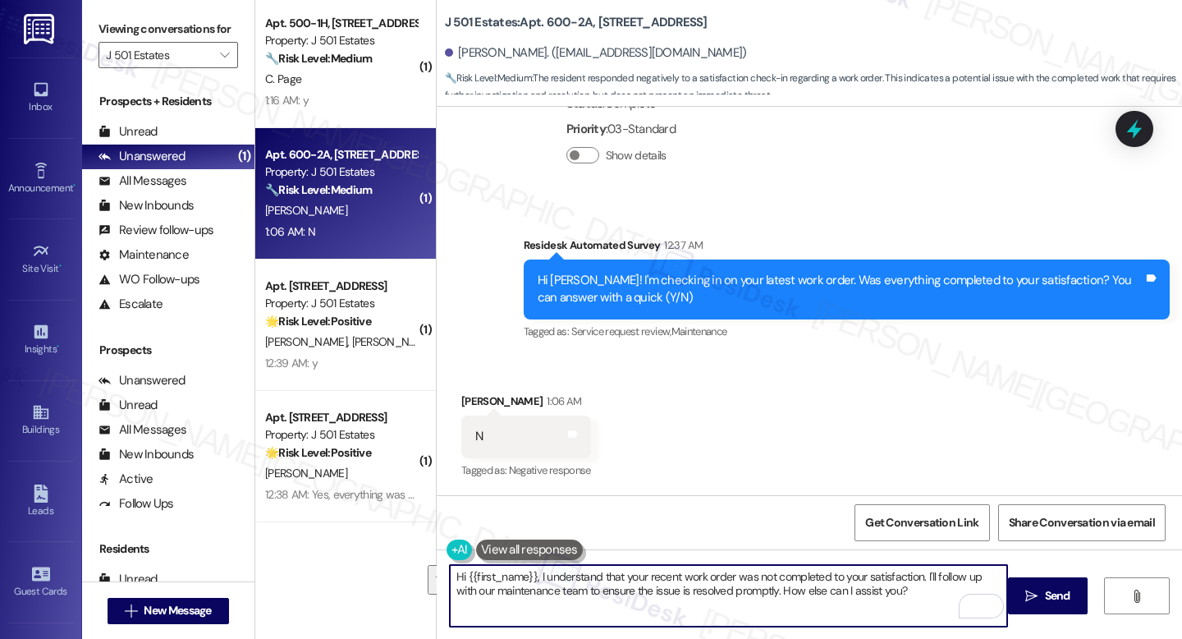
click at [559, 588] on textarea "Hi {{first_name}}, I understand that your recent work order was not completed t…" at bounding box center [728, 596] width 557 height 62
paste textarea "Devin, thank you for your reply. Could you let me know what’s still unresolved …"
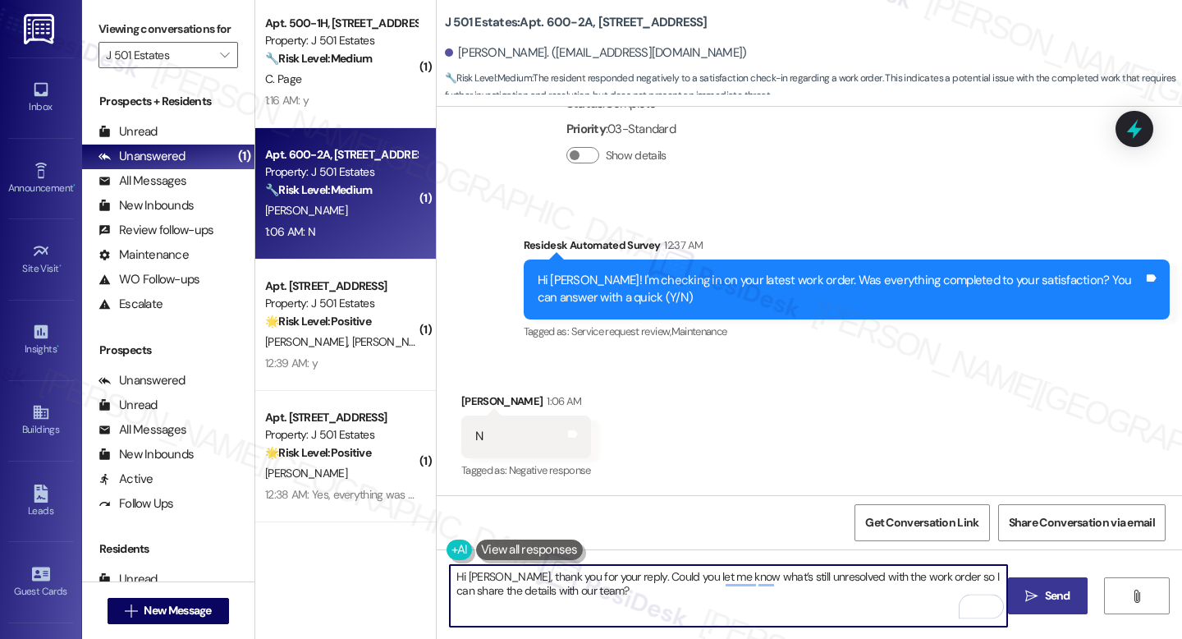
type textarea "Hi Devin, thank you for your reply. Could you let me know what’s still unresolv…"
click at [1052, 612] on button " Send" at bounding box center [1048, 595] width 80 height 37
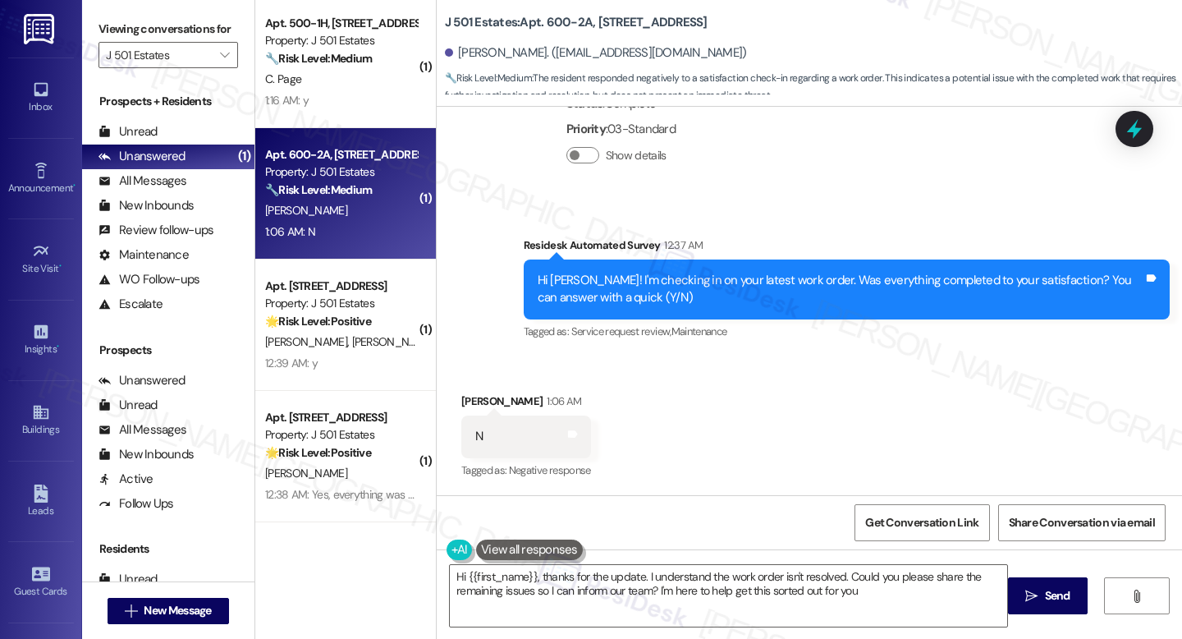
type textarea "Hi {{first_name}}, thanks for the update. I understand the work order isn't res…"
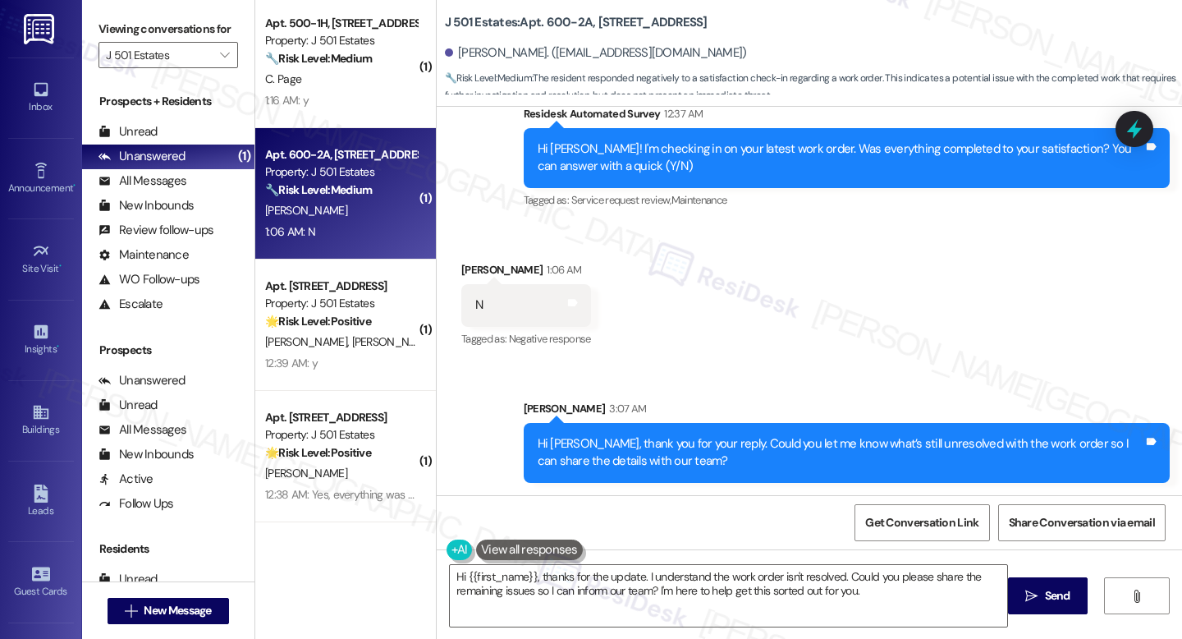
scroll to position [841, 0]
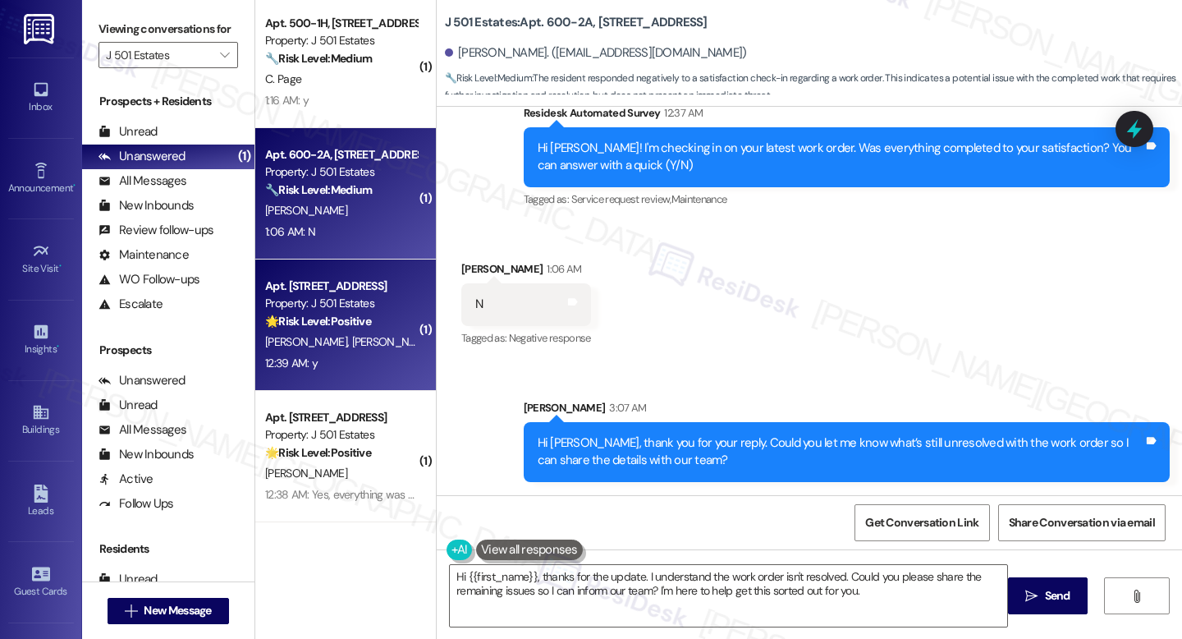
click at [337, 268] on div "Apt. 304, 240 Ivy Meadow Ln Property: J 501 Estates 🌟 Risk Level: Positive The …" at bounding box center [345, 324] width 181 height 131
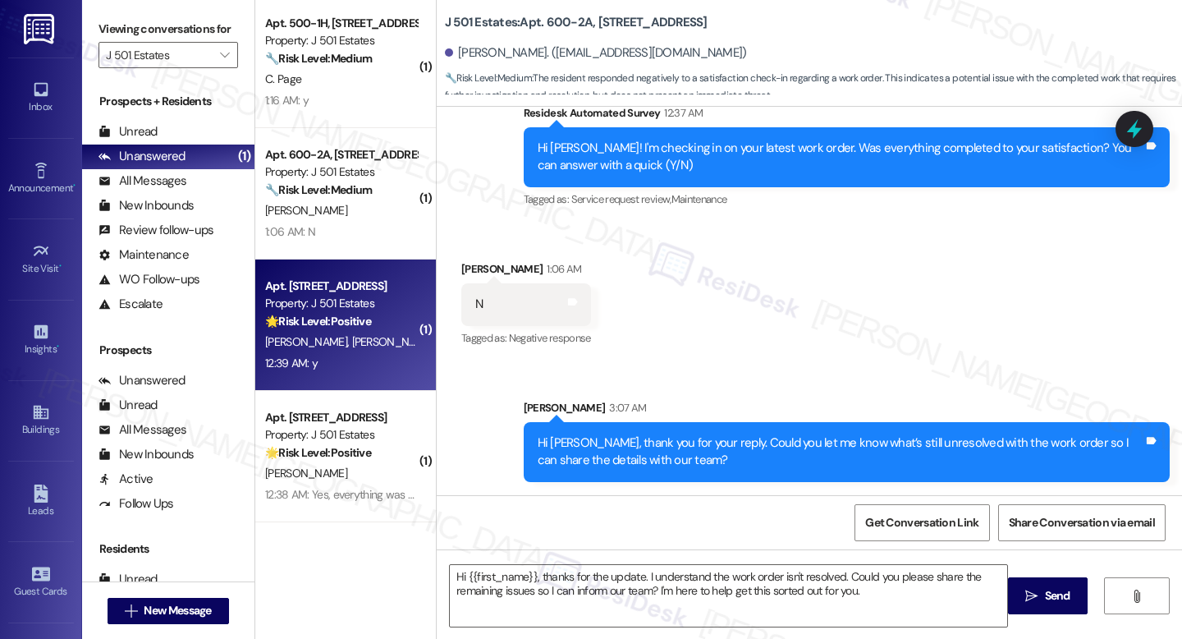
type textarea "Fetching suggested responses. Please feel free to read through the conversation…"
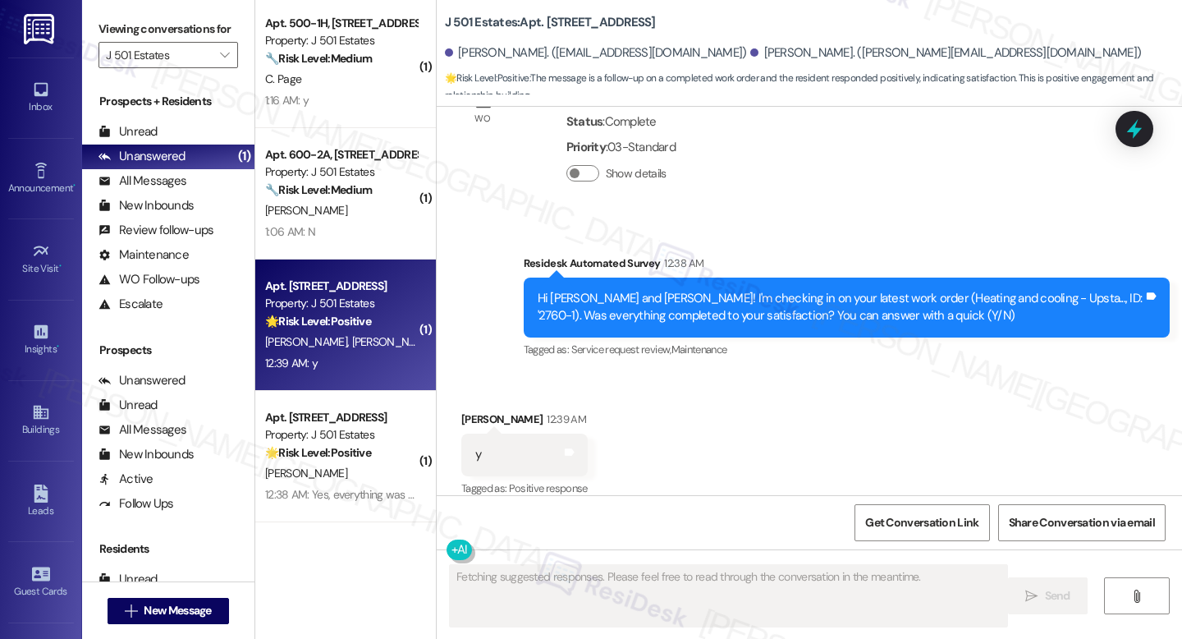
scroll to position [4612, 0]
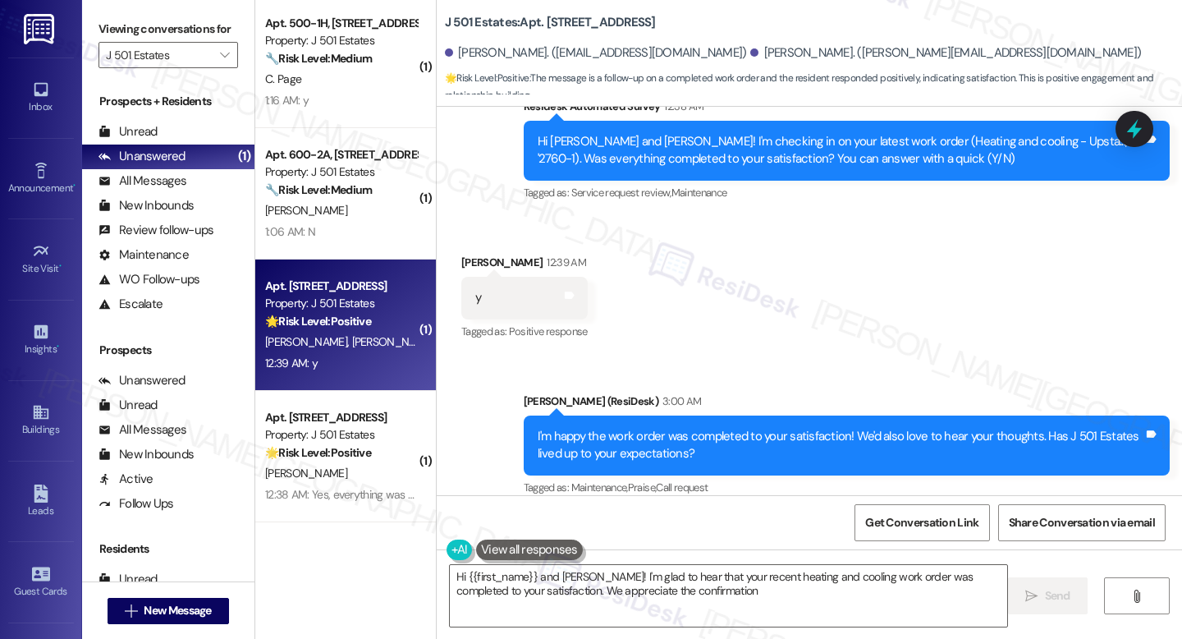
type textarea "Hi {{first_name}} and Lauren! I'm glad to hear that your recent heating and coo…"
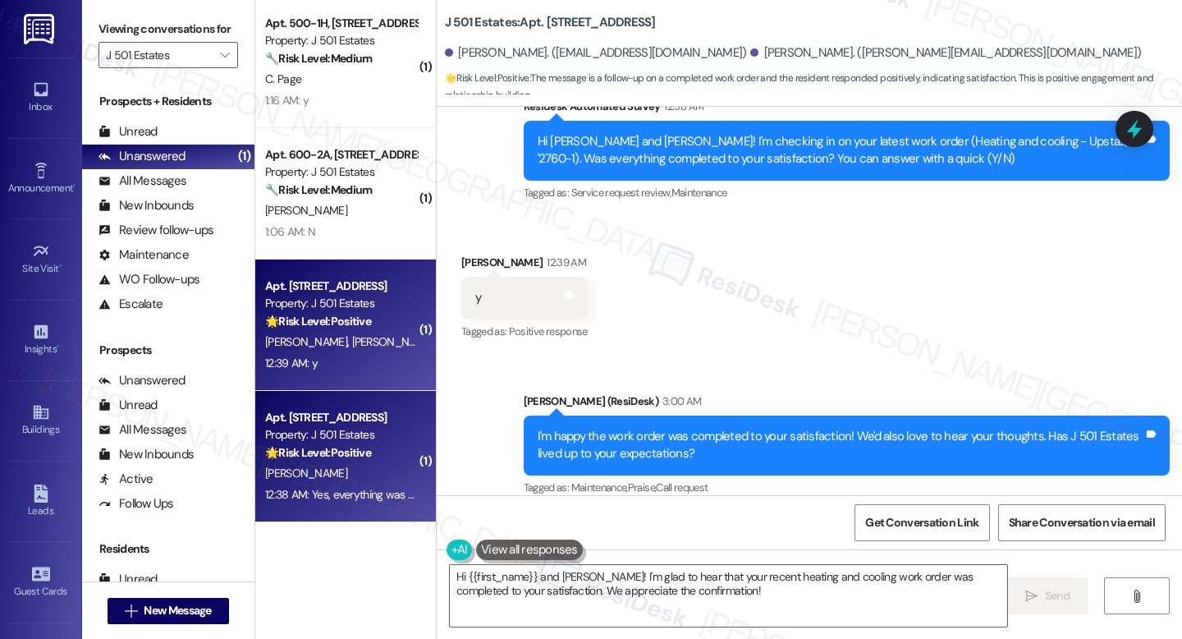
click at [314, 438] on div "Property: J 501 Estates" at bounding box center [341, 434] width 152 height 17
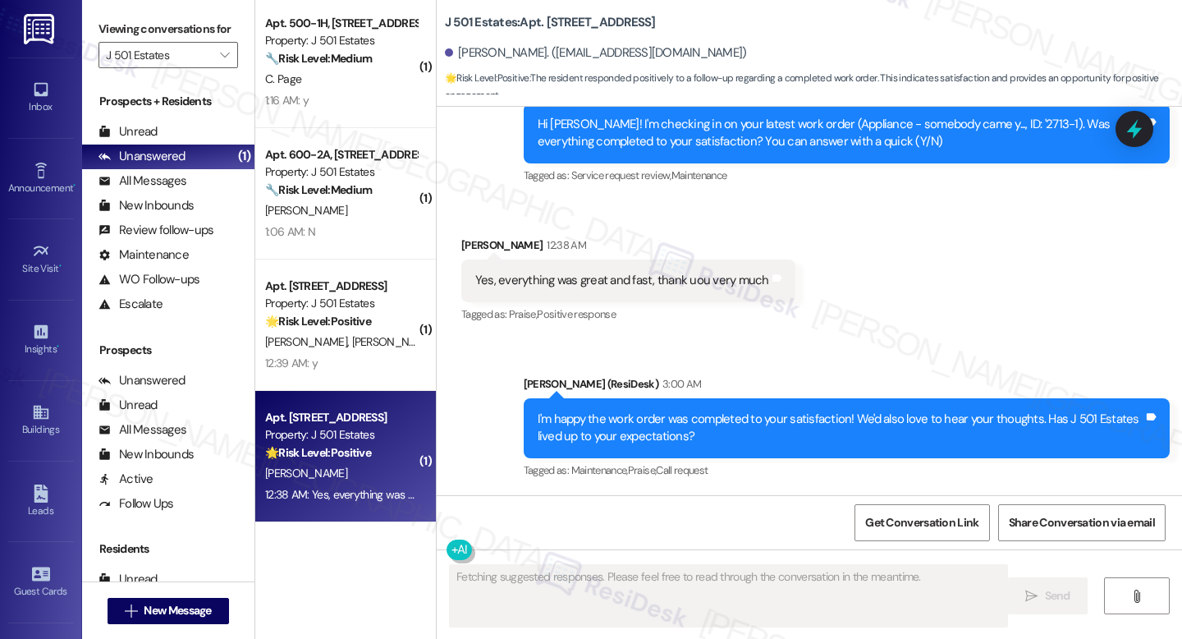
scroll to position [3752, 0]
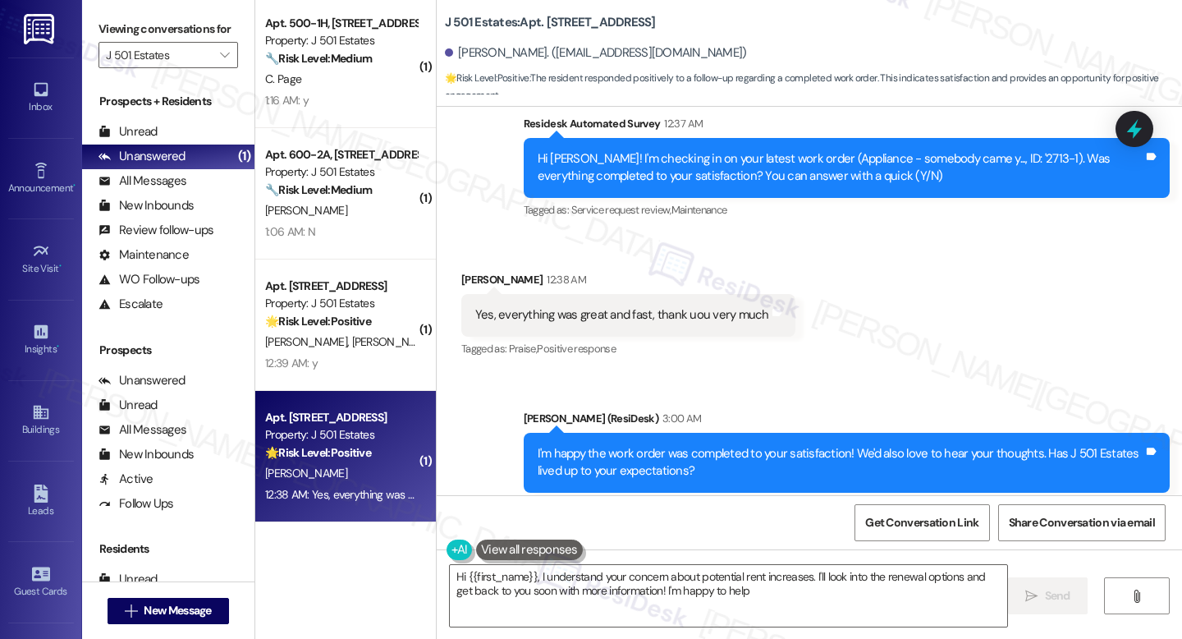
type textarea "Hi {{first_name}}, I understand your concern about potential rent increases. I'…"
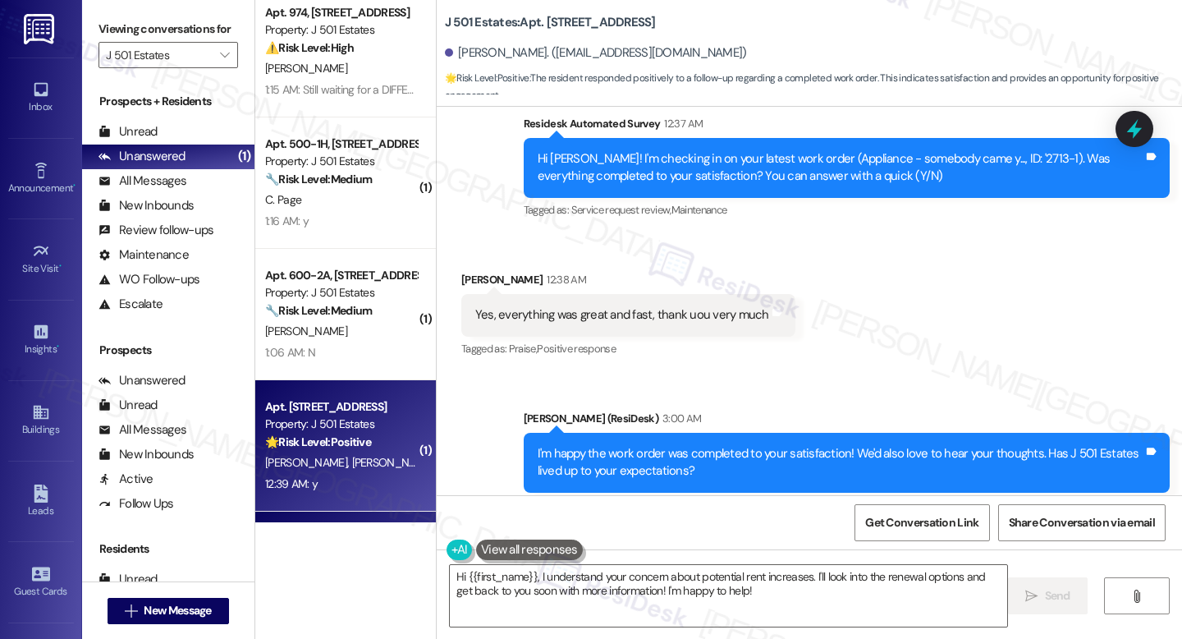
scroll to position [0, 0]
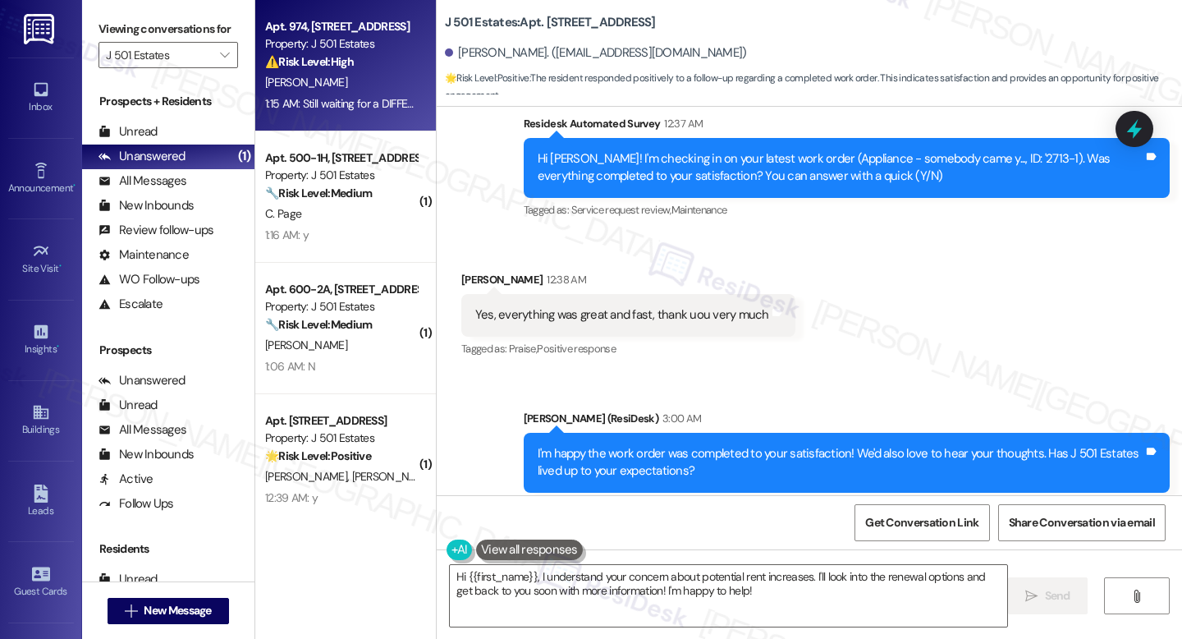
click at [303, 67] on strong "⚠️ Risk Level: High" at bounding box center [309, 61] width 89 height 15
type textarea "Fetching suggested responses. Please feel free to read through the conversation…"
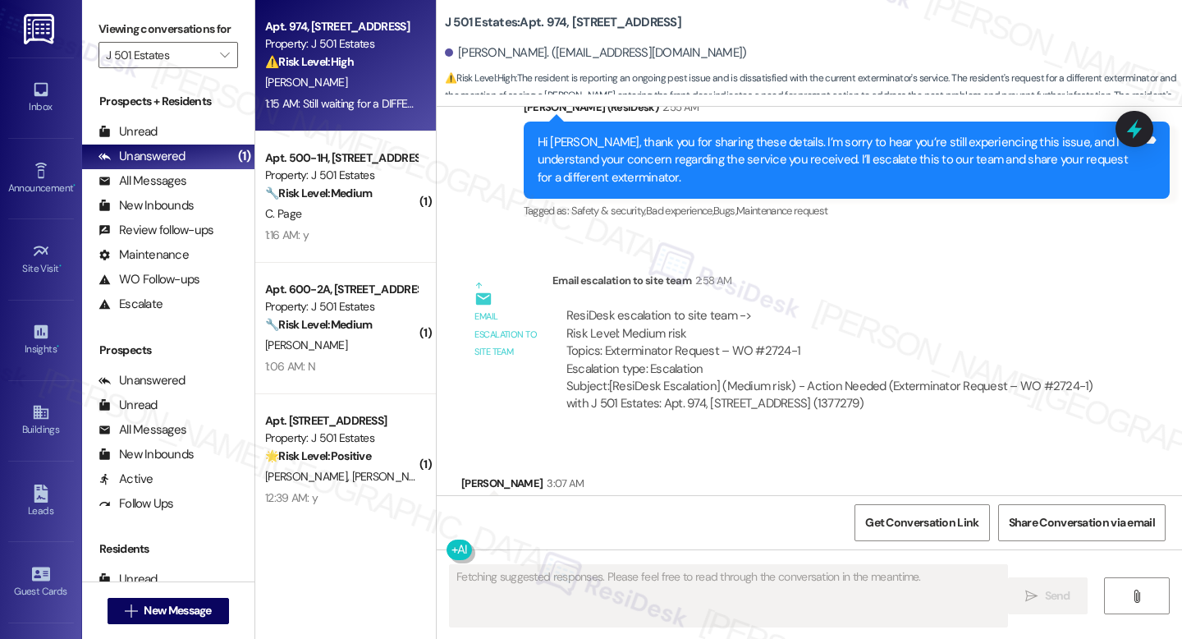
scroll to position [5610, 0]
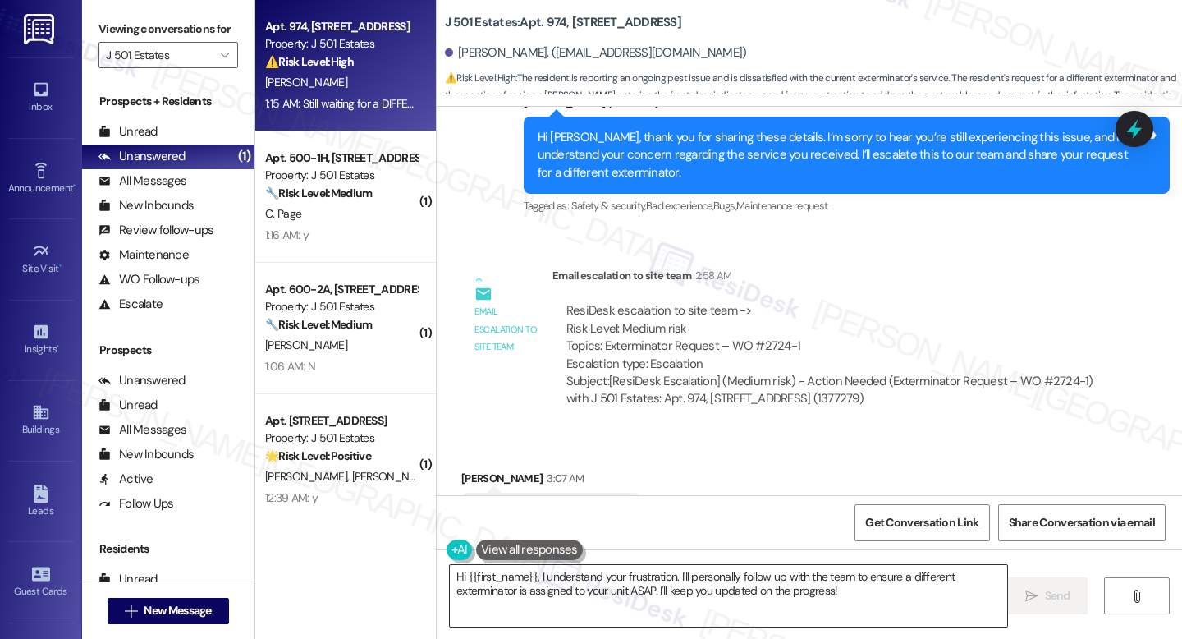
click at [647, 592] on textarea "Hi {{first_name}}, I understand your frustration. I'll personally follow up wit…" at bounding box center [728, 596] width 557 height 62
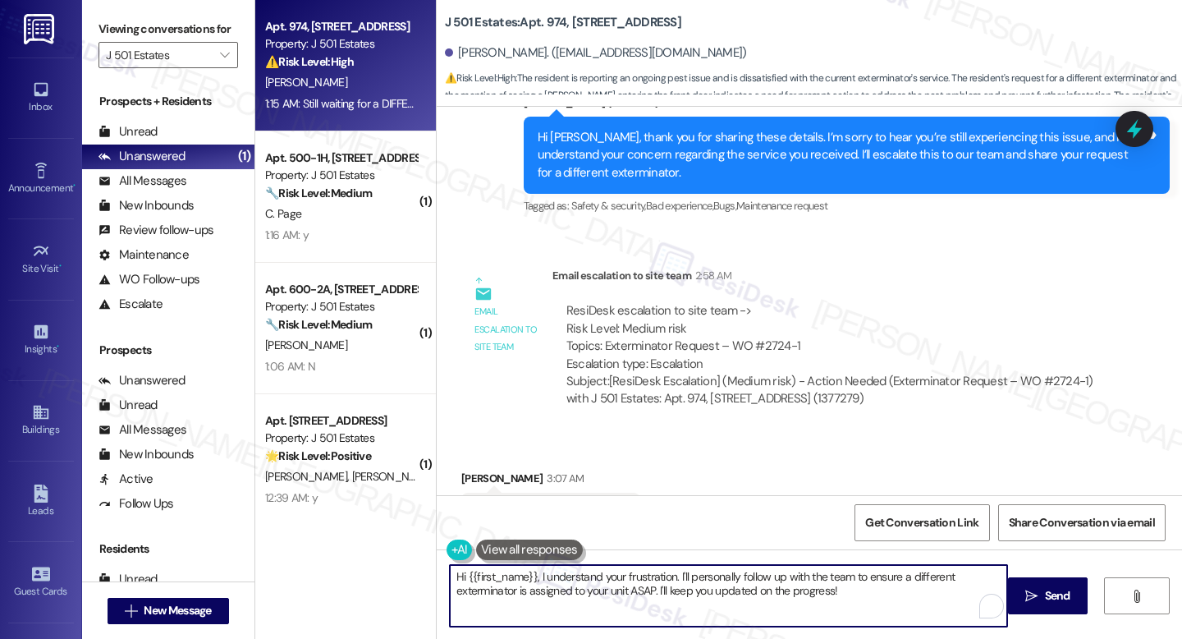
click at [647, 592] on textarea "Hi {{first_name}}, I understand your frustration. I'll personally follow up wit…" at bounding box center [728, 596] width 557 height 62
type textarea "Y"
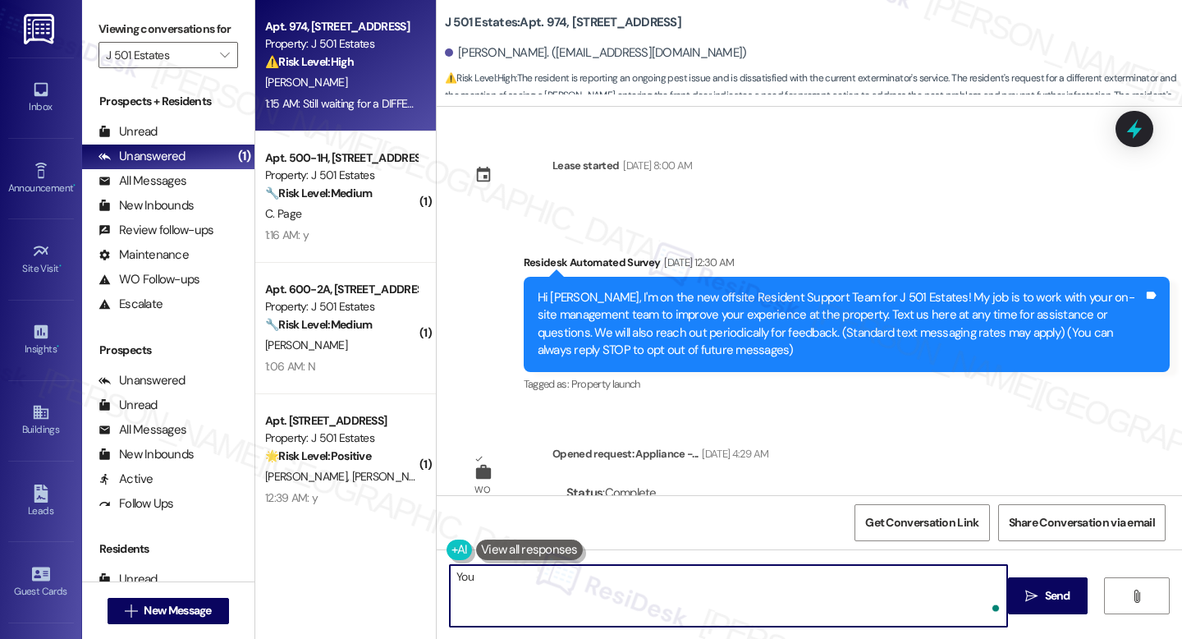
scroll to position [5610, 0]
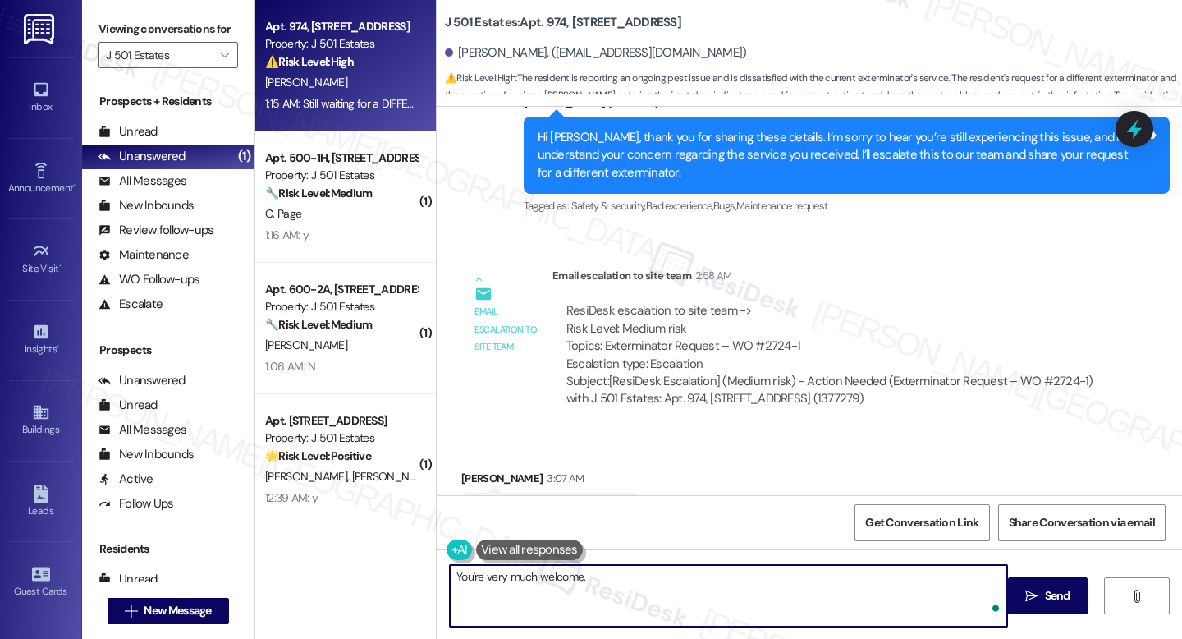
type textarea "You're very much welcome."
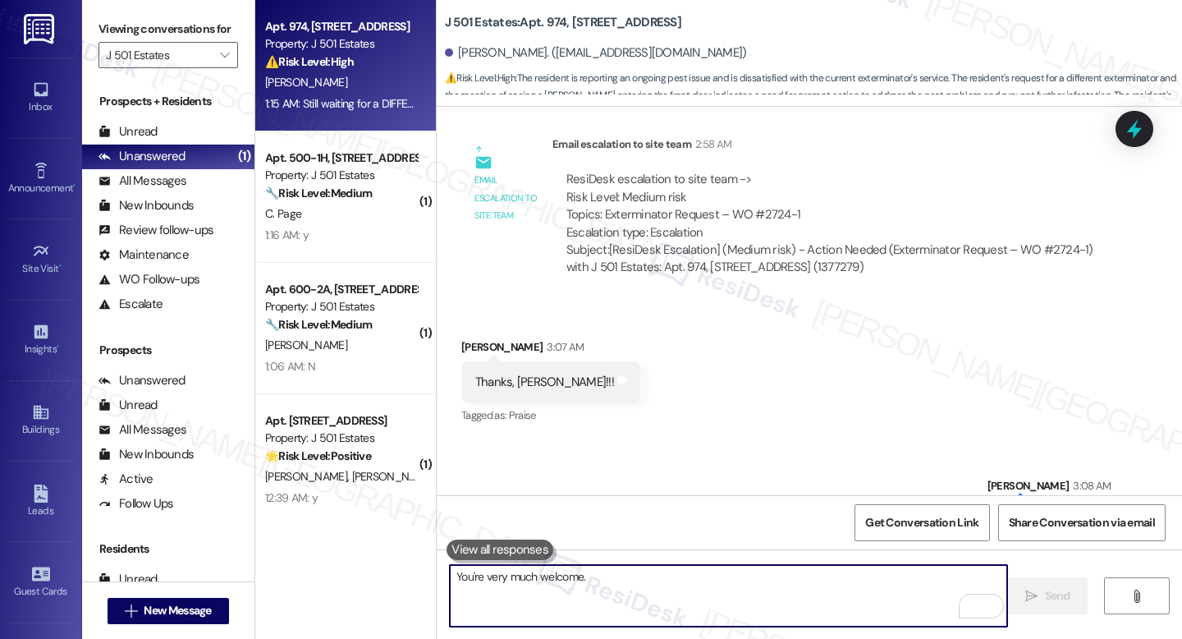
scroll to position [5748, 0]
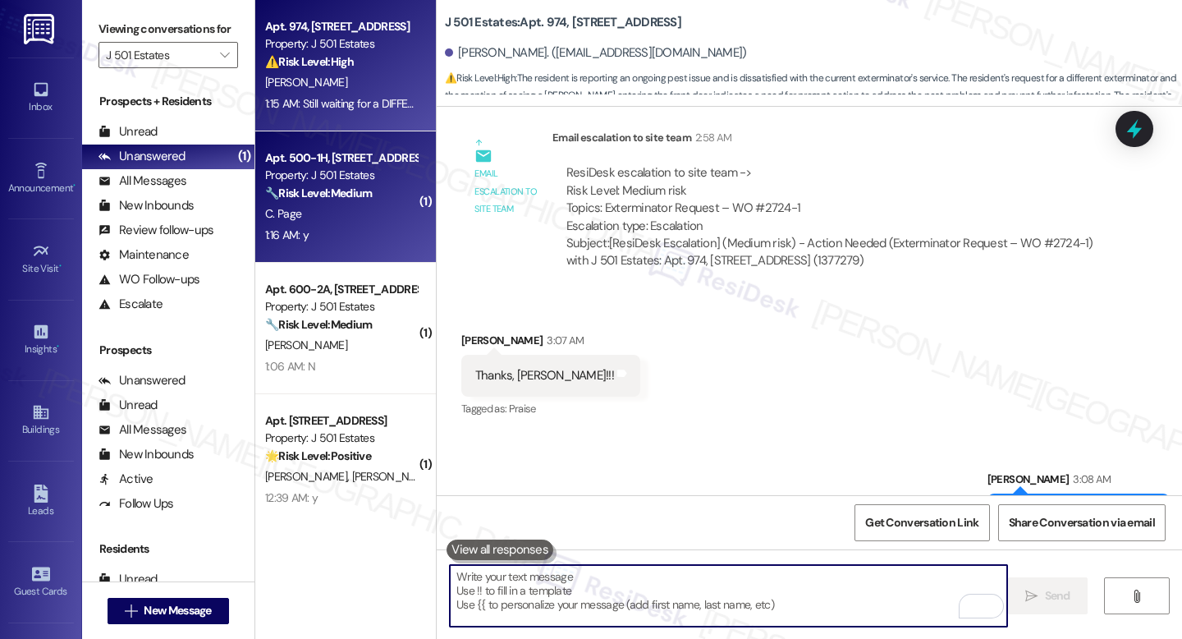
click at [301, 198] on strong "🔧 Risk Level: Medium" at bounding box center [318, 193] width 107 height 15
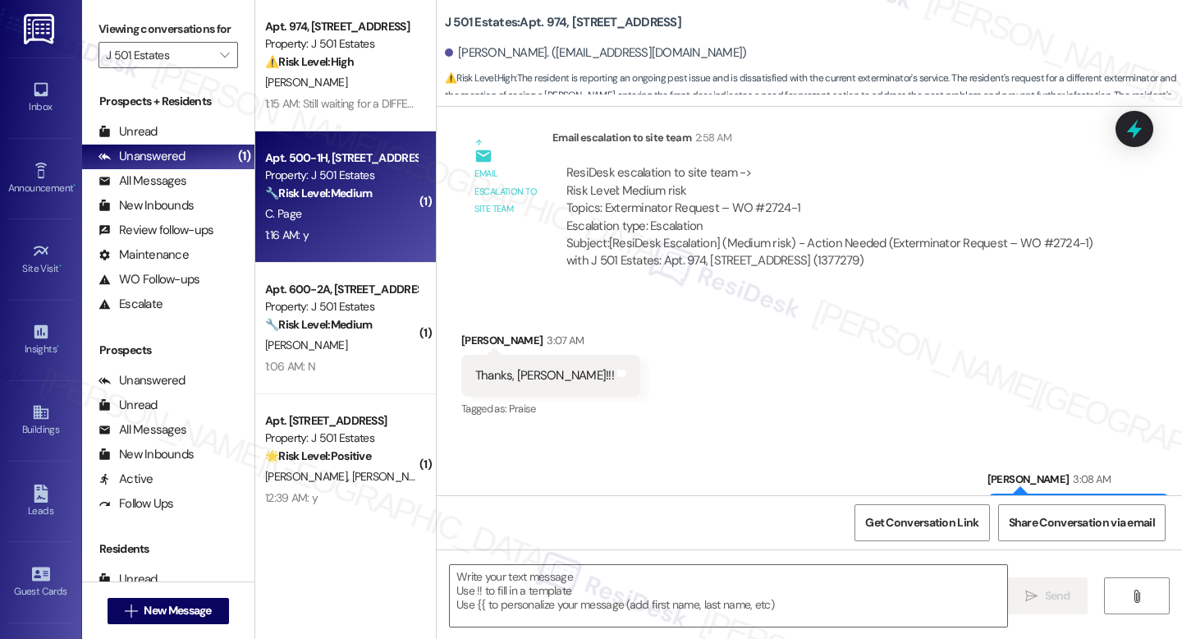
type textarea "Fetching suggested responses. Please feel free to read through the conversation…"
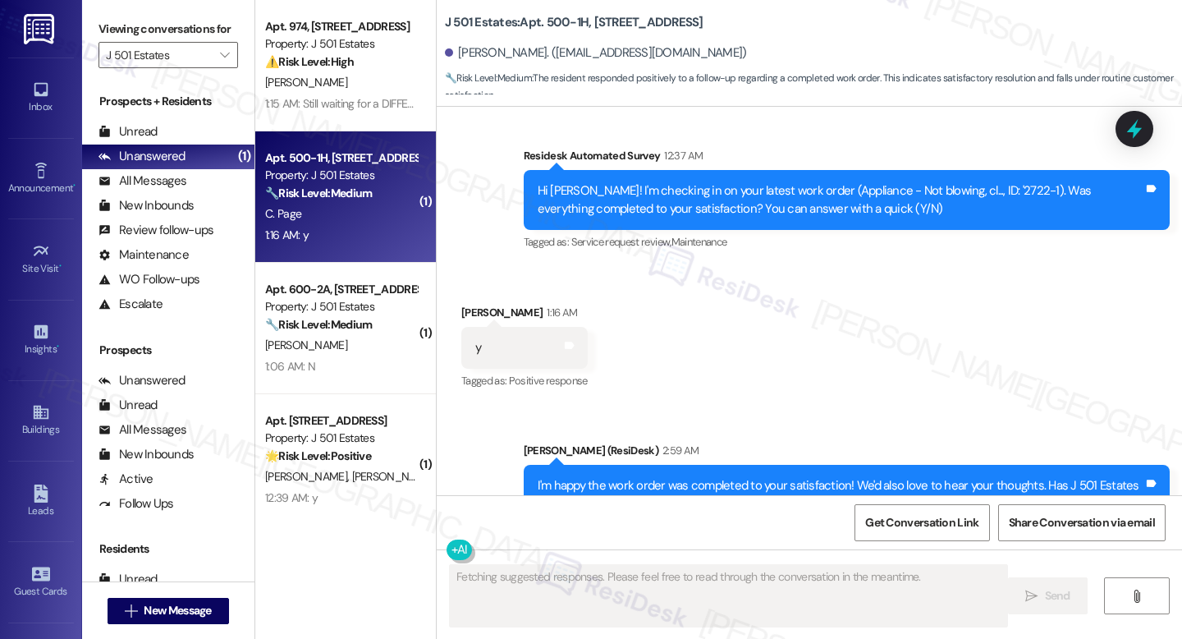
scroll to position [1192, 0]
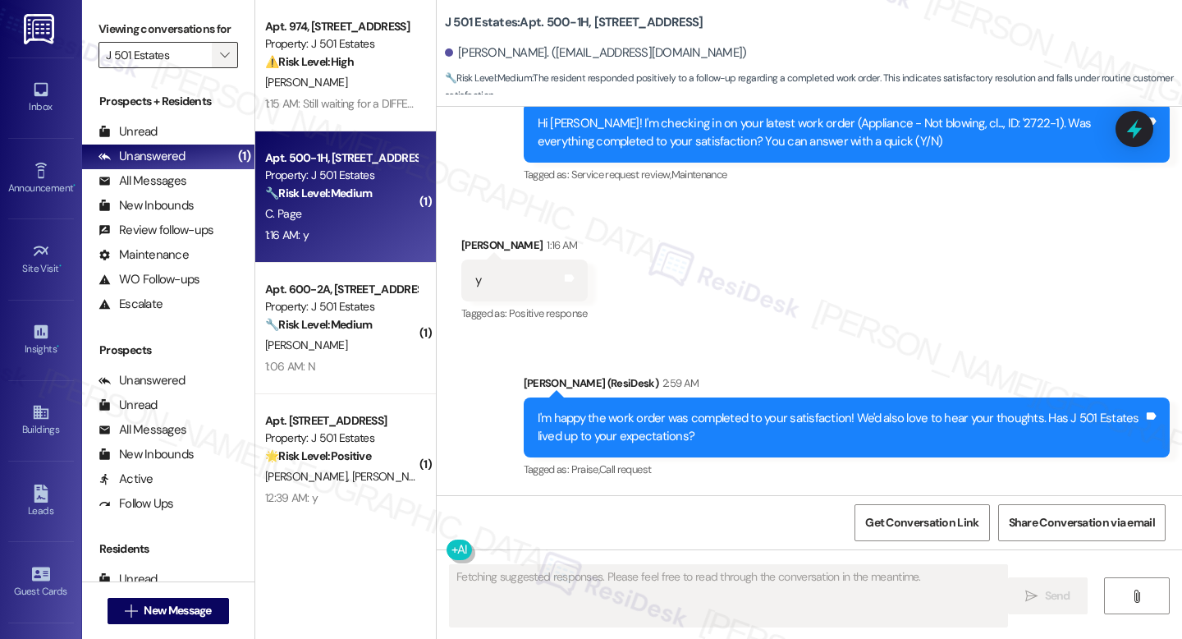
click at [220, 62] on icon "" at bounding box center [224, 54] width 9 height 13
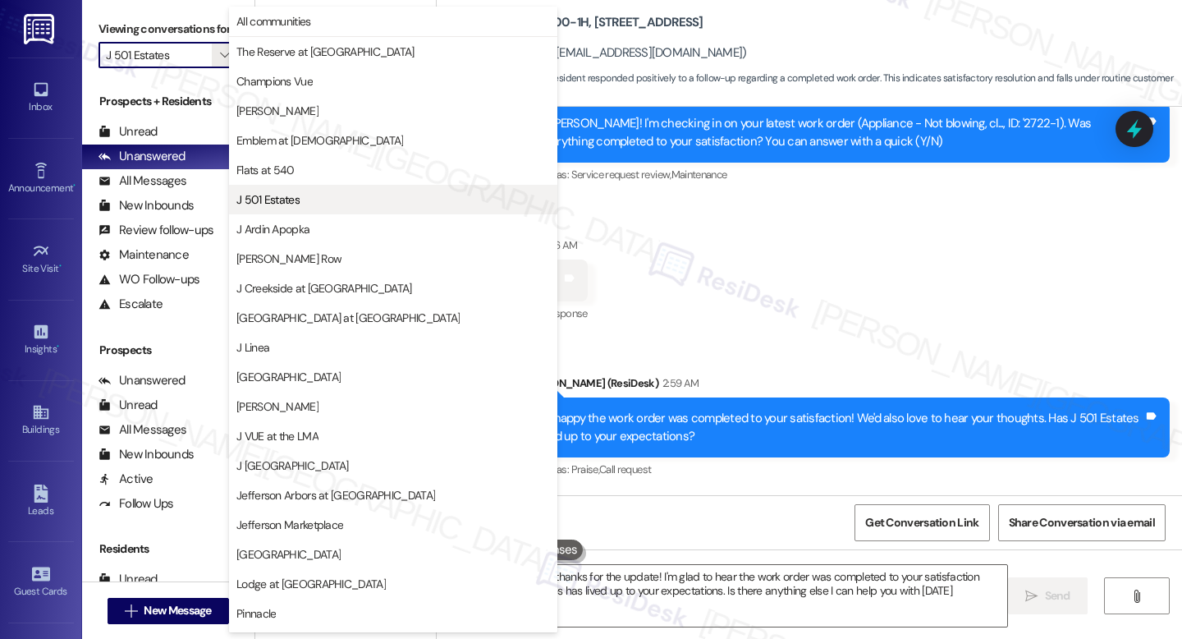
type textarea "Hi Charles, thanks for the update! I'm glad to hear the work order was complete…"
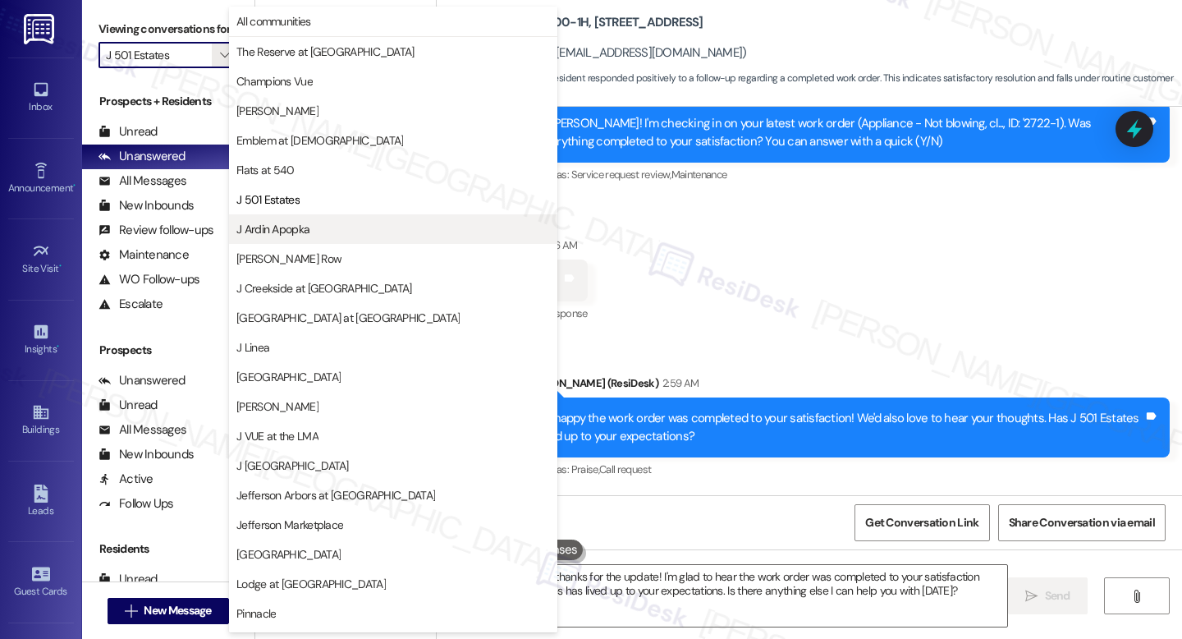
click at [287, 218] on button "J Ardin Apopka" at bounding box center [393, 229] width 328 height 30
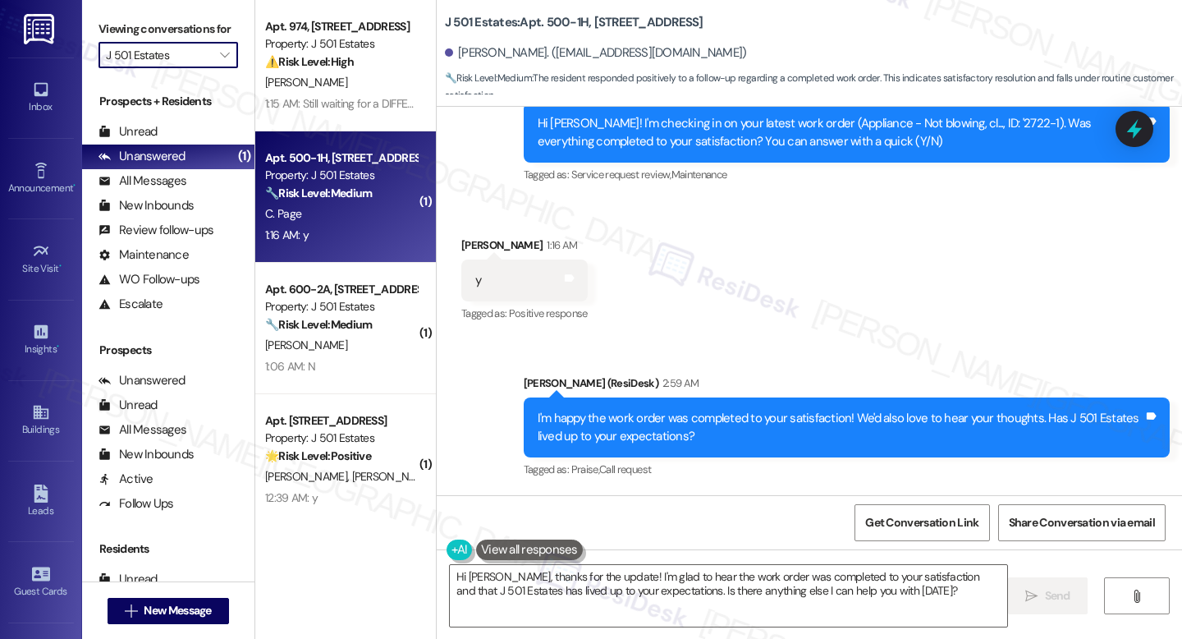
type input "J Ardin Apopka"
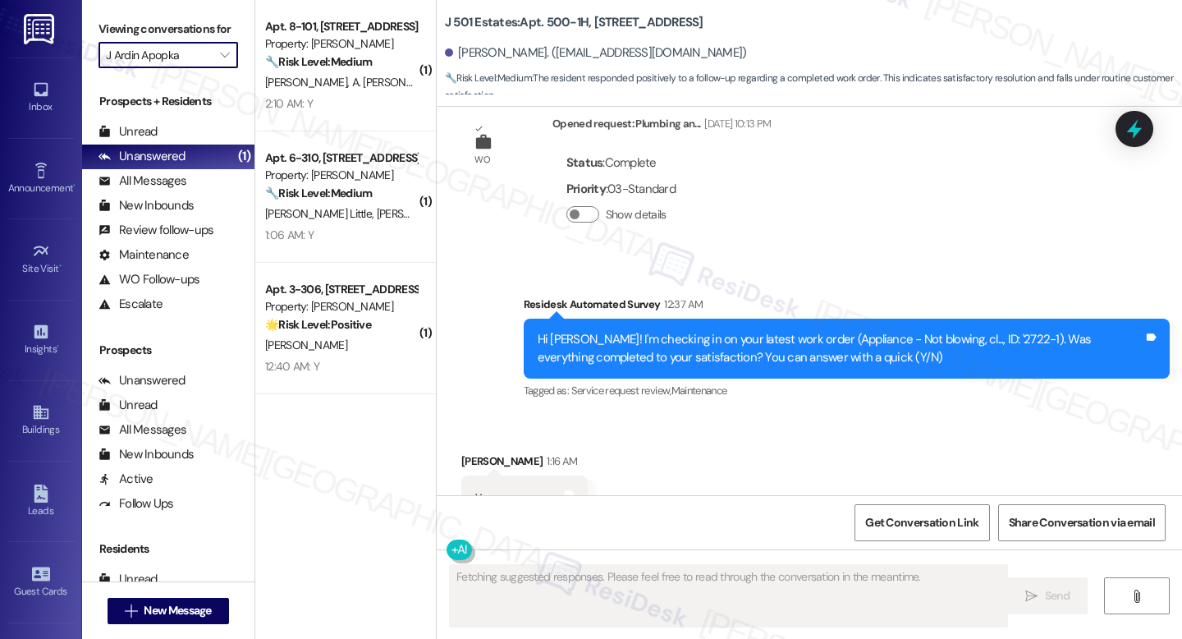
scroll to position [1034, 0]
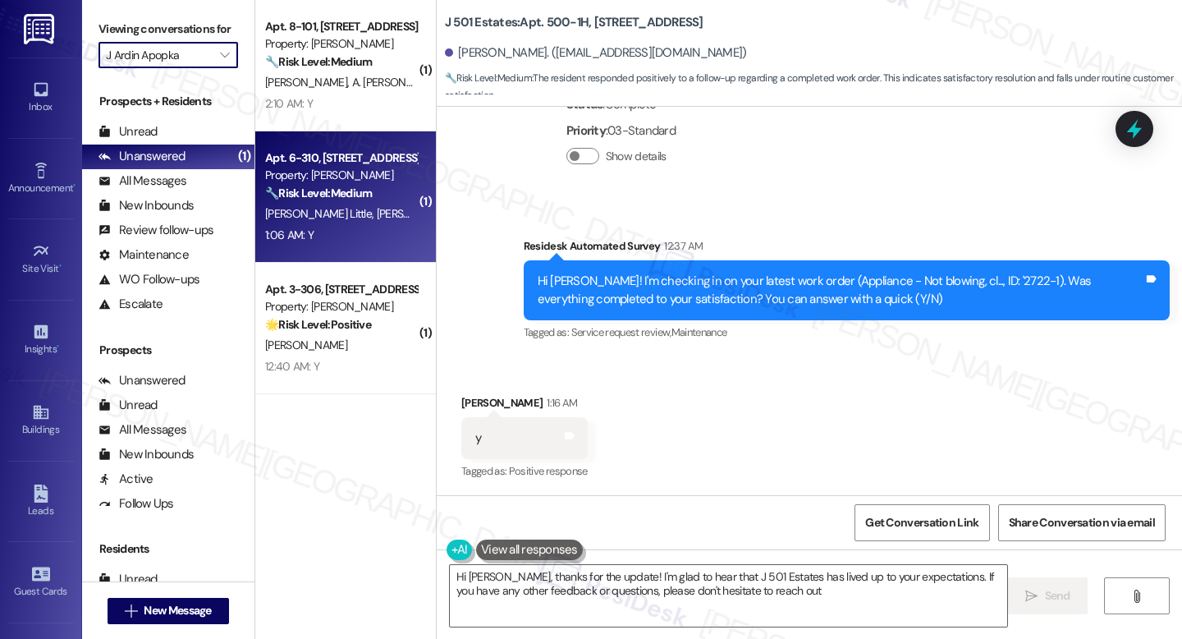
type textarea "Hi Charles, thanks for the update! I'm glad to hear that J 501 Estates has live…"
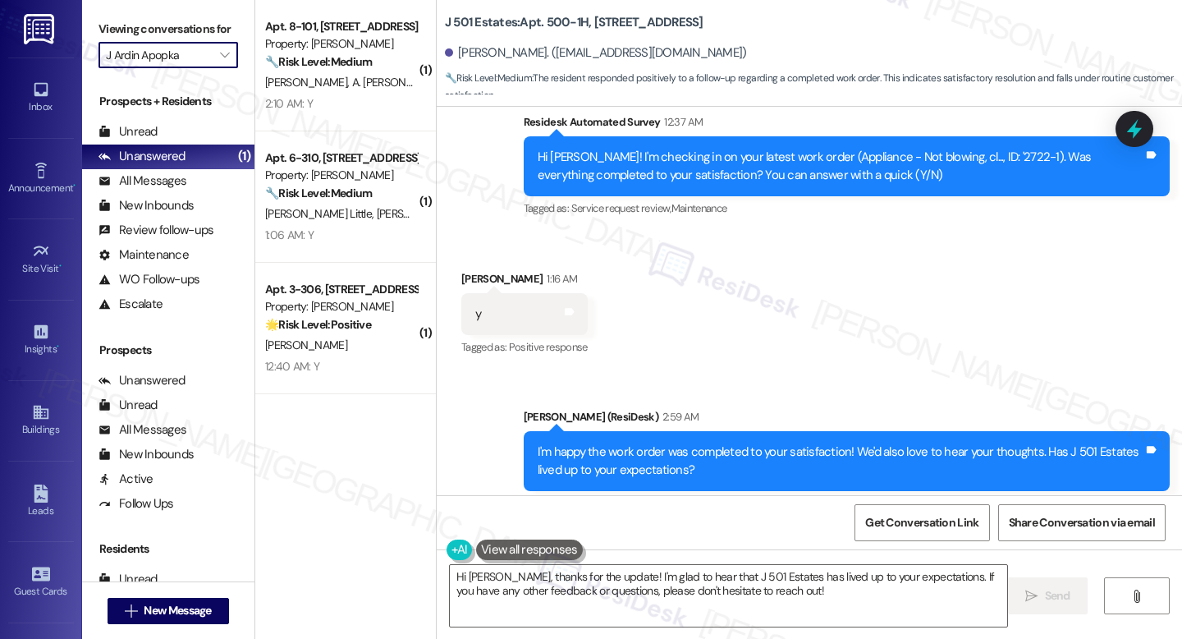
scroll to position [1192, 0]
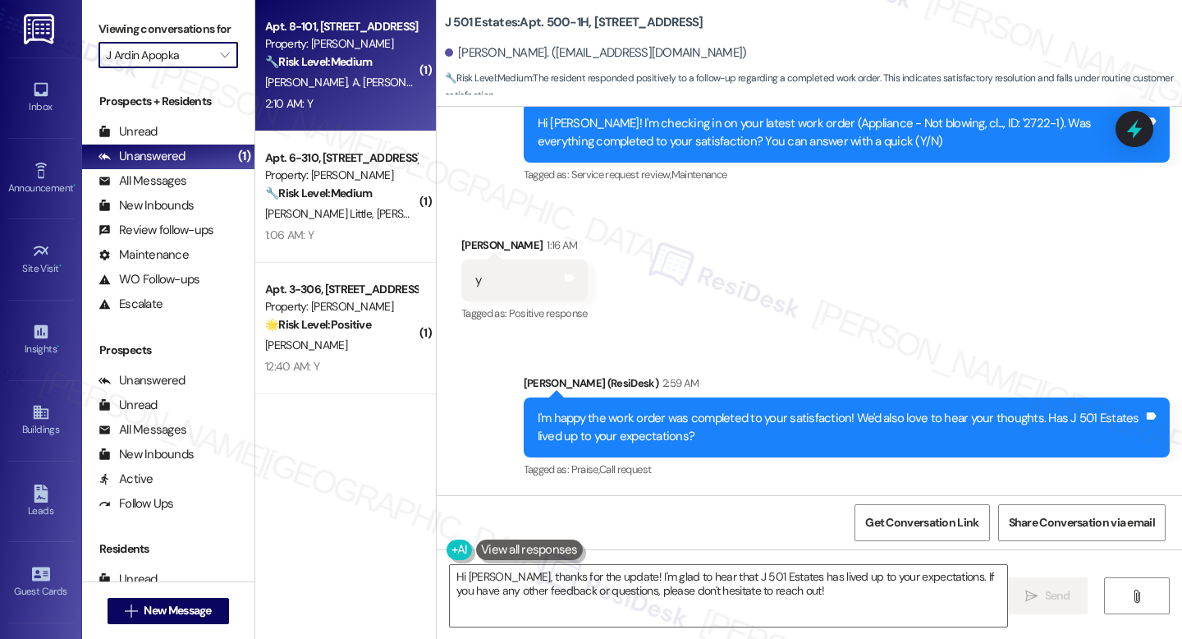
click at [306, 60] on strong "🔧 Risk Level: Medium" at bounding box center [318, 61] width 107 height 15
type textarea "Fetching suggested responses. Please feel free to read through the conversation…"
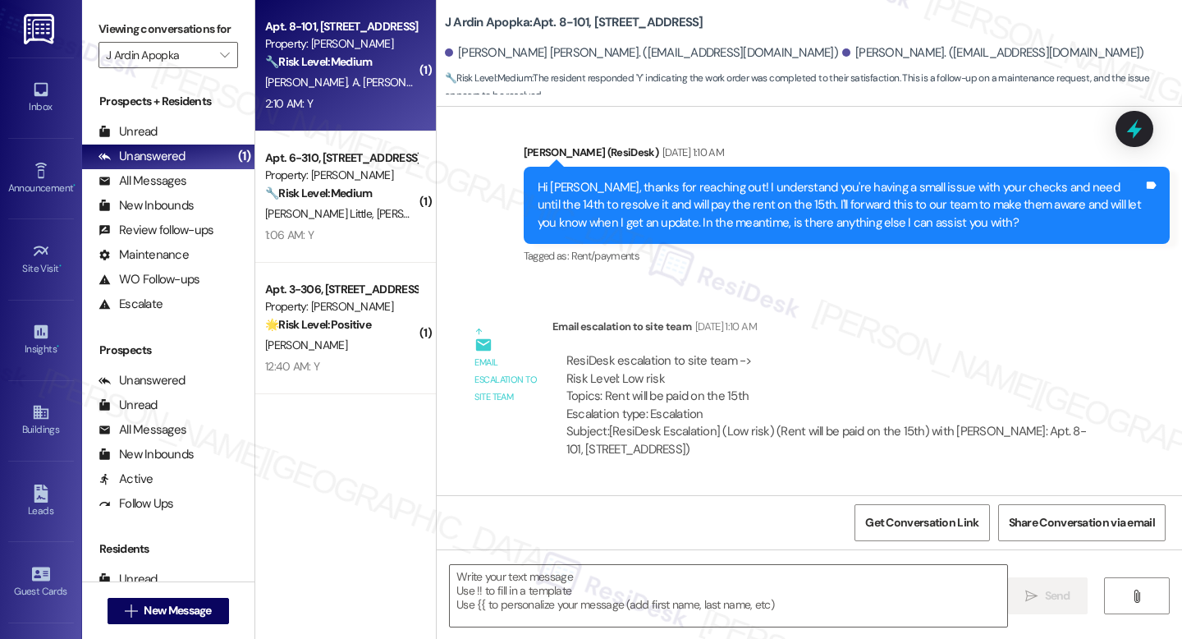
type textarea "Fetching suggested responses. Please feel free to read through the conversation…"
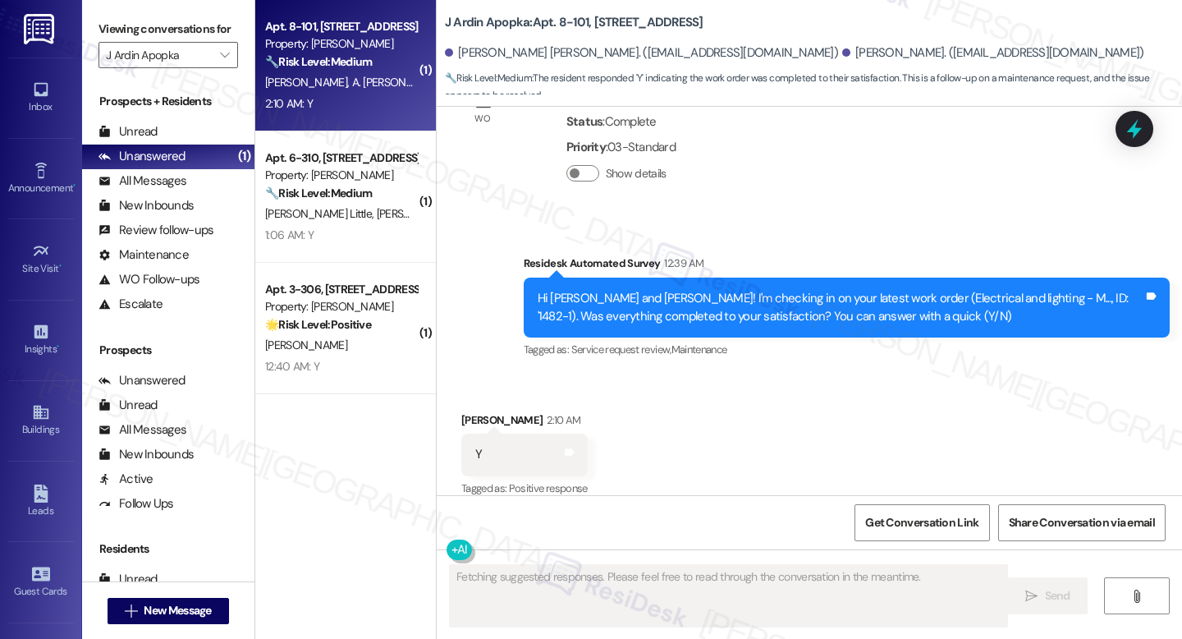
scroll to position [3423, 0]
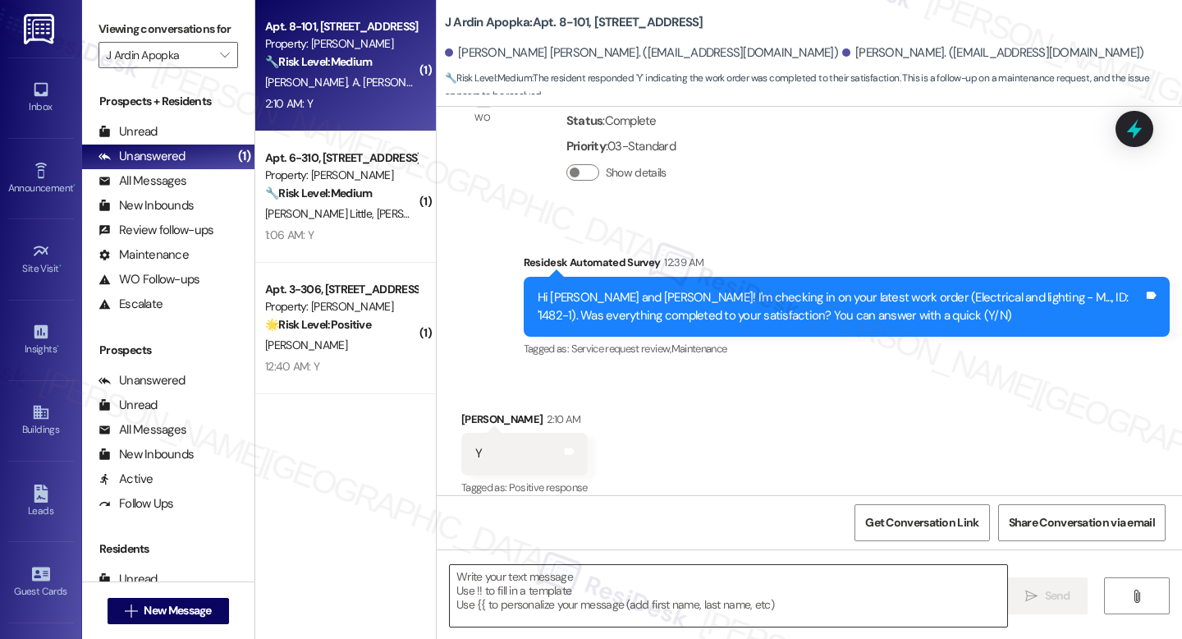
click at [596, 607] on textarea at bounding box center [728, 596] width 557 height 62
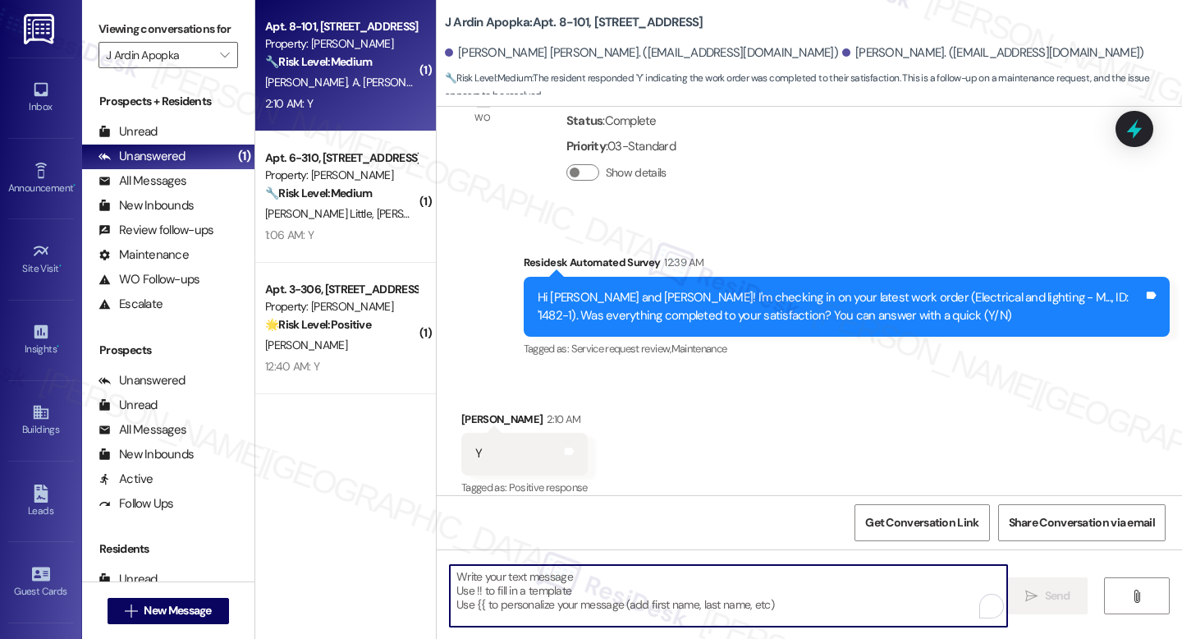
paste textarea "I'm happy the work order was completed to your satisfaction! We'd also love to …"
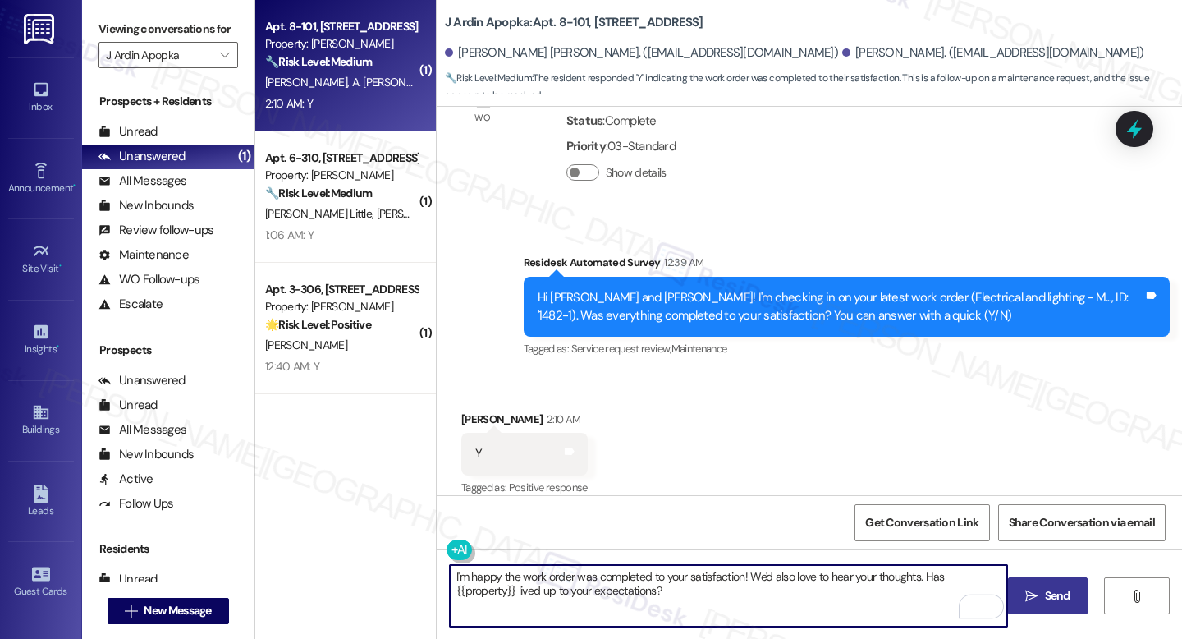
type textarea "I'm happy the work order was completed to your satisfaction! We'd also love to …"
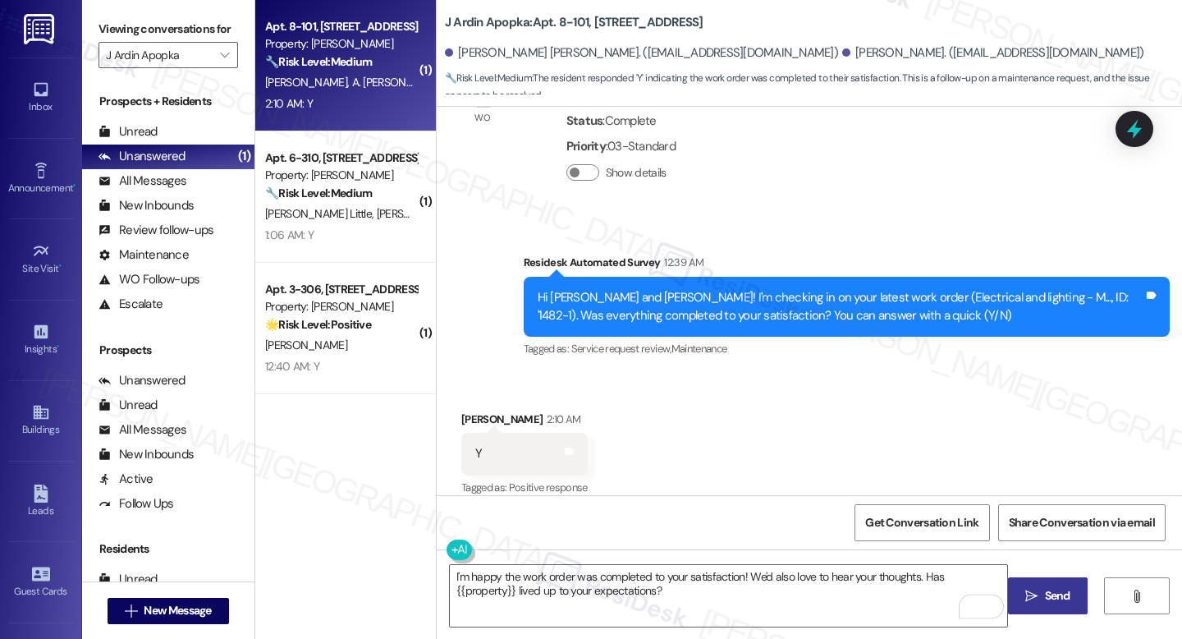
click at [1070, 600] on span "Send" at bounding box center [1058, 595] width 32 height 17
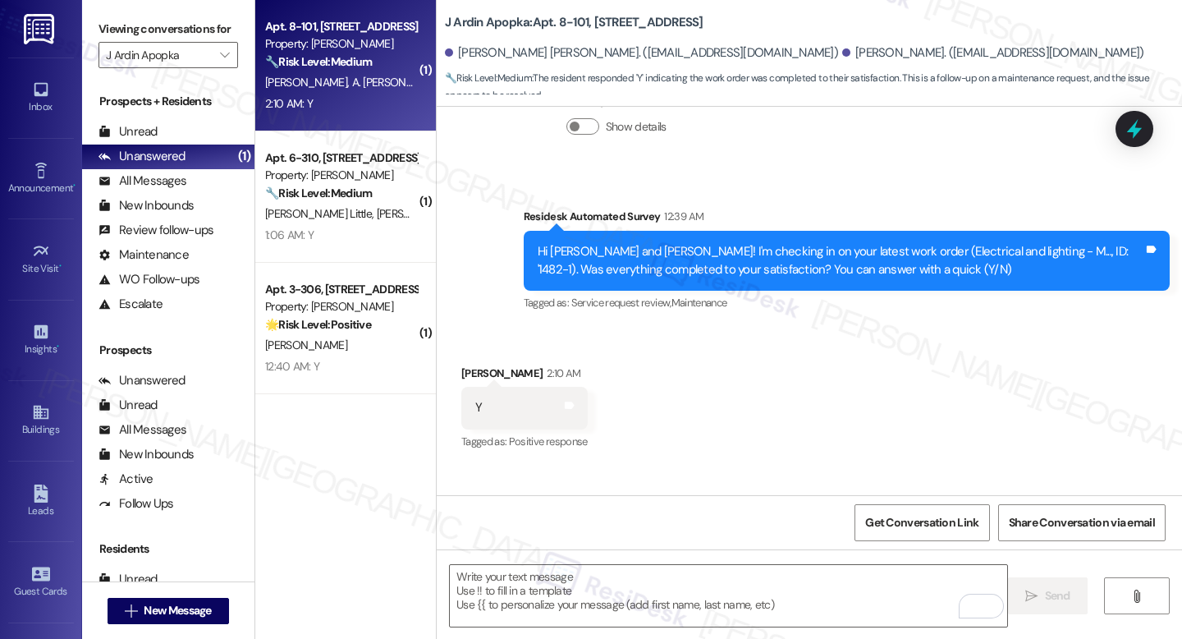
scroll to position [3556, 0]
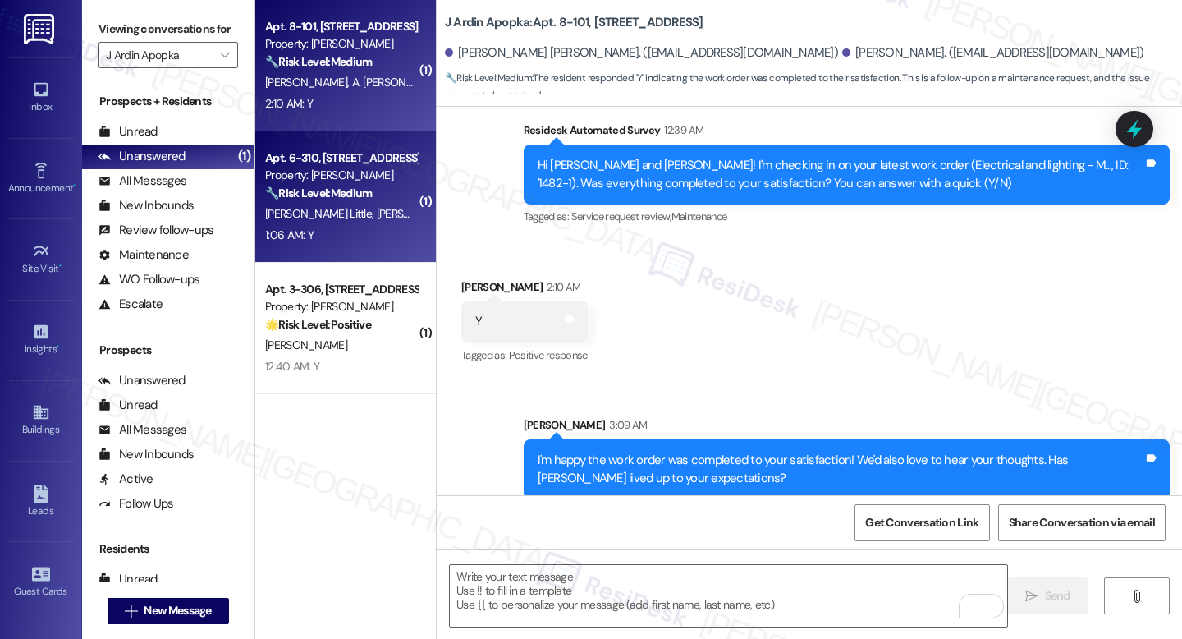
click at [367, 190] on div "🔧 Risk Level: Medium The resident responded positively to a follow-up regarding…" at bounding box center [341, 193] width 152 height 17
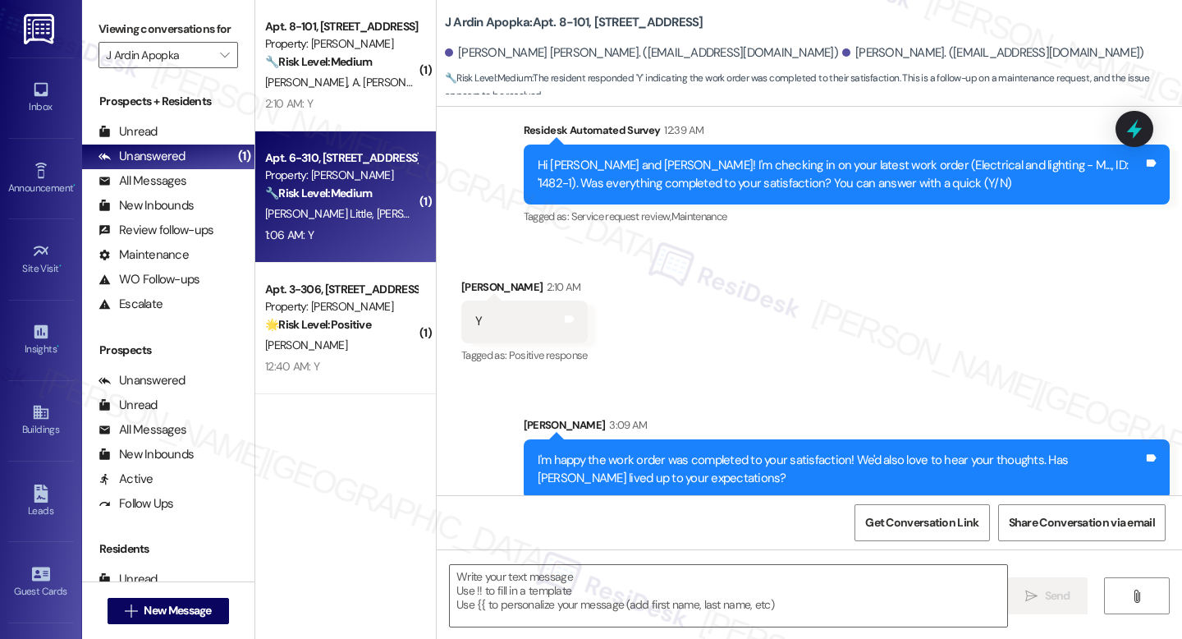
type textarea "Fetching suggested responses. Please feel free to read through the conversation…"
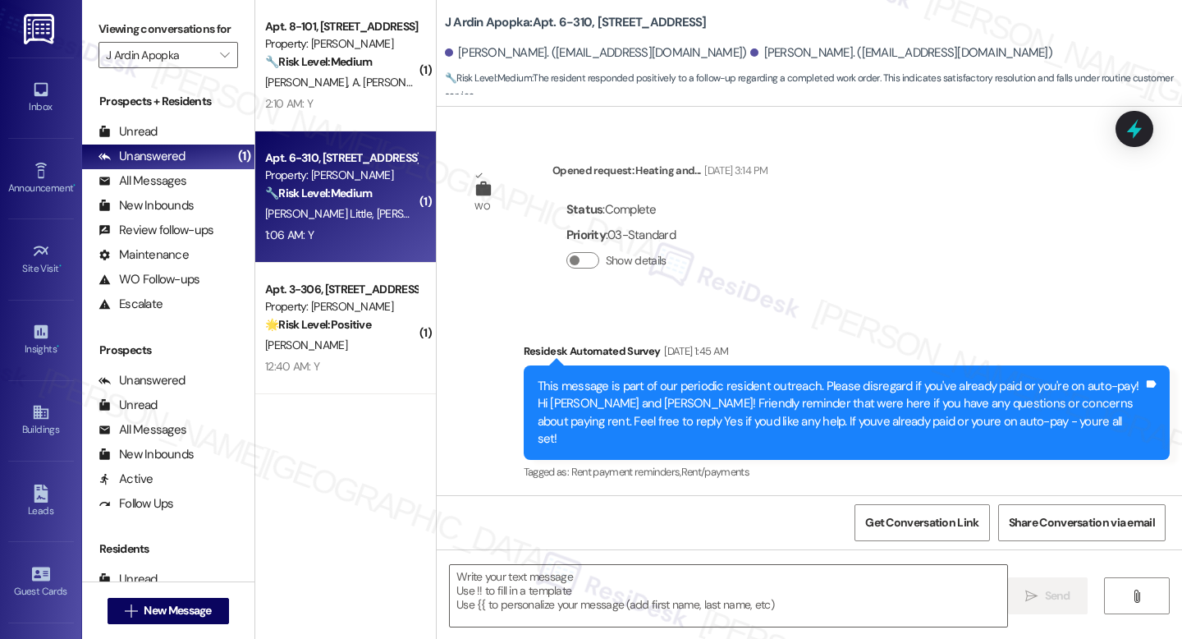
type textarea "Fetching suggested responses. Please feel free to read through the conversation…"
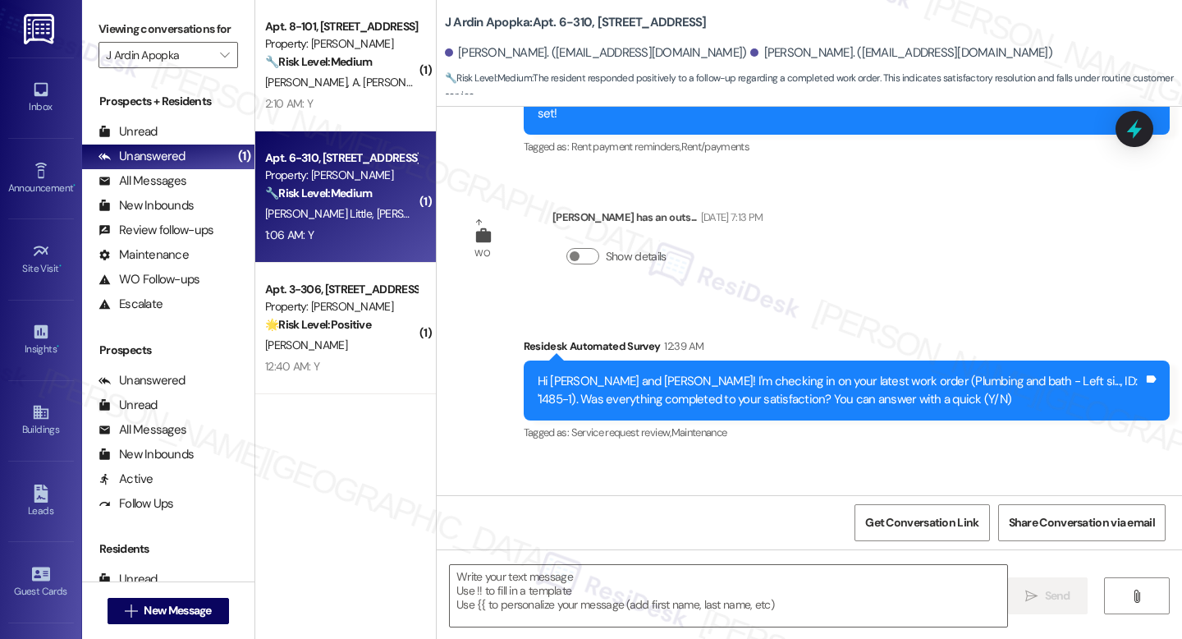
scroll to position [1384, 0]
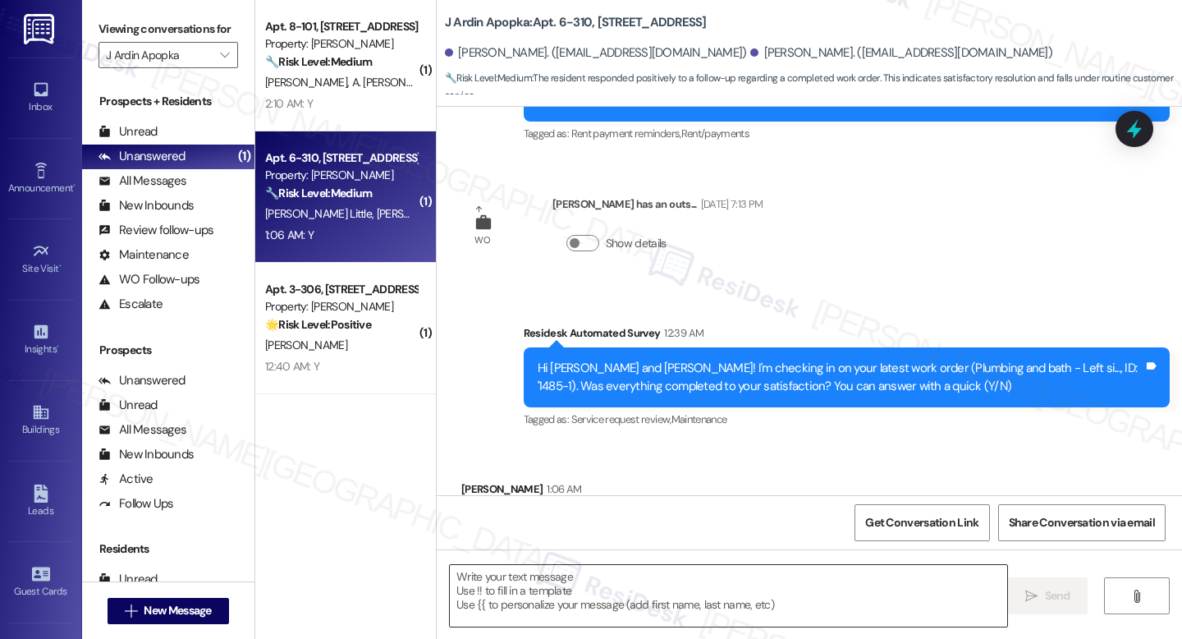
click at [579, 614] on textarea at bounding box center [728, 596] width 557 height 62
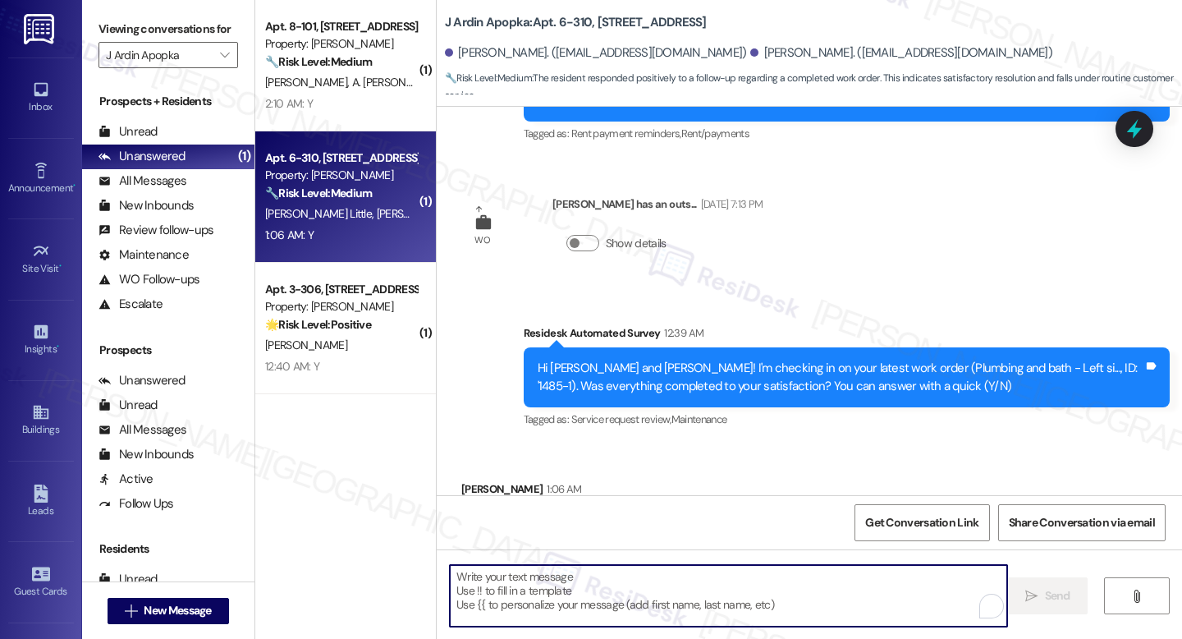
paste textarea "I'm happy the work order was completed to your satisfaction! We'd also love to …"
type textarea "I'm happy the work order was completed to your satisfaction! We'd also love to …"
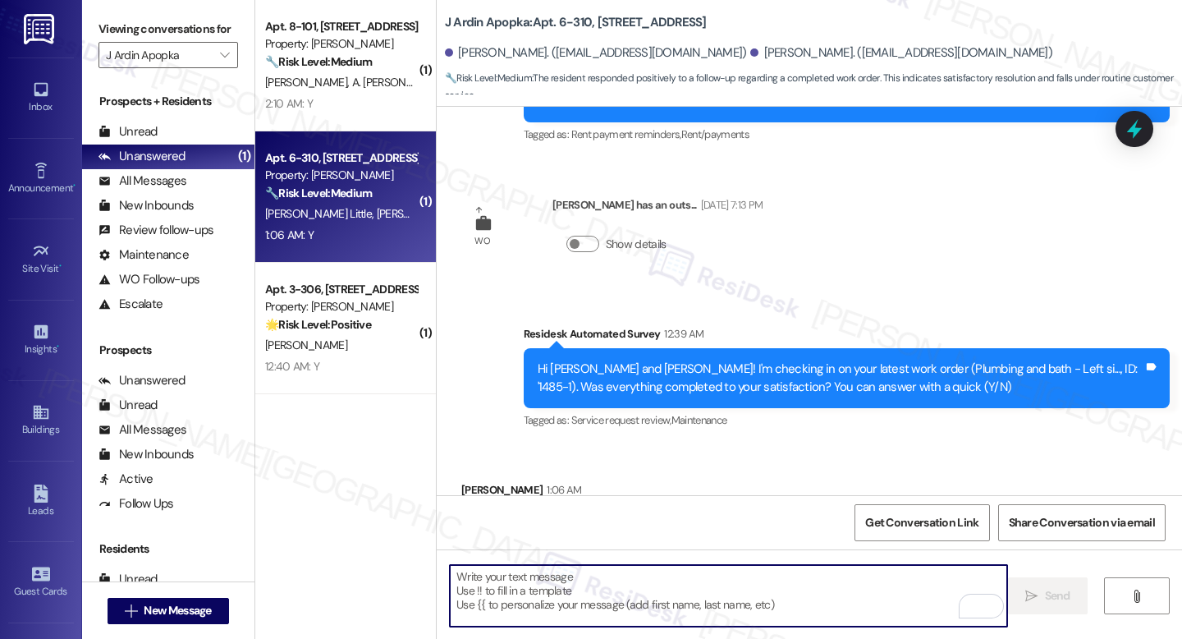
scroll to position [1516, 0]
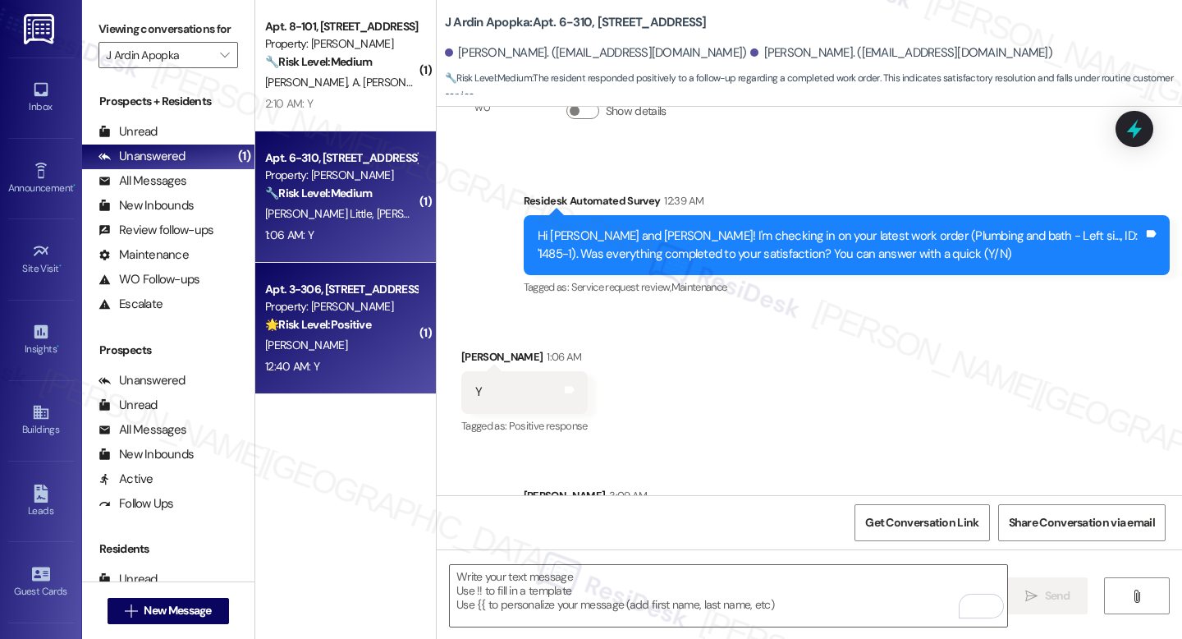
click at [345, 297] on div "Apt. 3-306, 2420 Medicine Lake Drive" at bounding box center [341, 289] width 152 height 17
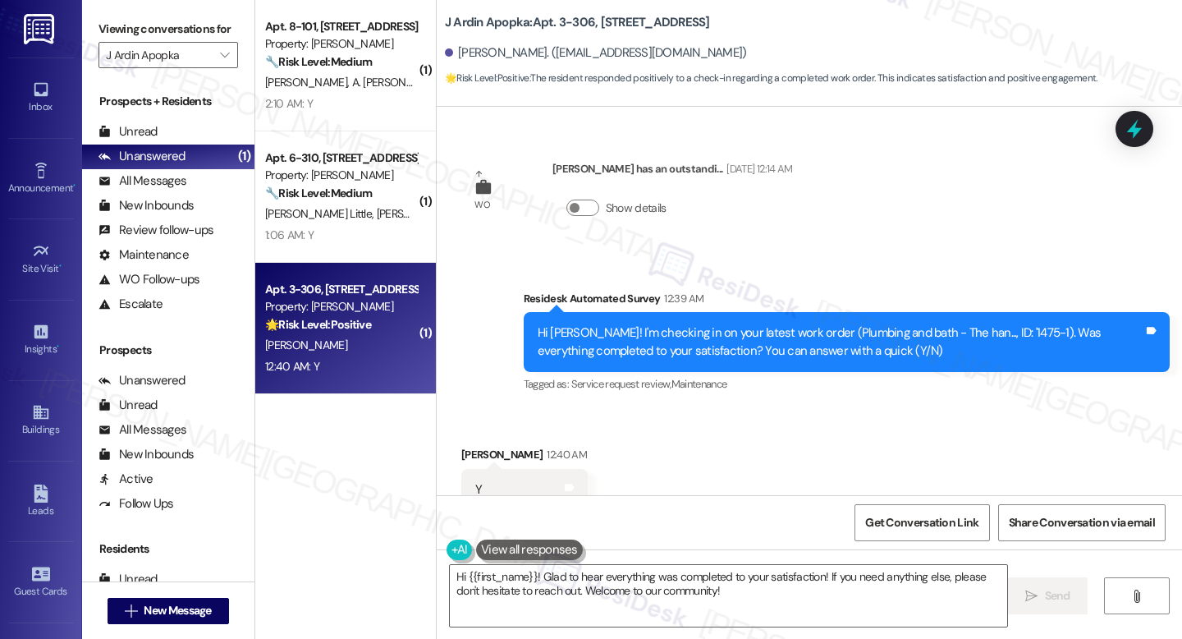
scroll to position [3847, 0]
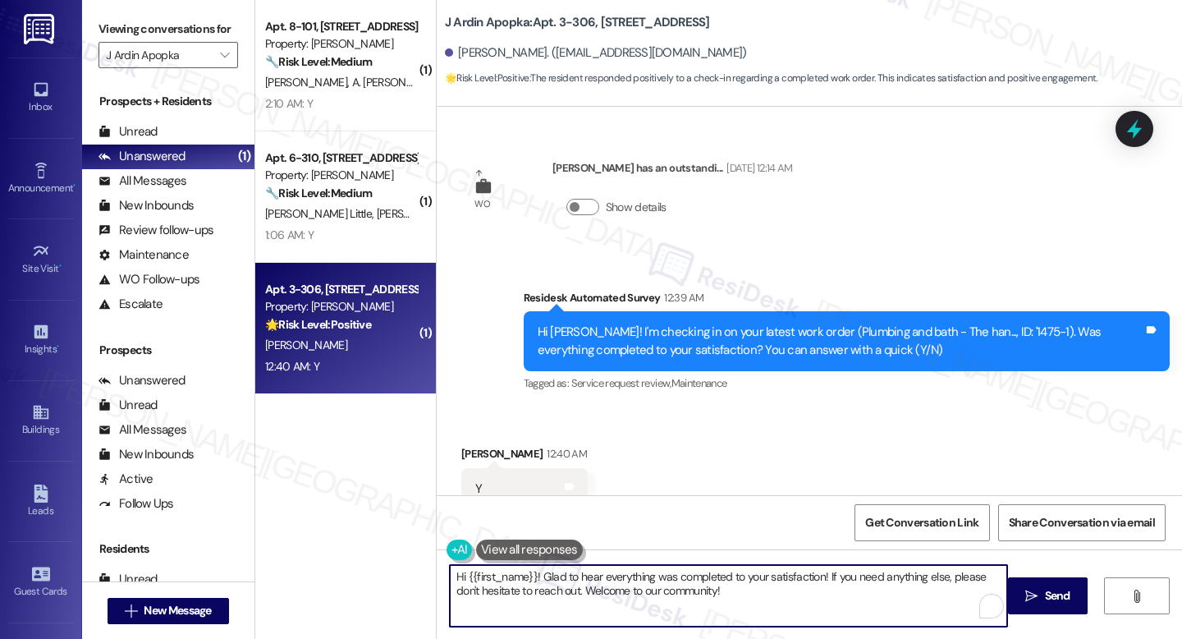
click at [627, 583] on textarea "Hi {{first_name}}! Glad to hear everything was completed to your satisfaction! …" at bounding box center [728, 596] width 557 height 62
paste textarea "I'm happy the work order was completed to your satisfaction! We'd also love to …"
type textarea "I'm happy the work order was completed to your satisfaction! We'd also love to …"
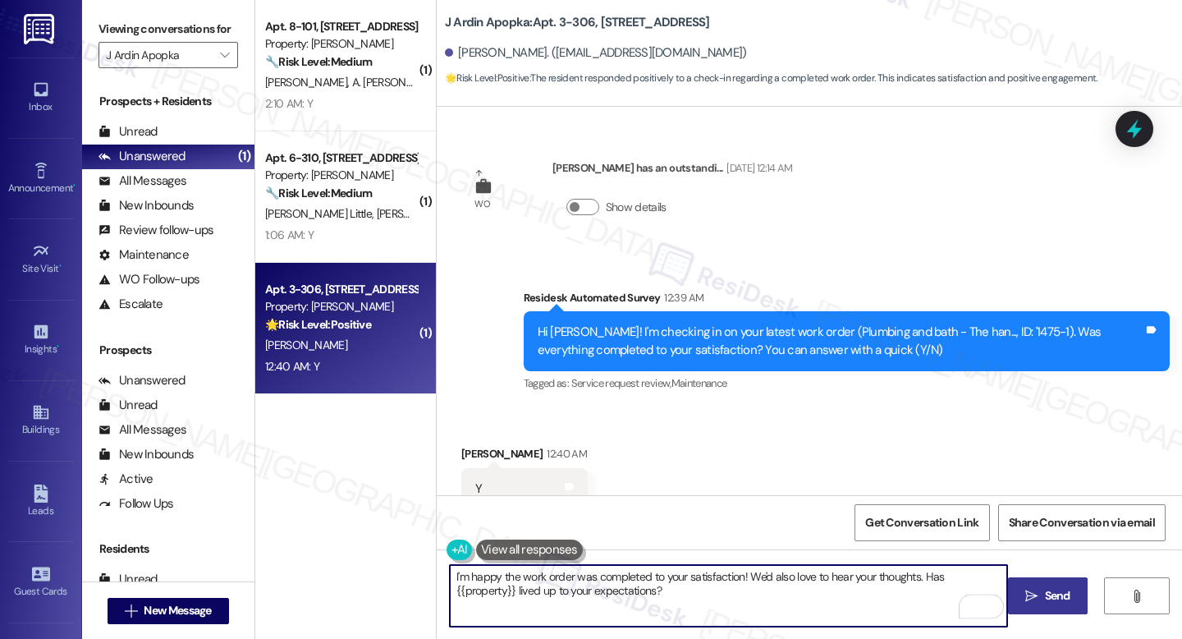
click at [1038, 584] on button " Send" at bounding box center [1048, 595] width 80 height 37
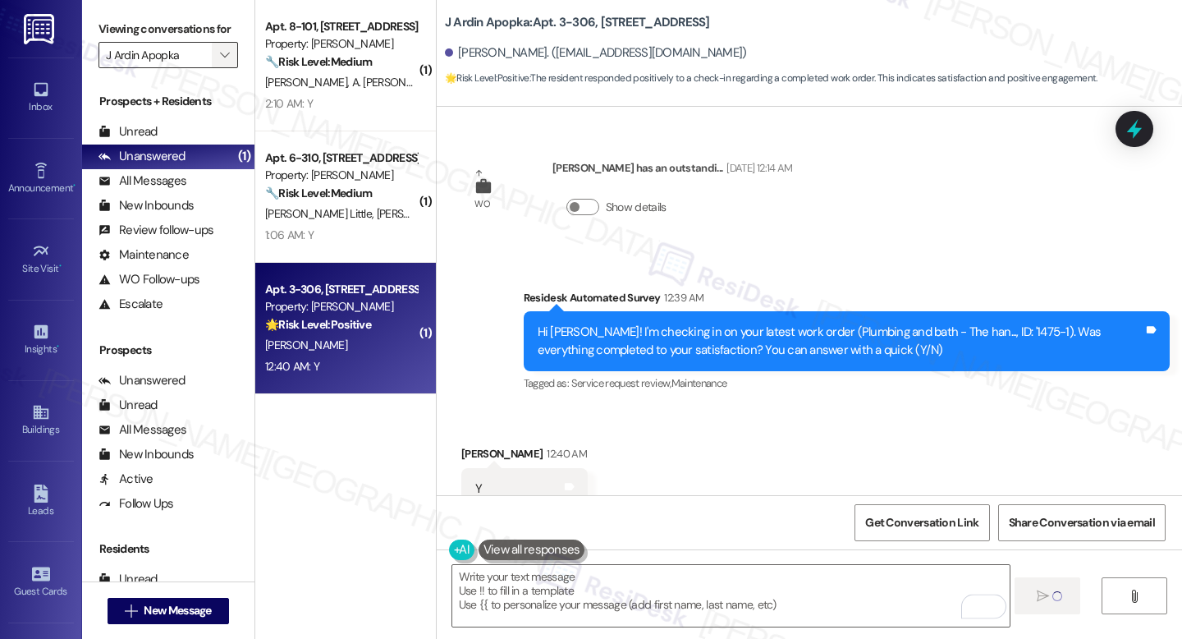
scroll to position [3846, 0]
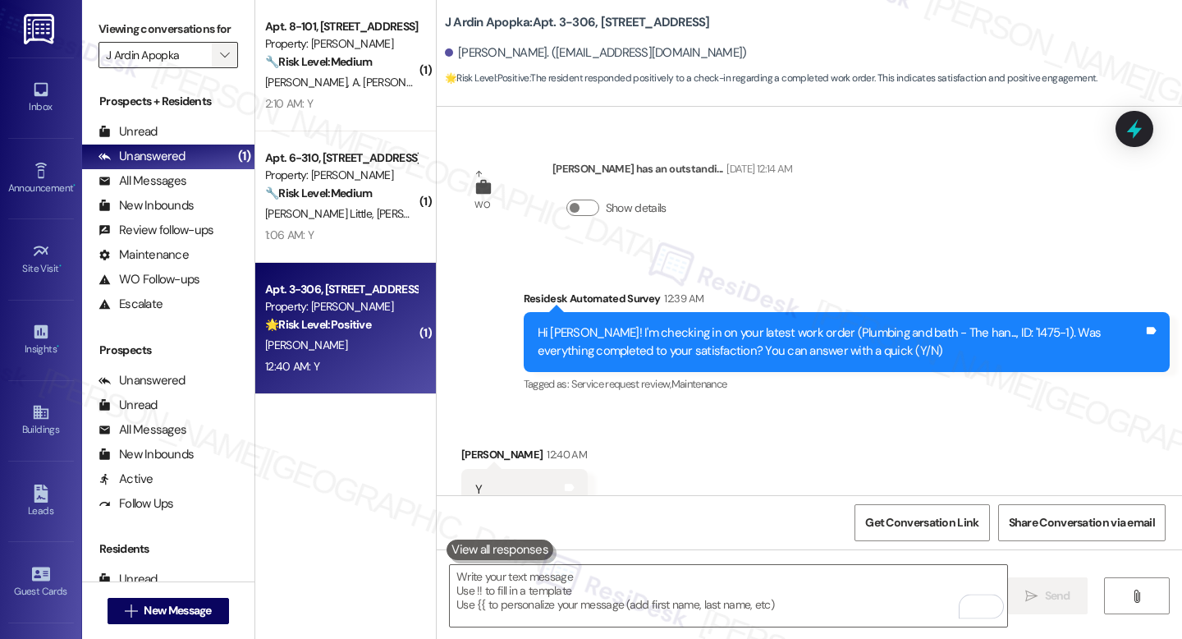
click at [222, 68] on span "" at bounding box center [225, 55] width 16 height 26
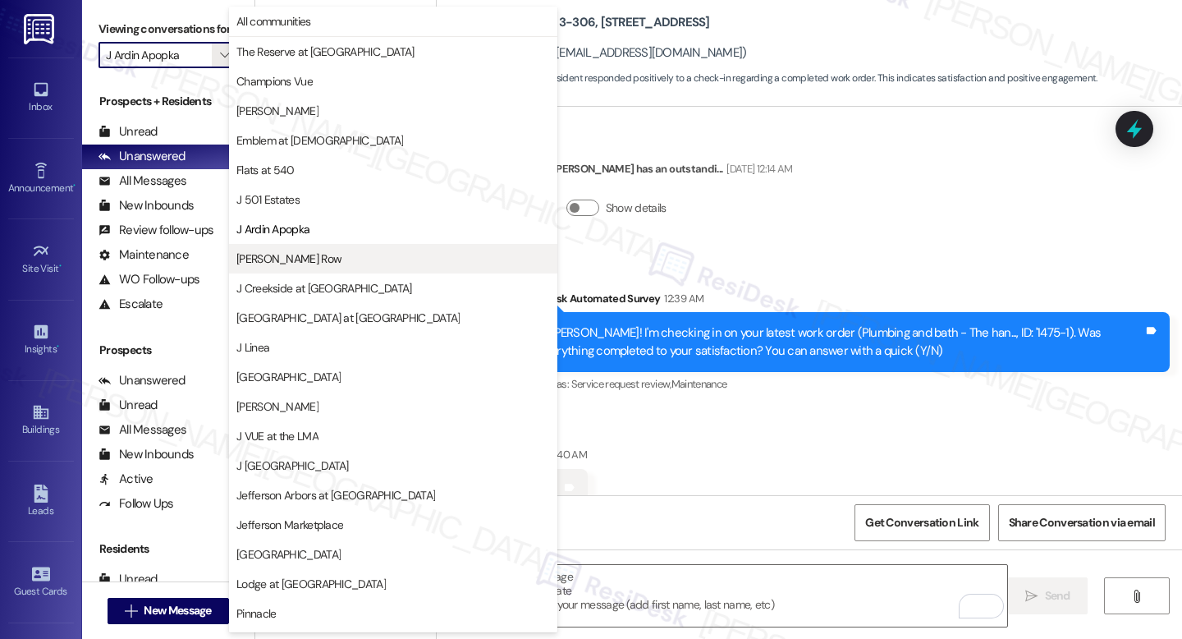
click at [300, 267] on button "J Coopers Row" at bounding box center [393, 259] width 328 height 30
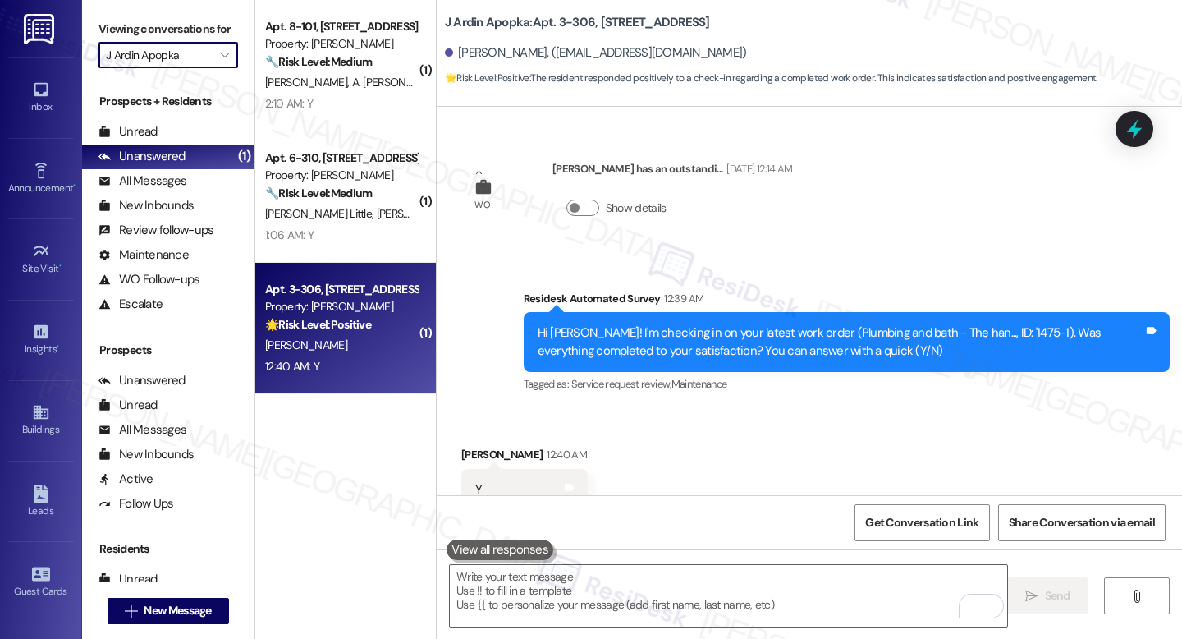
type input "J Coopers Row"
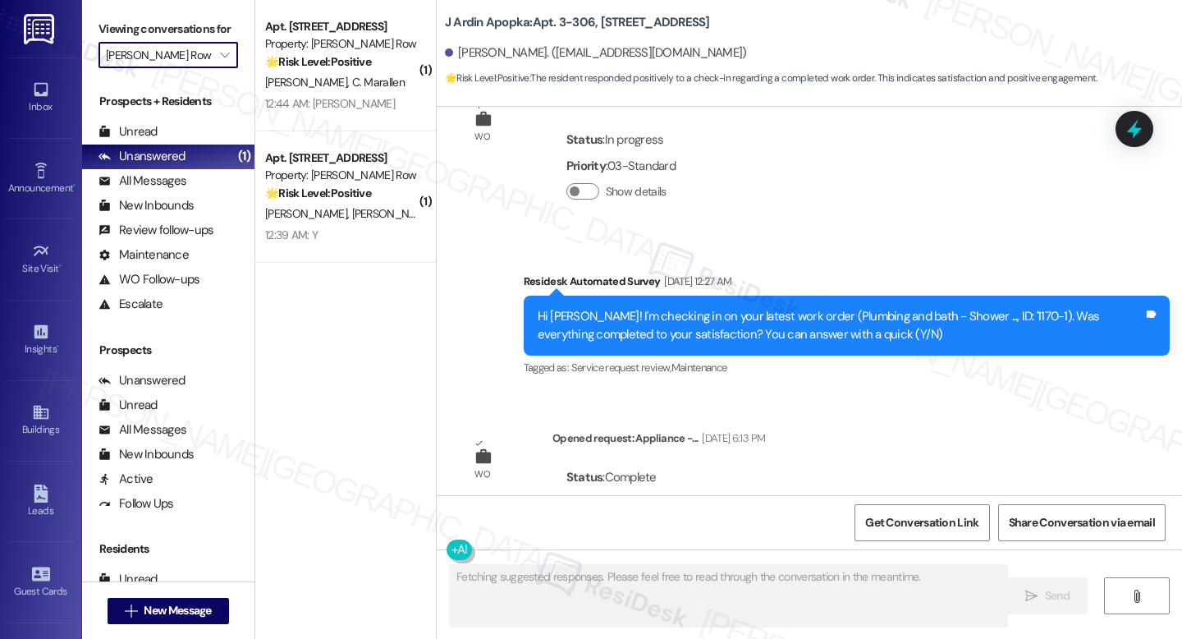
scroll to position [3846, 0]
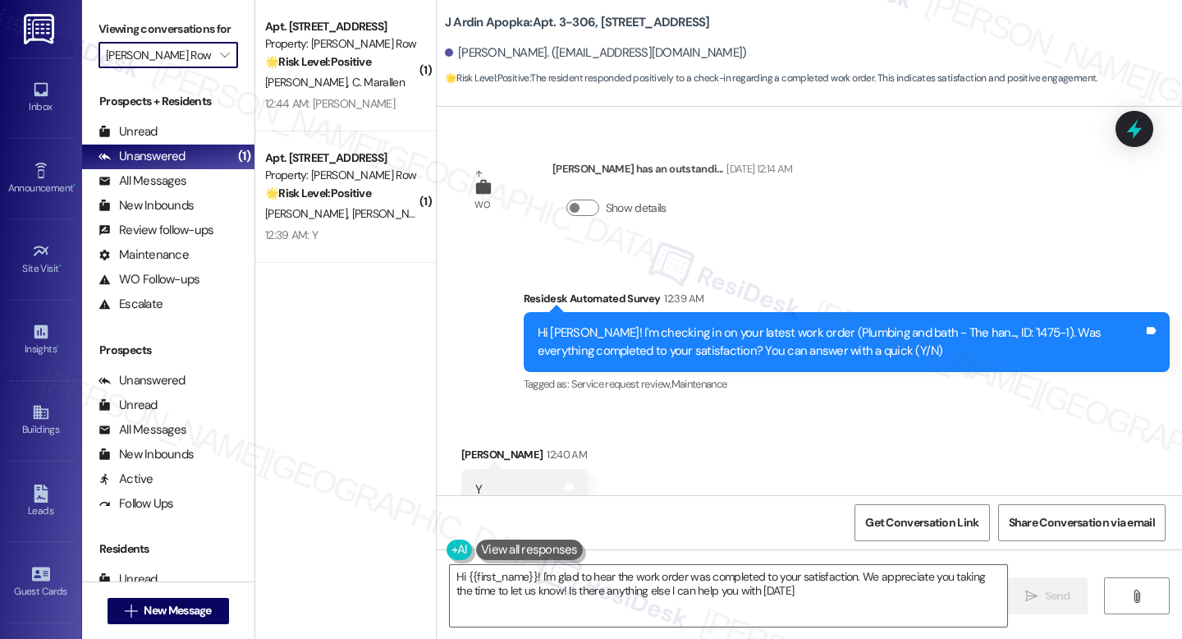
type textarea "Hi {{first_name}}! I'm glad to hear the work order was completed to your satisf…"
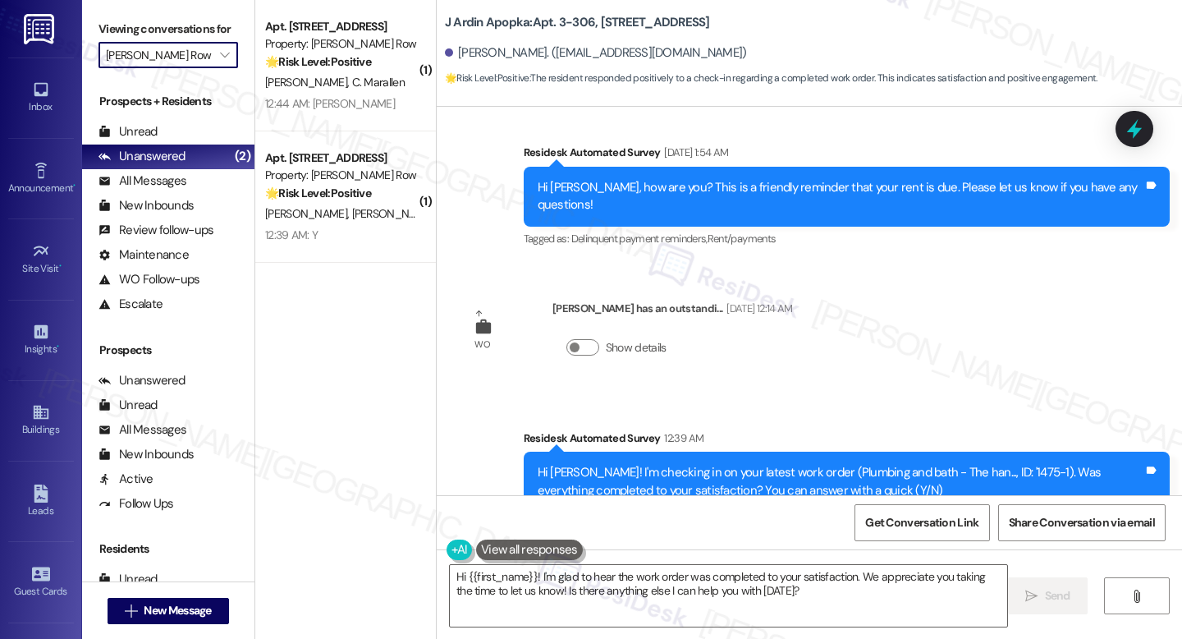
scroll to position [4003, 0]
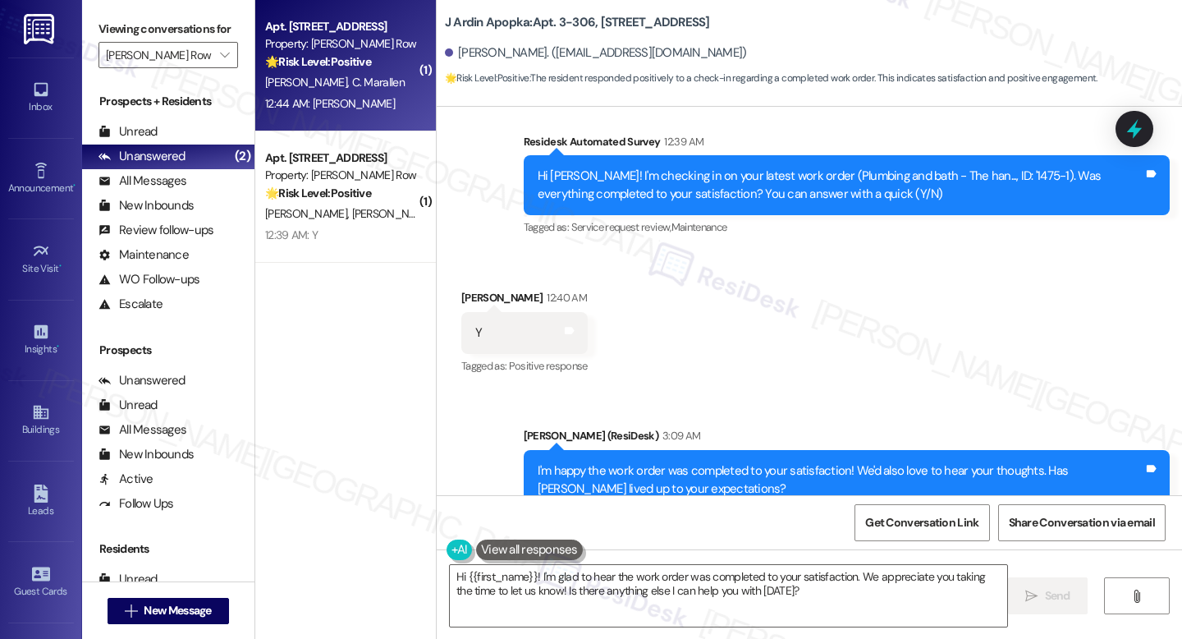
click at [321, 72] on div "J. Shimrock C. Marallen" at bounding box center [341, 82] width 155 height 21
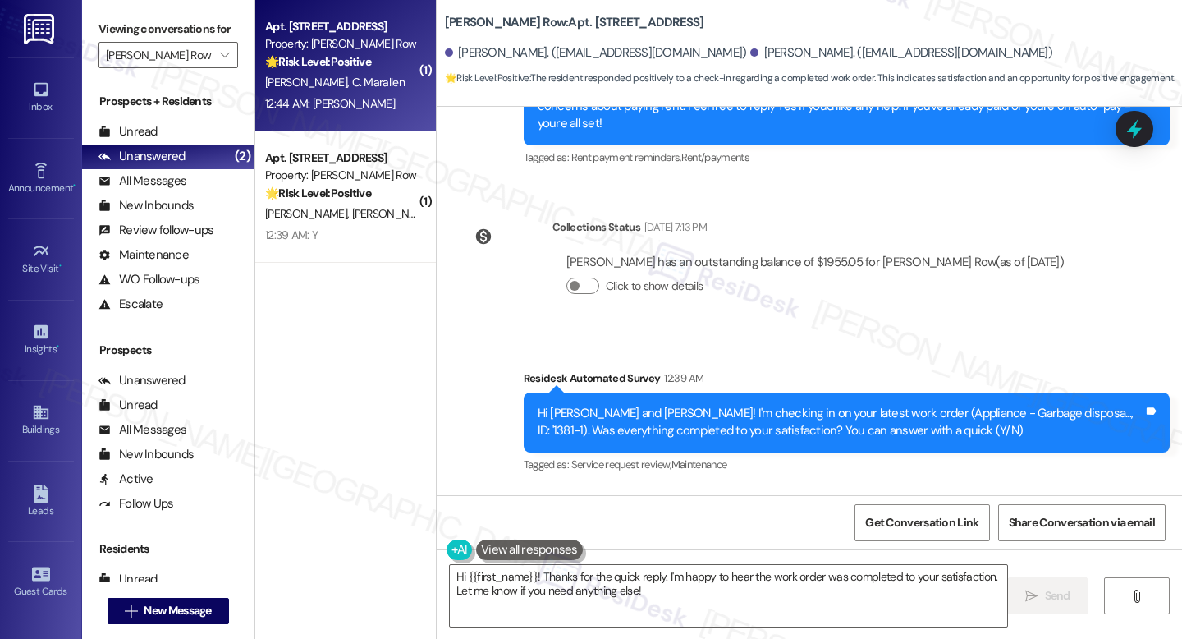
scroll to position [1905, 0]
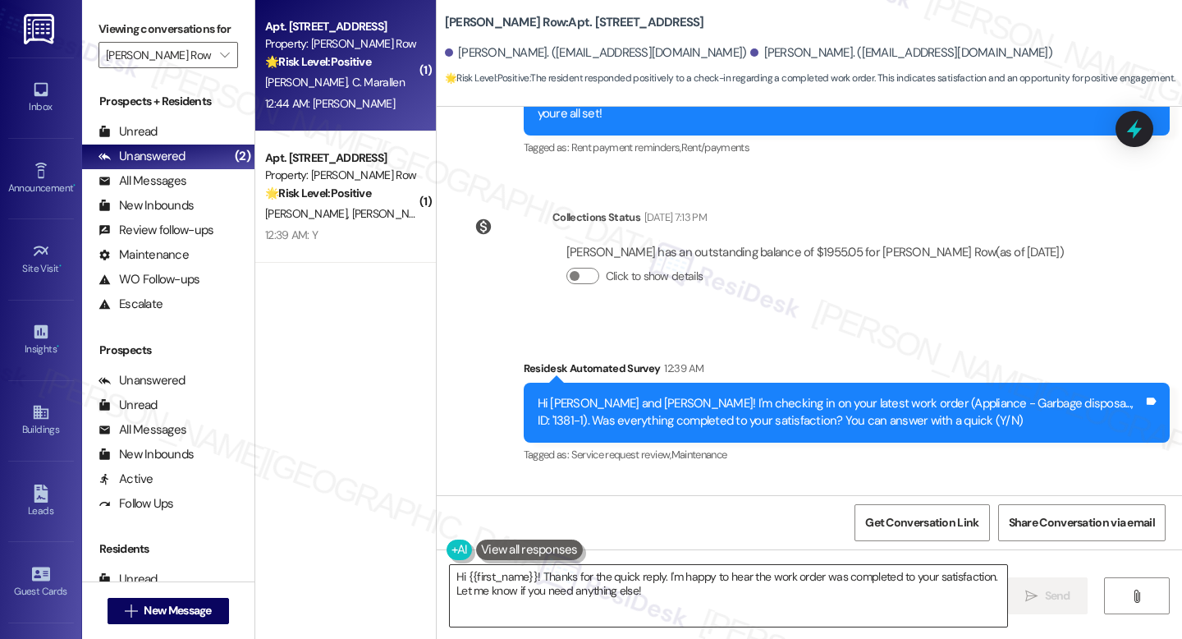
click at [658, 591] on textarea "Hi {{first_name}}! Thanks for the quick reply. I'm happy to hear the work order…" at bounding box center [728, 596] width 557 height 62
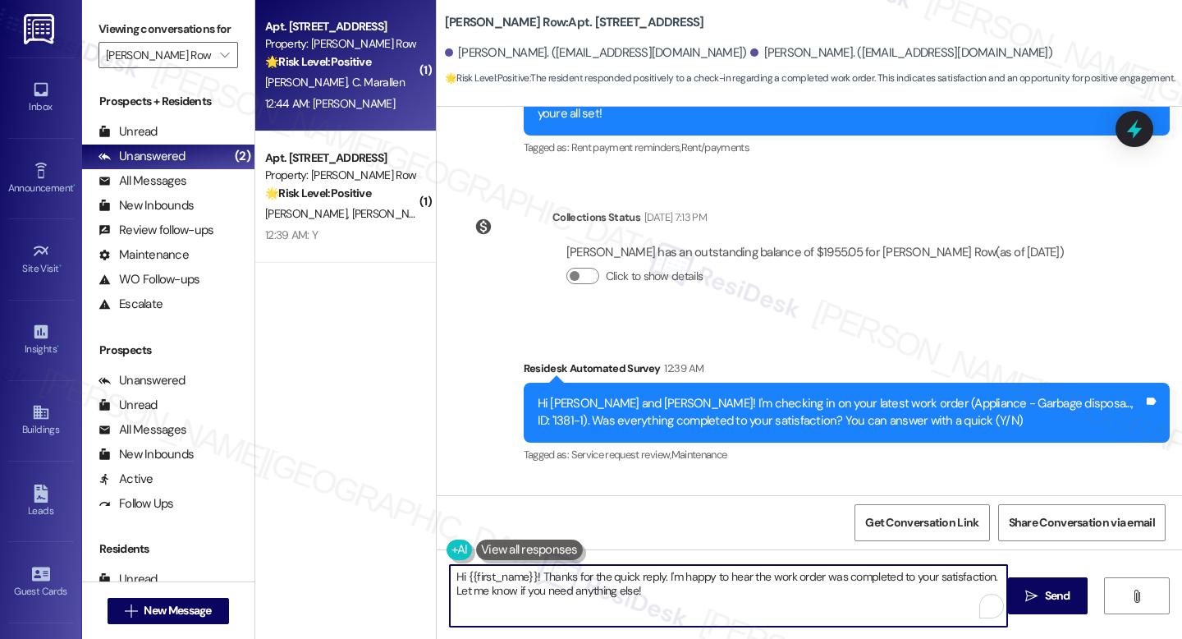
click at [658, 591] on textarea "Hi {{first_name}}! Thanks for the quick reply. I'm happy to hear the work order…" at bounding box center [728, 596] width 557 height 62
paste textarea "I'm happy the work order was completed to your satisfaction! We'd also love to …"
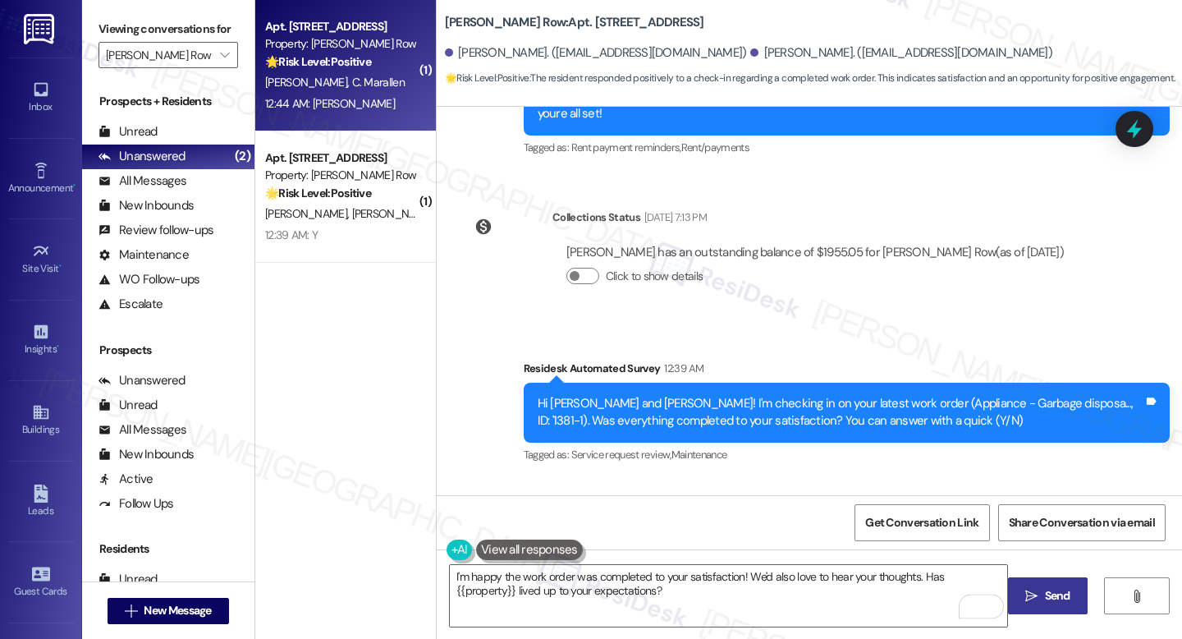
click at [1045, 592] on span "Send" at bounding box center [1057, 595] width 25 height 17
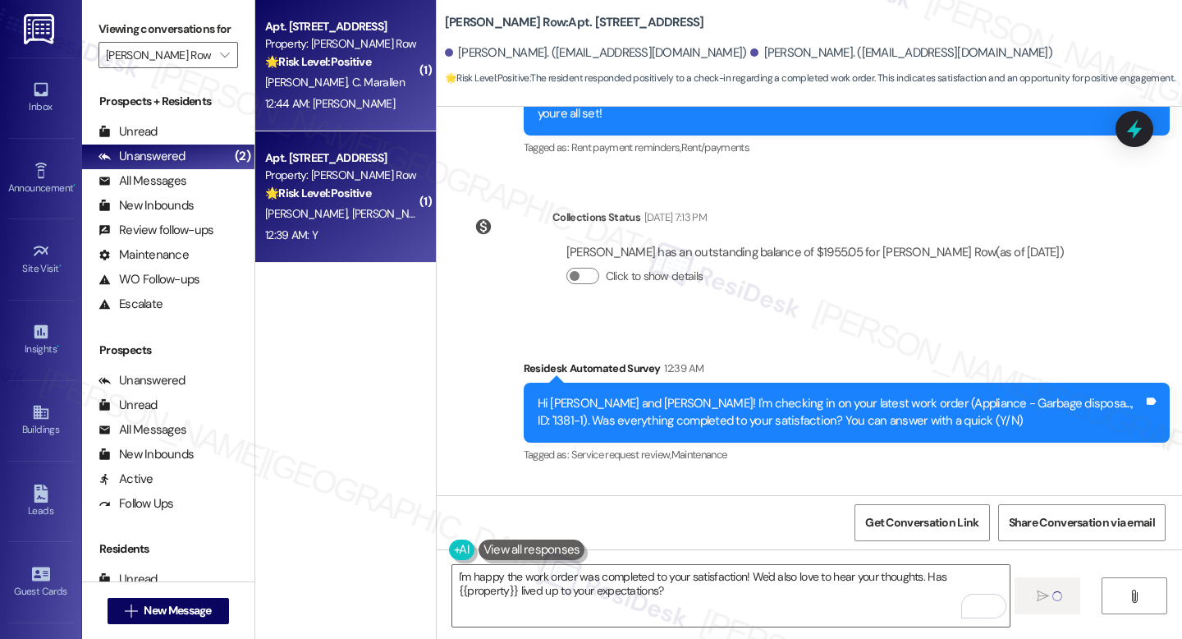
type textarea "Fetching suggested responses. Please feel free to read through the conversation…"
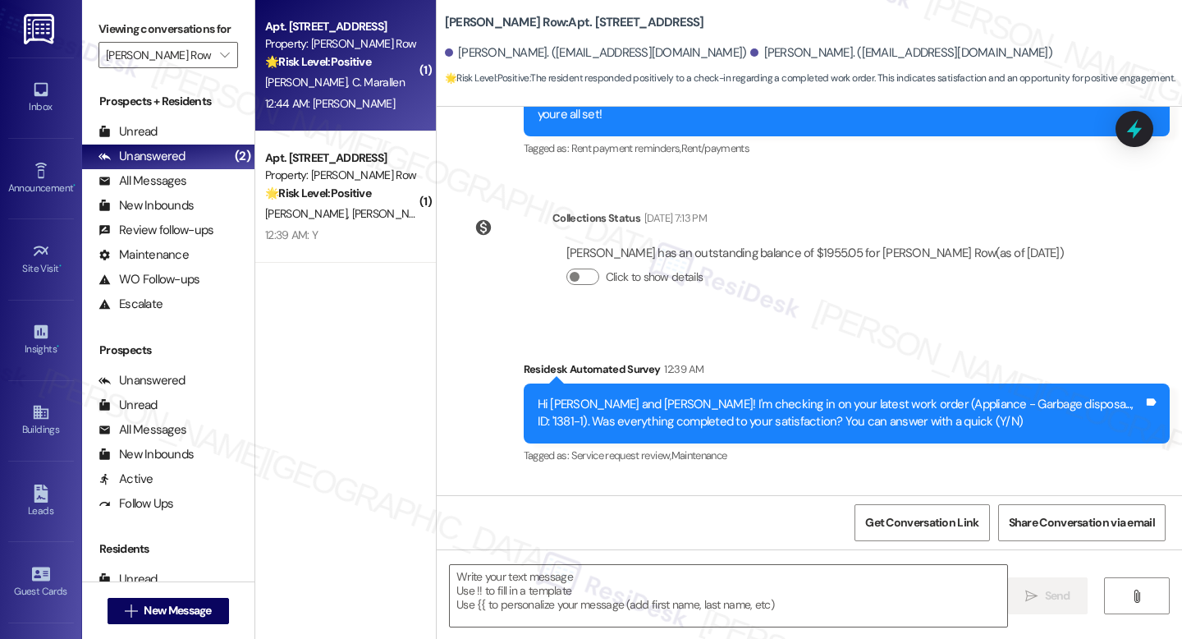
scroll to position [2038, 0]
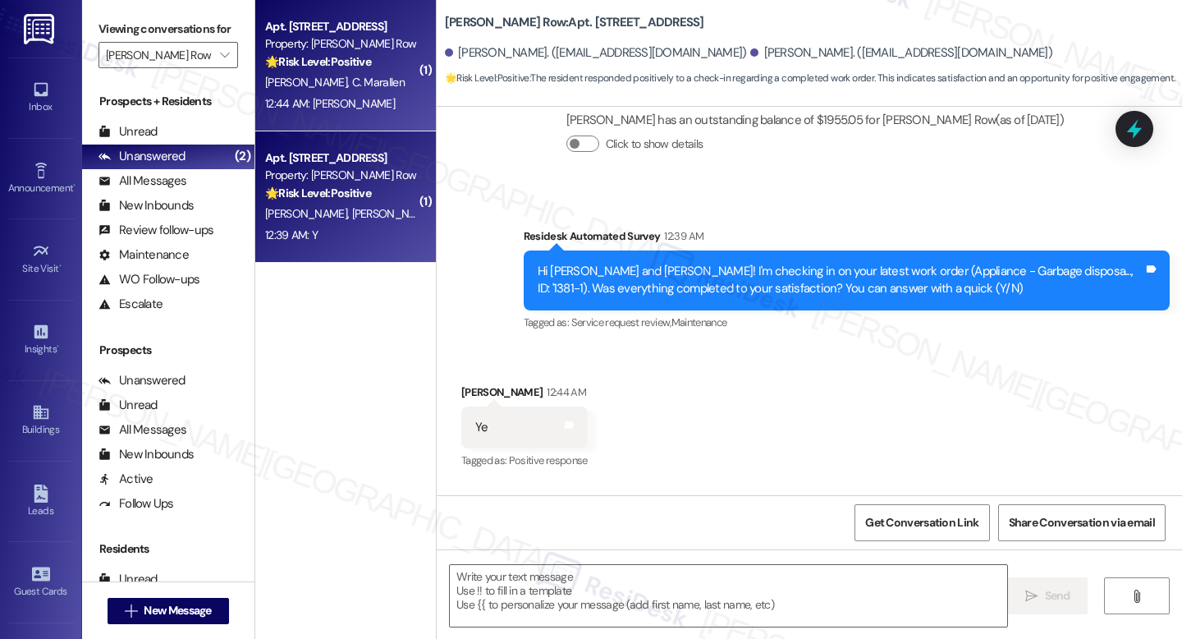
click at [346, 177] on div "Property: J Coopers Row" at bounding box center [341, 175] width 152 height 17
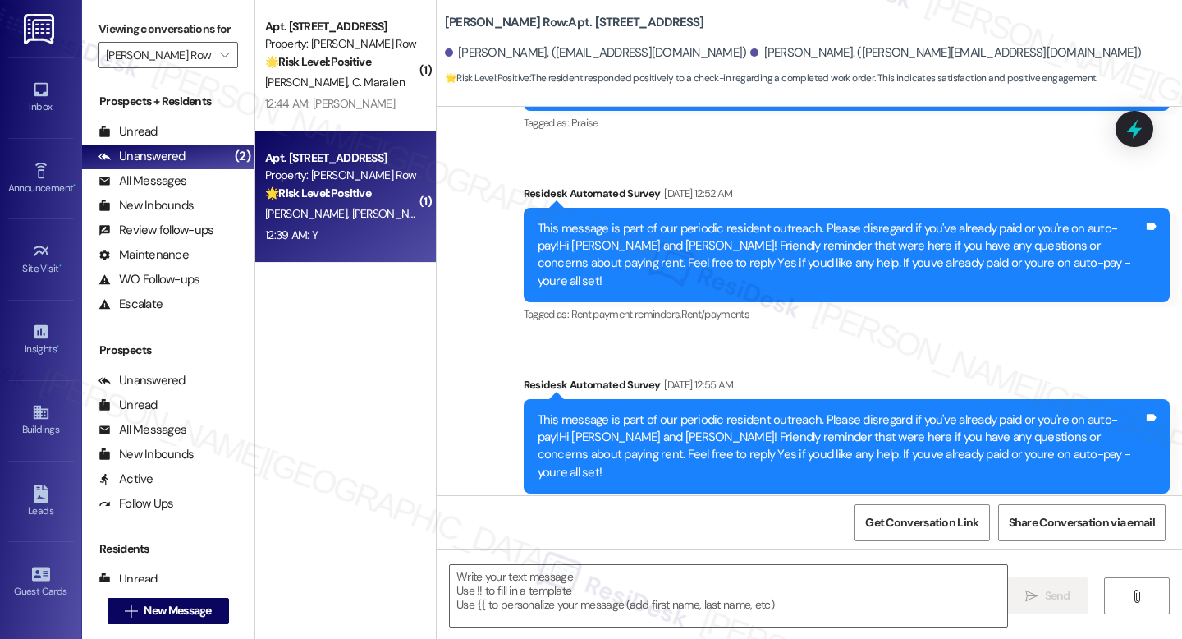
type textarea "Fetching suggested responses. Please feel free to read through the conversation…"
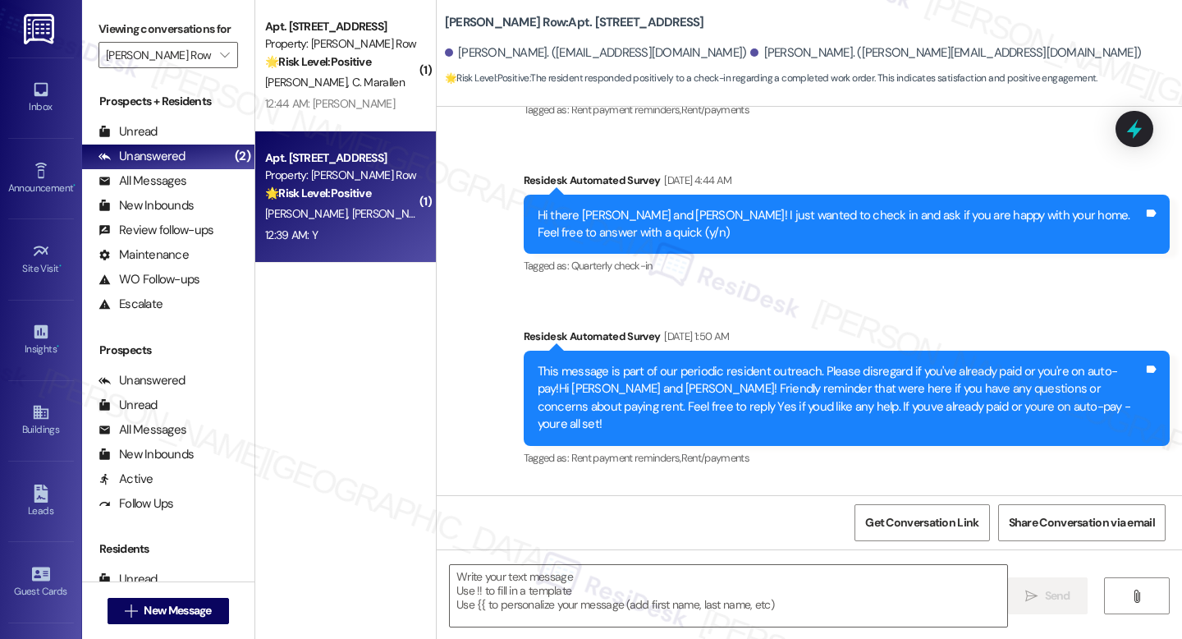
scroll to position [1581, 0]
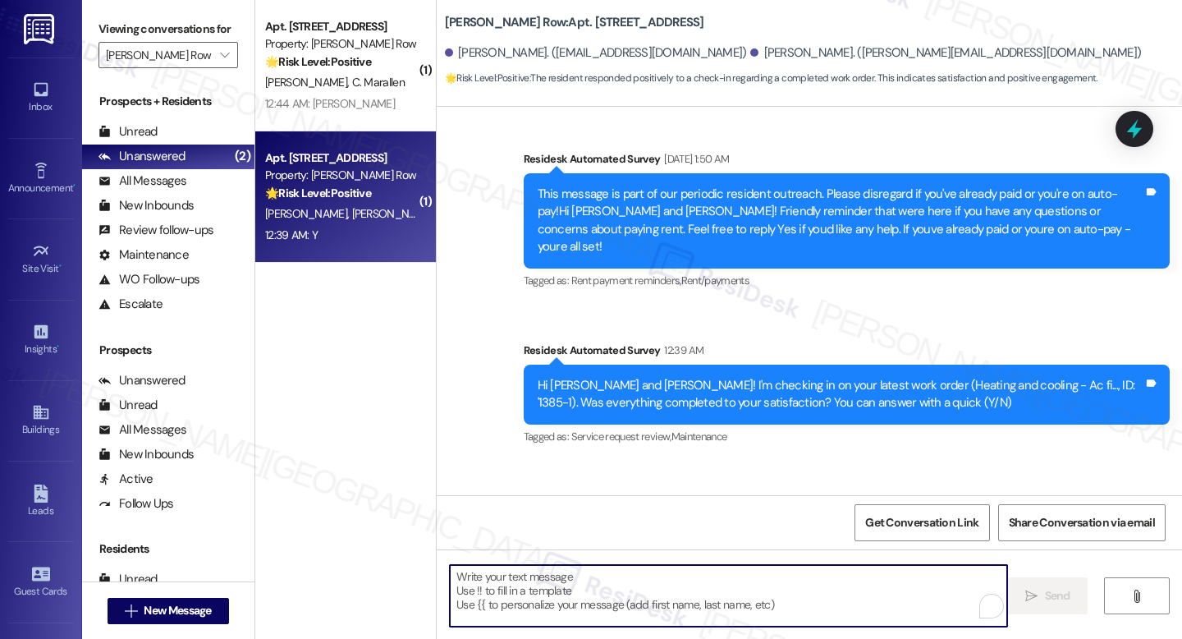
click at [627, 580] on textarea "To enrich screen reader interactions, please activate Accessibility in Grammarl…" at bounding box center [728, 596] width 557 height 62
paste textarea "I'm happy the work order was completed to your satisfaction! We'd also love to …"
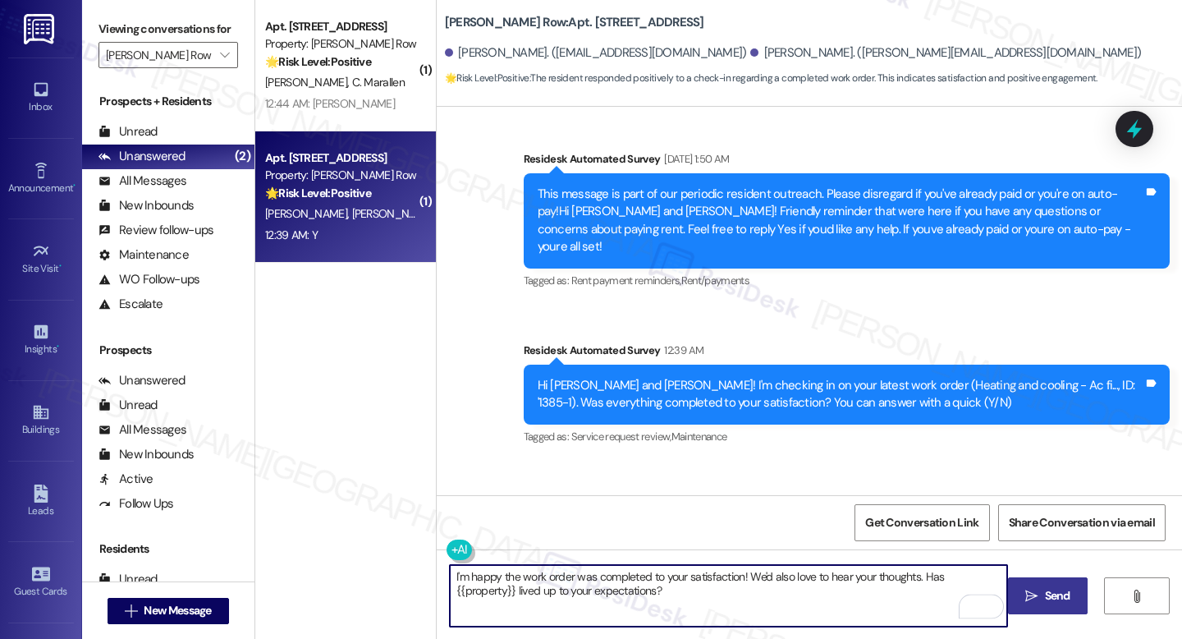
type textarea "I'm happy the work order was completed to your satisfaction! We'd also love to …"
click at [1050, 610] on button " Send" at bounding box center [1048, 595] width 80 height 37
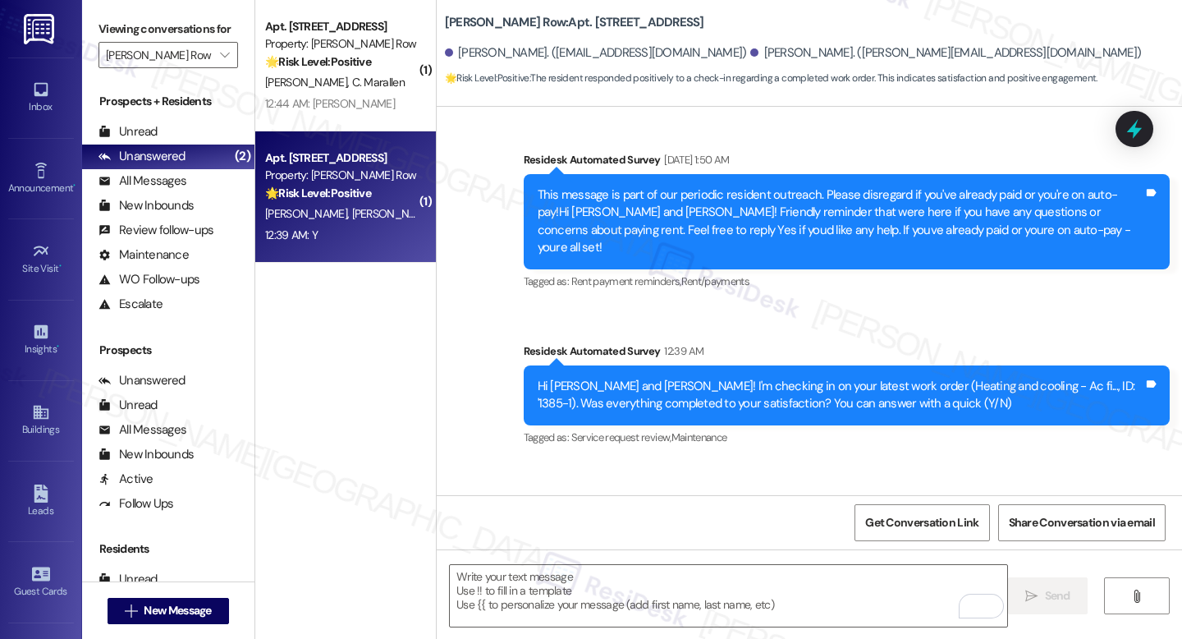
scroll to position [1712, 0]
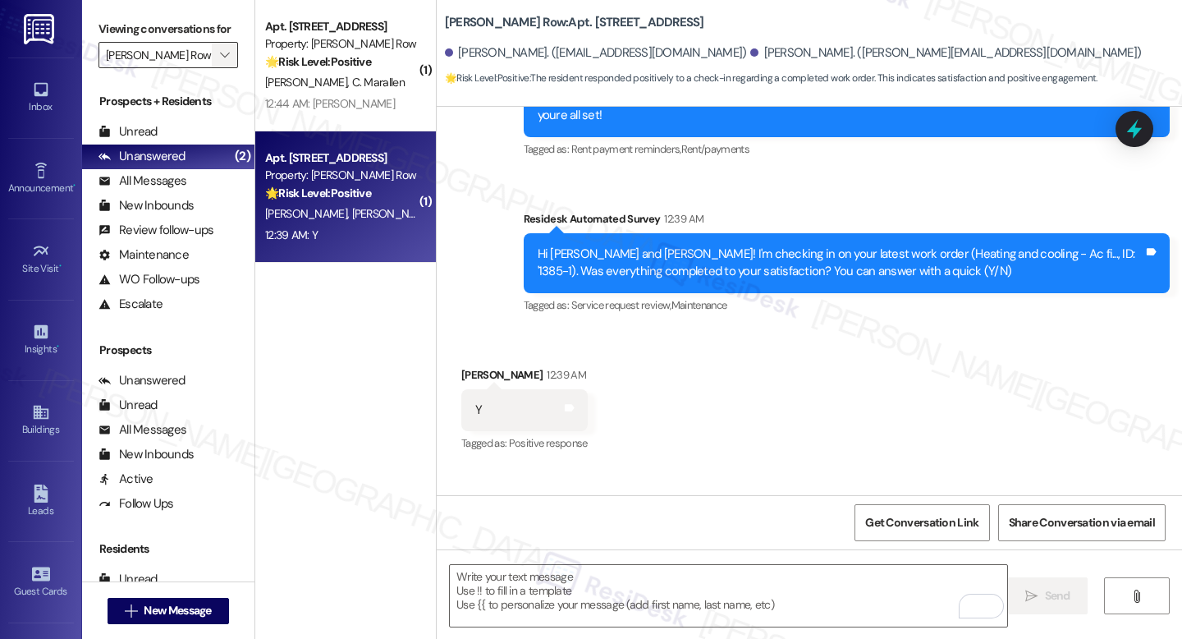
click at [220, 62] on icon "" at bounding box center [224, 54] width 9 height 13
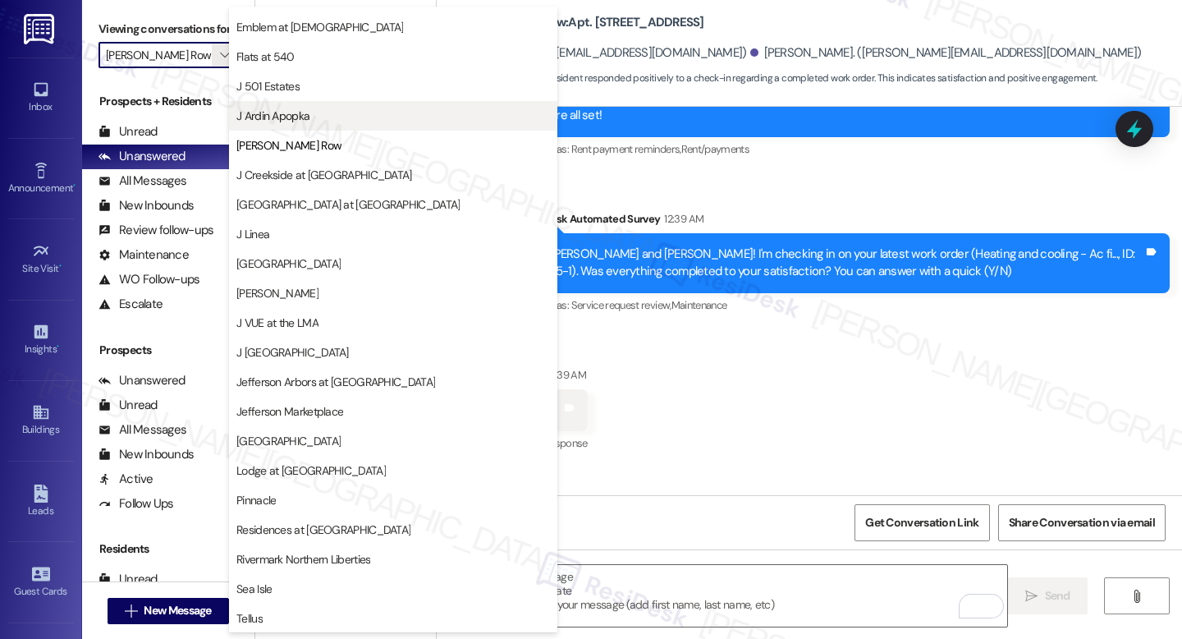
scroll to position [119, 0]
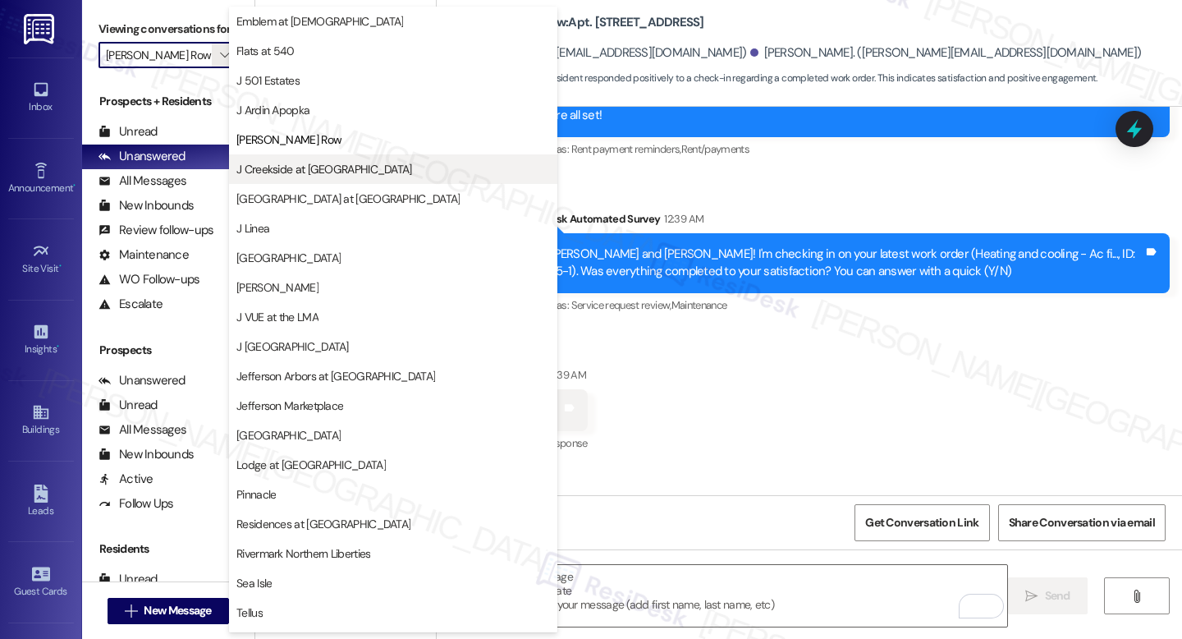
click at [346, 179] on button "J Creekside at Exton" at bounding box center [393, 169] width 328 height 30
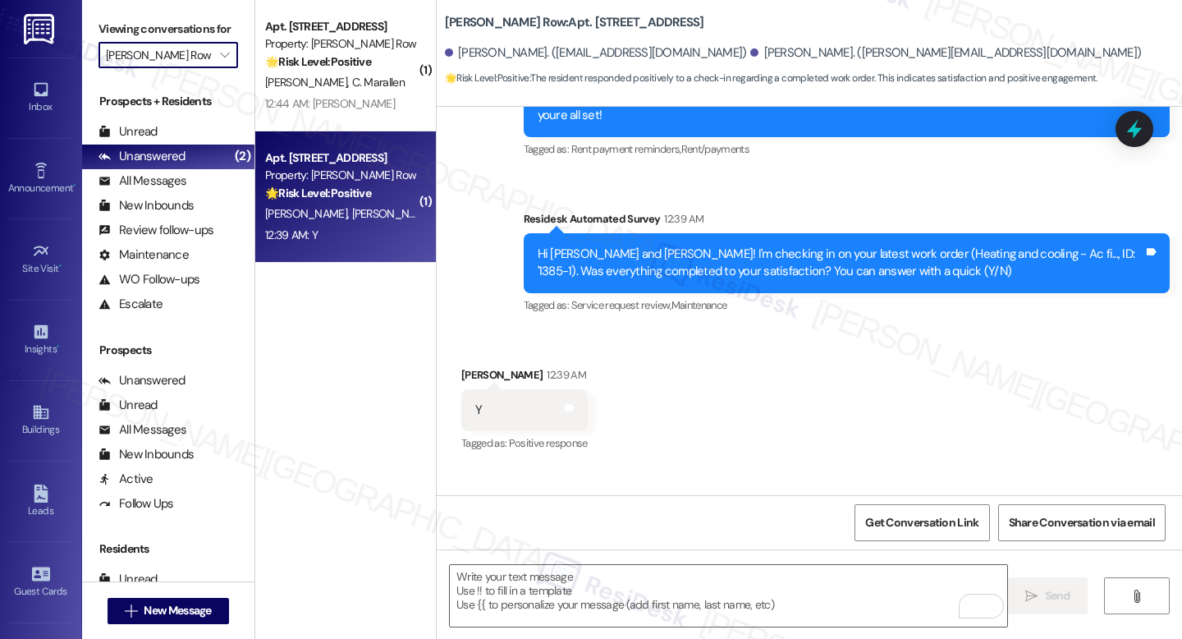
type input "J Creekside at Exton"
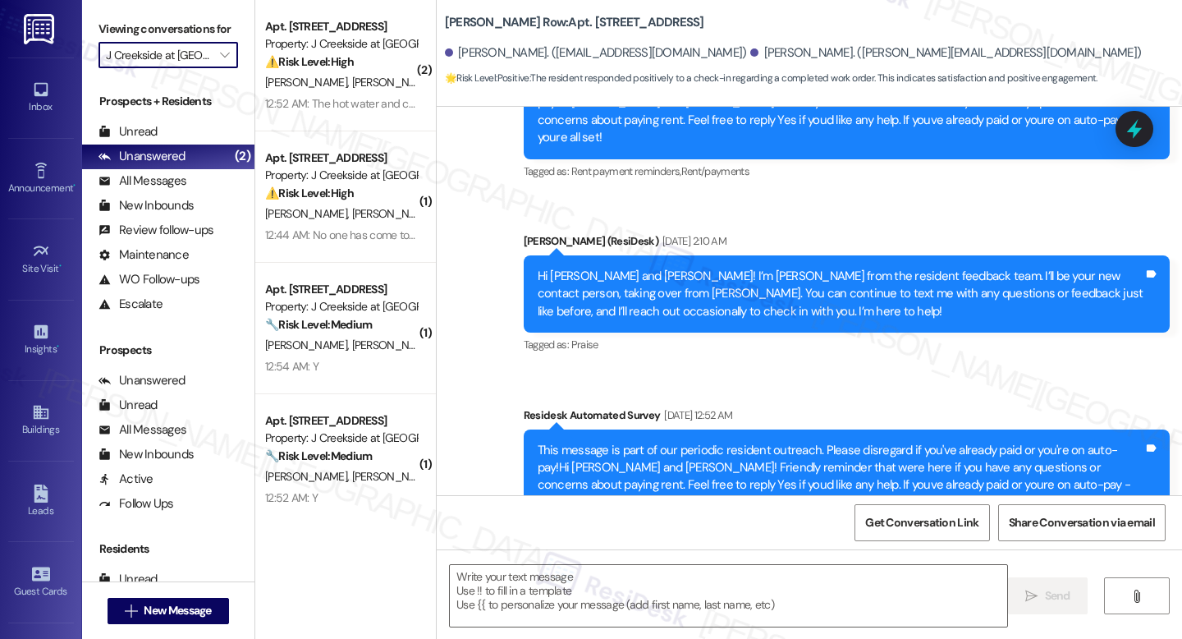
type textarea "Fetching suggested responses. Please feel free to read through the conversation…"
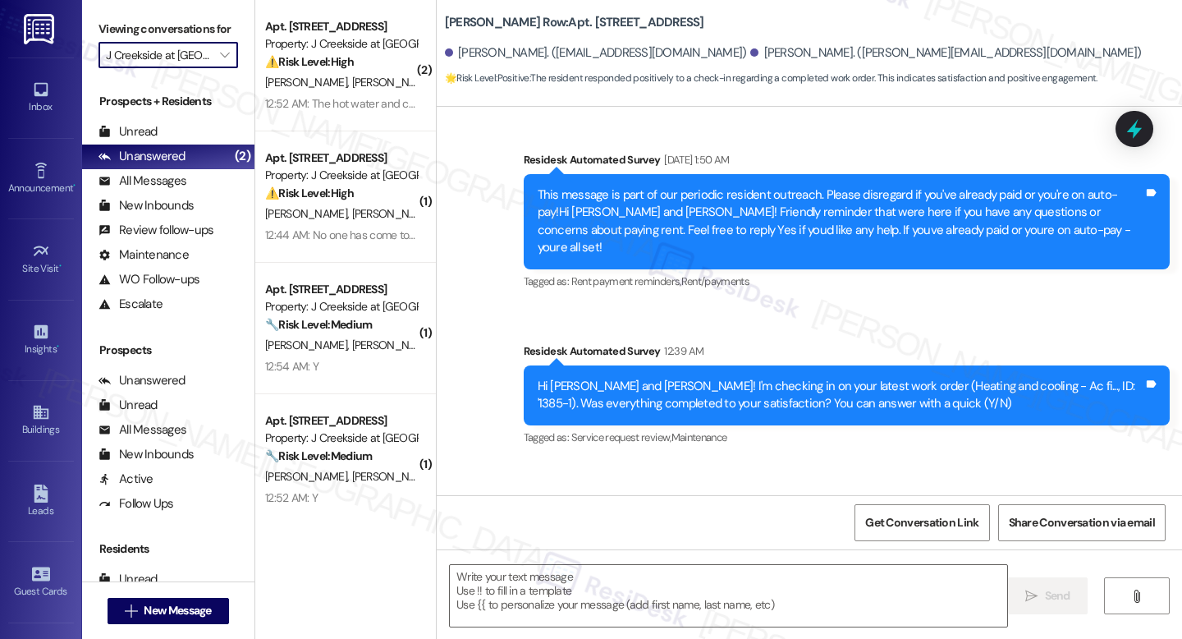
scroll to position [1737, 0]
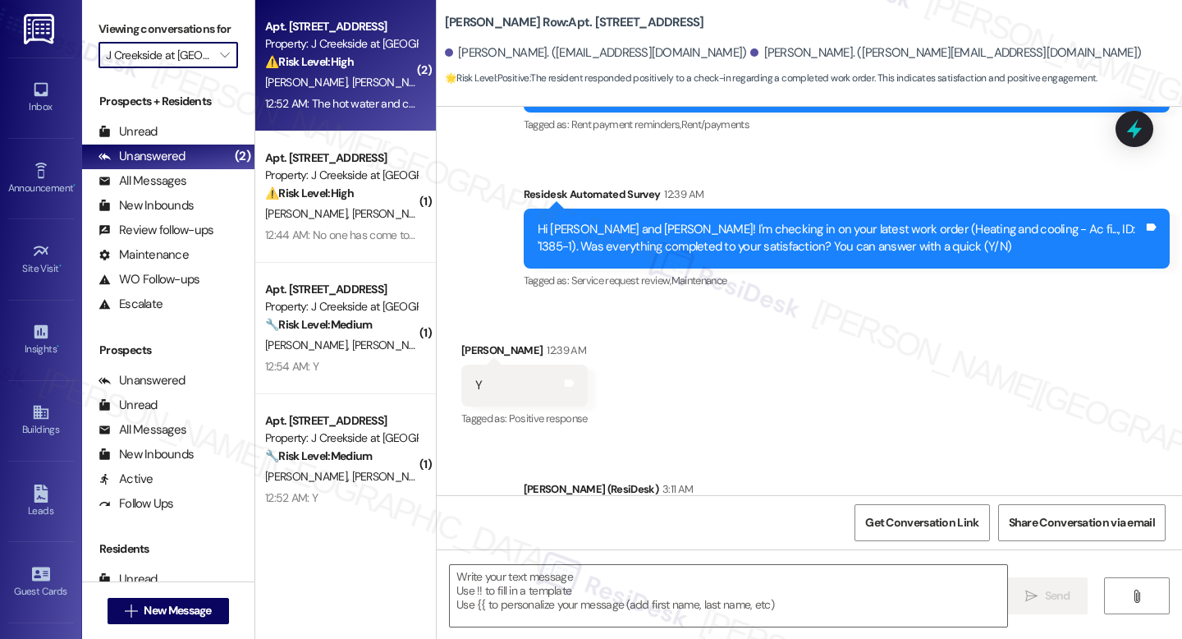
click at [317, 91] on div "R. Everly J. Militello" at bounding box center [341, 82] width 155 height 21
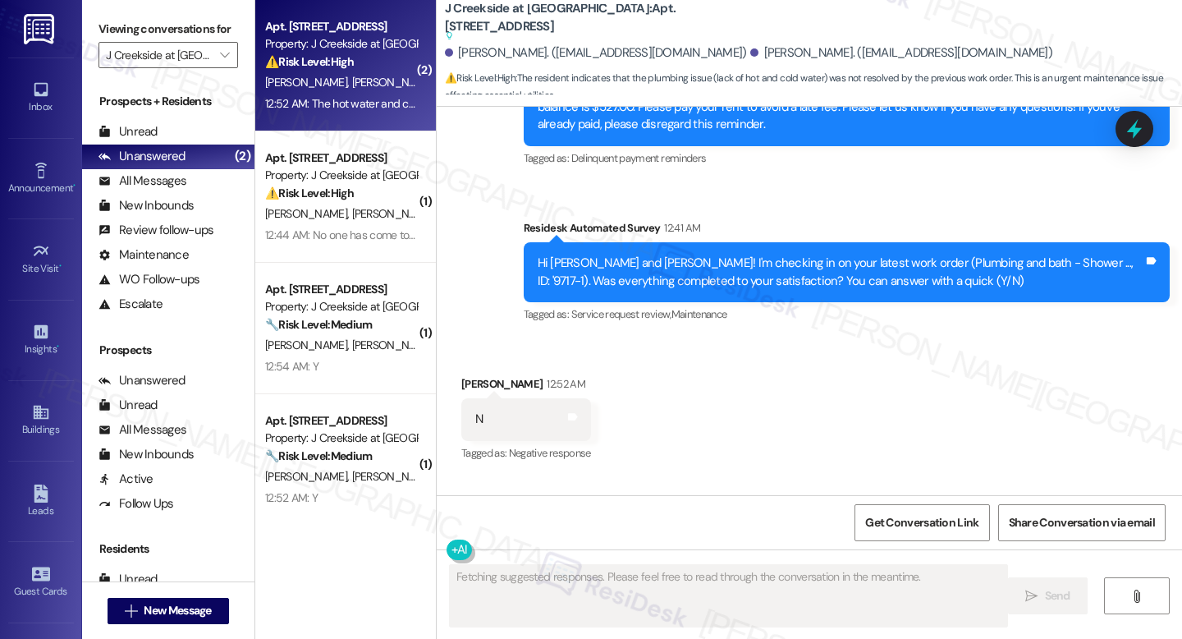
scroll to position [3206, 0]
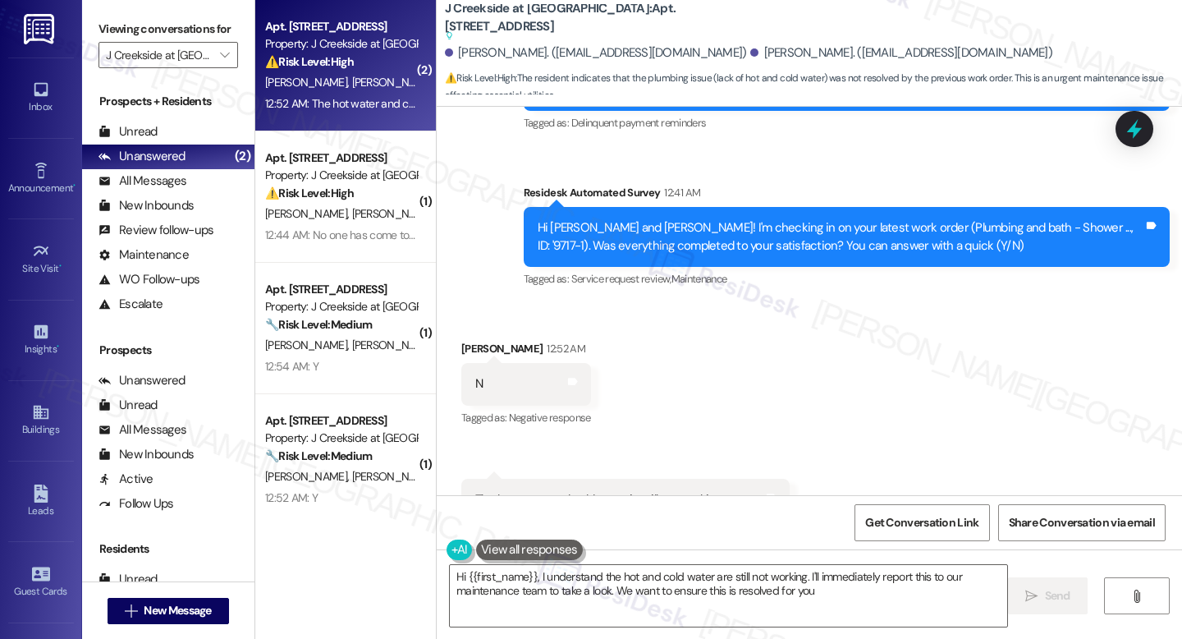
type textarea "Hi {{first_name}}, I understand the hot and cold water are still not working. I…"
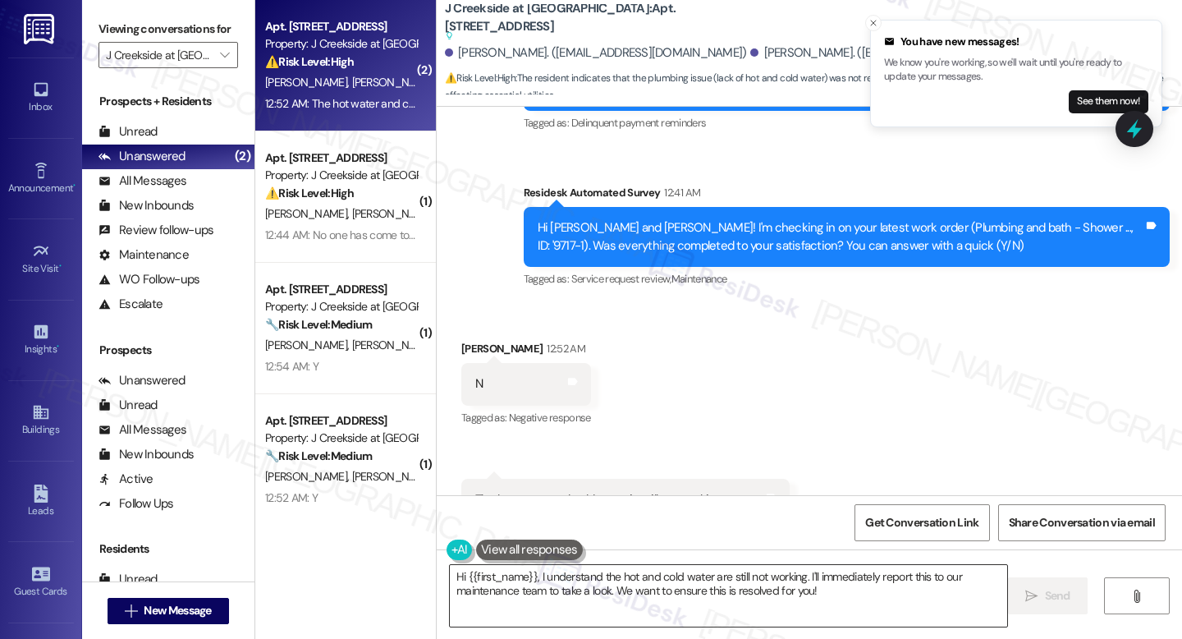
click at [828, 598] on textarea "Hi {{first_name}}, I understand the hot and cold water are still not working. I…" at bounding box center [728, 596] width 557 height 62
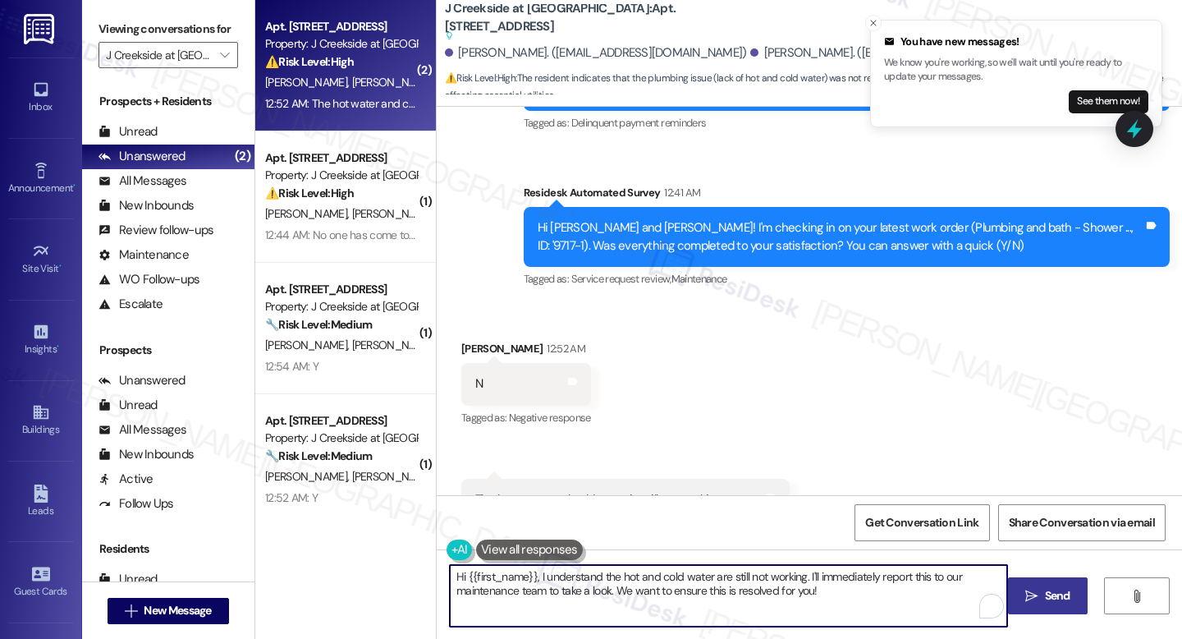
click at [1077, 595] on button " Send" at bounding box center [1048, 595] width 80 height 37
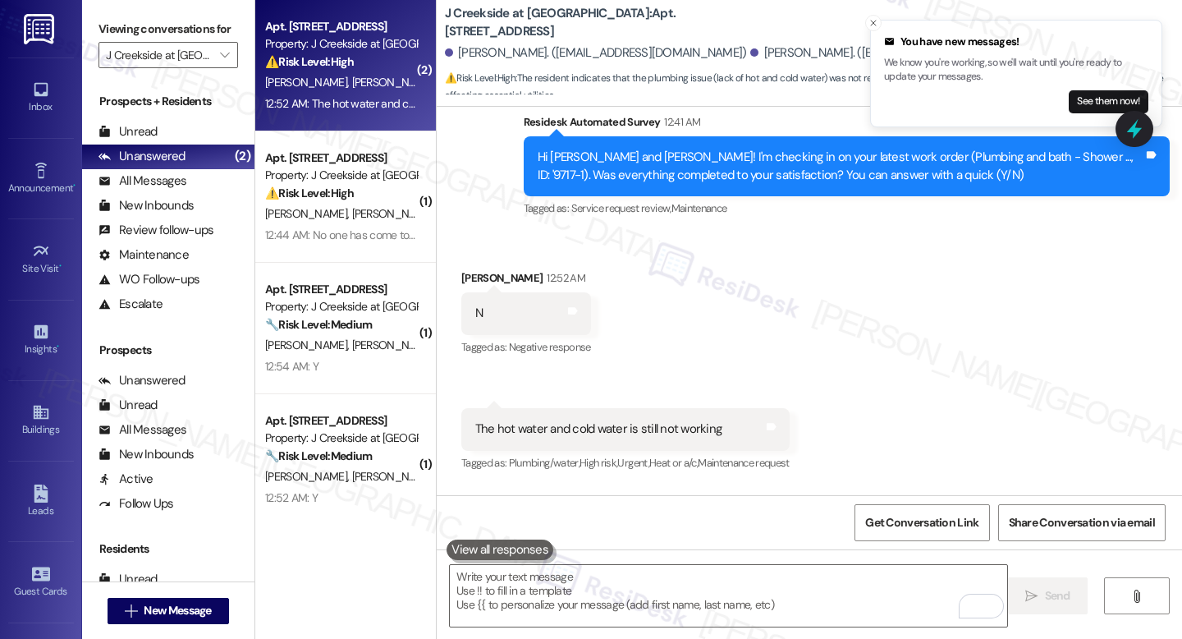
scroll to position [3296, 0]
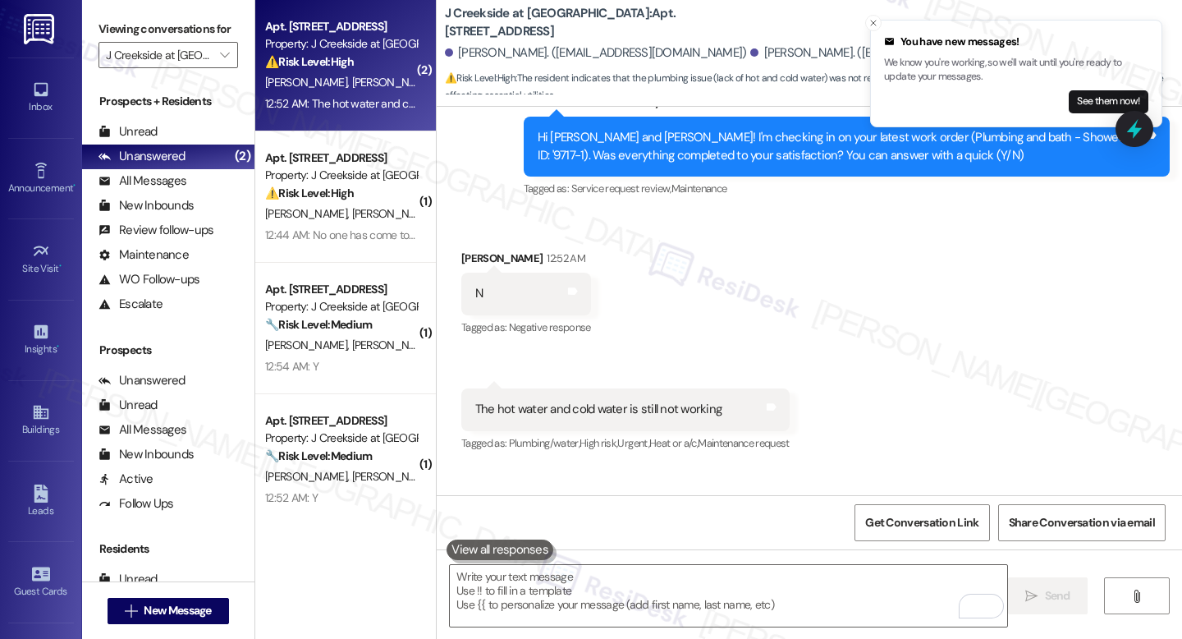
click at [585, 401] on div "The hot water and cold water is still not working" at bounding box center [598, 409] width 246 height 17
copy div "The hot water and cold water is still not working Tags and notes"
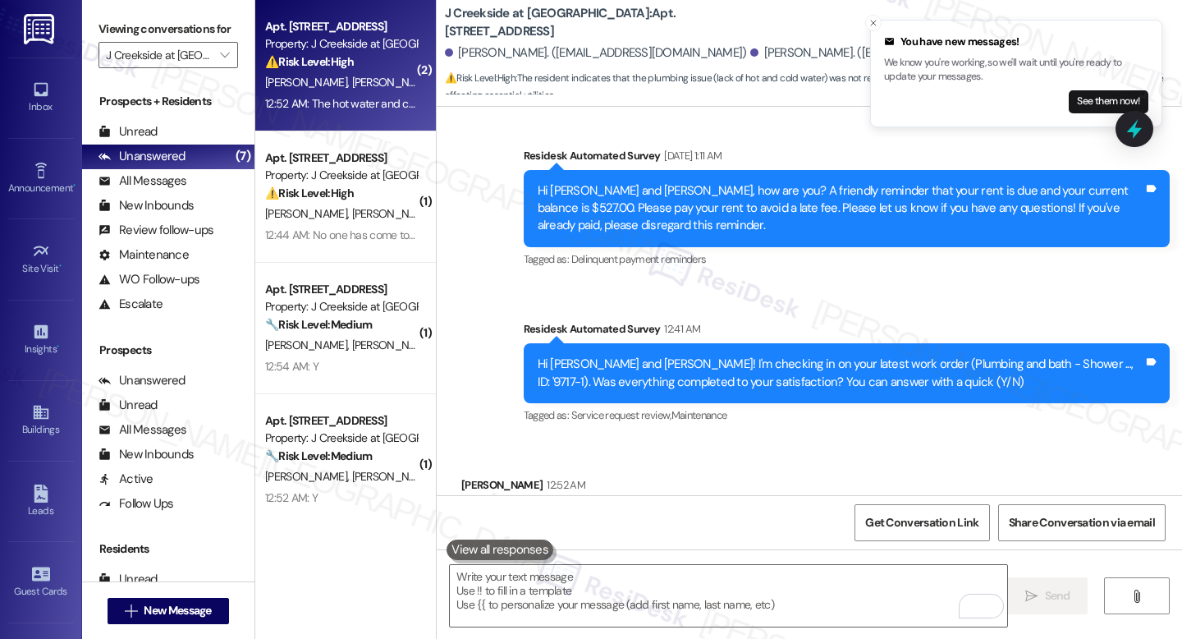
scroll to position [3035, 0]
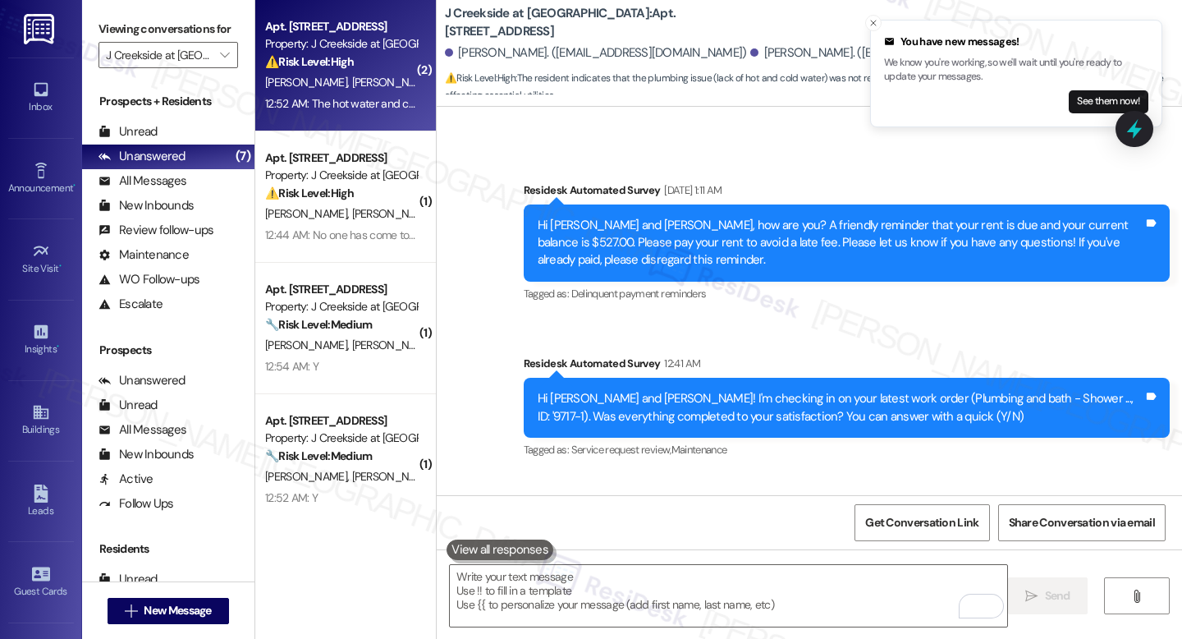
click at [965, 378] on div "Hi Johnathan and Rachel! I'm checking in on your latest work order (Plumbing an…" at bounding box center [847, 408] width 646 height 60
drag, startPoint x: 1046, startPoint y: 292, endPoint x: 1075, endPoint y: 294, distance: 28.8
click at [1075, 390] on div "Hi Johnathan and Rachel! I'm checking in on your latest work order (Plumbing an…" at bounding box center [841, 407] width 606 height 35
copy div "9717-1"
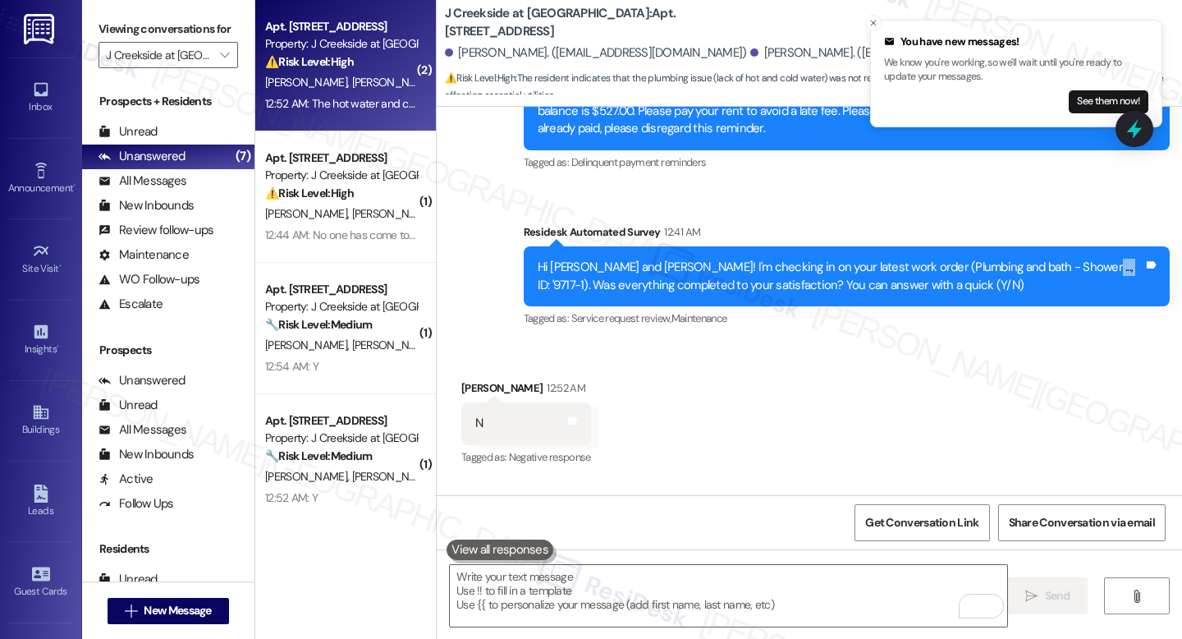
scroll to position [3296, 0]
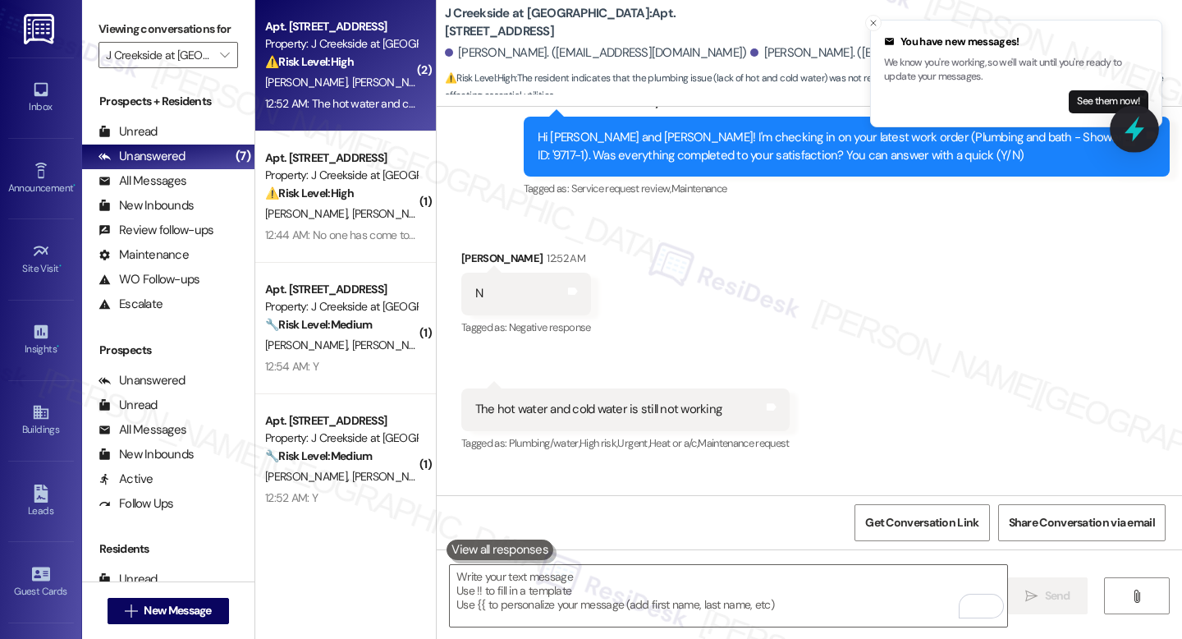
click at [1139, 126] on icon at bounding box center [1135, 129] width 28 height 28
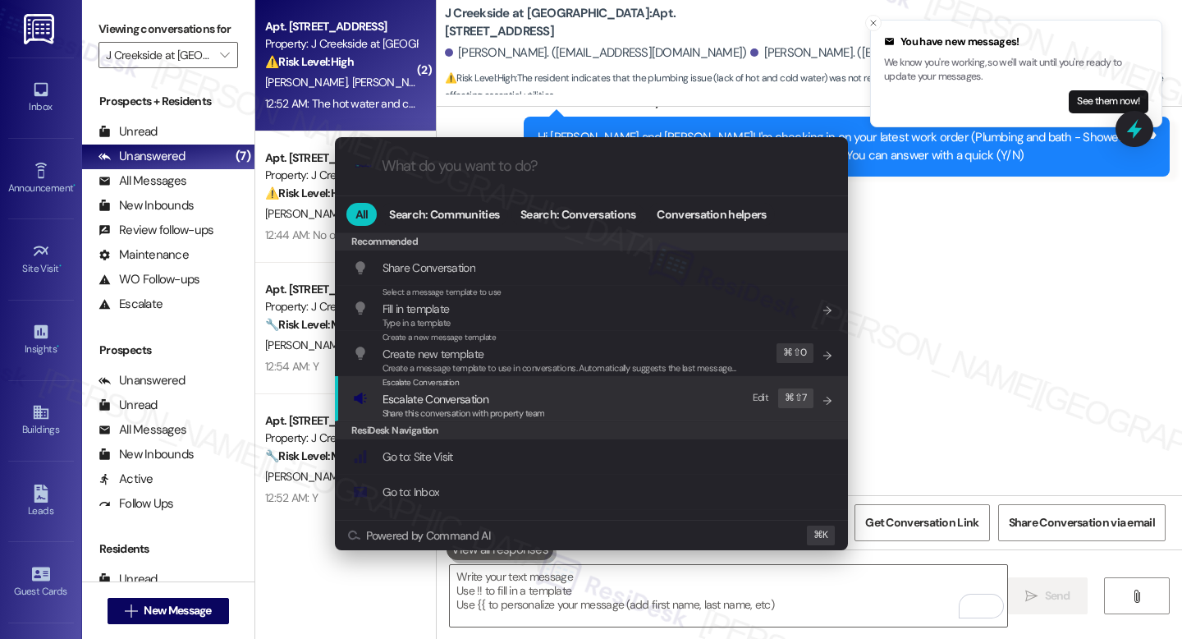
drag, startPoint x: 462, startPoint y: 399, endPoint x: 470, endPoint y: 385, distance: 15.8
click at [462, 399] on span "Escalate Conversation" at bounding box center [436, 399] width 106 height 15
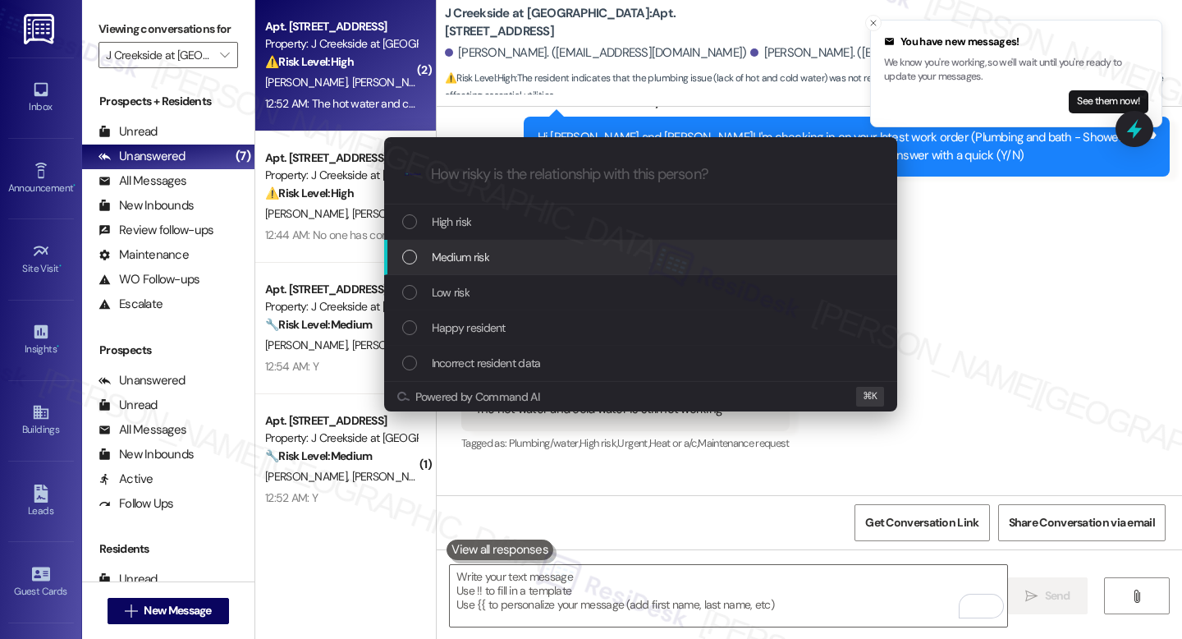
click at [493, 266] on div "Medium risk" at bounding box center [642, 257] width 480 height 18
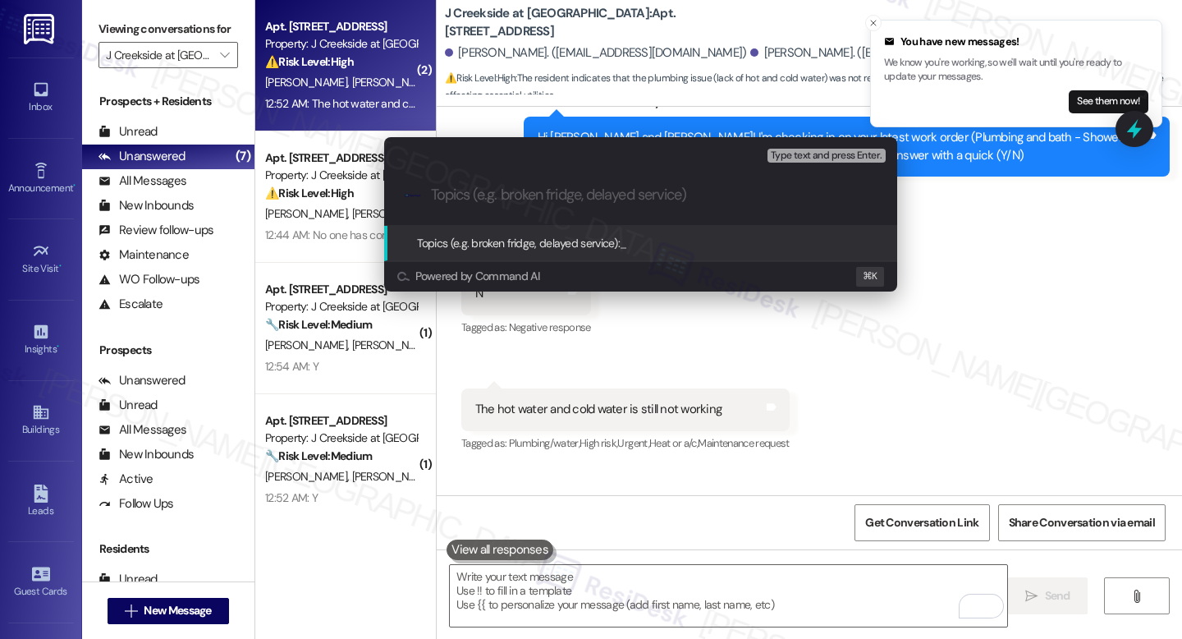
paste input "Work Order #9717-1 Unresolved – Hot and Cold Water Not Working"
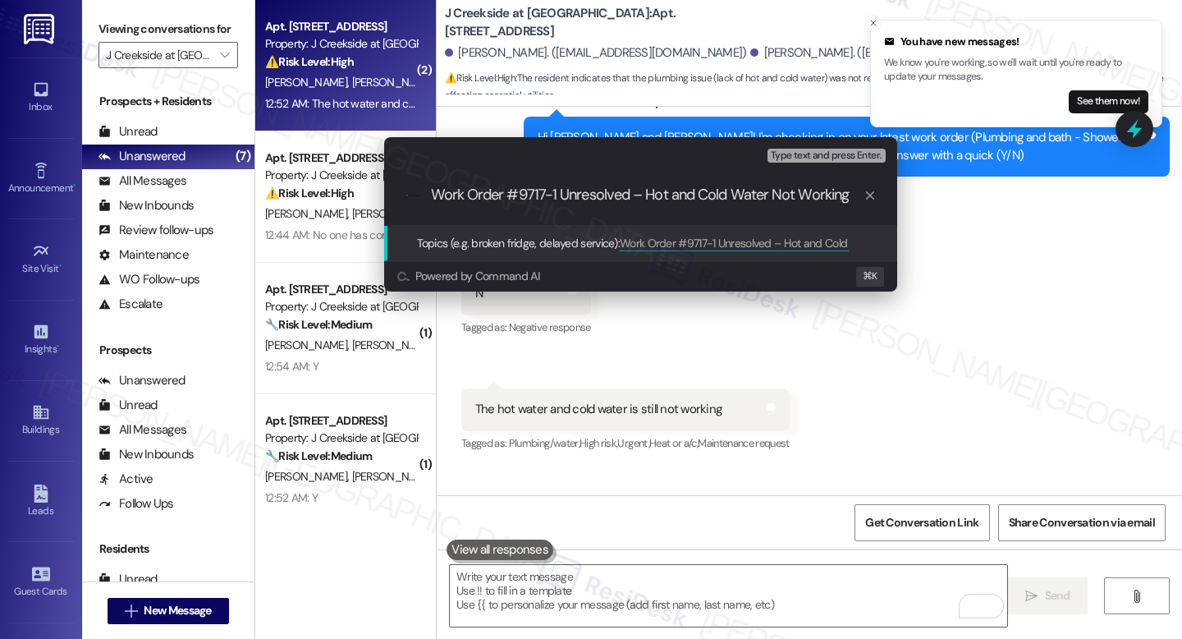
type input "Work Order #9717-1 Unresolved – Hot and Cold Water Not Working"
click at [671, 245] on span "Work Order #9717-1 Unresolved – Hot and Cold Water Not Working" at bounding box center [780, 243] width 321 height 15
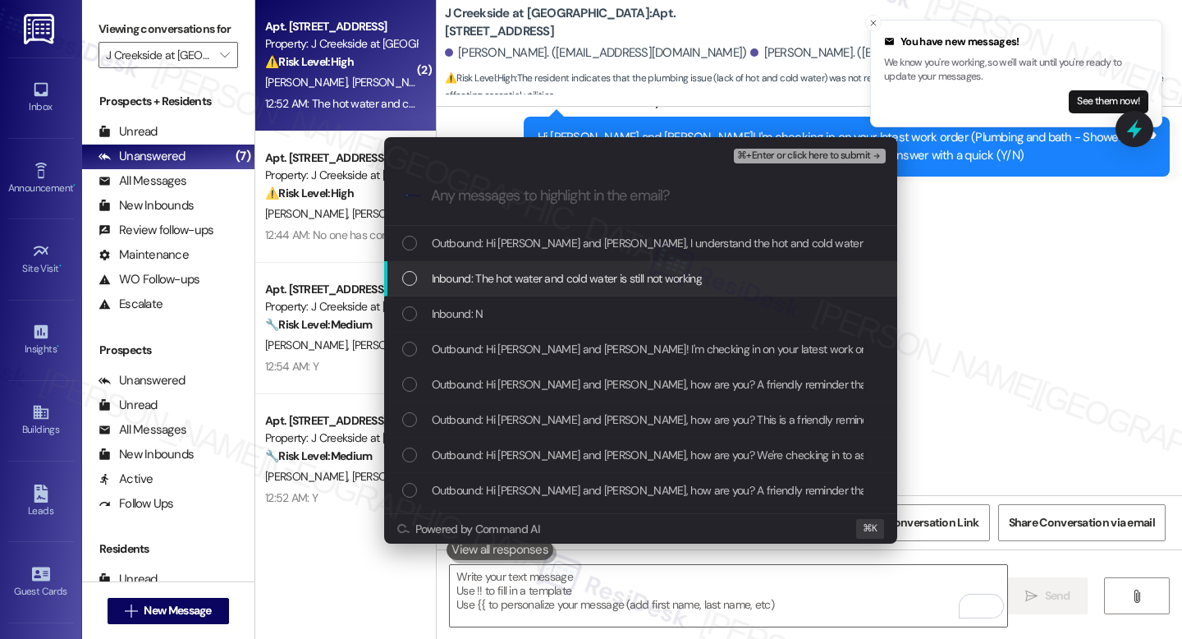
click at [596, 275] on span "Inbound: The hot water and cold water is still not working" at bounding box center [567, 278] width 270 height 18
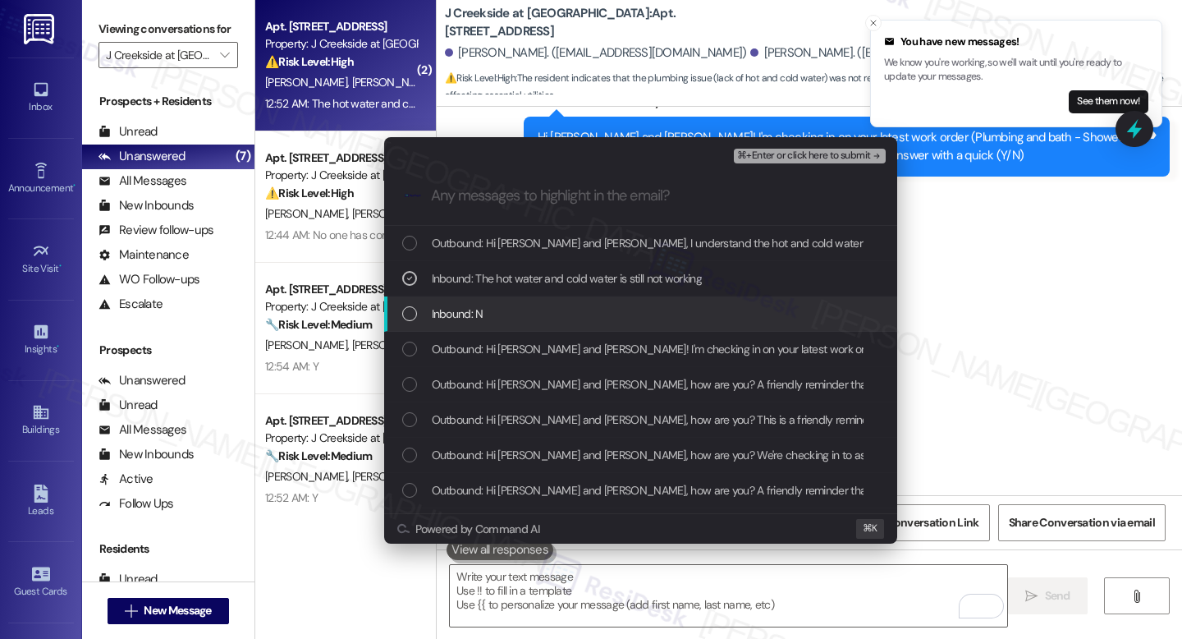
click at [649, 300] on div "Inbound: N" at bounding box center [640, 313] width 513 height 35
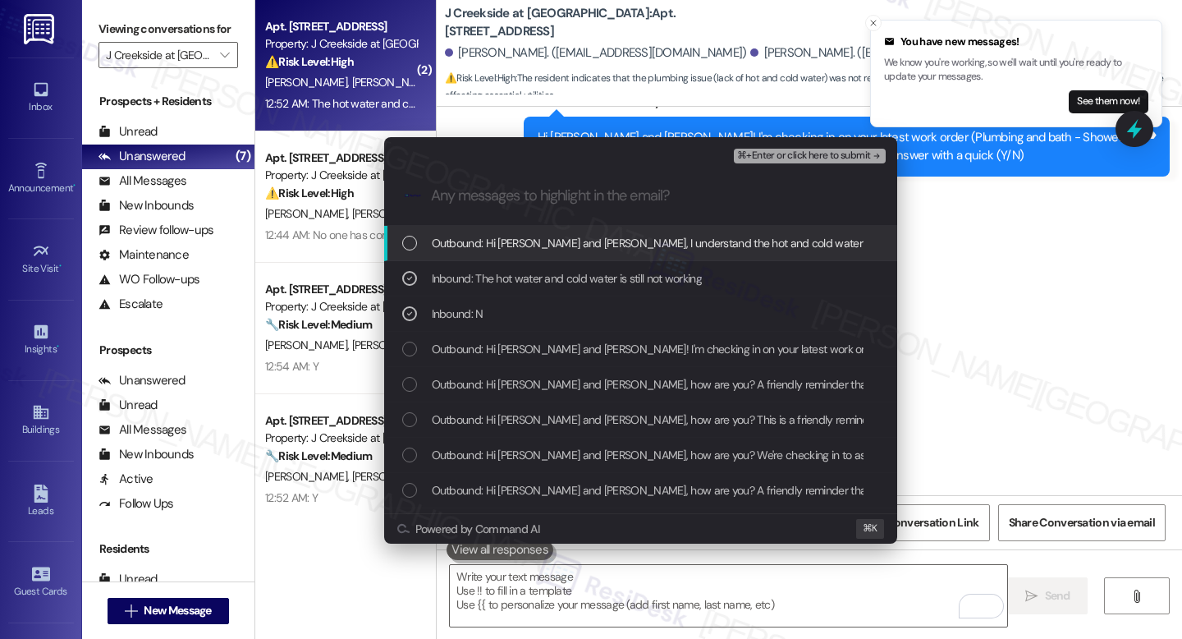
click at [806, 155] on span "⌘+Enter or click here to submit" at bounding box center [803, 155] width 133 height 11
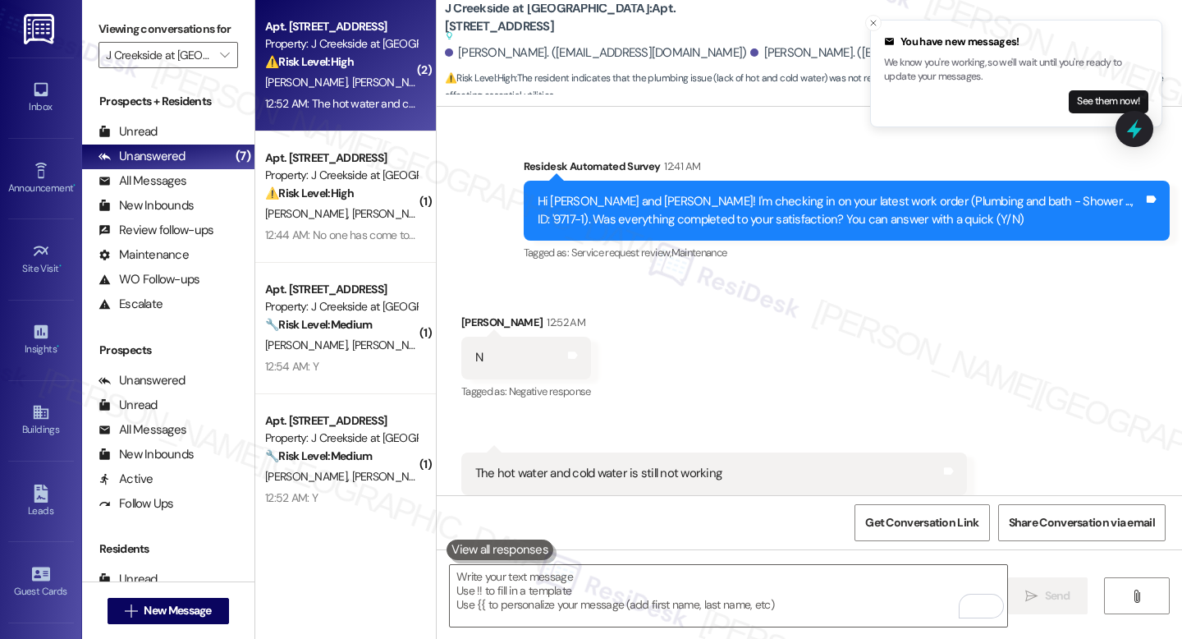
scroll to position [3363, 0]
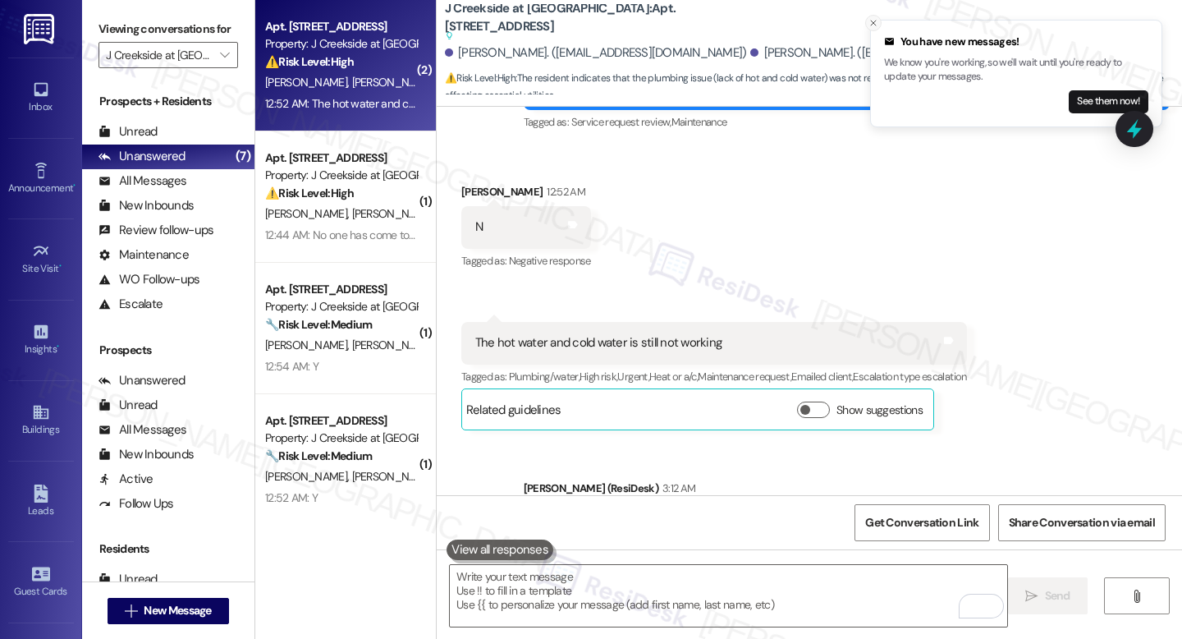
click at [874, 24] on line "Close toast" at bounding box center [873, 23] width 5 height 5
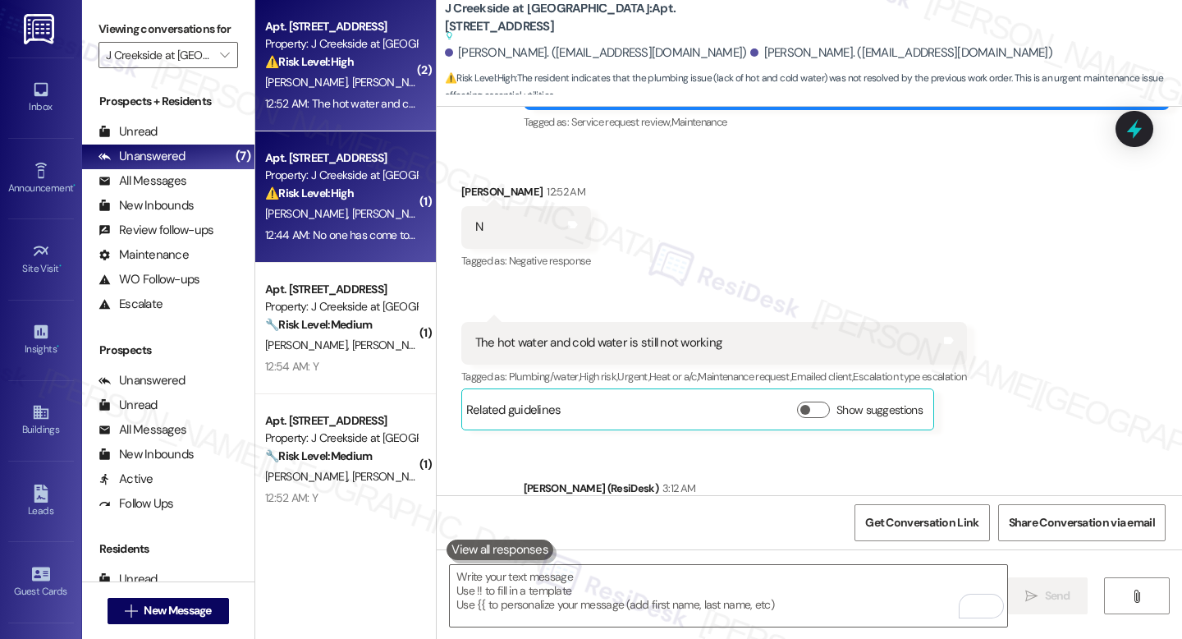
click at [332, 232] on div "12:44 AM: No one has come to spray for the bugs. I need to know when someone wi…" at bounding box center [601, 234] width 672 height 15
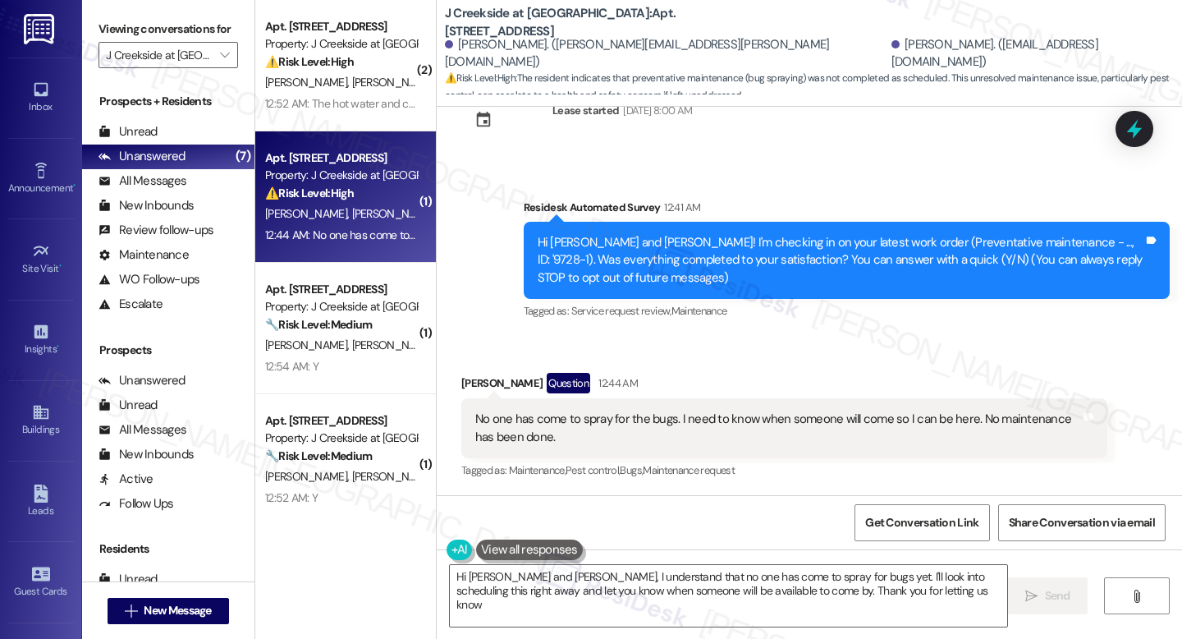
type textarea "Hi Carole and Leonard, I understand that no one has come to spray for bugs yet.…"
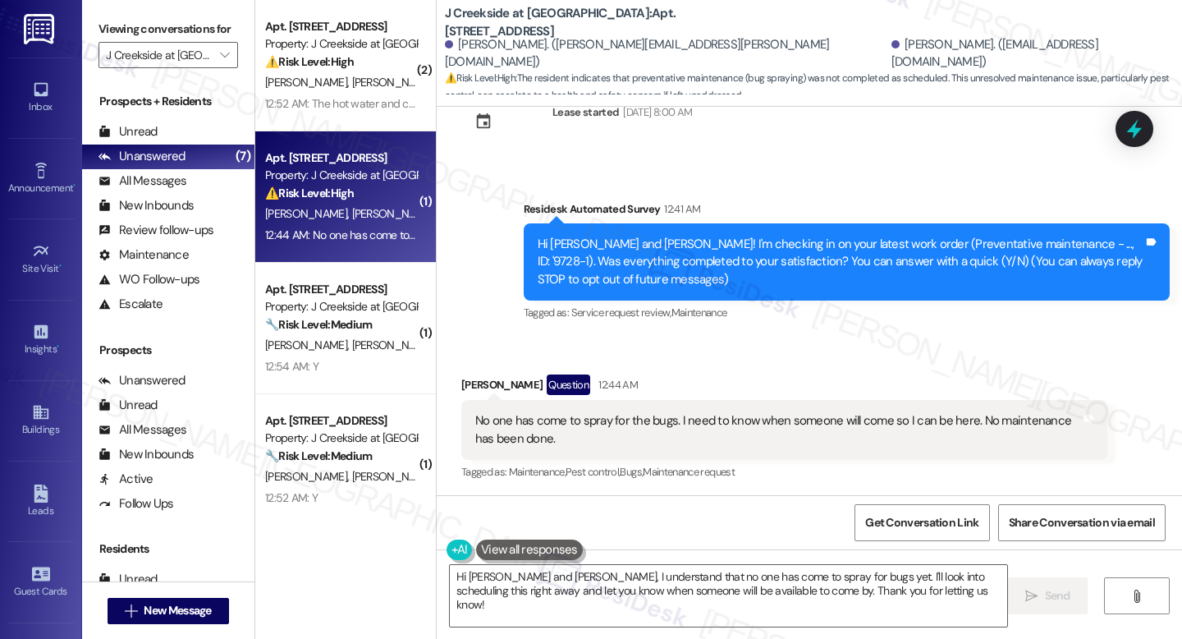
scroll to position [56, 0]
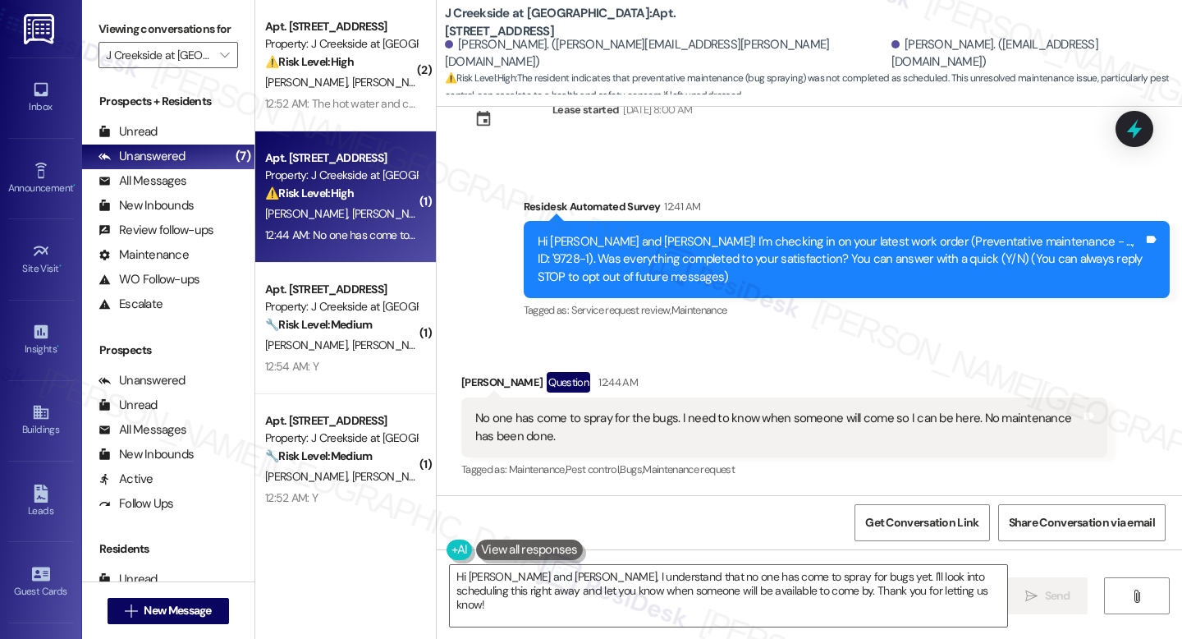
click at [754, 184] on div "Survey, sent via SMS Residesk Automated Survey 12:41 AM Hi Carole and Leonard! …" at bounding box center [809, 248] width 745 height 174
click at [590, 21] on b "J Creekside at Exton: Apt. 4103, 360 Creamery Way" at bounding box center [609, 22] width 328 height 35
copy b "4103"
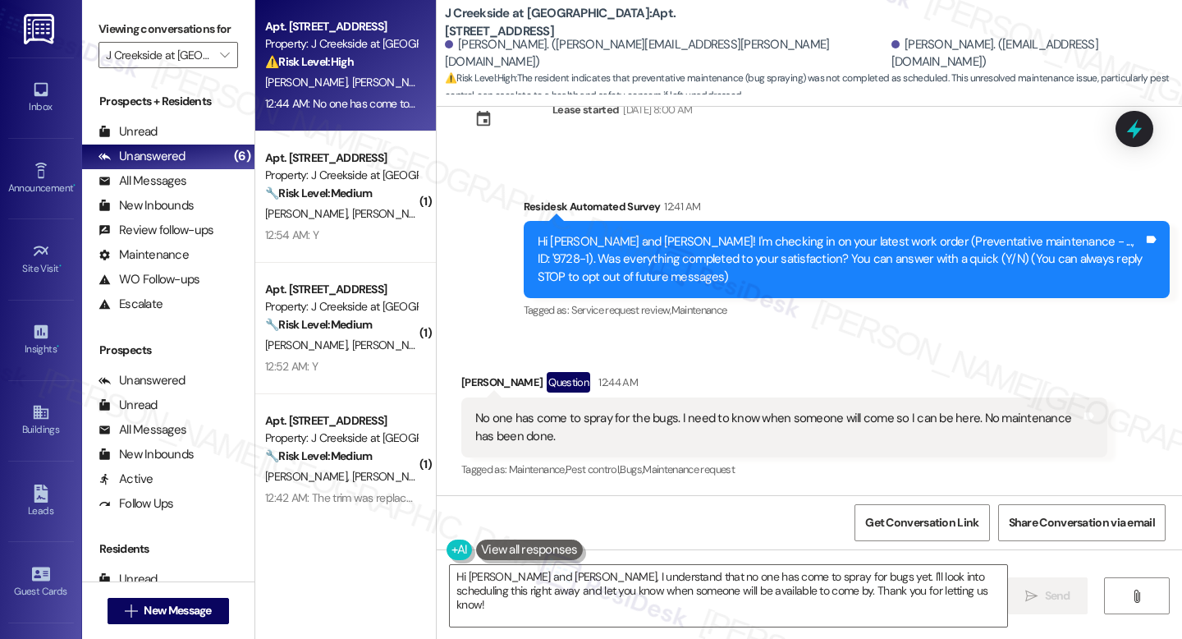
click at [699, 372] on div "Carole Firth Question 12:44 AM" at bounding box center [784, 385] width 646 height 26
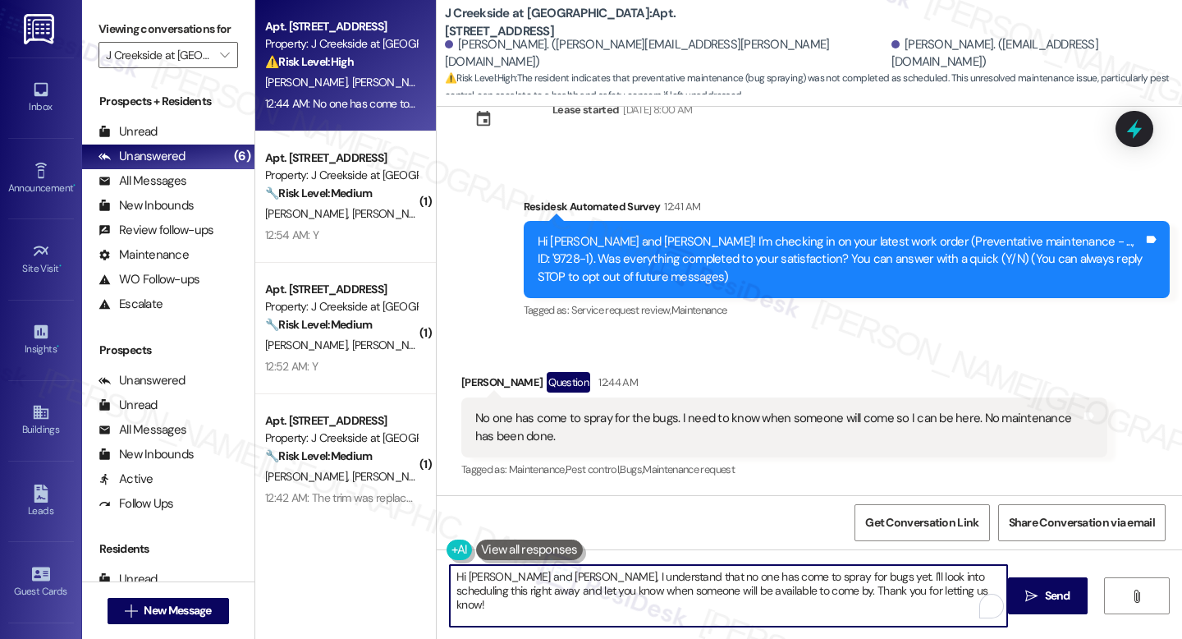
click at [740, 587] on textarea "Hi Carole and Leonard, I understand that no one has come to spray for bugs yet.…" at bounding box center [728, 596] width 557 height 62
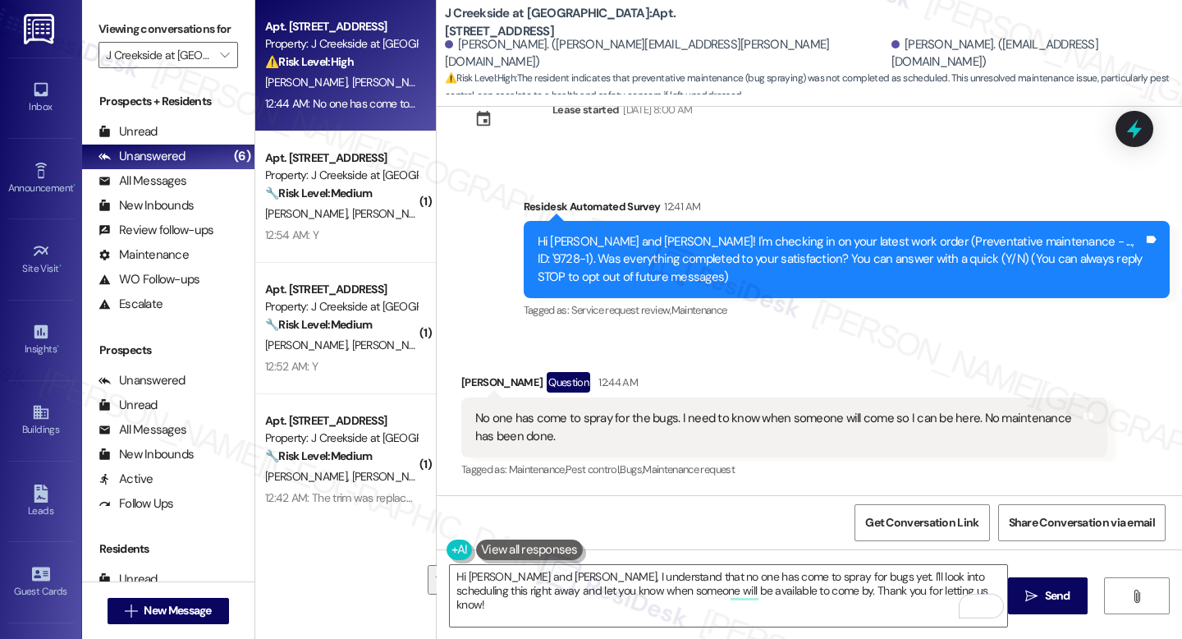
click at [507, 417] on div "No one has come to spray for the bugs. I need to know when someone will come so…" at bounding box center [778, 427] width 606 height 35
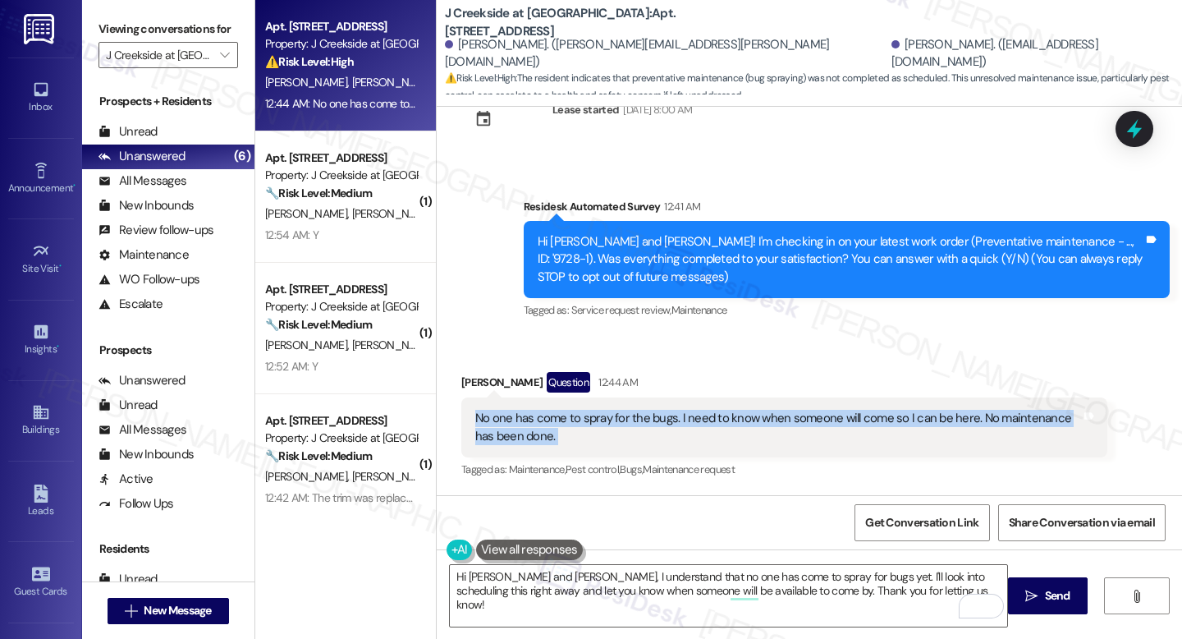
click at [507, 417] on div "No one has come to spray for the bugs. I need to know when someone will come so…" at bounding box center [778, 427] width 606 height 35
copy div "No one has come to spray for the bugs. I need to know when someone will come so…"
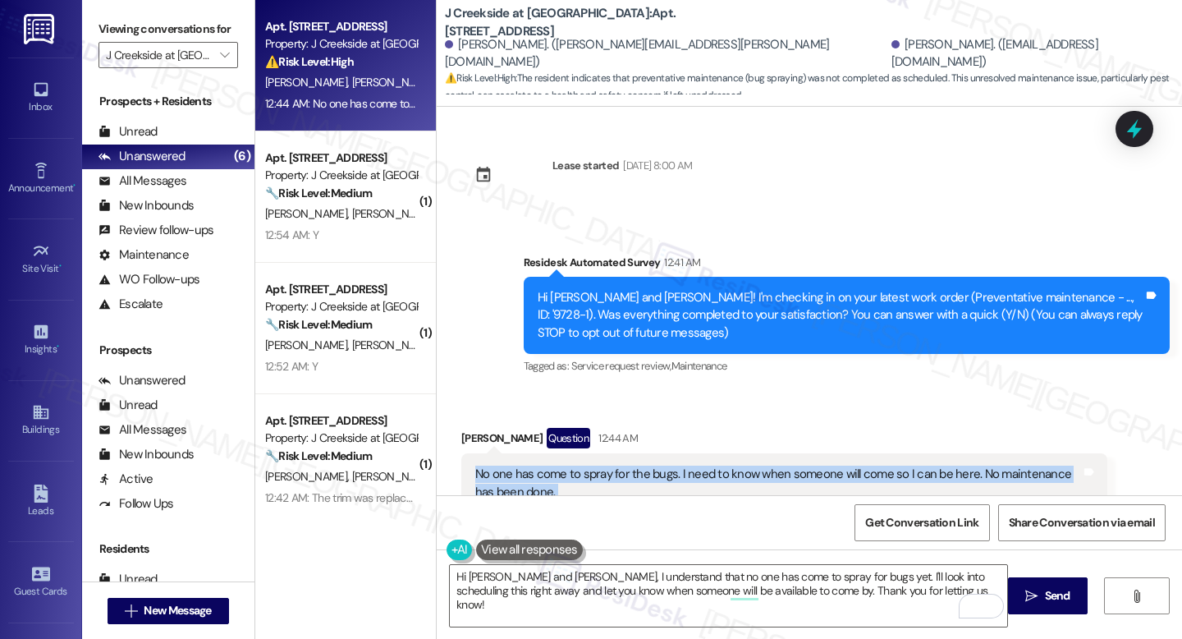
scroll to position [56, 0]
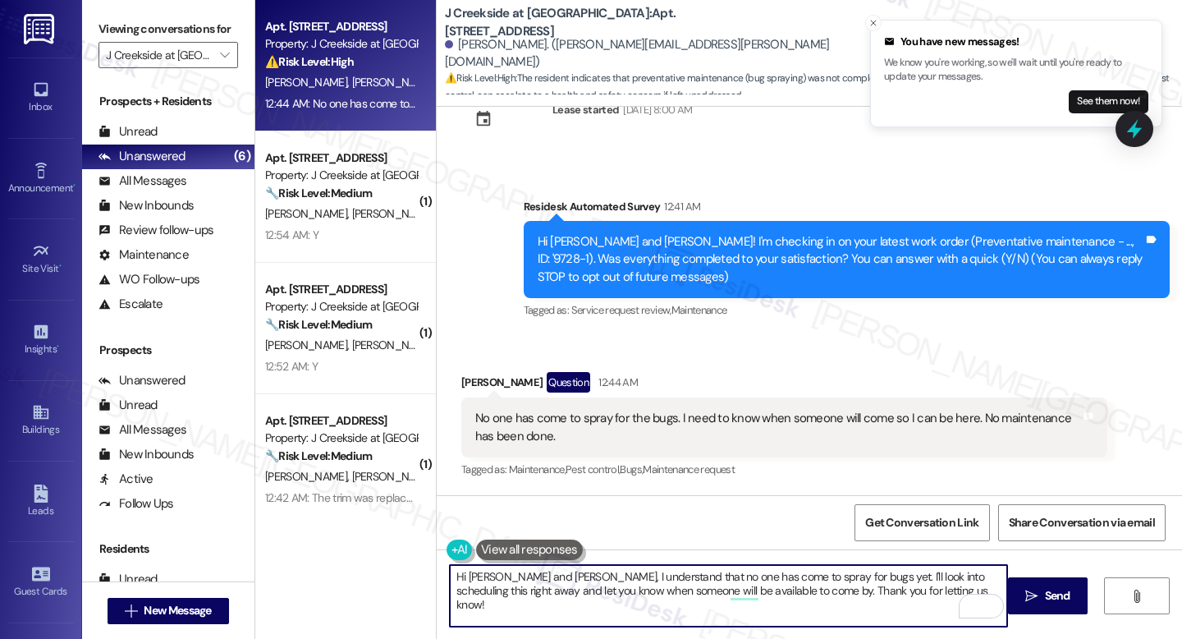
click at [630, 599] on textarea "Hi [PERSON_NAME] and [PERSON_NAME], I understand that no one has come to spray …" at bounding box center [728, 596] width 557 height 62
paste textarea "{{first_name}}, thank you for letting me know. I’m sorry to hear that no one ha…"
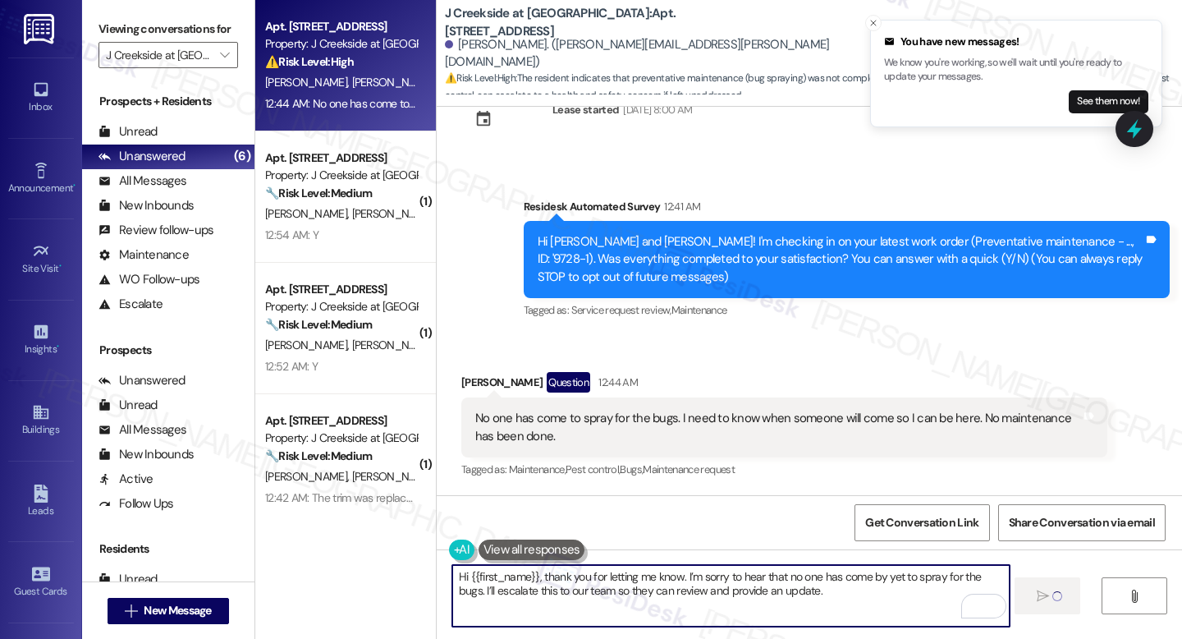
type textarea "Hi {{first_name}}, thank you for letting me know. I’m sorry to hear that no one…"
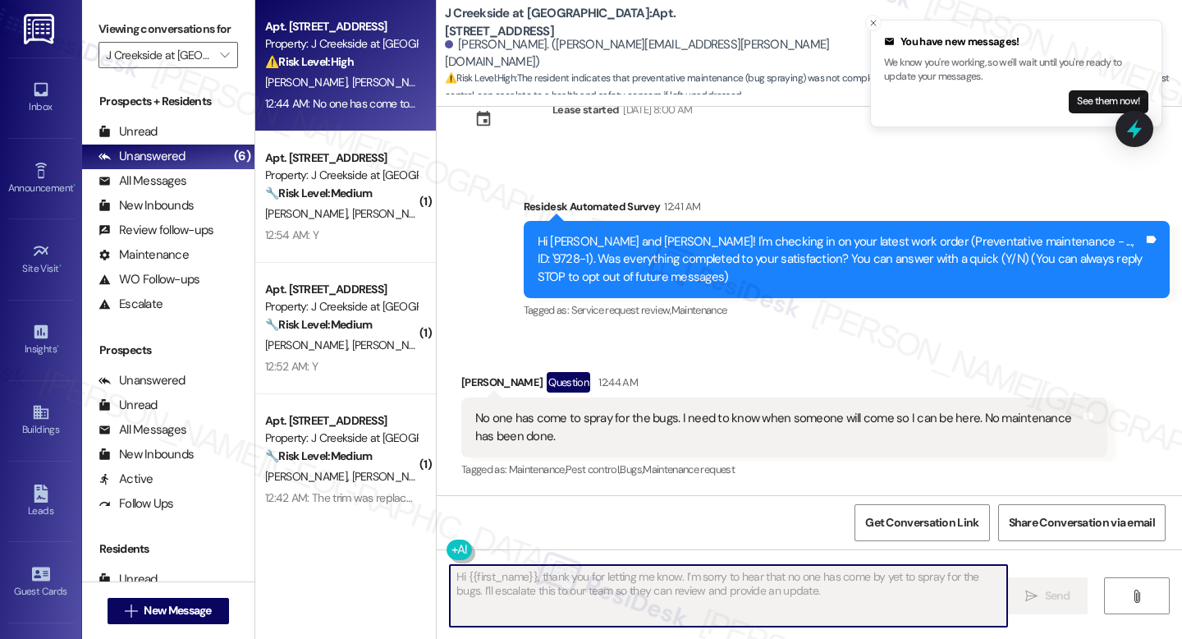
scroll to position [55, 0]
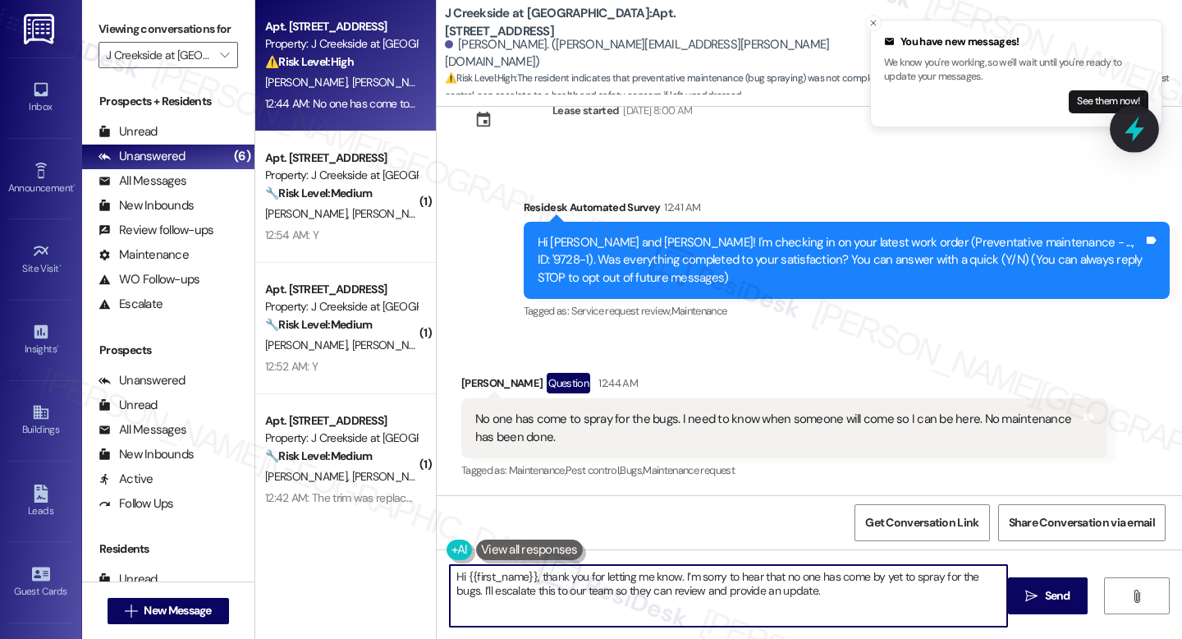
click at [1121, 133] on div at bounding box center [1134, 128] width 49 height 47
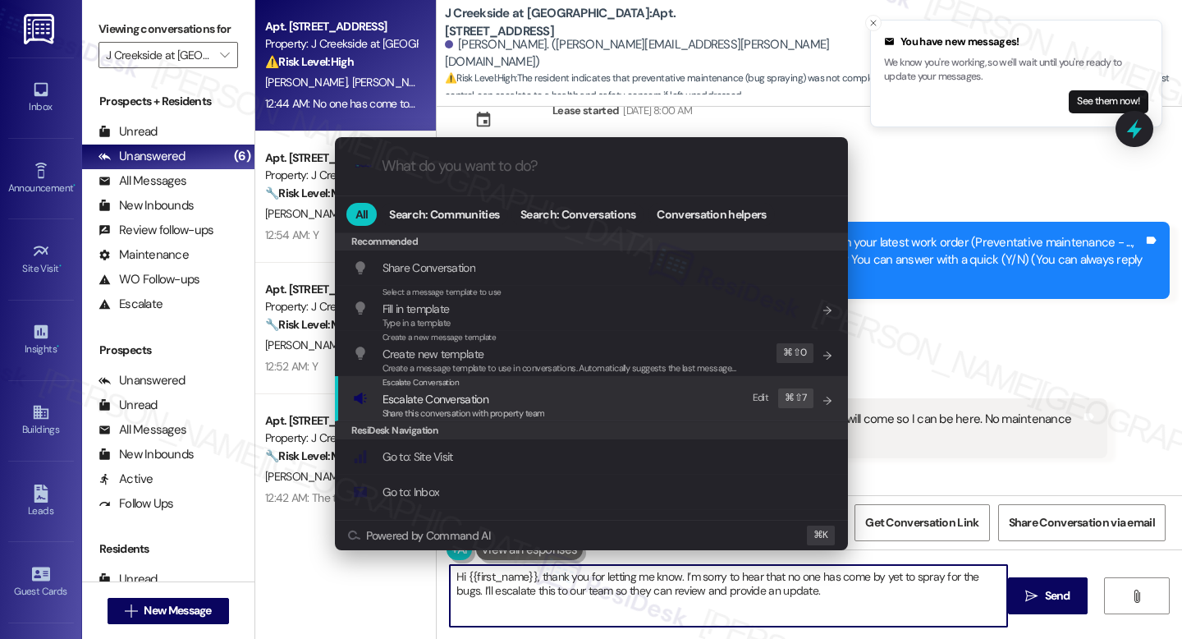
click at [502, 392] on span "Escalate Conversation" at bounding box center [464, 399] width 163 height 18
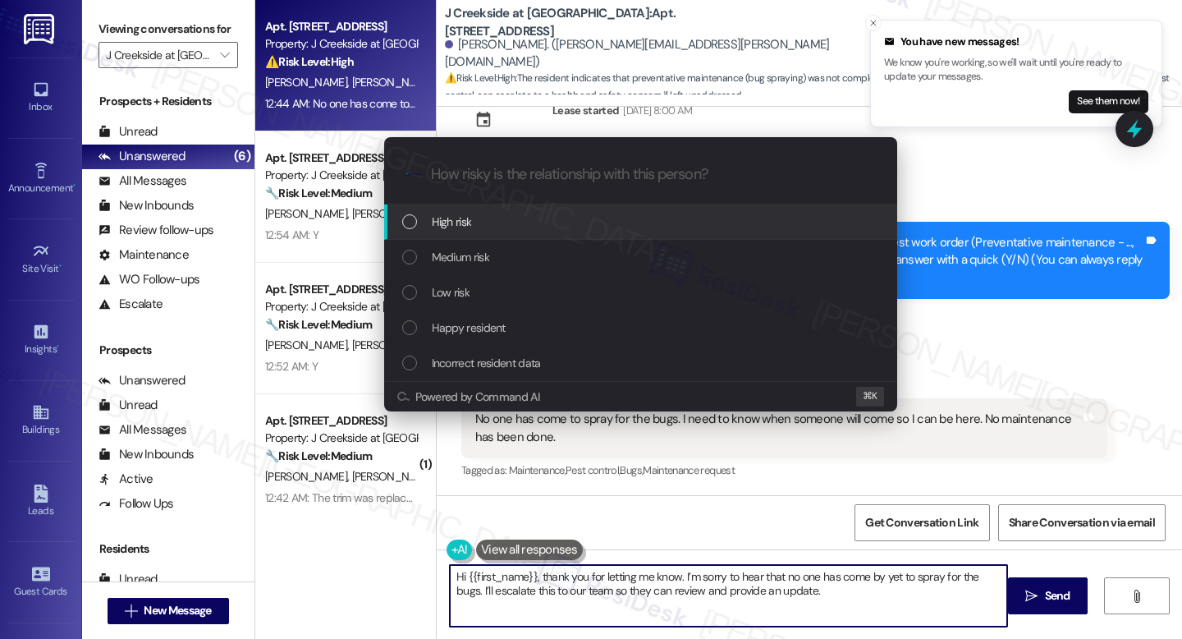
drag, startPoint x: 477, startPoint y: 240, endPoint x: 479, endPoint y: 230, distance: 10.0
click at [479, 230] on div "High risk Medium risk Low risk Happy resident Incorrect resident data" at bounding box center [640, 292] width 513 height 177
click at [479, 230] on div "High risk" at bounding box center [642, 222] width 480 height 18
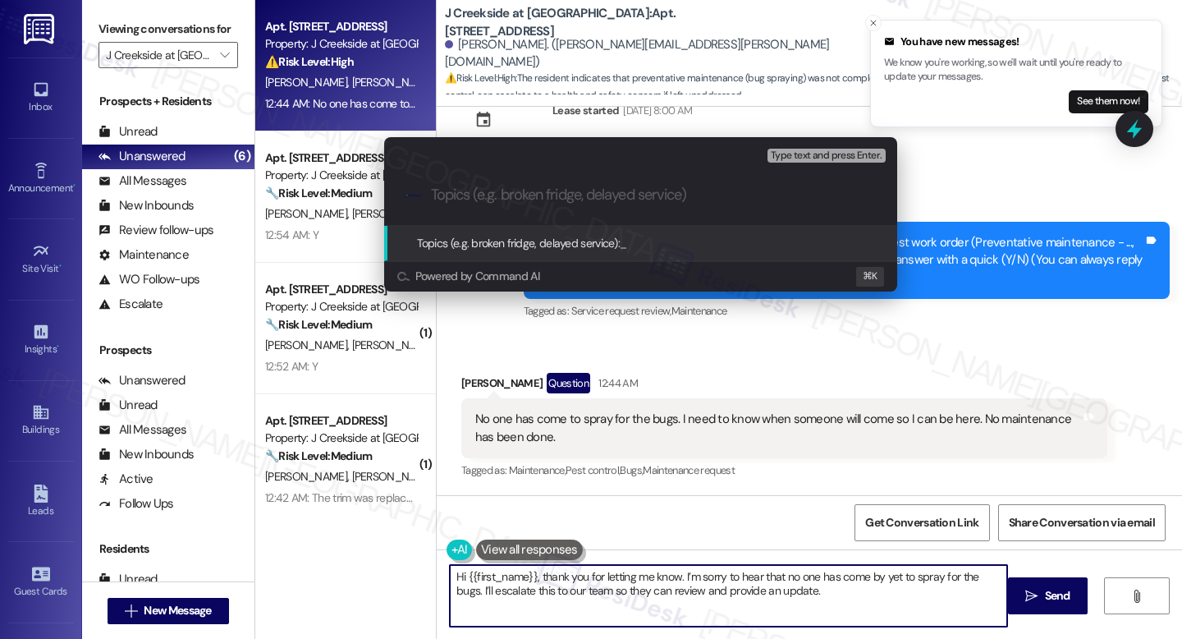
click at [528, 165] on div "Escalate Conversation High risk Topics (e.g. broken fridge, delayed service) An…" at bounding box center [640, 181] width 513 height 88
click at [521, 195] on input "Topics (e.g. broken fridge, delayed service)" at bounding box center [654, 194] width 446 height 17
paste input "Pest Control Not Completed"
type input "Pest Control Not Completed"
click at [741, 246] on span "Pest Control Not Completed" at bounding box center [687, 243] width 135 height 15
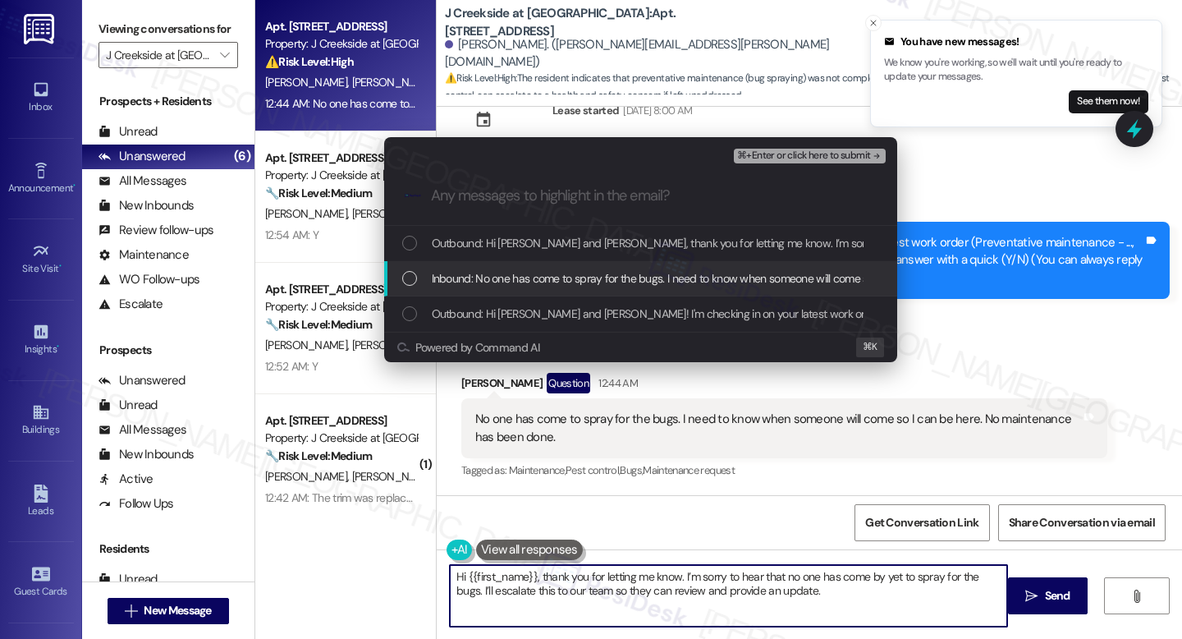
click at [614, 279] on span "Inbound: No one has come to spray for the bugs. I need to know when someone wil…" at bounding box center [766, 278] width 668 height 18
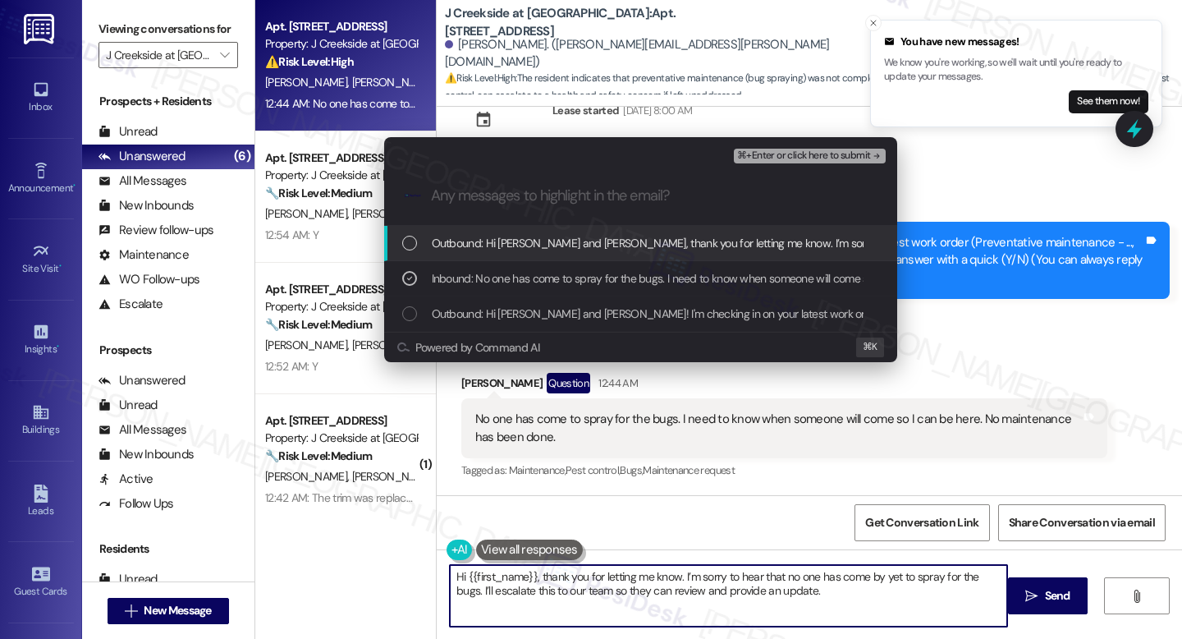
click at [836, 162] on button "⌘+Enter or click here to submit" at bounding box center [809, 156] width 151 height 15
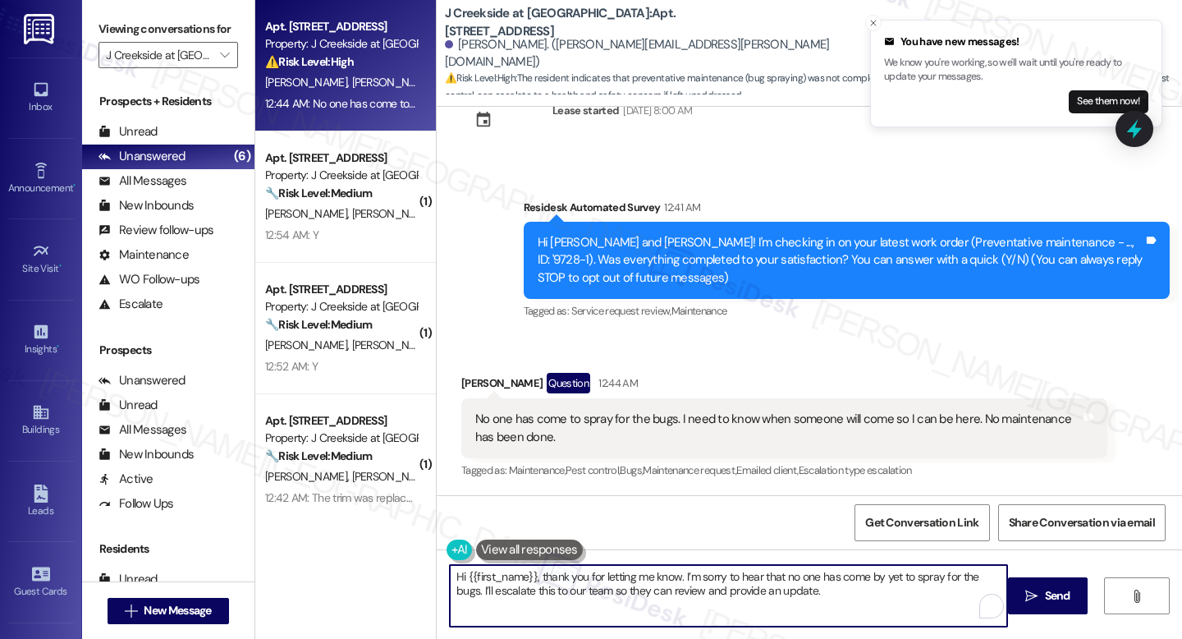
click at [701, 574] on textarea "Hi [PERSON_NAME] and [PERSON_NAME], I understand your bug spraying hasn't happe…" at bounding box center [728, 596] width 557 height 62
type textarea "Hi [PERSON_NAME] and [PERSON_NAME], I understand your bug spraying hasn't happe…"
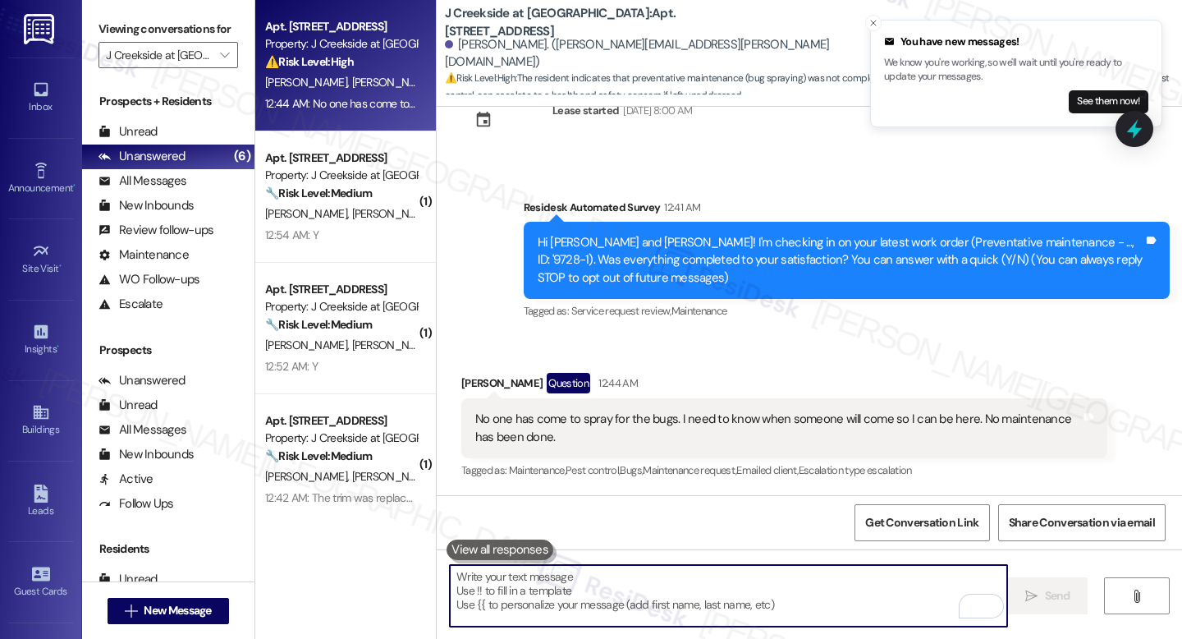
scroll to position [212, 0]
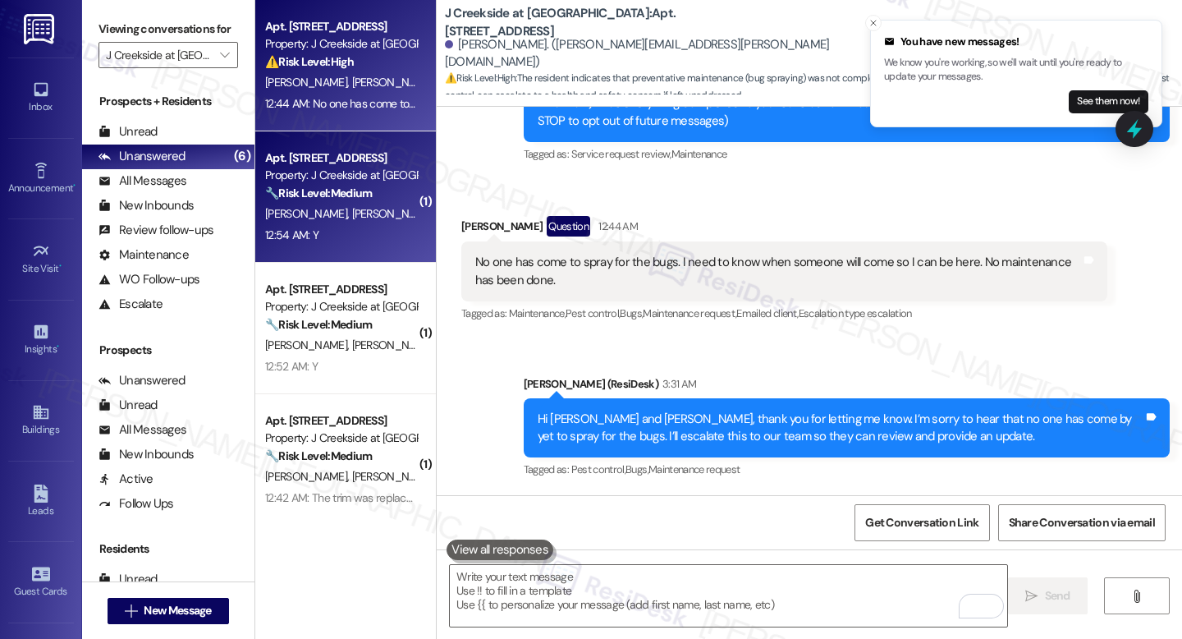
click at [351, 215] on span "[PERSON_NAME]" at bounding box center [392, 213] width 82 height 15
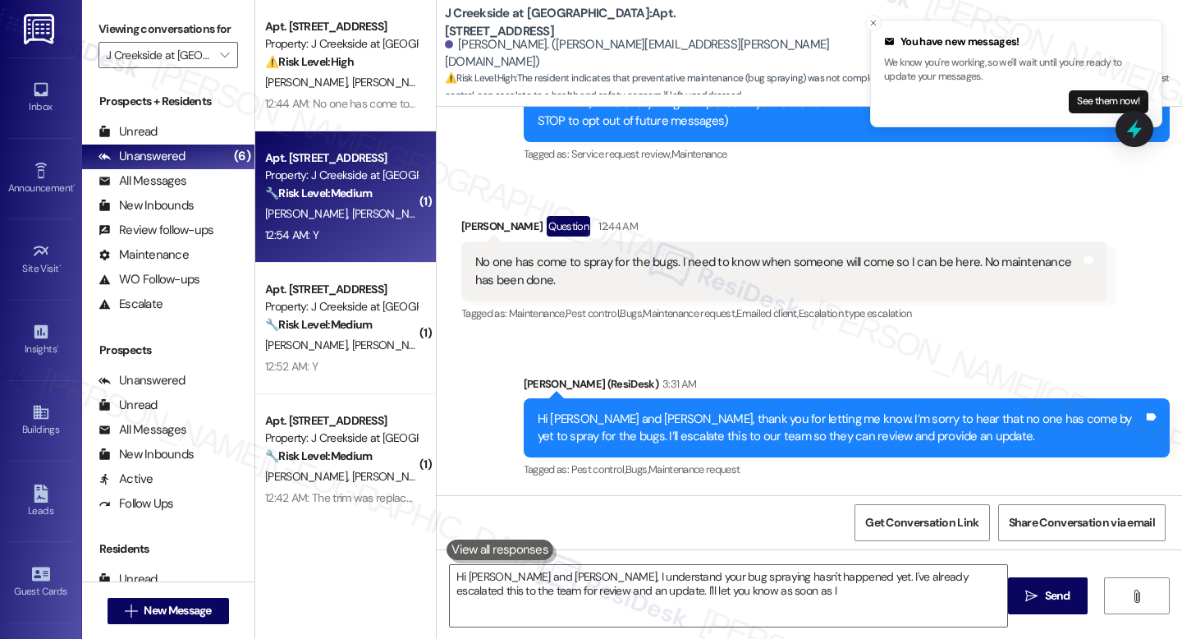
type textarea "Hi [PERSON_NAME] and [PERSON_NAME], I understand your bug spraying hasn't happe…"
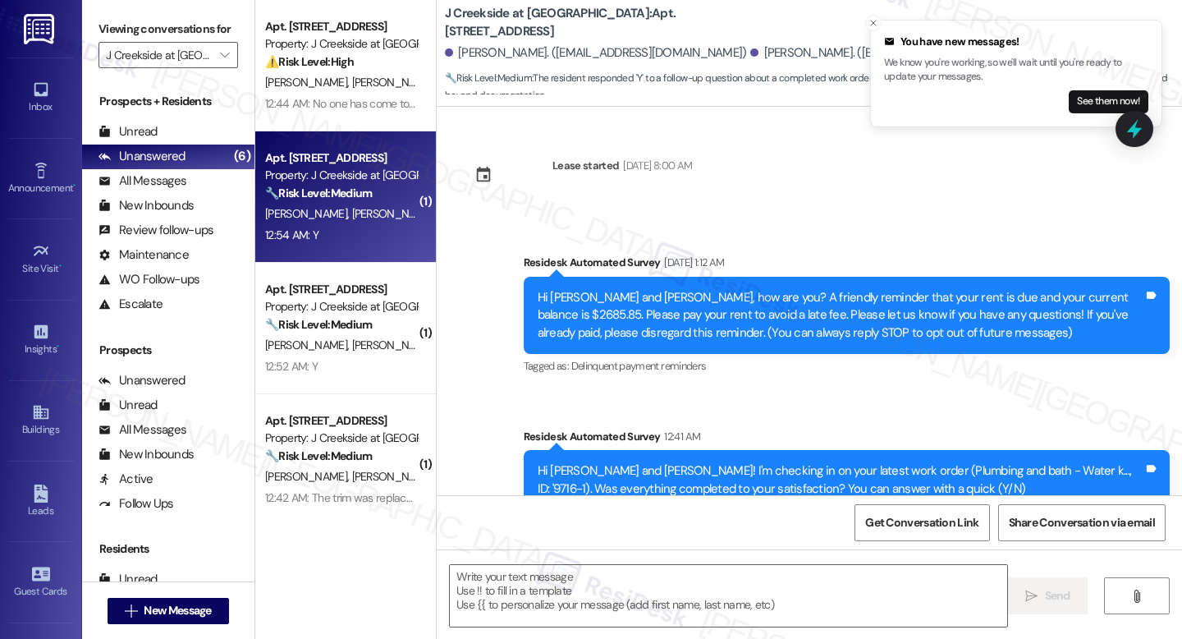
scroll to position [190, 0]
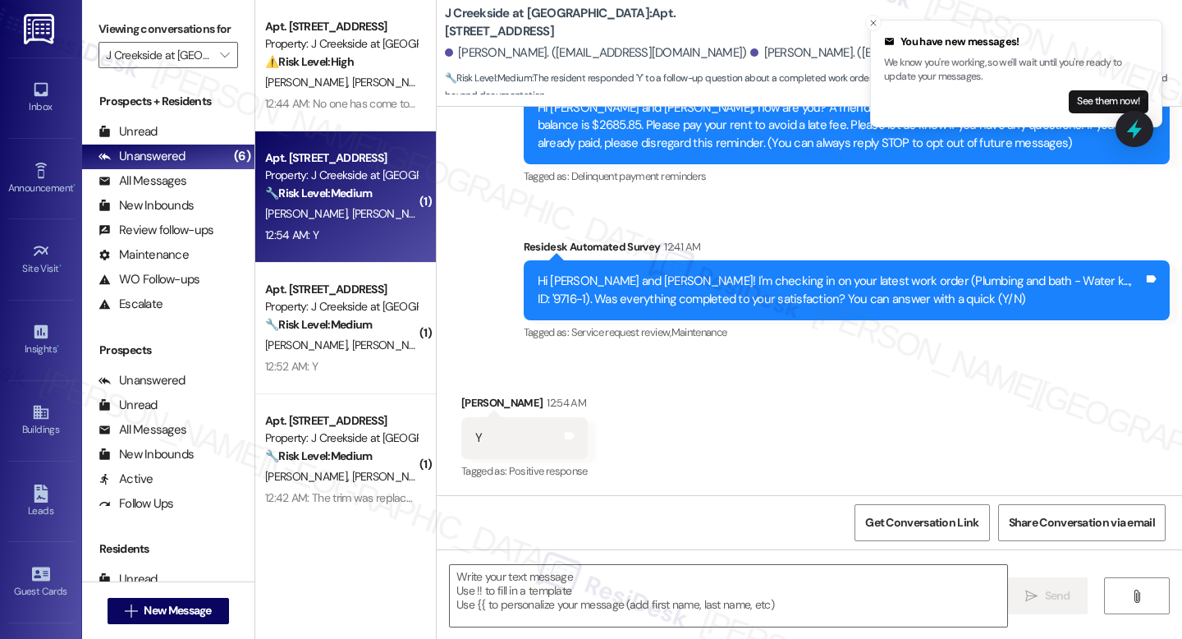
type textarea "Fetching suggested responses. Please feel free to read through the conversation…"
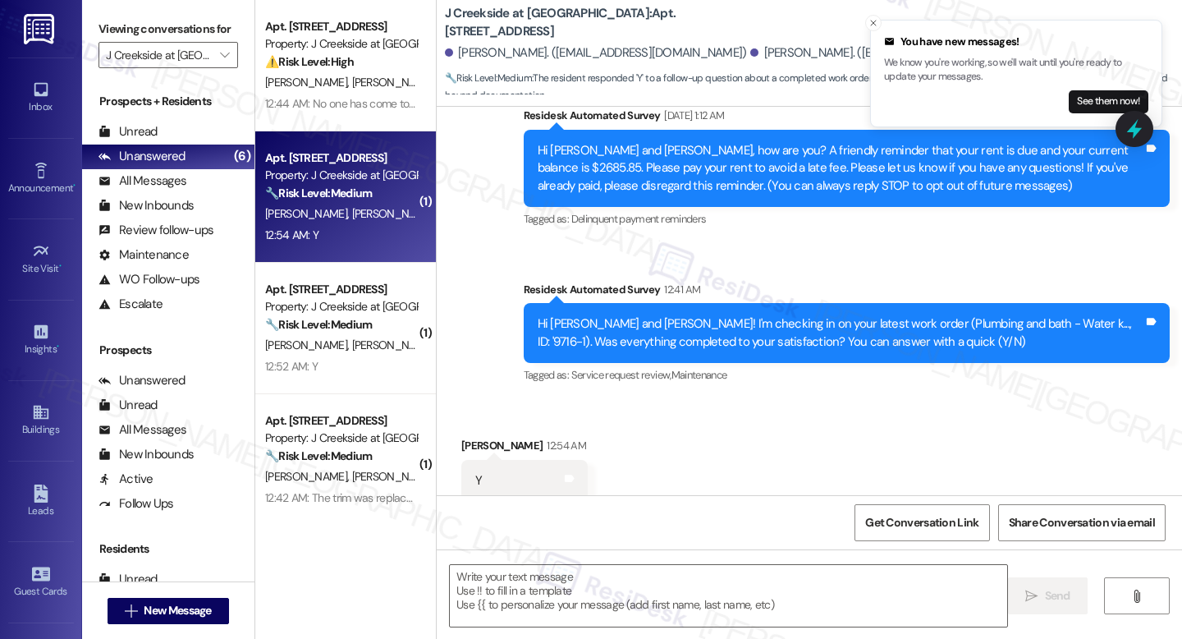
scroll to position [190, 0]
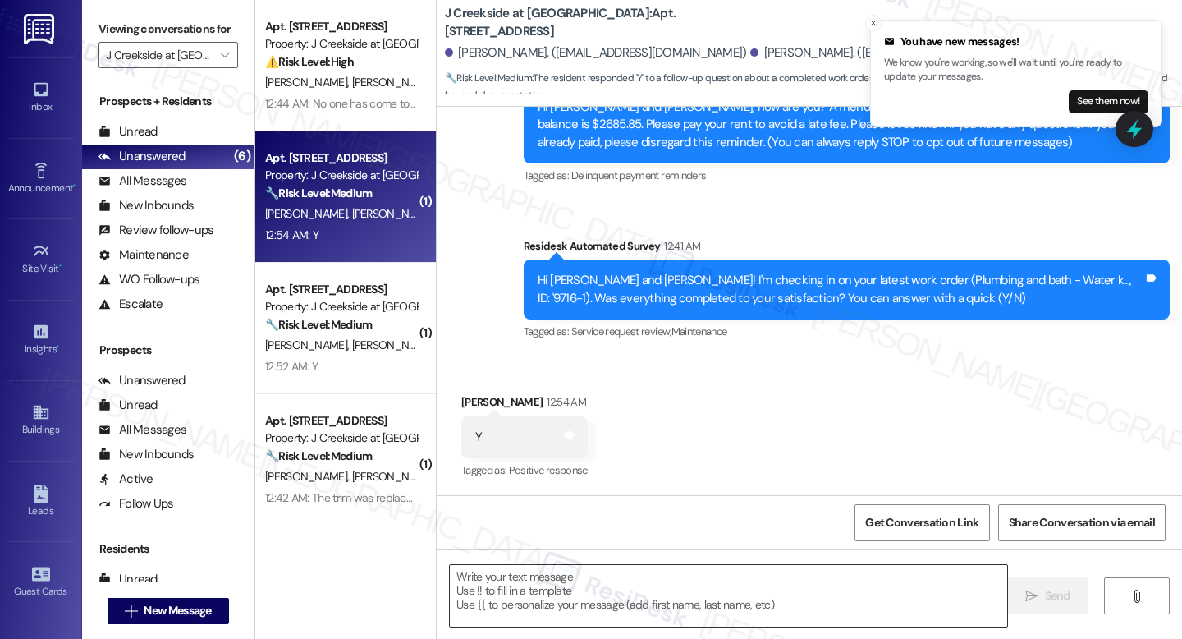
click at [537, 591] on textarea at bounding box center [728, 596] width 557 height 62
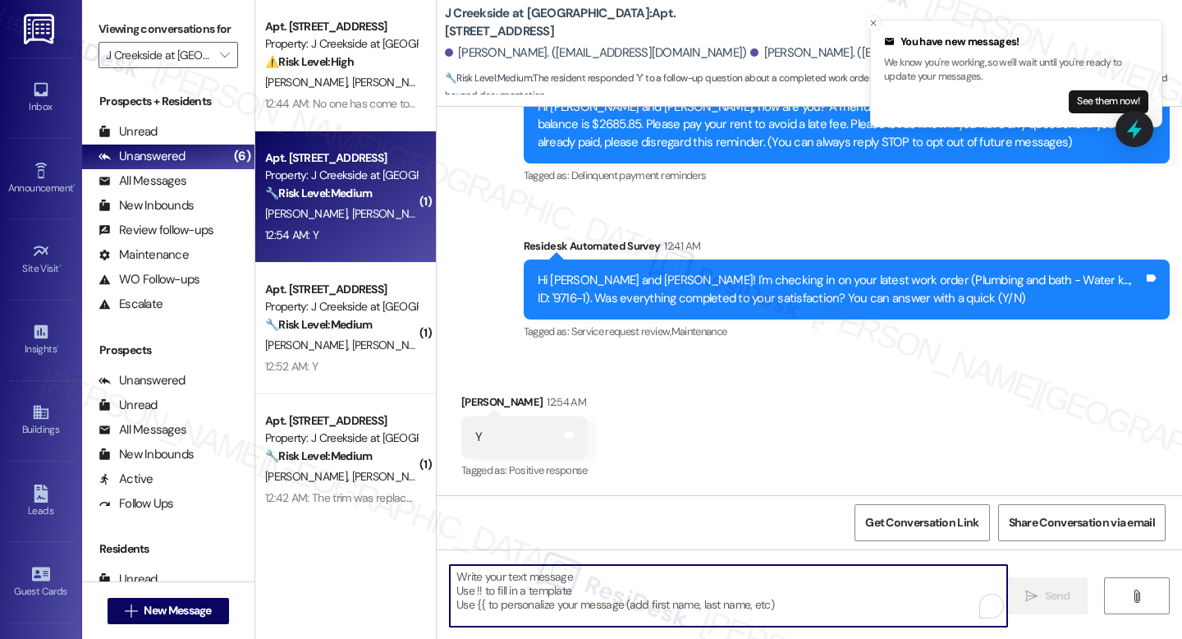
click at [537, 591] on textarea "To enrich screen reader interactions, please activate Accessibility in Grammarl…" at bounding box center [728, 596] width 557 height 62
paste textarea "I'm happy the work order was completed to your satisfaction! We'd also love to …"
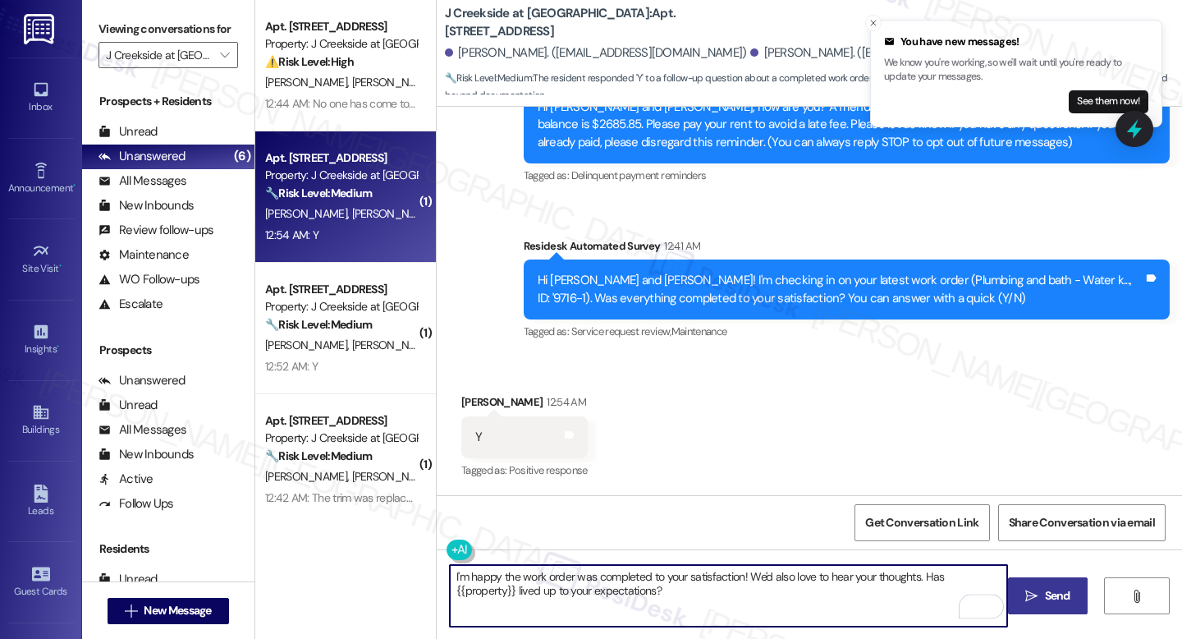
type textarea "I'm happy the work order was completed to your satisfaction! We'd also love to …"
click at [1038, 597] on span " Send" at bounding box center [1048, 595] width 52 height 17
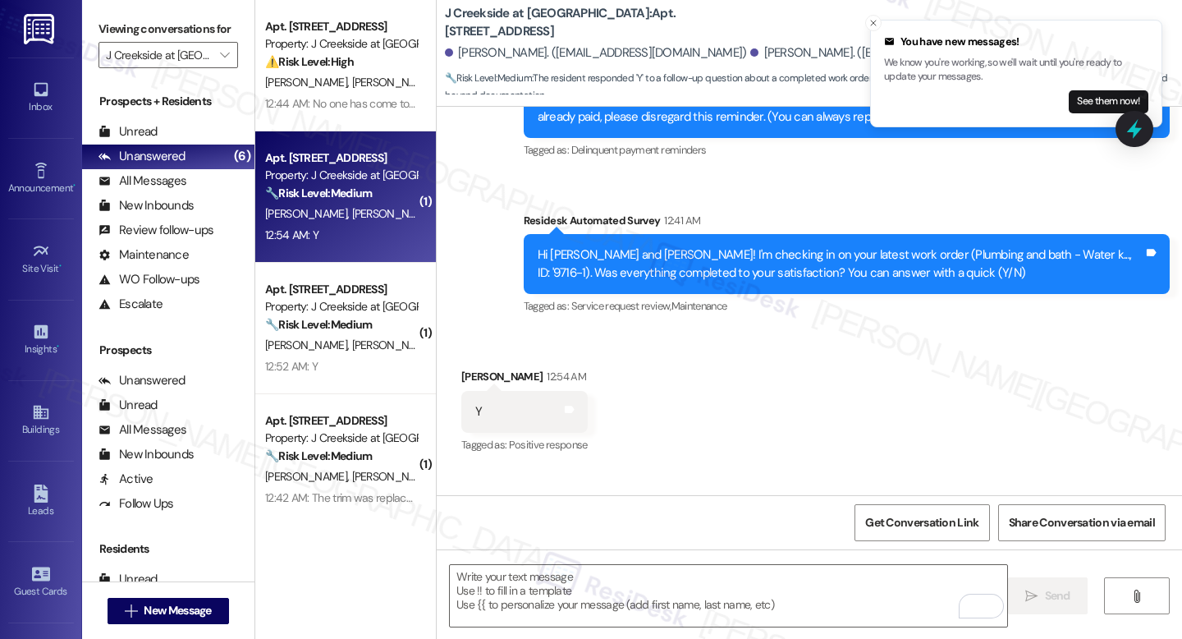
scroll to position [323, 0]
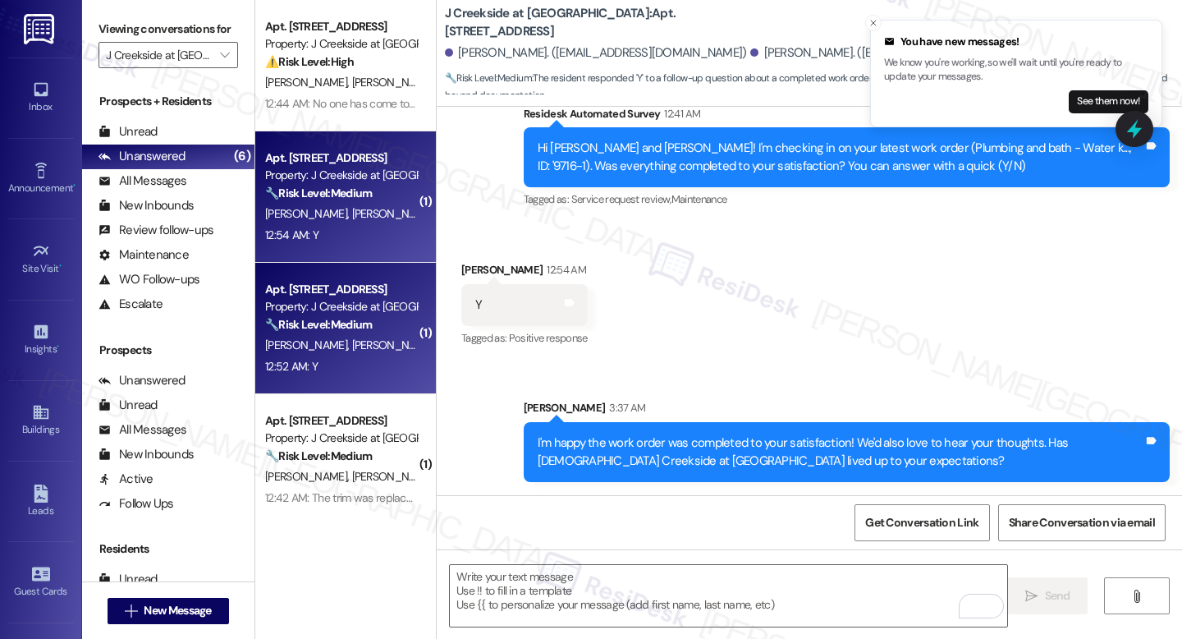
click at [321, 310] on div "Property: J Creekside at Exton" at bounding box center [341, 306] width 152 height 17
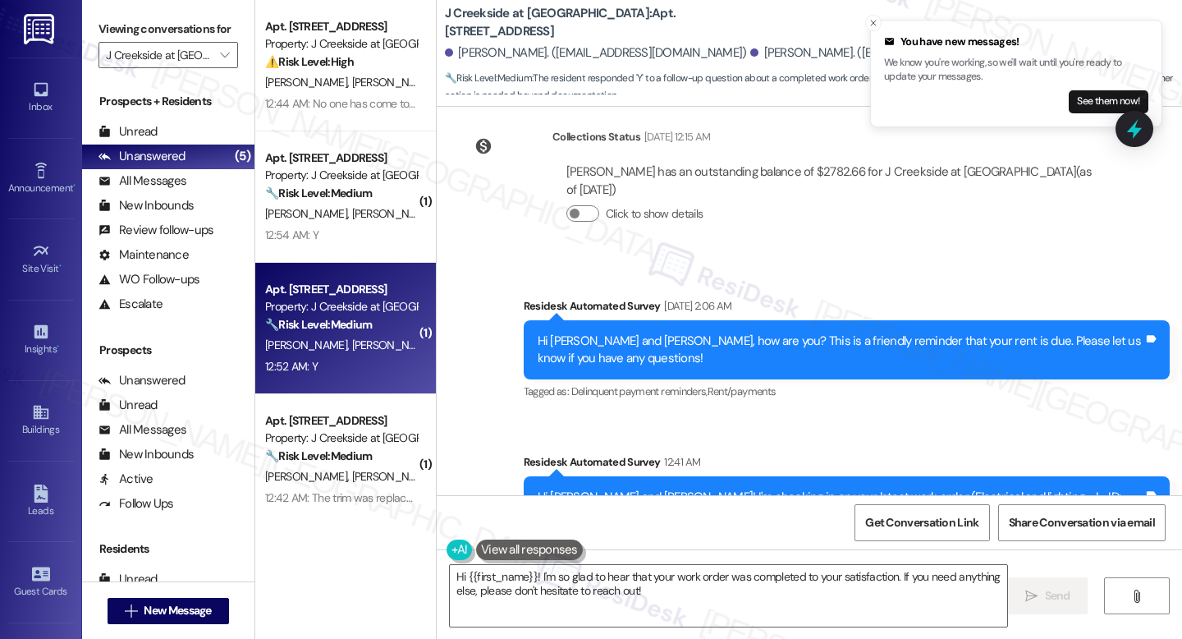
scroll to position [4133, 0]
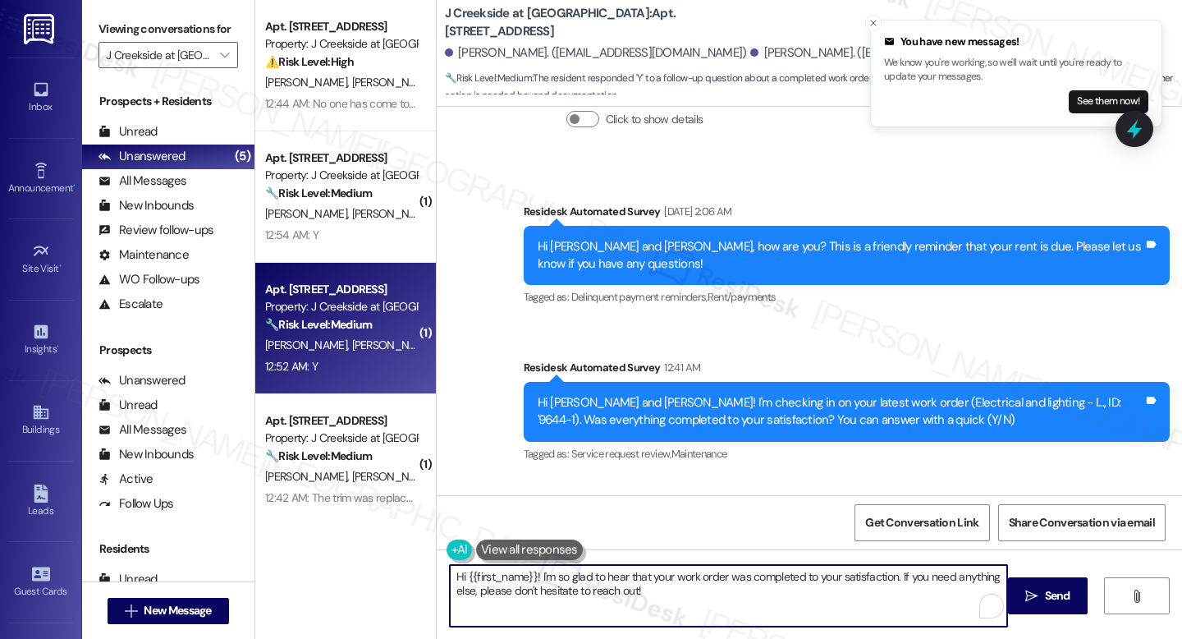
click at [513, 570] on textarea "Hi {{first_name}}! I'm so glad to hear that your work order was completed to yo…" at bounding box center [728, 596] width 557 height 62
paste textarea "I'm happy the work order was completed to your satisfaction! We'd also love to …"
type textarea "I'm happy the work order was completed to your satisfaction! We'd also love to …"
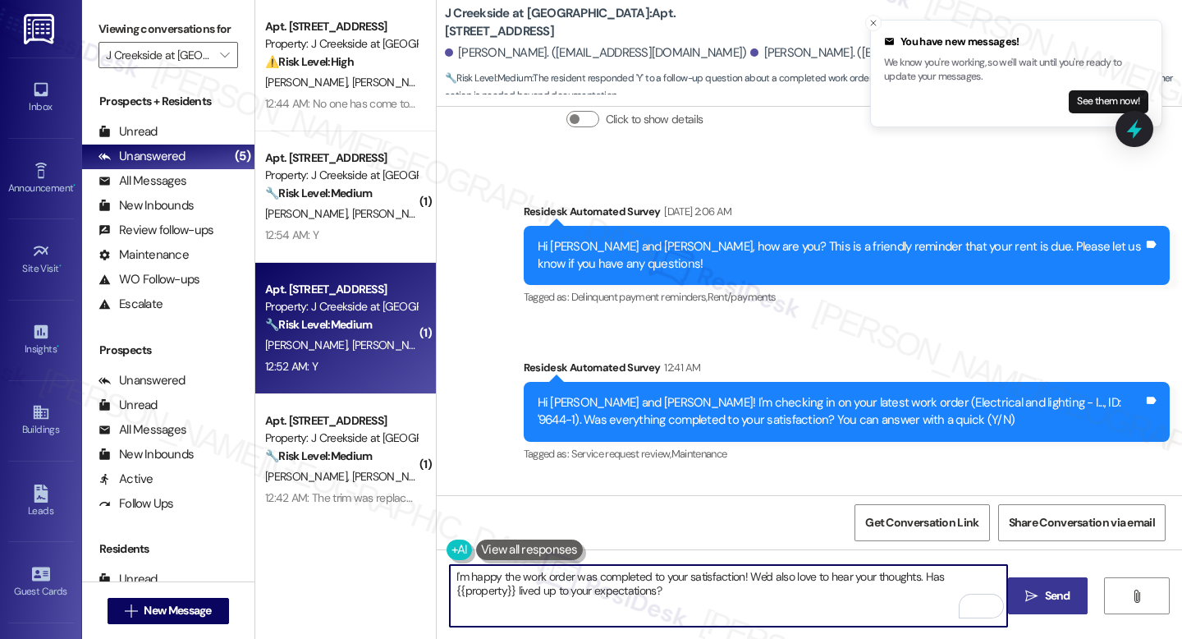
click at [1053, 585] on button " Send" at bounding box center [1048, 595] width 80 height 37
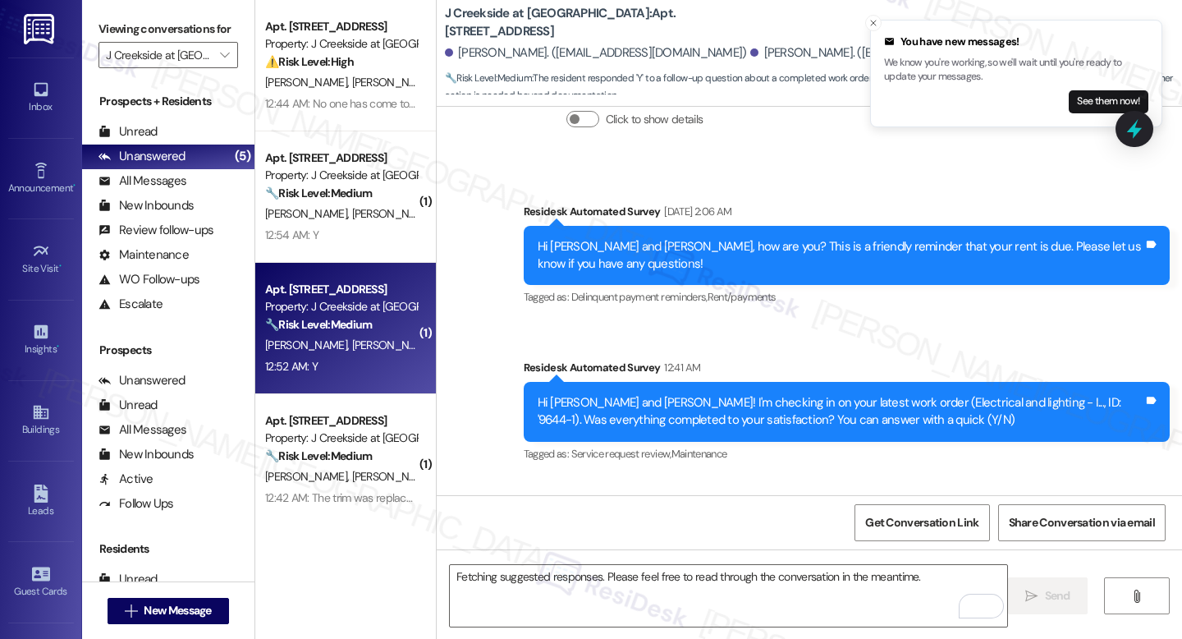
scroll to position [4133, 0]
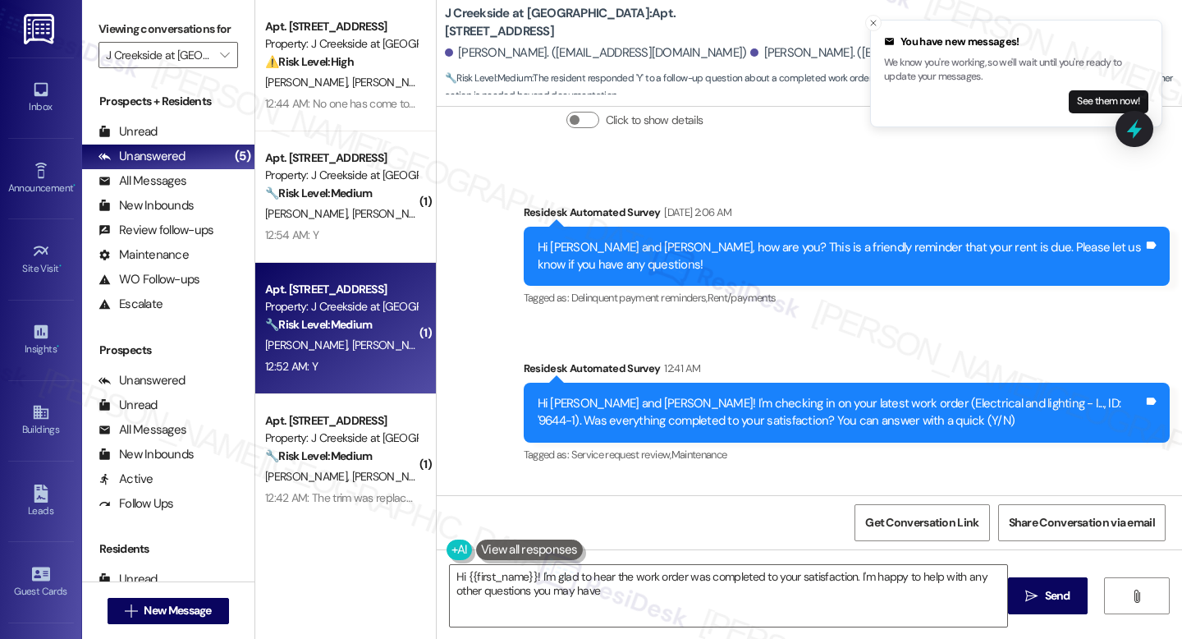
type textarea "Hi {{first_name}}! I'm glad to hear the work order was completed to your satisf…"
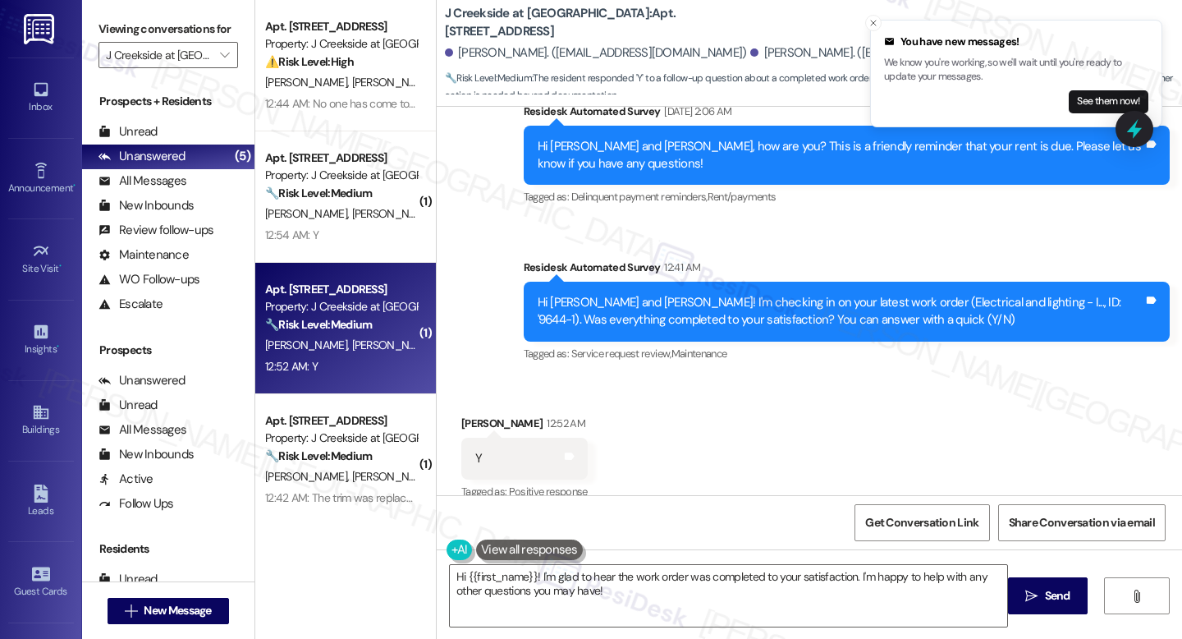
scroll to position [4265, 0]
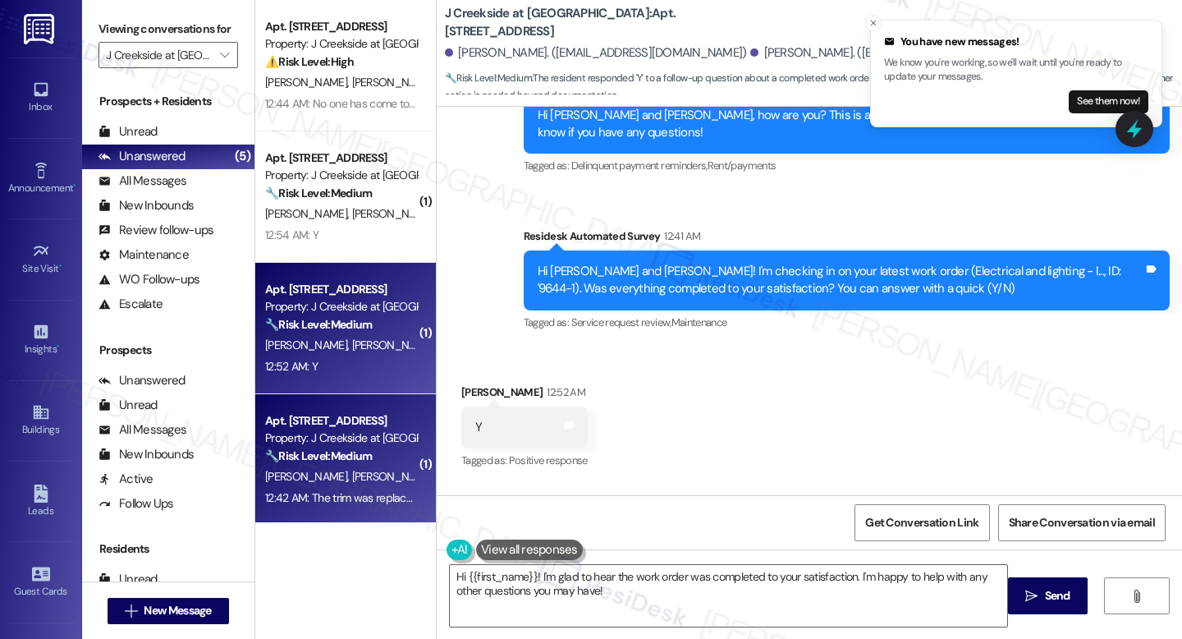
click at [264, 433] on div "Apt. 1203, 360 Creamery Way Property: J Creekside at Exton 🔧 Risk Level: Medium…" at bounding box center [341, 438] width 155 height 56
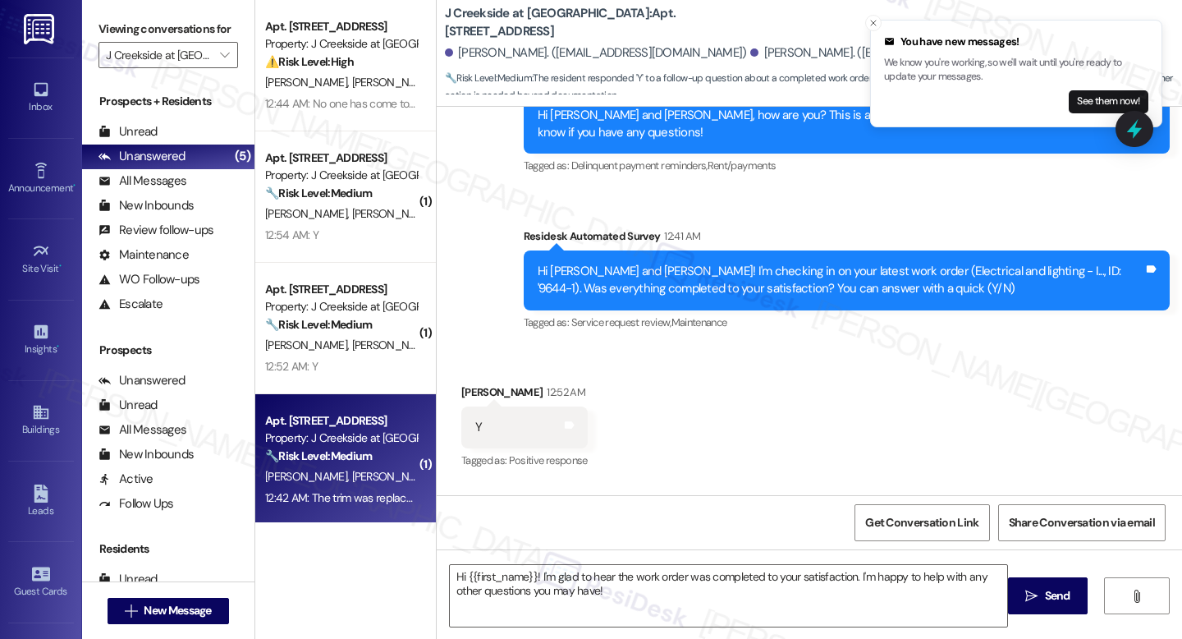
type textarea "Fetching suggested responses. Please feel free to read through the conversation…"
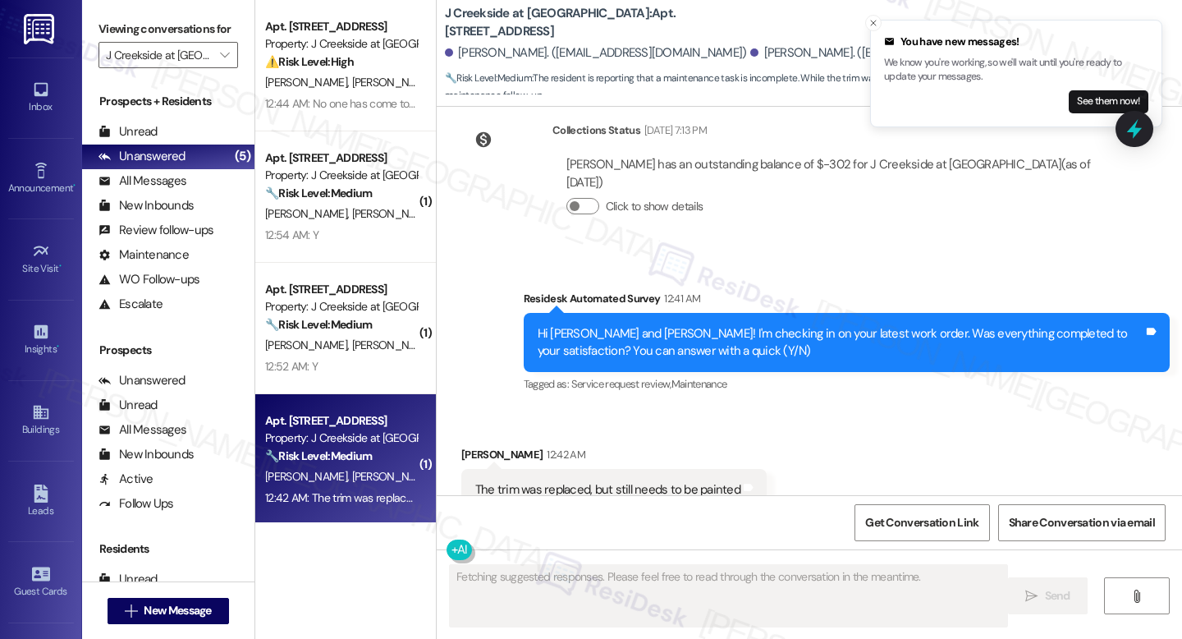
scroll to position [2139, 0]
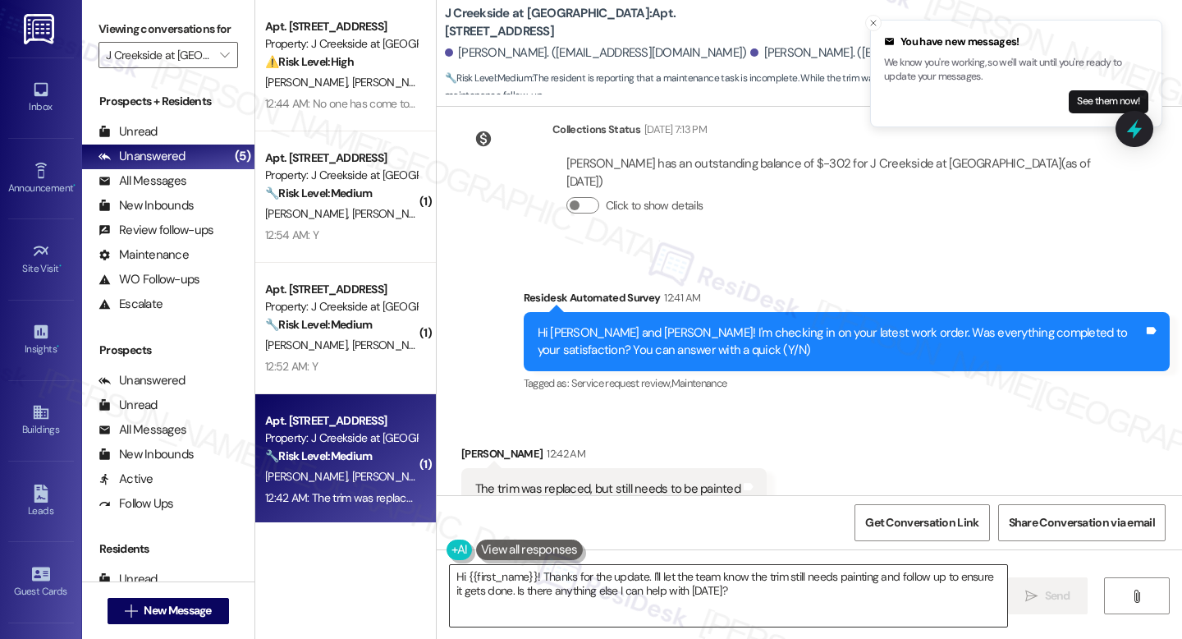
click at [589, 576] on textarea "Hi {{first_name}}! Thanks for the update. I'll let the team know the trim still…" at bounding box center [728, 596] width 557 height 62
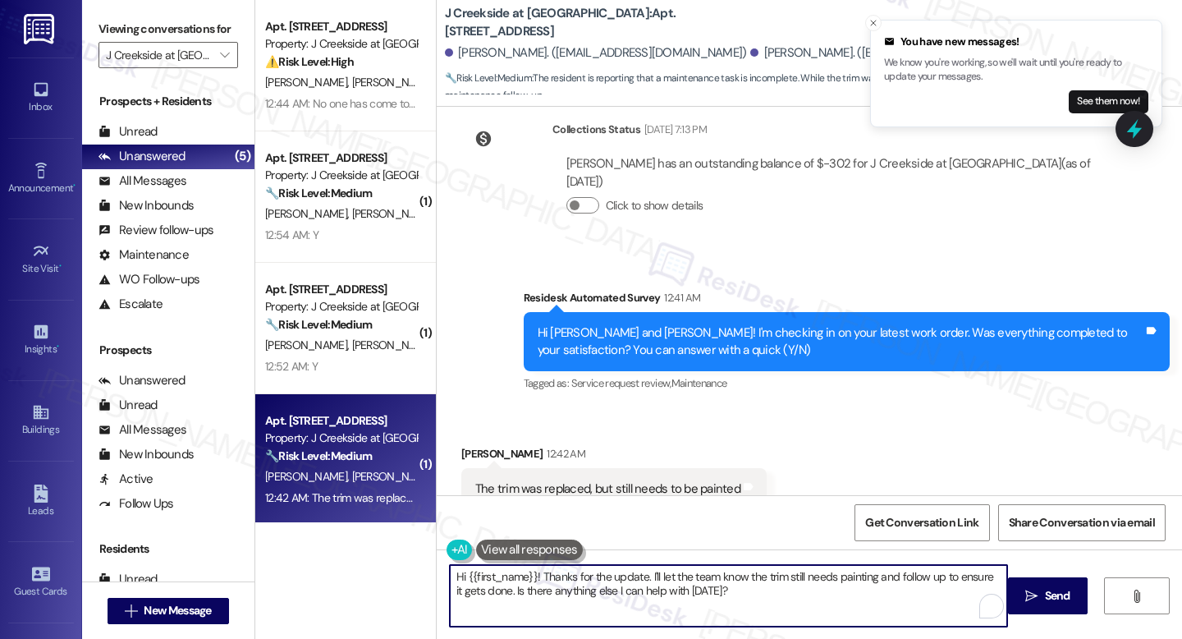
click at [589, 576] on textarea "Hi {{first_name}}! Thanks for the update. I'll let the team know the trim still…" at bounding box center [728, 596] width 557 height 62
paste textarea "Thank you for the update, Maria. I’m glad to hear the trim has been replaced. J…"
type textarea "Thank you for the update, Maria. I’m glad to hear the trim has been replaced. J…"
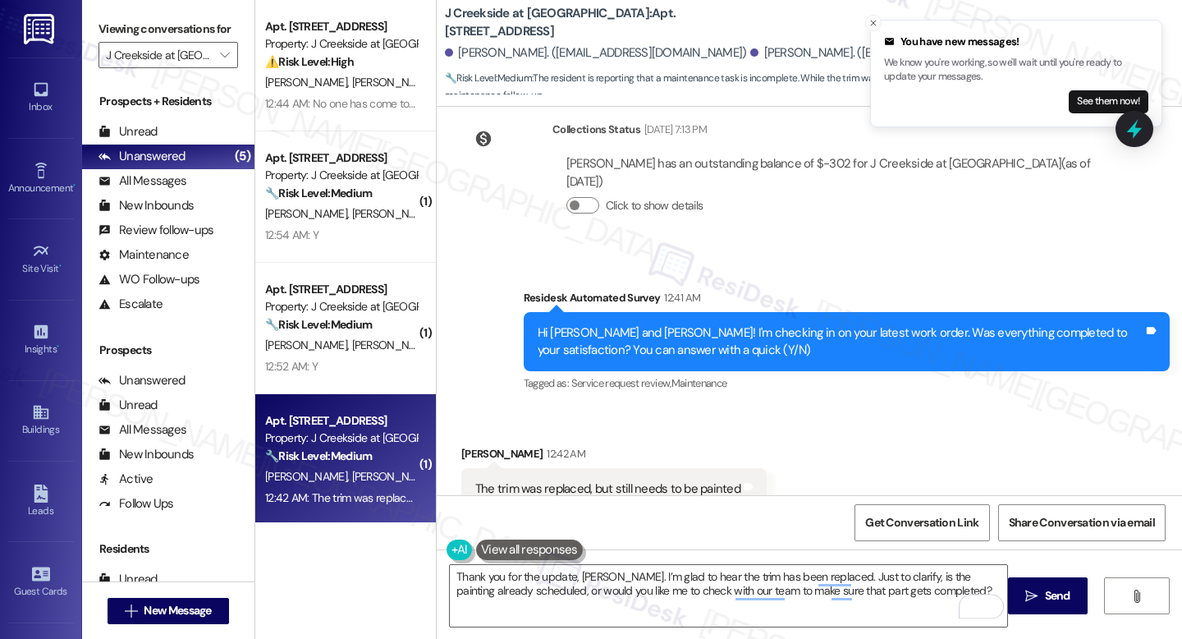
click at [593, 18] on b "J Creekside at Exton: Apt. 1203, 360 Creamery Way" at bounding box center [609, 22] width 328 height 35
copy b "1203"
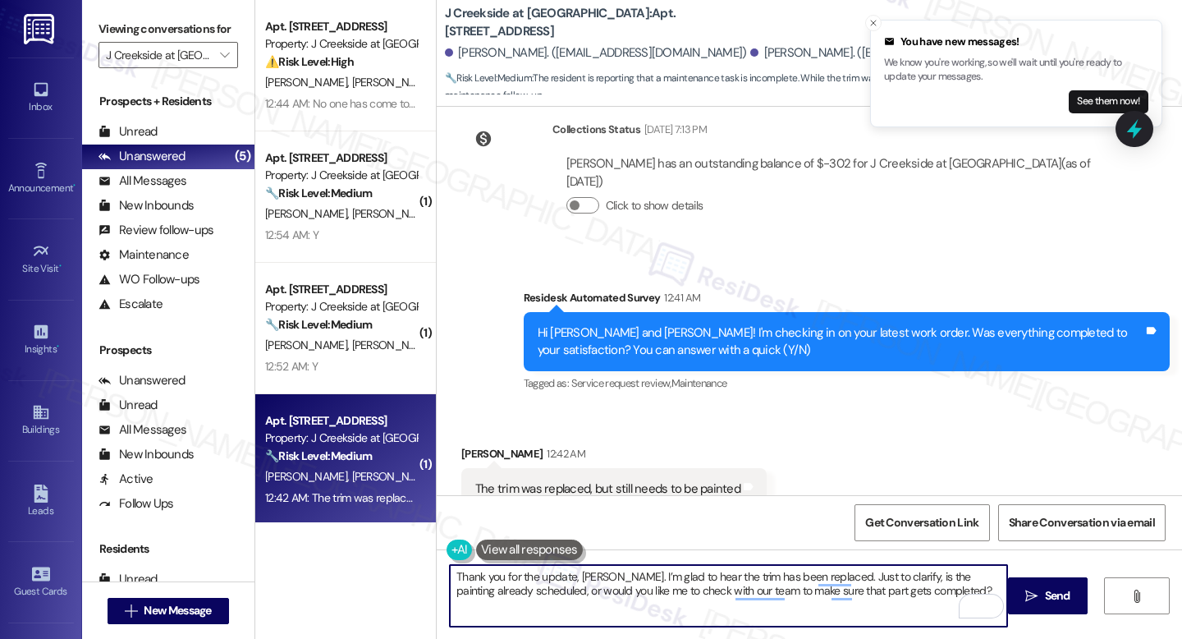
click at [921, 594] on textarea "Thank you for the update, Maria. I’m glad to hear the trim has been replaced. J…" at bounding box center [728, 596] width 557 height 62
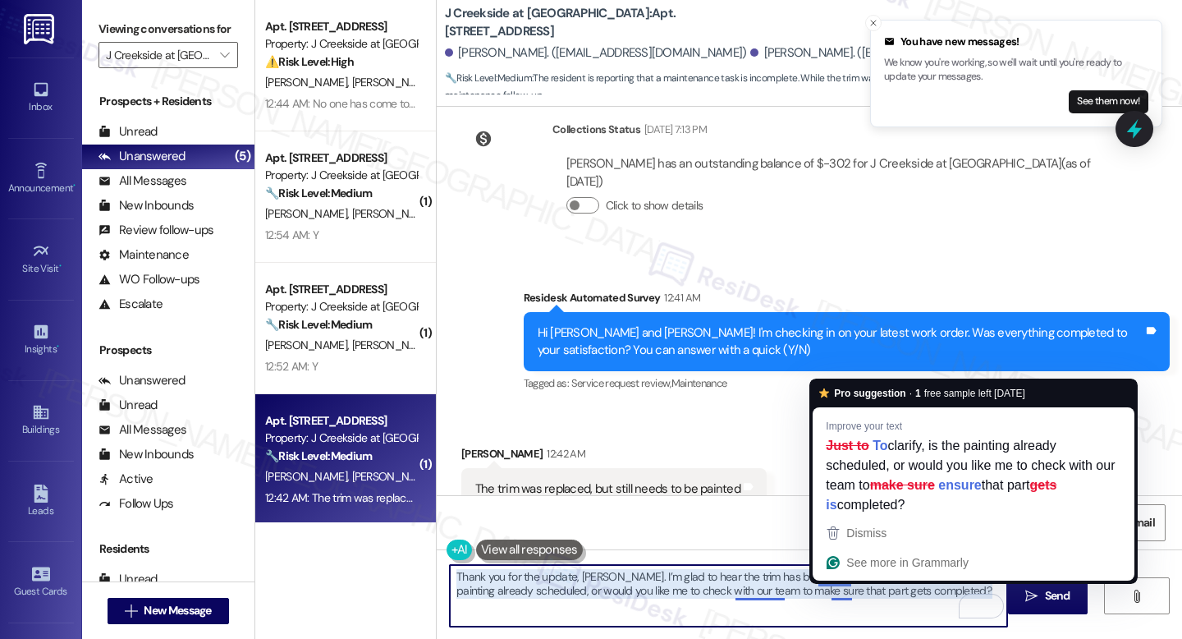
click at [617, 621] on textarea "Thank you for the update, Maria. I’m glad to hear the trim has been replaced. J…" at bounding box center [728, 596] width 557 height 62
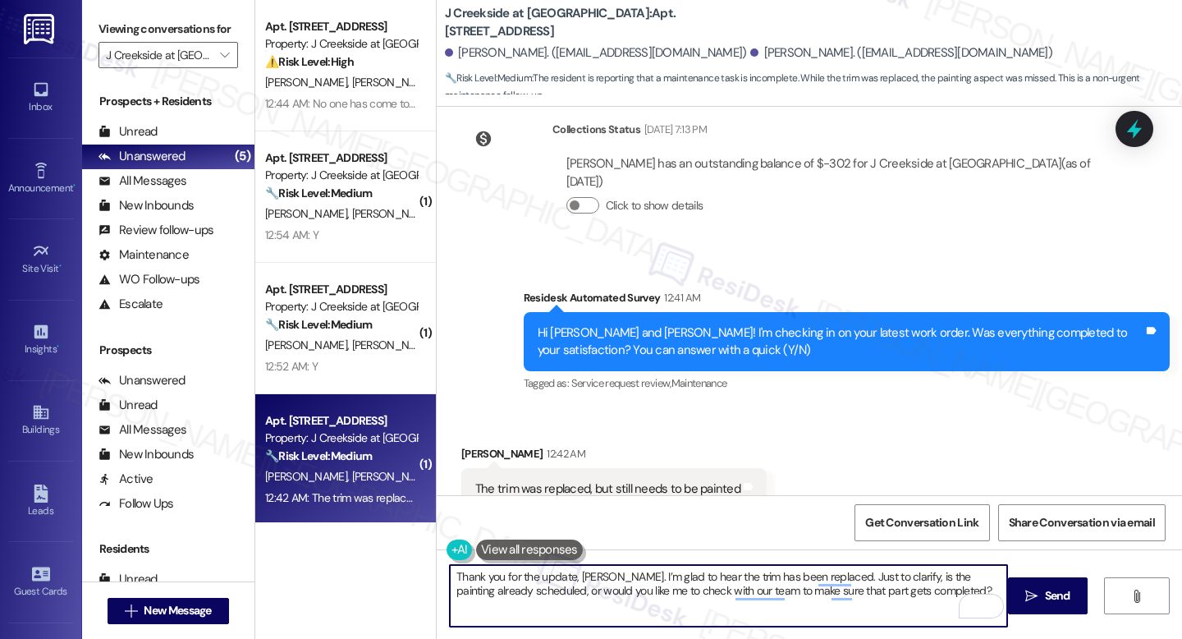
click at [719, 599] on textarea "Thank you for the update, Maria. I’m glad to hear the trim has been replaced. J…" at bounding box center [728, 596] width 557 height 62
click at [803, 408] on div "Received via SMS Maria Lepore 12:42 AM The trim was replaced, but still needs t…" at bounding box center [809, 477] width 745 height 139
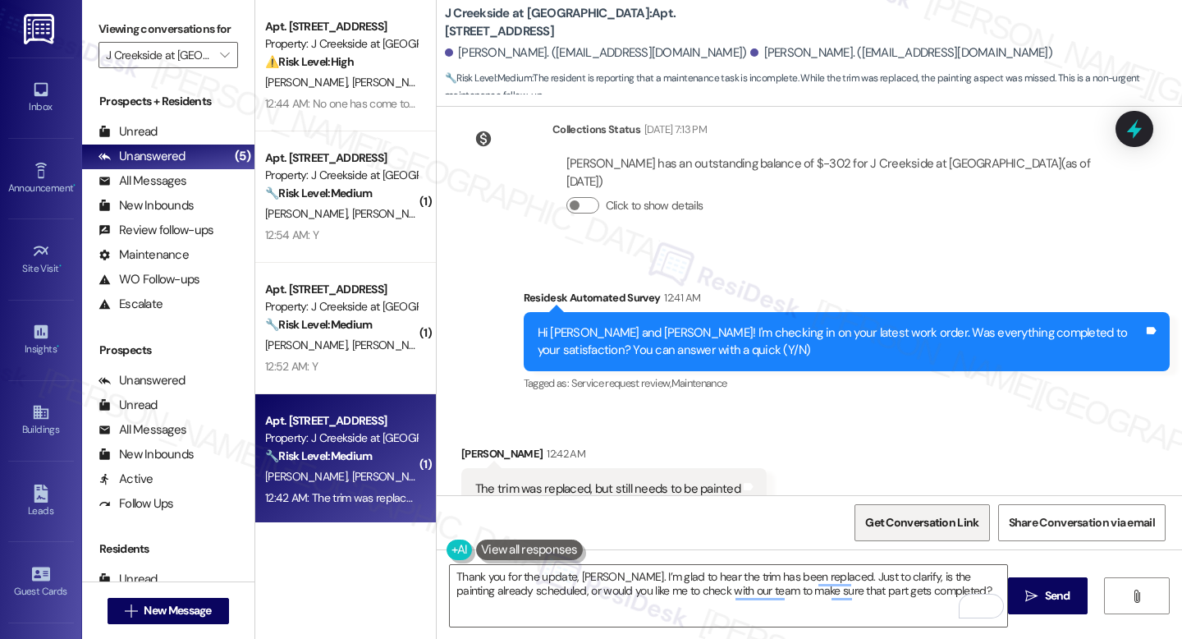
click at [939, 535] on span "Get Conversation Link" at bounding box center [922, 522] width 120 height 35
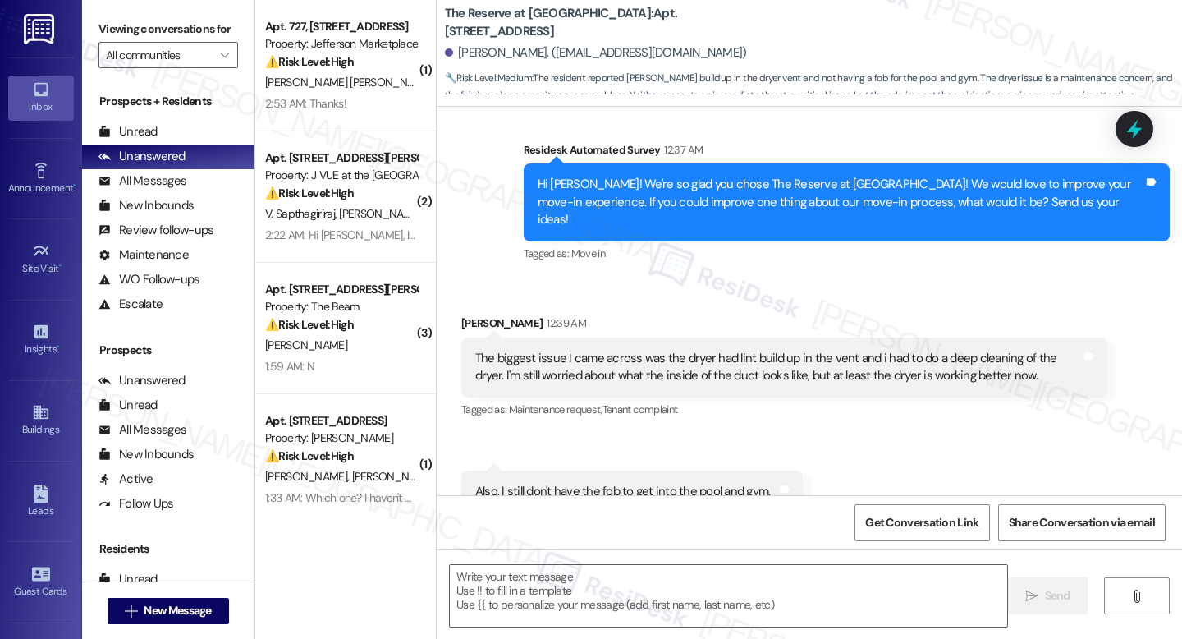
scroll to position [323, 0]
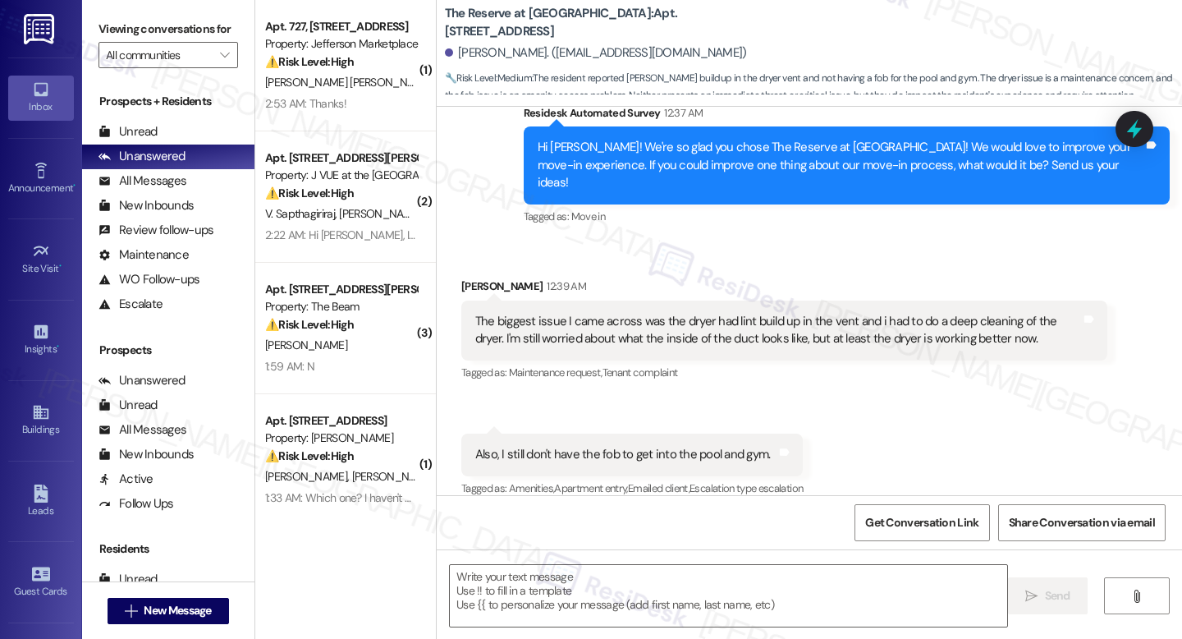
type textarea "Fetching suggested responses. Please feel free to read through the conversation…"
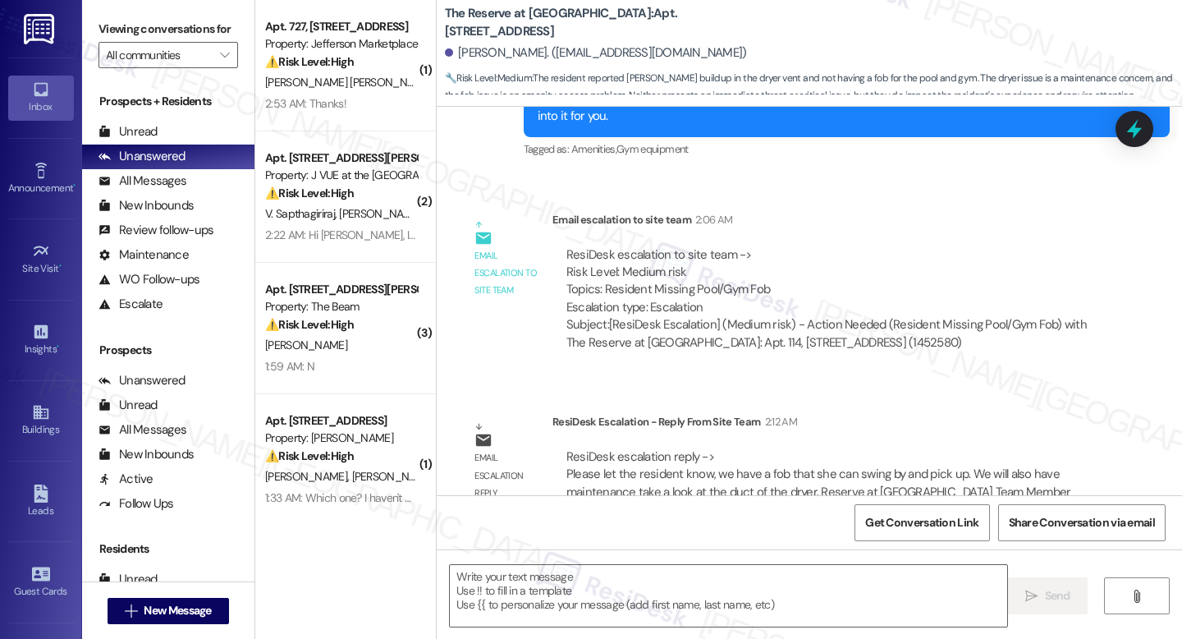
scroll to position [983, 0]
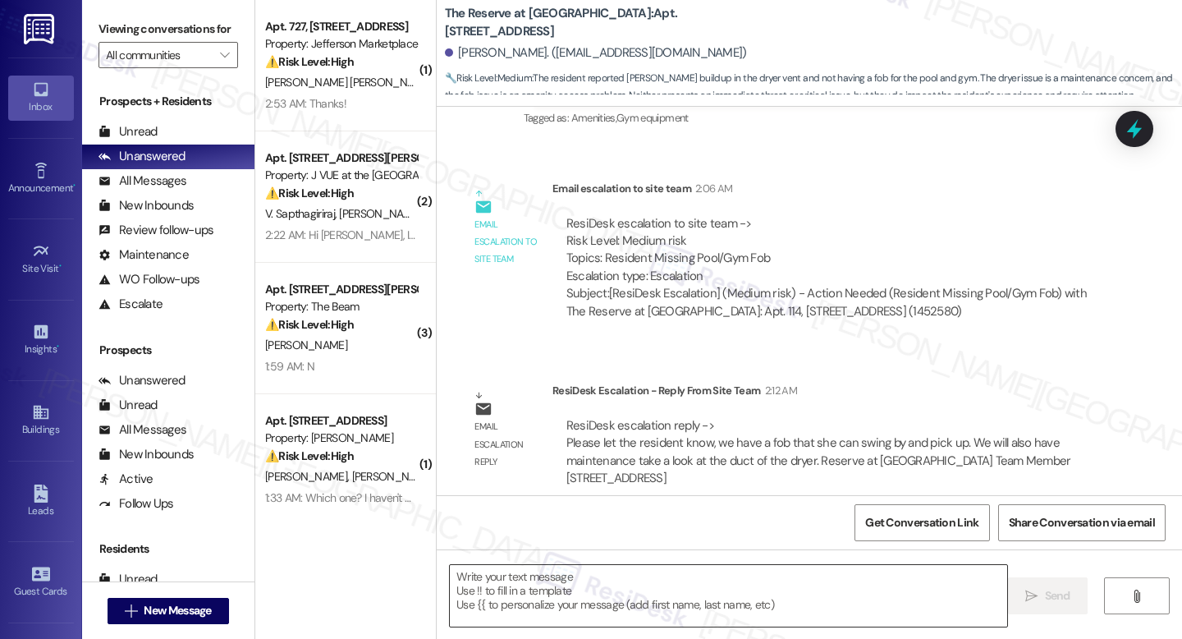
click at [548, 585] on textarea at bounding box center [728, 596] width 557 height 62
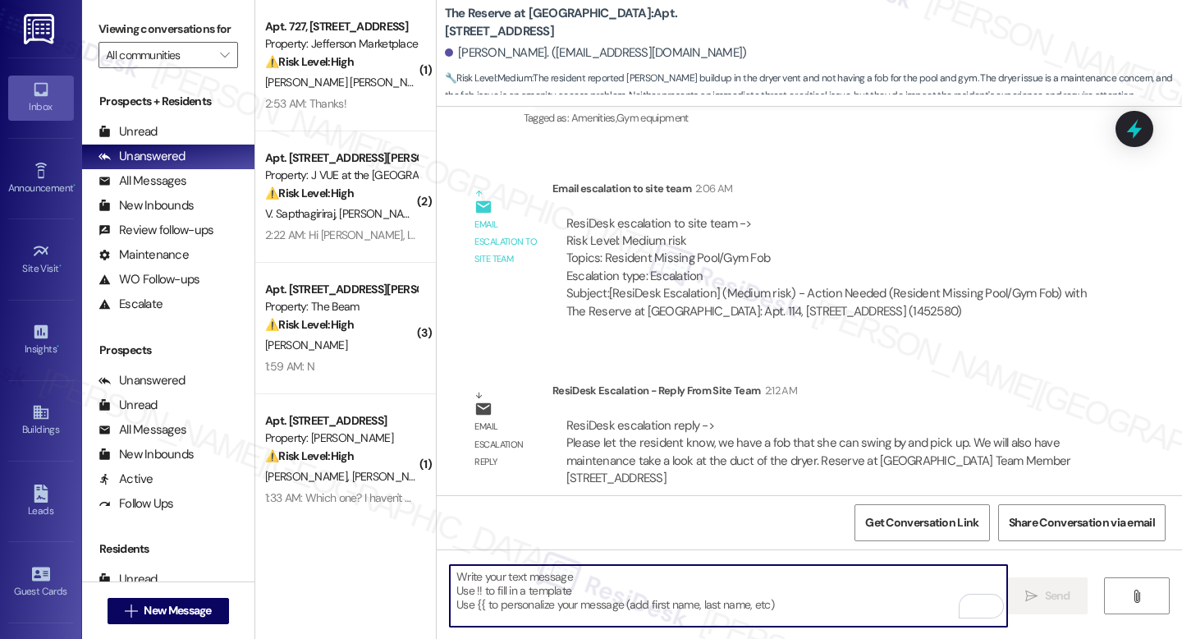
click at [550, 589] on textarea "To enrich screen reader interactions, please activate Accessibility in Grammarl…" at bounding box center [728, 596] width 557 height 62
paste textarea "Hi {{first_name}}, we just received an update from the team. A fob is available…"
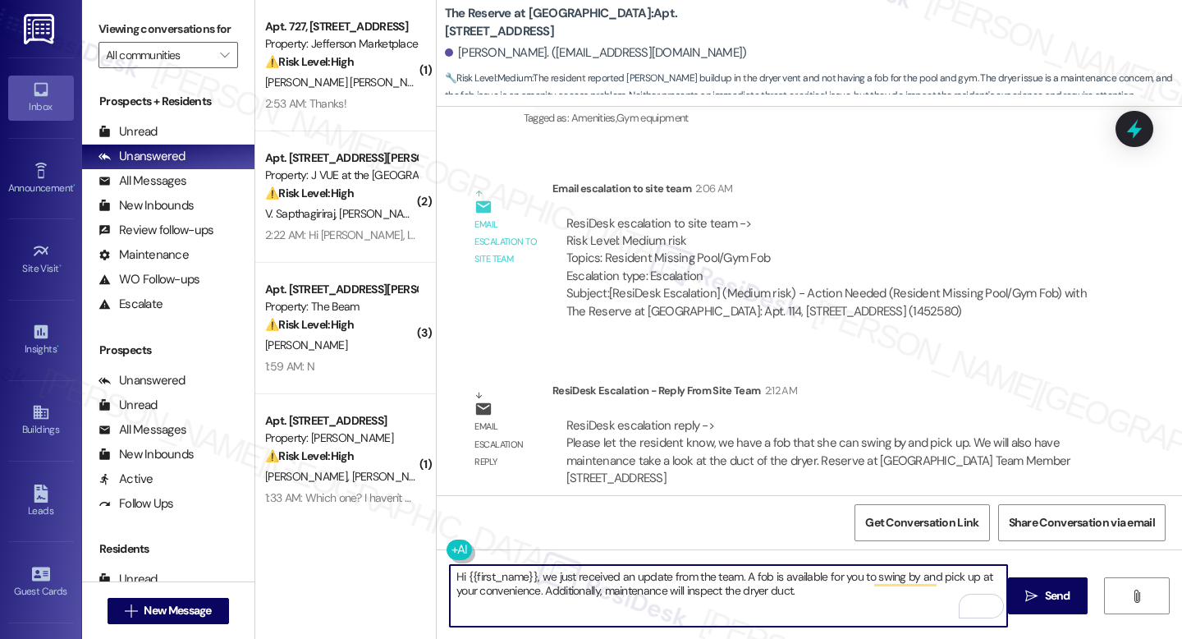
click at [814, 592] on textarea "Hi {{first_name}}, we just received an update from the team. A fob is available…" at bounding box center [728, 596] width 557 height 62
click at [865, 591] on textarea "Hi {{first_name}}, we just received an update from the team. A fob is available…" at bounding box center [728, 596] width 557 height 62
click at [824, 598] on textarea "Hi {{first_name}}, we just received an update from the team. A fob is available…" at bounding box center [728, 596] width 557 height 62
type textarea "Hi {{first_name}}, we just received an update from the team. A fob is available…"
click at [837, 600] on textarea "Hi {{first_name}}, we just received an update from the team. A fob is available…" at bounding box center [728, 596] width 557 height 62
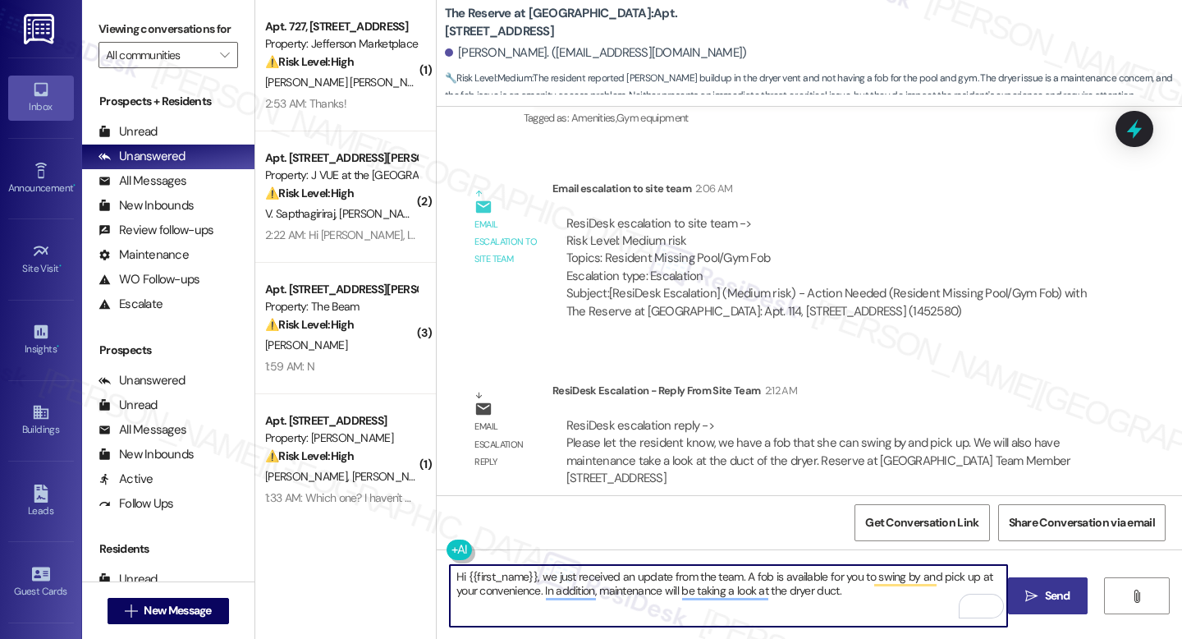
click at [1045, 603] on span "Send" at bounding box center [1057, 595] width 25 height 17
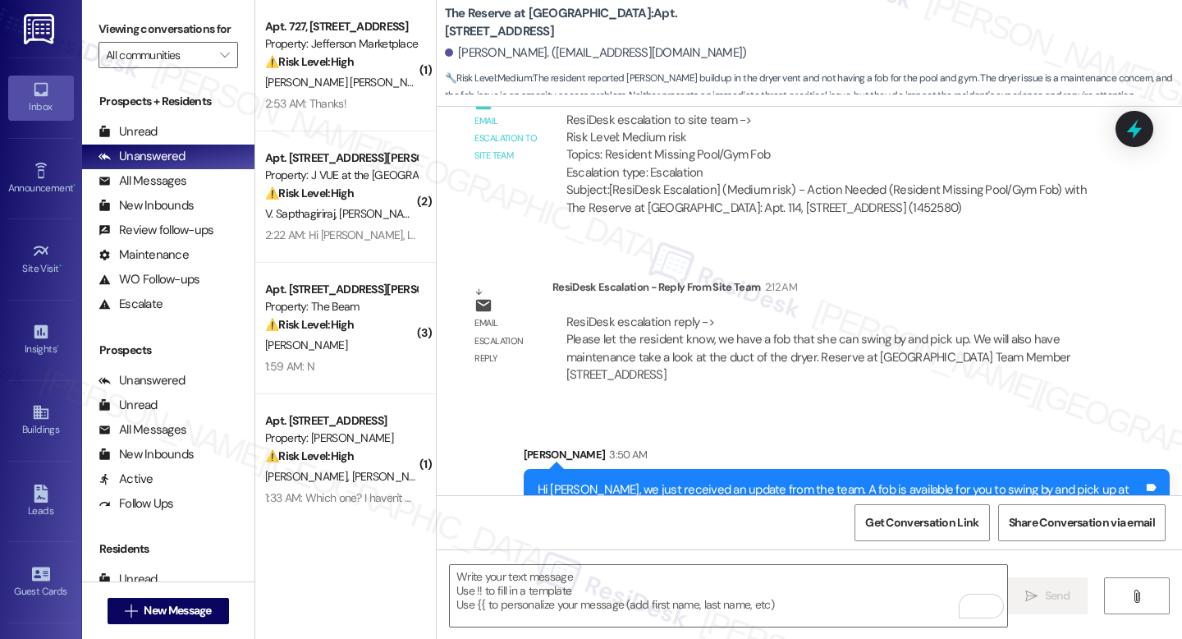
scroll to position [1115, 0]
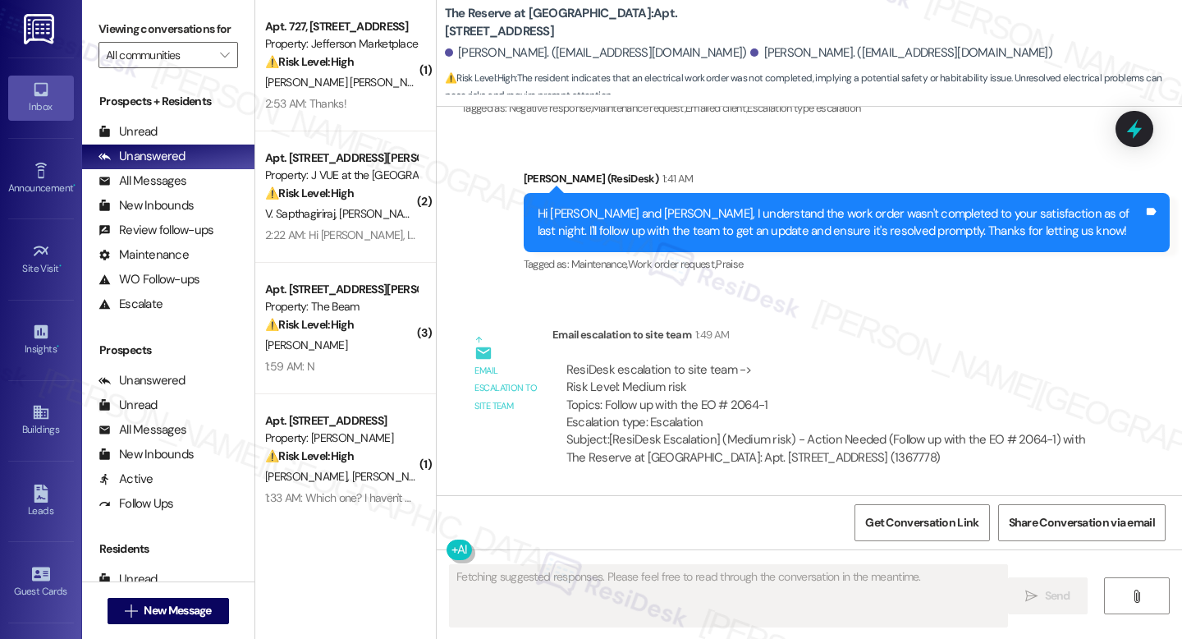
scroll to position [2347, 0]
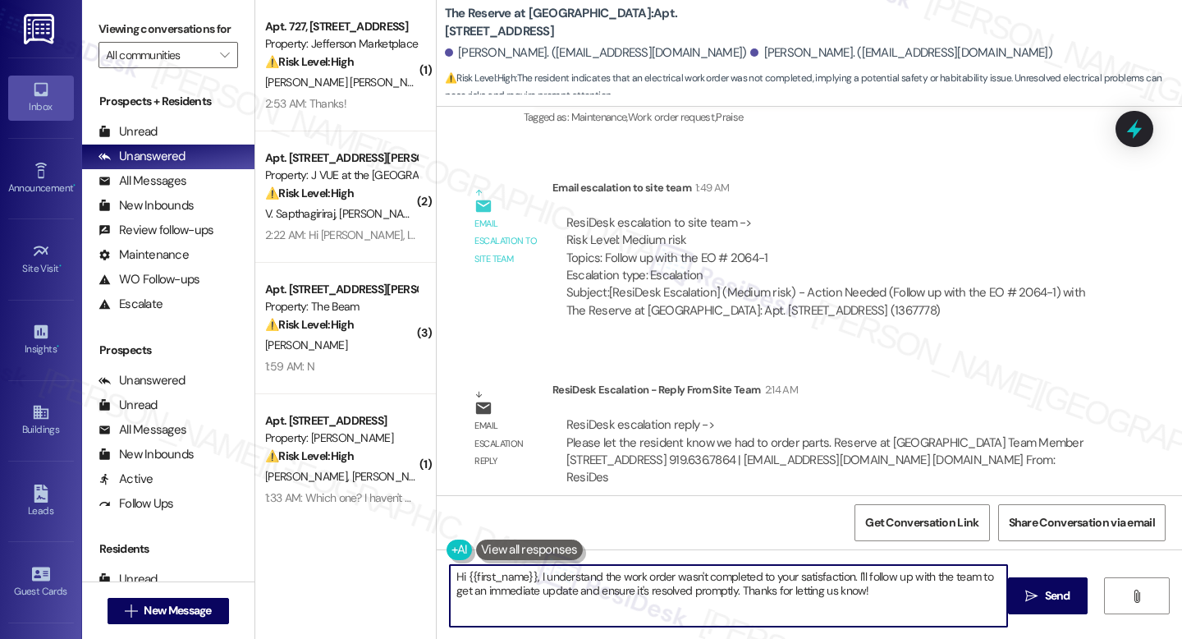
click at [749, 589] on textarea "Hi {{first_name}}, I understand the work order wasn't completed to your satisfa…" at bounding box center [728, 596] width 557 height 62
paste textarea "we just received an update from the team. They let us know that parts had to be…"
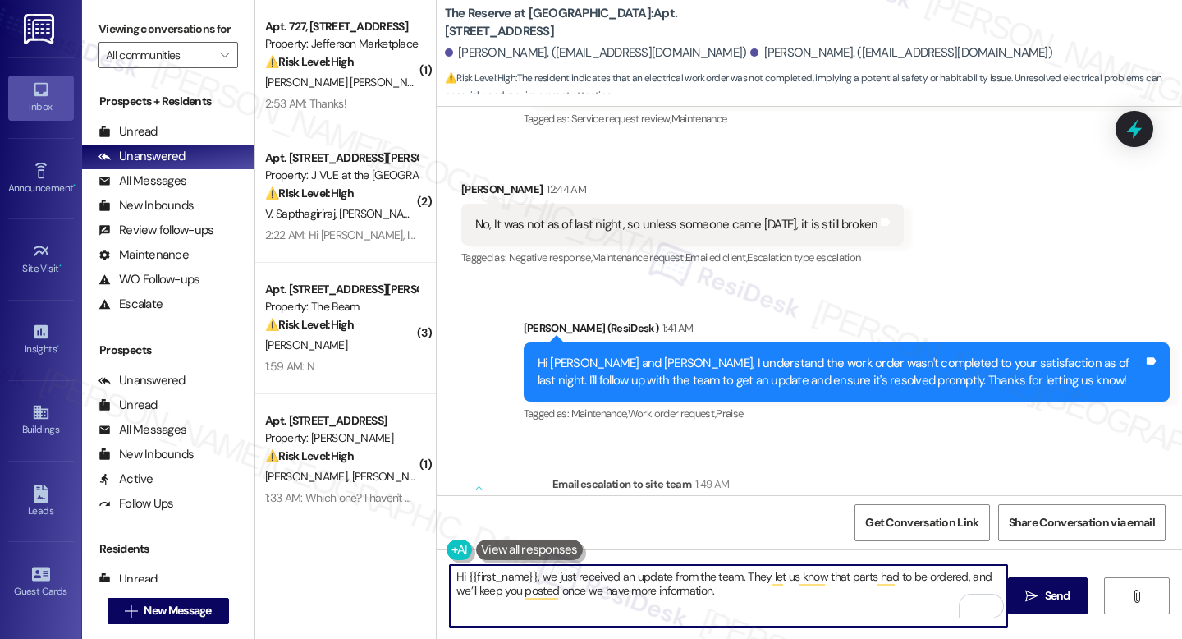
scroll to position [2049, 0]
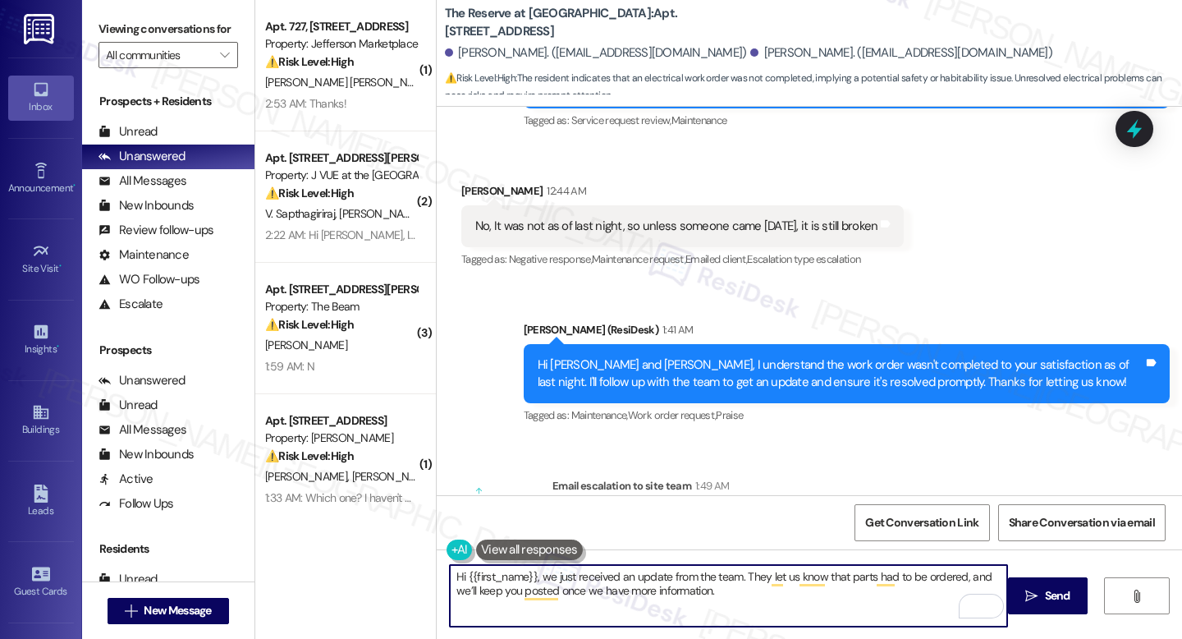
click at [530, 575] on textarea "Hi {{first_name}}, we just received an update from the team. They let us know t…" at bounding box center [728, 596] width 557 height 62
type textarea "Hi [PERSON_NAME], we just received an update from the team. They let us know th…"
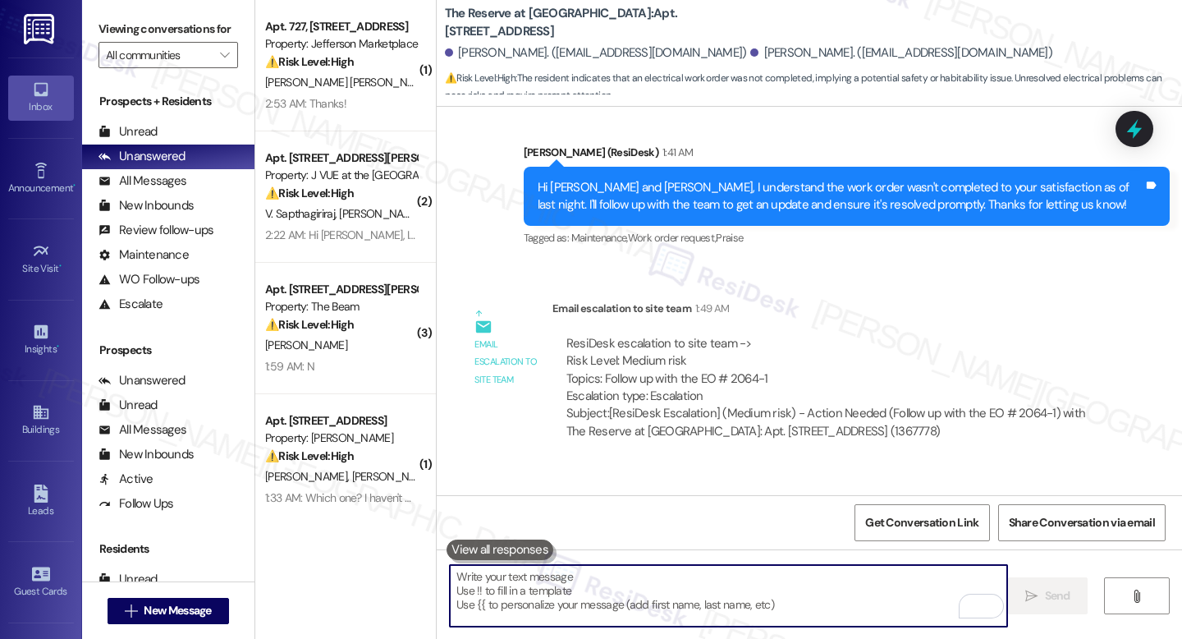
scroll to position [2479, 0]
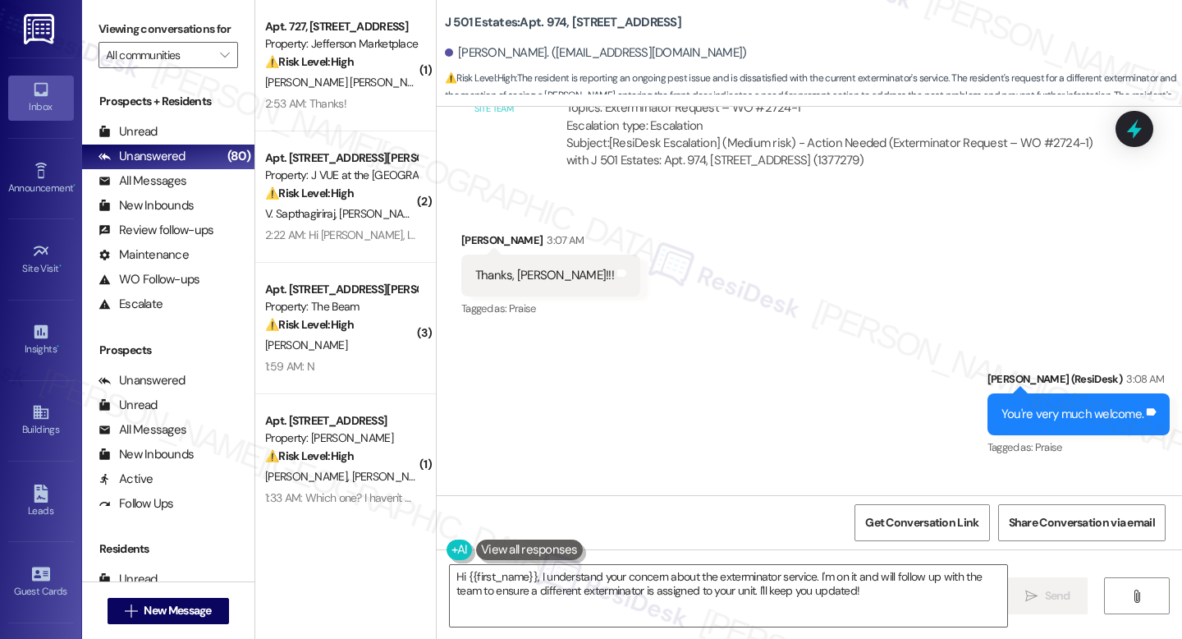
scroll to position [5941, 0]
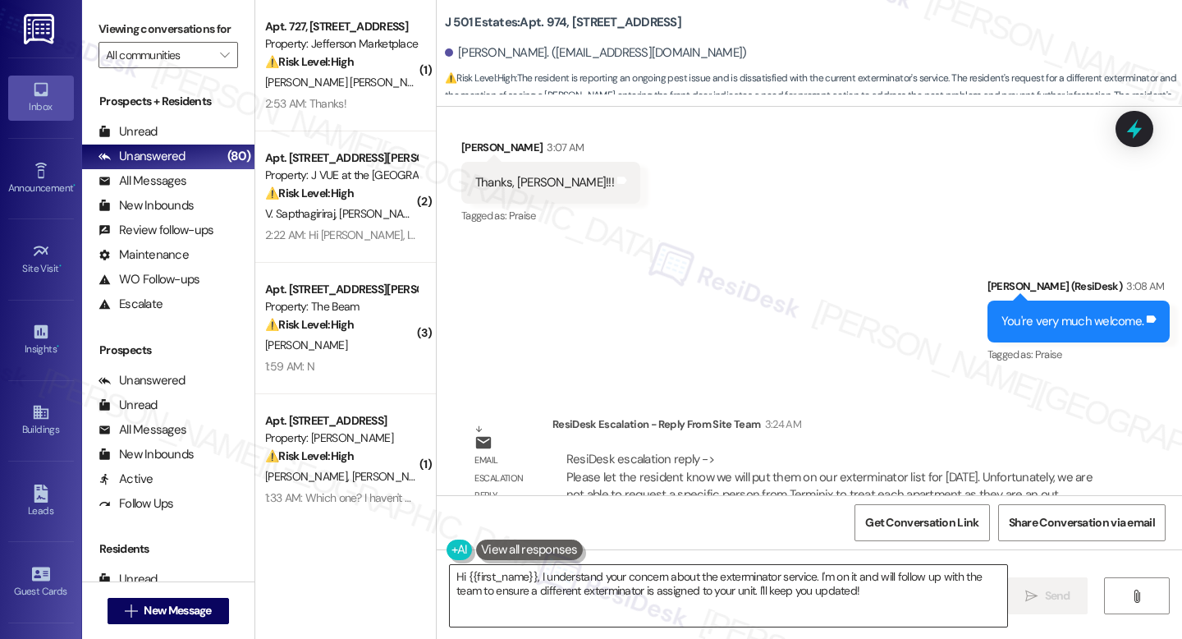
click at [562, 586] on textarea "Hi {{first_name}}, I understand your concern about the exterminator service. I'…" at bounding box center [728, 596] width 557 height 62
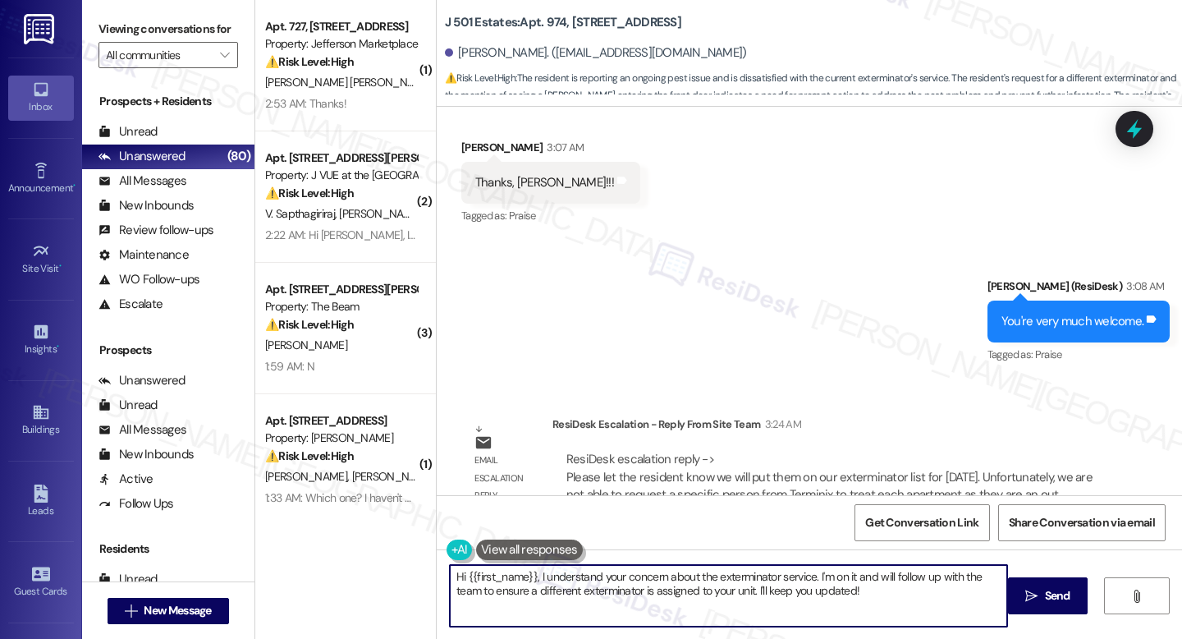
click at [562, 585] on textarea "Hi {{first_name}}, I understand your concern about the exterminator service. I'…" at bounding box center [728, 596] width 557 height 62
paste textarea "we just received an update from the team. You’ve been added to the exterminator…"
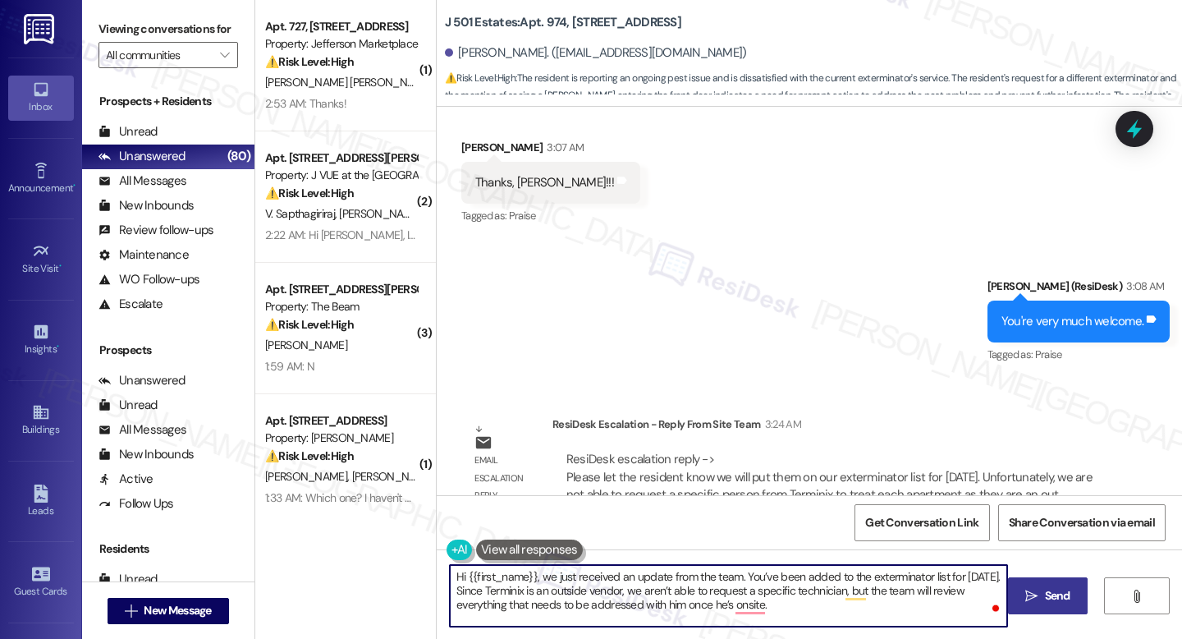
type textarea "Hi {{first_name}}, we just received an update from the team. You’ve been added …"
click at [1025, 586] on button " Send" at bounding box center [1048, 595] width 80 height 37
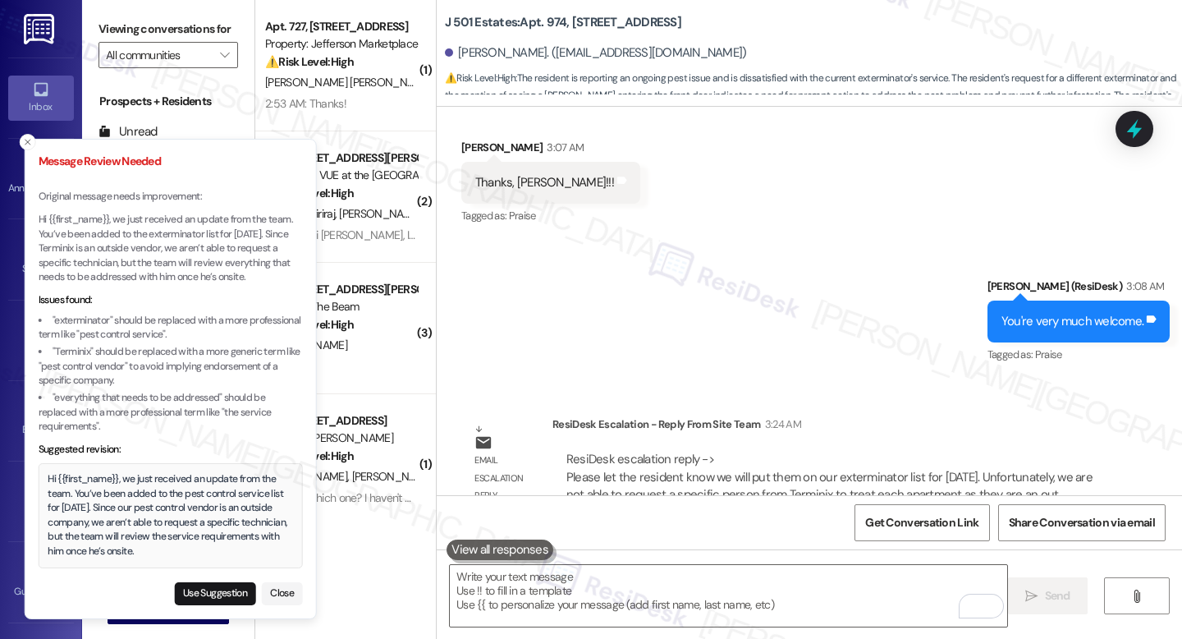
drag, startPoint x: 75, startPoint y: 332, endPoint x: 85, endPoint y: 333, distance: 9.9
click at [85, 333] on li ""exterminator" should be replaced with a more professional term like "pest cont…" at bounding box center [171, 328] width 264 height 29
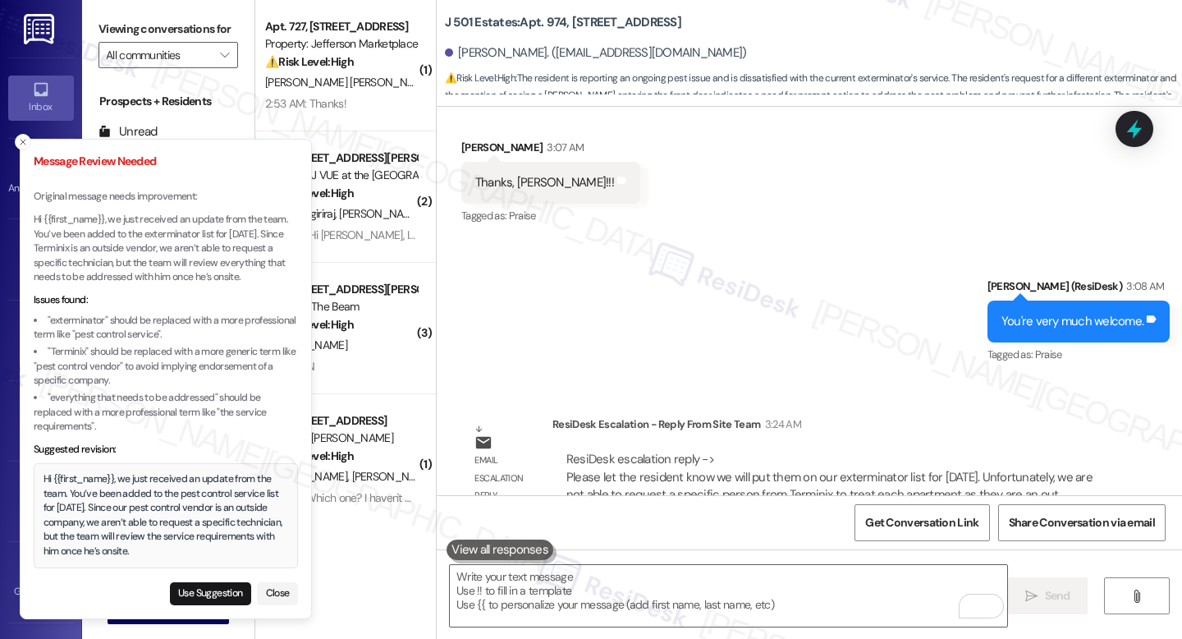
click at [51, 319] on li ""exterminator" should be replaced with a more professional term like "pest cont…" at bounding box center [166, 328] width 264 height 29
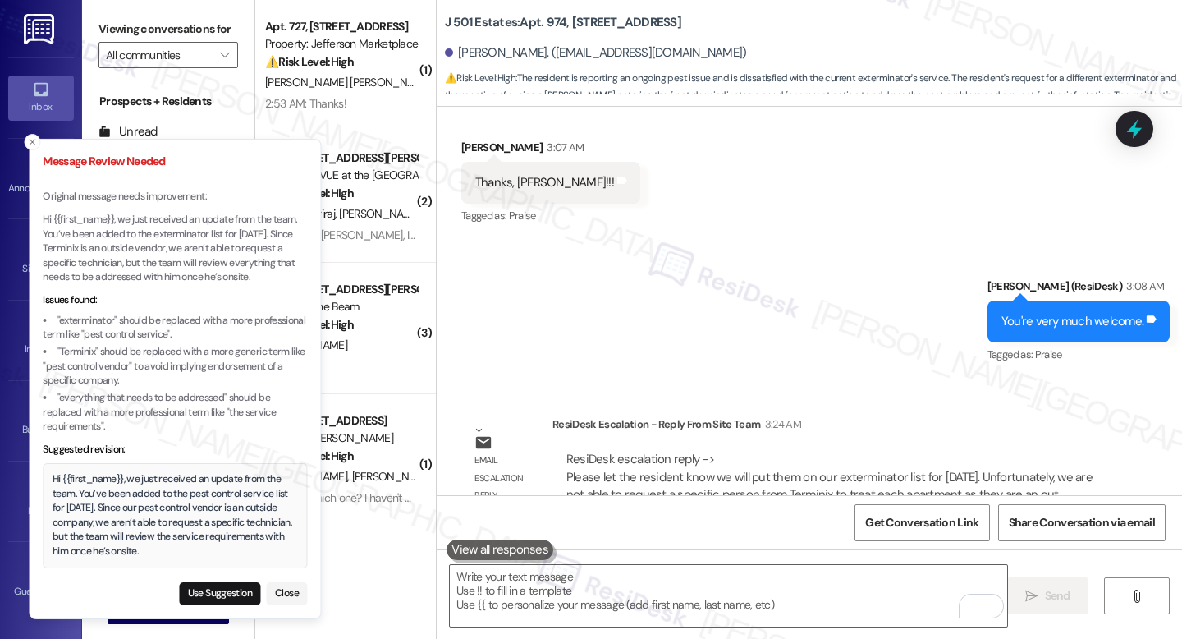
drag, startPoint x: 50, startPoint y: 319, endPoint x: 81, endPoint y: 326, distance: 32.1
click at [83, 331] on li ""exterminator" should be replaced with a more professional term like "pest cont…" at bounding box center [175, 328] width 264 height 29
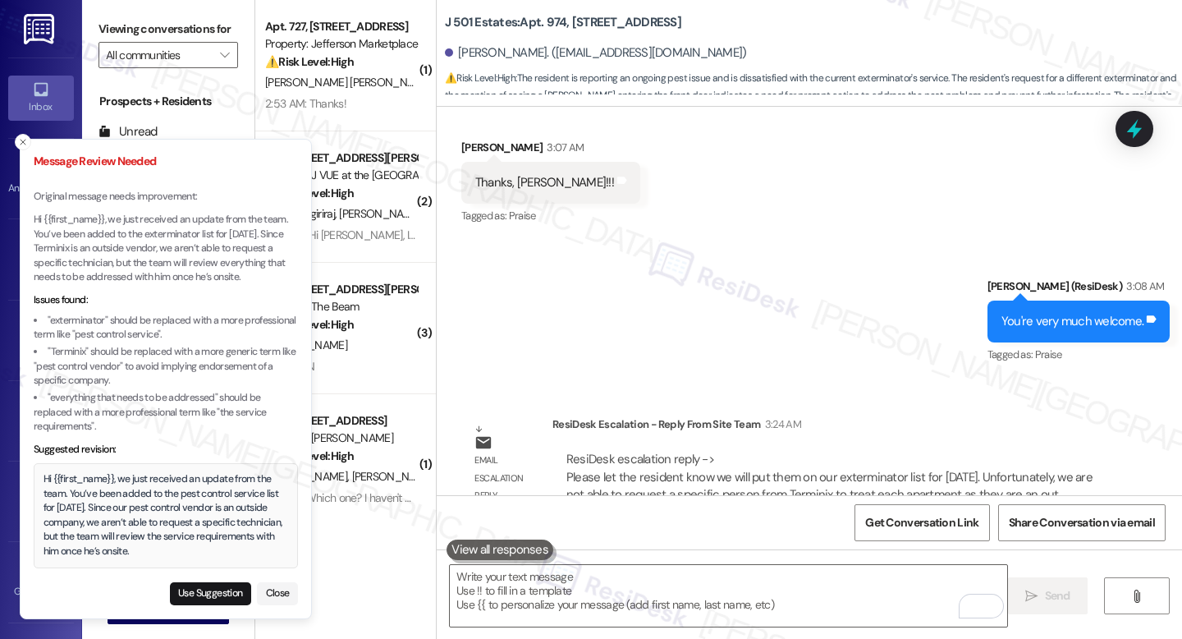
click at [75, 320] on li ""exterminator" should be replaced with a more professional term like "pest cont…" at bounding box center [166, 328] width 264 height 29
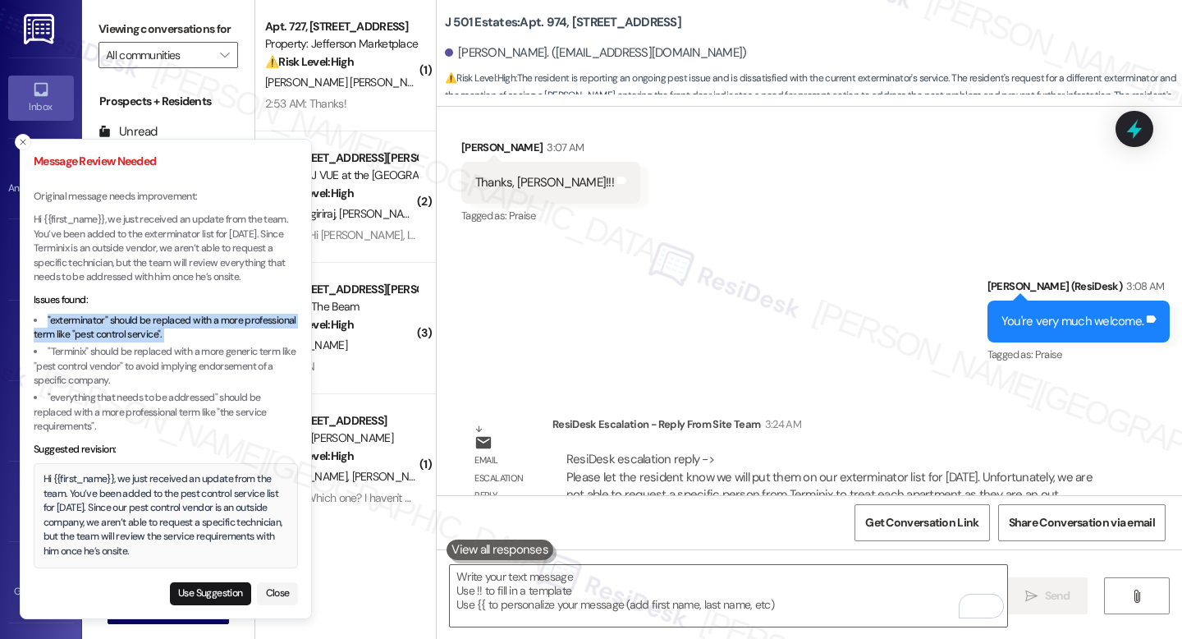
click at [75, 320] on li ""exterminator" should be replaced with a more professional term like "pest cont…" at bounding box center [166, 328] width 264 height 29
click at [212, 595] on button "Use Suggestion" at bounding box center [210, 593] width 81 height 23
type textarea "Hi {{first_name}}, we just received an update from the team. You’ve been added …"
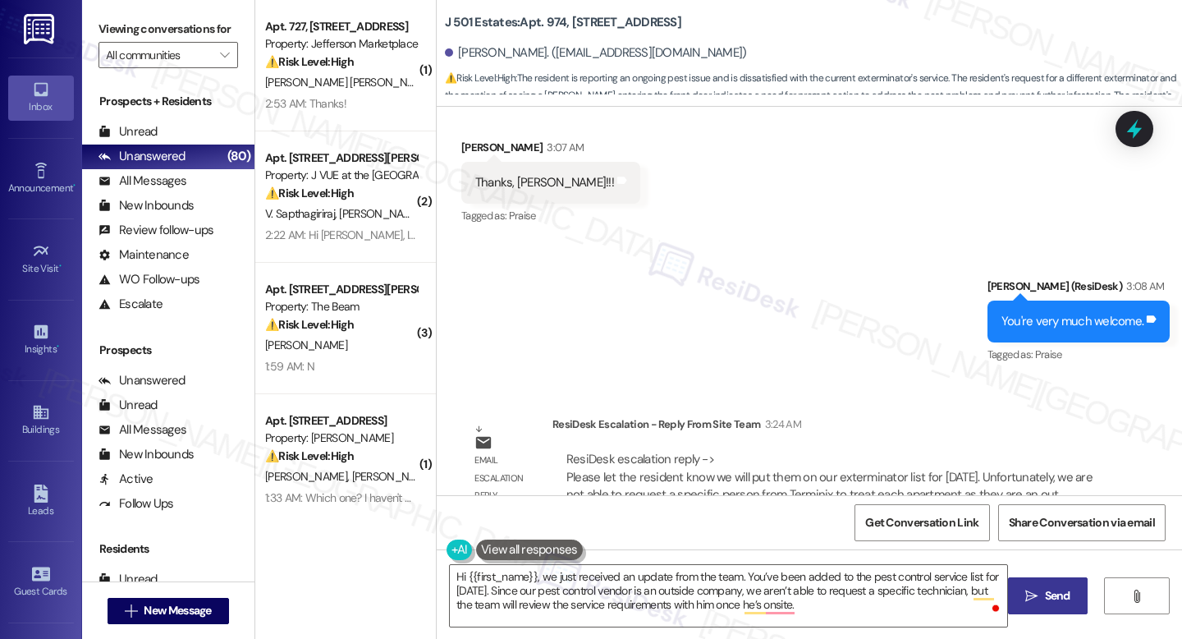
click at [1045, 589] on span "Send" at bounding box center [1057, 595] width 25 height 17
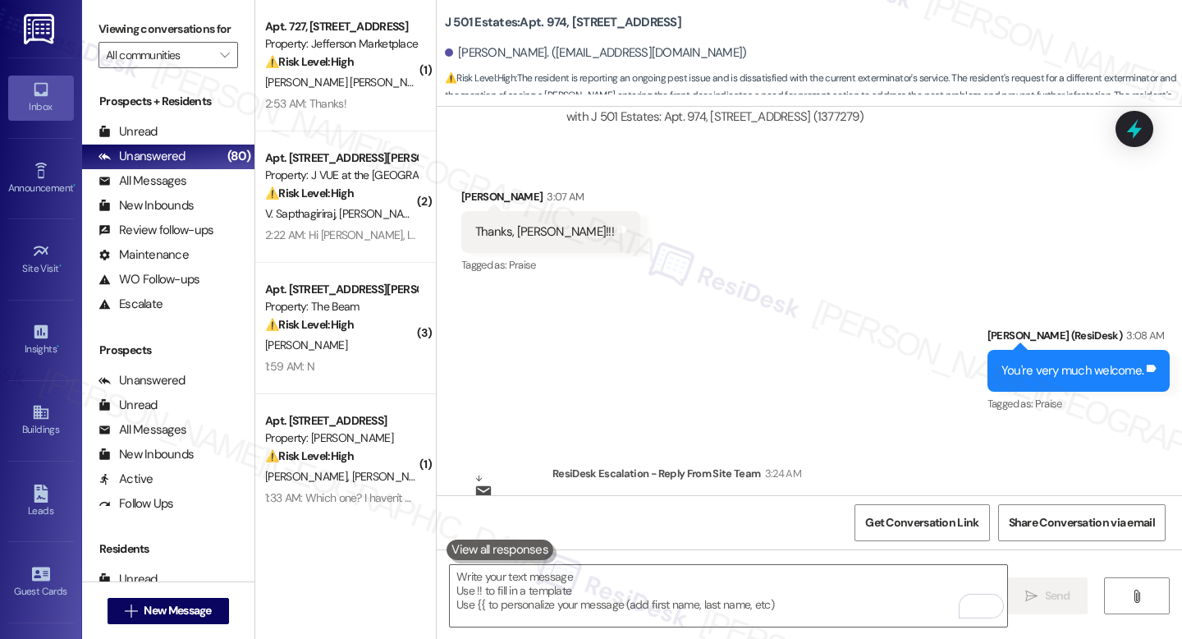
scroll to position [6091, 0]
